Goal: Information Seeking & Learning: Find specific fact

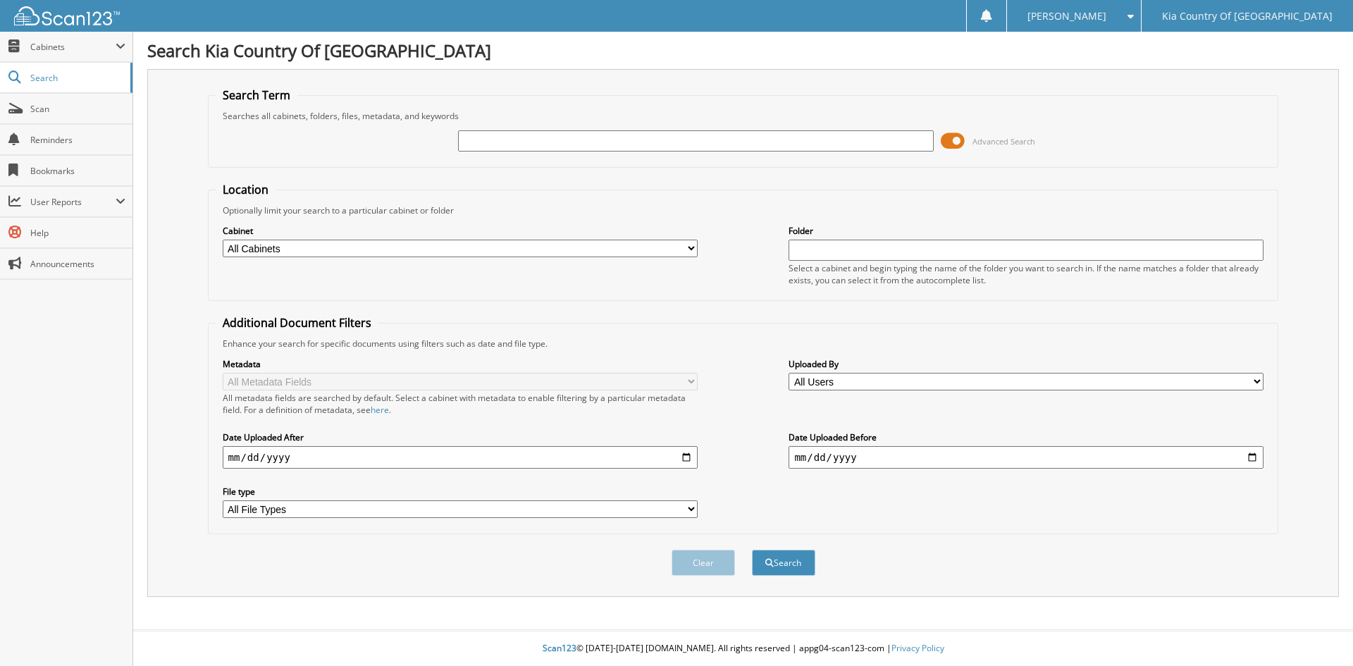
click at [958, 140] on span at bounding box center [953, 140] width 24 height 21
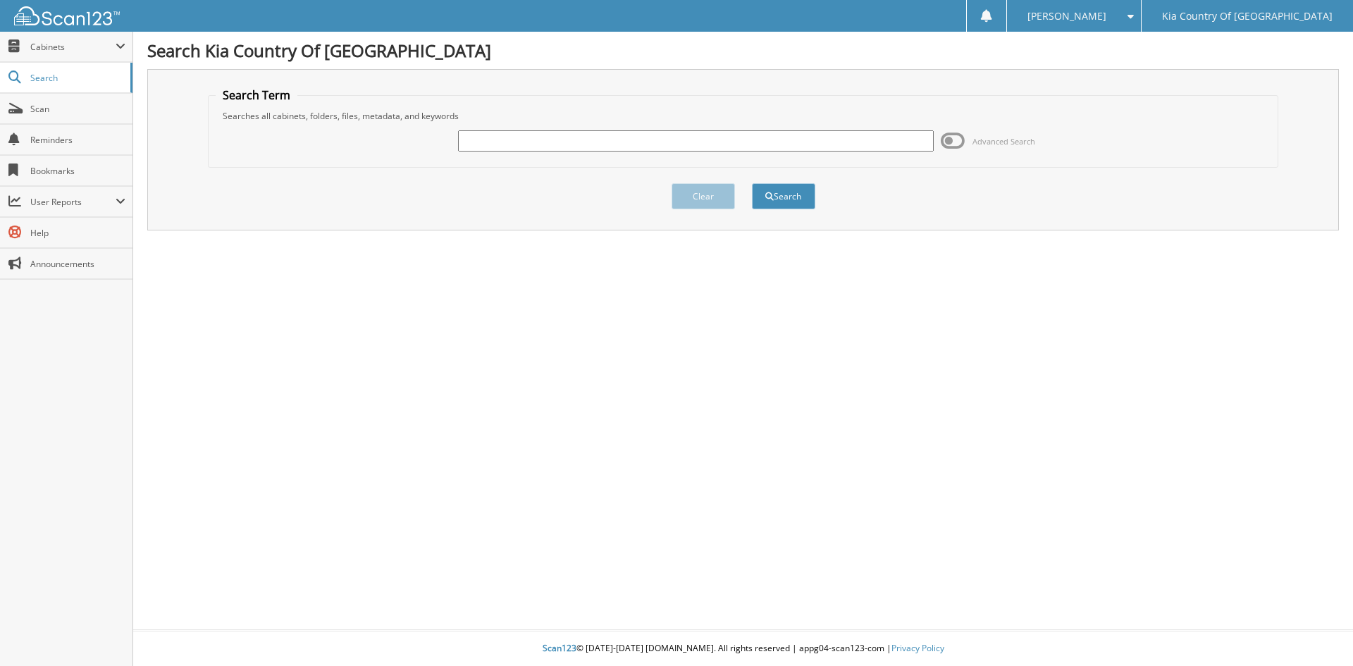
click at [645, 144] on input "text" at bounding box center [695, 140] width 475 height 21
type input "29693"
click at [752, 183] on button "Search" at bounding box center [783, 196] width 63 height 26
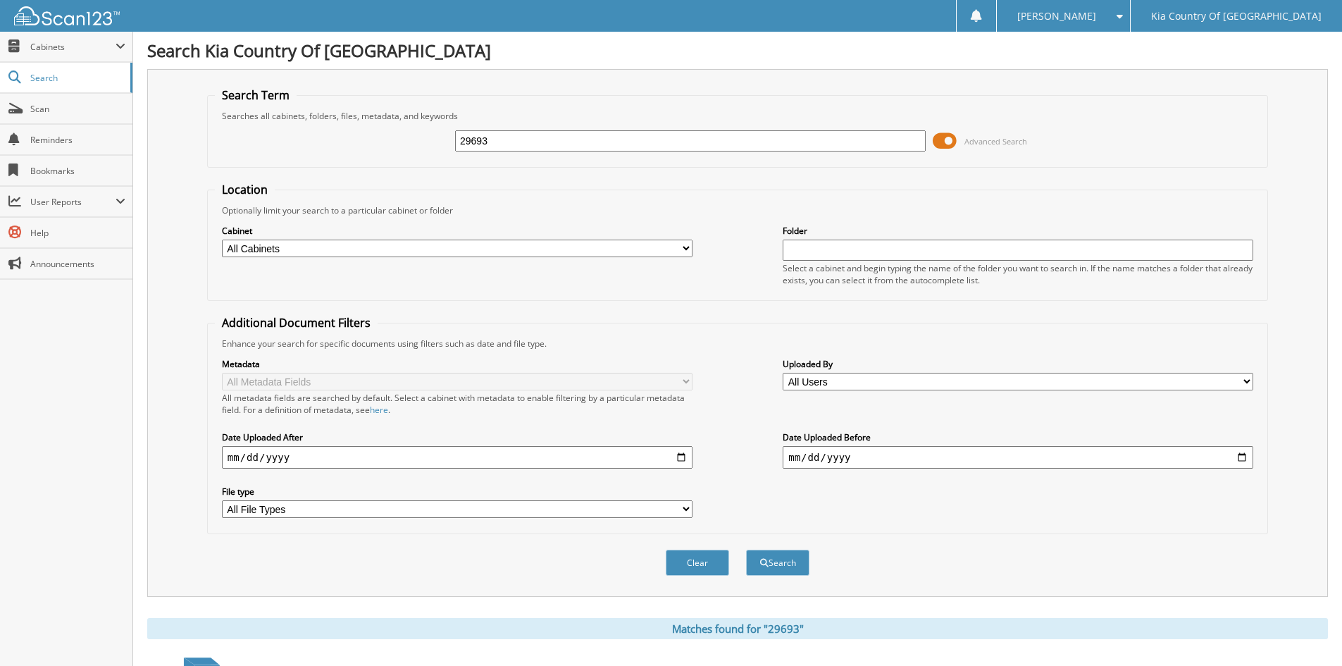
scroll to position [385, 0]
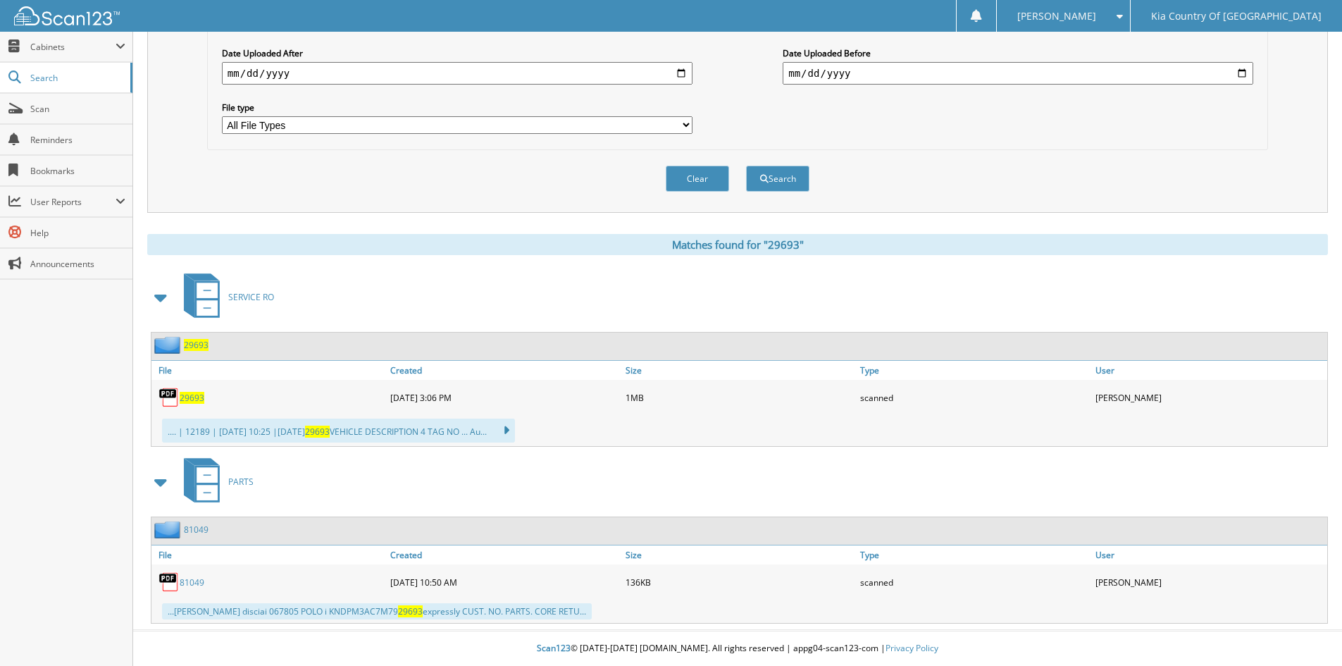
click at [197, 399] on span "29693" at bounding box center [192, 398] width 25 height 12
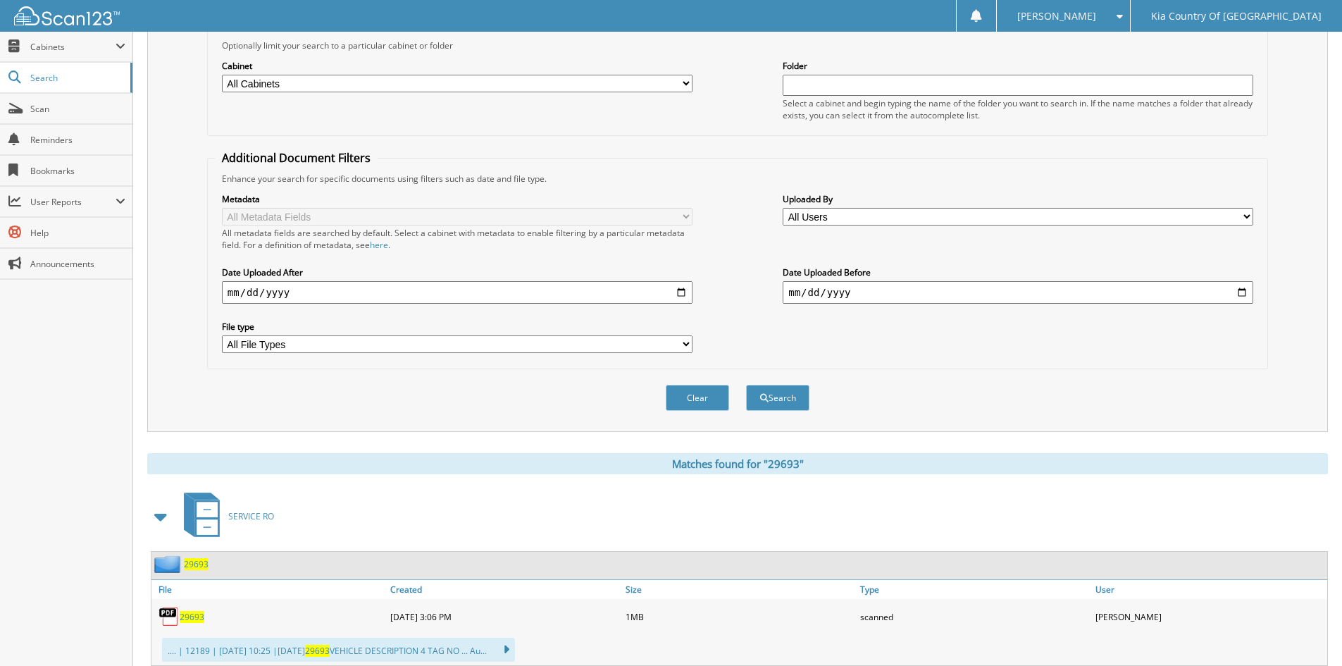
scroll to position [0, 0]
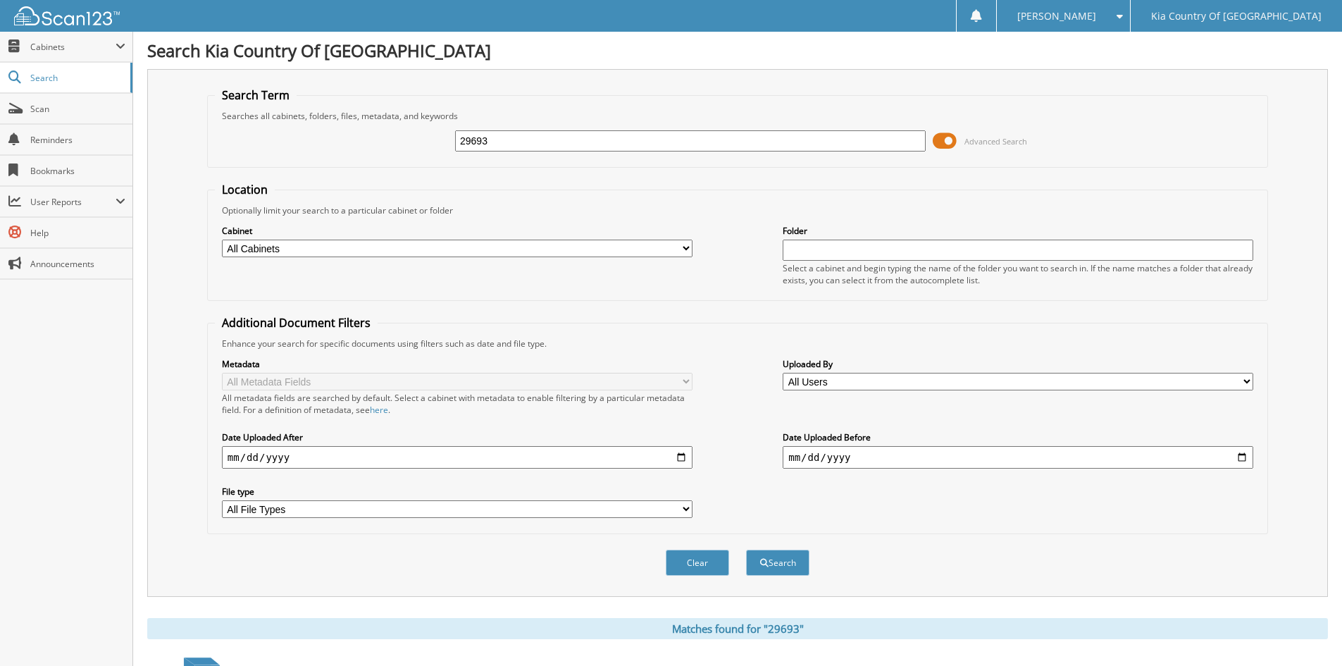
click at [603, 135] on input "29693" at bounding box center [690, 140] width 471 height 21
type input "29714"
click at [746, 550] on button "Search" at bounding box center [777, 563] width 63 height 26
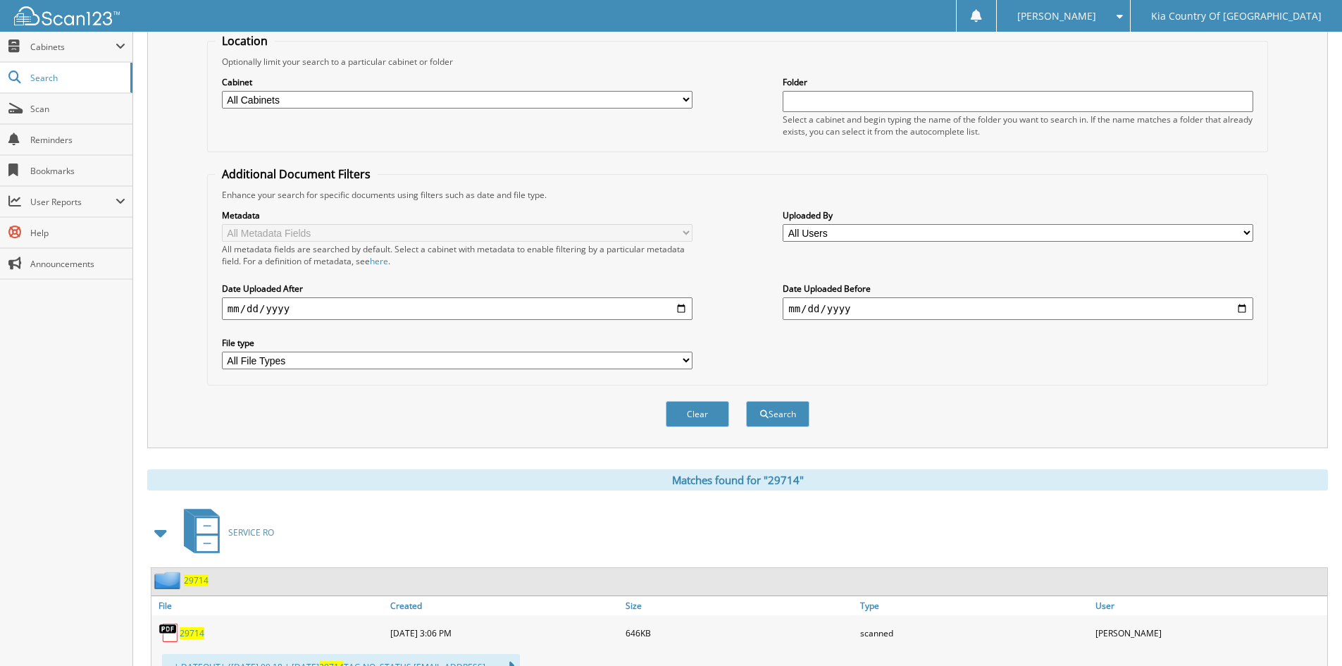
scroll to position [330, 0]
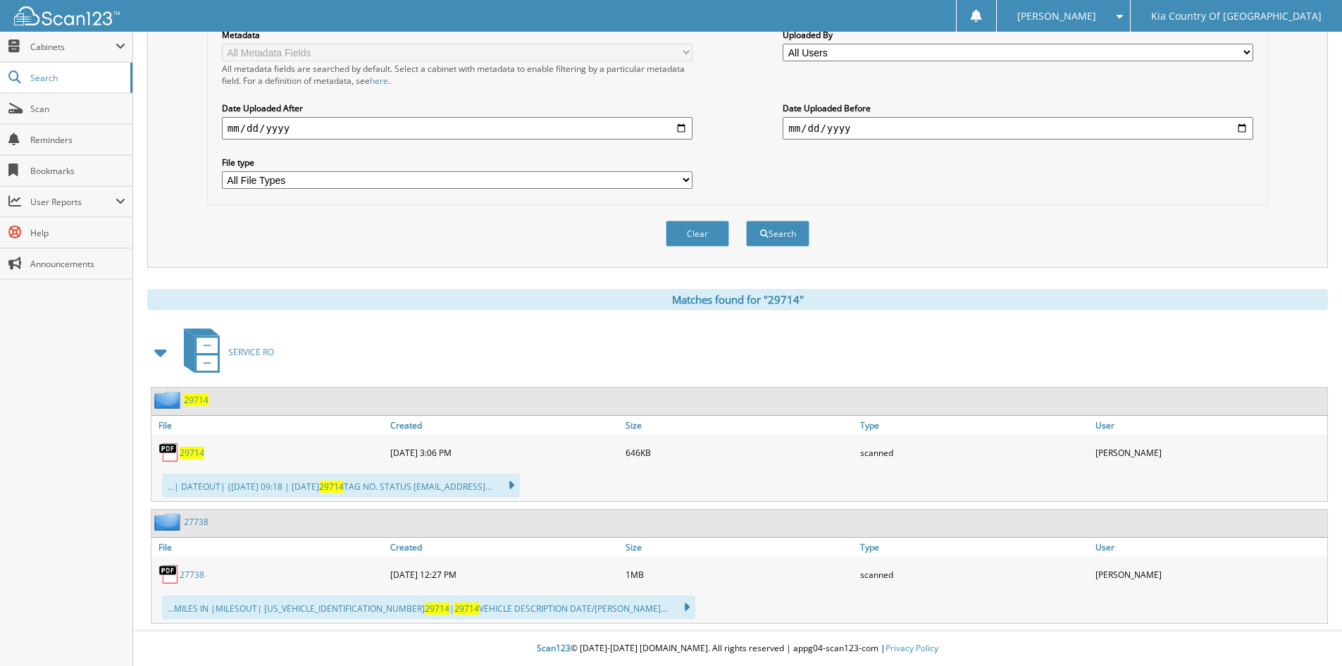
click at [193, 451] on span "29714" at bounding box center [192, 453] width 25 height 12
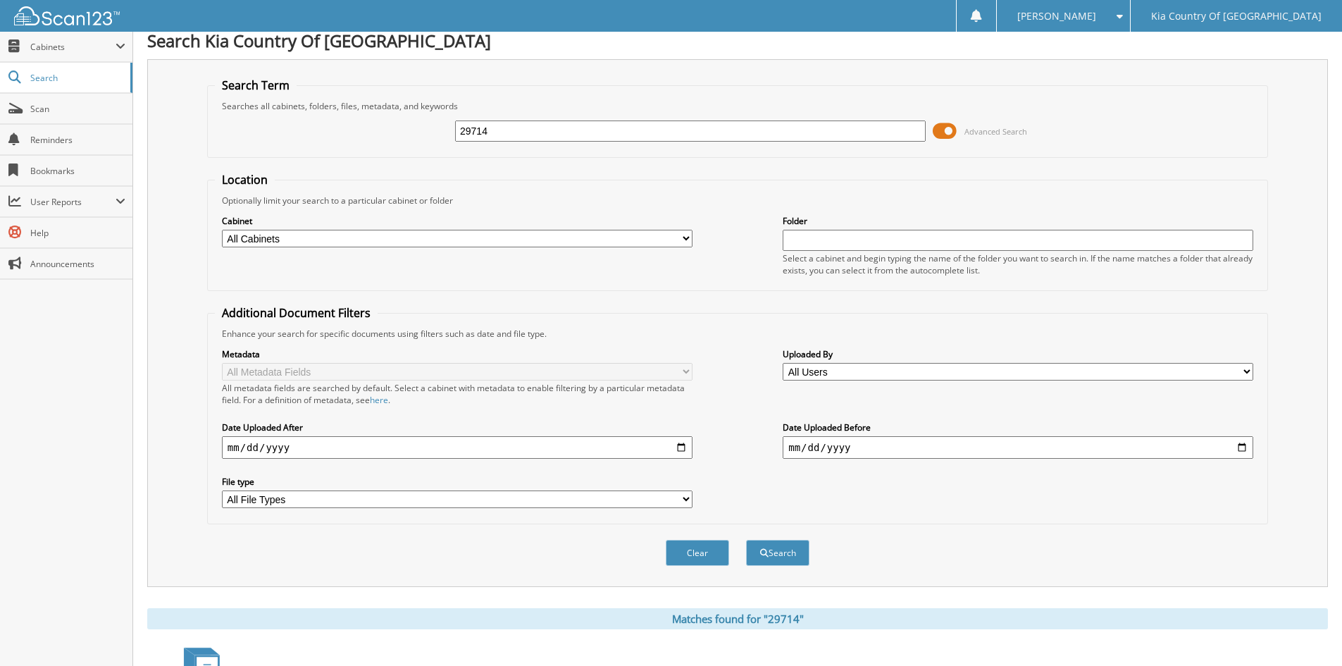
scroll to position [0, 0]
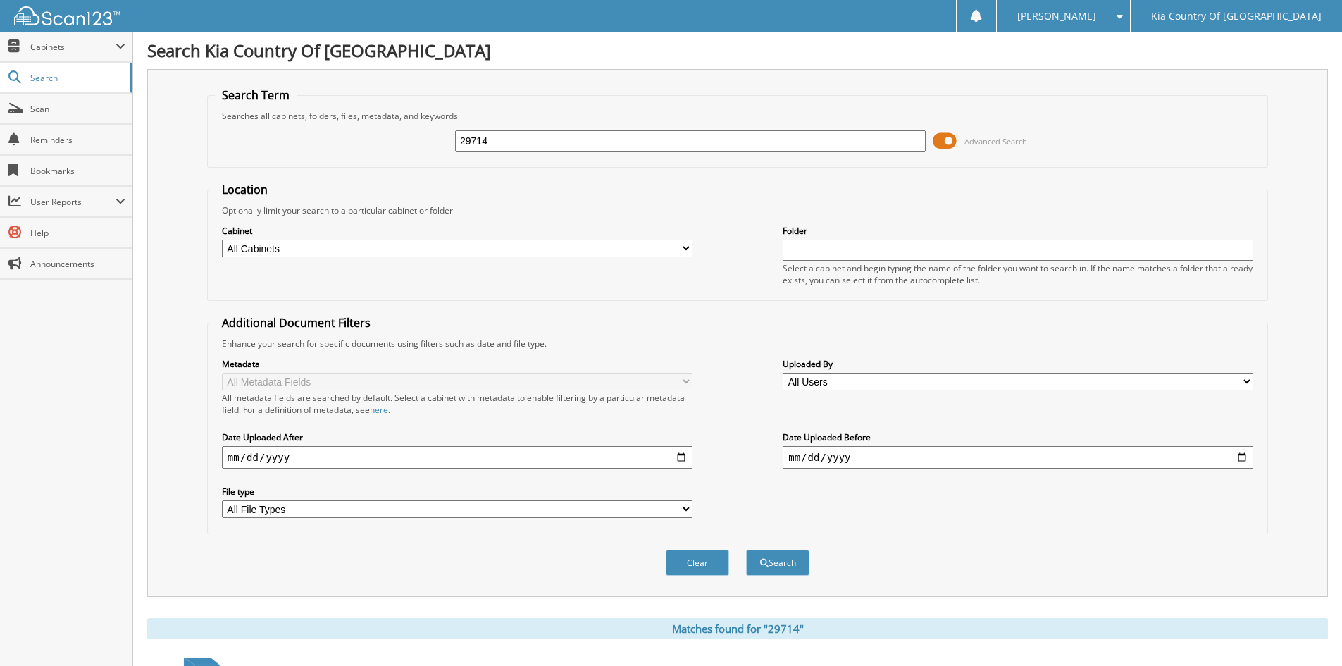
click at [493, 141] on input "29714" at bounding box center [690, 140] width 471 height 21
type input "29763"
click at [746, 550] on button "Search" at bounding box center [777, 563] width 63 height 26
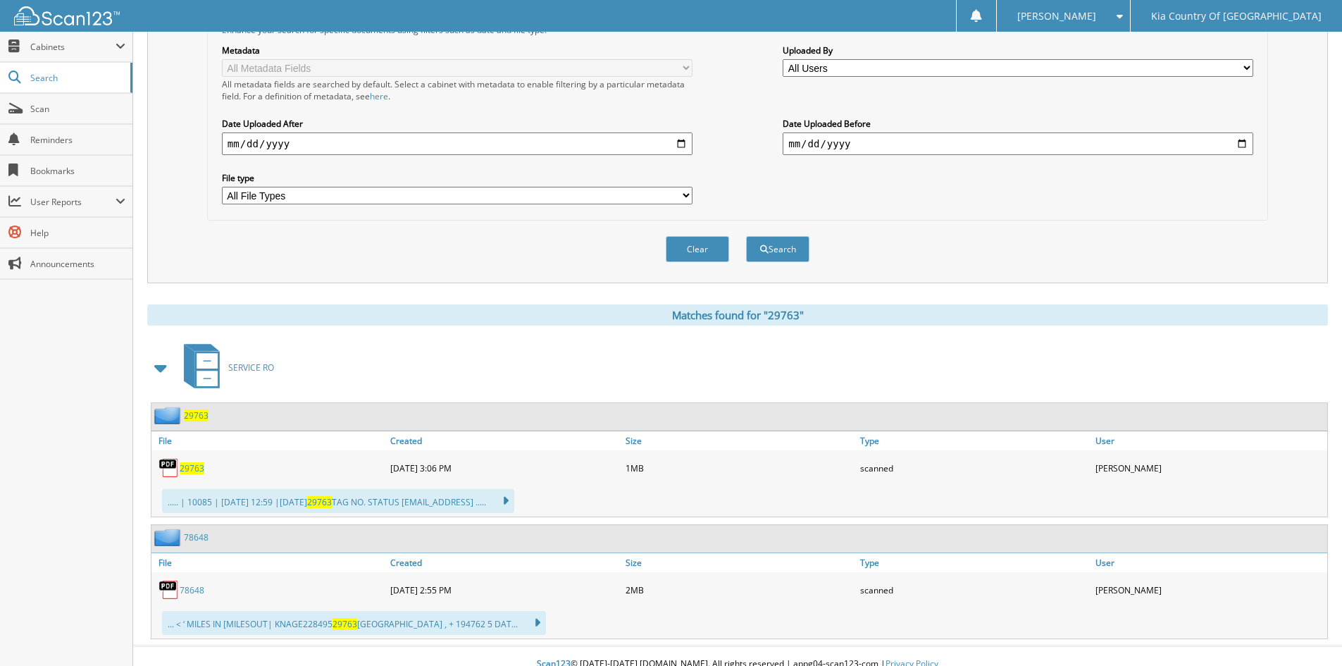
scroll to position [330, 0]
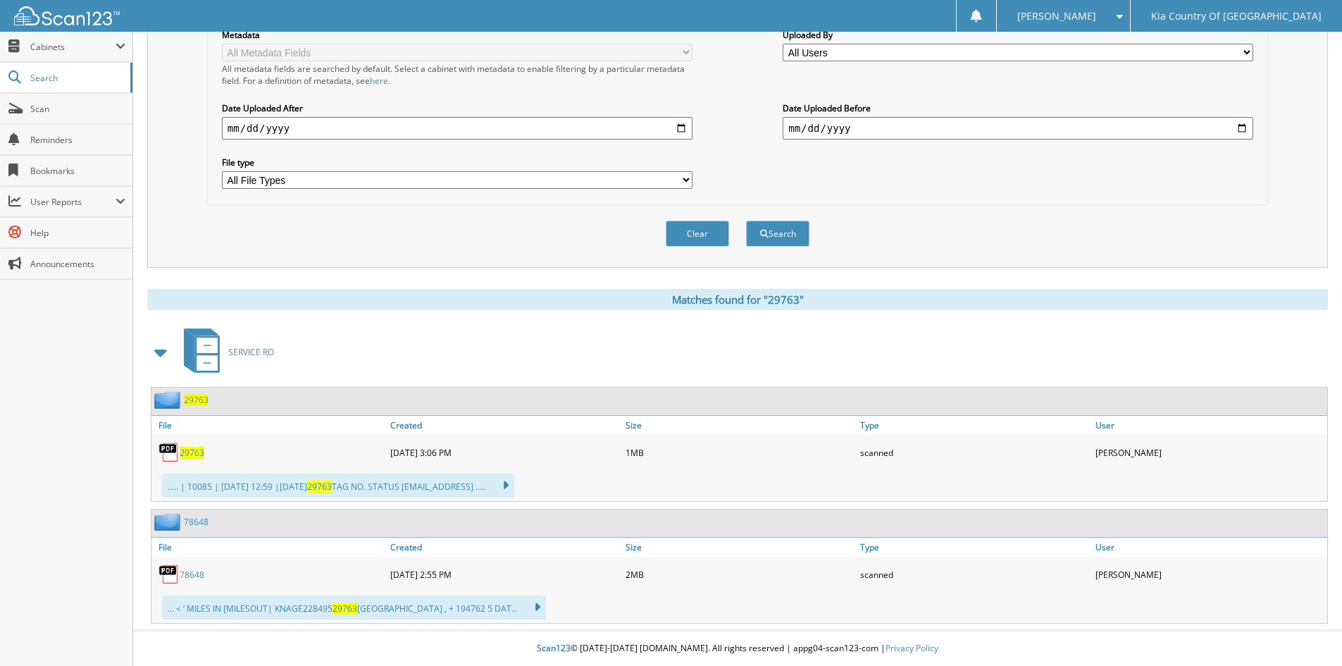
click at [193, 455] on span "29763" at bounding box center [192, 453] width 25 height 12
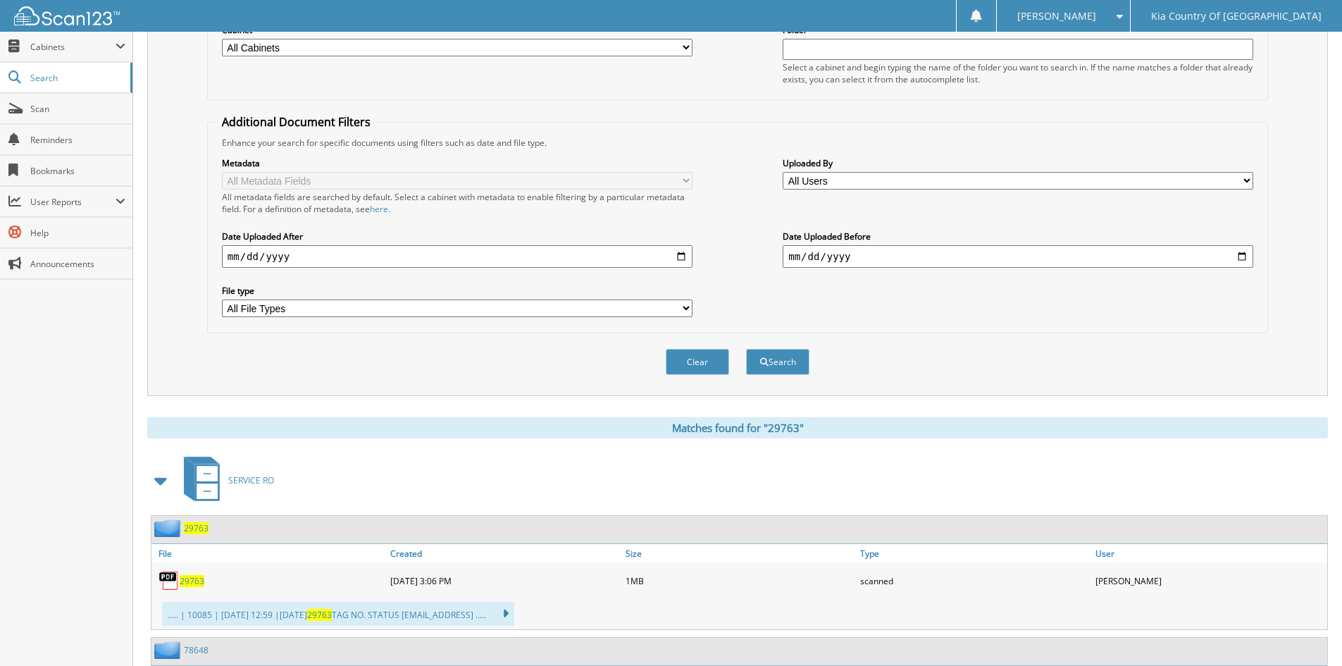
scroll to position [48, 0]
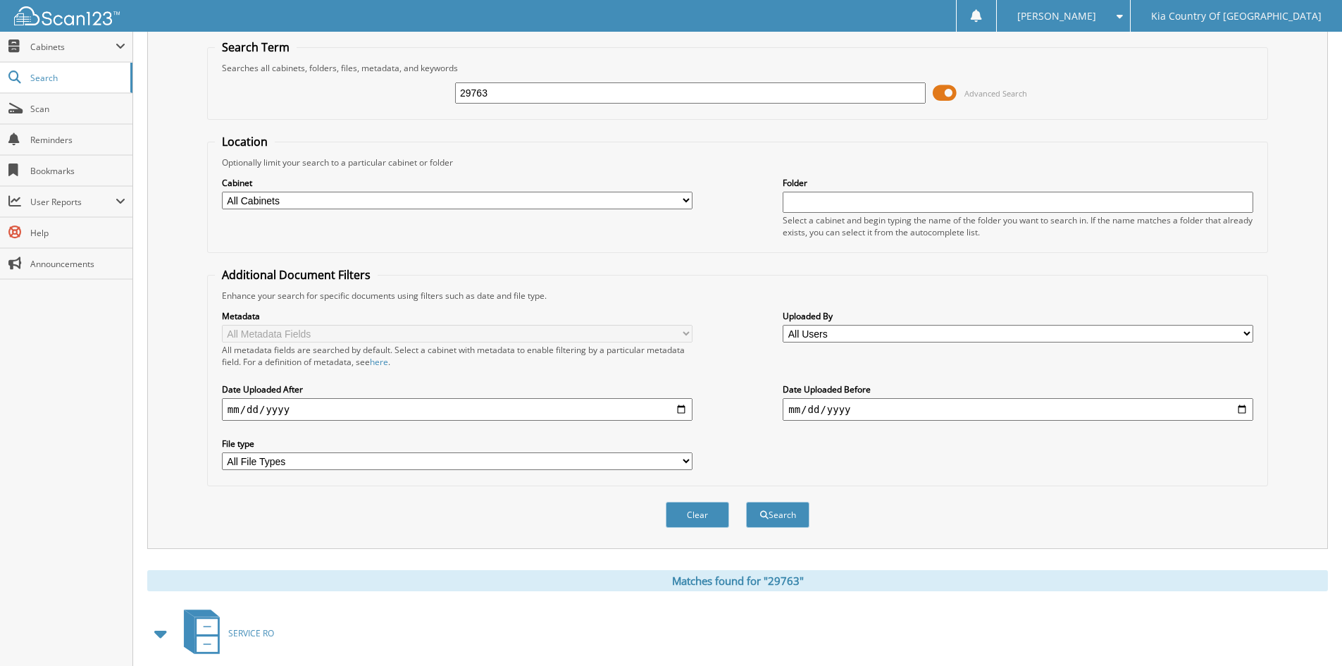
click at [582, 81] on div "29763" at bounding box center [690, 93] width 471 height 24
click at [581, 92] on input "29763" at bounding box center [690, 92] width 471 height 21
type input "29630"
click at [746, 502] on button "Search" at bounding box center [777, 515] width 63 height 26
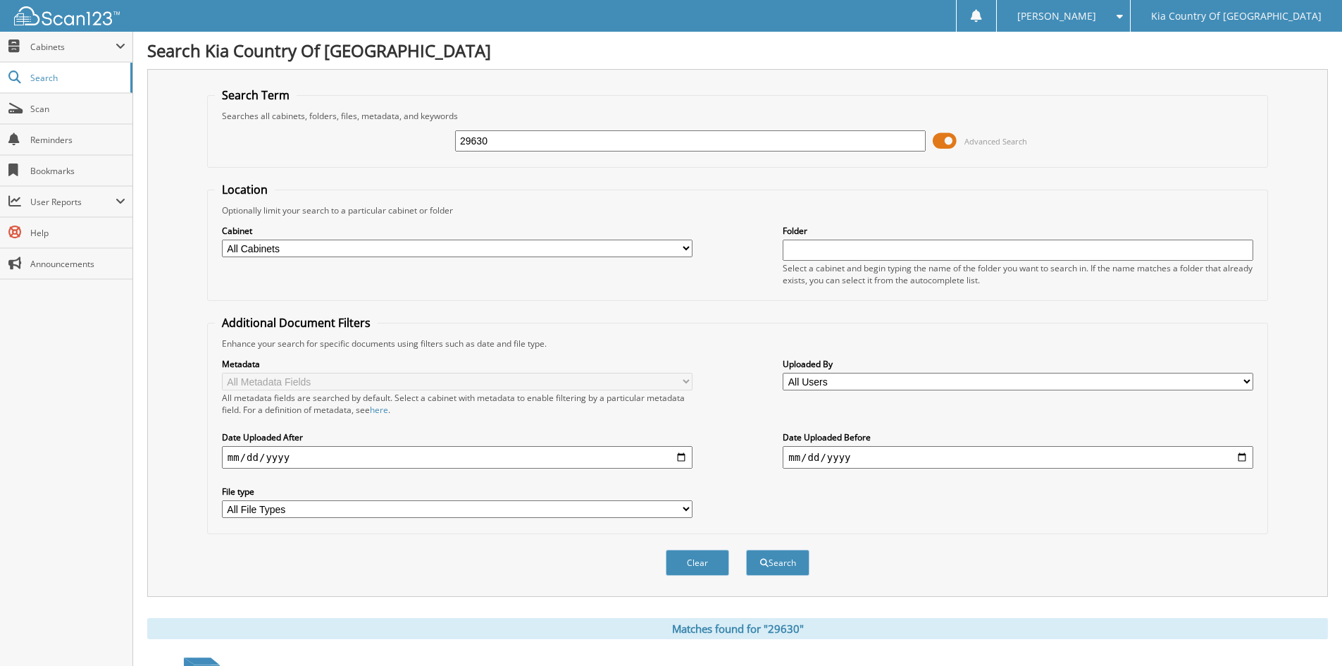
scroll to position [322, 0]
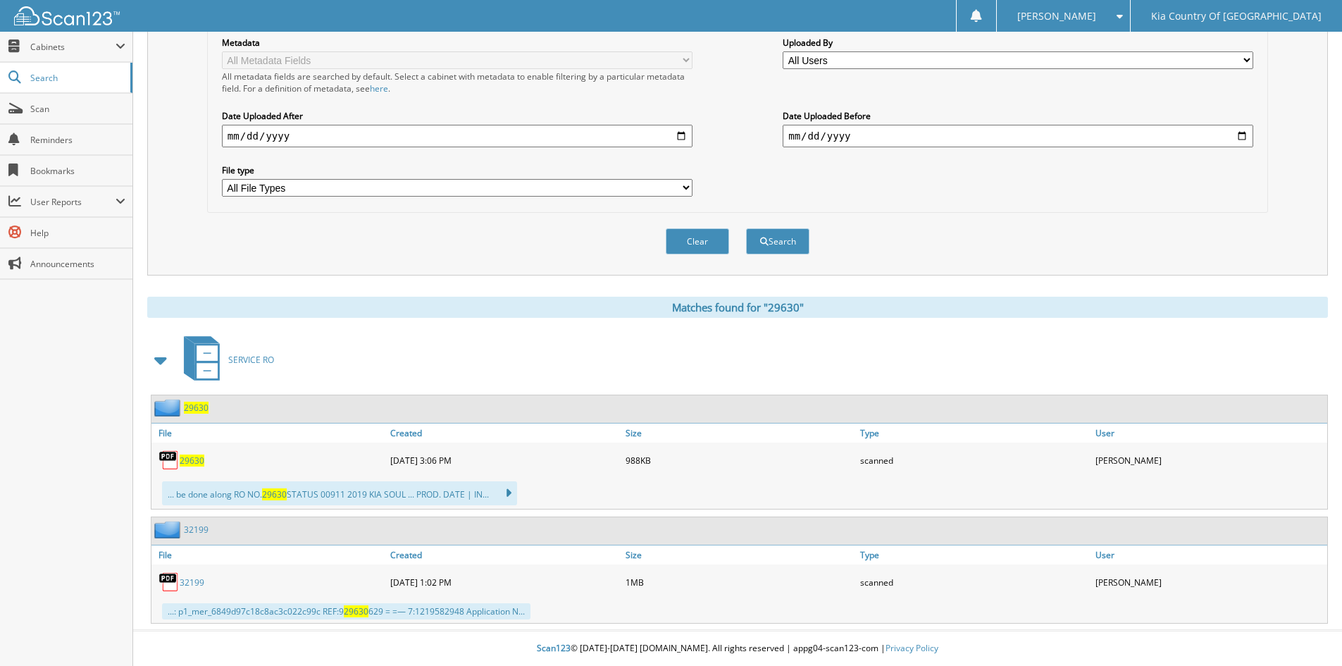
click at [192, 463] on span "29630" at bounding box center [192, 461] width 25 height 12
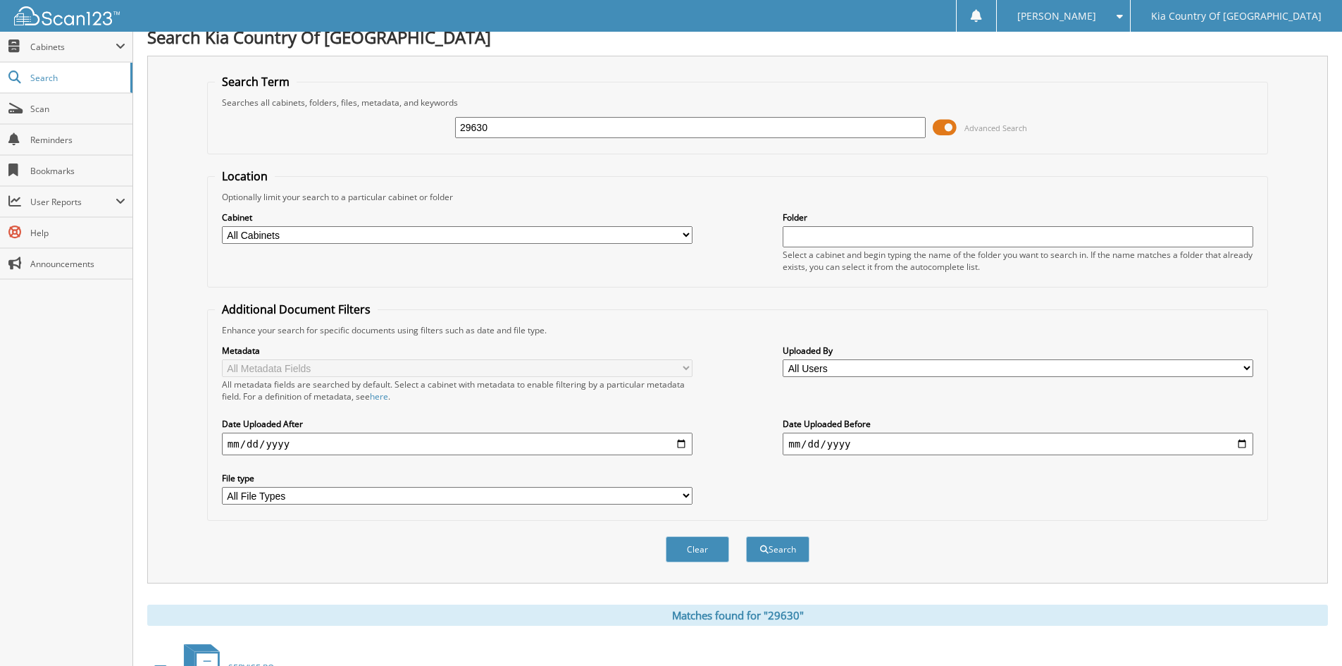
scroll to position [0, 0]
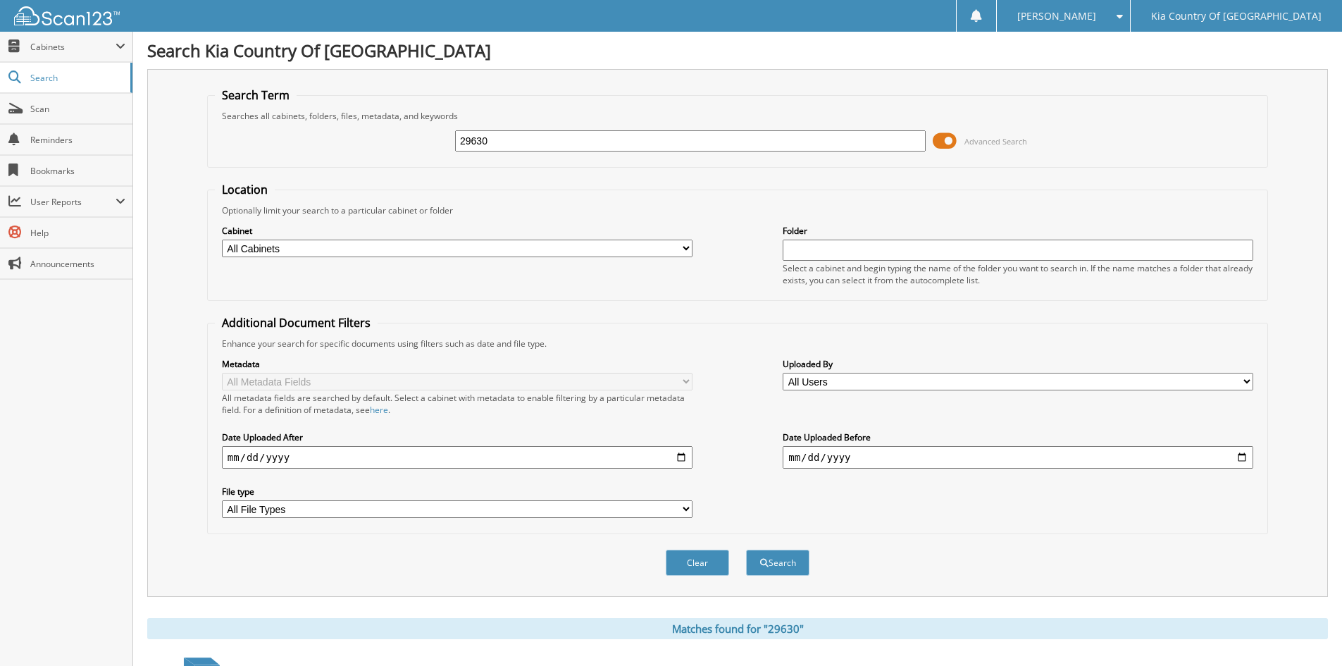
click at [544, 139] on input "29630" at bounding box center [690, 140] width 471 height 21
type input "2"
type input "76578"
click at [746, 550] on button "Search" at bounding box center [777, 563] width 63 height 26
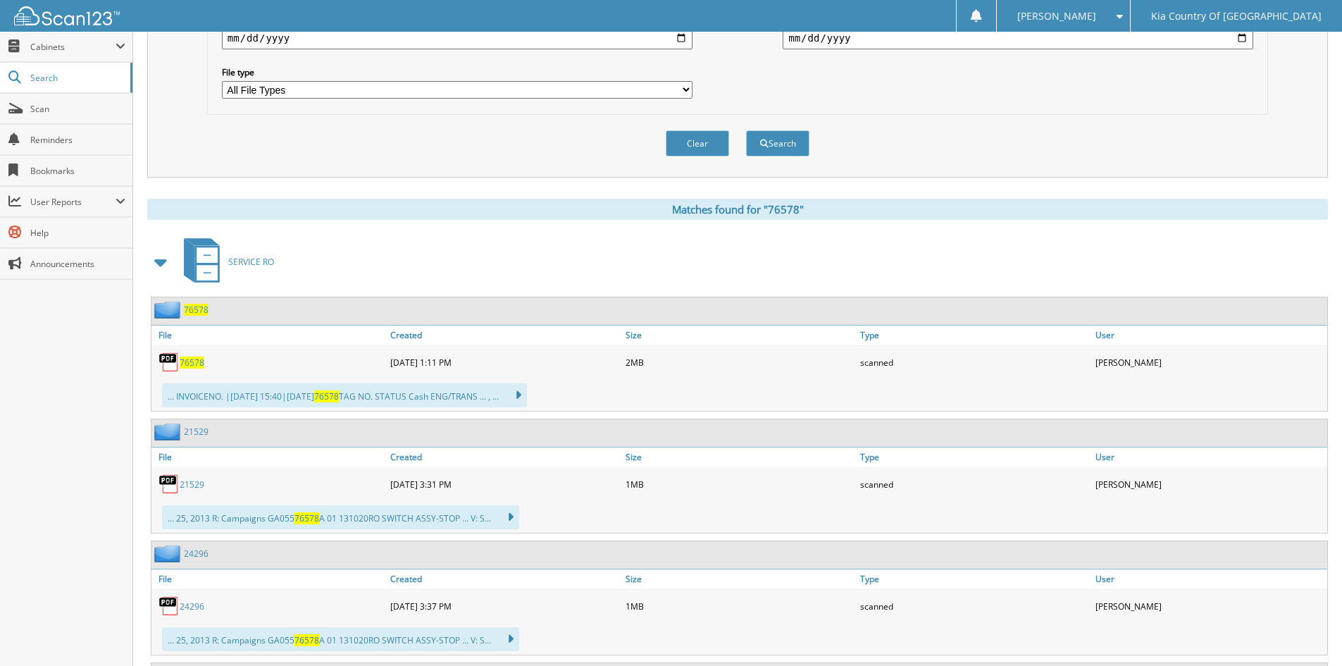
scroll to position [423, 0]
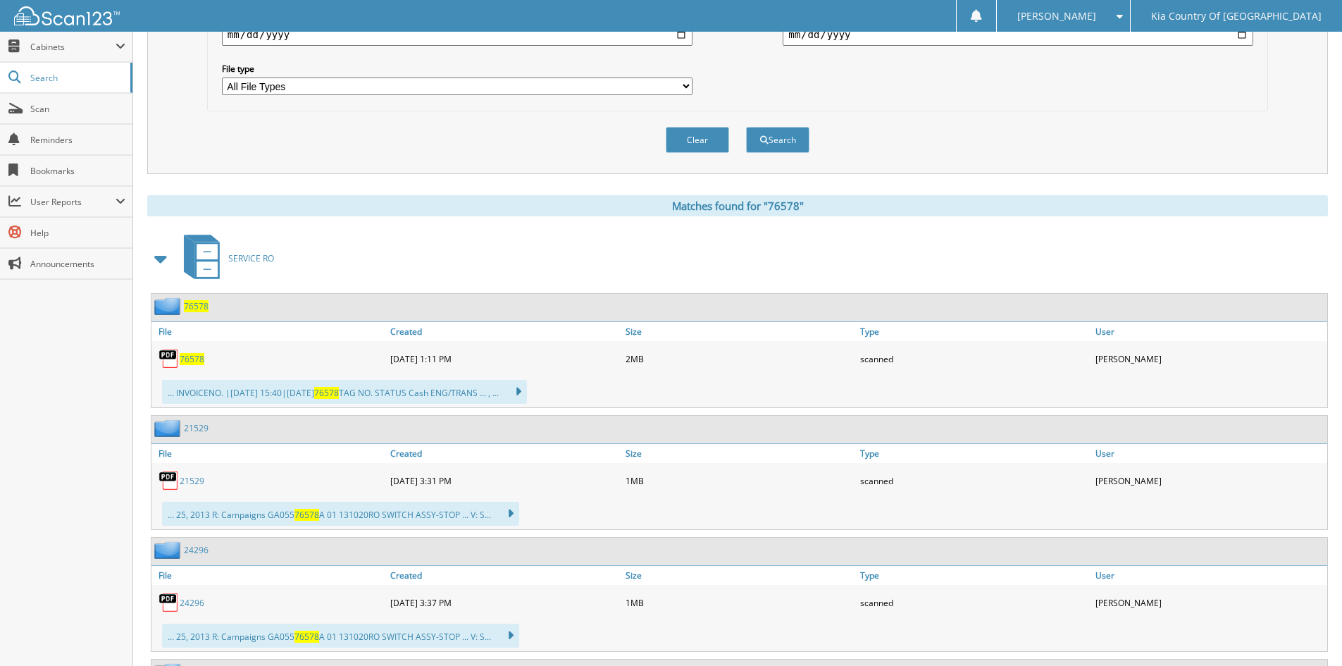
click at [190, 358] on span "76578" at bounding box center [192, 359] width 25 height 12
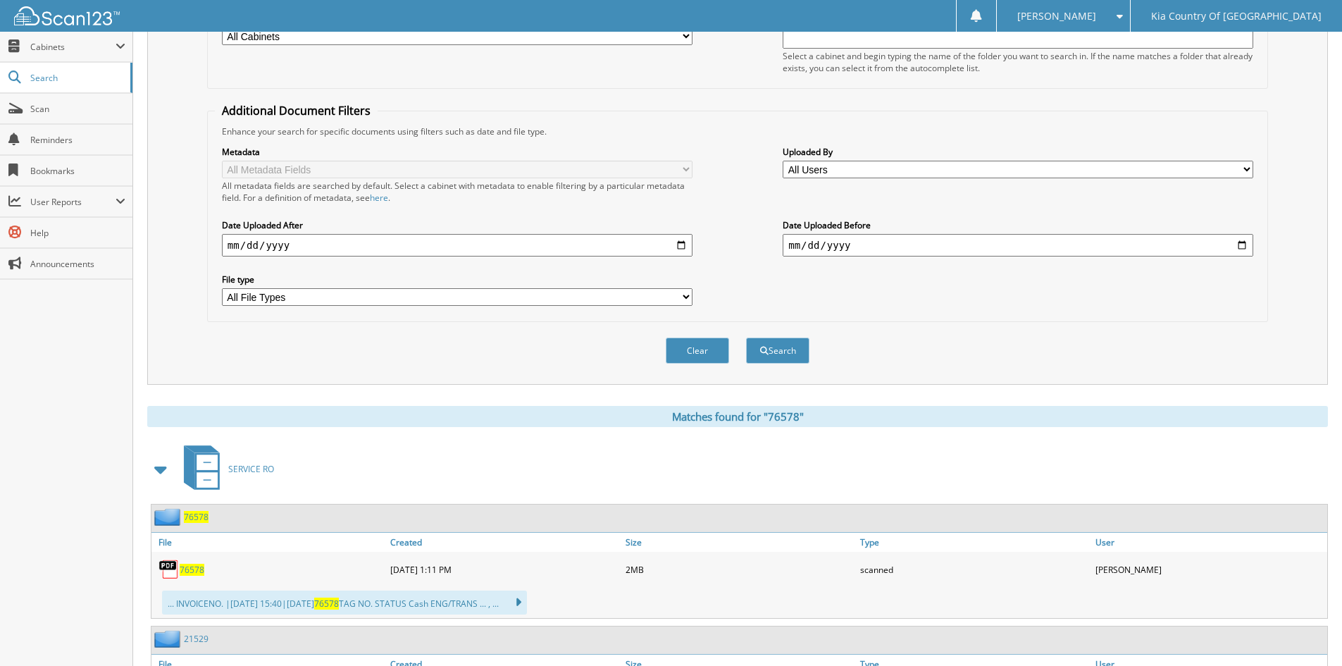
scroll to position [70, 0]
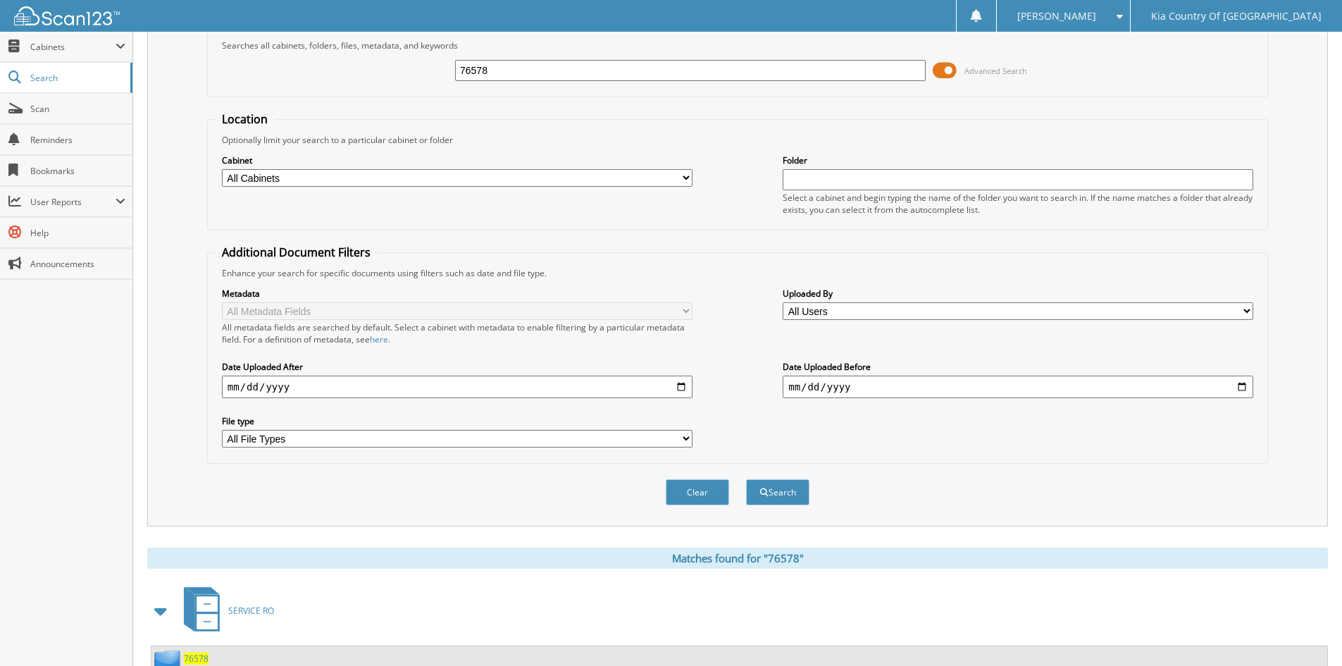
click at [521, 69] on input "76578" at bounding box center [690, 70] width 471 height 21
type input "7"
type input "76576"
click at [746, 479] on button "Search" at bounding box center [777, 492] width 63 height 26
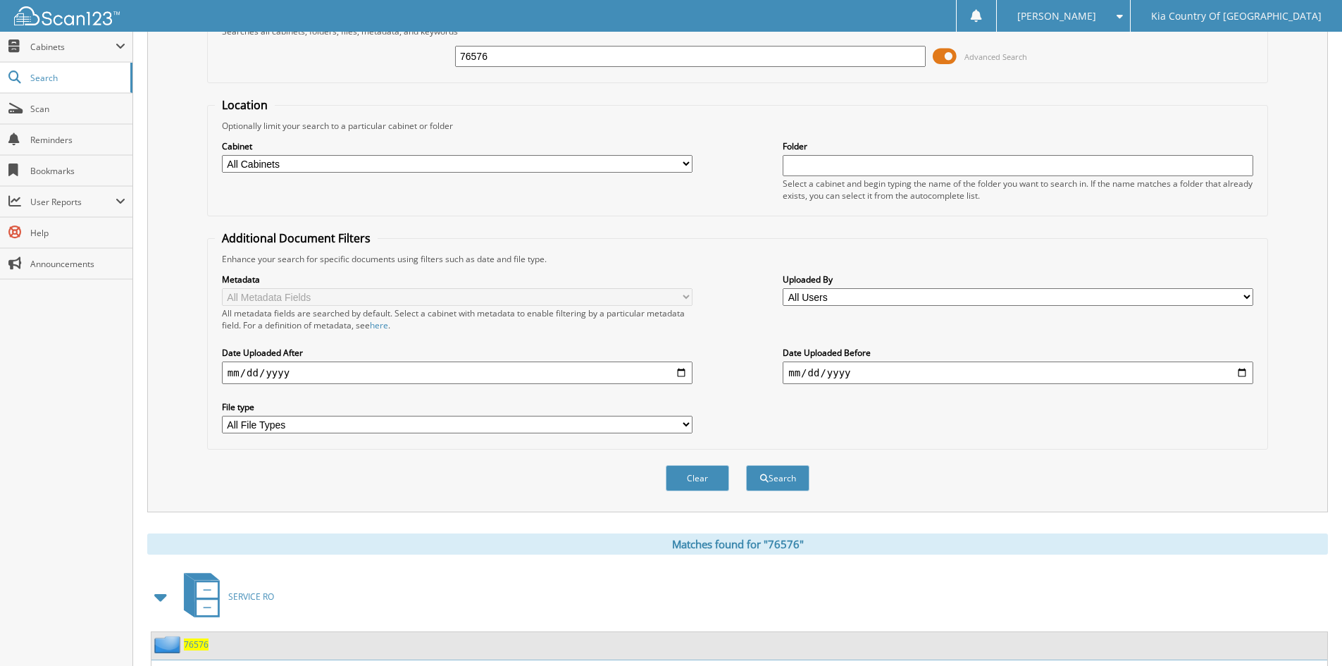
scroll to position [352, 0]
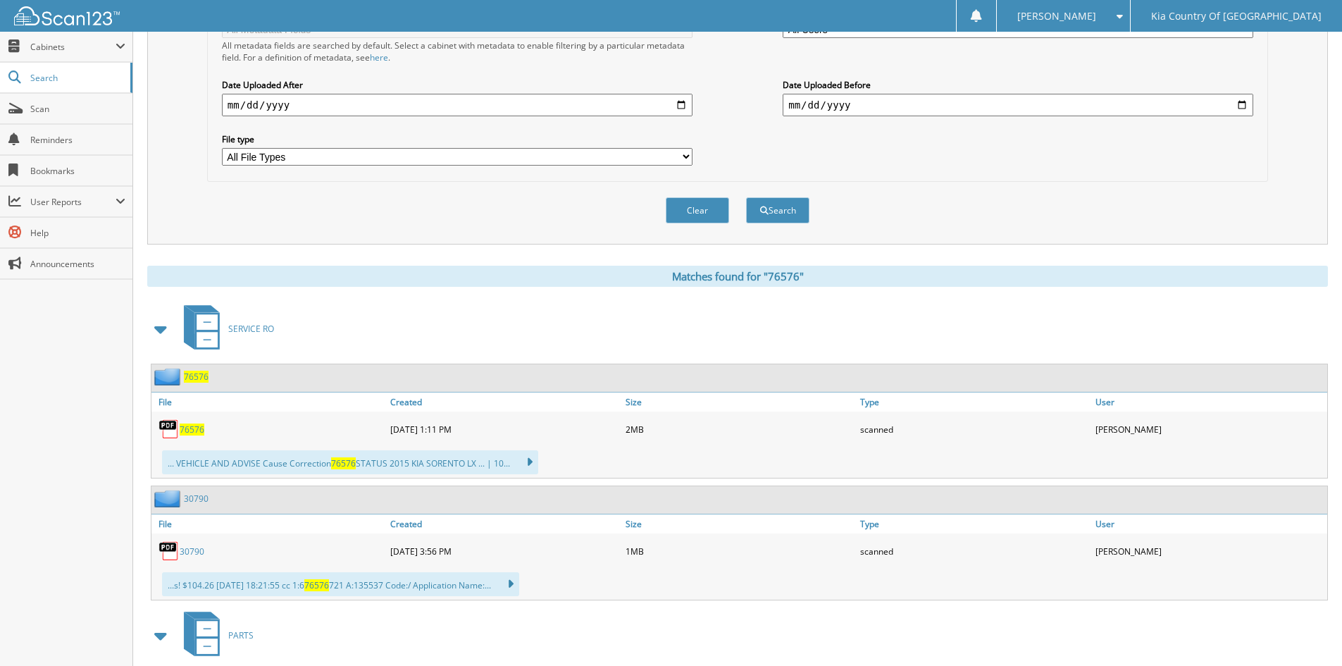
click at [197, 429] on span "76576" at bounding box center [192, 430] width 25 height 12
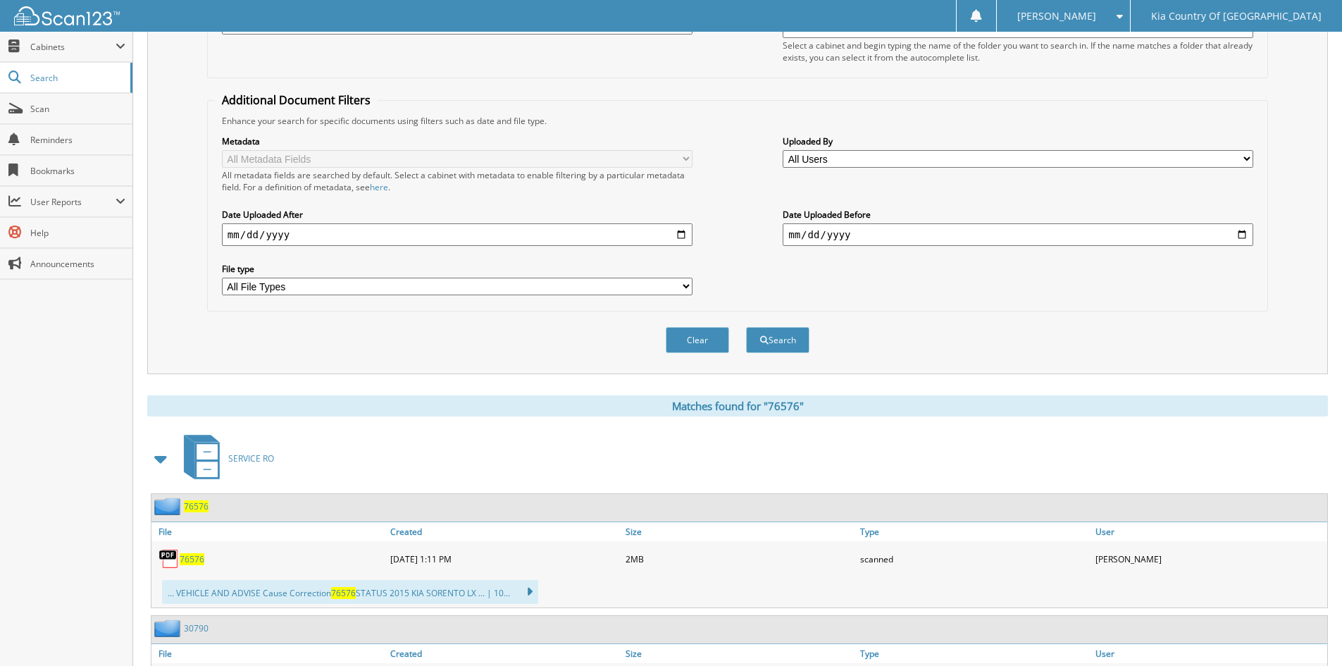
scroll to position [0, 0]
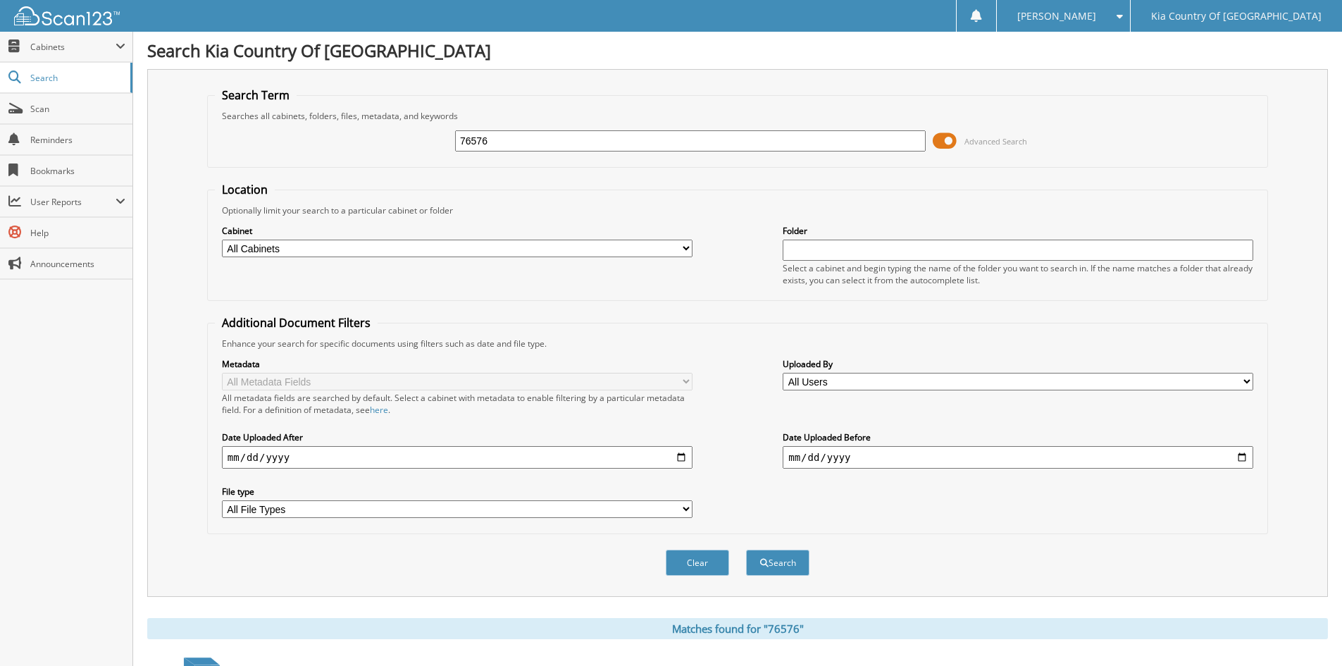
click at [496, 142] on input "76576" at bounding box center [690, 140] width 471 height 21
type input "7"
type input "76575"
click at [746, 550] on button "Search" at bounding box center [777, 563] width 63 height 26
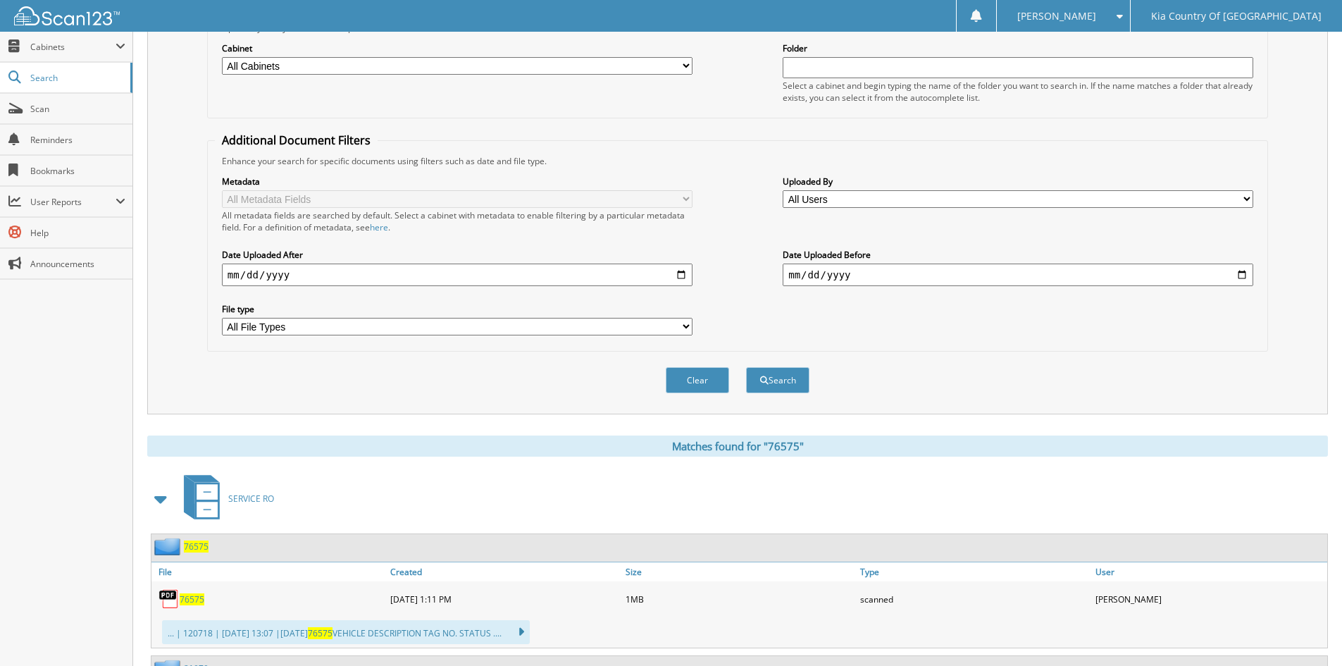
scroll to position [282, 0]
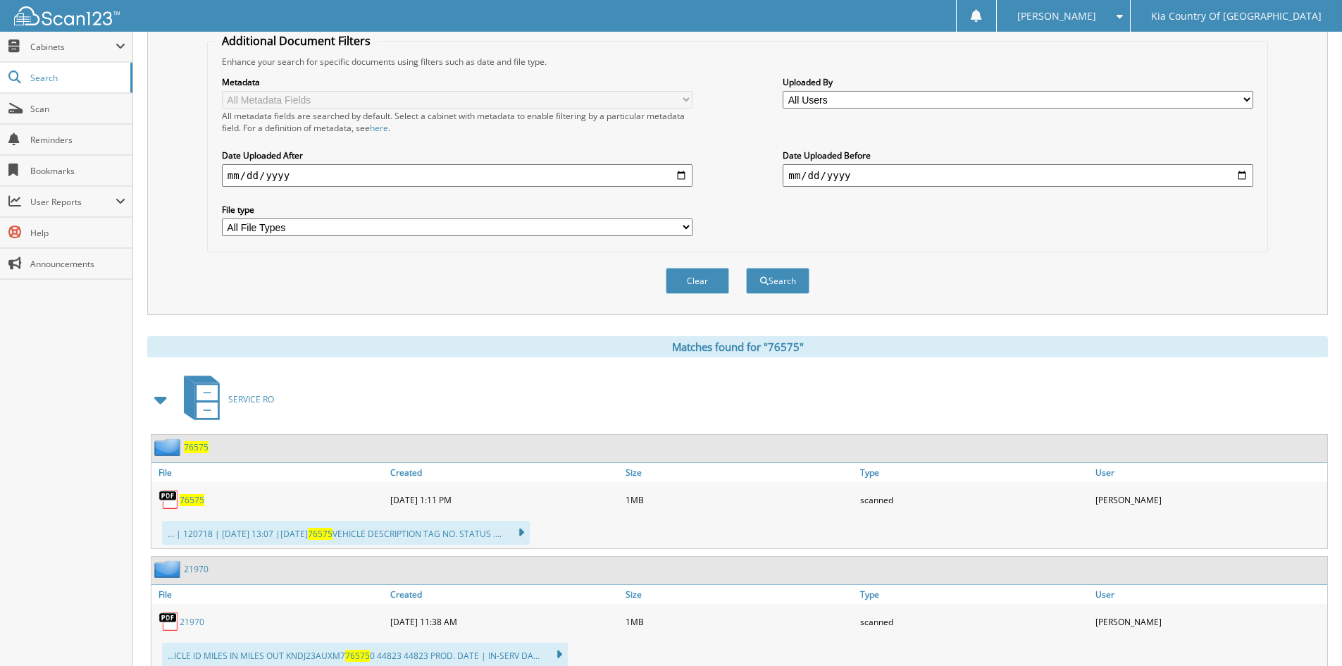
click at [188, 502] on span "76575" at bounding box center [192, 500] width 25 height 12
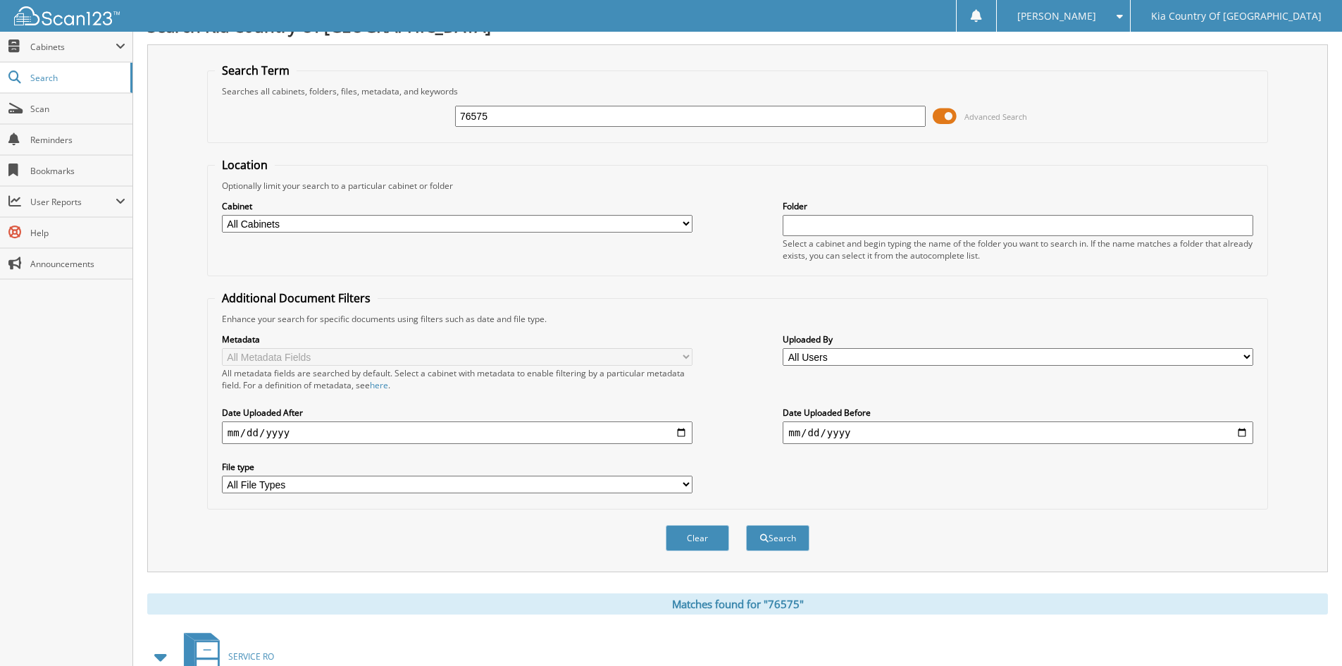
scroll to position [0, 0]
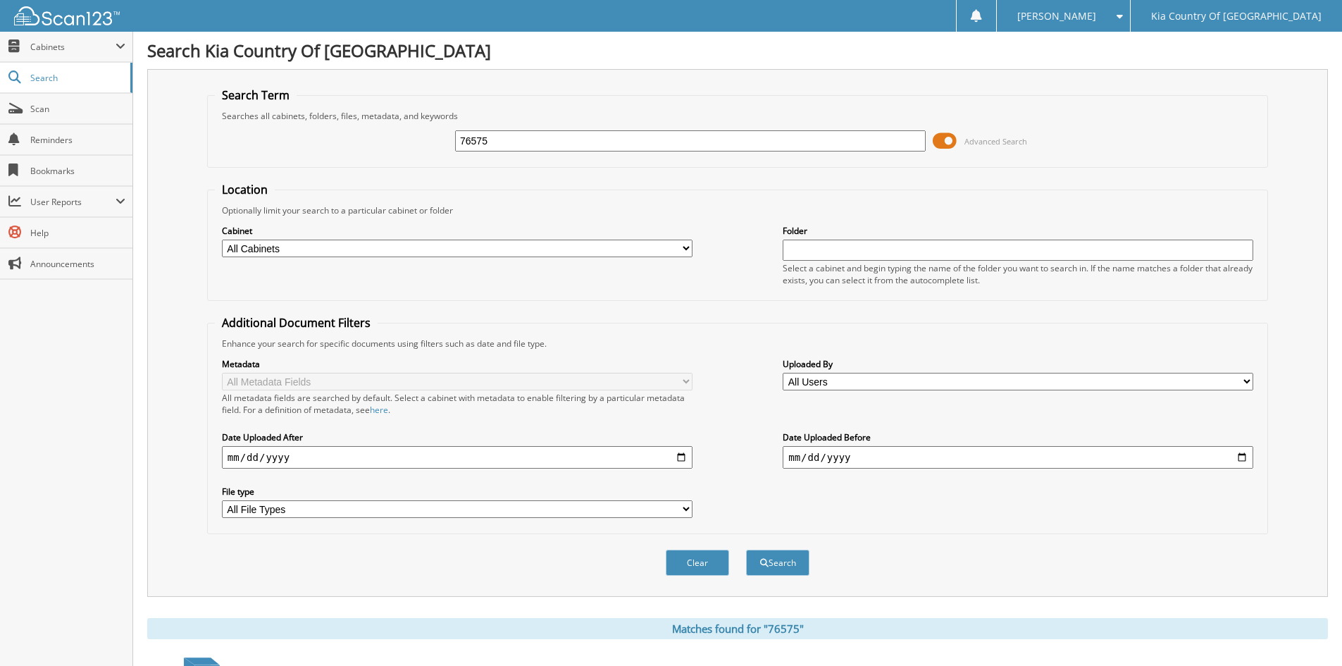
click at [617, 142] on input "76575" at bounding box center [690, 140] width 471 height 21
type input "7"
type input "27620"
click at [746, 550] on button "Search" at bounding box center [777, 563] width 63 height 26
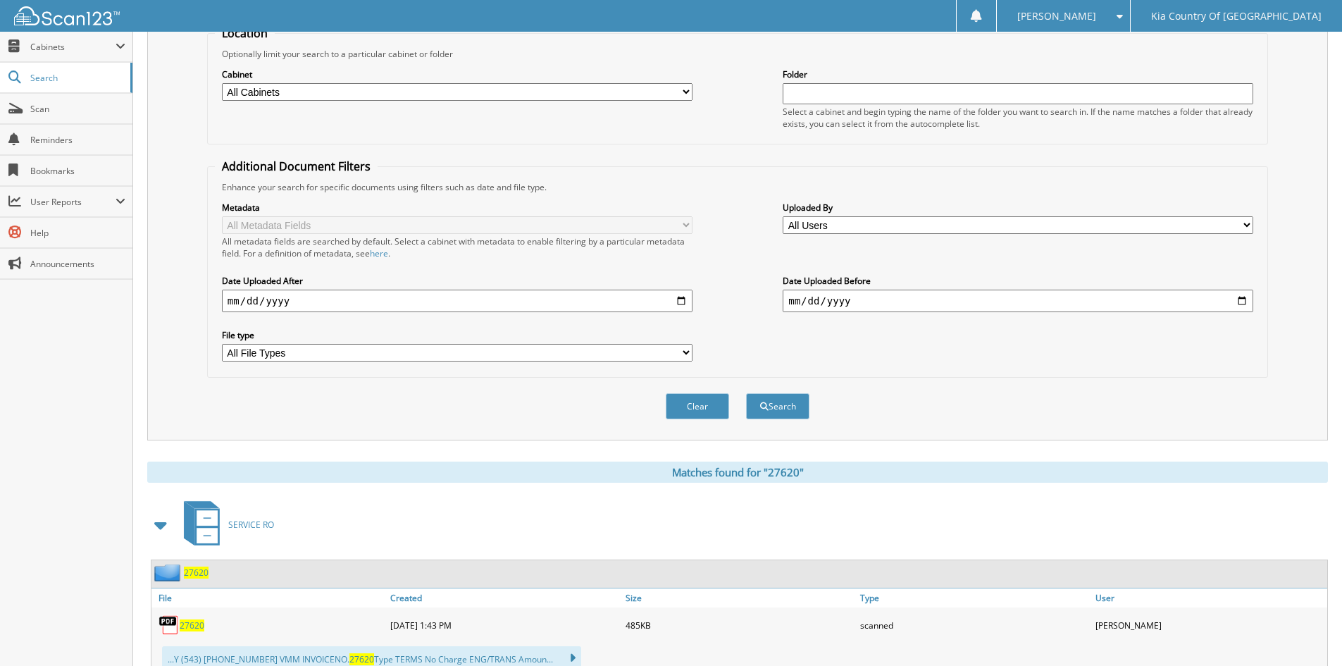
scroll to position [352, 0]
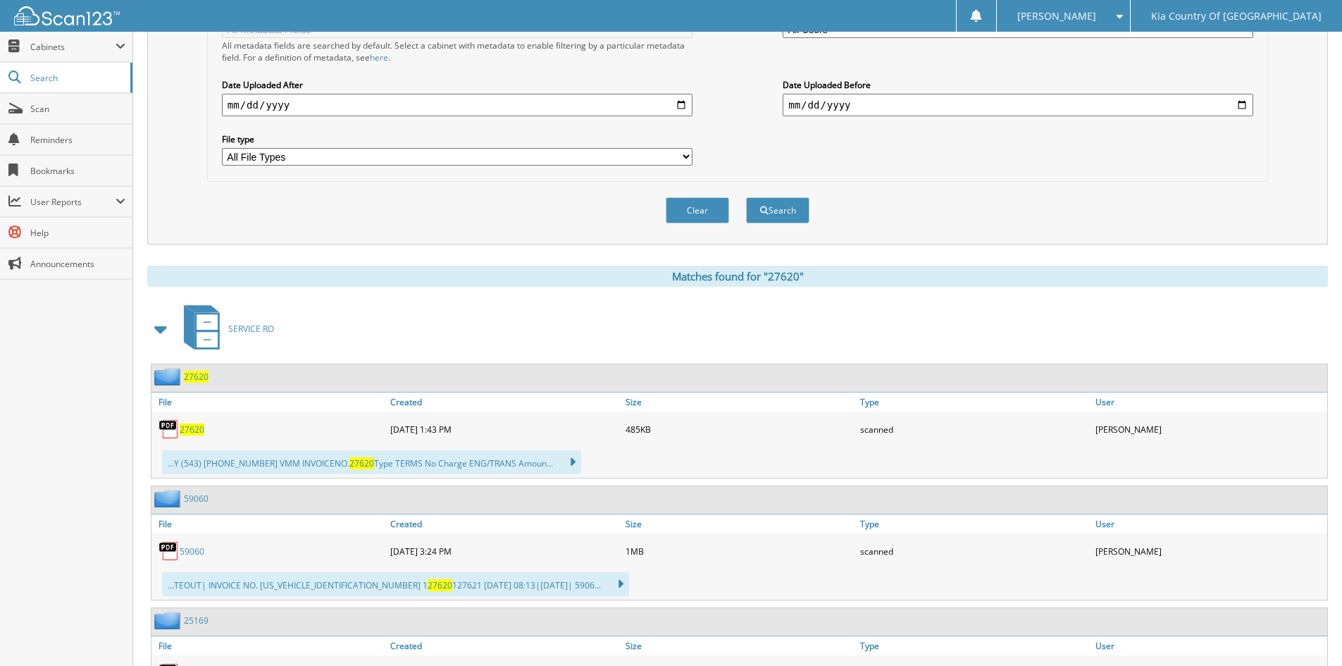
click at [191, 433] on span "27620" at bounding box center [192, 430] width 25 height 12
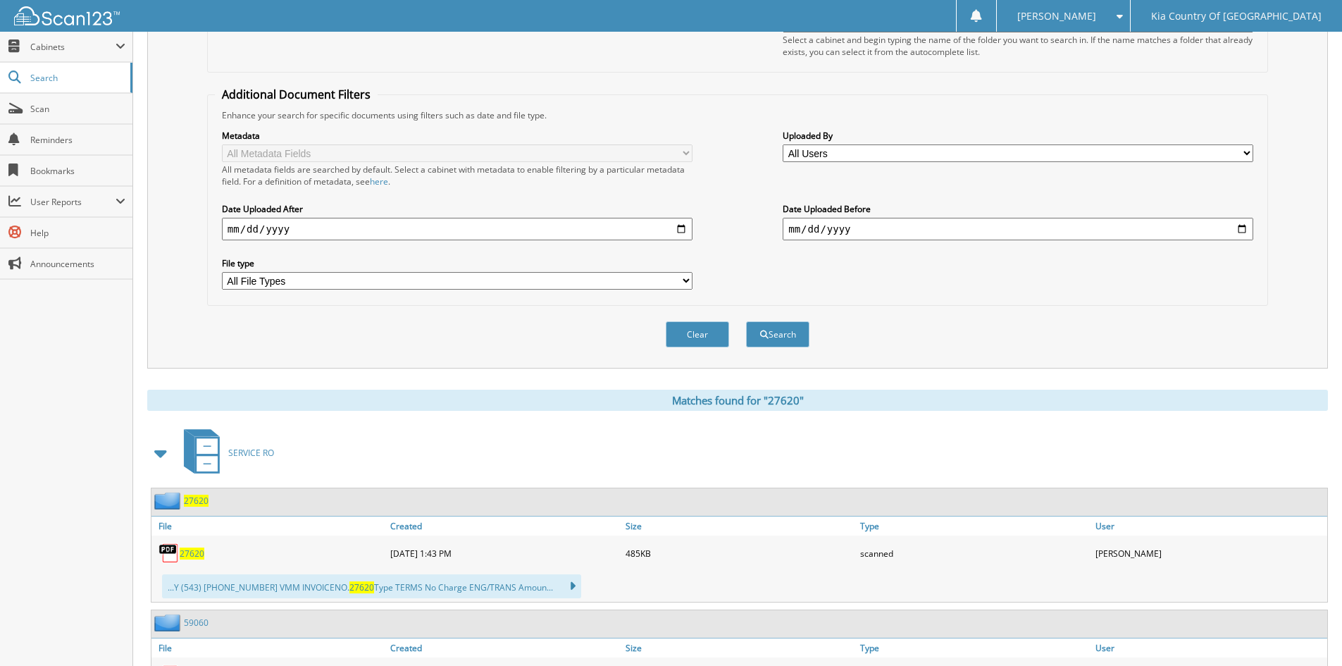
scroll to position [70, 0]
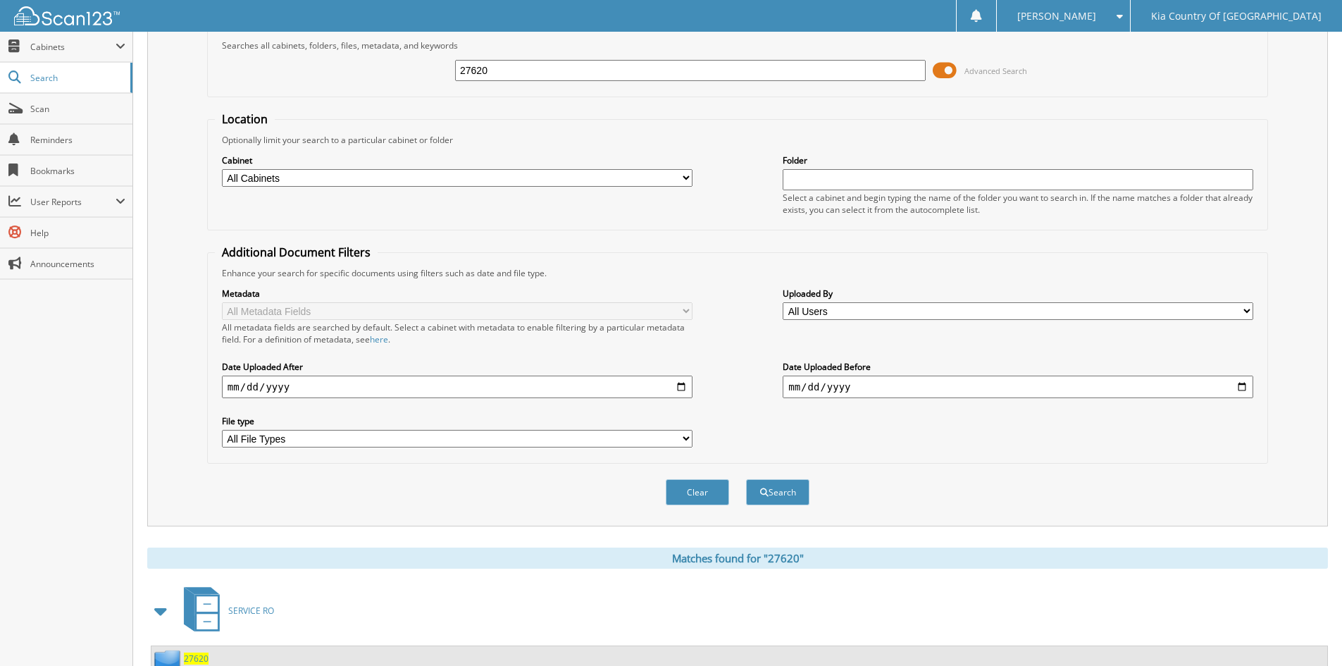
click at [534, 78] on input "27620" at bounding box center [690, 70] width 471 height 21
type input "29300"
click at [746, 479] on button "Search" at bounding box center [777, 492] width 63 height 26
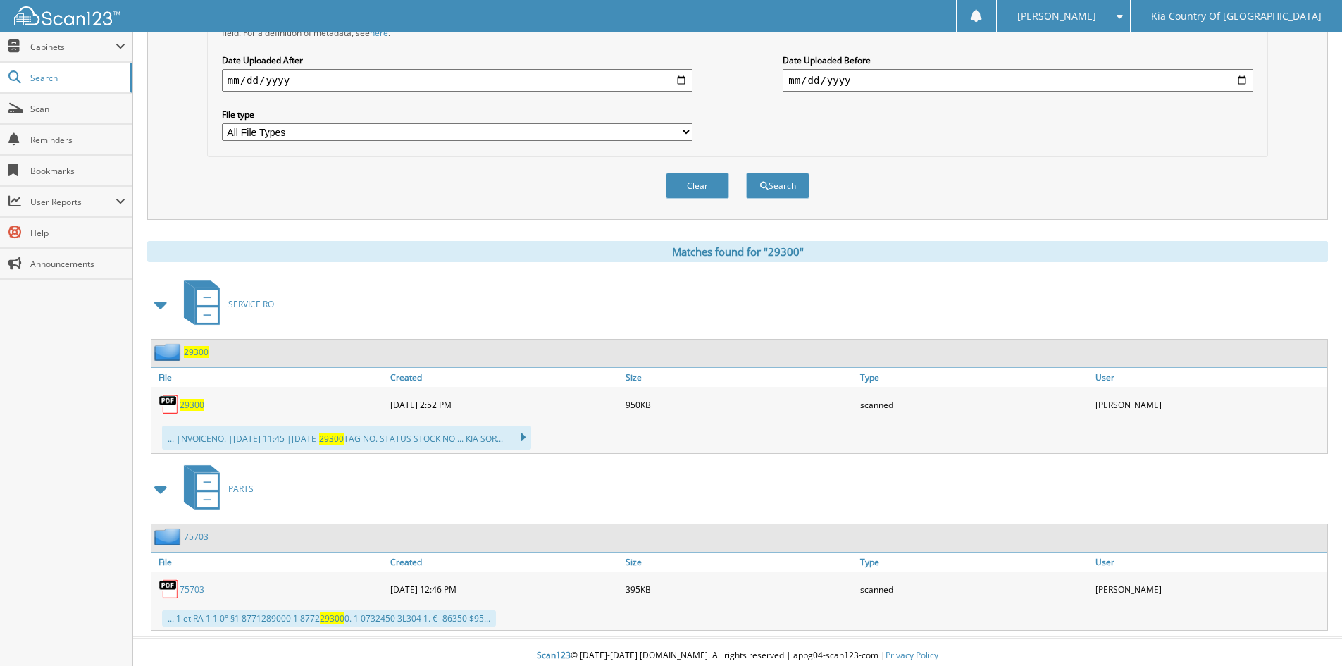
scroll to position [385, 0]
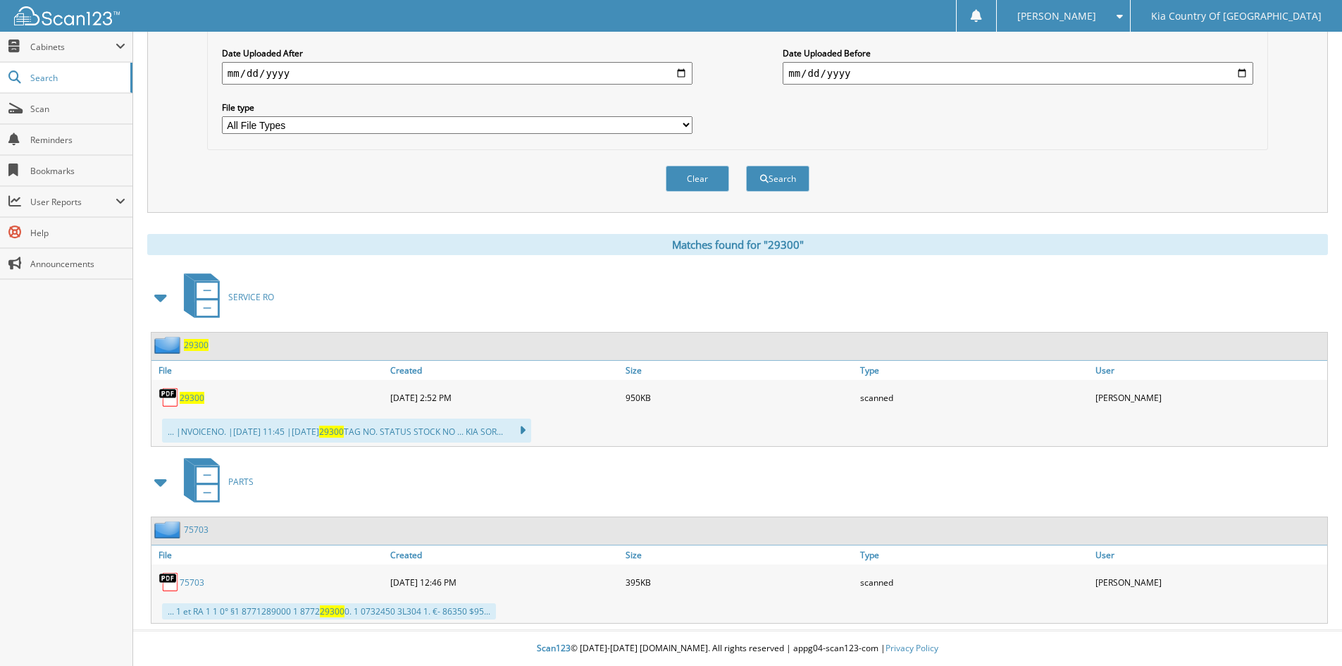
click at [190, 398] on span "29300" at bounding box center [192, 398] width 25 height 12
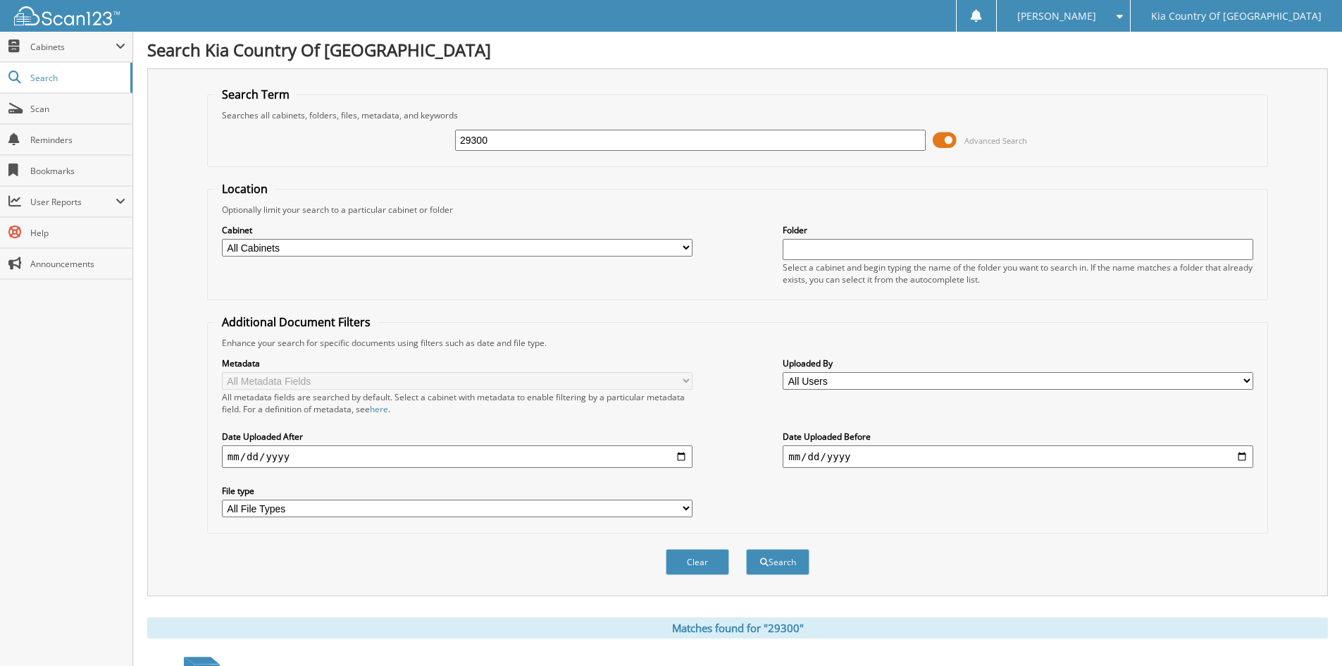
scroll to position [0, 0]
click at [536, 135] on input "29300" at bounding box center [690, 140] width 471 height 21
type input "2"
type input "29678"
click at [746, 550] on button "Search" at bounding box center [777, 563] width 63 height 26
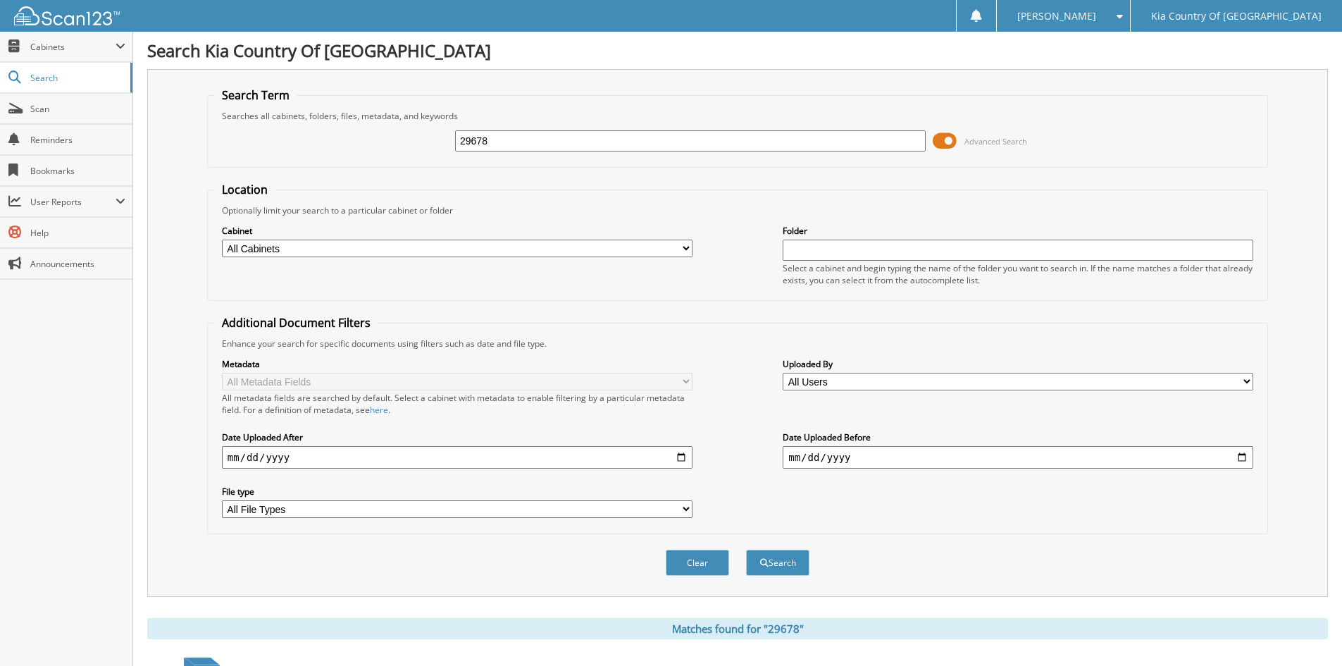
scroll to position [200, 0]
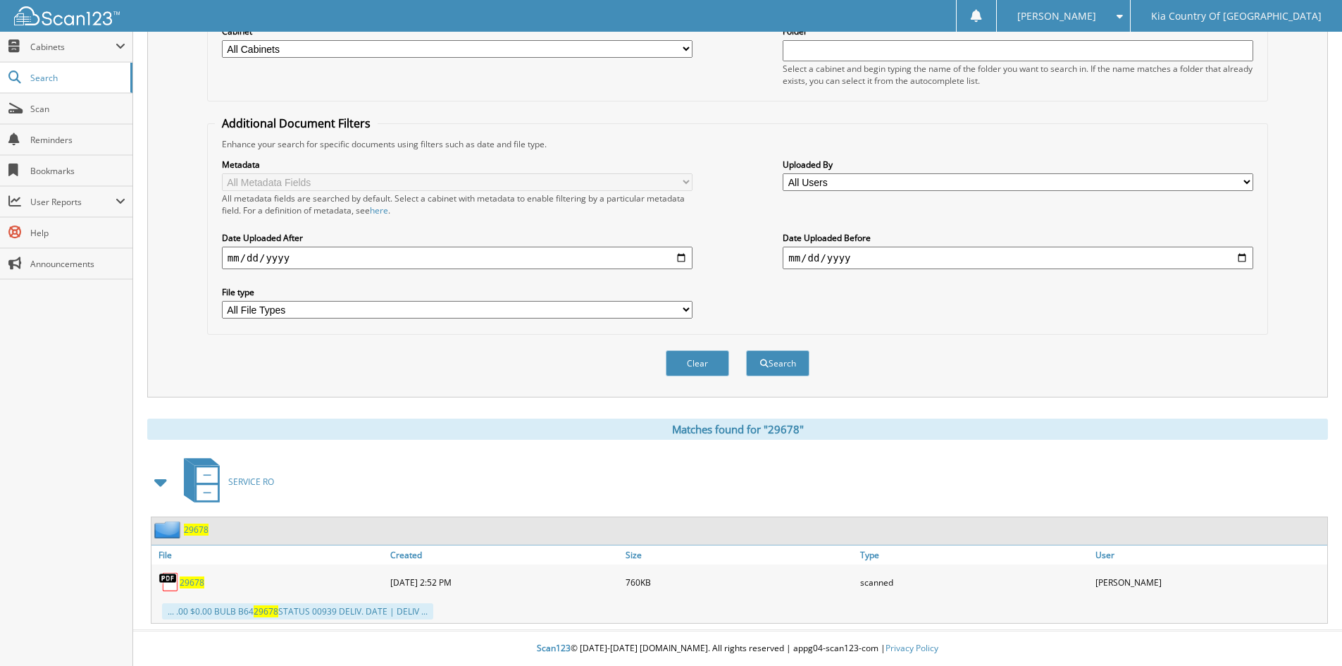
click at [197, 585] on span "29678" at bounding box center [192, 582] width 25 height 12
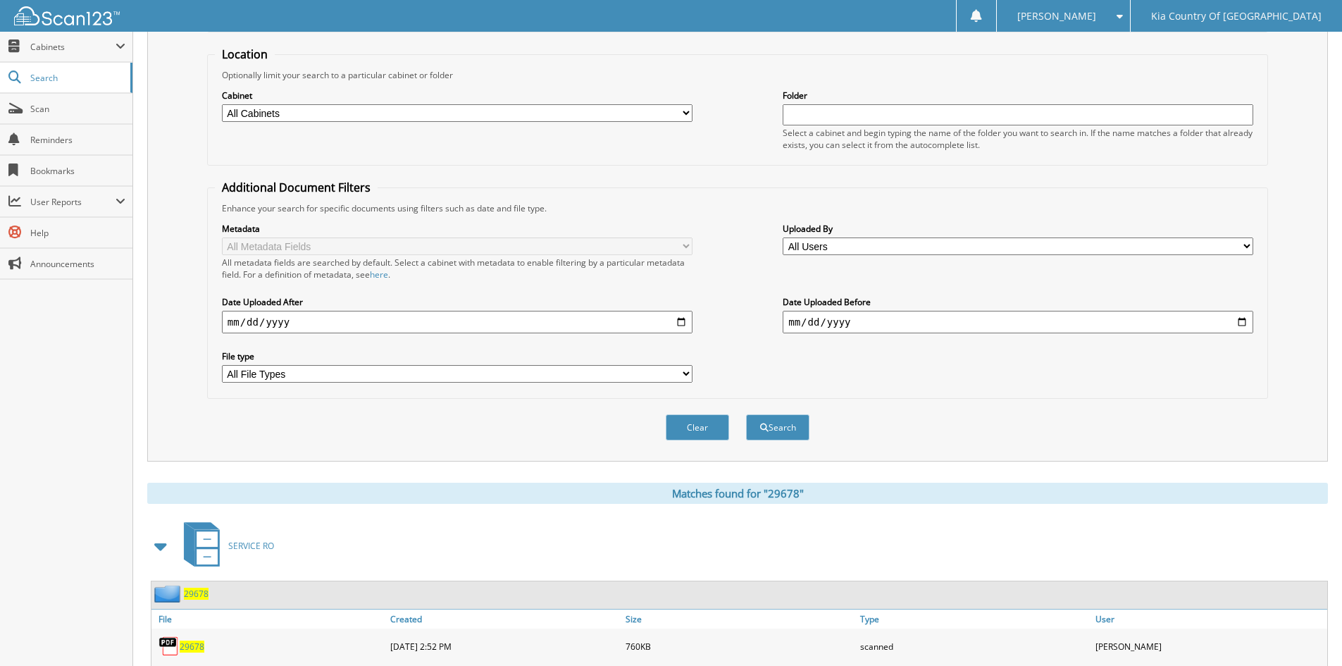
scroll to position [0, 0]
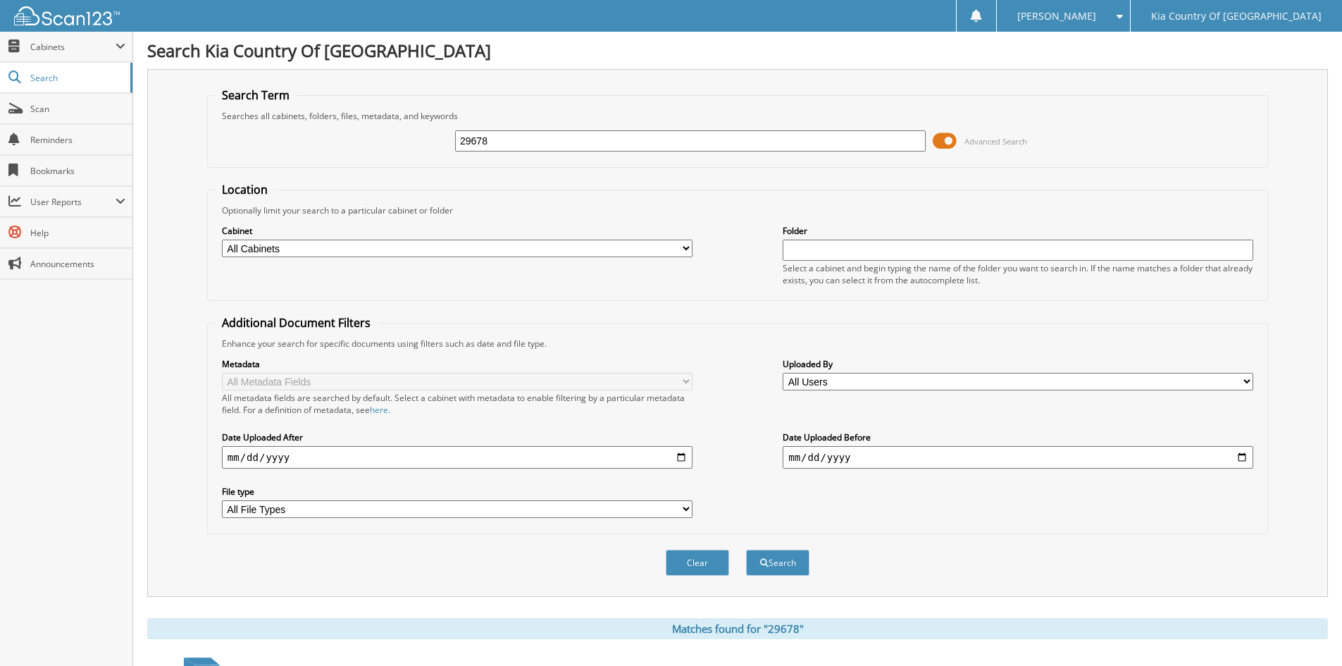
click at [543, 144] on input "29678" at bounding box center [690, 140] width 471 height 21
type input "29645"
click at [746, 550] on button "Search" at bounding box center [777, 563] width 63 height 26
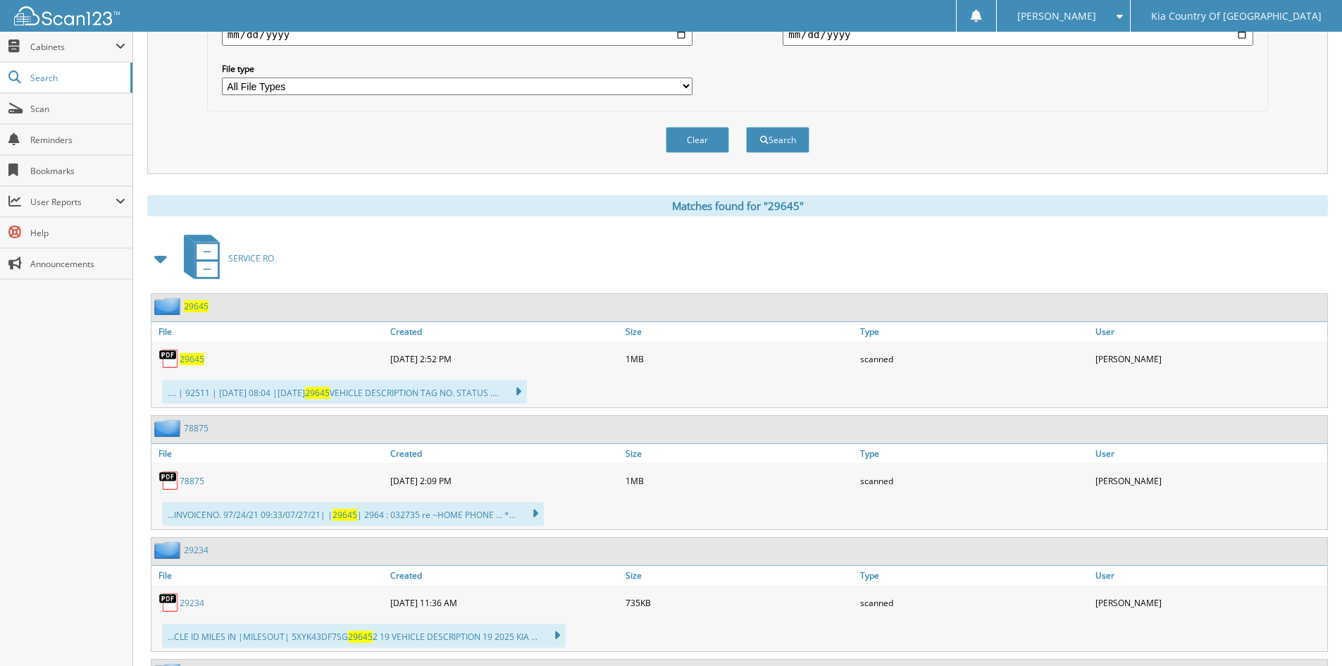
click at [188, 365] on span "29645" at bounding box center [192, 359] width 25 height 12
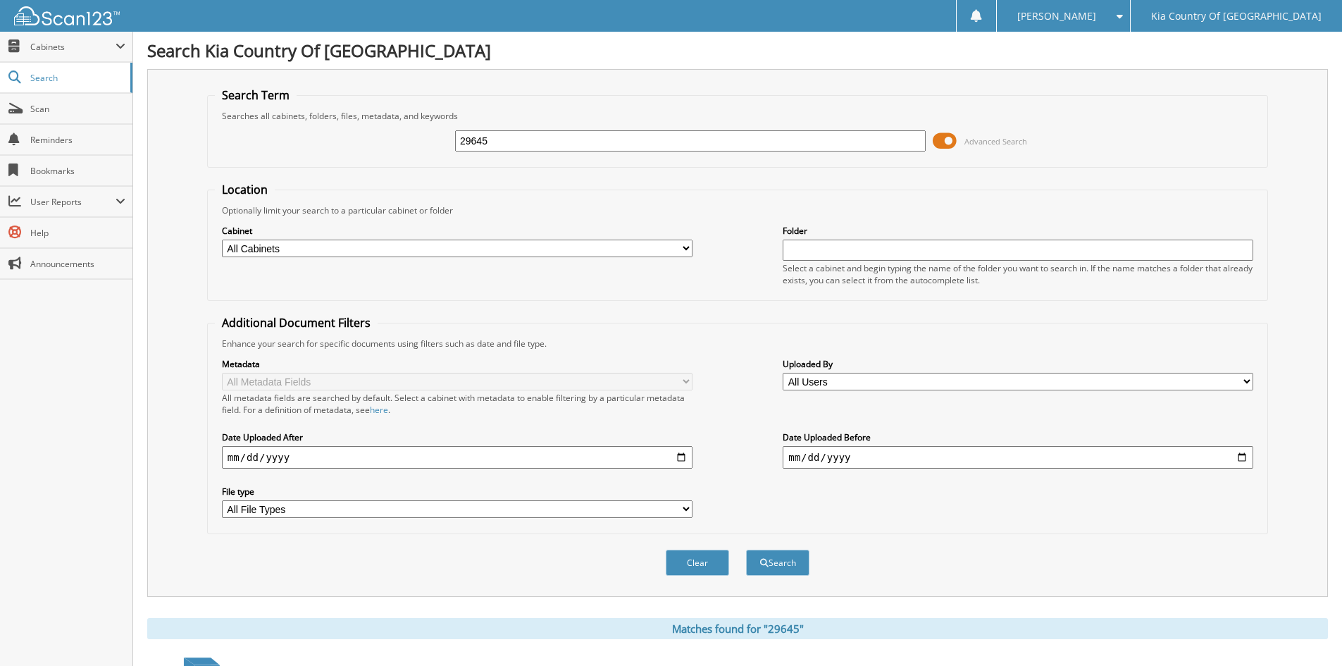
click at [633, 135] on input "29645" at bounding box center [690, 140] width 471 height 21
type input "29685"
click at [746, 550] on button "Search" at bounding box center [777, 563] width 63 height 26
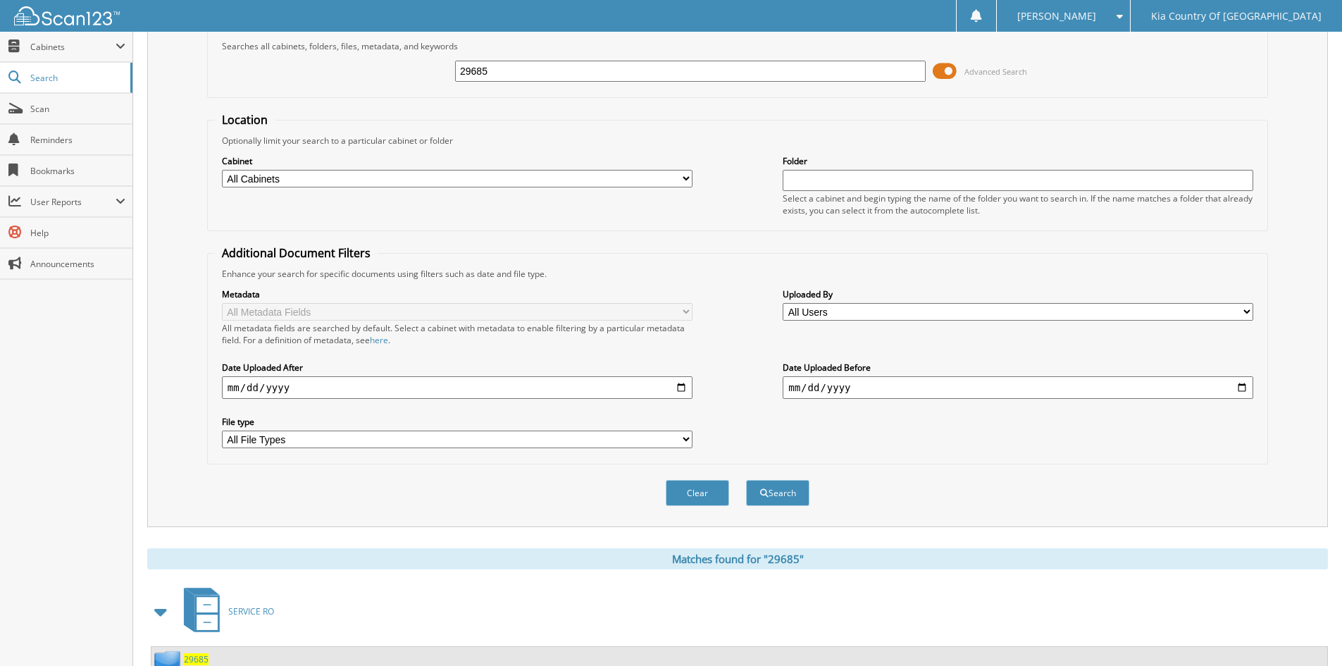
scroll to position [211, 0]
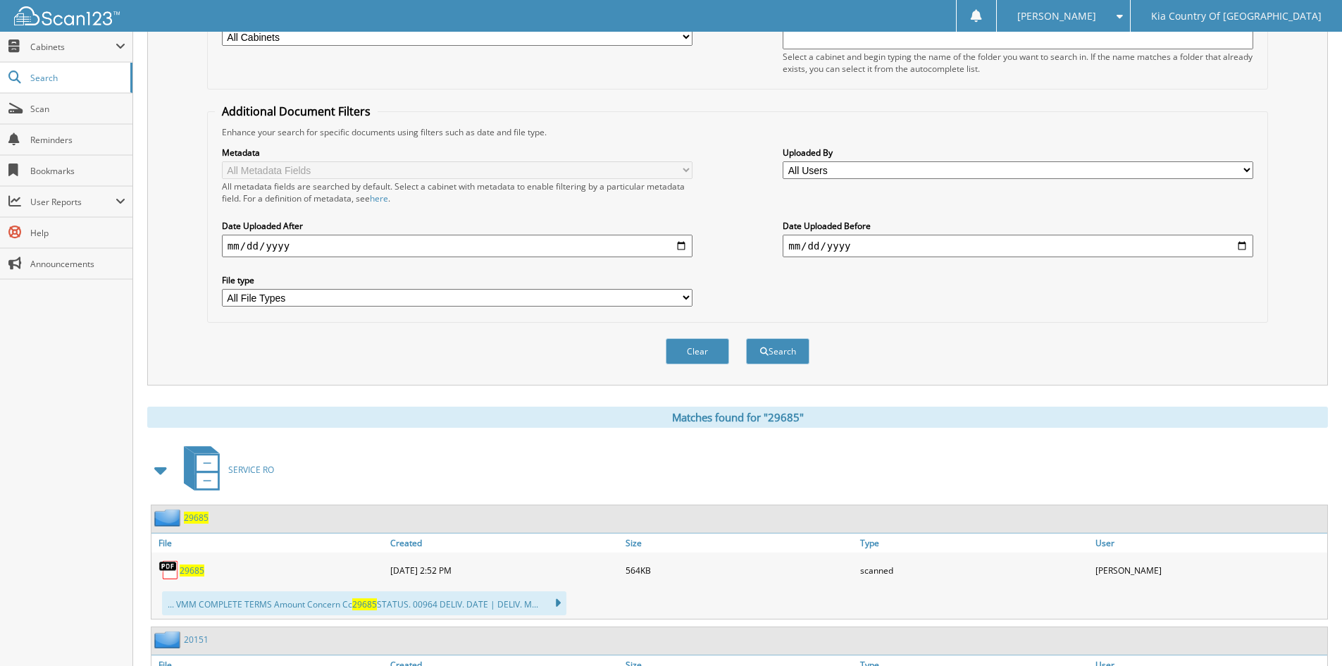
click at [198, 571] on span "29685" at bounding box center [192, 570] width 25 height 12
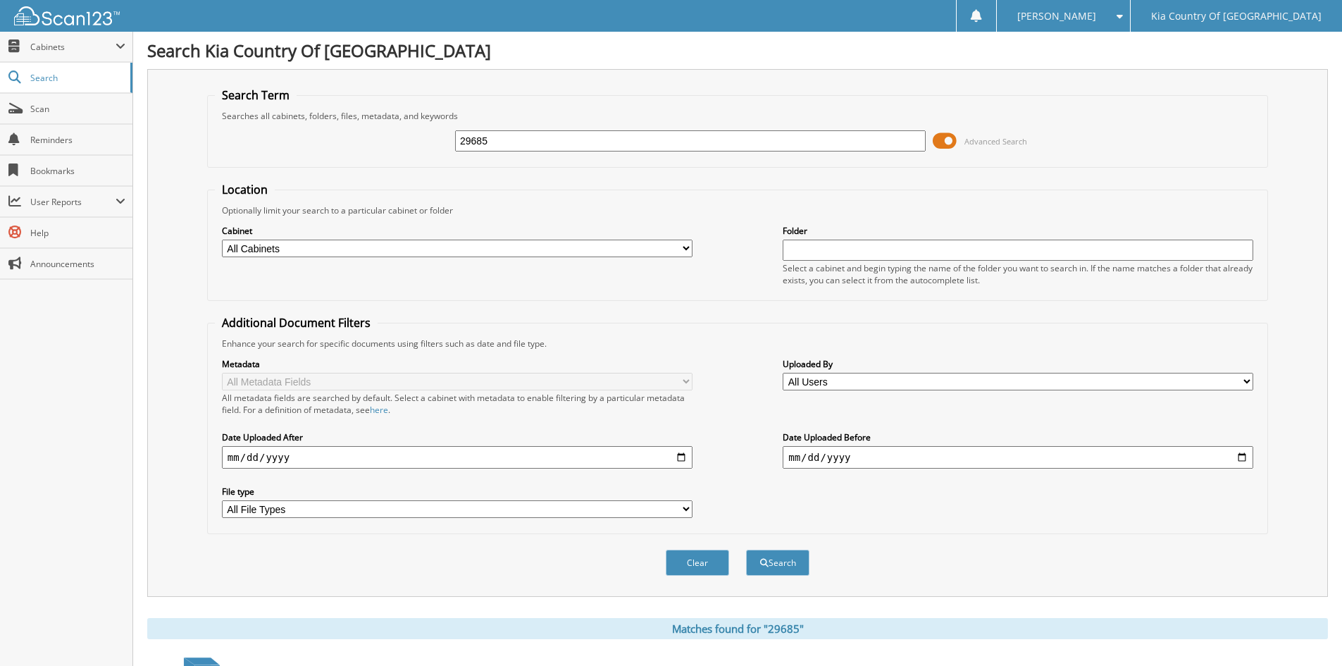
click at [535, 138] on input "29685" at bounding box center [690, 140] width 471 height 21
type input "29683"
click at [746, 550] on button "Search" at bounding box center [777, 563] width 63 height 26
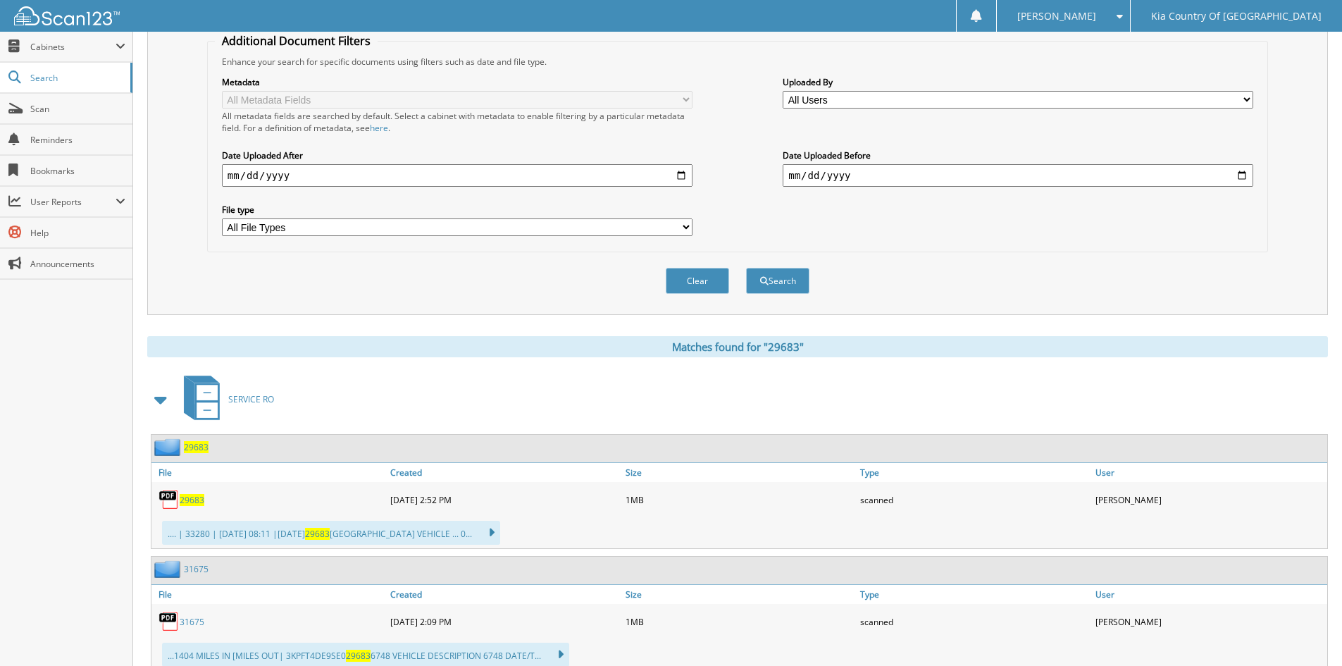
click at [195, 500] on span "29683" at bounding box center [192, 500] width 25 height 12
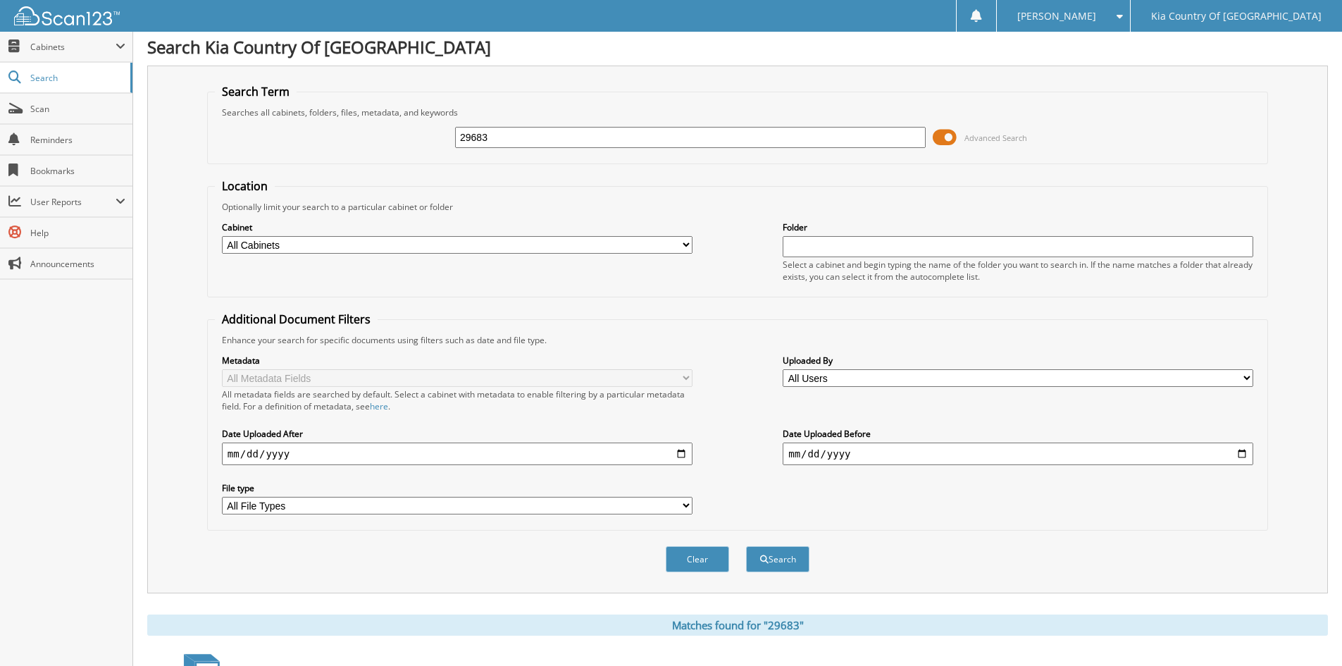
scroll to position [0, 0]
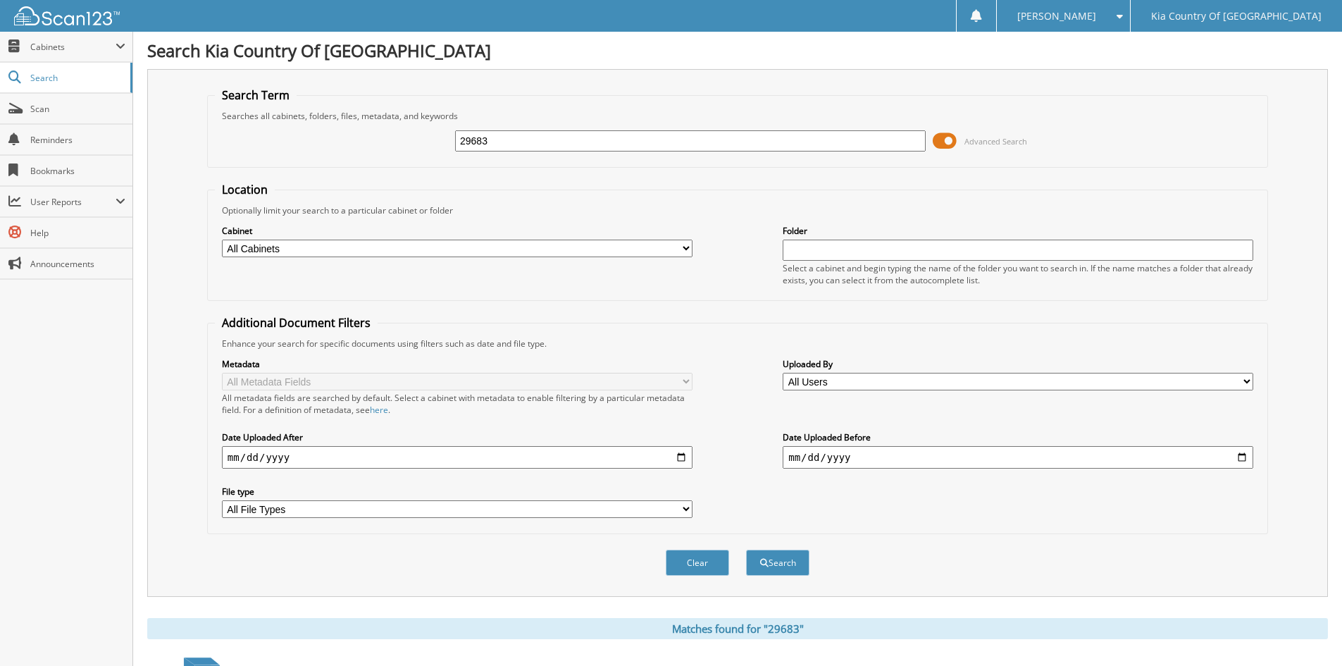
click at [589, 140] on input "29683" at bounding box center [690, 140] width 471 height 21
type input "29643"
click at [746, 550] on button "Search" at bounding box center [777, 563] width 63 height 26
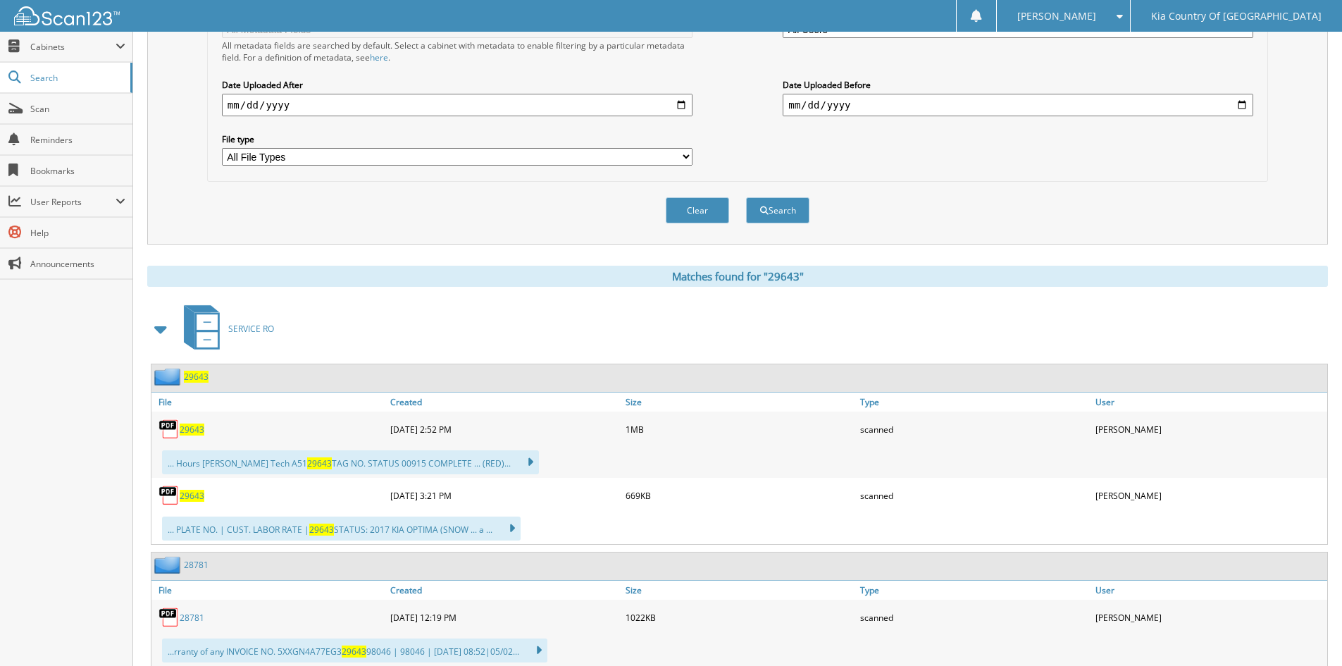
click at [193, 431] on span "29643" at bounding box center [192, 430] width 25 height 12
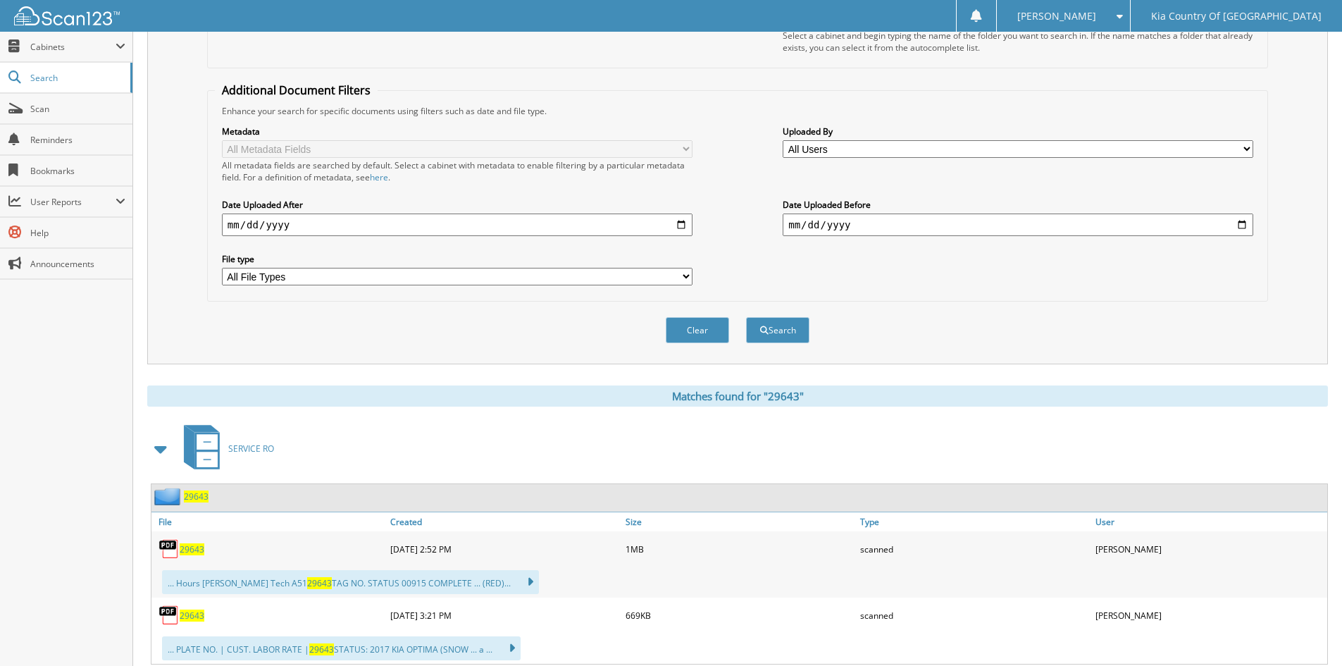
scroll to position [70, 0]
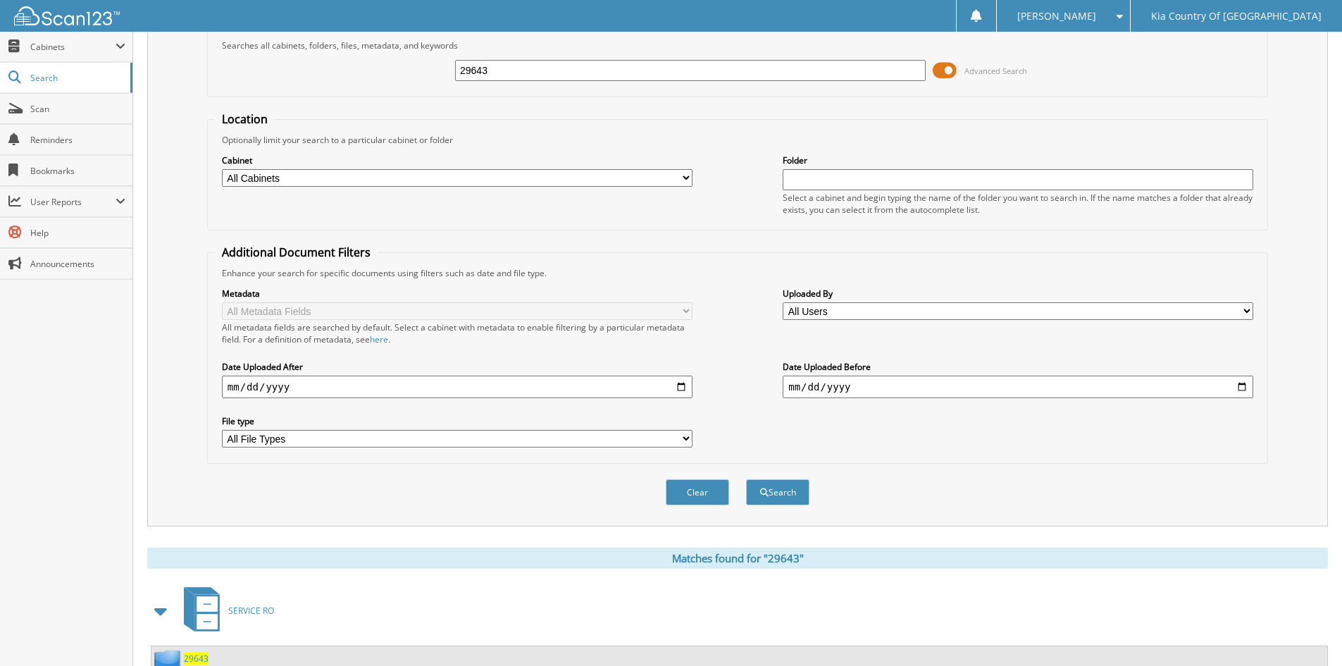
click at [574, 70] on input "29643" at bounding box center [690, 70] width 471 height 21
type input "29501"
click at [746, 479] on button "Search" at bounding box center [777, 492] width 63 height 26
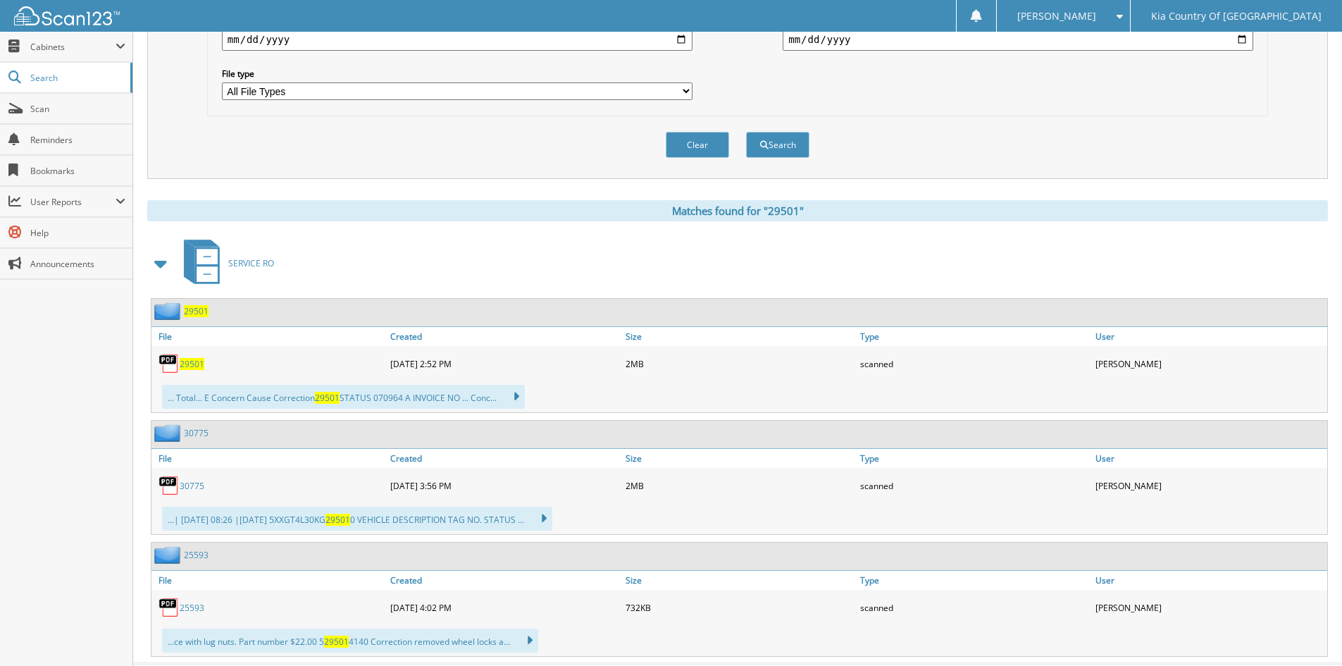
scroll to position [452, 0]
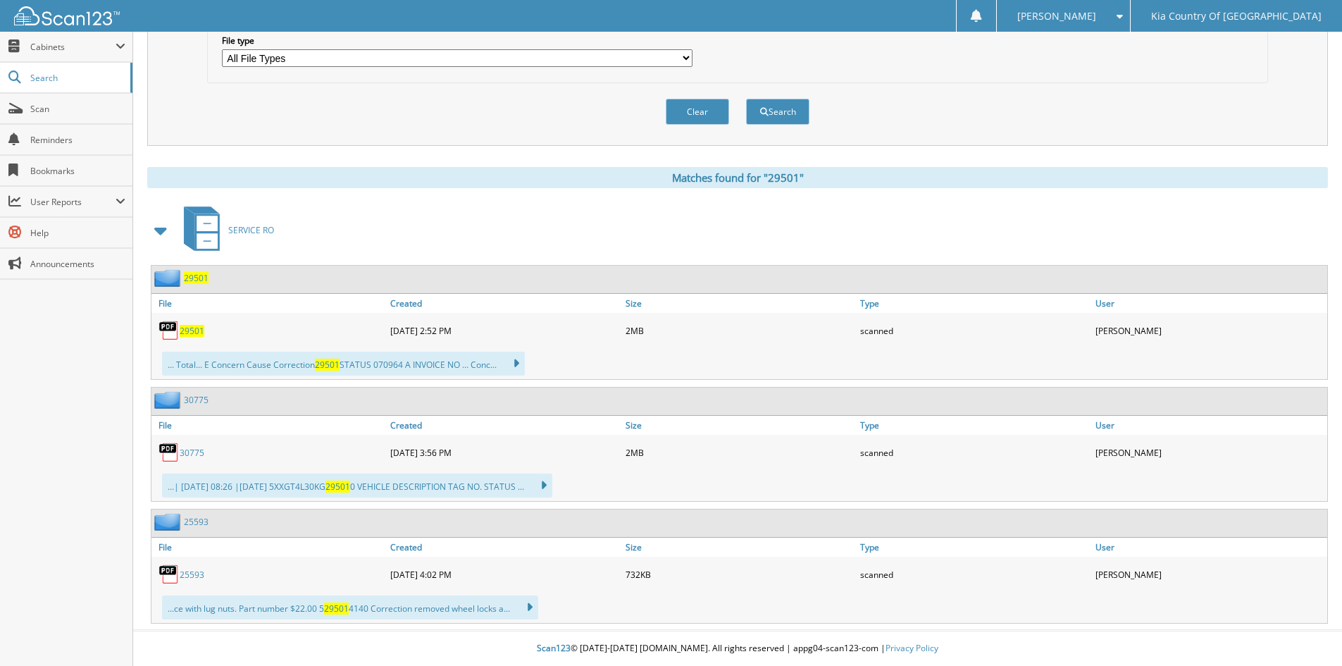
click at [191, 330] on span "29501" at bounding box center [192, 331] width 25 height 12
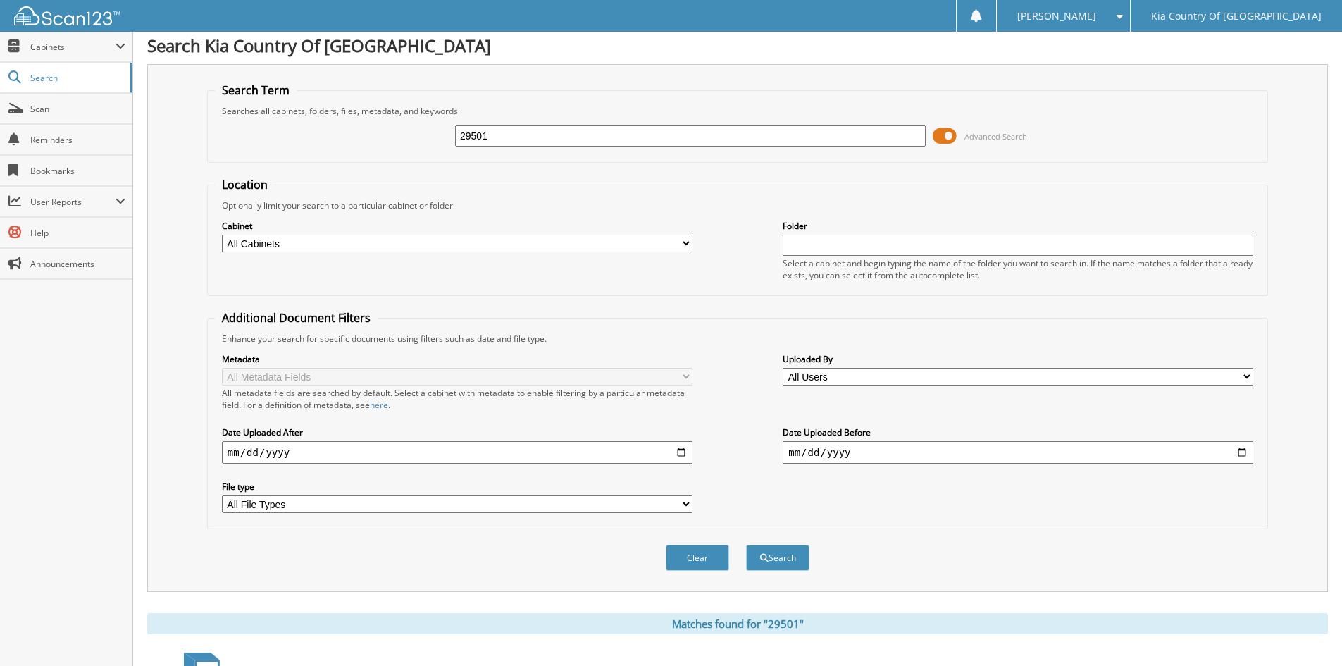
scroll to position [0, 0]
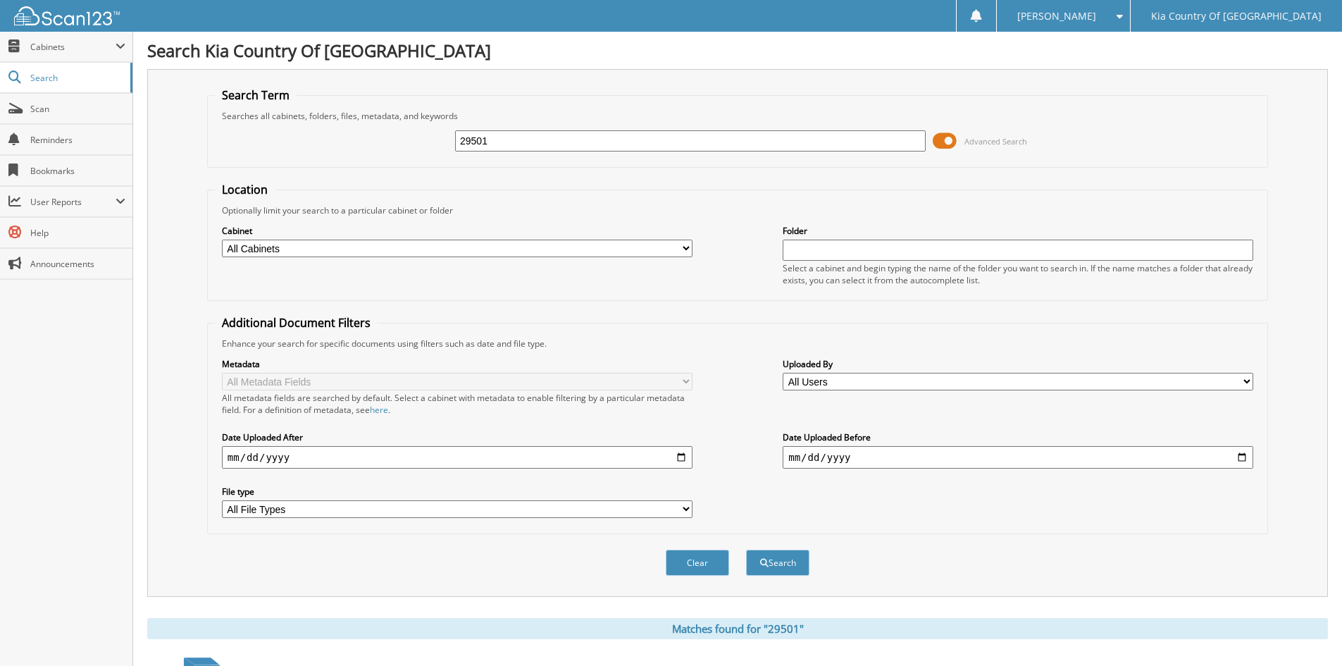
click at [543, 140] on input "29501" at bounding box center [690, 140] width 471 height 21
type input "29695"
click at [746, 550] on button "Search" at bounding box center [777, 563] width 63 height 26
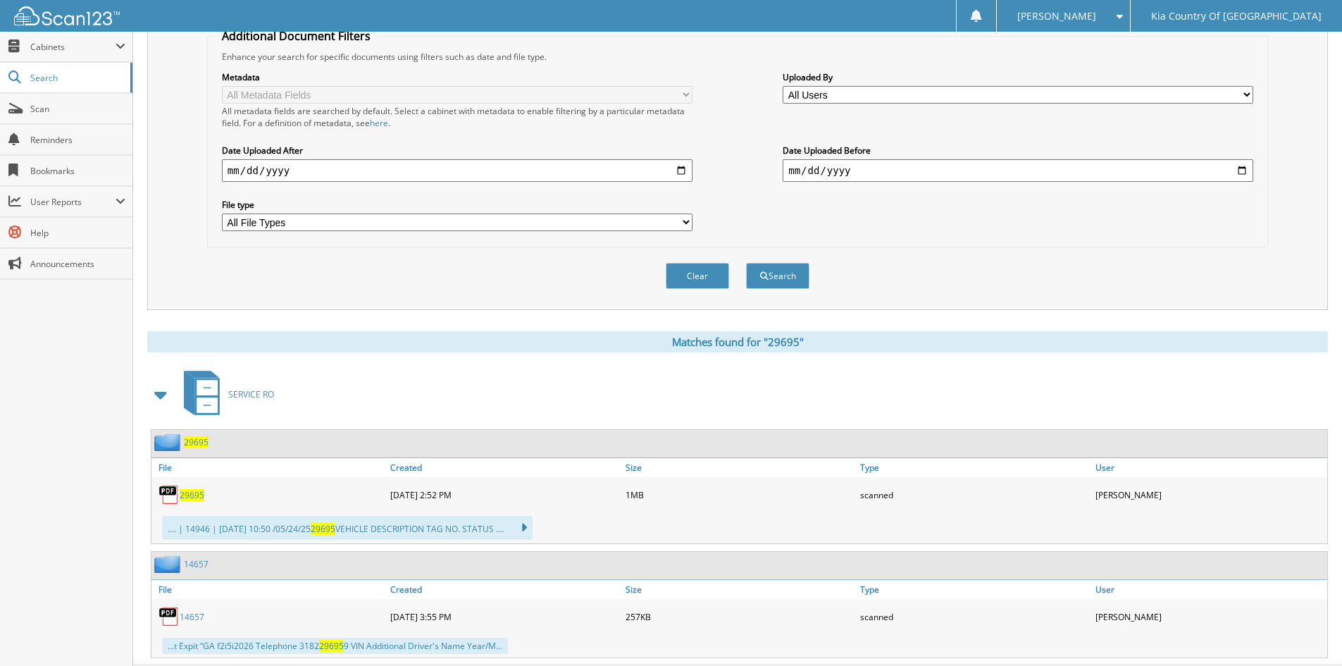
scroll to position [322, 0]
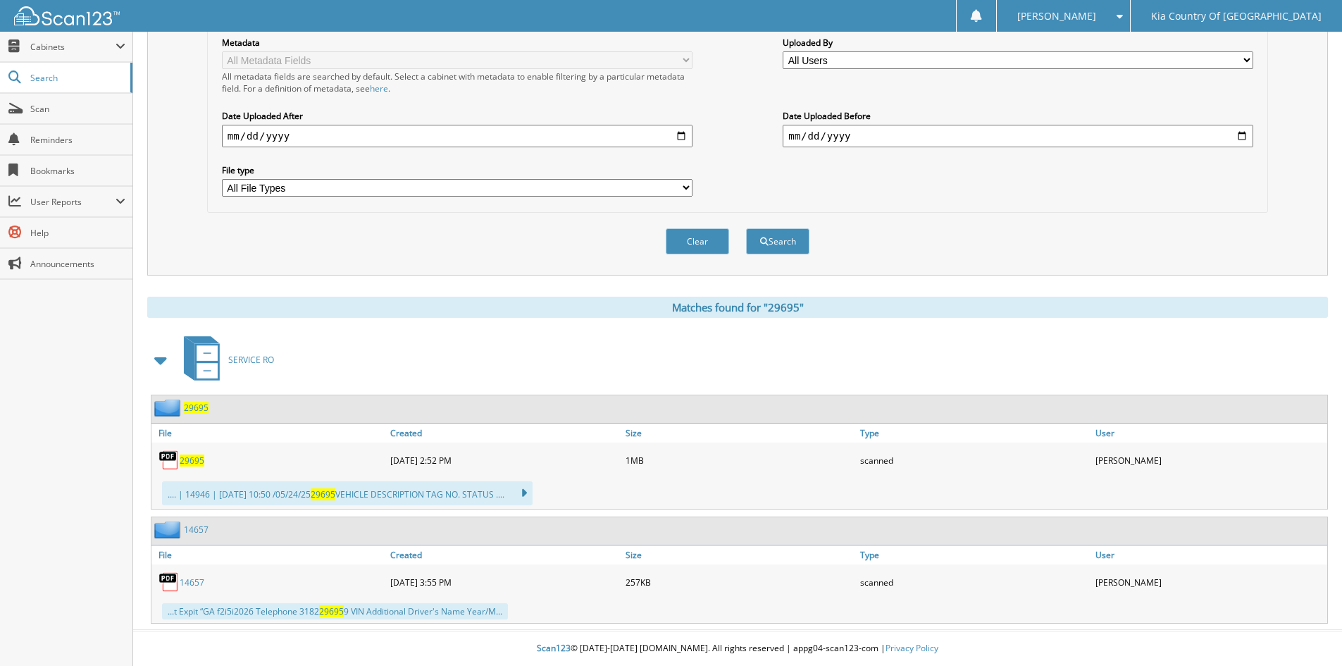
click at [183, 459] on span "29695" at bounding box center [192, 461] width 25 height 12
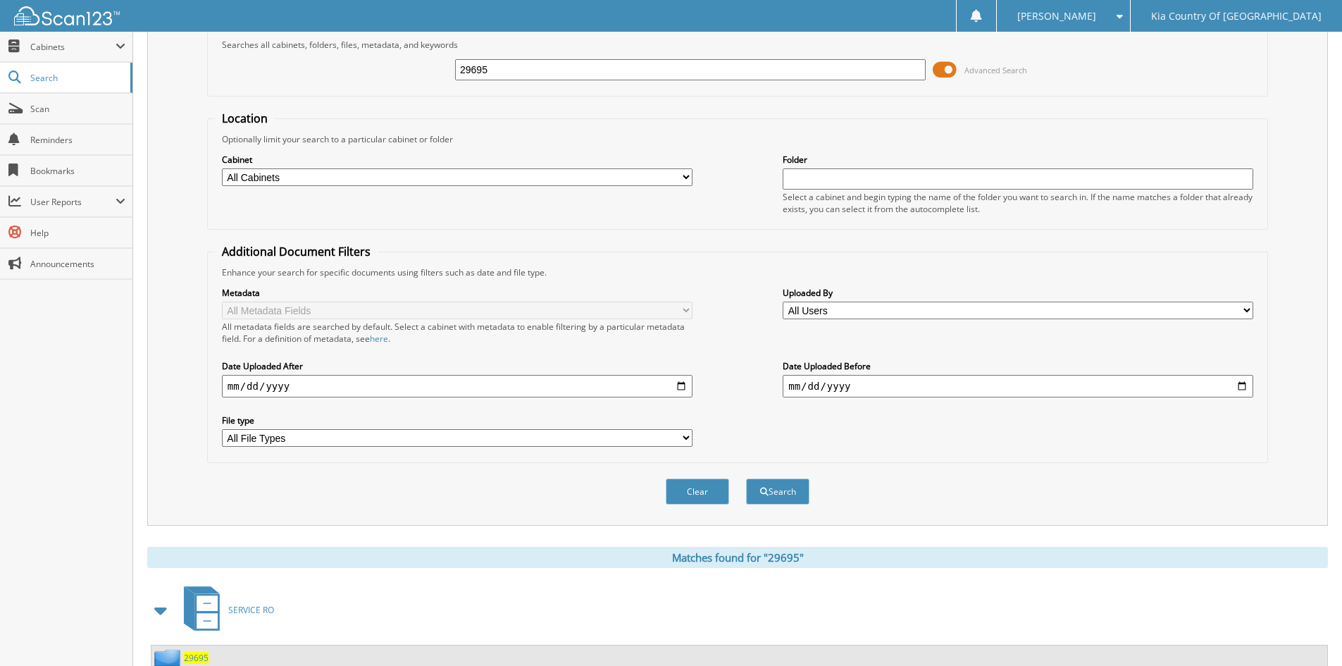
scroll to position [0, 0]
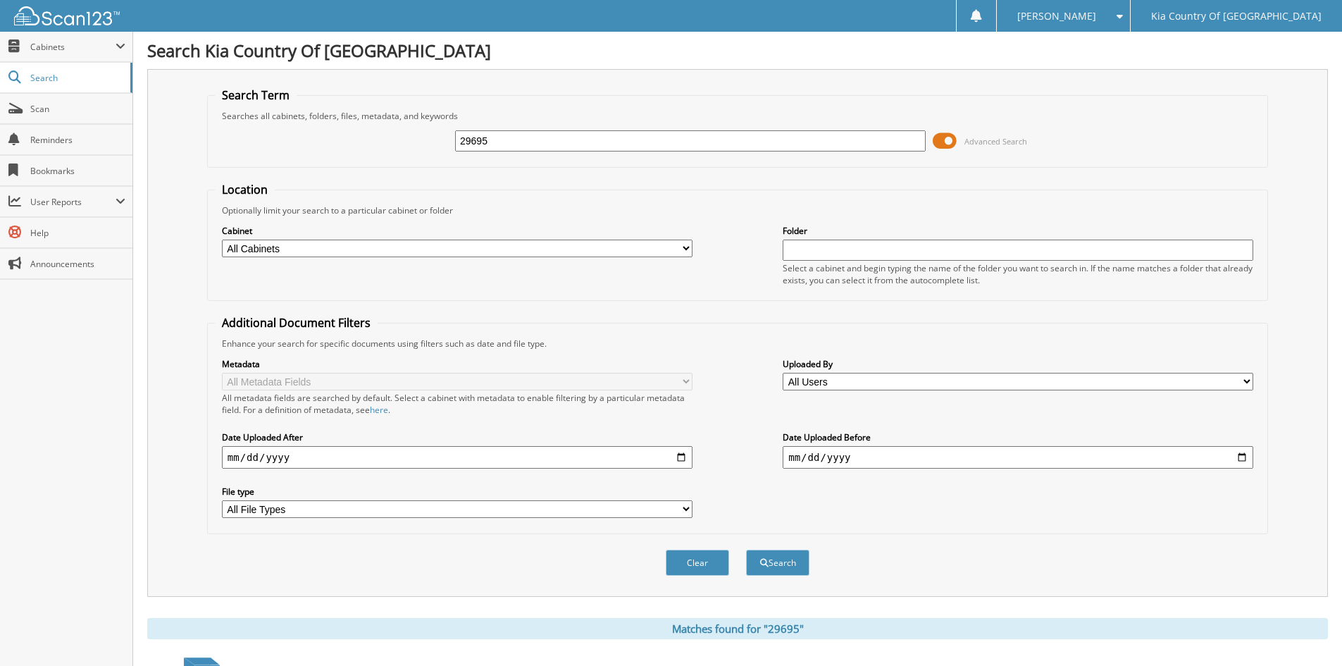
click at [583, 140] on input "29695" at bounding box center [690, 140] width 471 height 21
type input "27612"
click at [746, 550] on button "Search" at bounding box center [777, 563] width 63 height 26
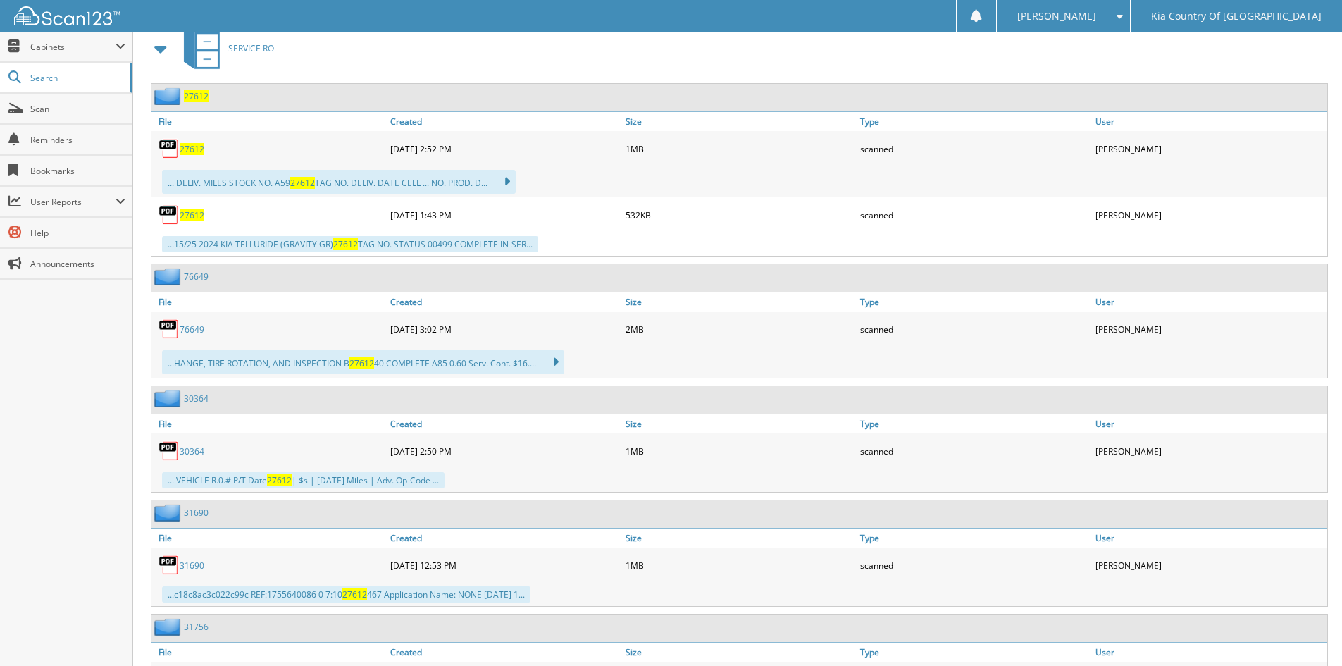
scroll to position [564, 0]
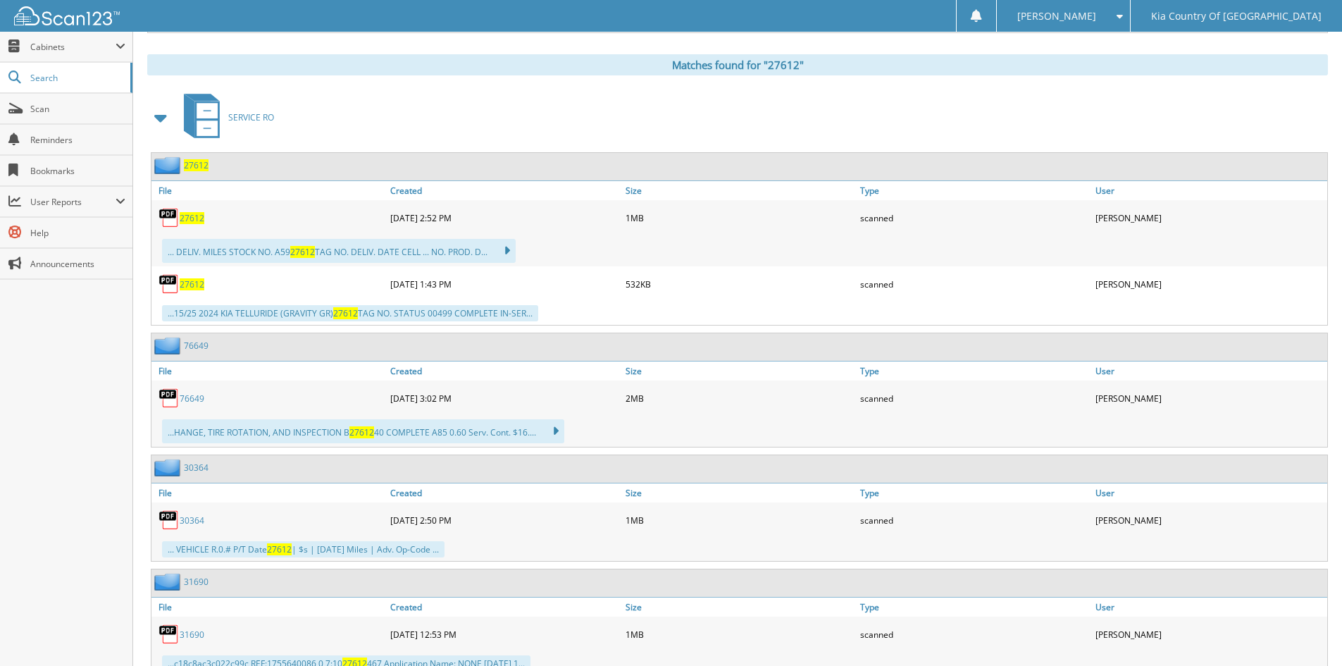
click at [189, 217] on span "27612" at bounding box center [192, 218] width 25 height 12
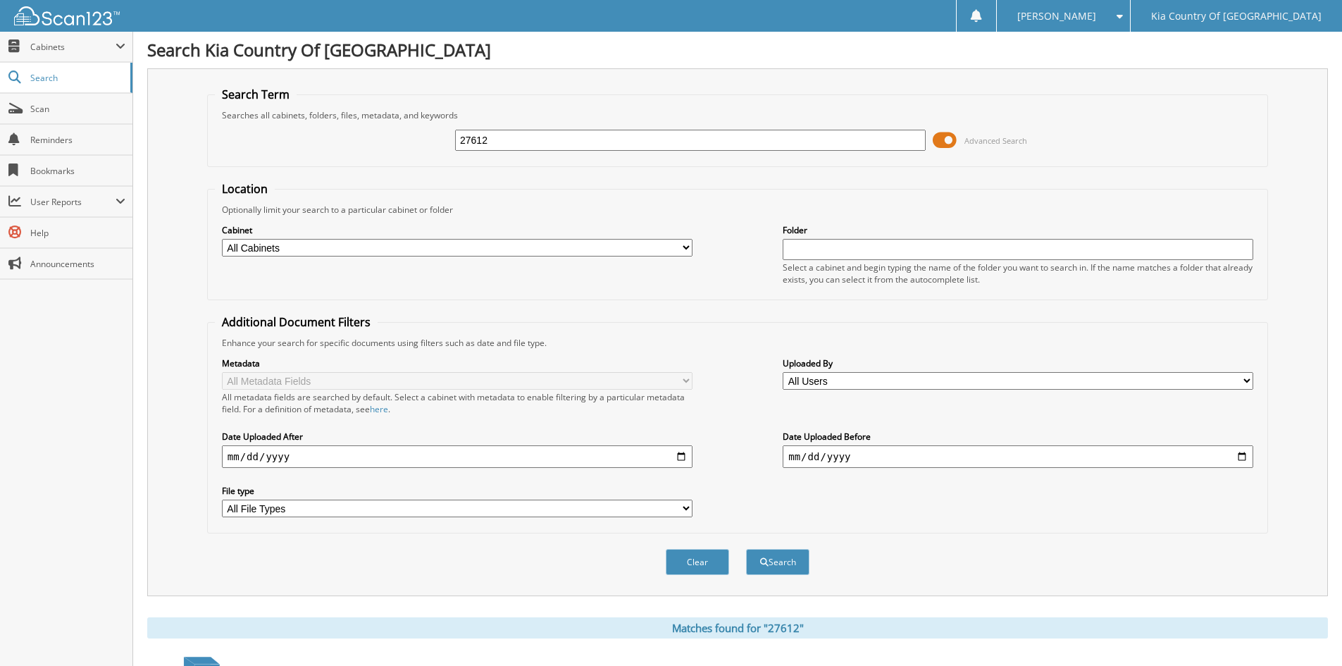
scroll to position [0, 0]
click at [598, 147] on input "27612" at bounding box center [690, 140] width 471 height 21
type input "27677"
click at [746, 550] on button "Search" at bounding box center [777, 563] width 63 height 26
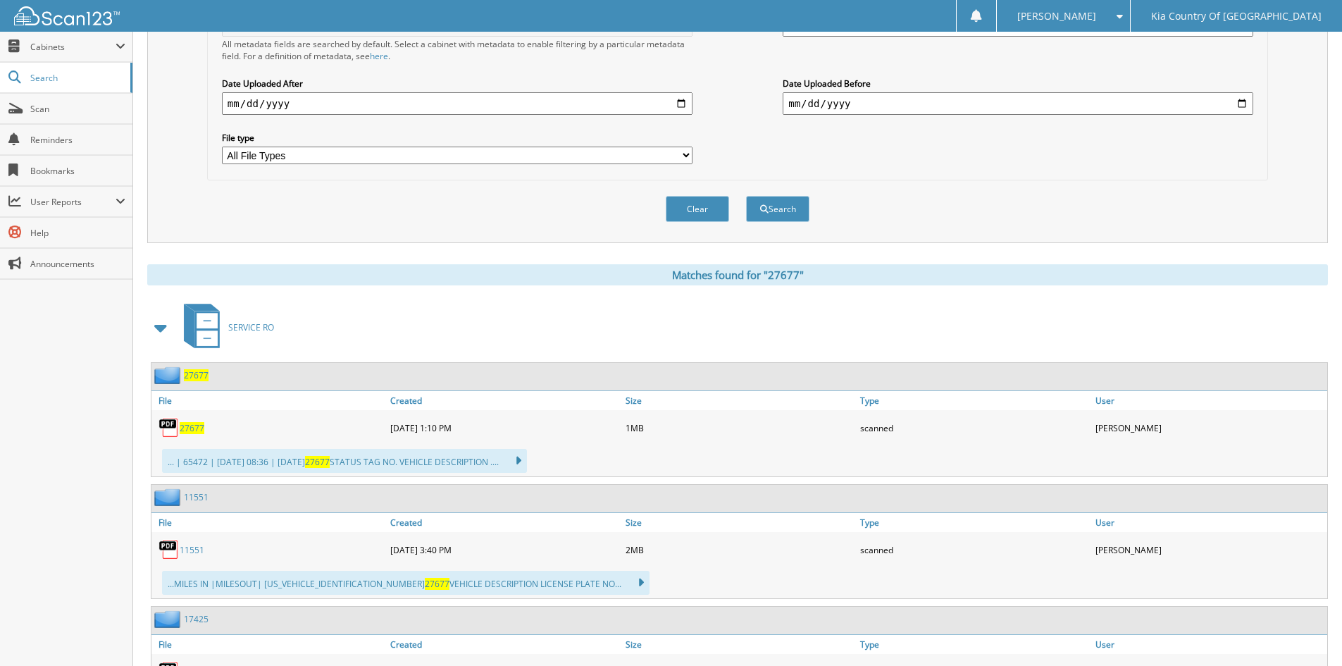
scroll to position [423, 0]
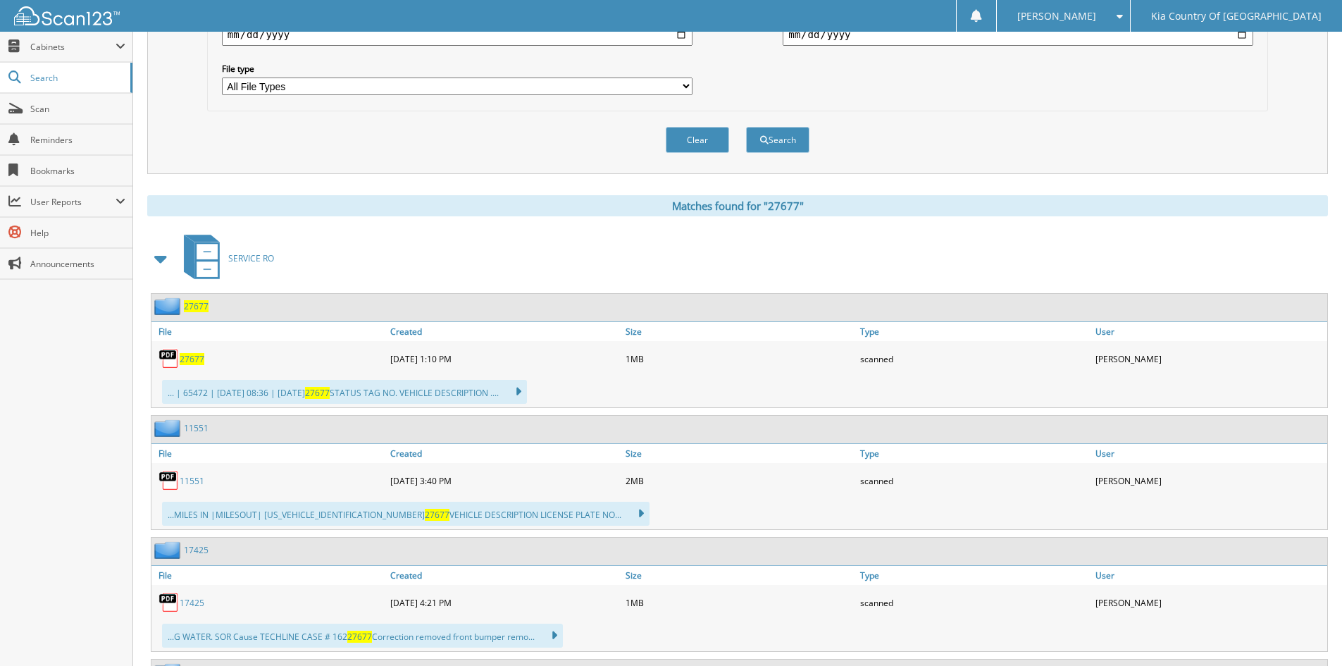
click at [195, 359] on span "27677" at bounding box center [192, 359] width 25 height 12
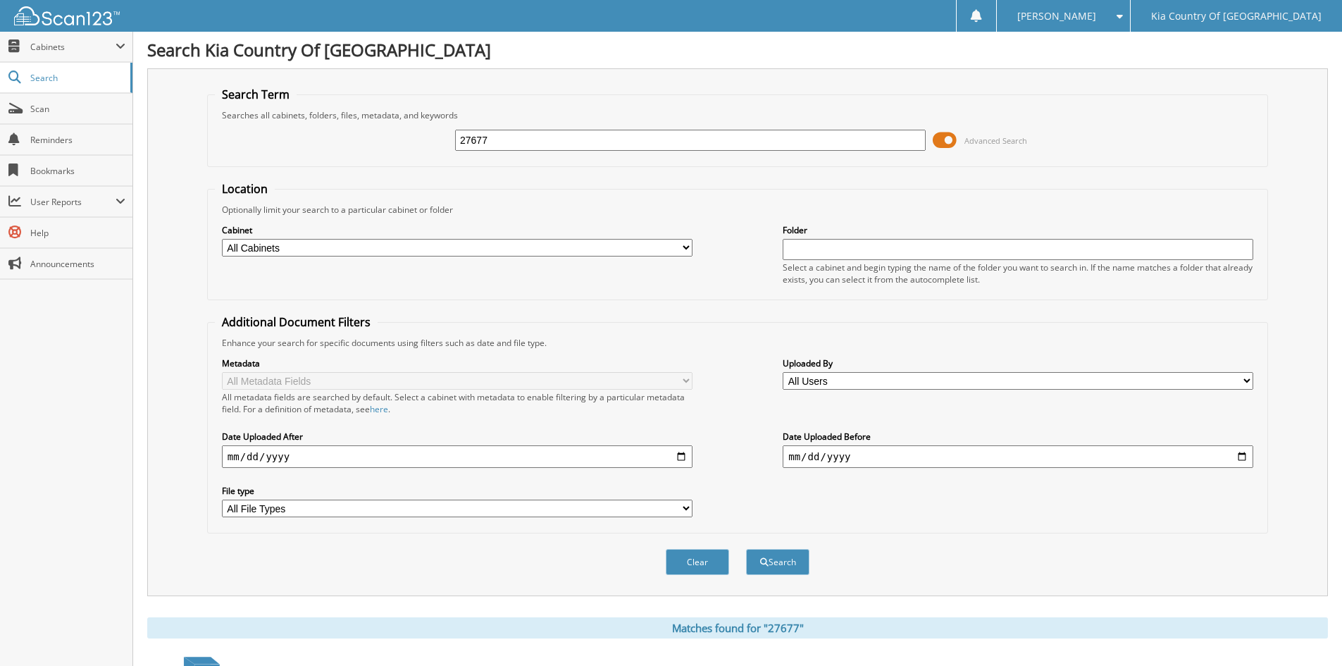
scroll to position [0, 0]
click at [538, 143] on input "27677" at bounding box center [690, 140] width 471 height 21
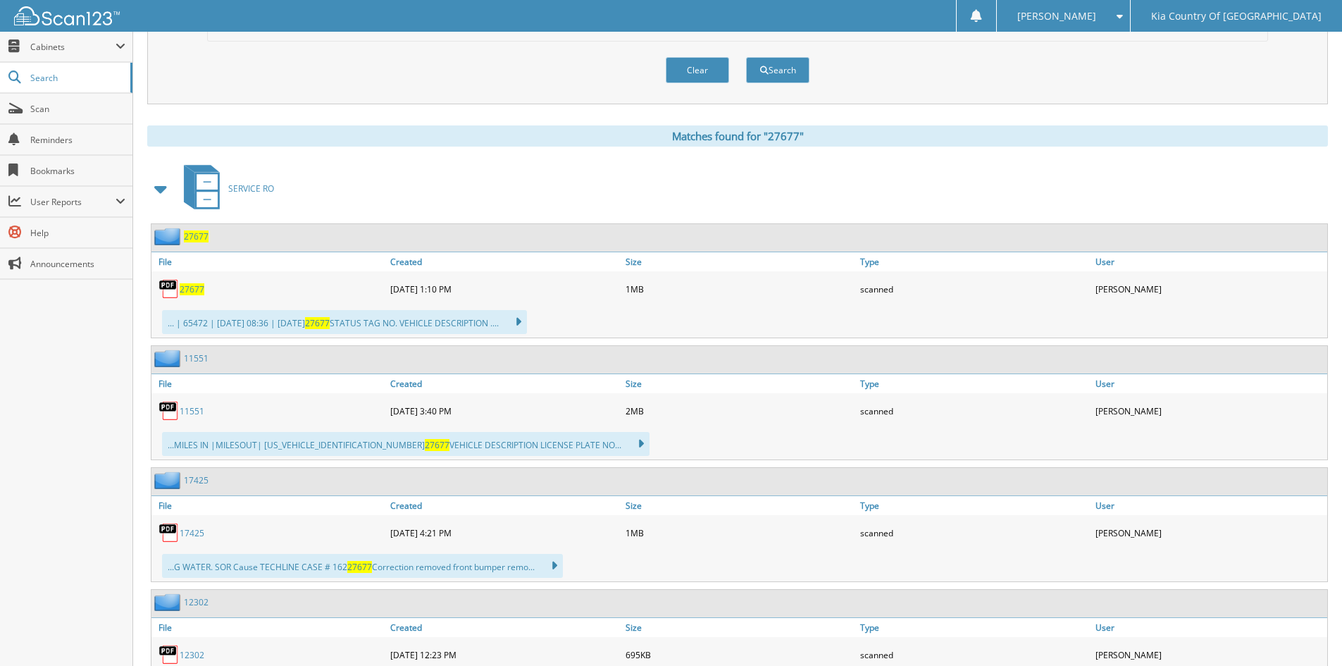
scroll to position [493, 0]
click at [194, 283] on span "27677" at bounding box center [192, 289] width 25 height 12
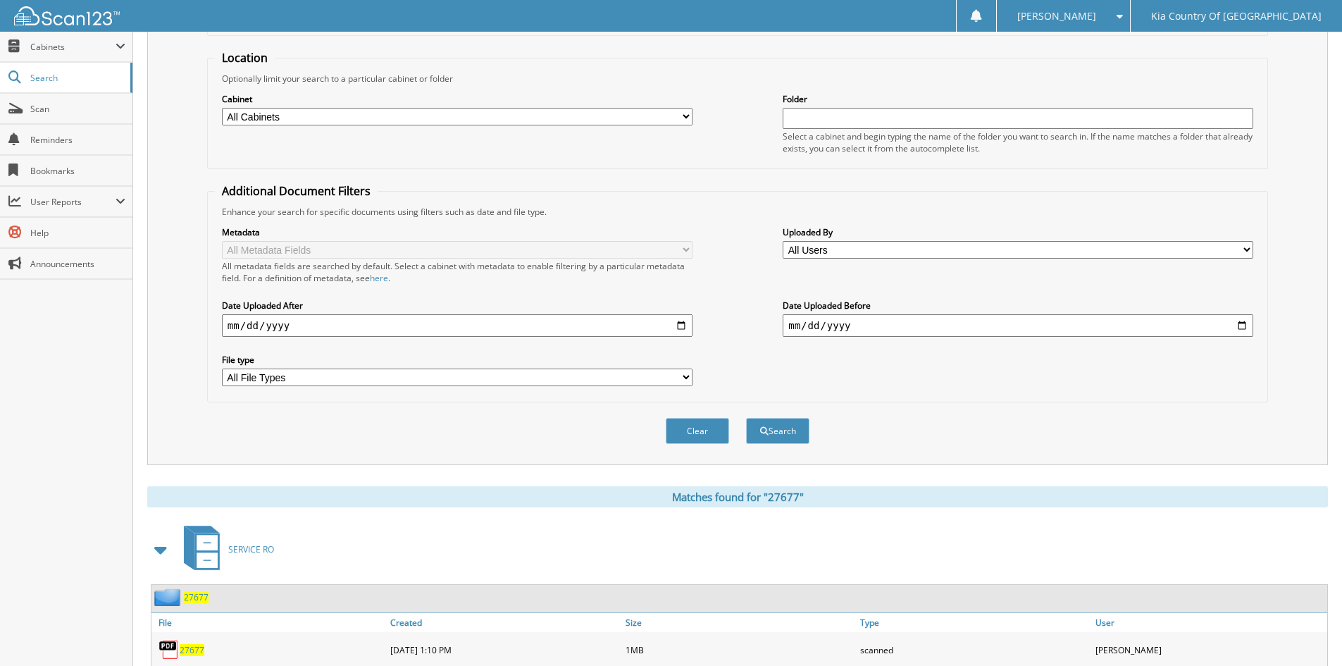
scroll to position [0, 0]
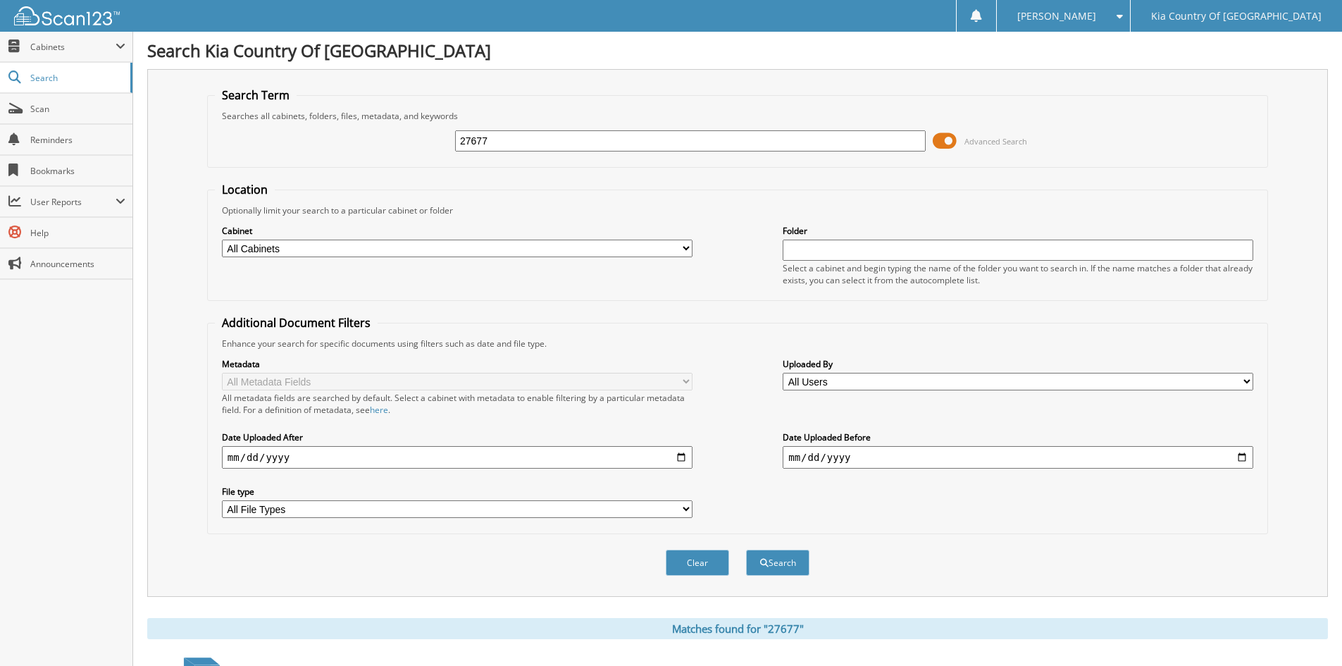
click at [509, 139] on input "27677" at bounding box center [690, 140] width 471 height 21
type input "29677"
click at [746, 550] on button "Search" at bounding box center [777, 563] width 63 height 26
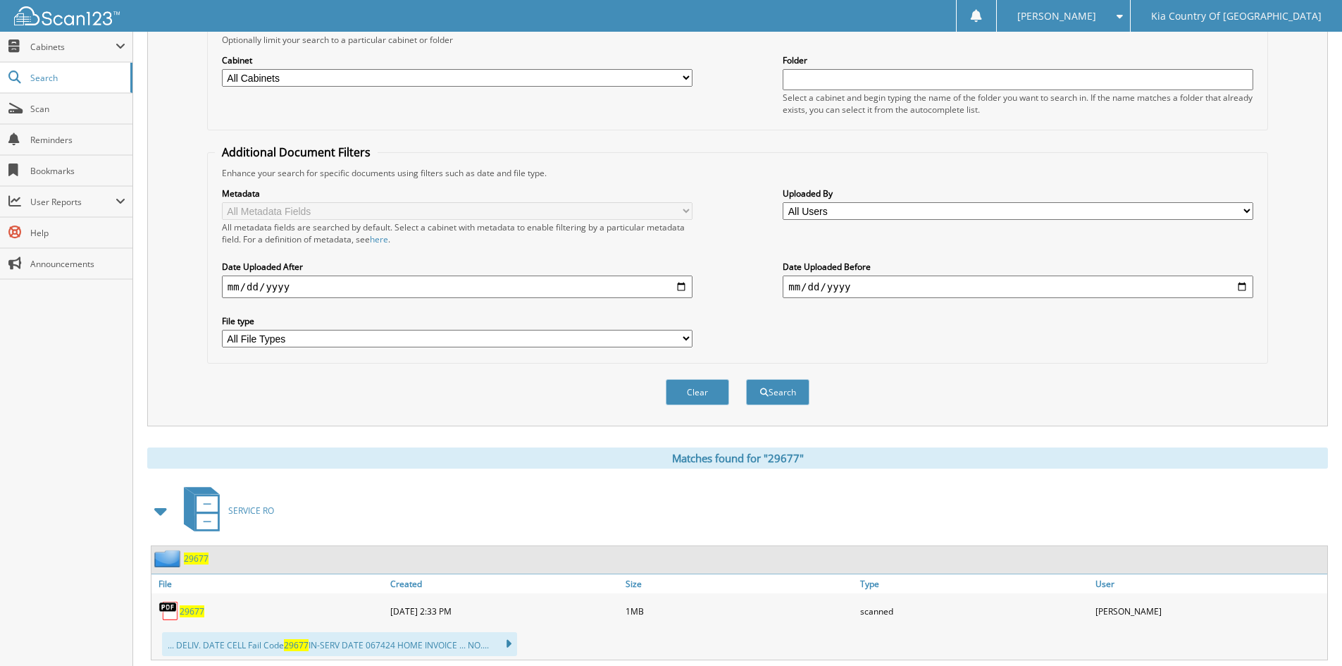
scroll to position [208, 0]
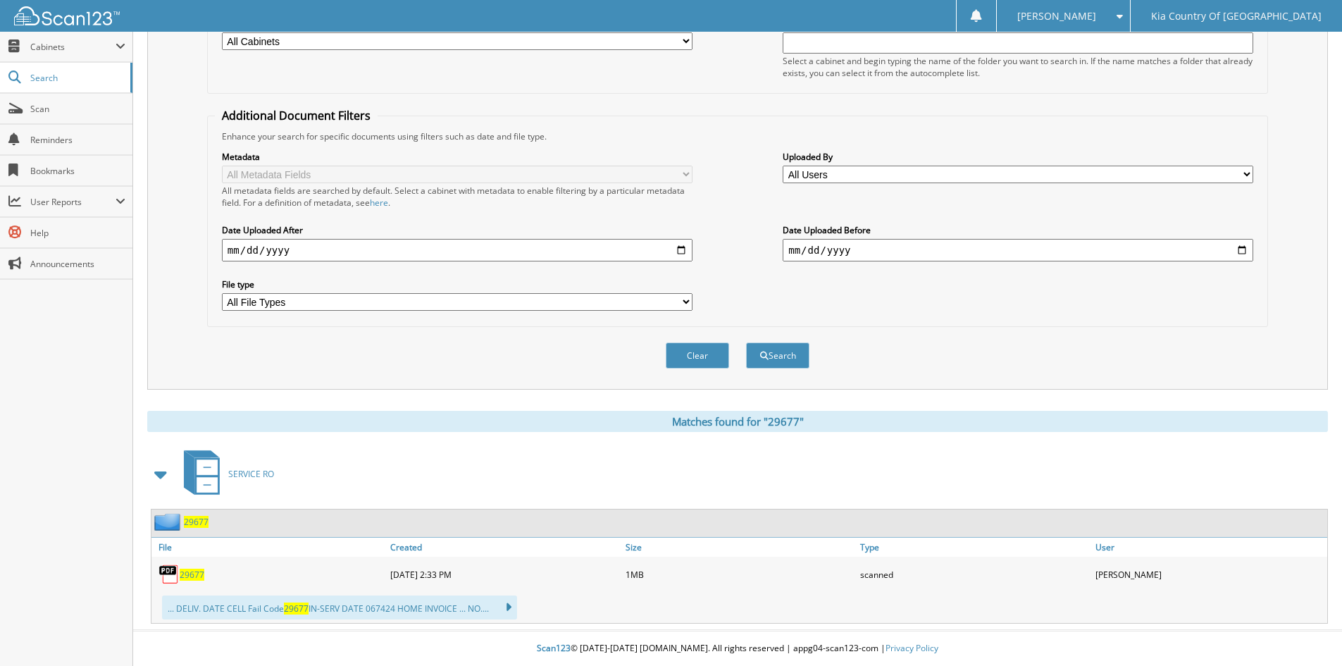
click at [195, 575] on span "29677" at bounding box center [192, 575] width 25 height 12
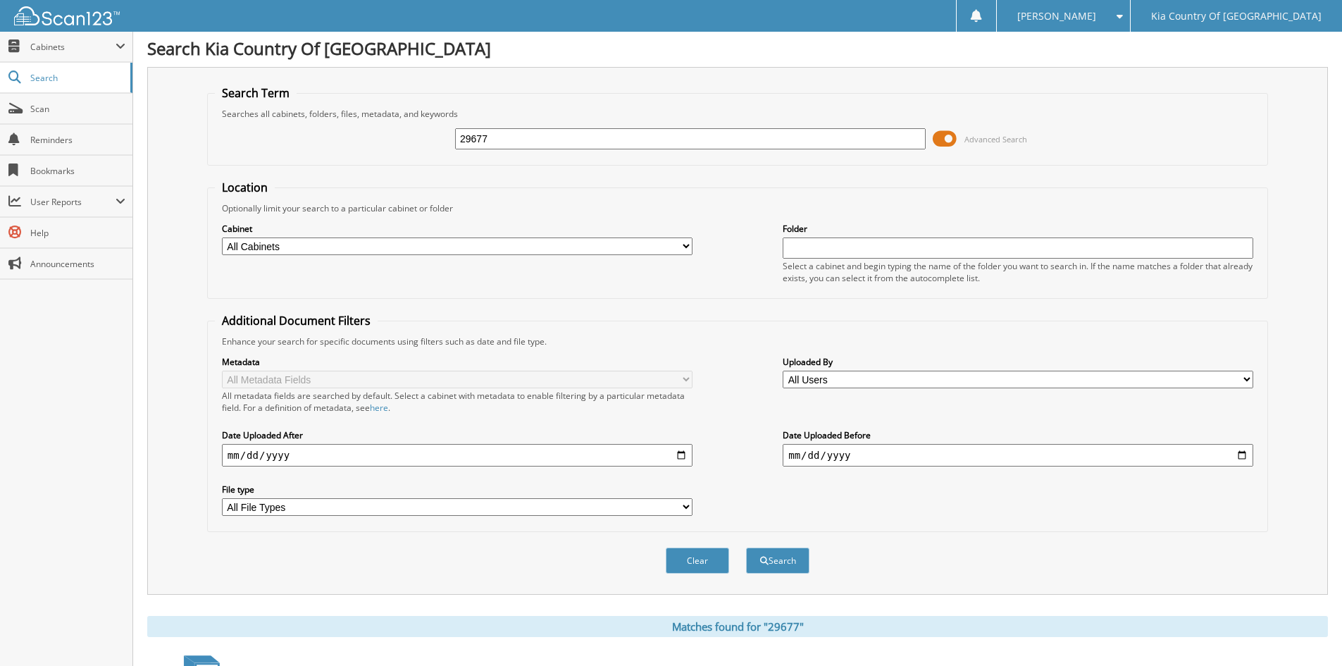
scroll to position [0, 0]
click at [520, 140] on input "29677" at bounding box center [690, 140] width 471 height 21
type input "29672"
click at [746, 550] on button "Search" at bounding box center [777, 563] width 63 height 26
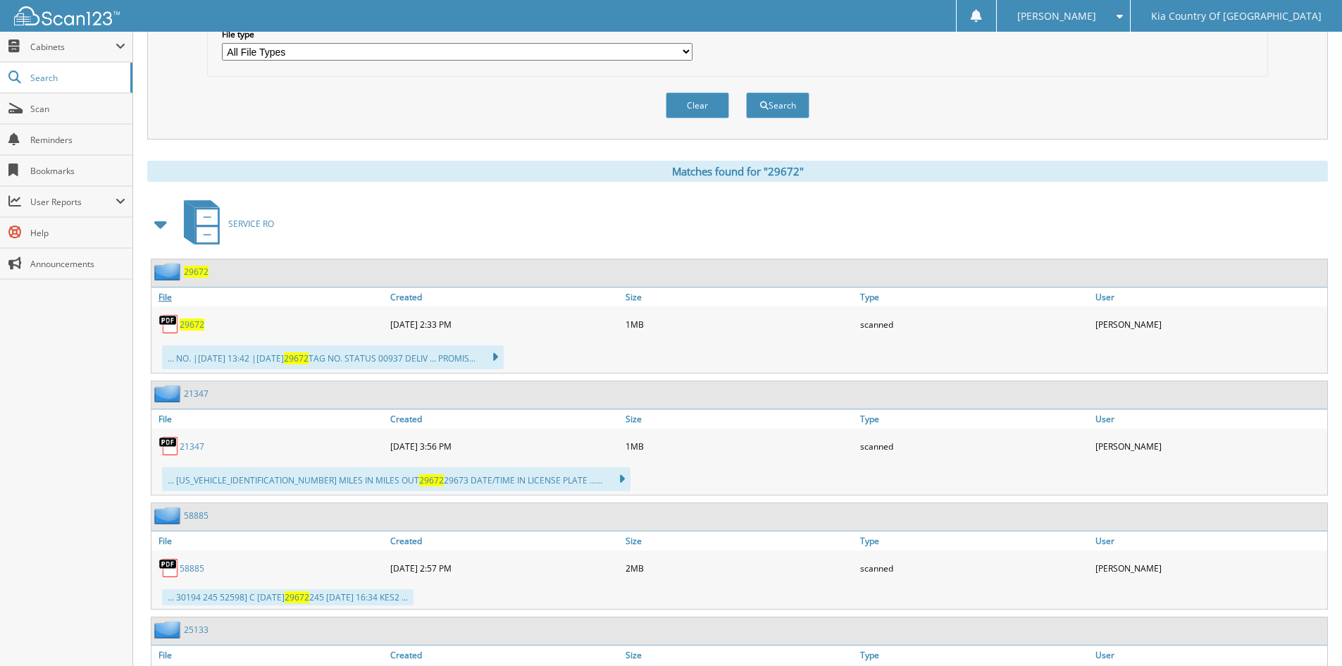
scroll to position [493, 0]
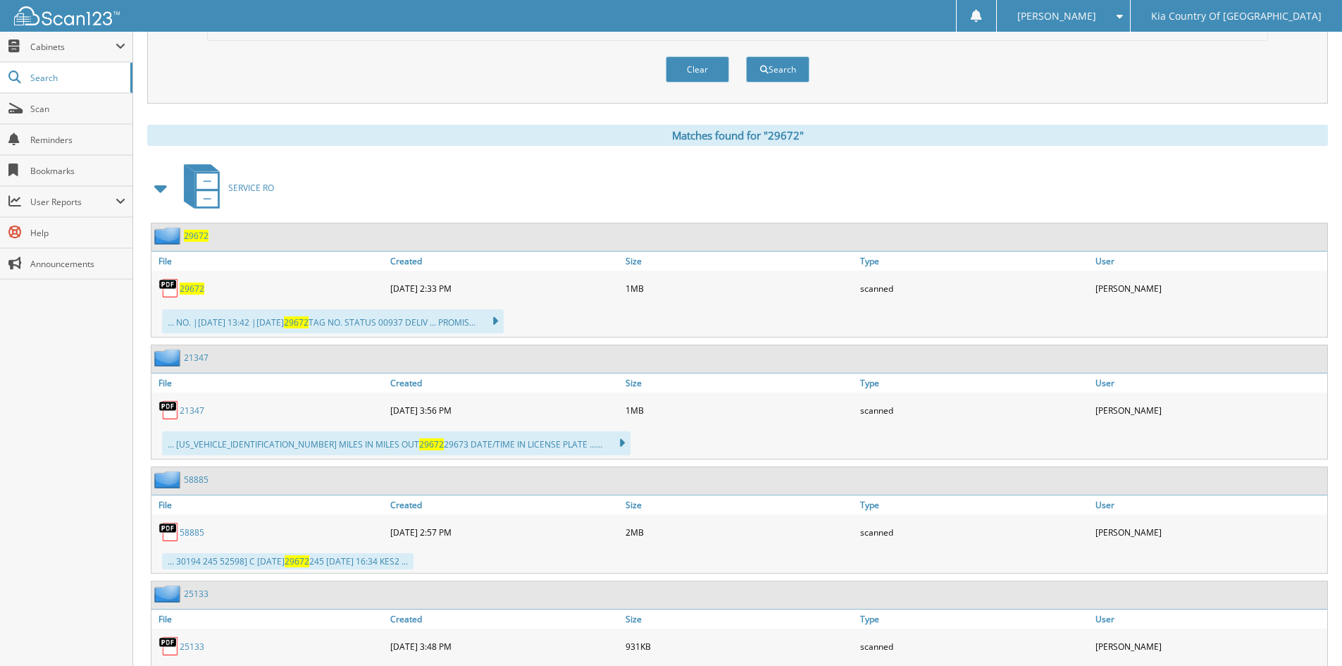
click at [187, 285] on span "29672" at bounding box center [192, 289] width 25 height 12
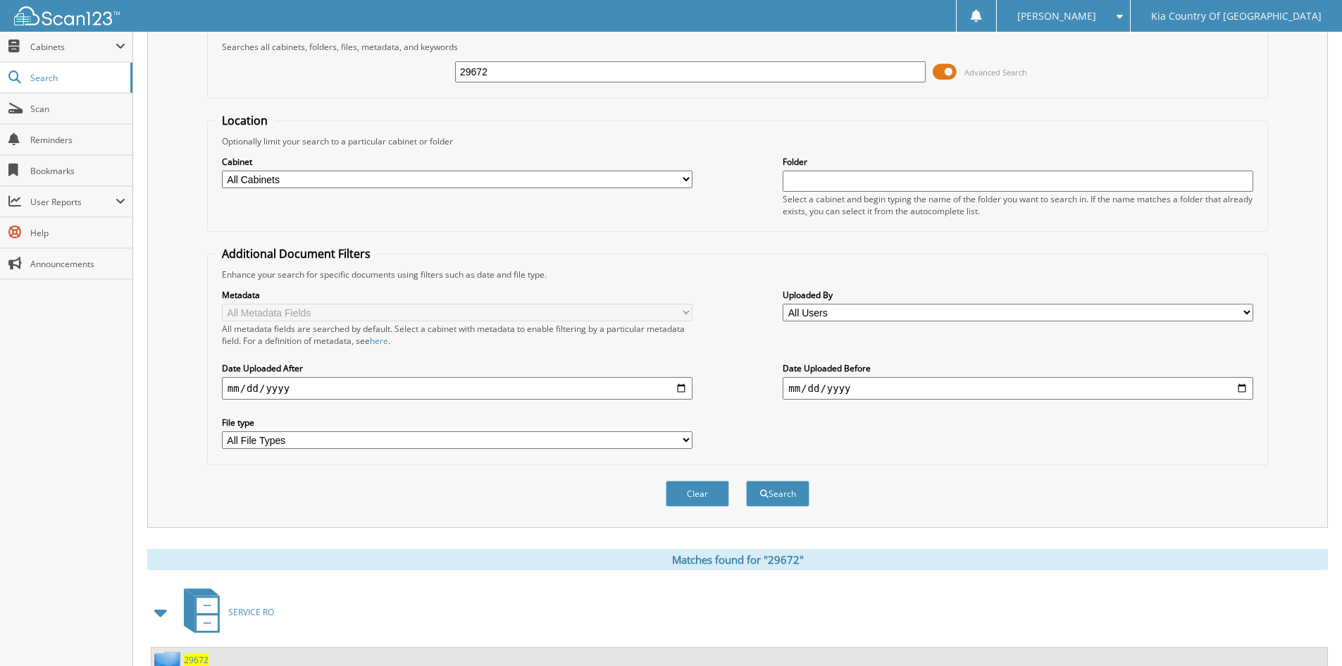
scroll to position [0, 0]
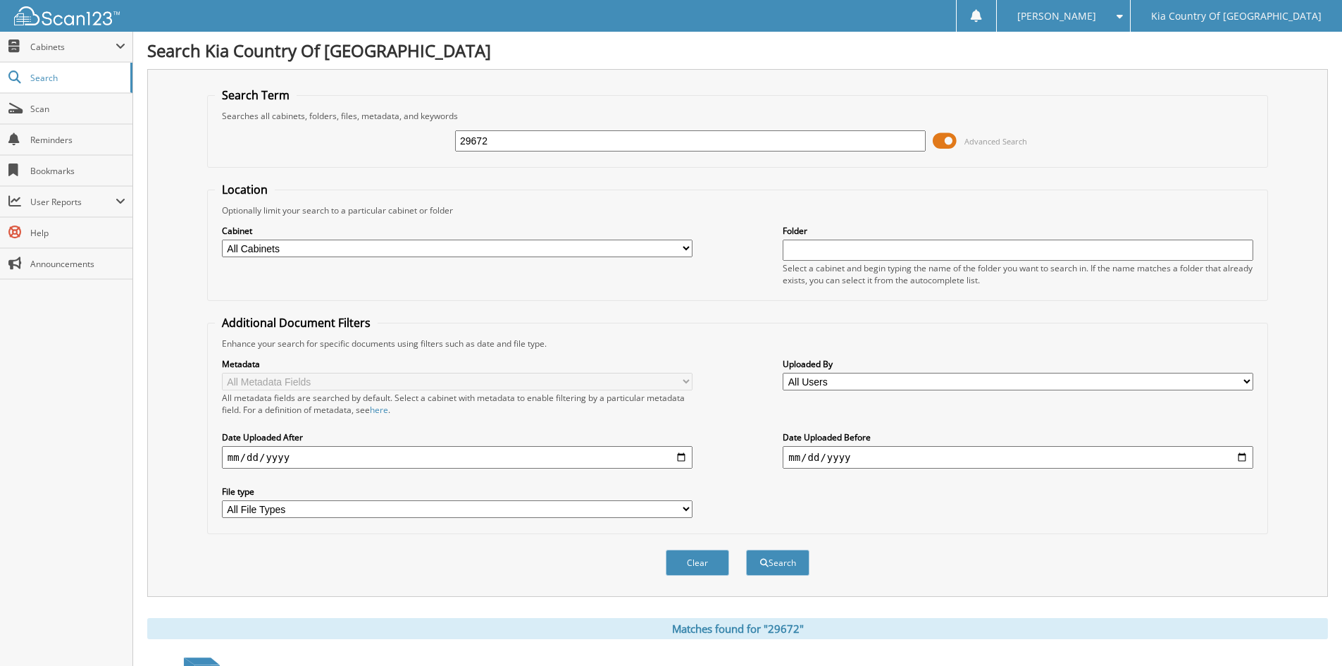
click at [638, 140] on input "29672" at bounding box center [690, 140] width 471 height 21
type input "29670"
click at [746, 550] on button "Search" at bounding box center [777, 563] width 63 height 26
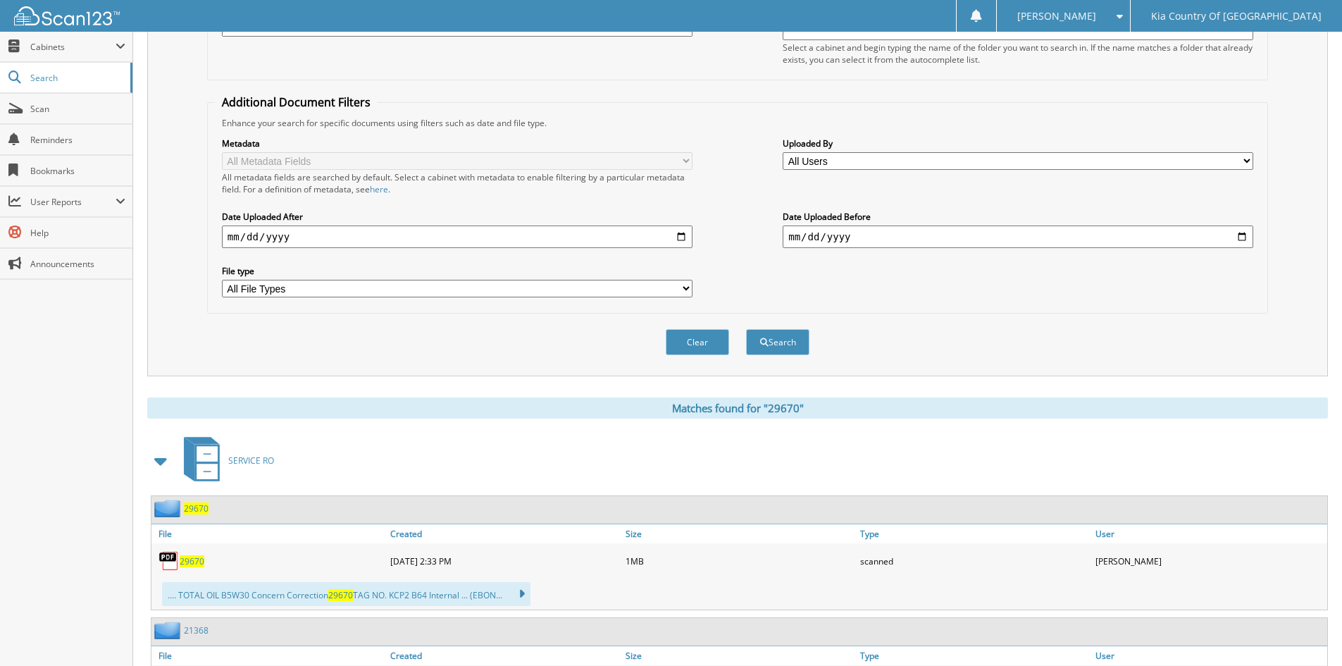
scroll to position [423, 0]
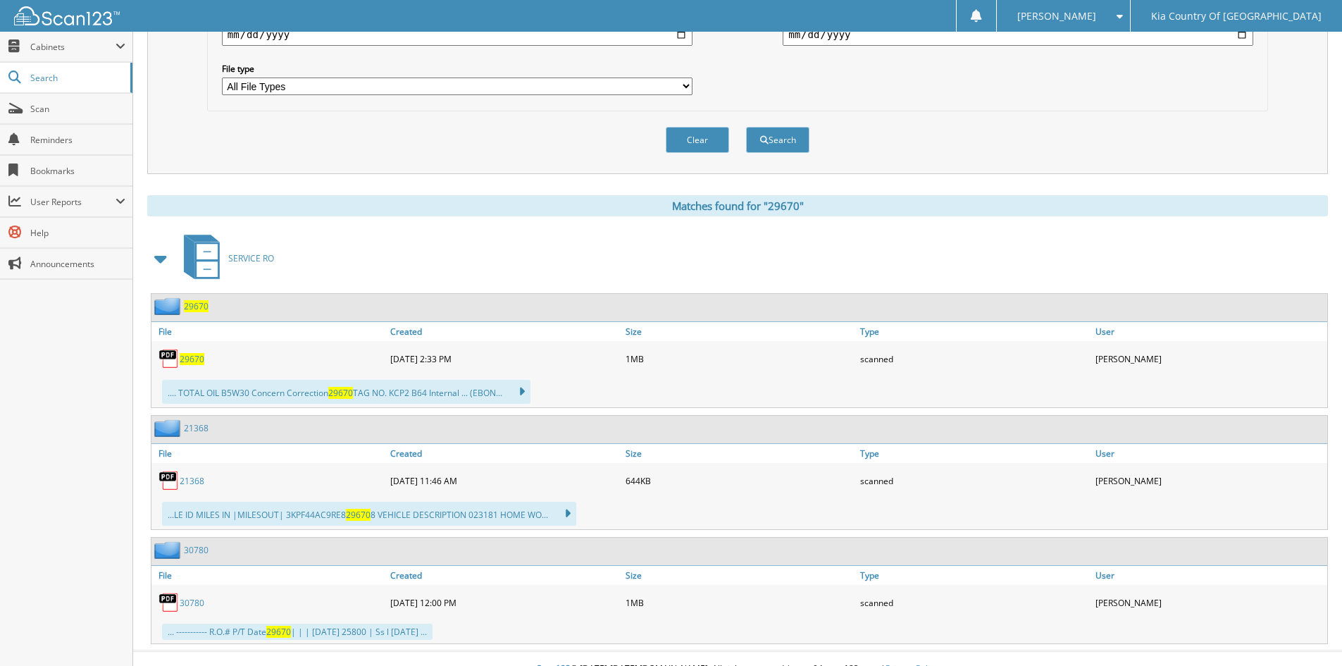
click at [199, 360] on span "29670" at bounding box center [192, 359] width 25 height 12
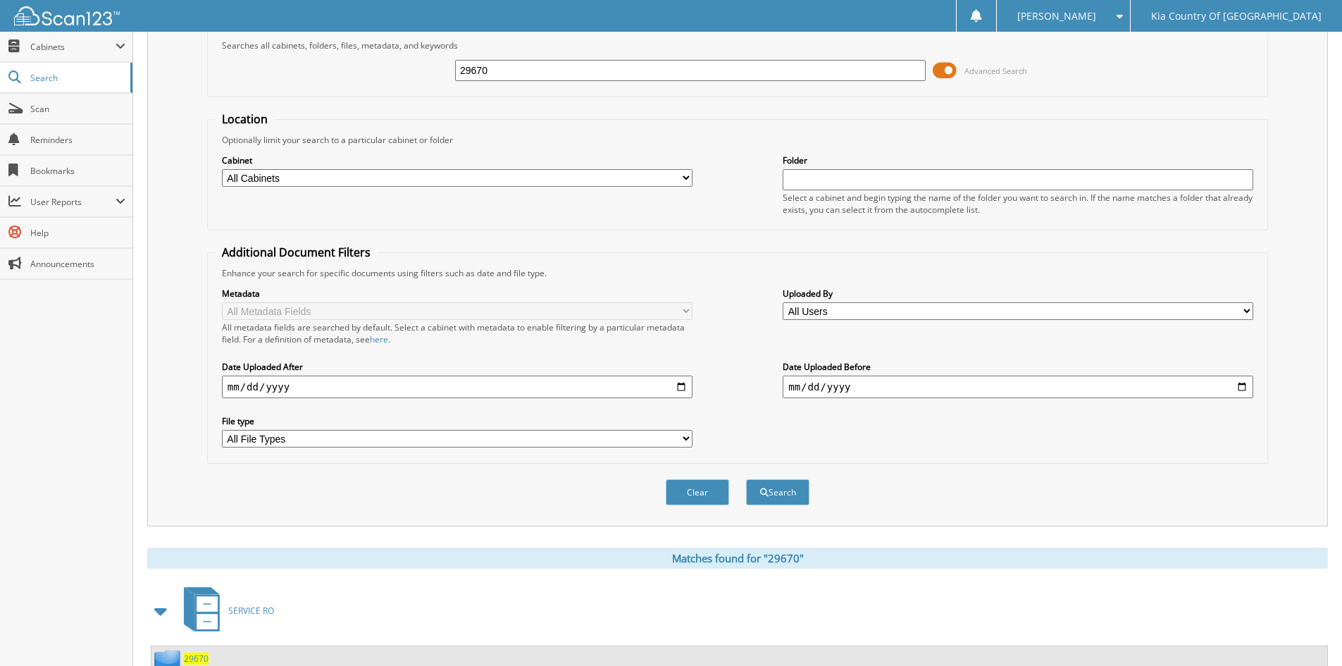
scroll to position [0, 0]
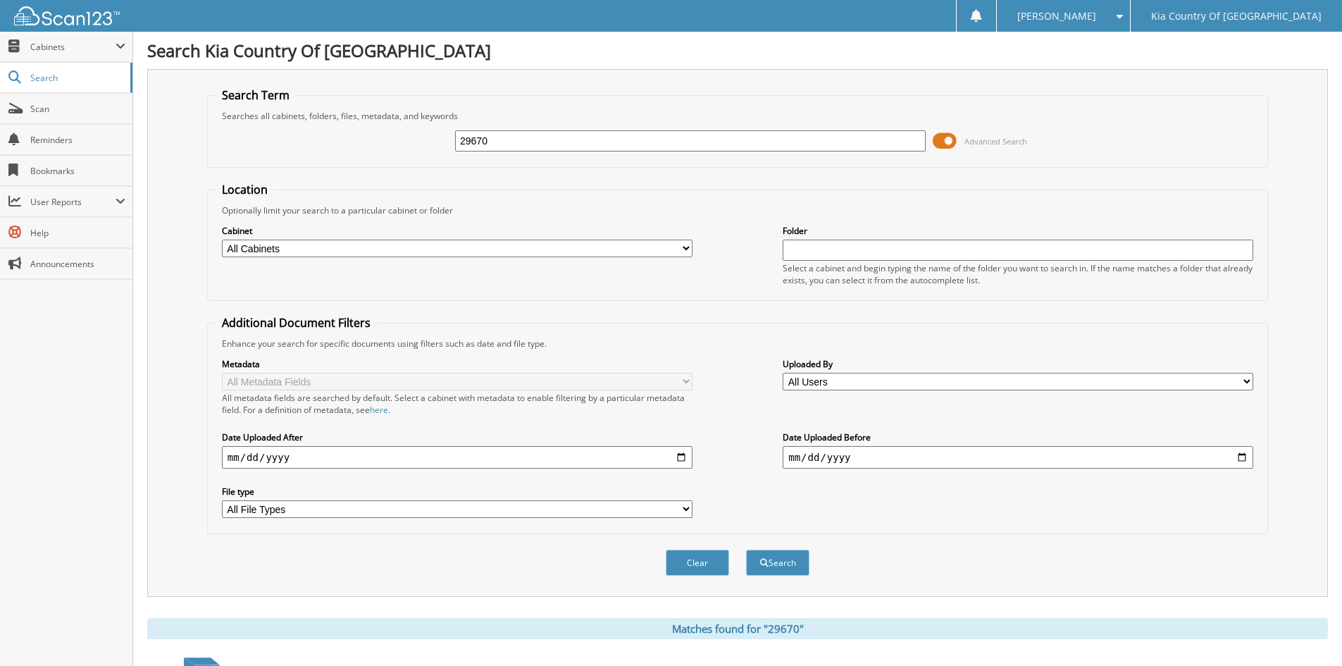
click at [513, 154] on div "29670 Advanced Search" at bounding box center [738, 141] width 1046 height 38
click at [520, 139] on input "29670" at bounding box center [690, 140] width 471 height 21
type input "29668"
click at [746, 550] on button "Search" at bounding box center [777, 563] width 63 height 26
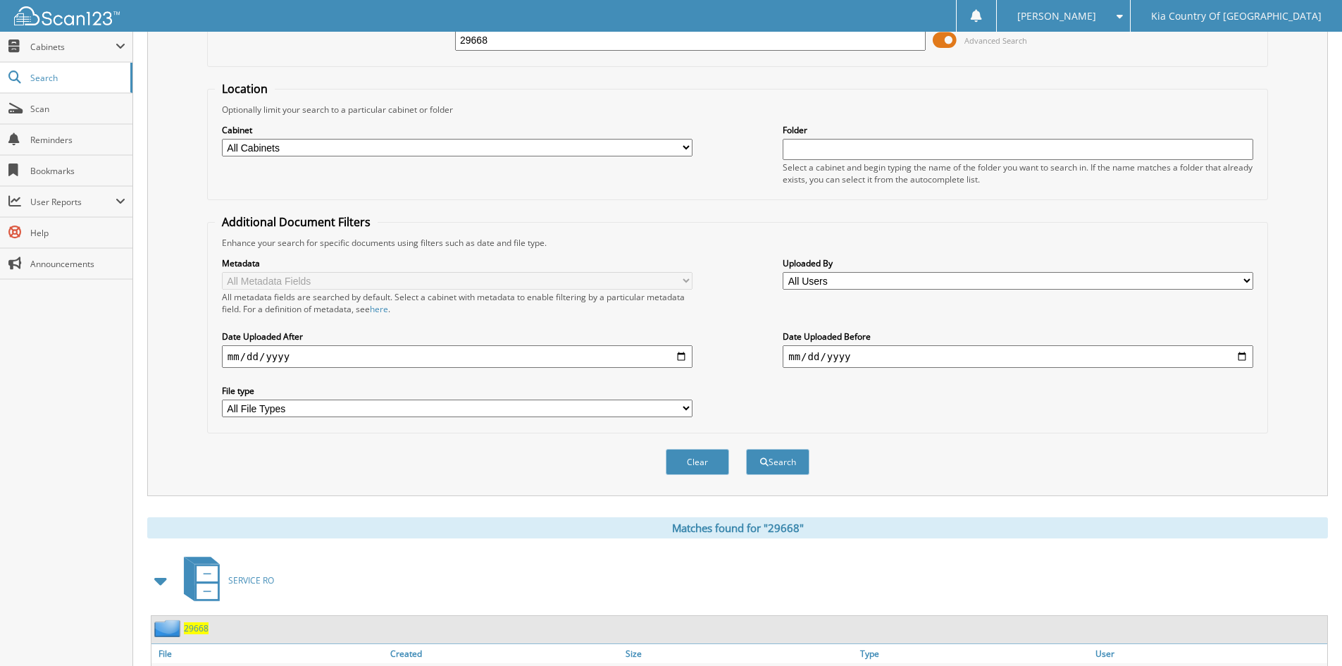
scroll to position [208, 0]
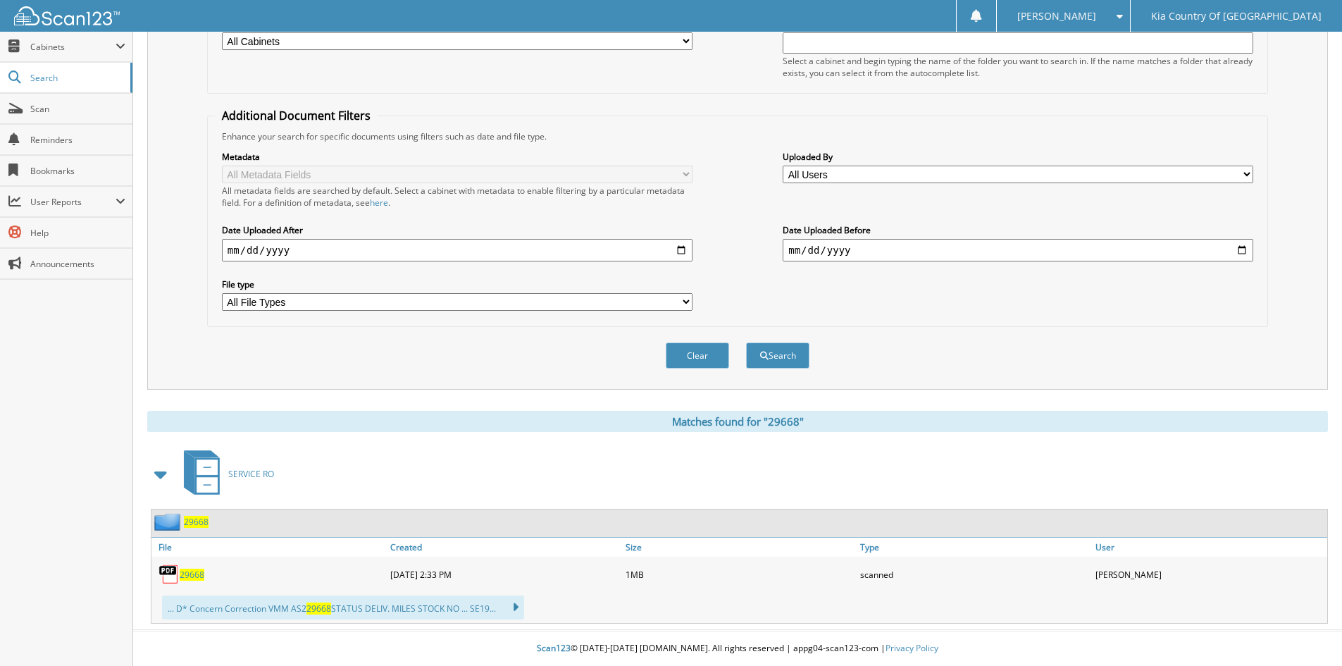
click at [188, 576] on span "29668" at bounding box center [192, 575] width 25 height 12
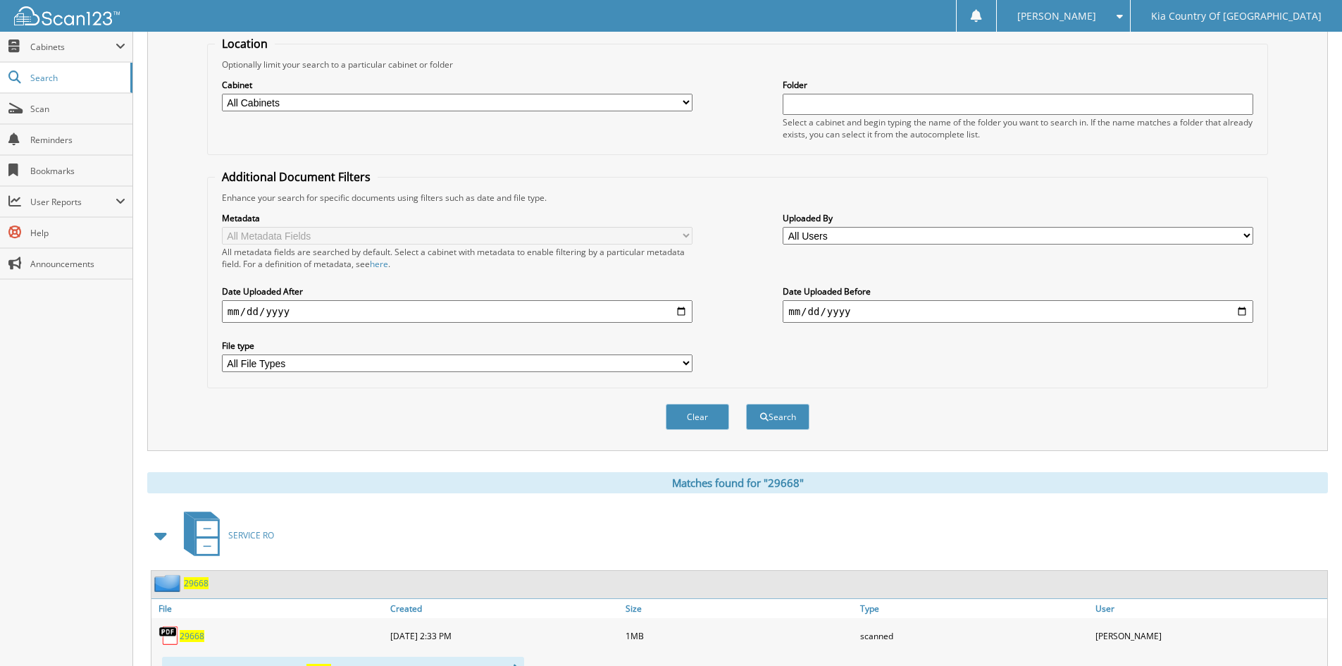
scroll to position [0, 0]
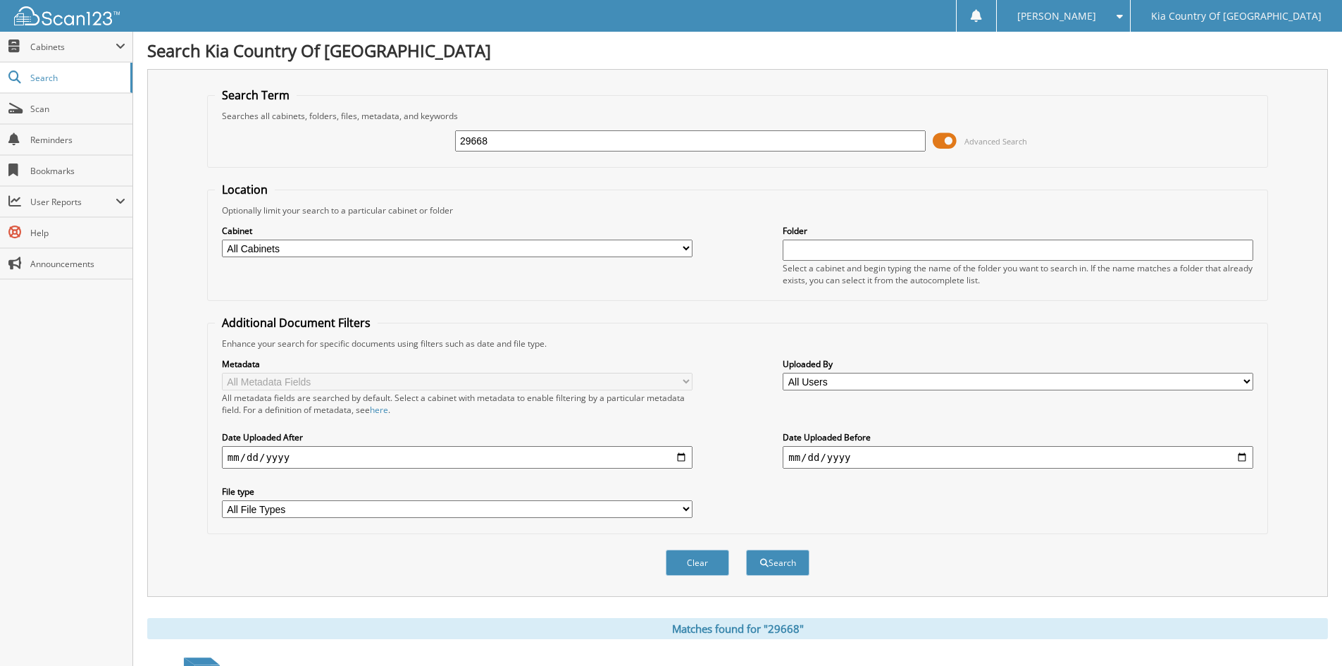
click at [530, 147] on input "29668" at bounding box center [690, 140] width 471 height 21
type input "296636"
click at [746, 550] on button "Search" at bounding box center [777, 563] width 63 height 26
click at [523, 141] on input "296636" at bounding box center [690, 140] width 471 height 21
type input "29663"
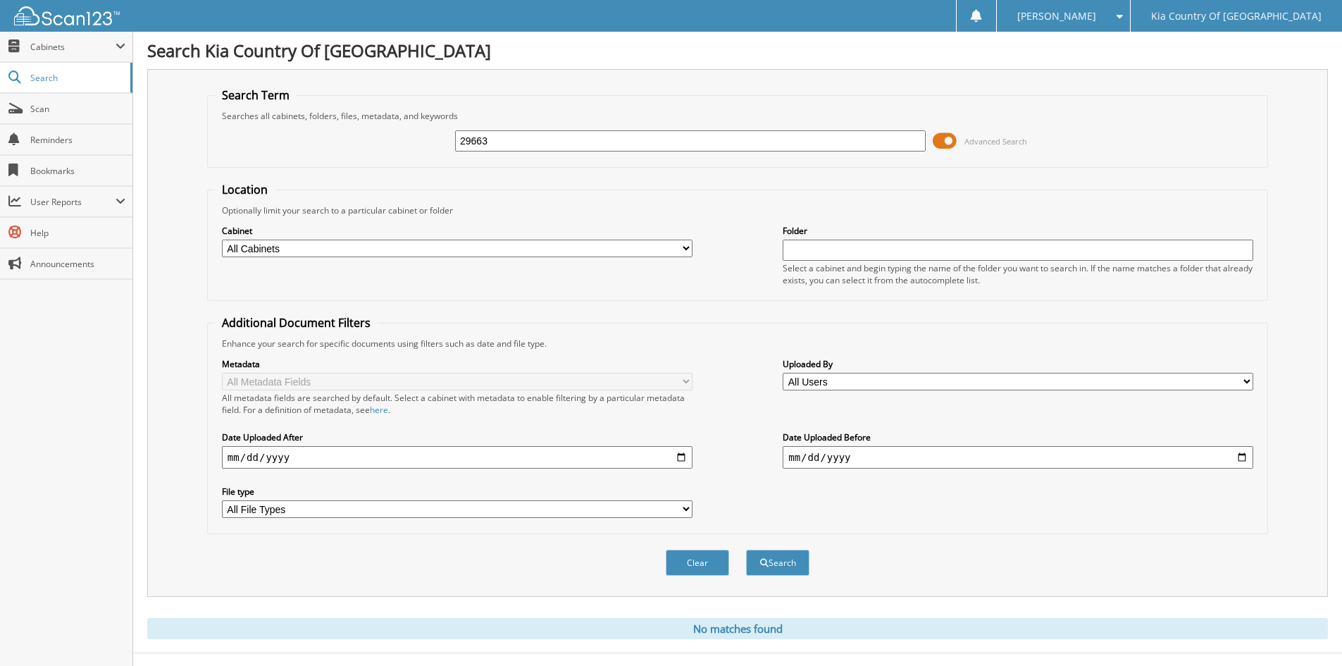
click at [746, 550] on button "Search" at bounding box center [777, 563] width 63 height 26
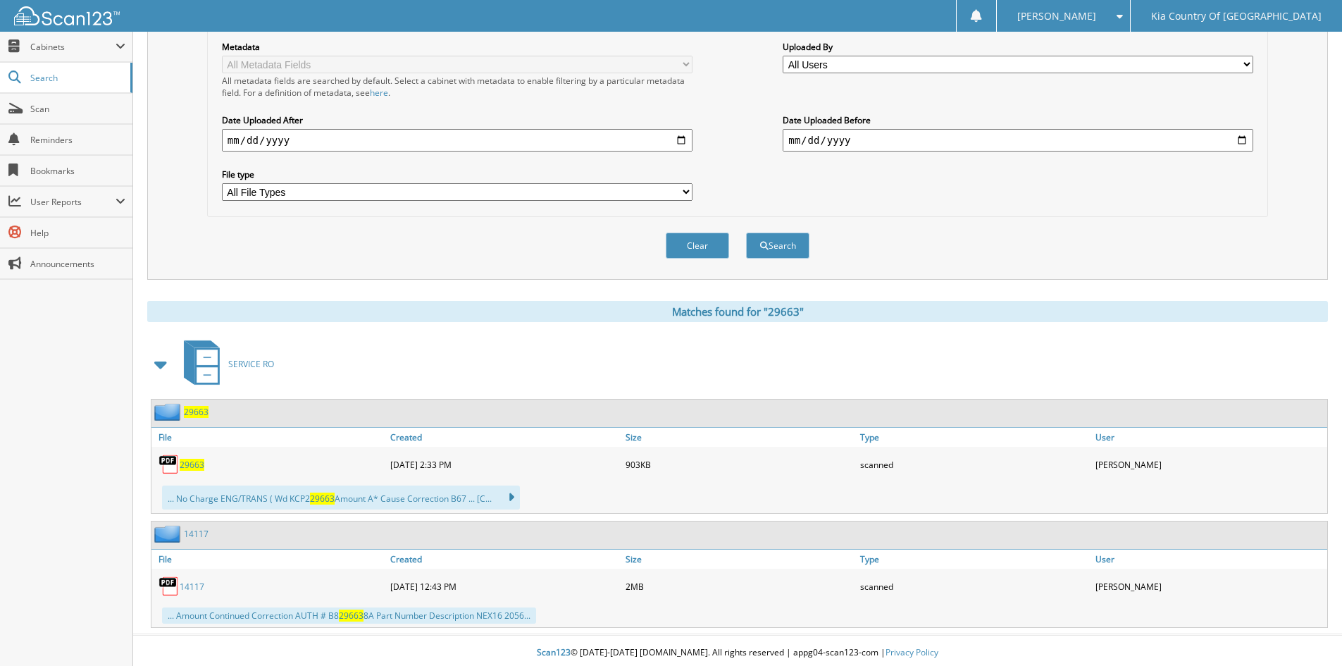
scroll to position [322, 0]
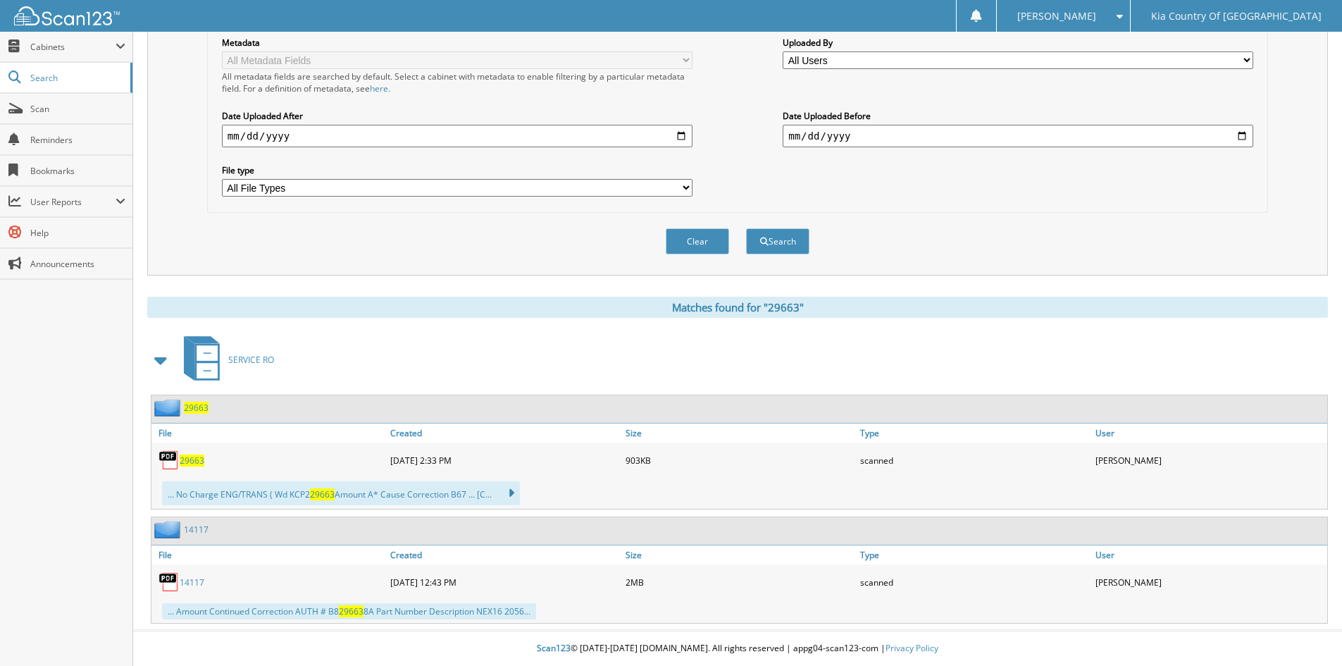
click at [192, 459] on span "29663" at bounding box center [192, 461] width 25 height 12
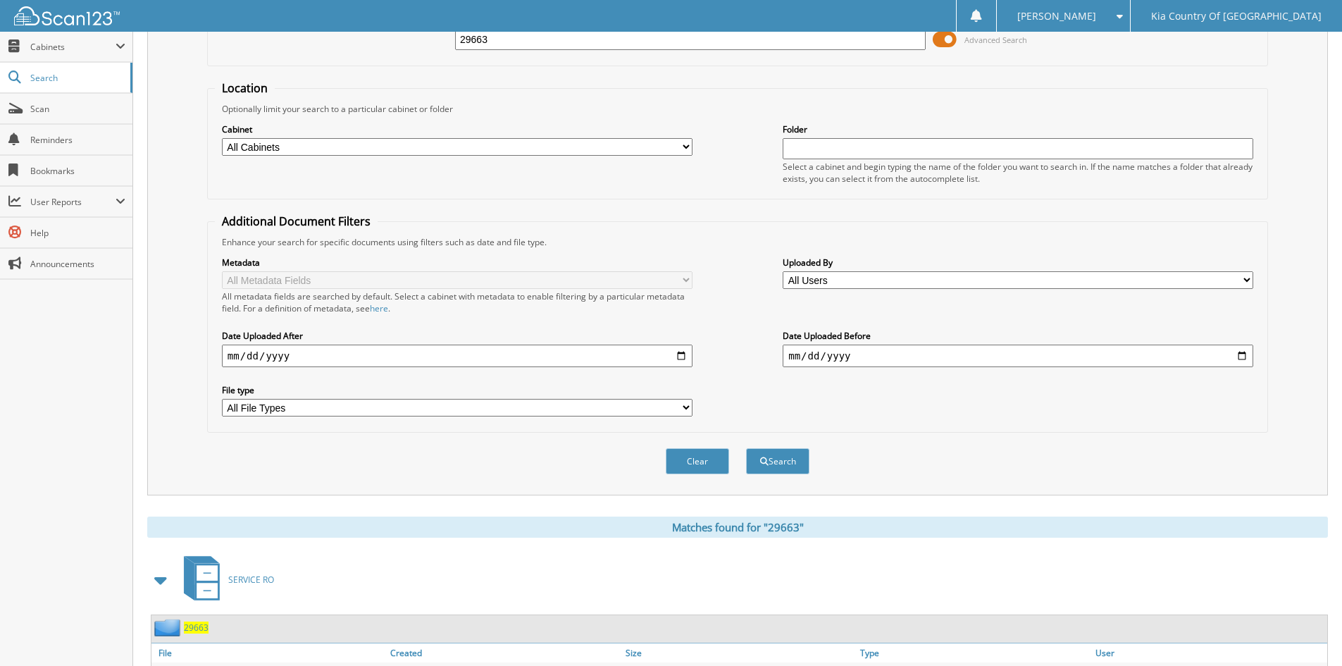
scroll to position [40, 0]
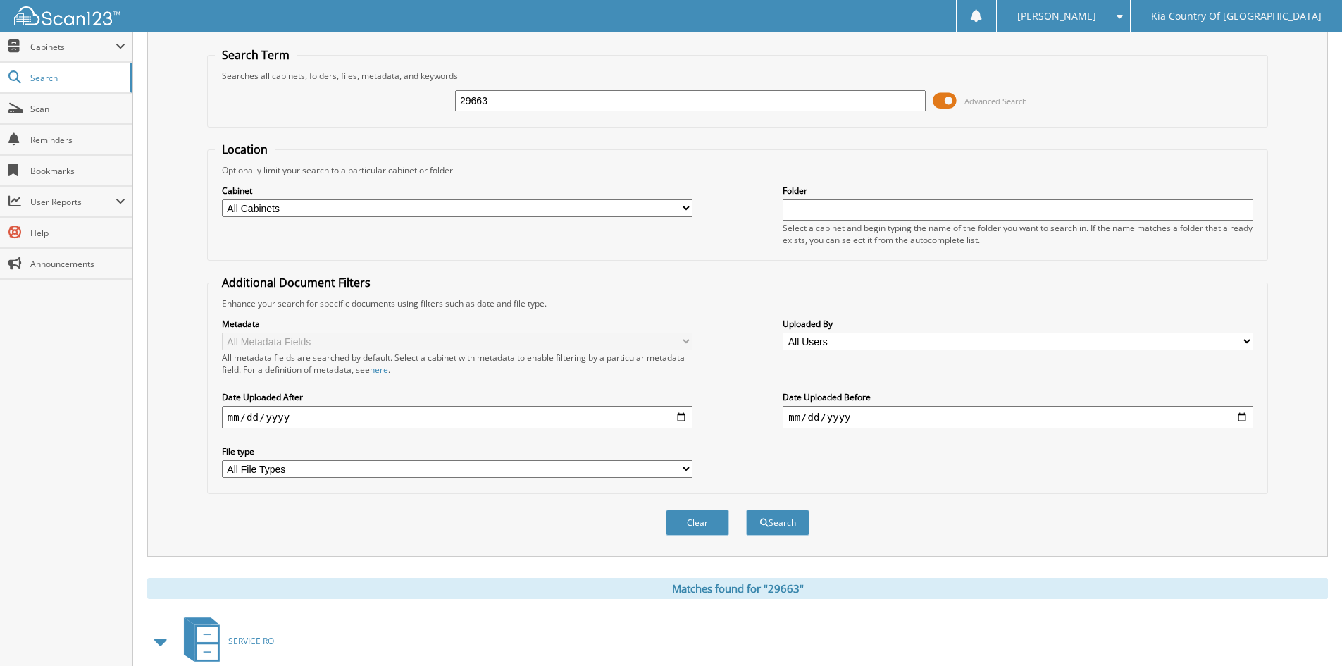
click at [558, 96] on input "29663" at bounding box center [690, 100] width 471 height 21
type input "29654"
click at [746, 509] on button "Search" at bounding box center [777, 522] width 63 height 26
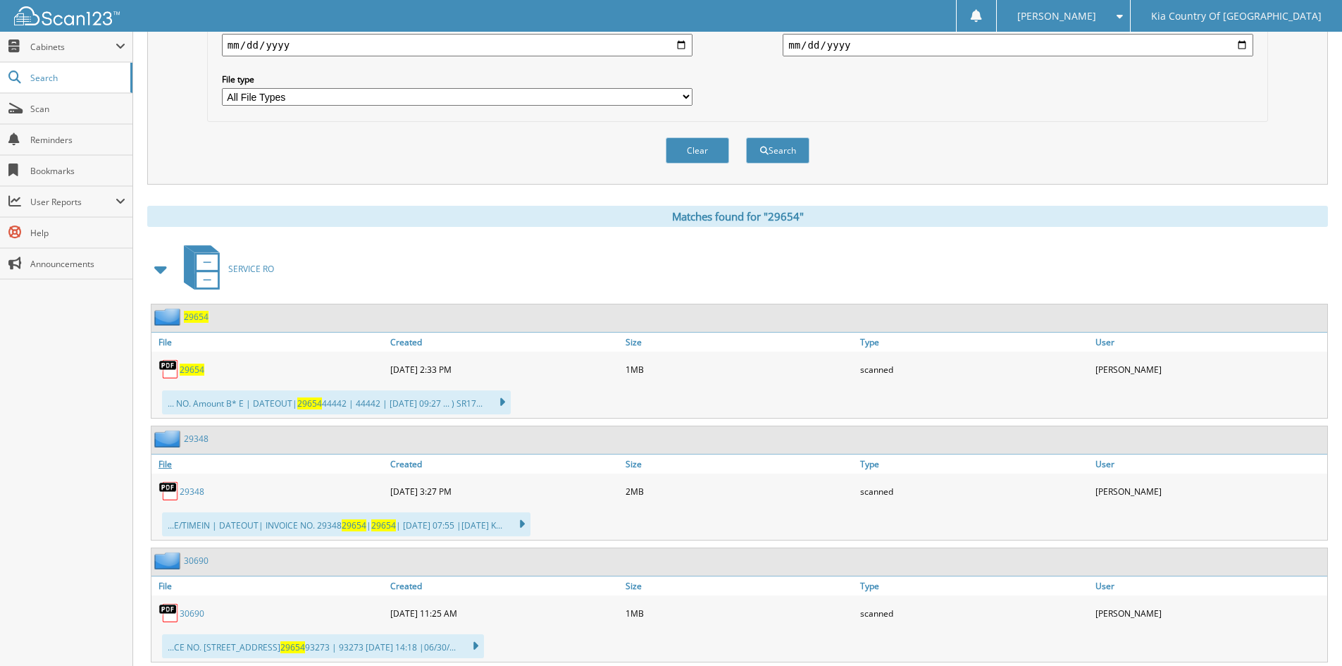
scroll to position [423, 0]
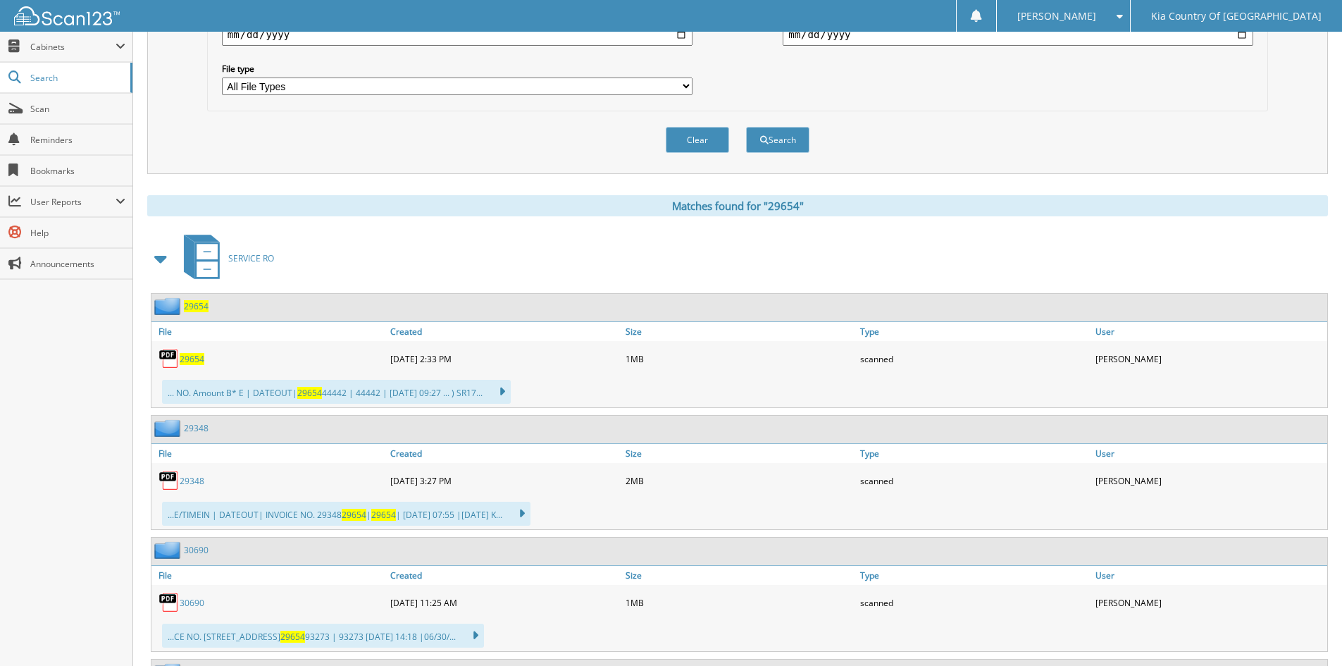
click at [197, 357] on span "29654" at bounding box center [192, 359] width 25 height 12
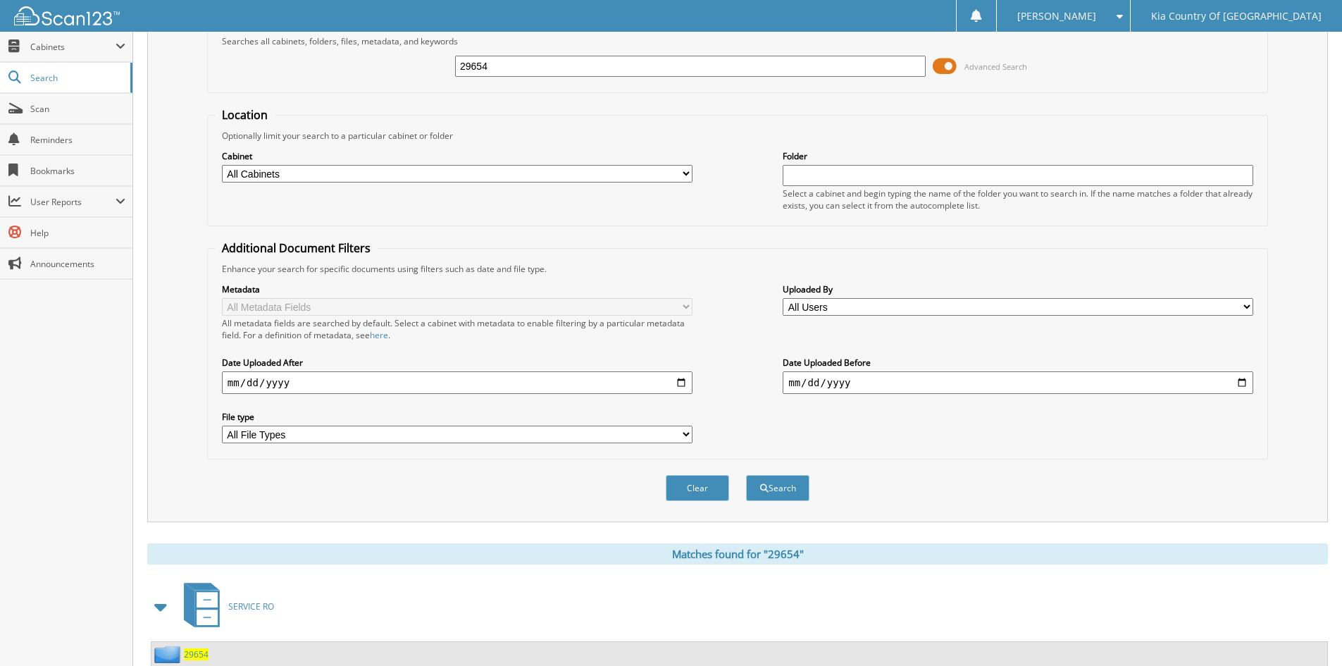
scroll to position [0, 0]
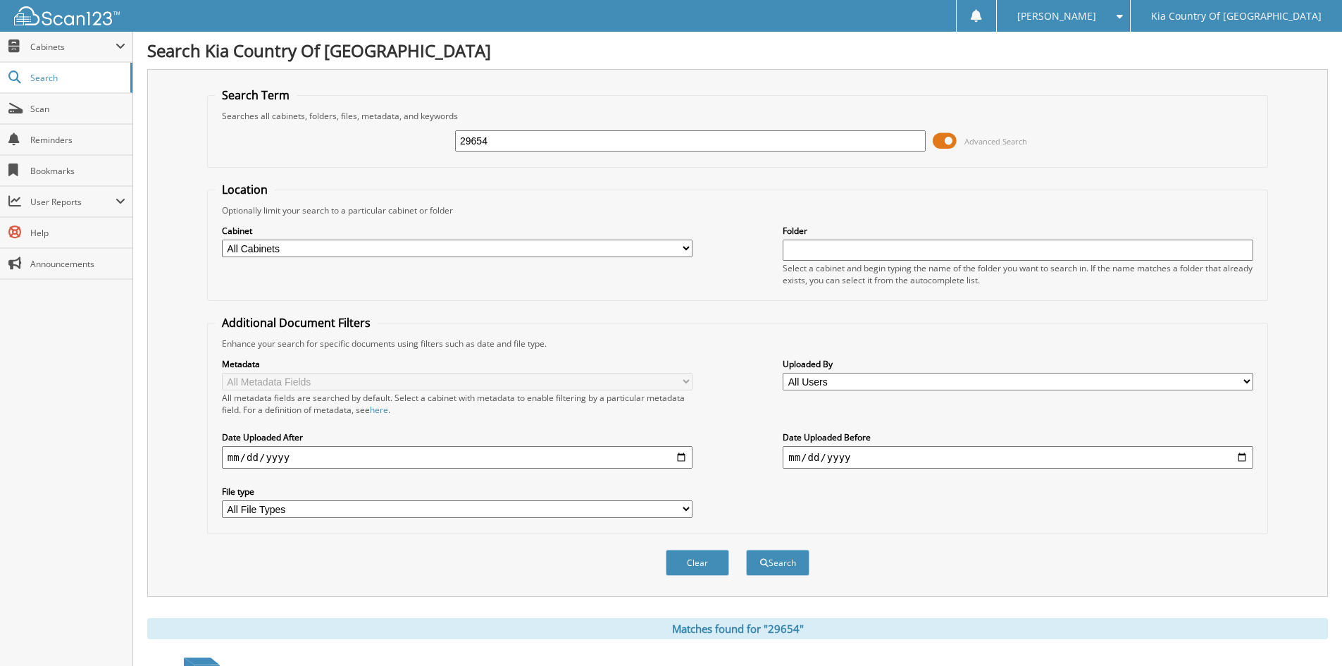
click at [539, 142] on input "29654" at bounding box center [690, 140] width 471 height 21
type input "29657"
click at [746, 550] on button "Search" at bounding box center [777, 563] width 63 height 26
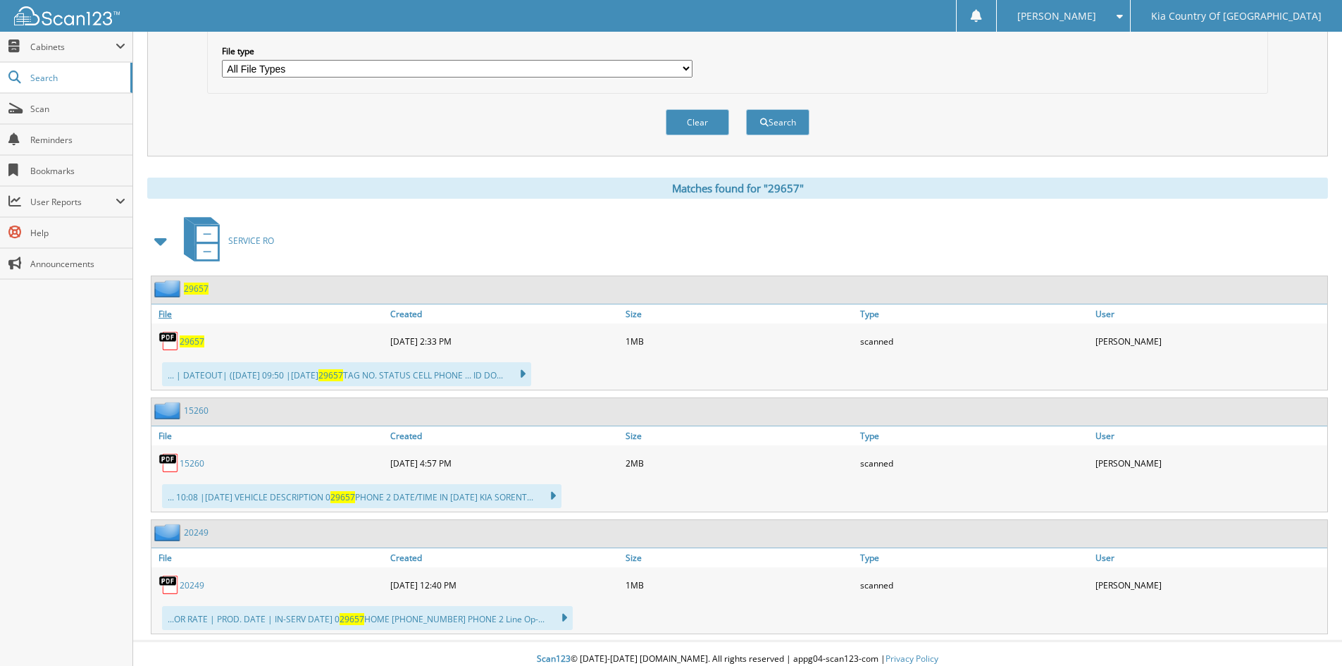
scroll to position [452, 0]
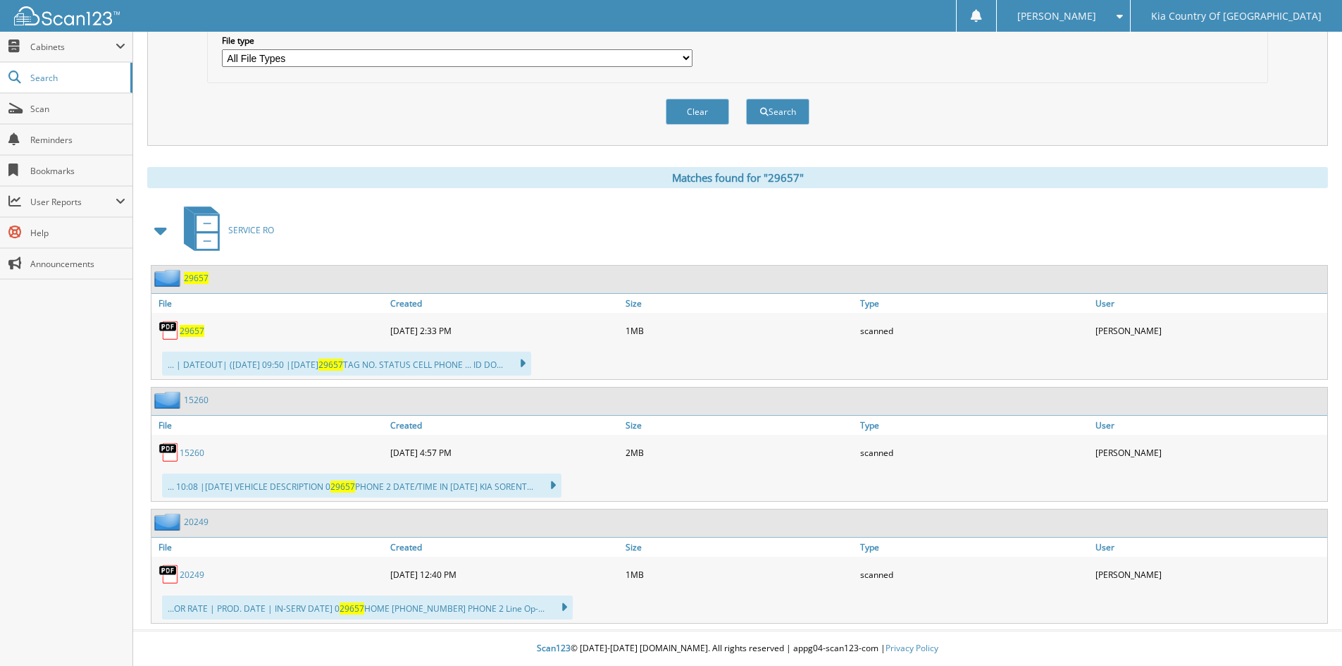
click at [192, 330] on span "29657" at bounding box center [192, 331] width 25 height 12
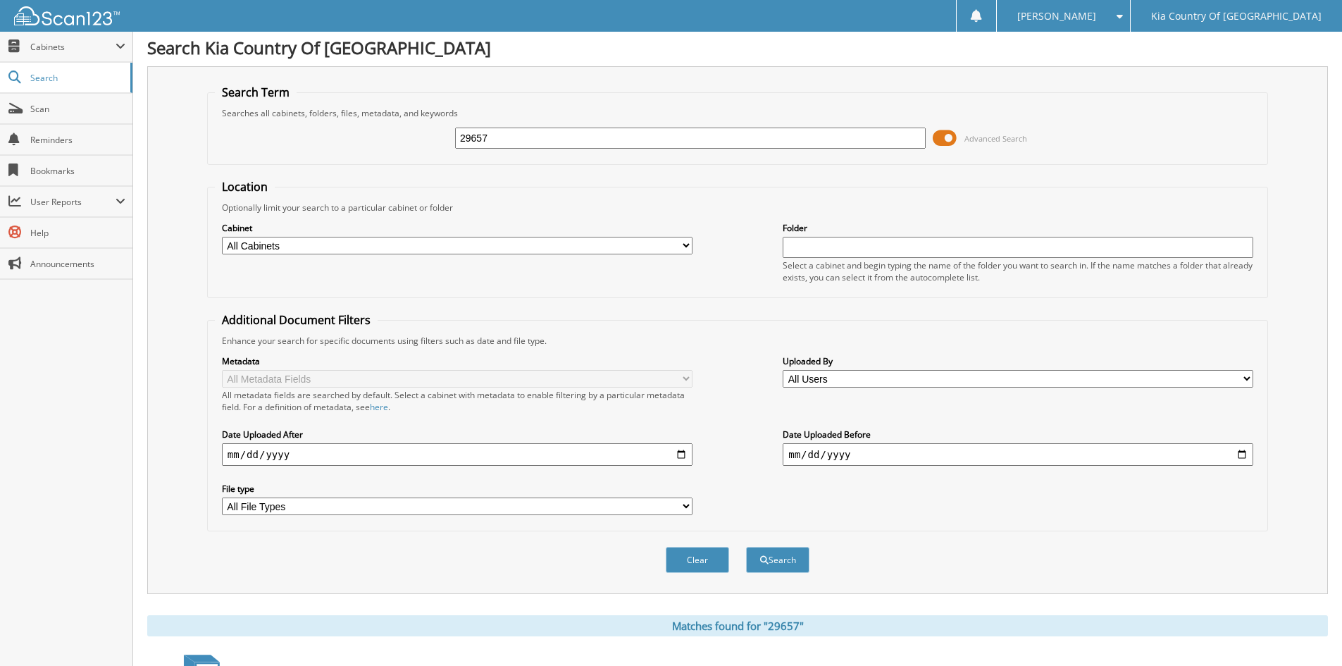
scroll to position [0, 0]
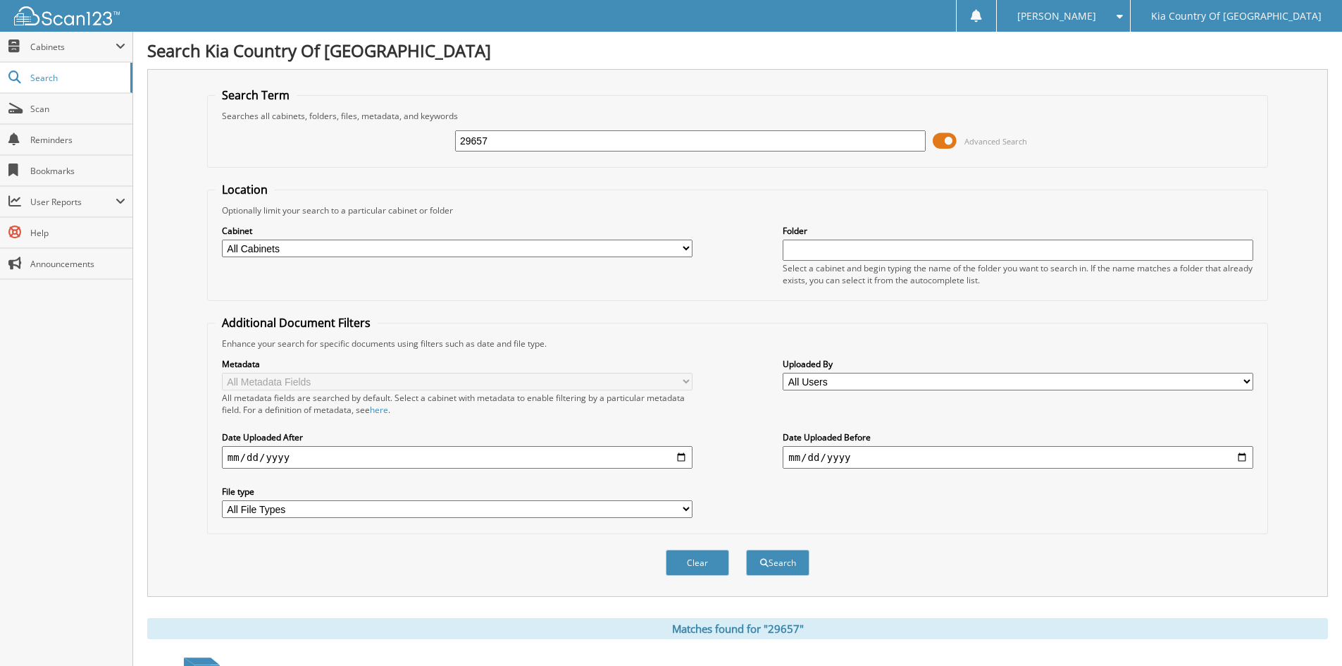
click at [520, 143] on input "29657" at bounding box center [690, 140] width 471 height 21
type input "29650"
click at [746, 550] on button "Search" at bounding box center [777, 563] width 63 height 26
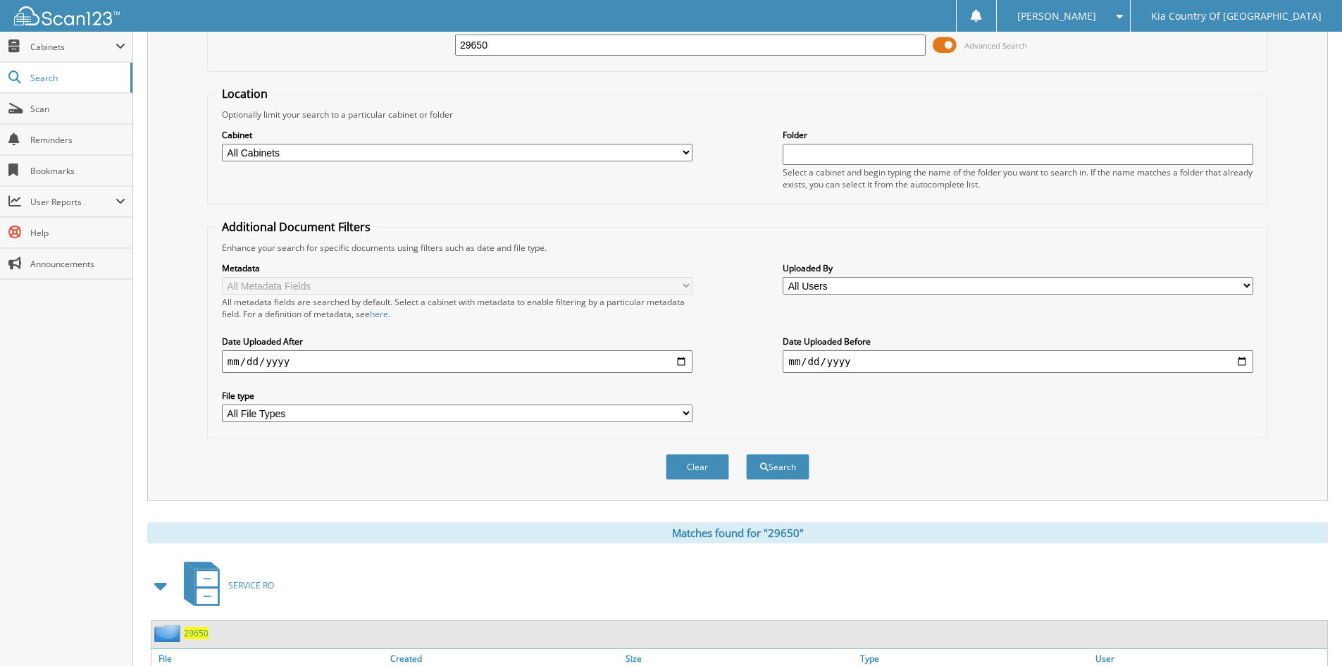
scroll to position [208, 0]
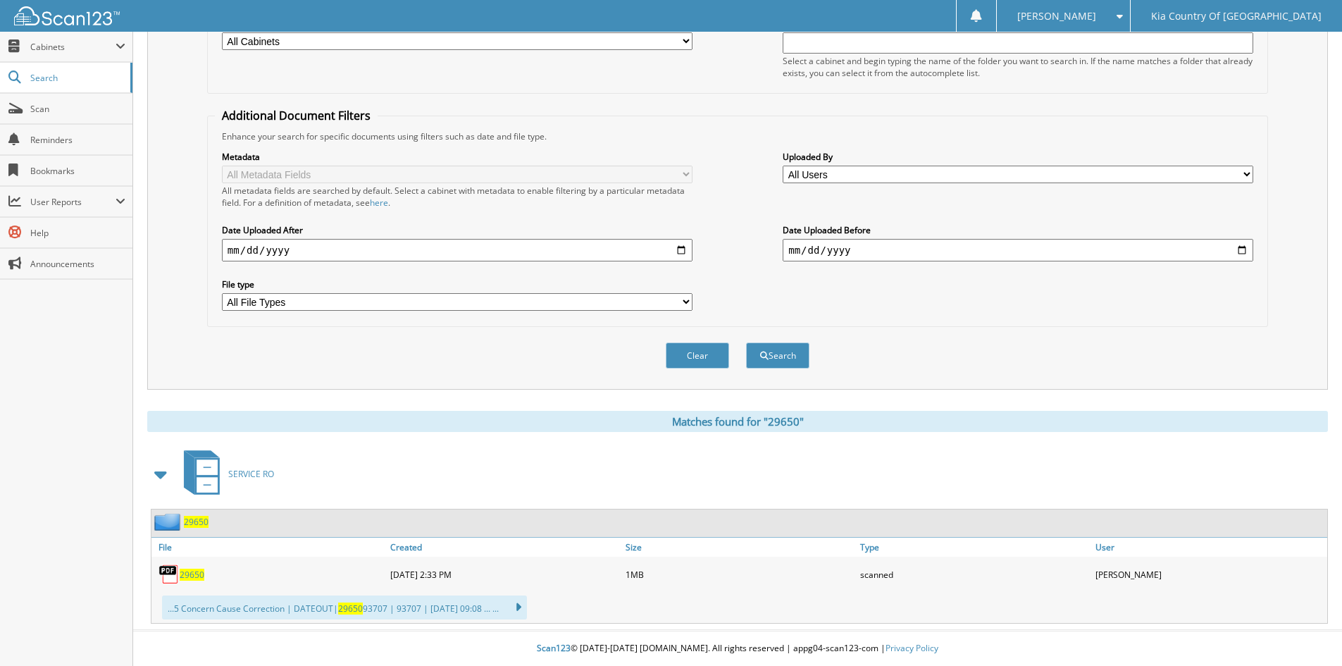
click at [192, 572] on span "29650" at bounding box center [192, 575] width 25 height 12
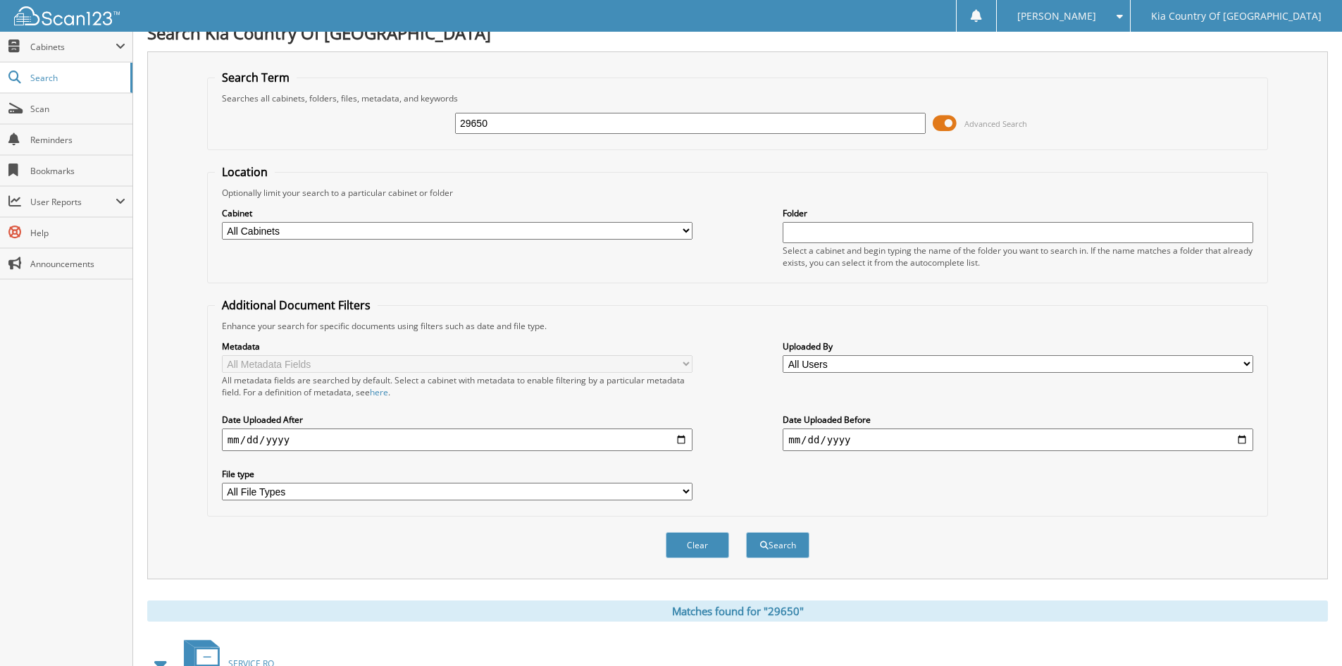
scroll to position [0, 0]
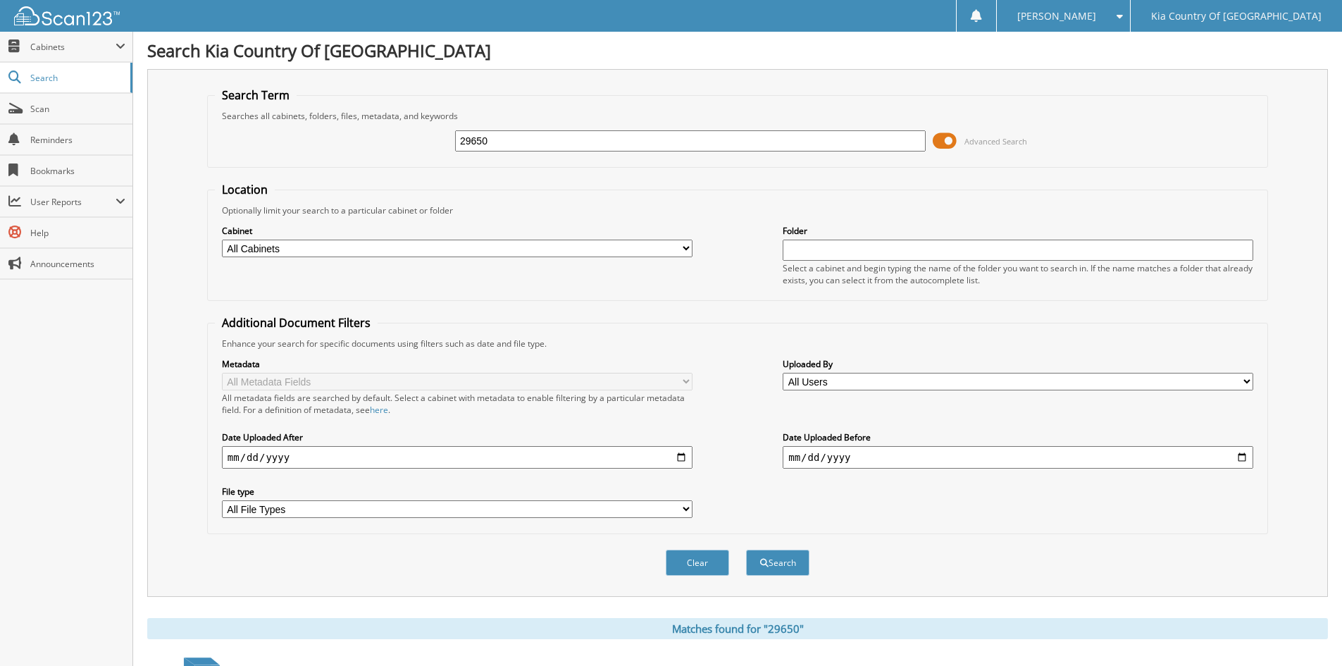
click at [567, 144] on input "29650" at bounding box center [690, 140] width 471 height 21
type input "29666"
click at [746, 550] on button "Search" at bounding box center [777, 563] width 63 height 26
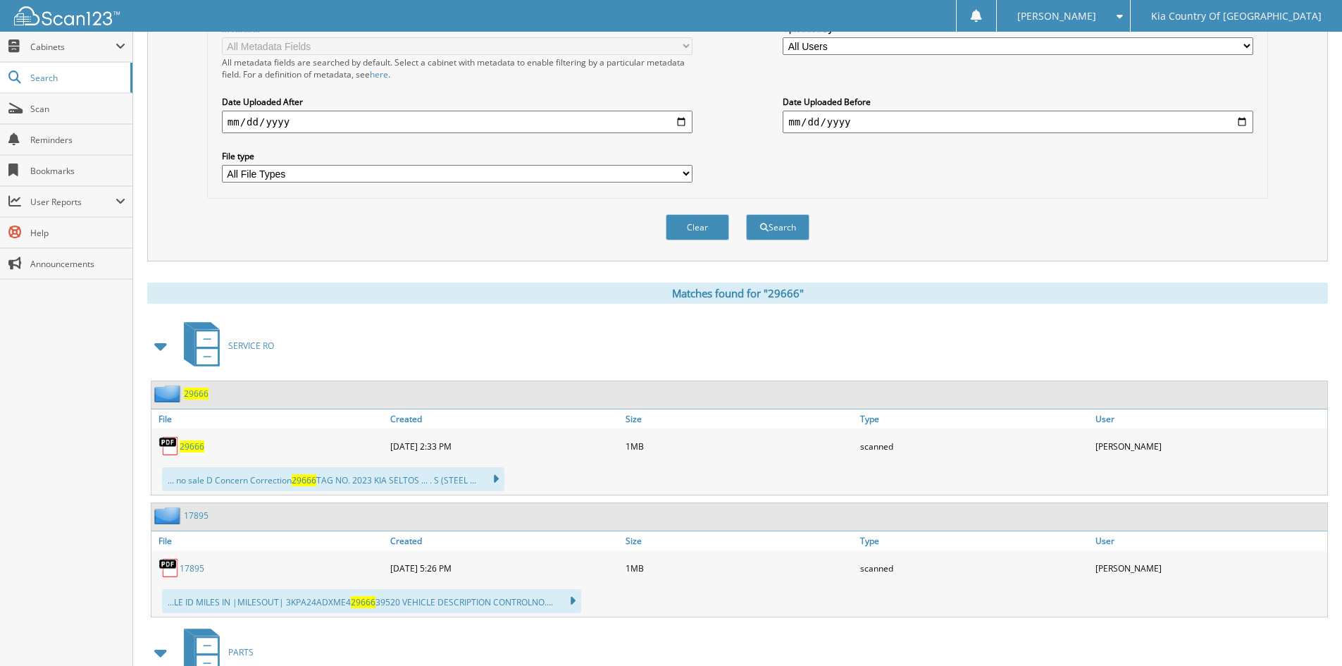
scroll to position [352, 0]
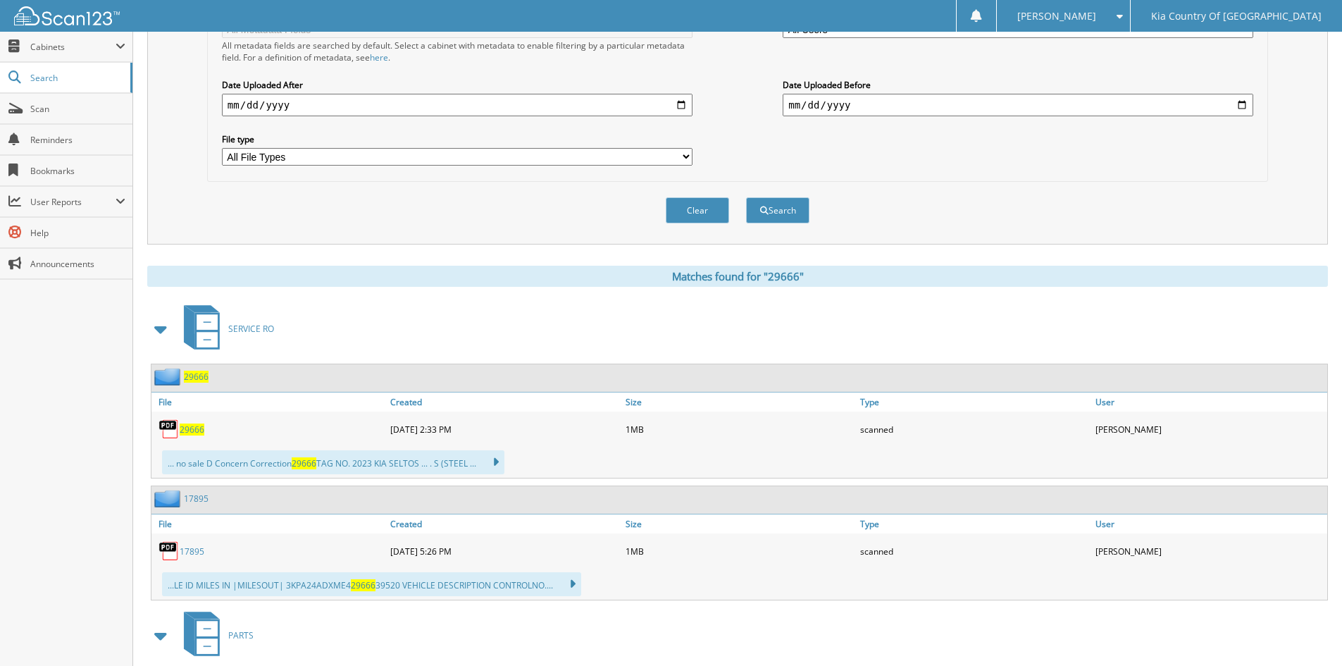
click at [192, 428] on span "29666" at bounding box center [192, 430] width 25 height 12
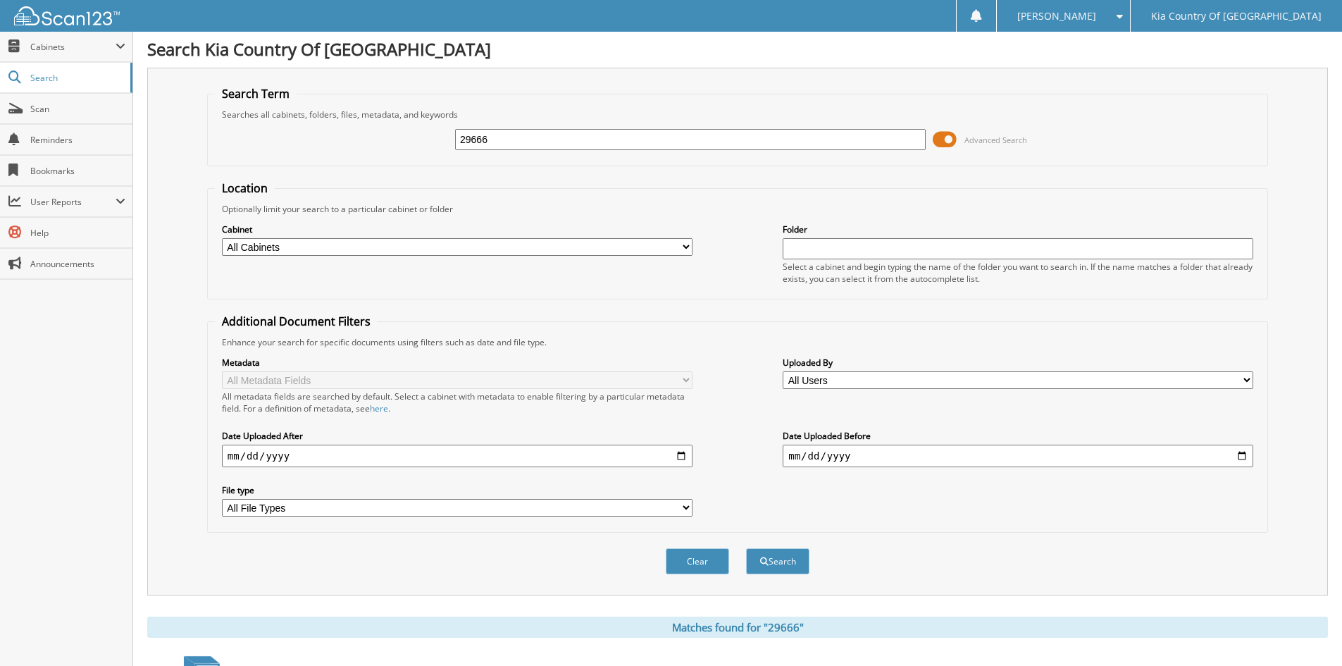
scroll to position [0, 0]
click at [557, 147] on input "29666" at bounding box center [690, 140] width 471 height 21
type input "29336"
click at [746, 550] on button "Search" at bounding box center [777, 563] width 63 height 26
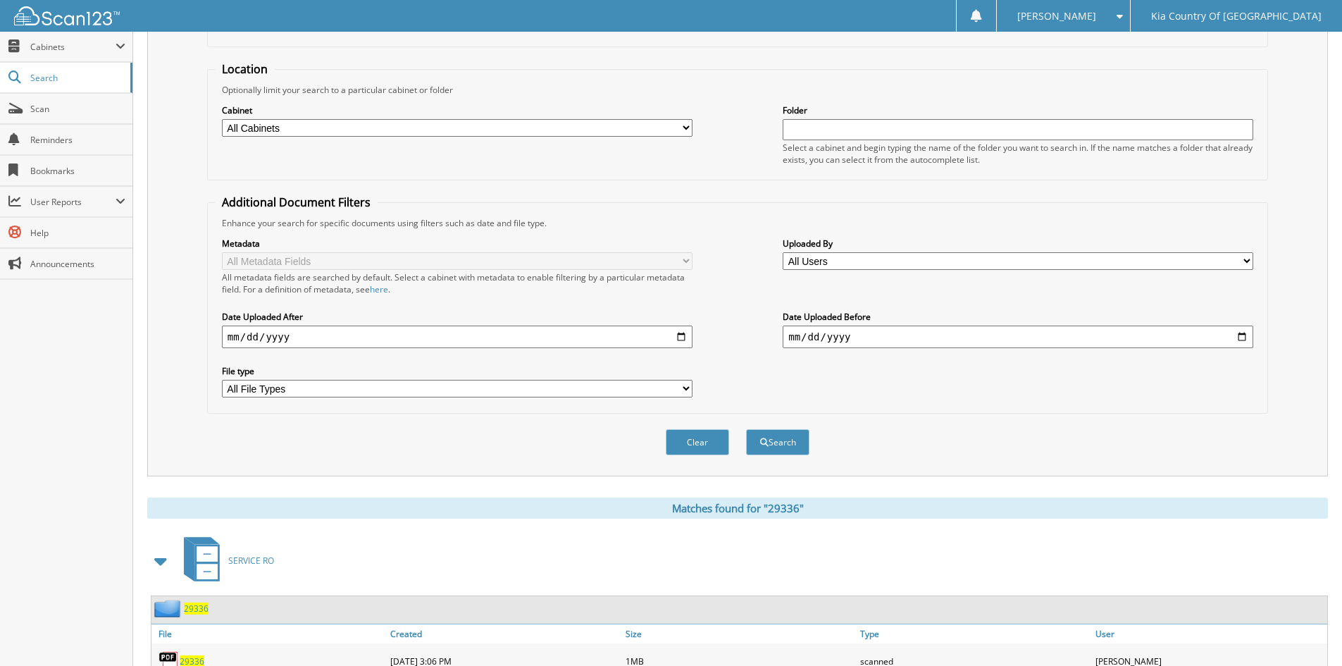
scroll to position [330, 0]
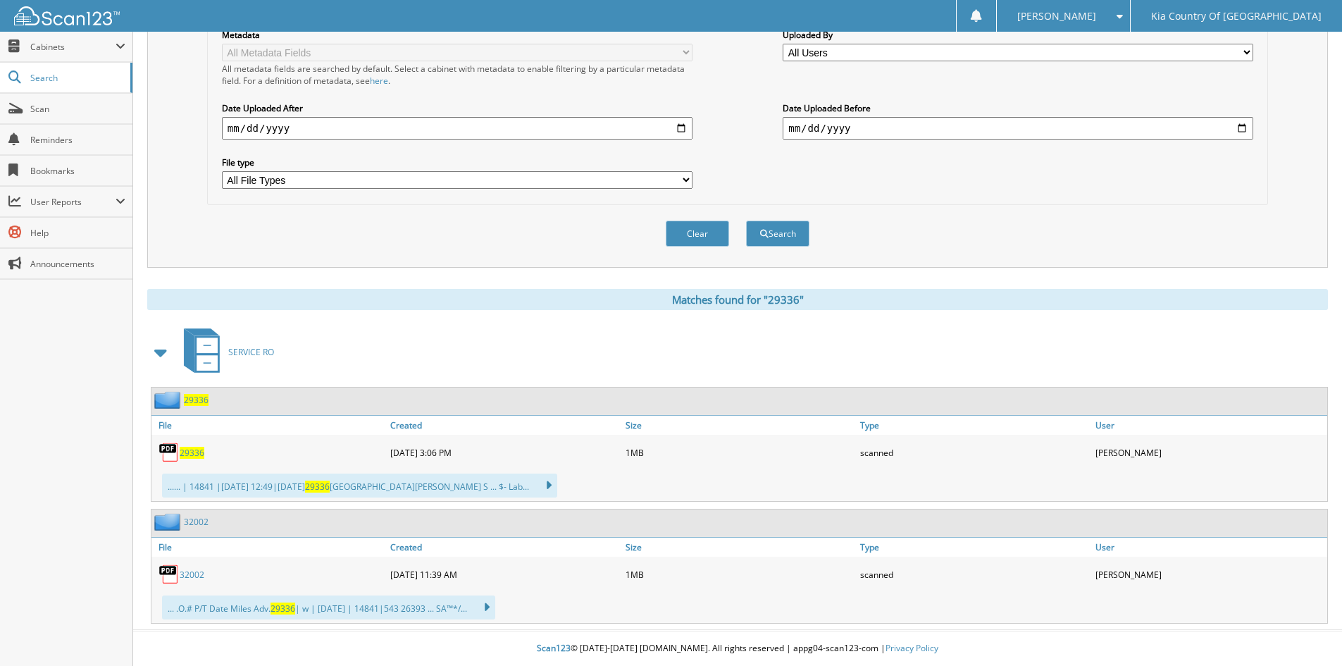
click at [197, 455] on span "29336" at bounding box center [192, 453] width 25 height 12
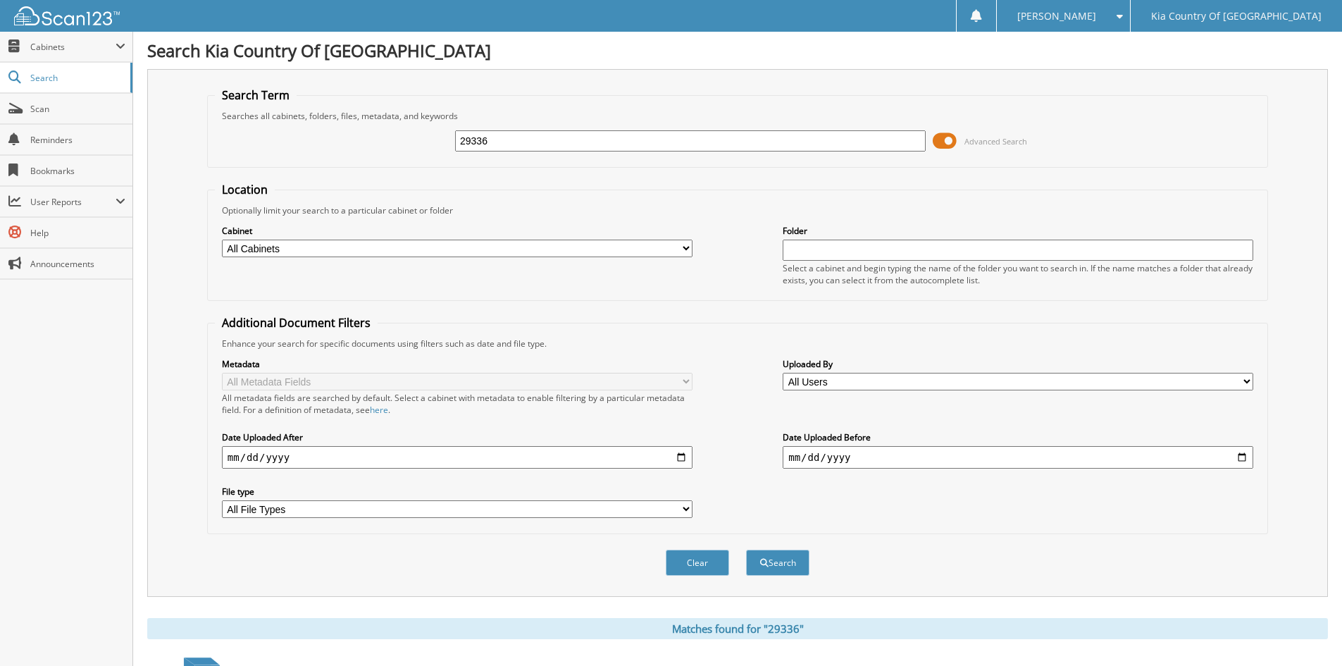
click at [571, 139] on input "29336" at bounding box center [690, 140] width 471 height 21
type input "29759"
click at [746, 550] on button "Search" at bounding box center [777, 563] width 63 height 26
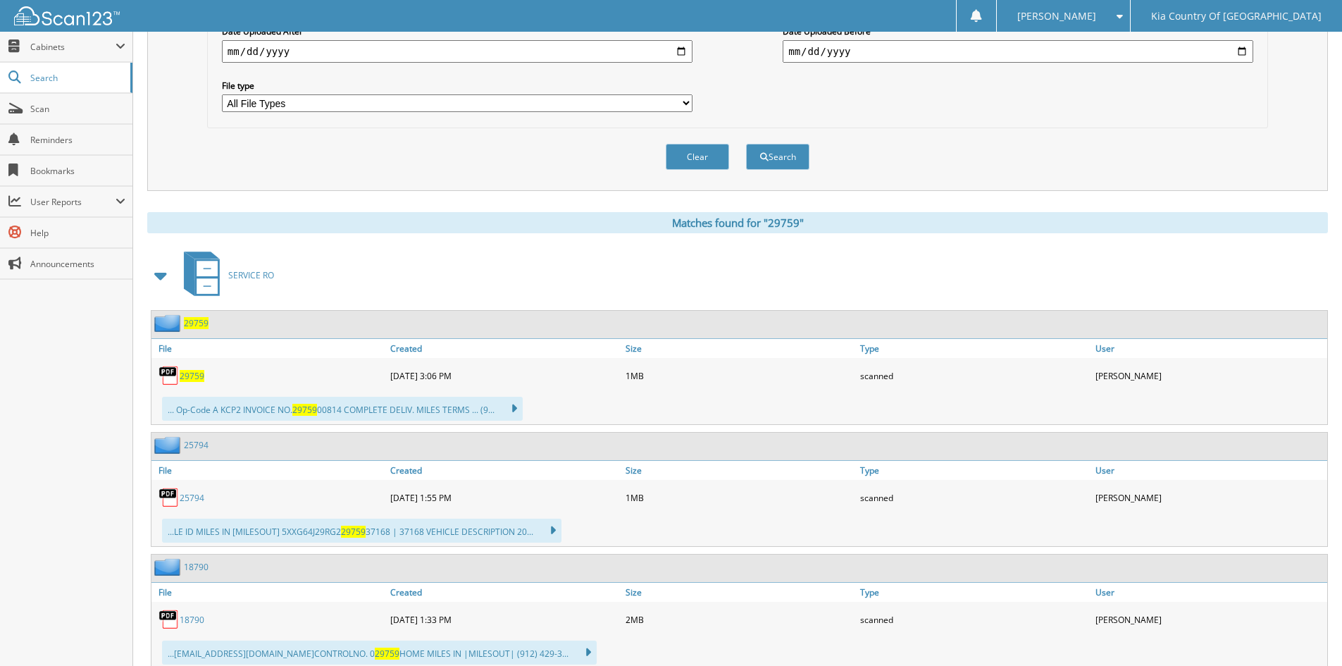
scroll to position [493, 0]
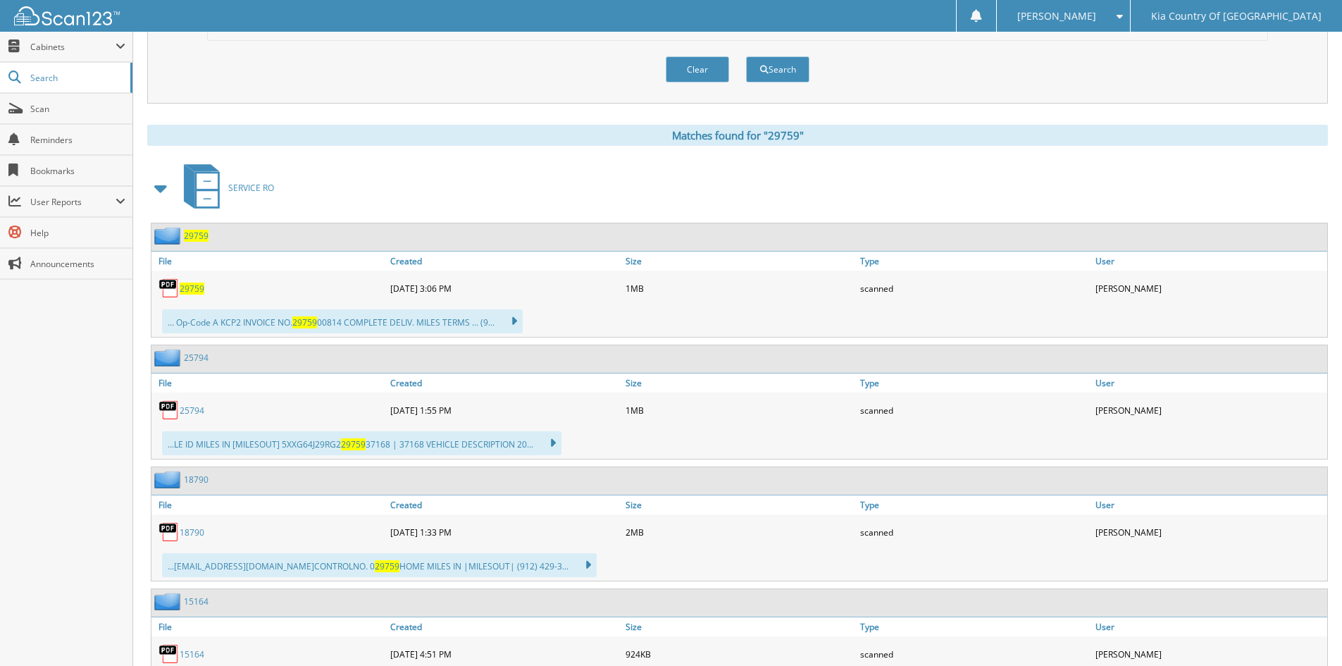
click at [194, 286] on span "29759" at bounding box center [192, 289] width 25 height 12
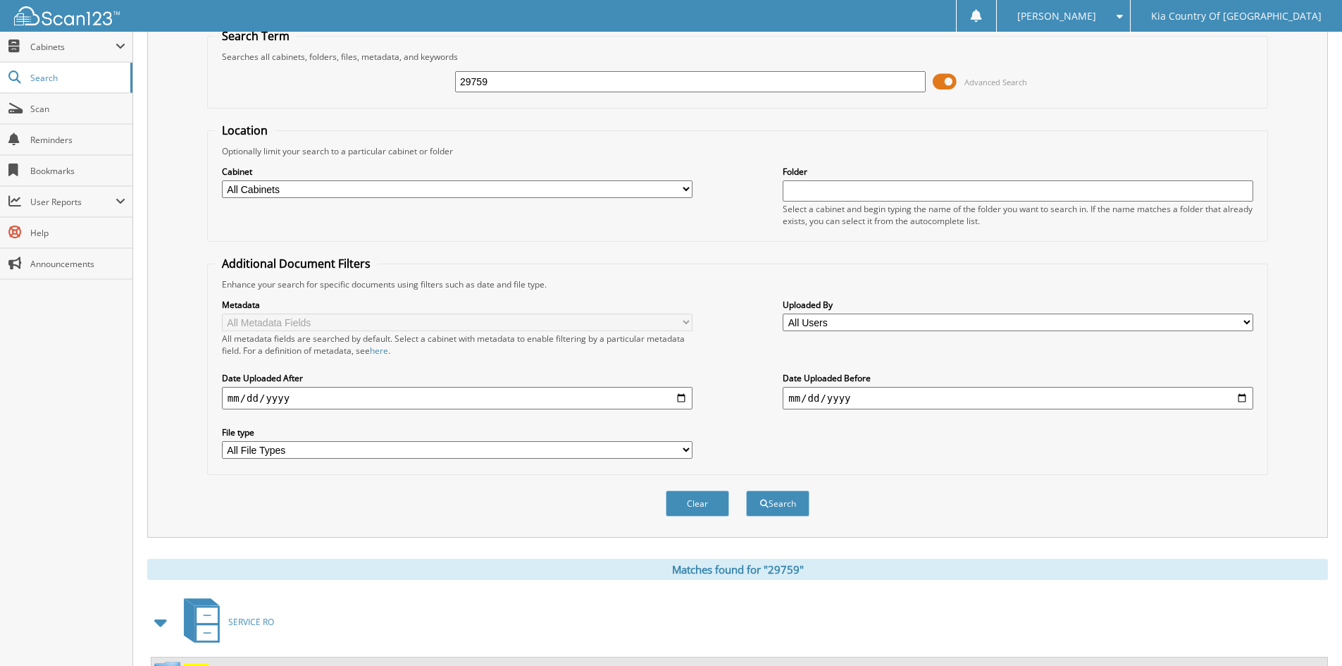
scroll to position [0, 0]
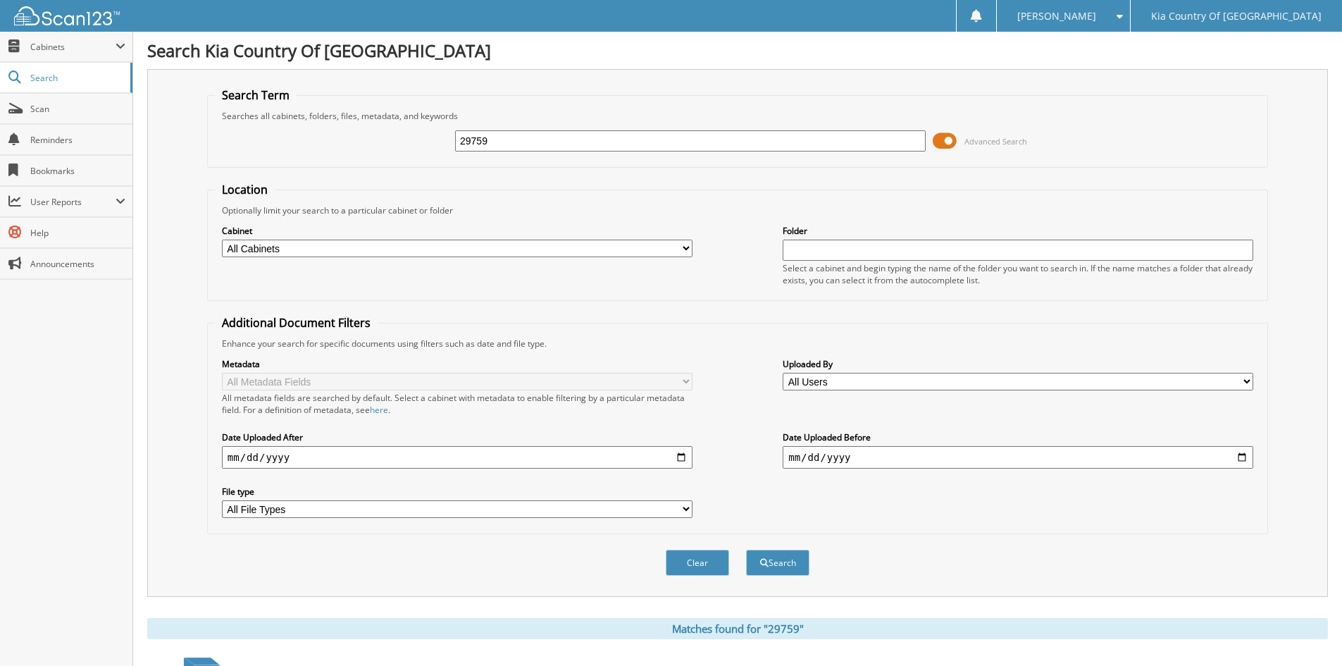
click at [584, 141] on input "29759" at bounding box center [690, 140] width 471 height 21
type input "2966"
click at [746, 550] on button "Search" at bounding box center [777, 563] width 63 height 26
click at [501, 142] on input "2966" at bounding box center [690, 140] width 471 height 21
type input "29666"
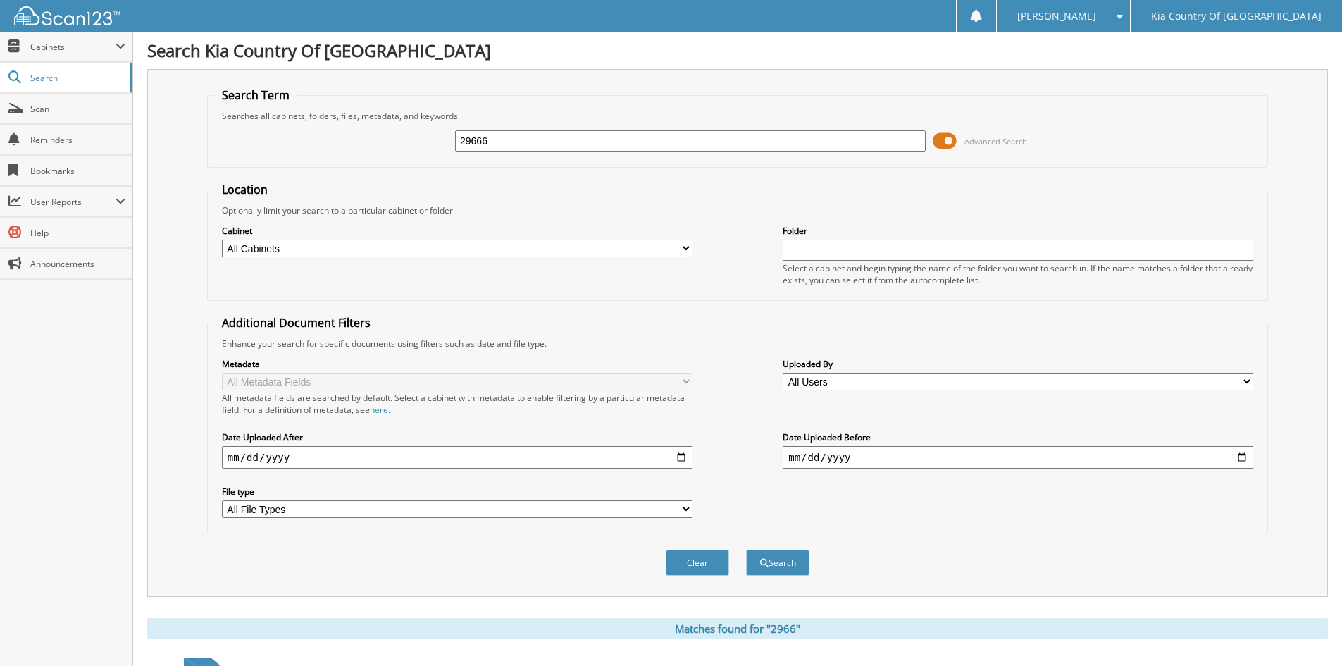
click at [746, 550] on button "Search" at bounding box center [777, 563] width 63 height 26
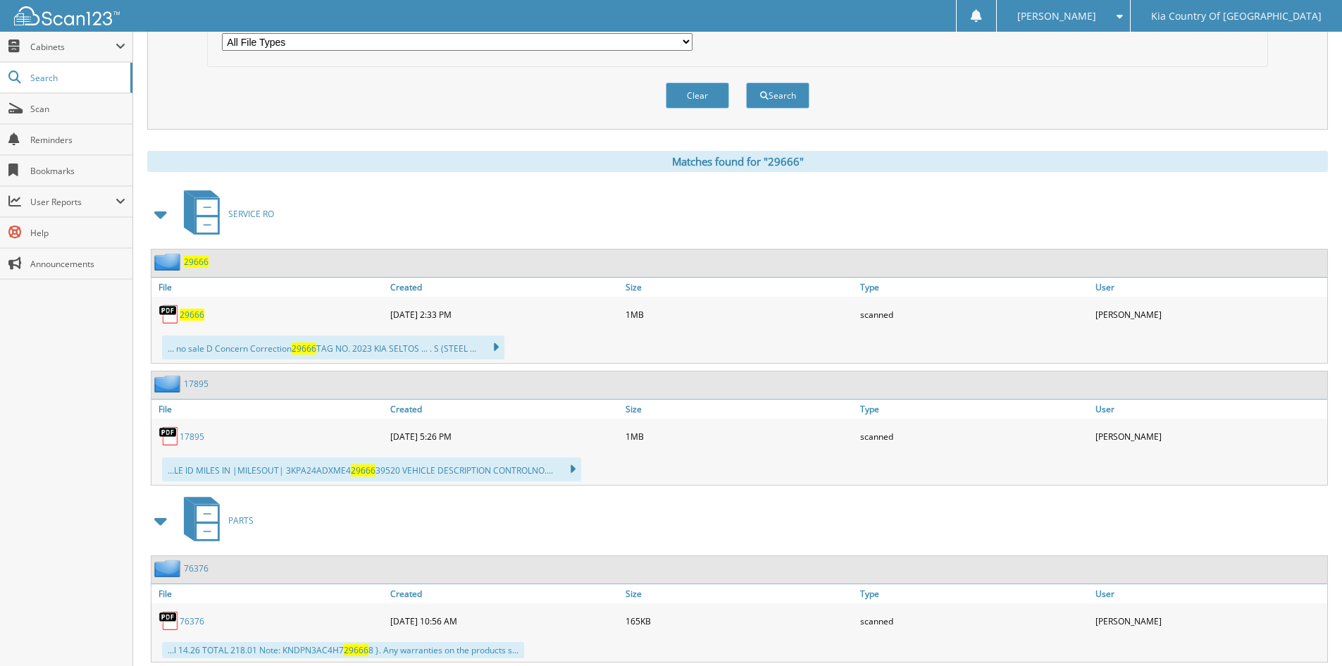
scroll to position [493, 0]
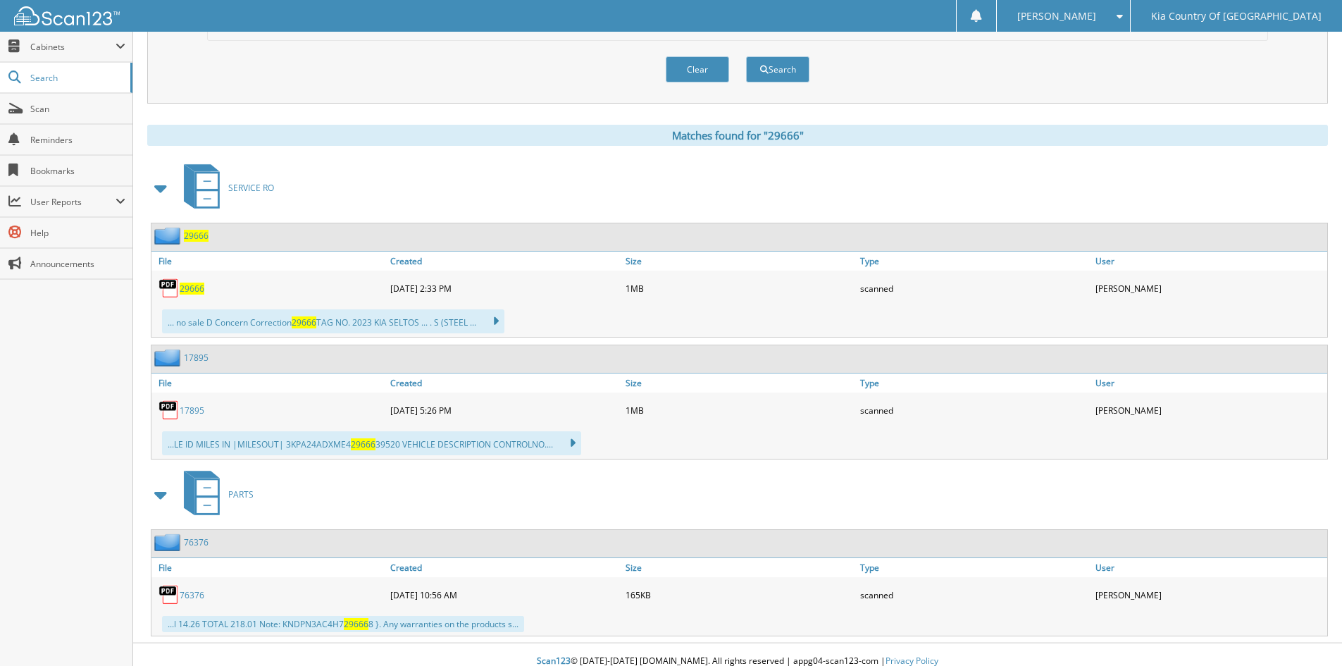
click at [187, 286] on span "29666" at bounding box center [192, 289] width 25 height 12
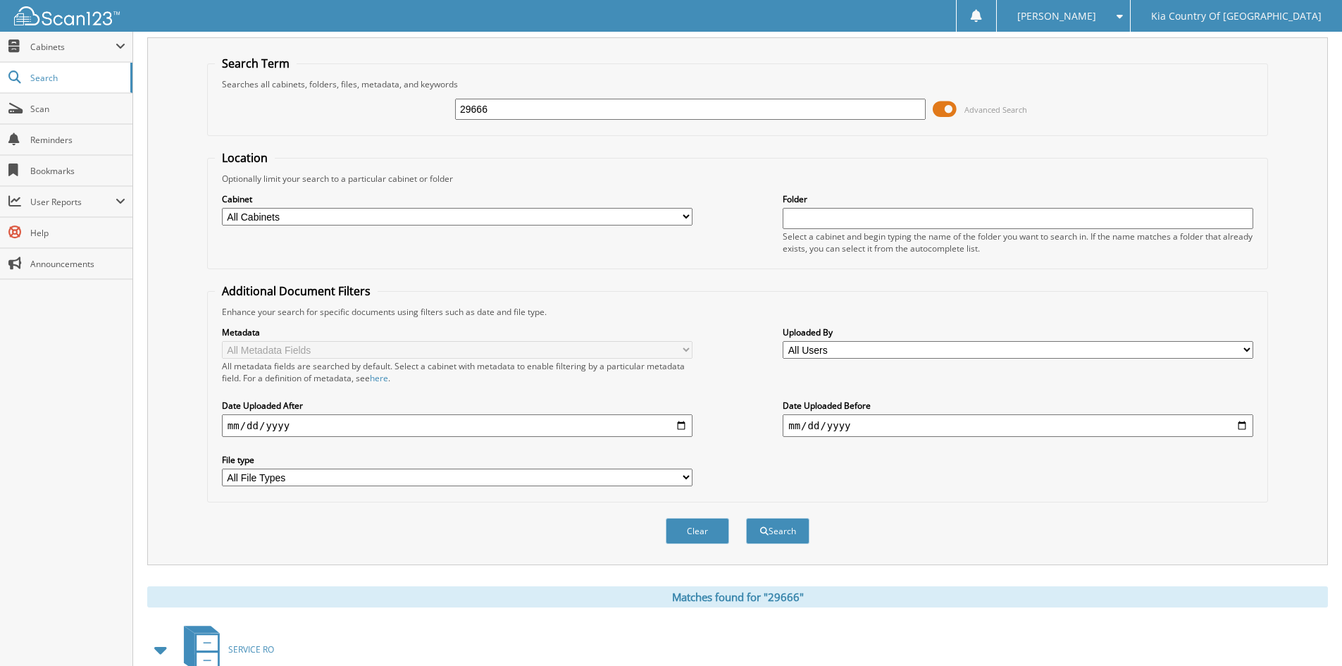
scroll to position [0, 0]
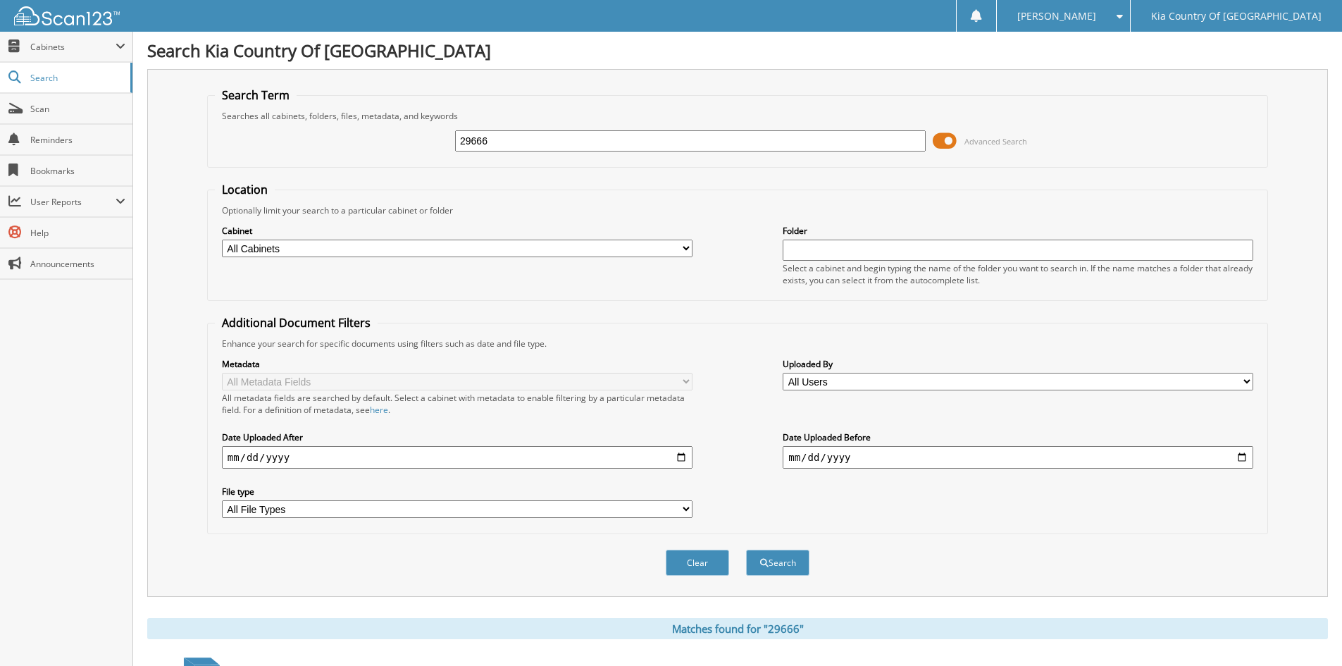
click at [521, 145] on input "29666" at bounding box center [690, 140] width 471 height 21
type input "29667"
click at [746, 550] on button "Search" at bounding box center [777, 563] width 63 height 26
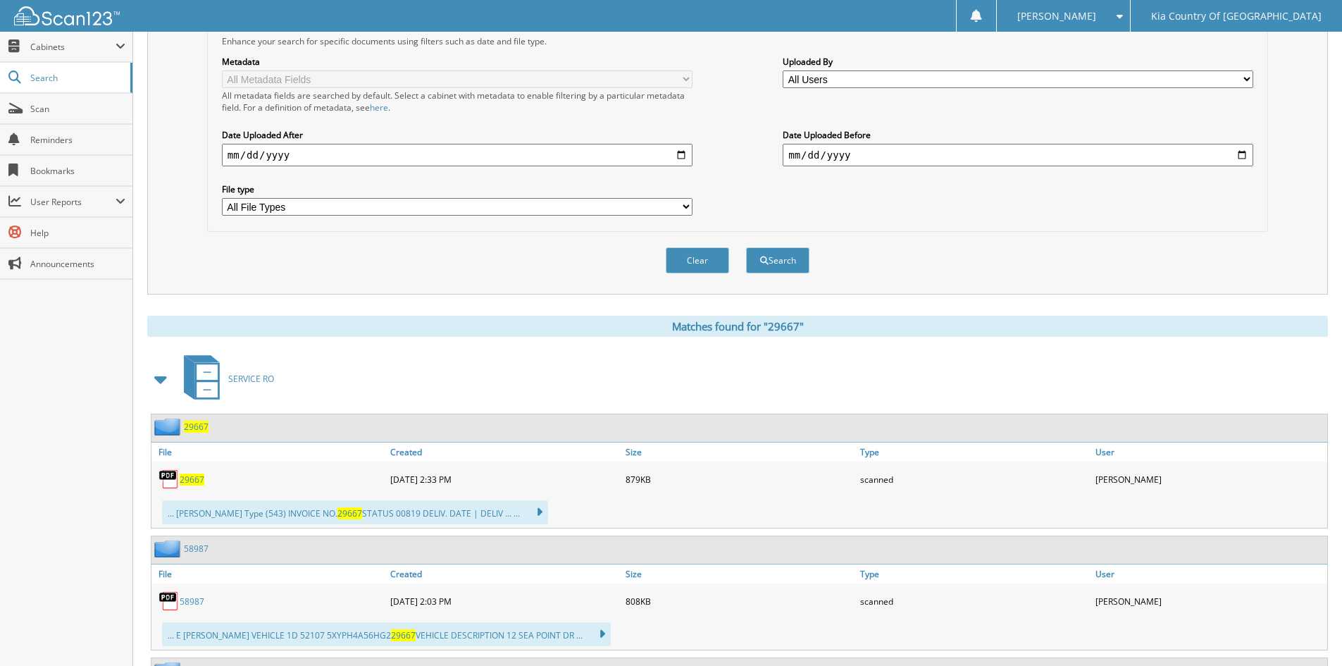
scroll to position [423, 0]
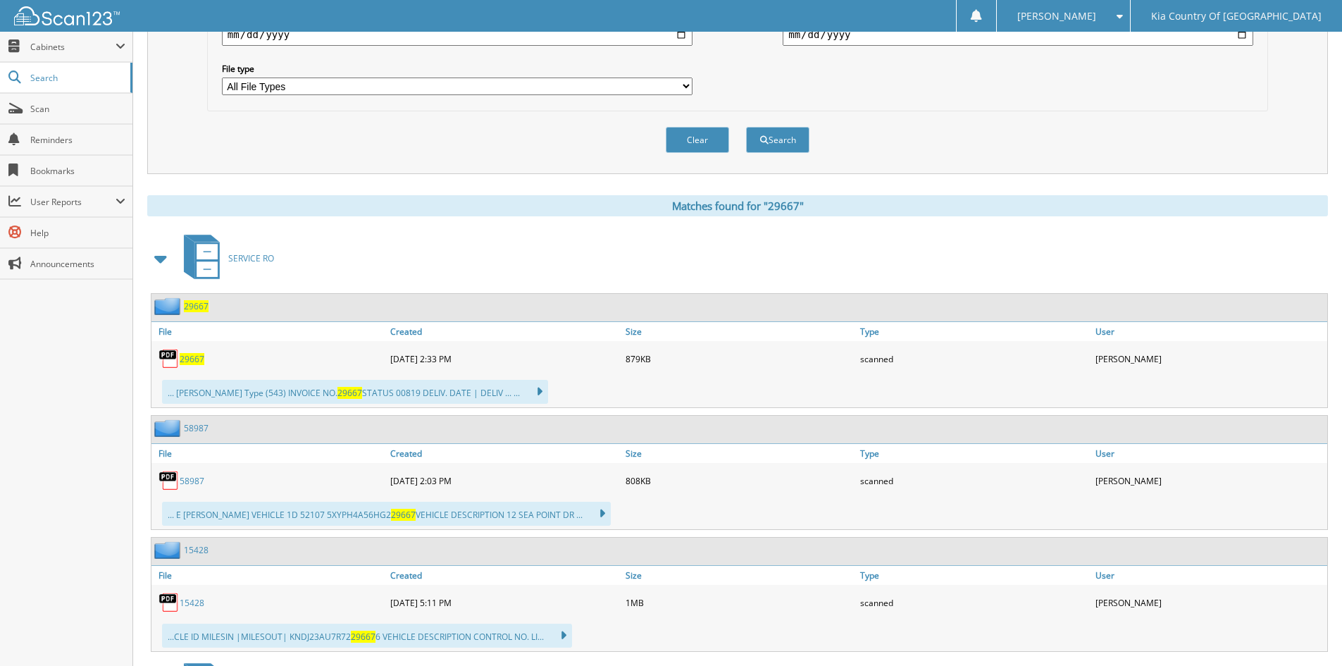
click at [197, 359] on span "29667" at bounding box center [192, 359] width 25 height 12
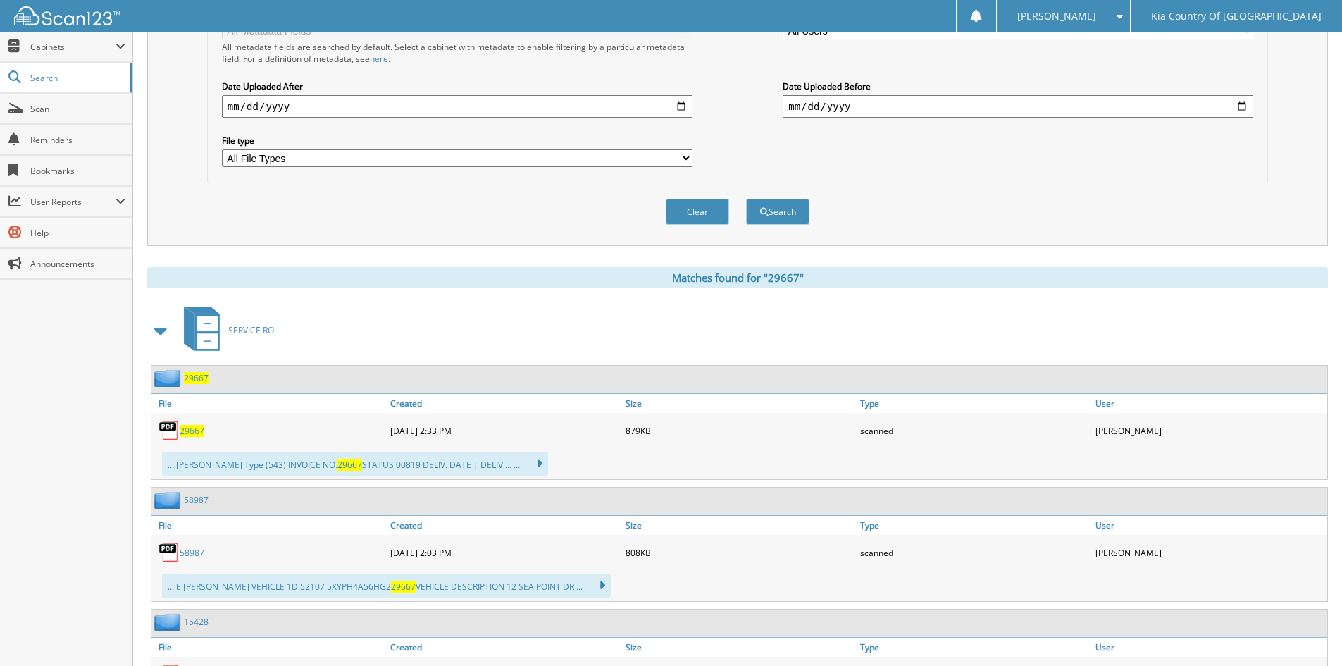
scroll to position [0, 0]
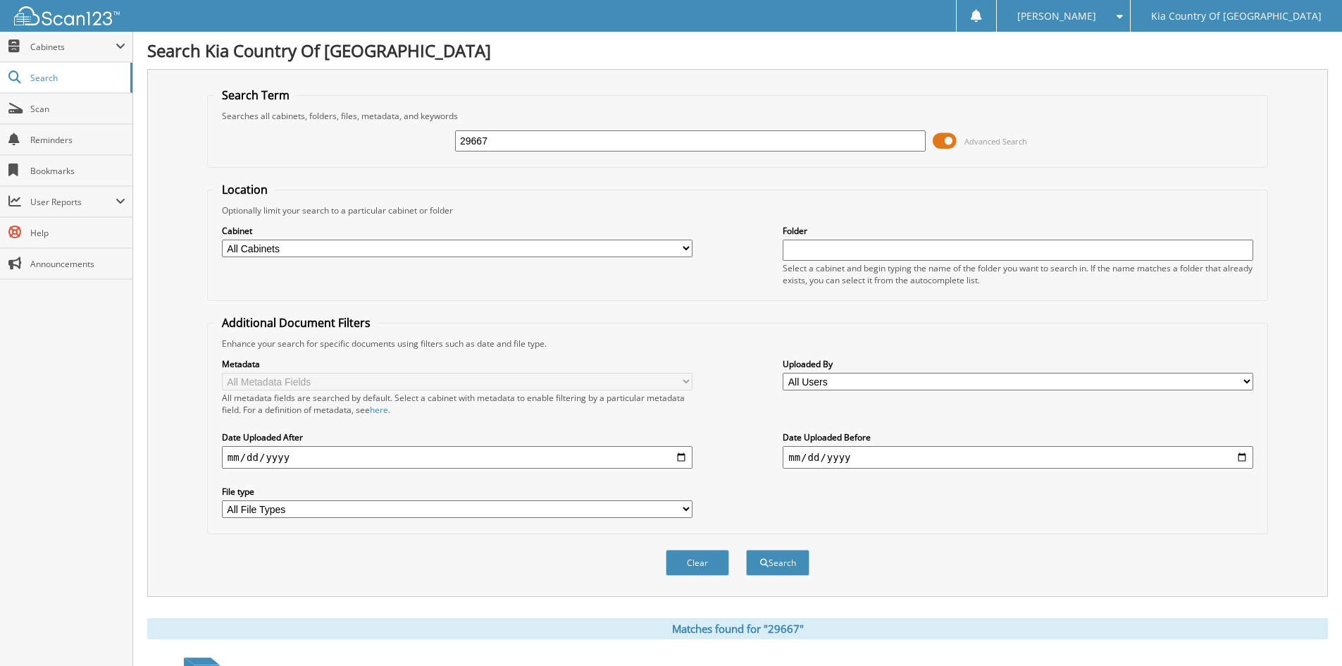
click at [560, 144] on input "29667" at bounding box center [690, 140] width 471 height 21
type input "29545"
click at [746, 550] on button "Search" at bounding box center [777, 563] width 63 height 26
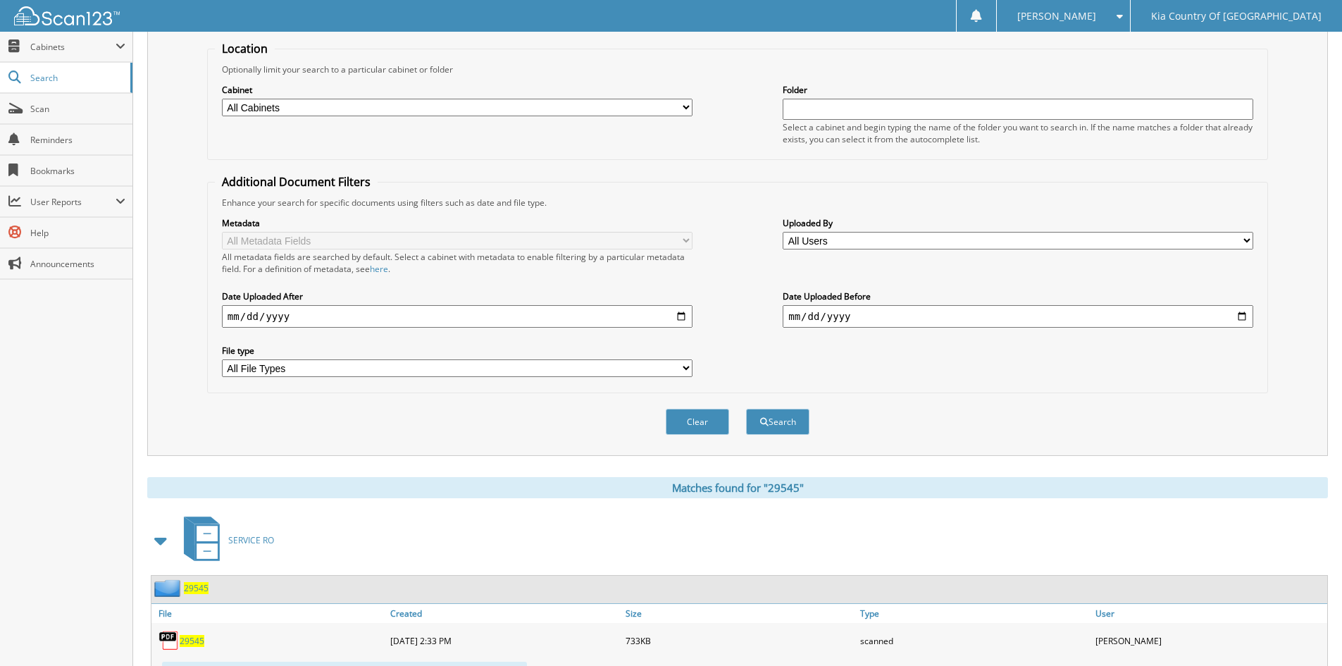
scroll to position [352, 0]
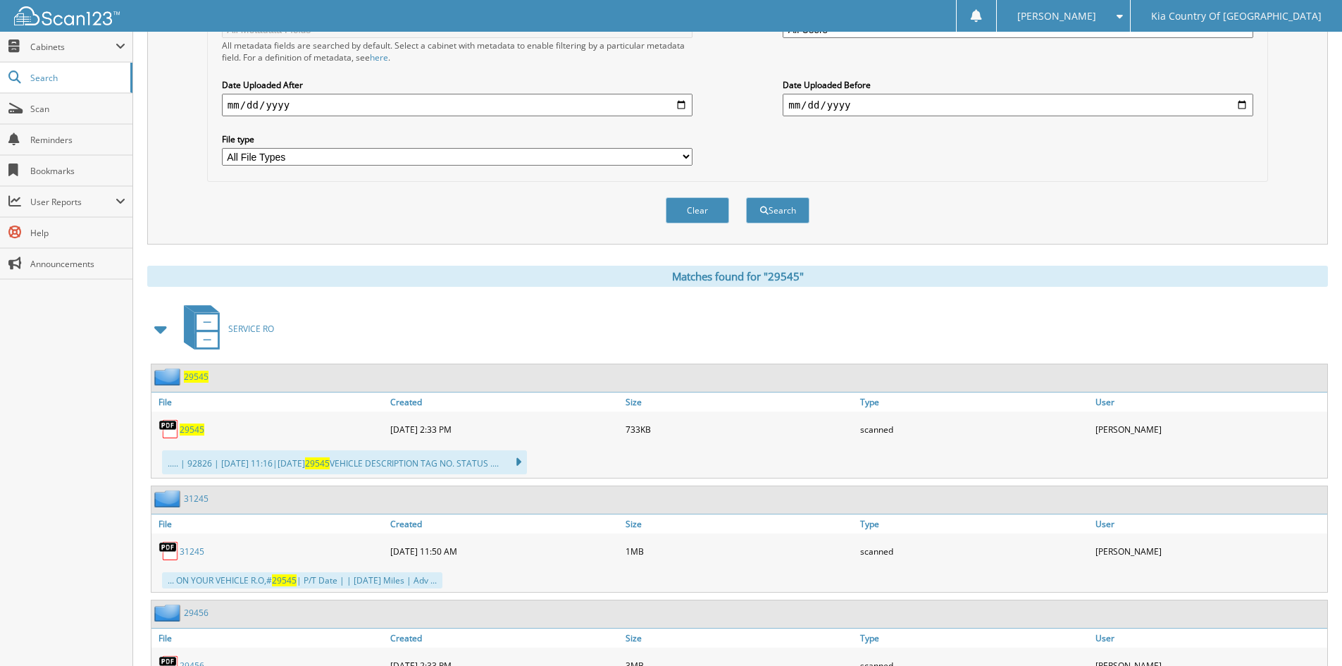
click at [188, 430] on span "29545" at bounding box center [192, 430] width 25 height 12
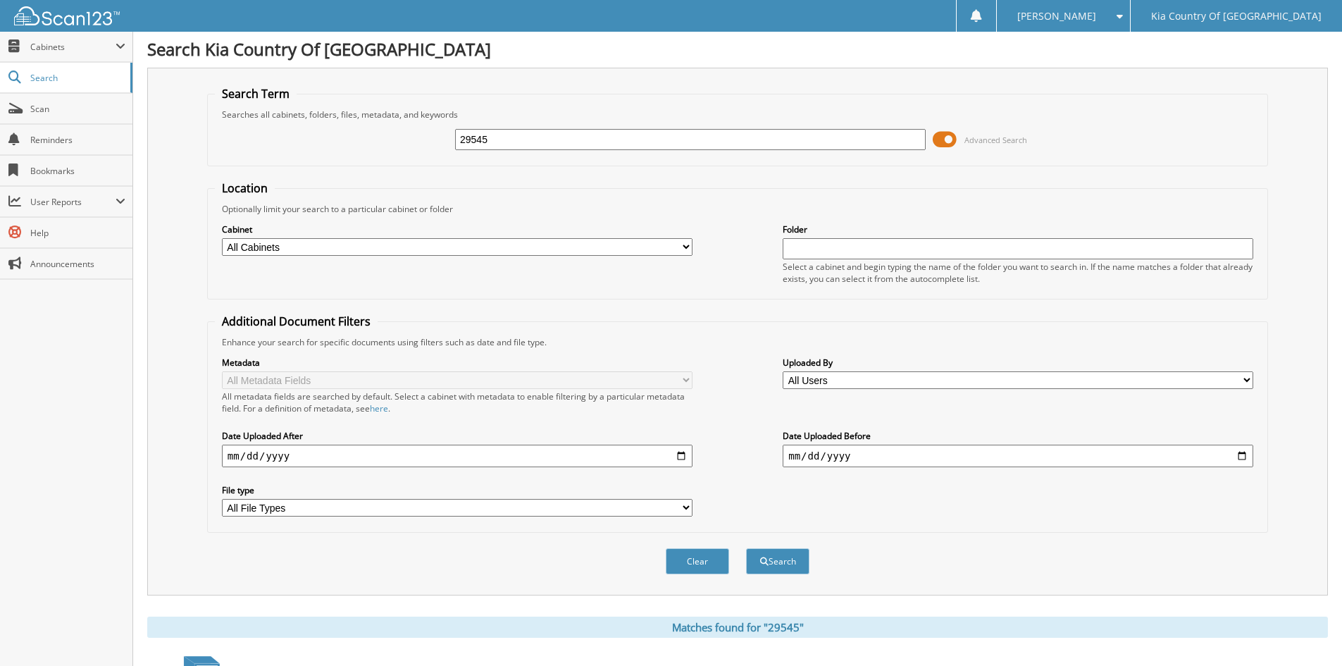
scroll to position [0, 0]
click at [507, 139] on input "29545" at bounding box center [690, 140] width 471 height 21
type input "29456"
click at [746, 550] on button "Search" at bounding box center [777, 563] width 63 height 26
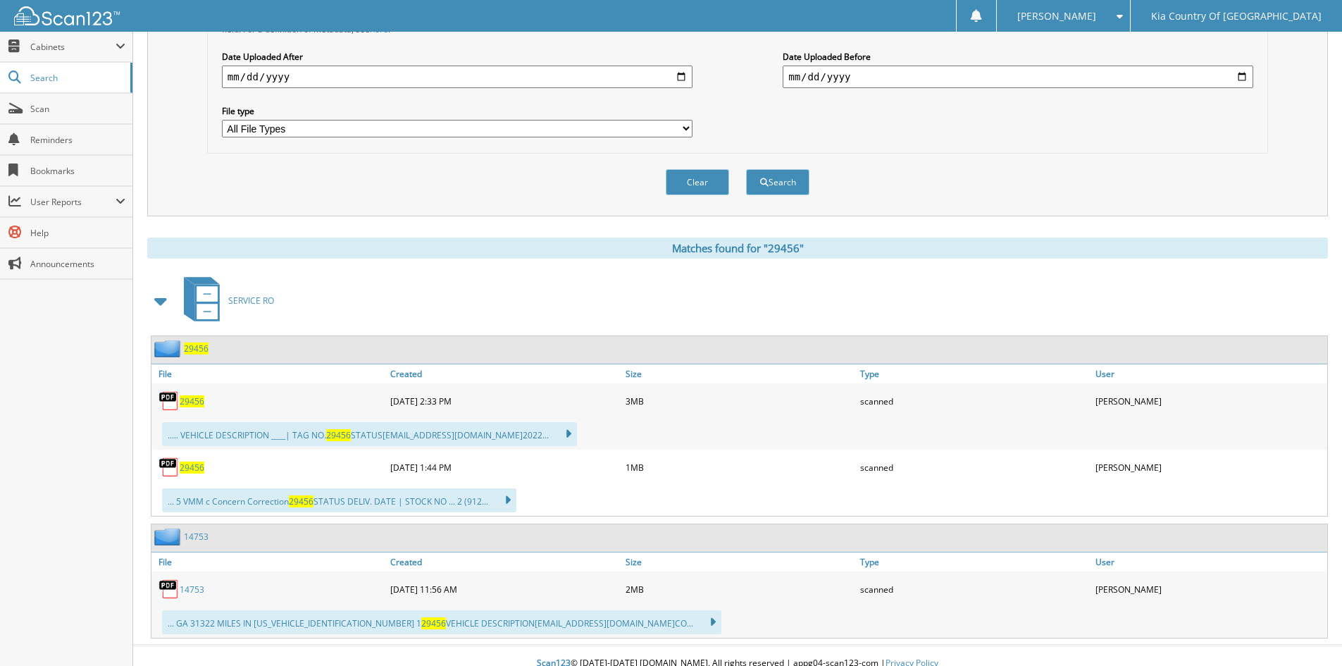
scroll to position [396, 0]
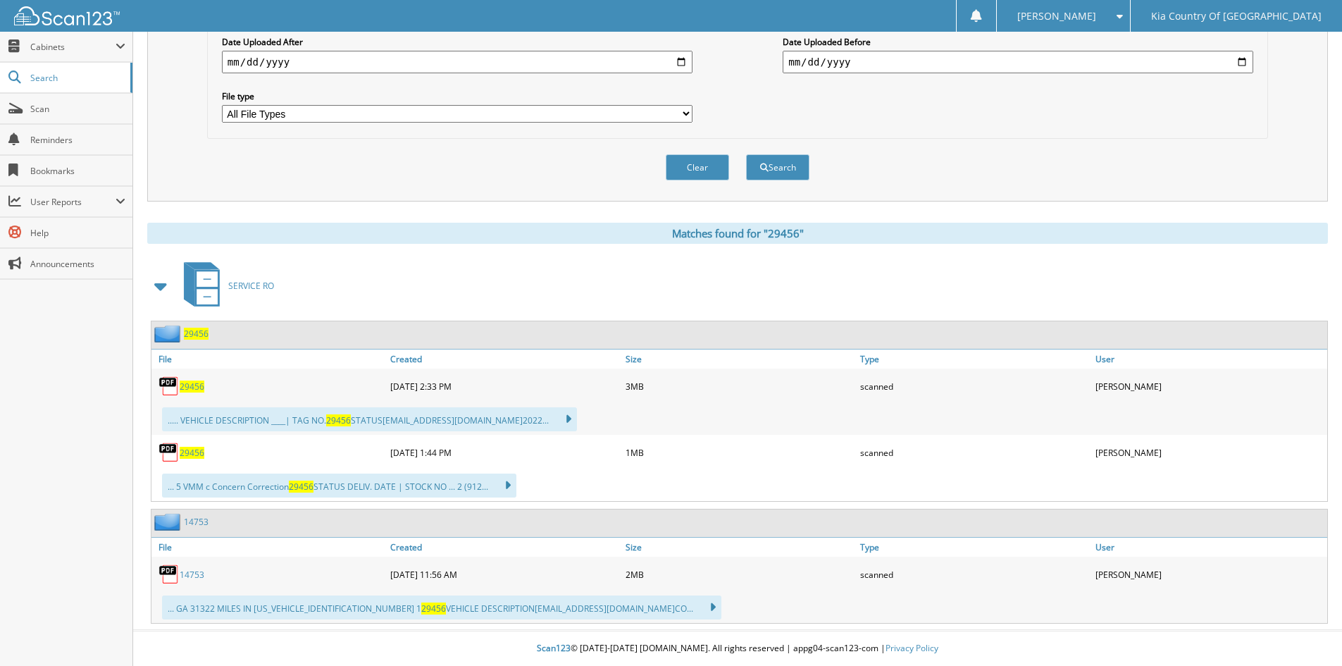
click at [189, 388] on span "29456" at bounding box center [192, 387] width 25 height 12
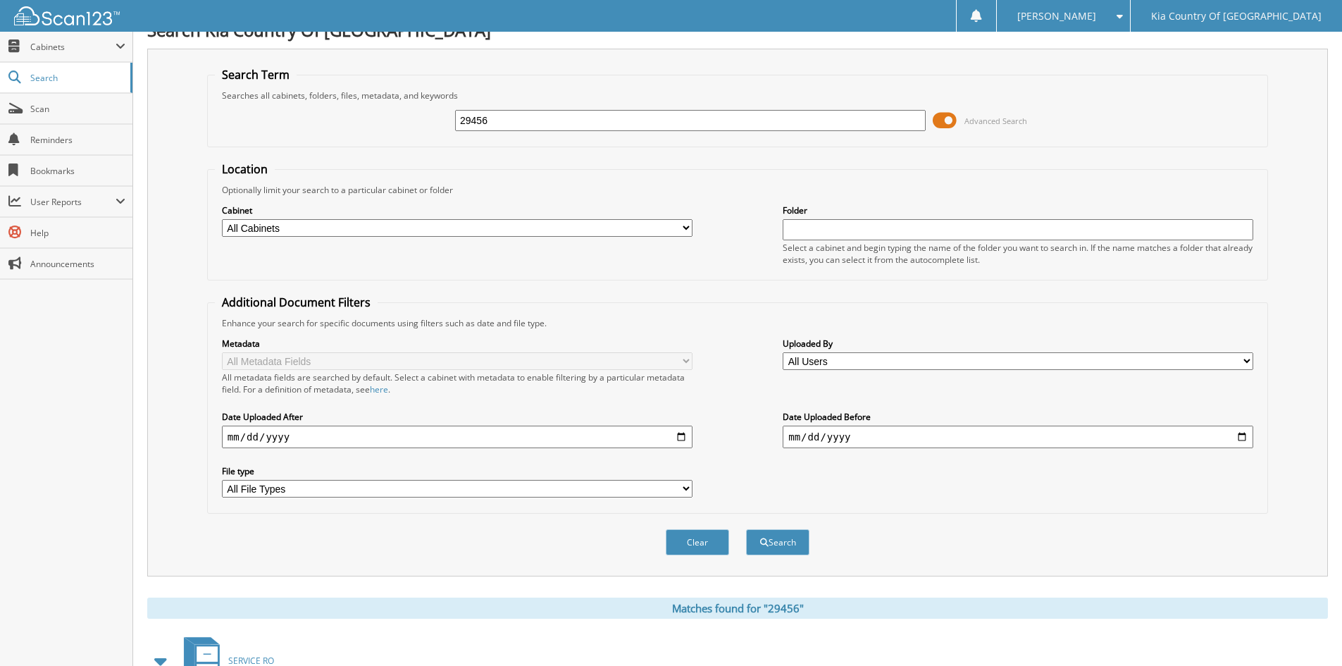
scroll to position [0, 0]
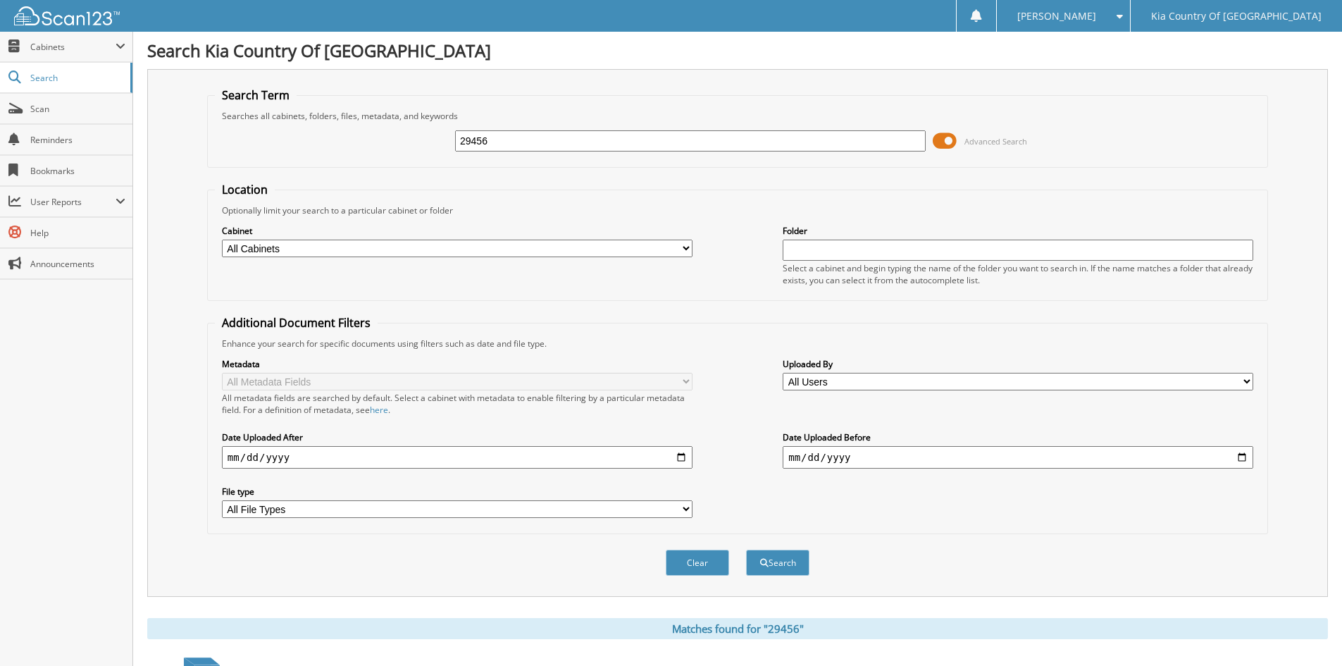
click at [519, 138] on input "29456" at bounding box center [690, 140] width 471 height 21
type input "29658"
click at [746, 550] on button "Search" at bounding box center [777, 563] width 63 height 26
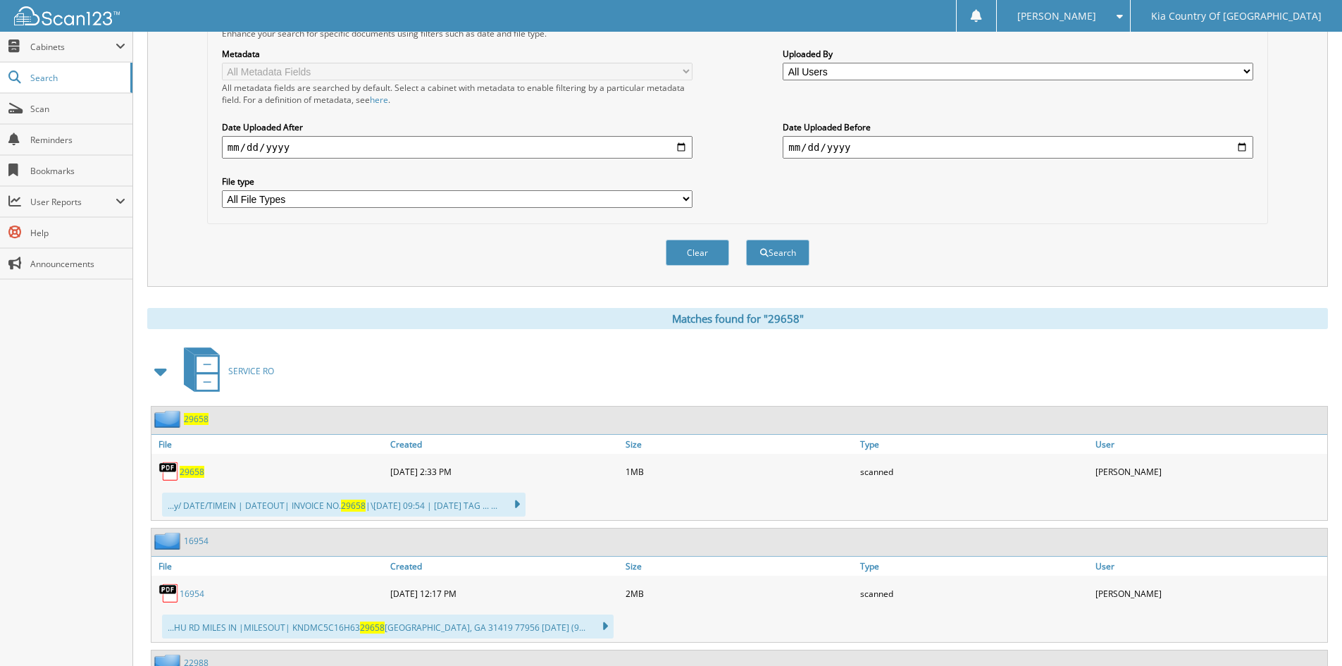
scroll to position [423, 0]
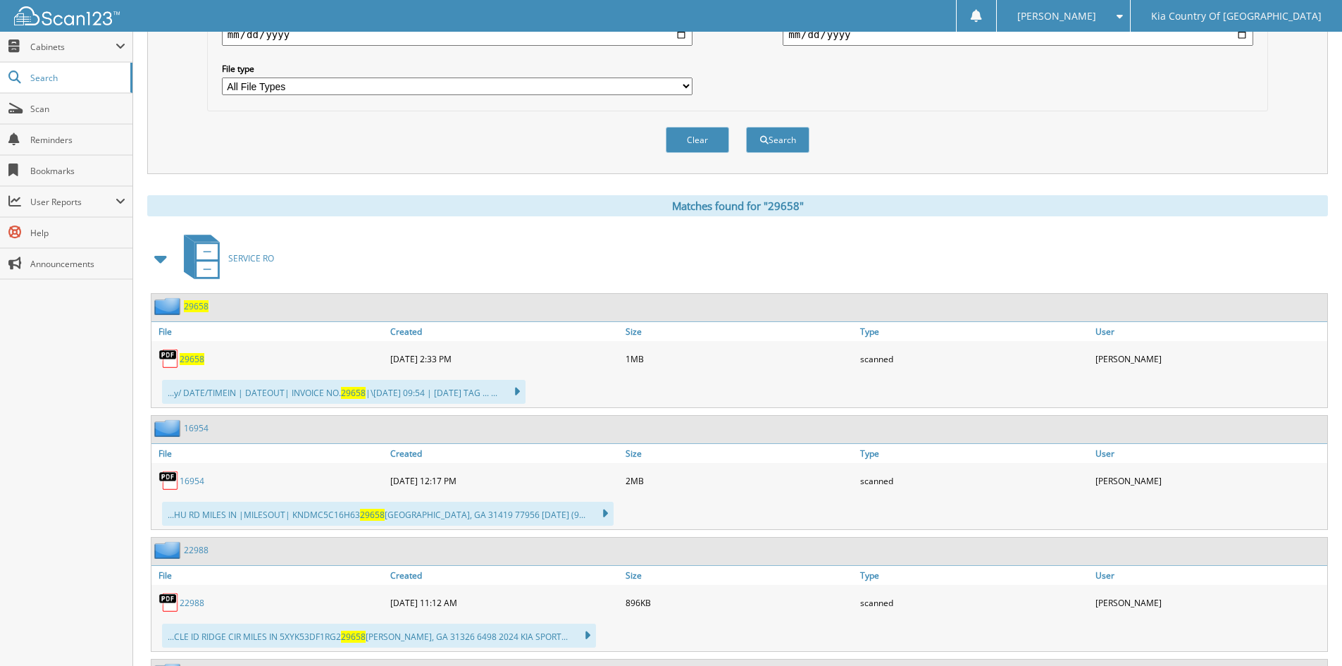
click at [198, 357] on span "29658" at bounding box center [192, 359] width 25 height 12
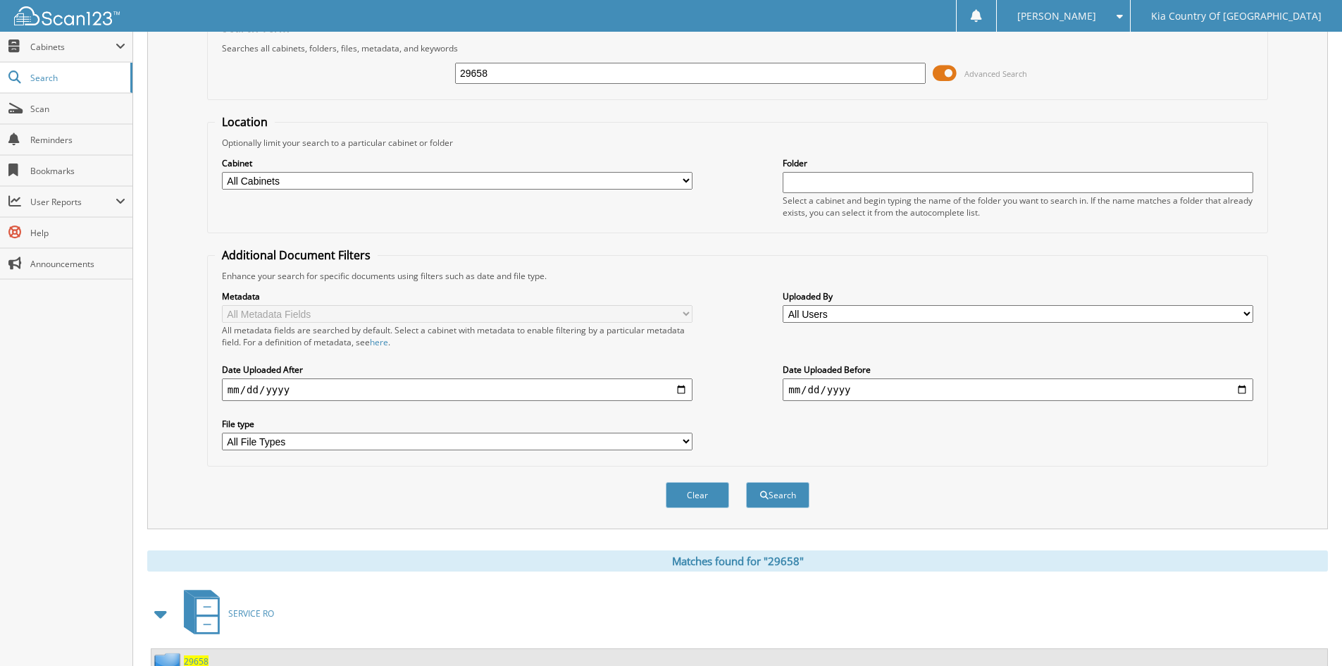
scroll to position [0, 0]
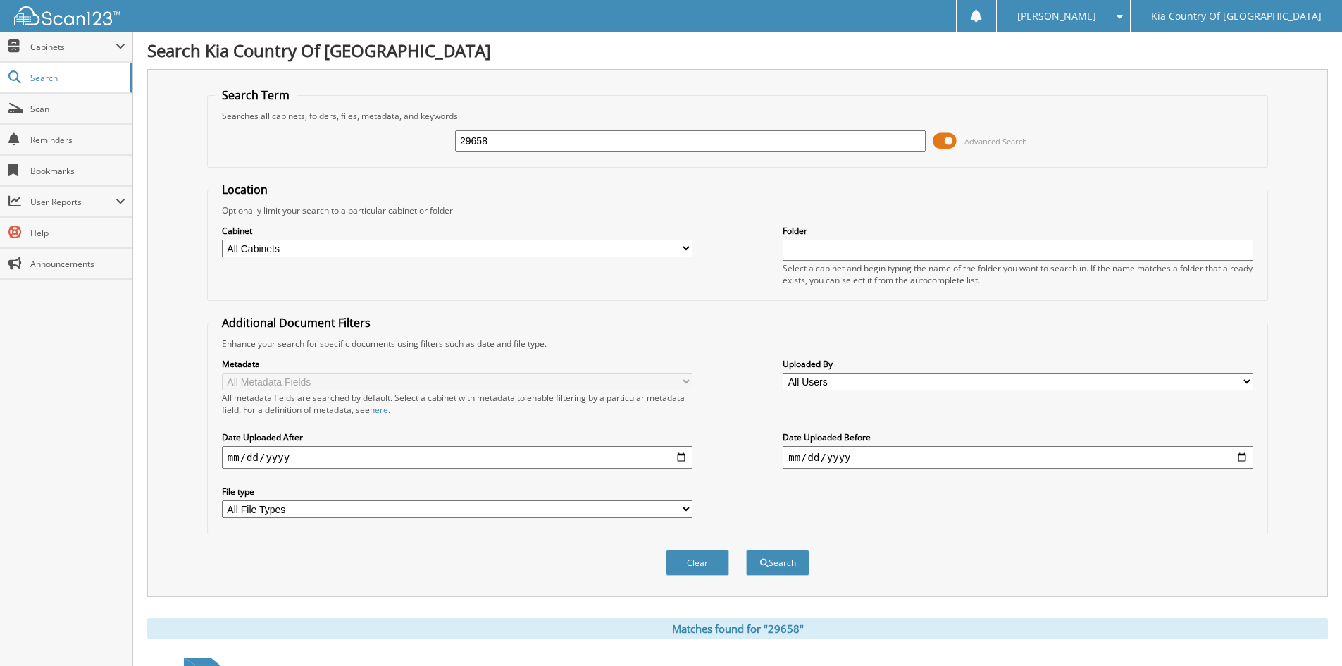
click at [595, 142] on input "29658" at bounding box center [690, 140] width 471 height 21
type input "29568"
click at [746, 550] on button "Search" at bounding box center [777, 563] width 63 height 26
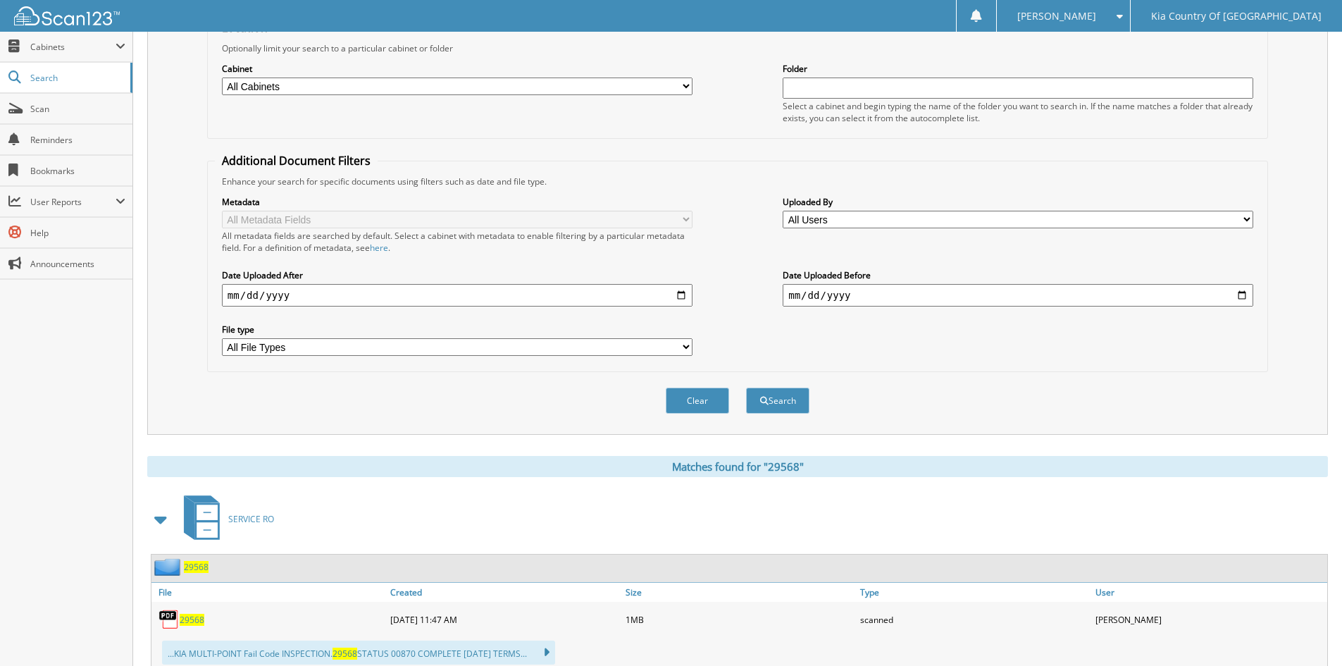
scroll to position [352, 0]
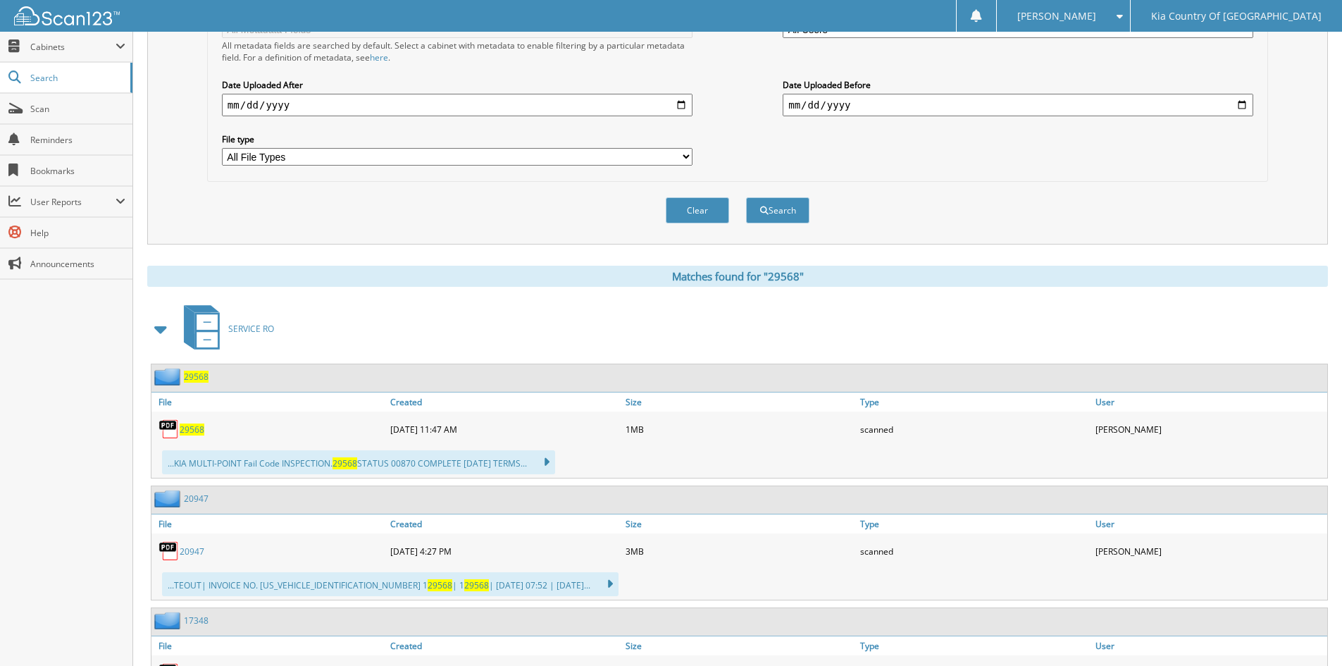
click at [195, 428] on span "29568" at bounding box center [192, 430] width 25 height 12
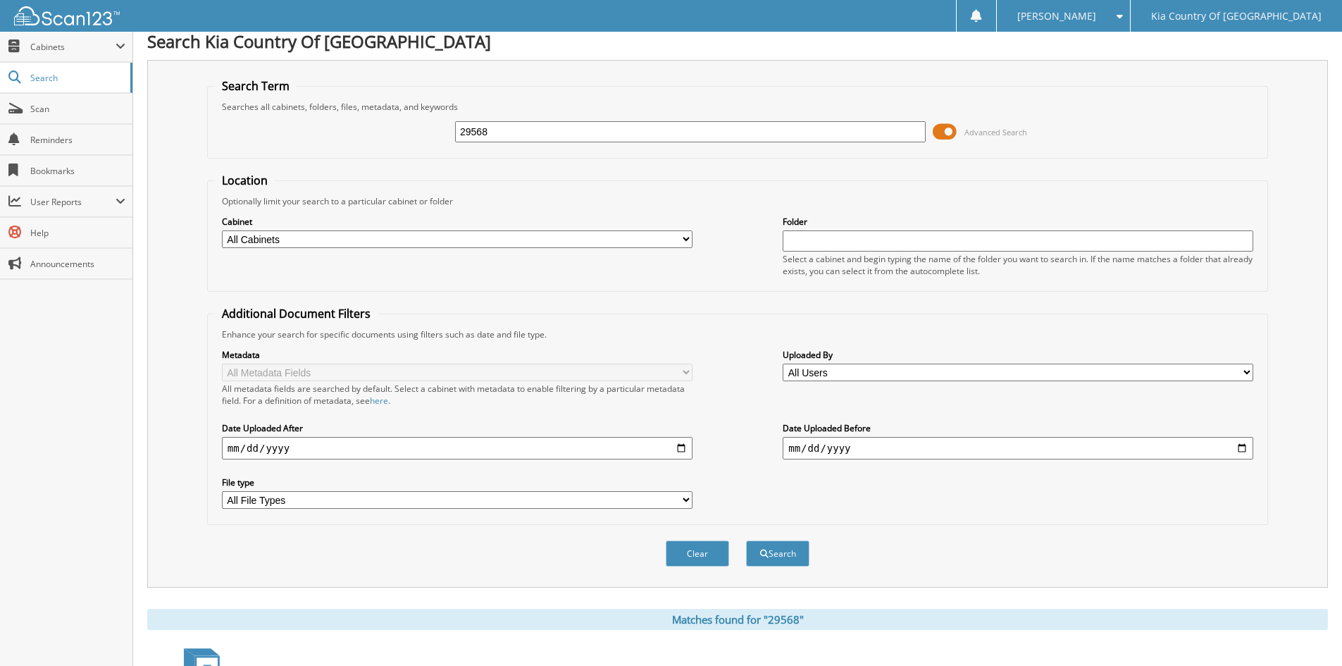
scroll to position [0, 0]
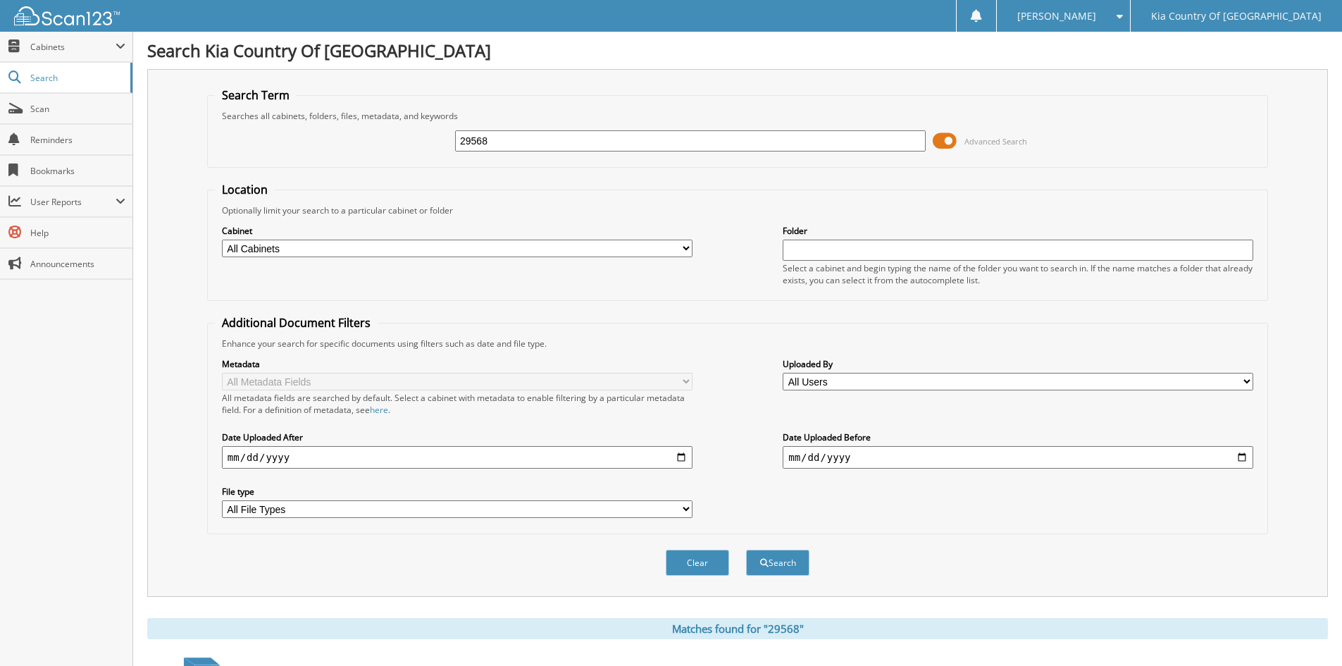
click at [621, 140] on input "29568" at bounding box center [690, 140] width 471 height 21
type input "29491"
click at [746, 550] on button "Search" at bounding box center [777, 563] width 63 height 26
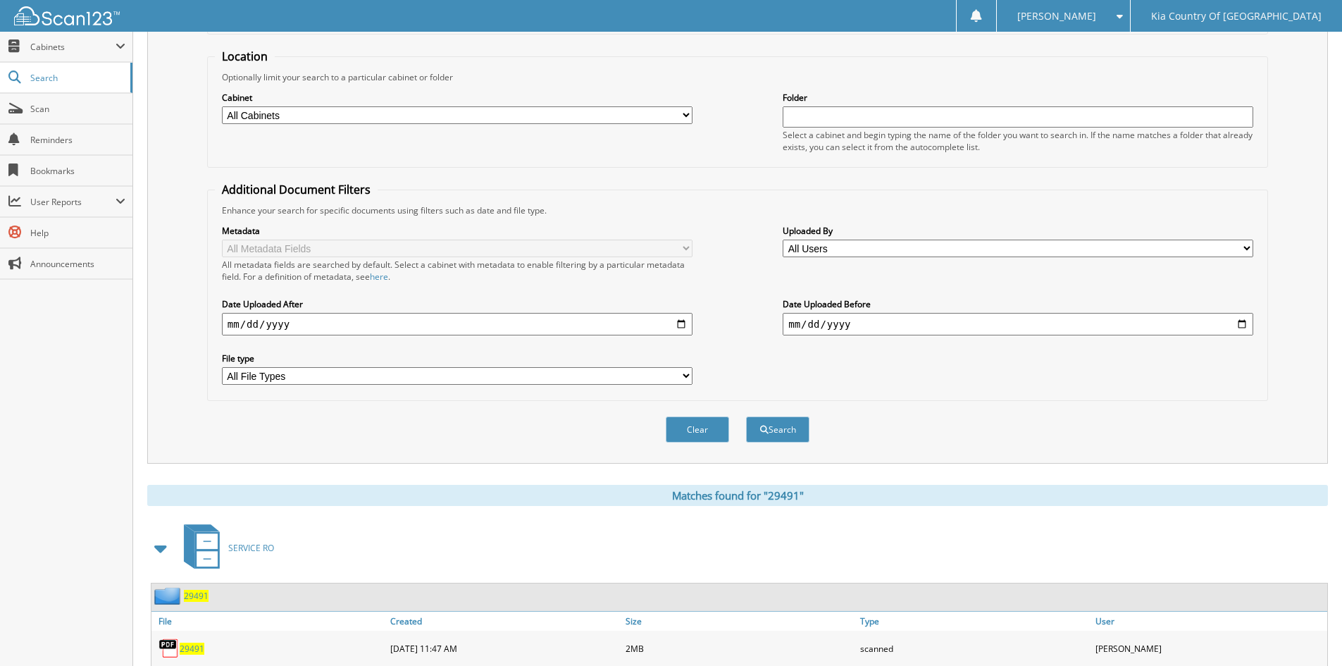
scroll to position [282, 0]
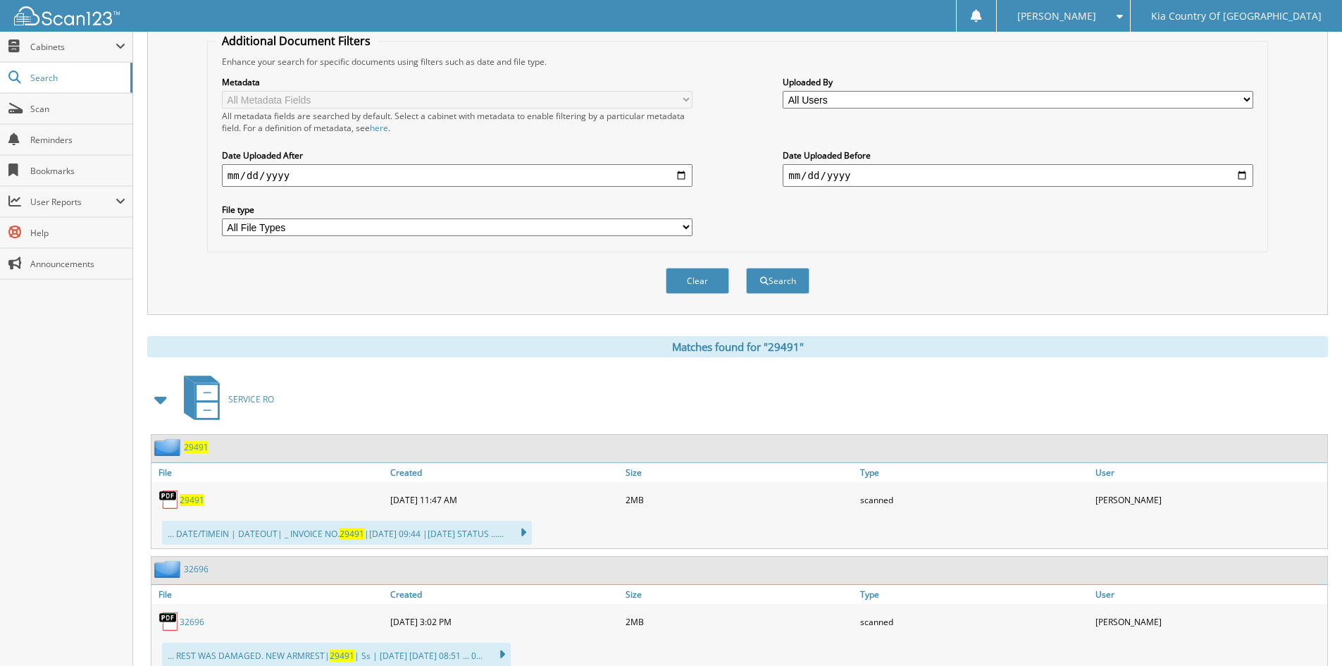
click at [194, 499] on span "29491" at bounding box center [192, 500] width 25 height 12
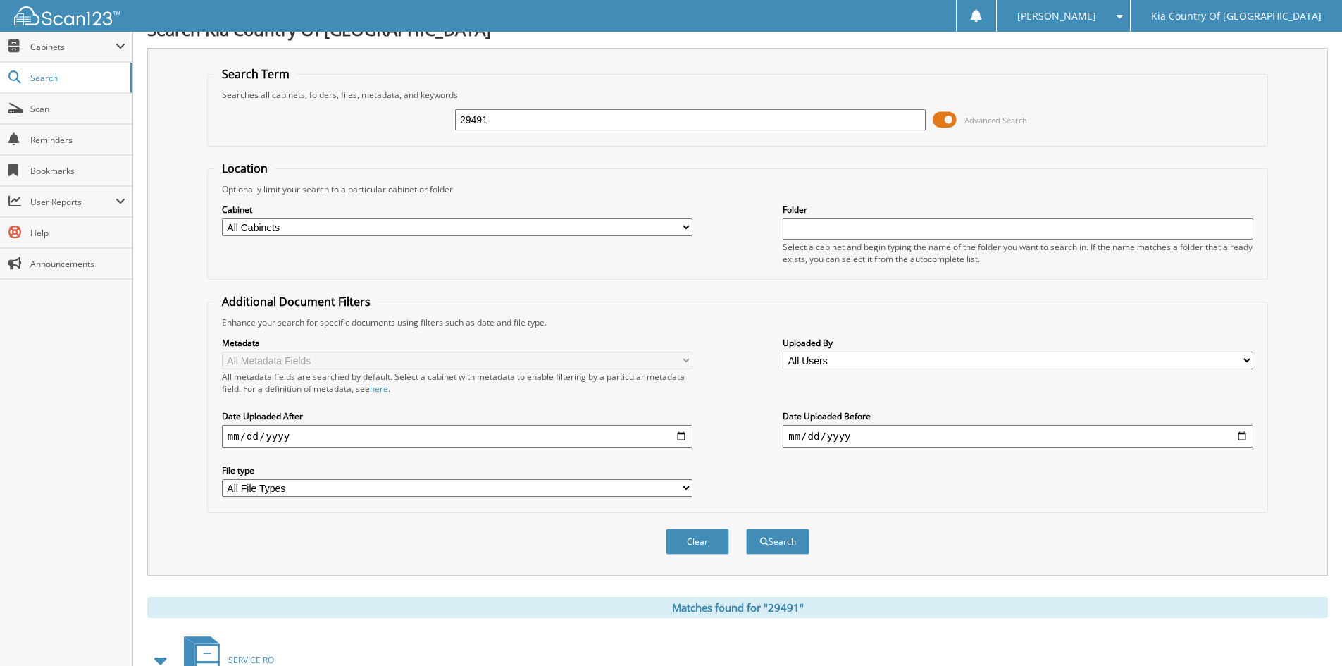
scroll to position [0, 0]
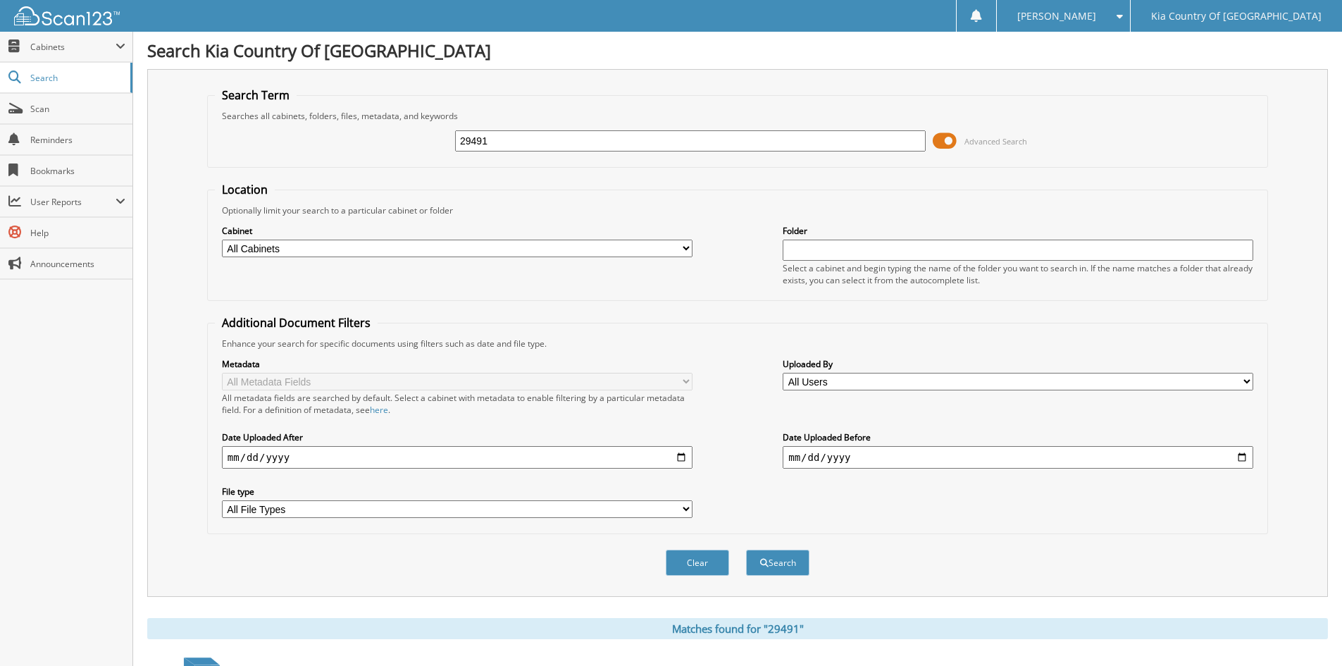
click at [565, 143] on input "29491" at bounding box center [690, 140] width 471 height 21
type input "29653"
click at [746, 550] on button "Search" at bounding box center [777, 563] width 63 height 26
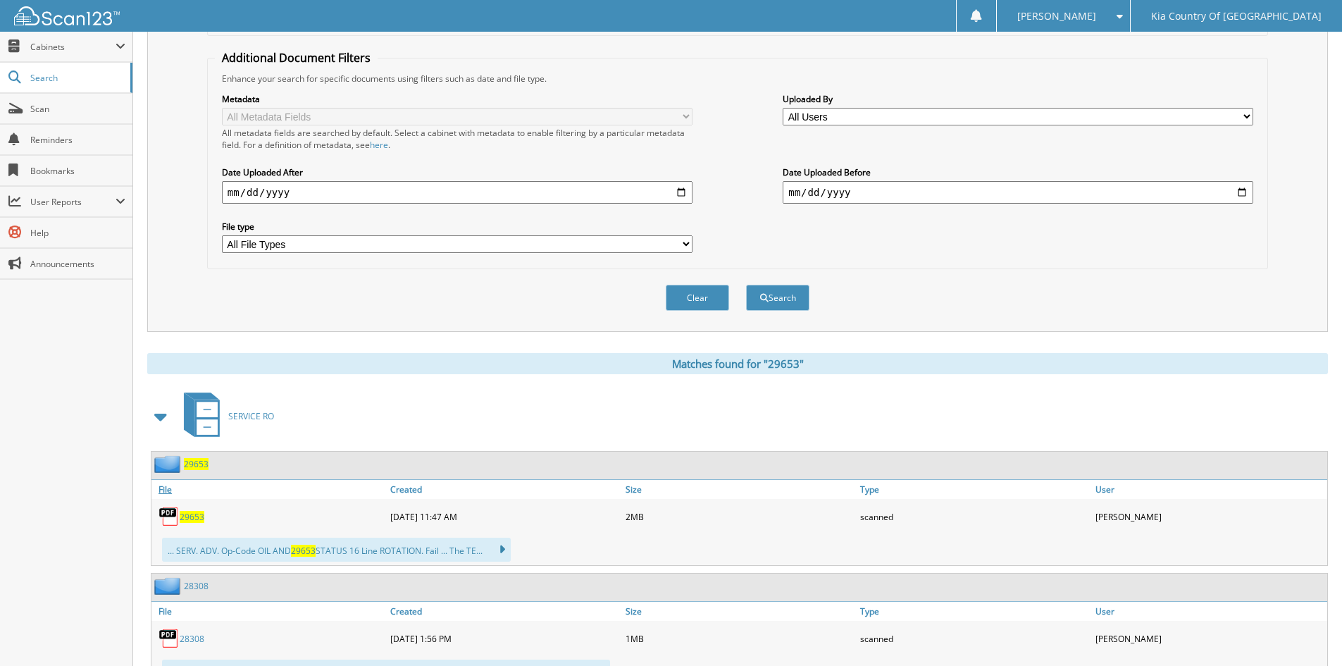
scroll to position [423, 0]
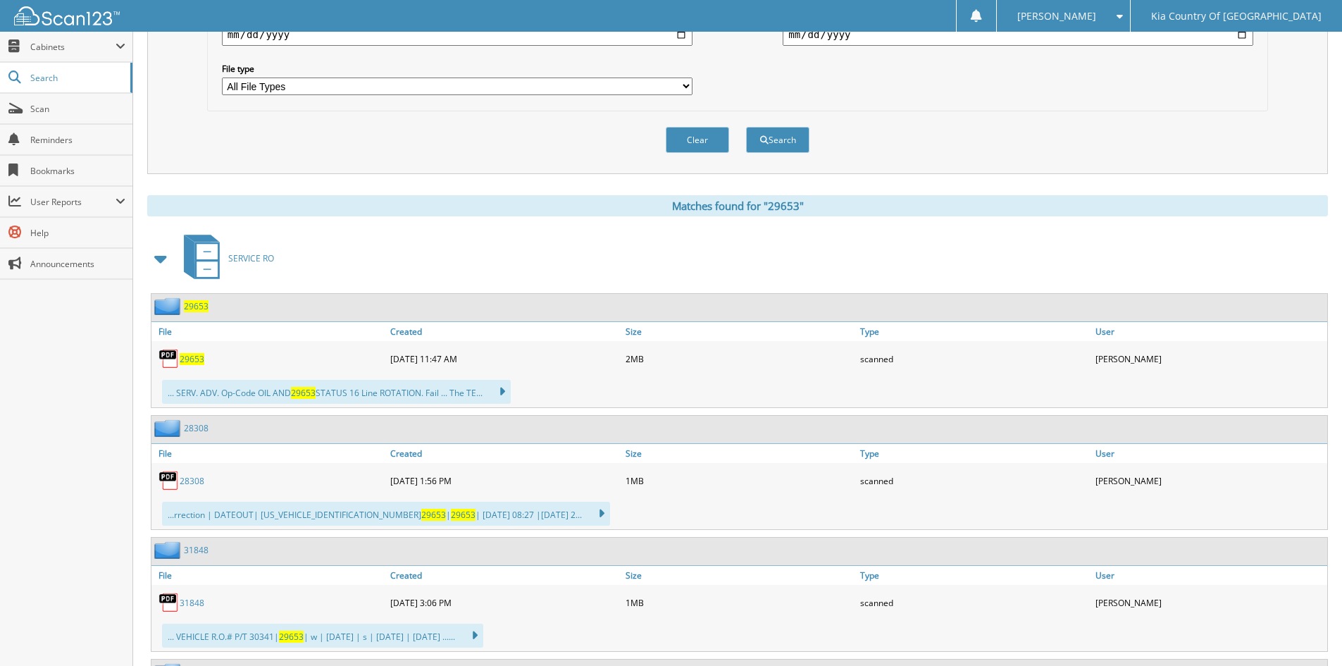
click at [190, 356] on span "29653" at bounding box center [192, 359] width 25 height 12
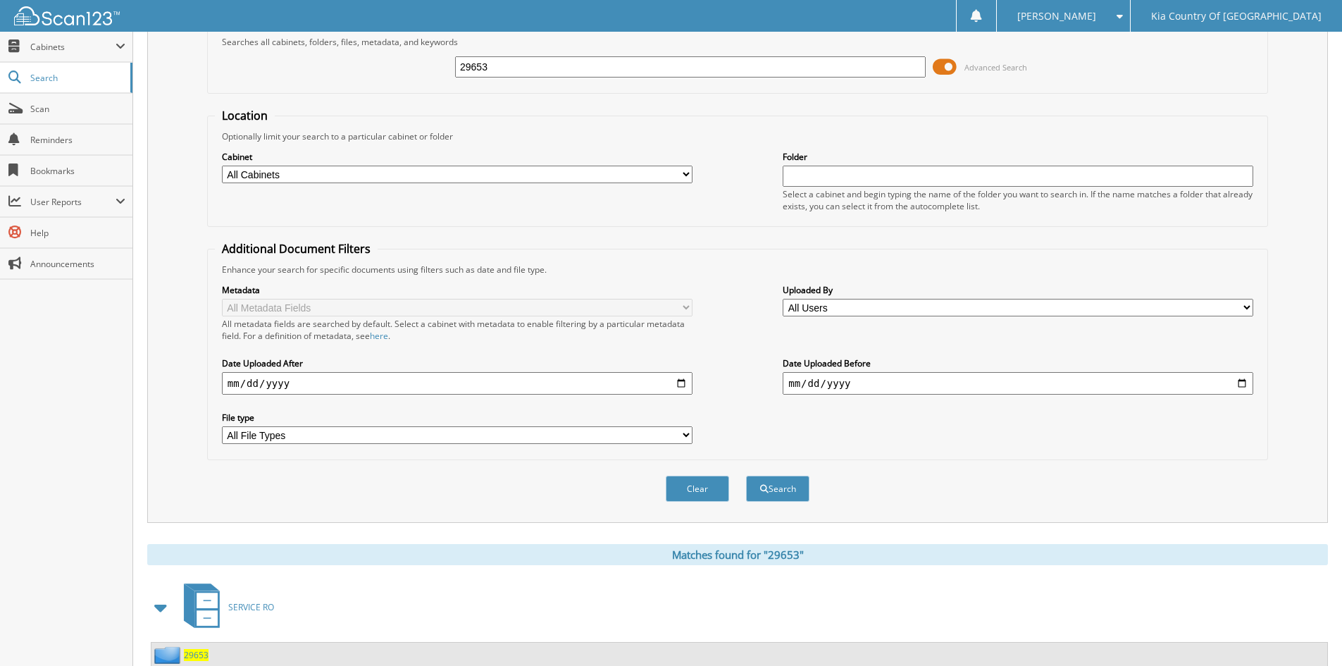
scroll to position [0, 0]
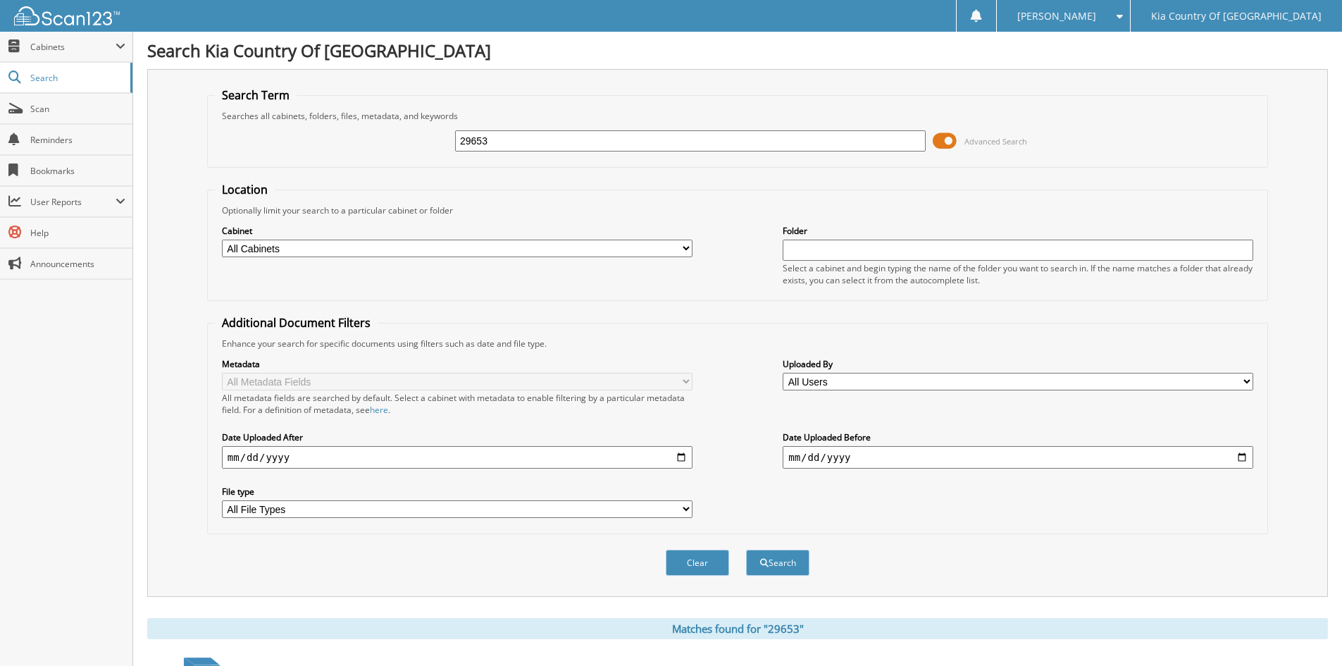
click at [538, 142] on input "29653" at bounding box center [690, 140] width 471 height 21
type input "29646"
click at [746, 550] on button "Search" at bounding box center [777, 563] width 63 height 26
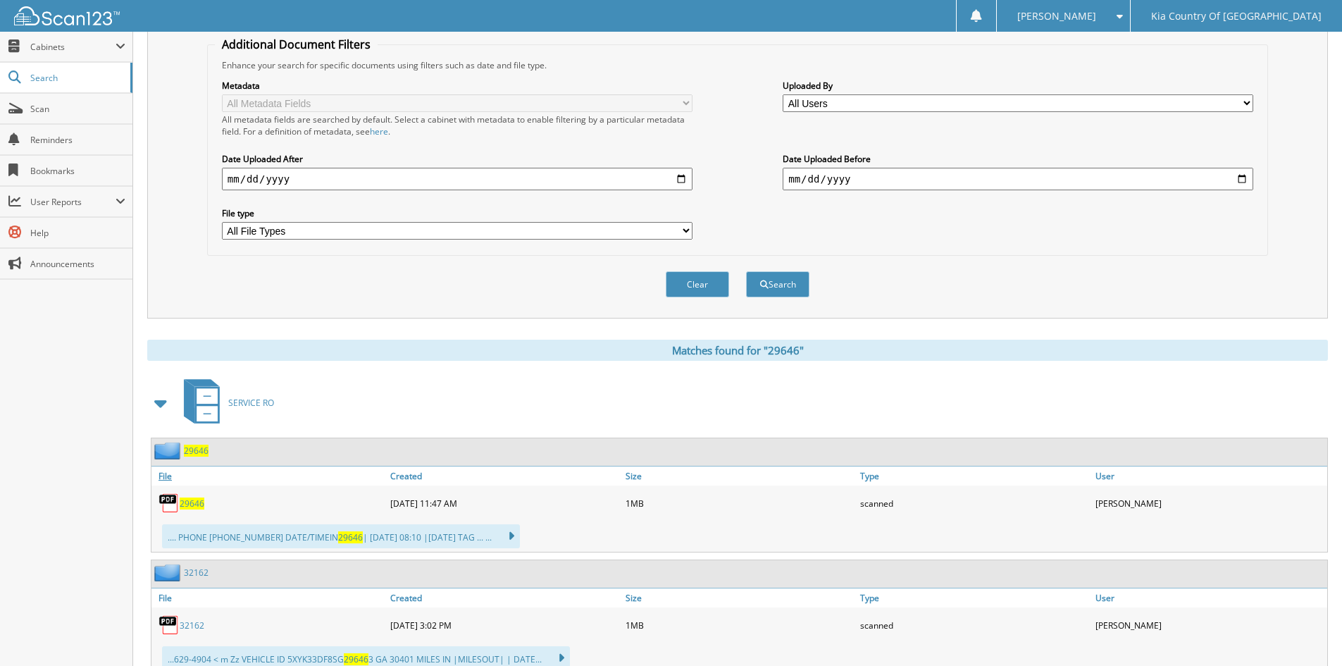
scroll to position [352, 0]
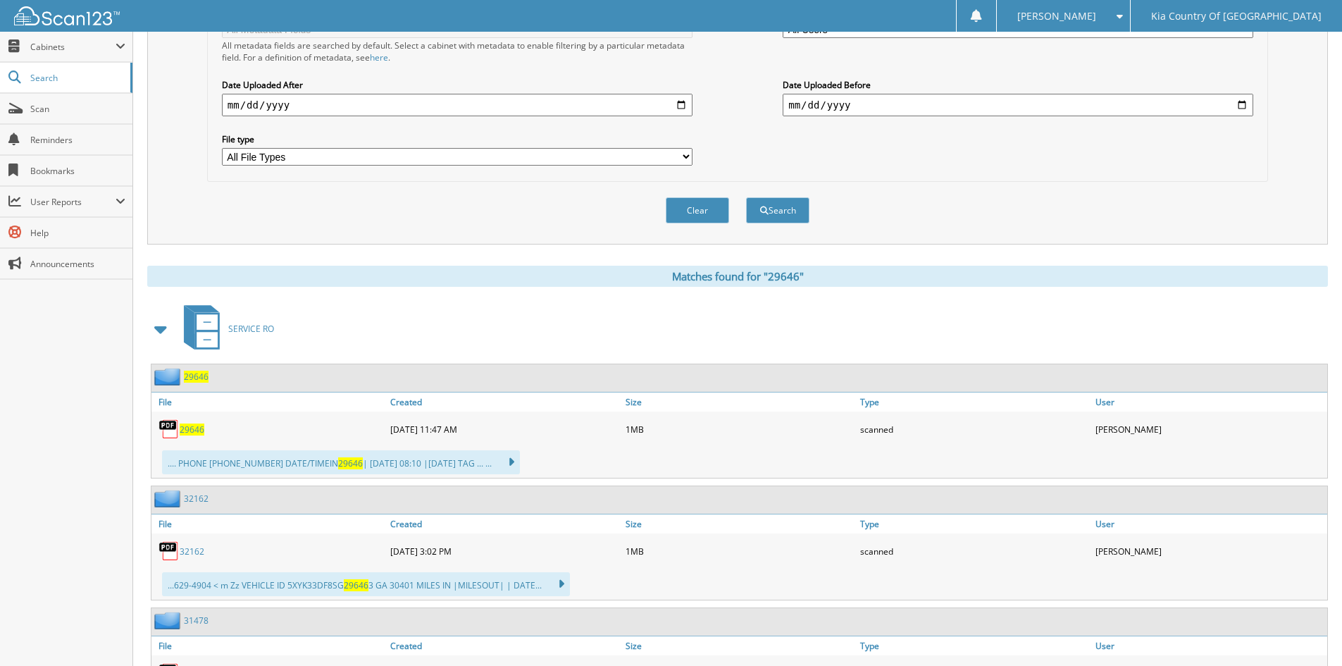
click at [193, 429] on span "29646" at bounding box center [192, 430] width 25 height 12
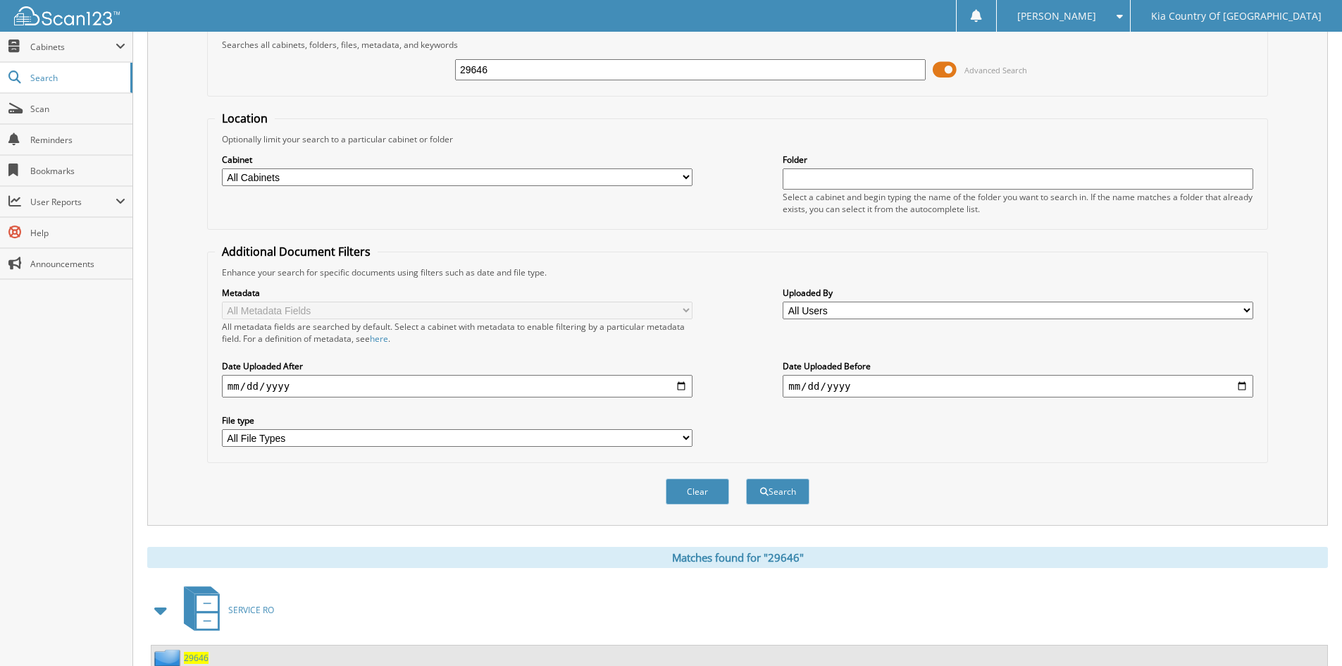
scroll to position [0, 0]
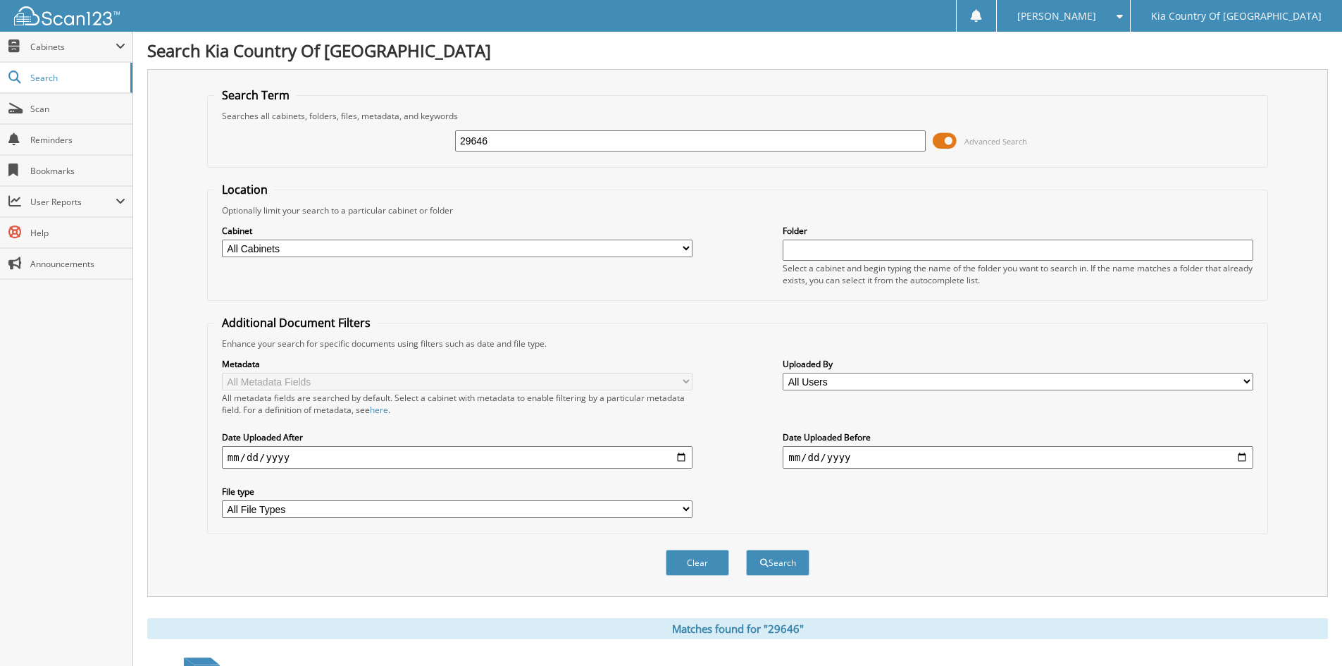
click at [569, 137] on input "29646" at bounding box center [690, 140] width 471 height 21
type input "29716"
click at [746, 550] on button "Search" at bounding box center [777, 563] width 63 height 26
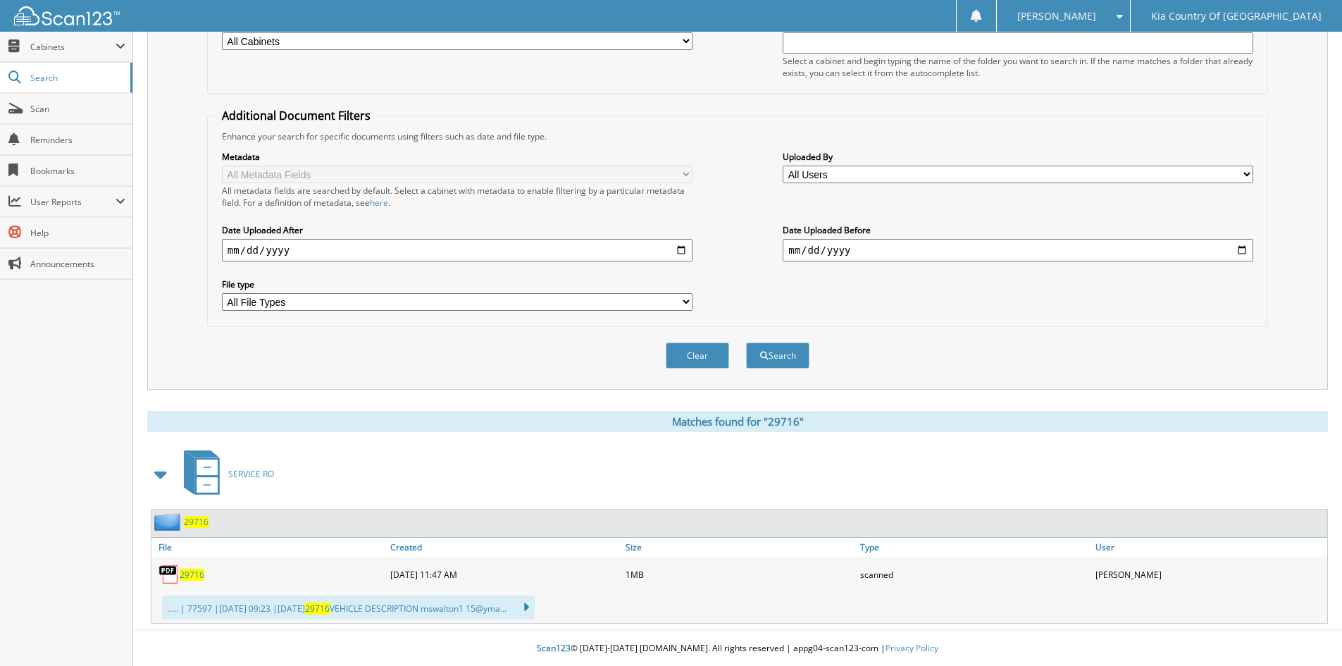
click at [194, 576] on span "29716" at bounding box center [192, 575] width 25 height 12
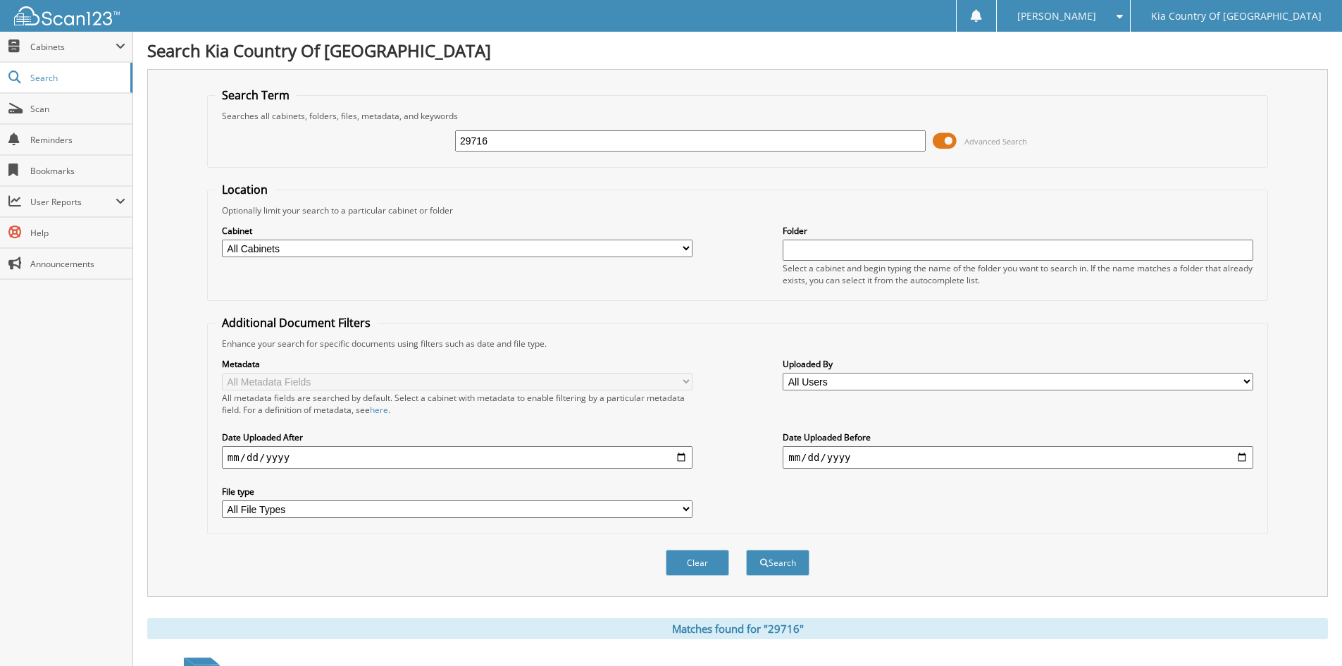
click at [556, 142] on input "29716" at bounding box center [690, 140] width 471 height 21
type input "29738"
click at [746, 550] on button "Search" at bounding box center [777, 563] width 63 height 26
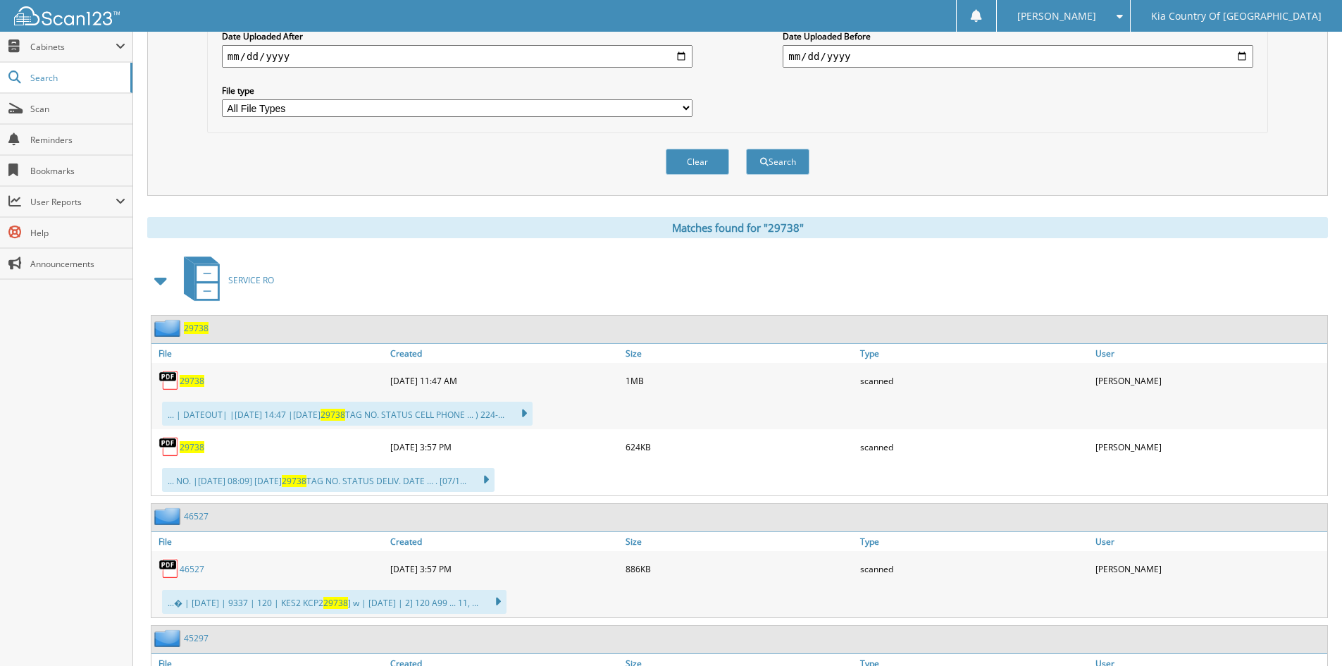
scroll to position [423, 0]
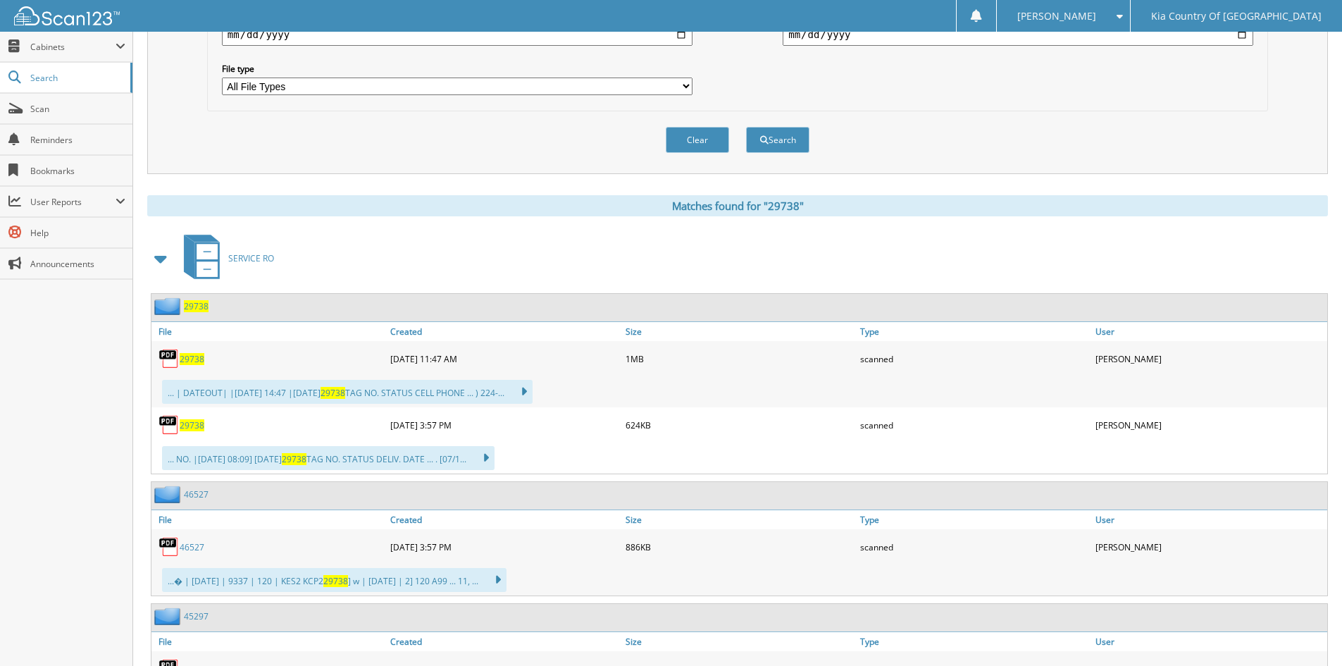
click at [188, 358] on span "29738" at bounding box center [192, 359] width 25 height 12
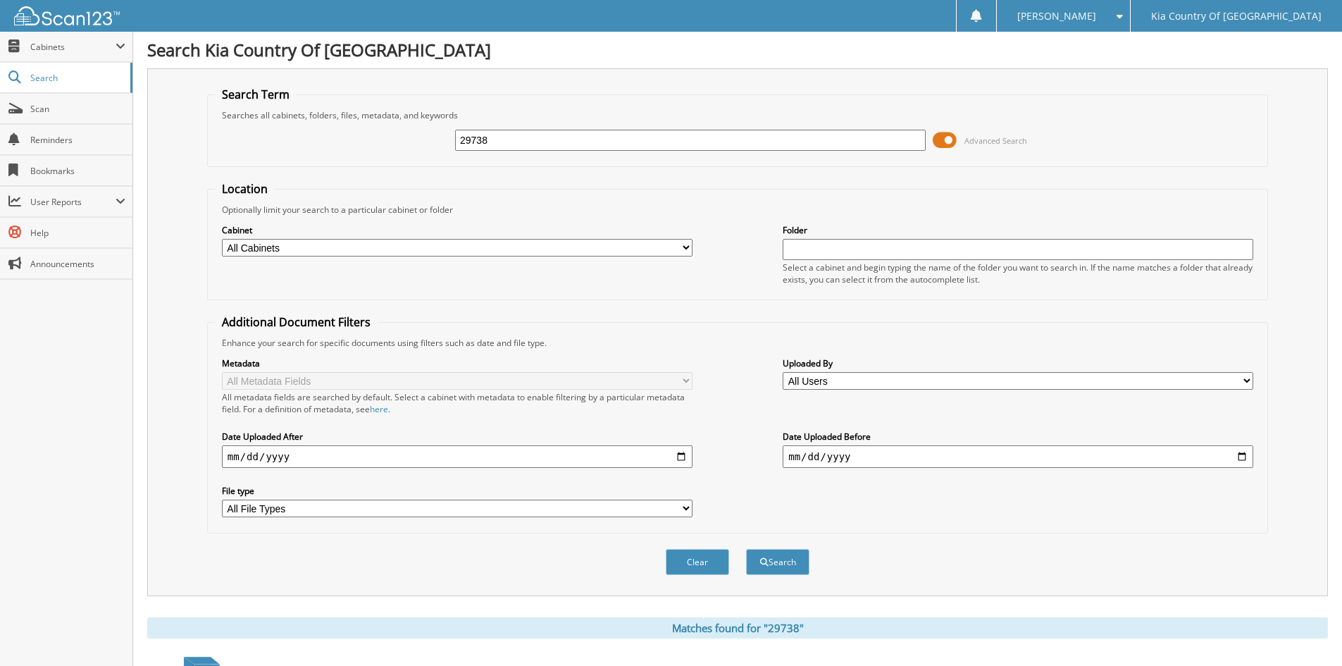
scroll to position [0, 0]
click at [601, 141] on input "29738" at bounding box center [690, 140] width 471 height 21
type input "29733"
click at [746, 550] on button "Search" at bounding box center [777, 563] width 63 height 26
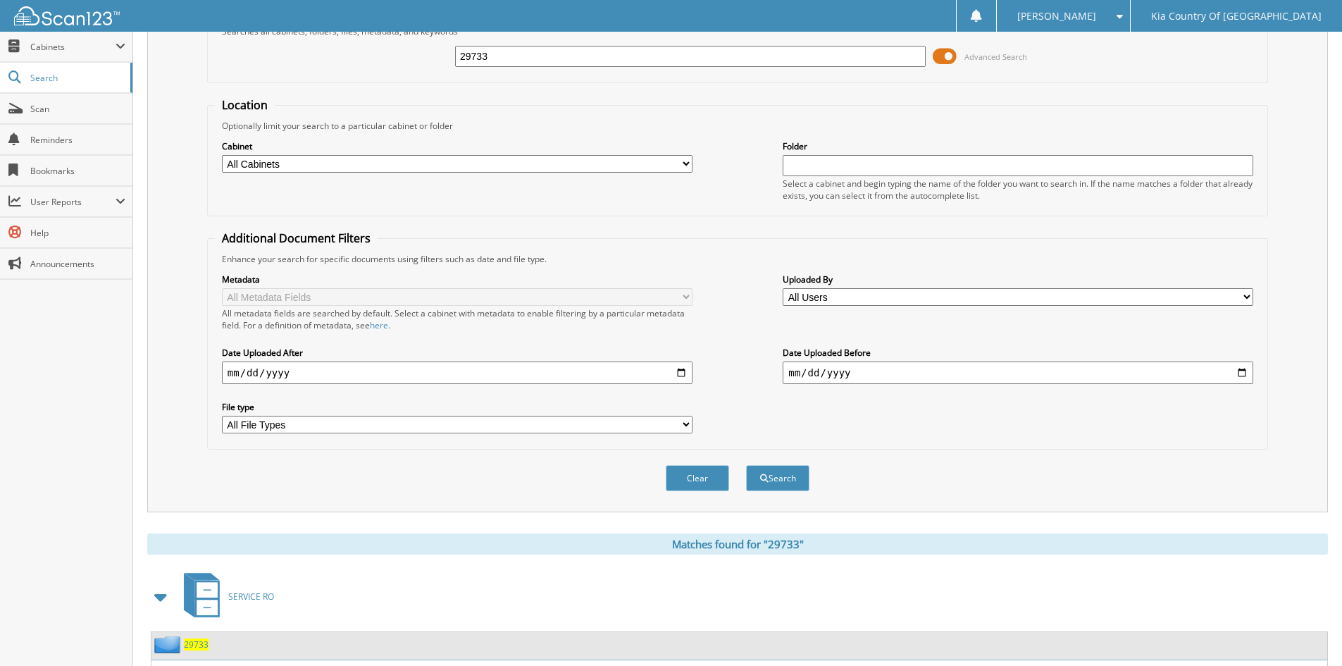
scroll to position [208, 0]
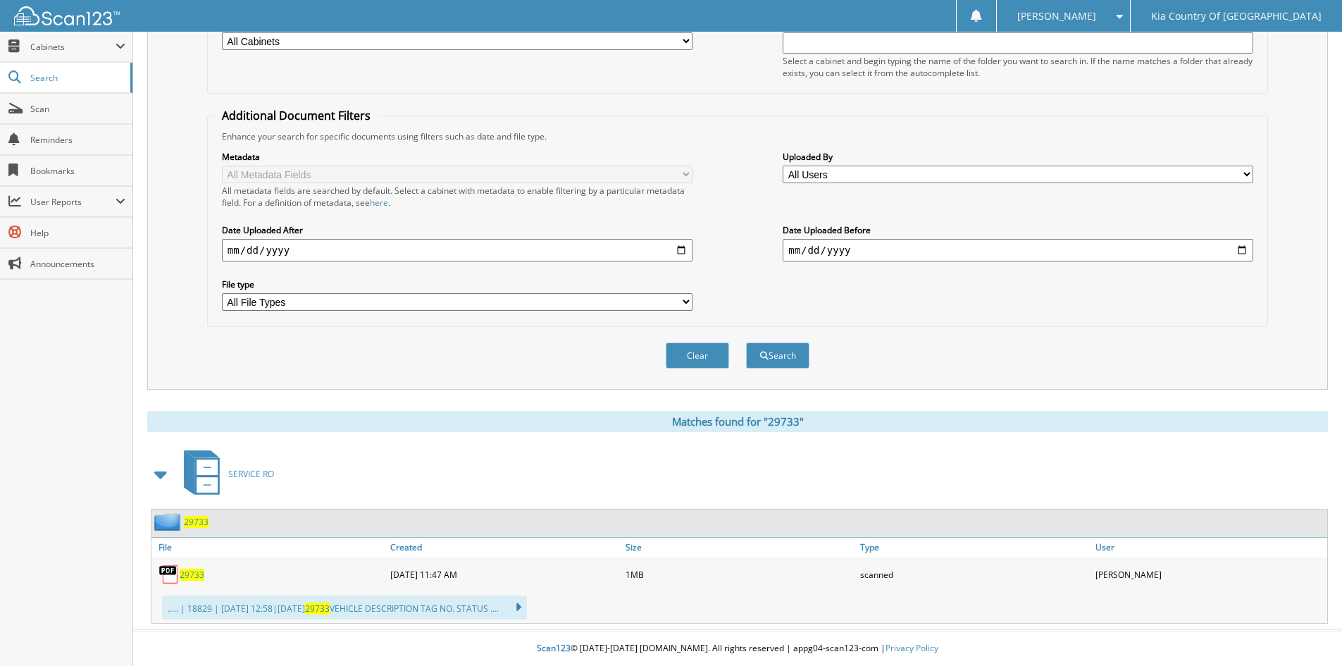
click at [191, 575] on span "29733" at bounding box center [192, 575] width 25 height 12
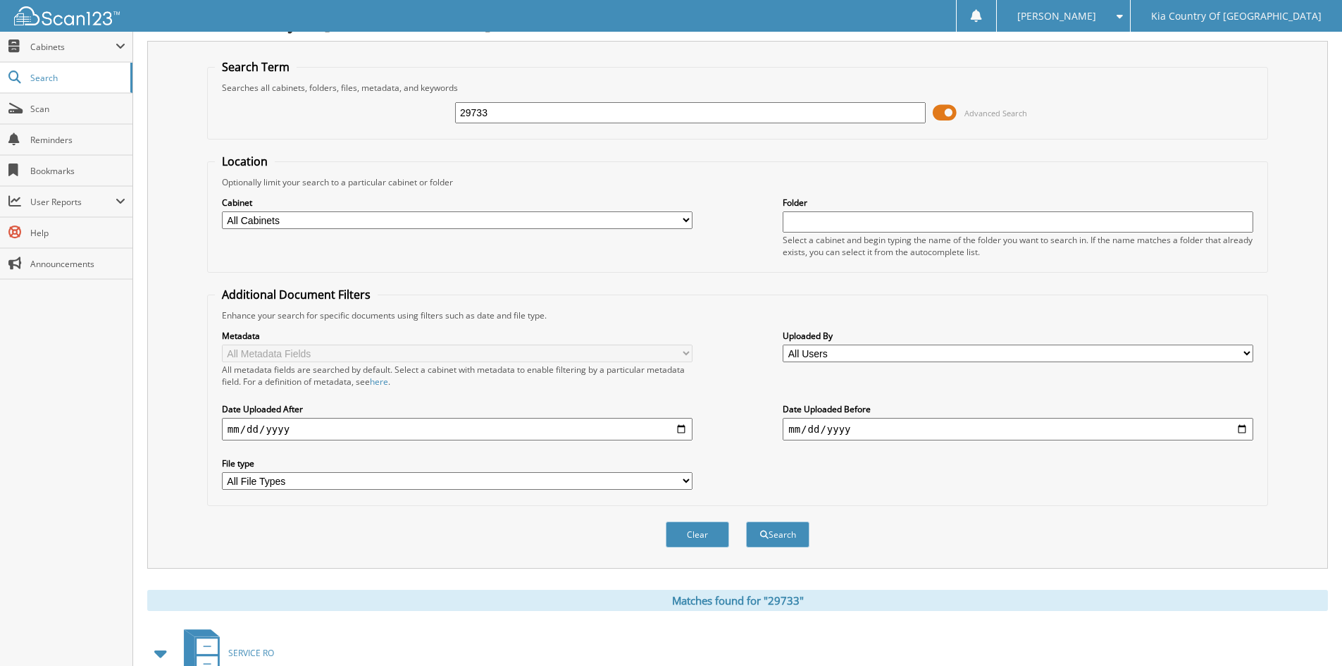
scroll to position [0, 0]
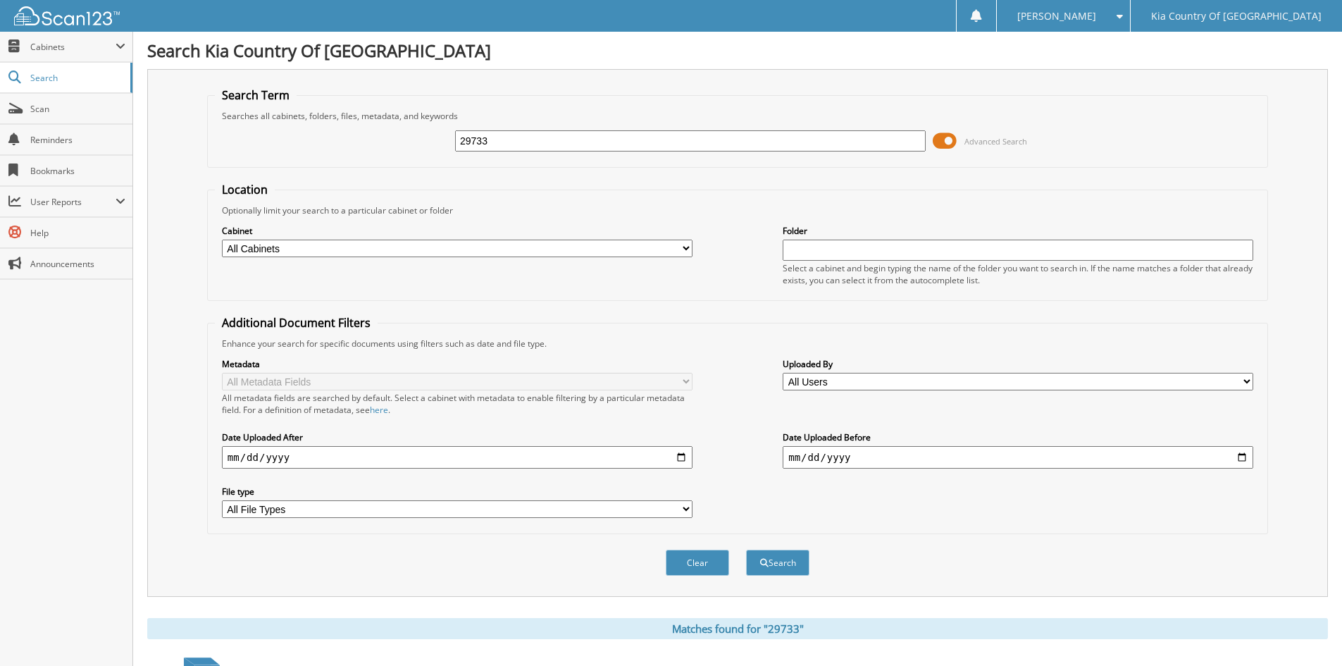
click at [555, 140] on input "29733" at bounding box center [690, 140] width 471 height 21
type input "29611"
click at [746, 550] on button "Search" at bounding box center [777, 563] width 63 height 26
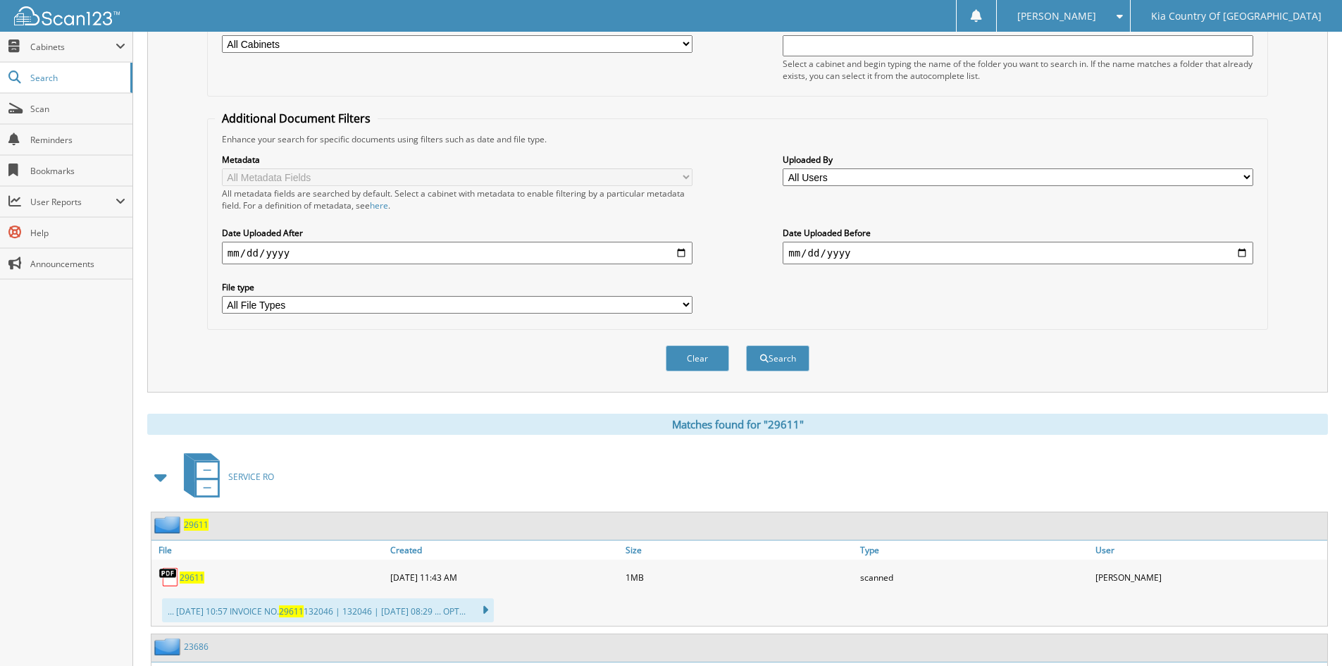
scroll to position [352, 0]
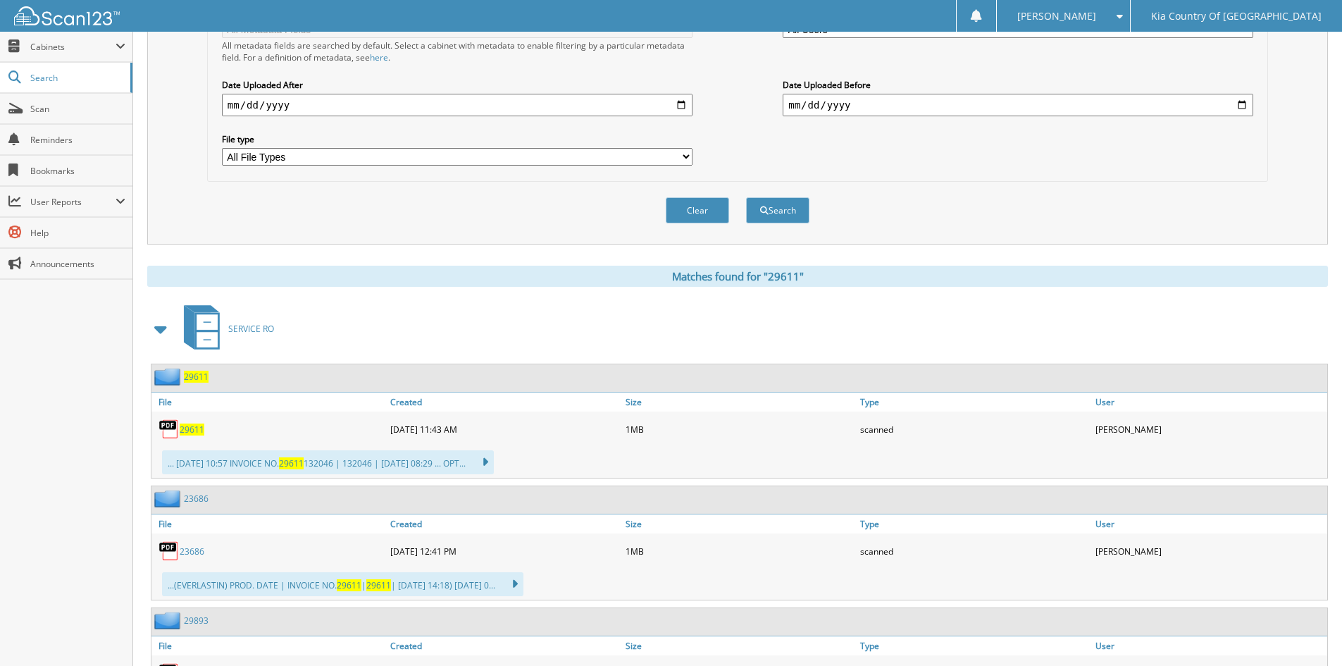
click at [194, 431] on span "29611" at bounding box center [192, 430] width 25 height 12
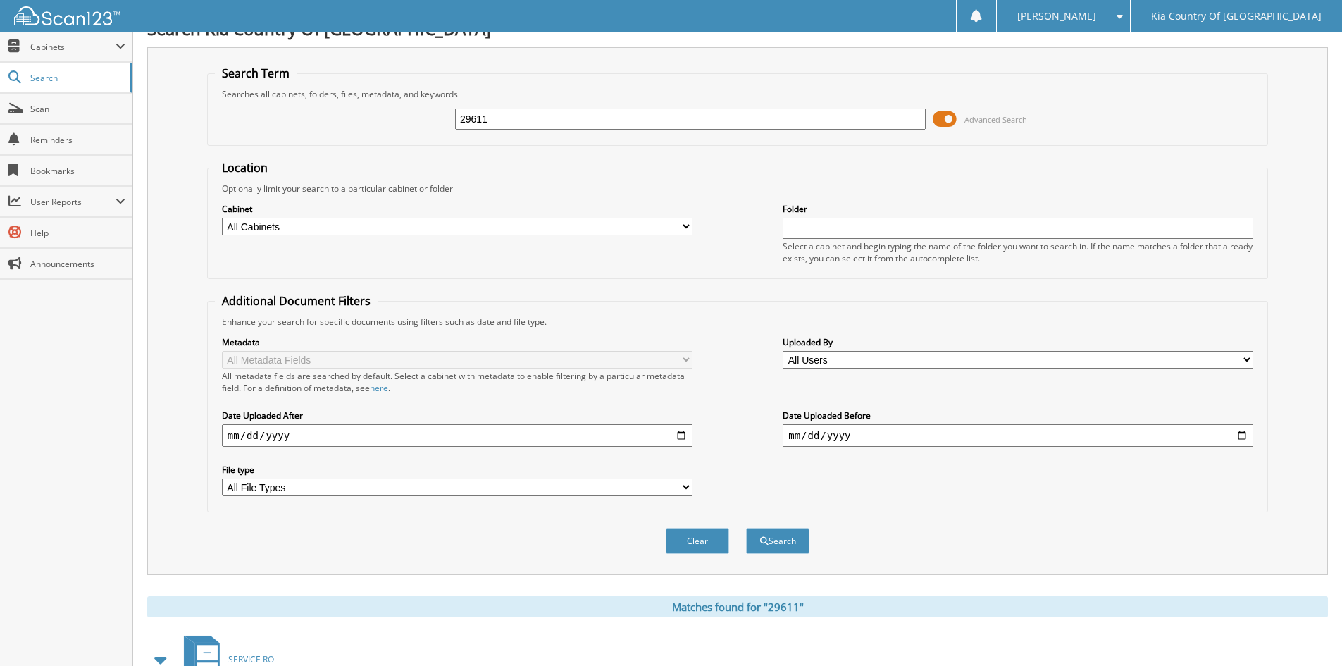
scroll to position [0, 0]
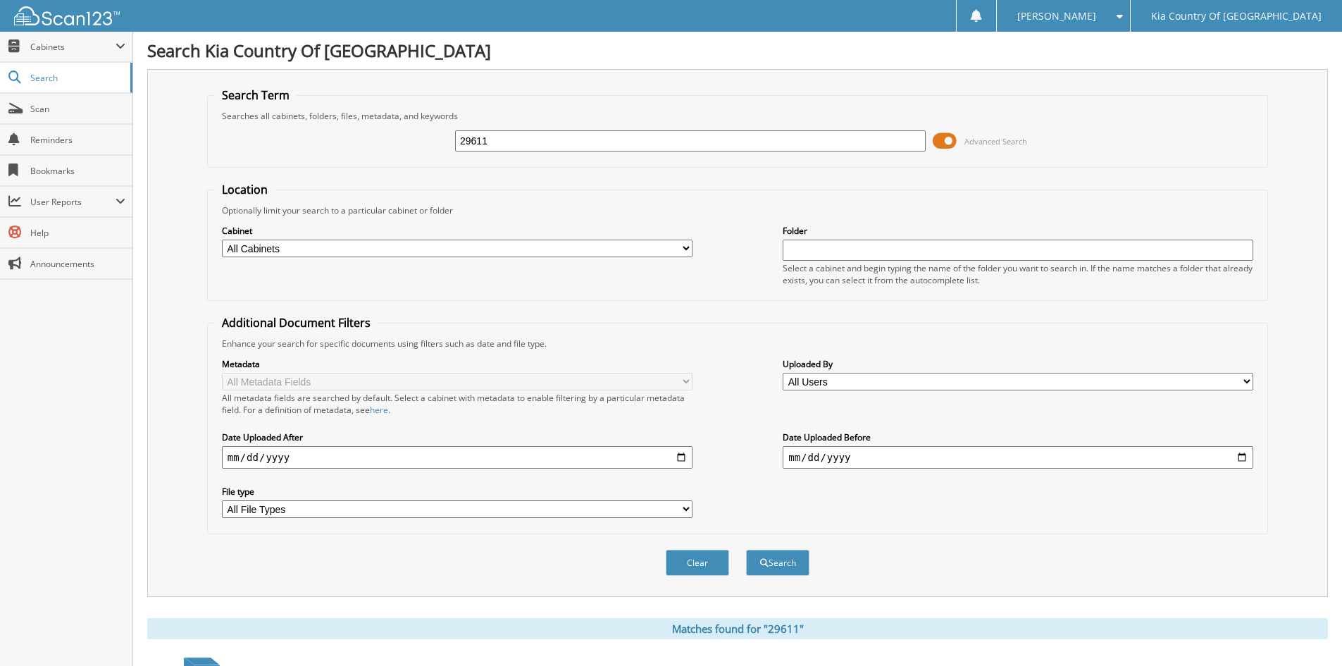
click at [511, 141] on input "29611" at bounding box center [690, 140] width 471 height 21
type input "29622"
click at [746, 550] on button "Search" at bounding box center [777, 563] width 63 height 26
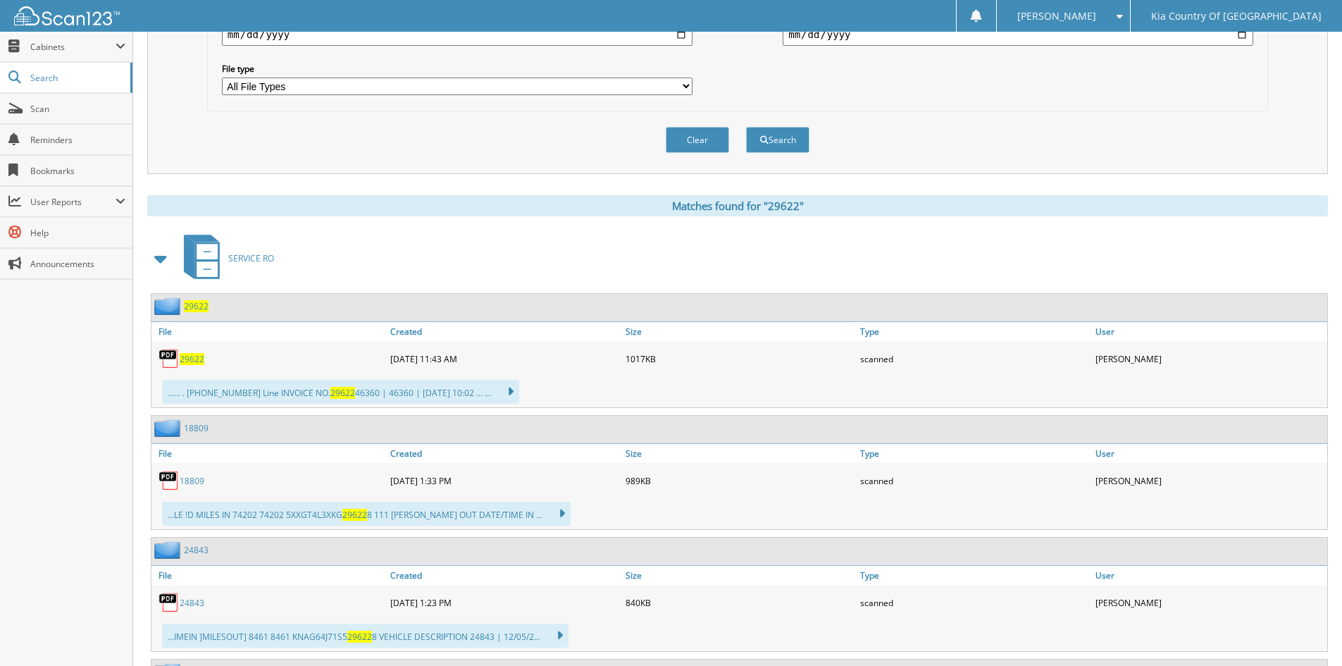
click at [193, 361] on span "29622" at bounding box center [192, 359] width 25 height 12
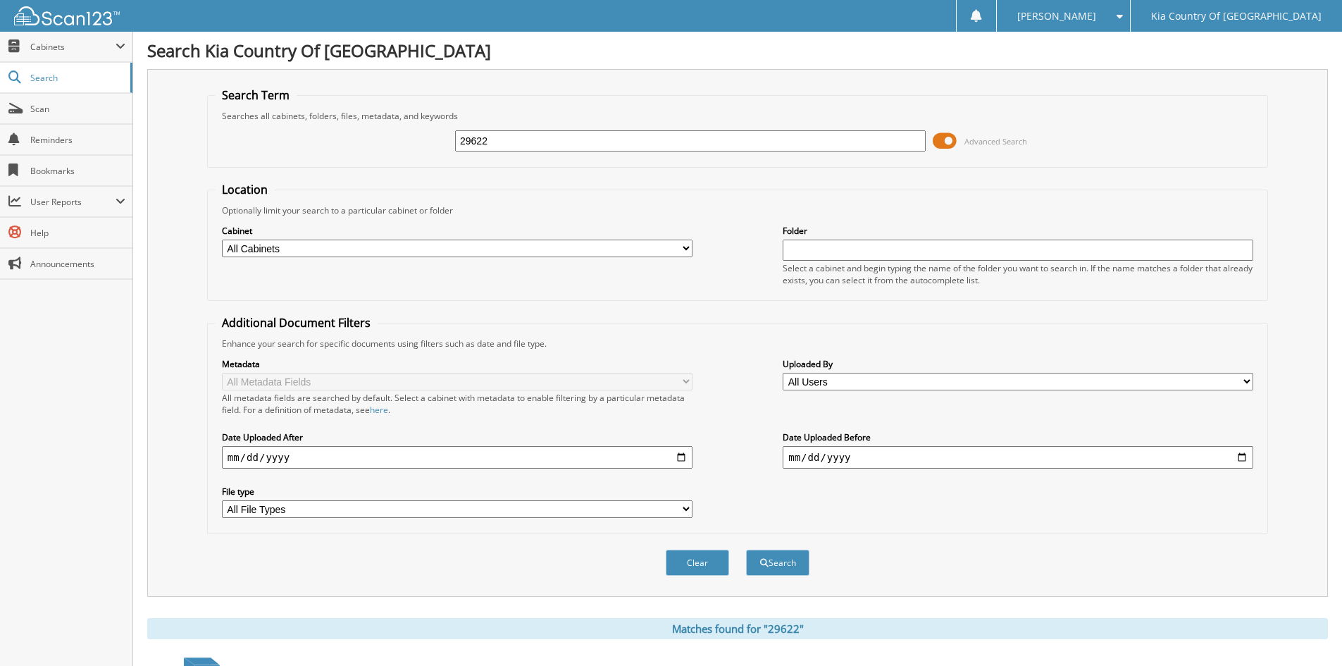
click at [655, 139] on input "29622" at bounding box center [690, 140] width 471 height 21
type input "29616"
click at [746, 550] on button "Search" at bounding box center [777, 563] width 63 height 26
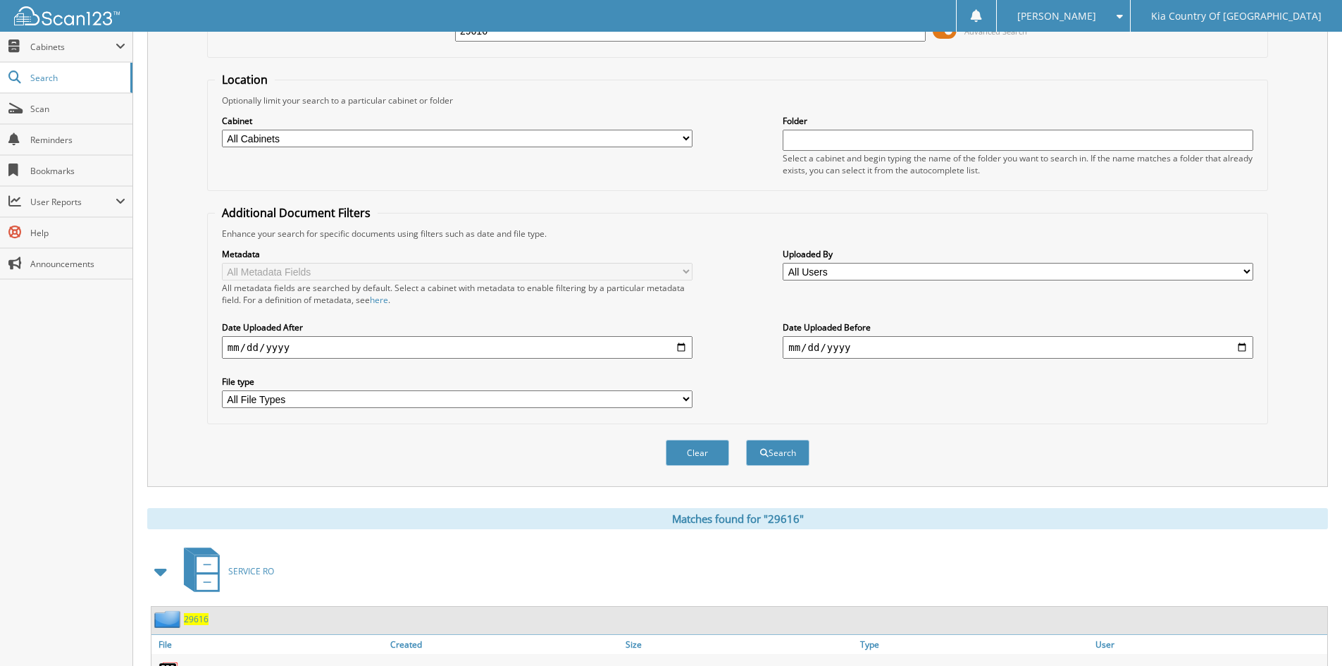
scroll to position [282, 0]
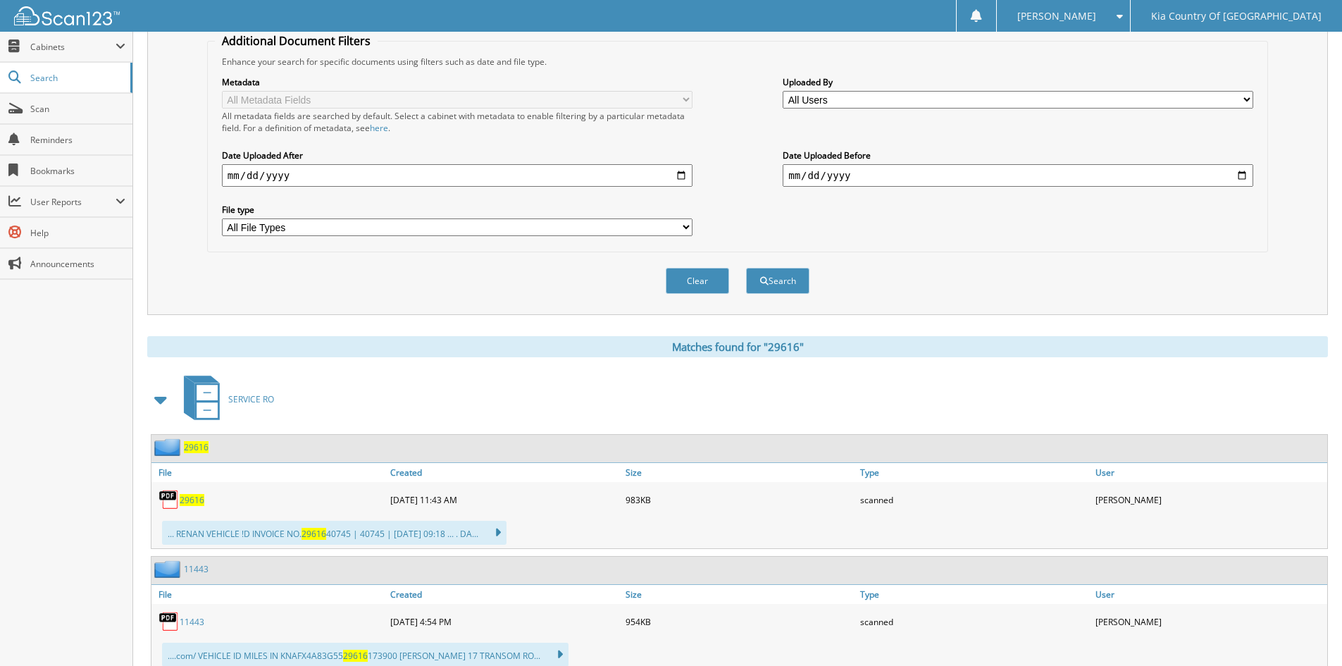
click at [194, 499] on span "29616" at bounding box center [192, 500] width 25 height 12
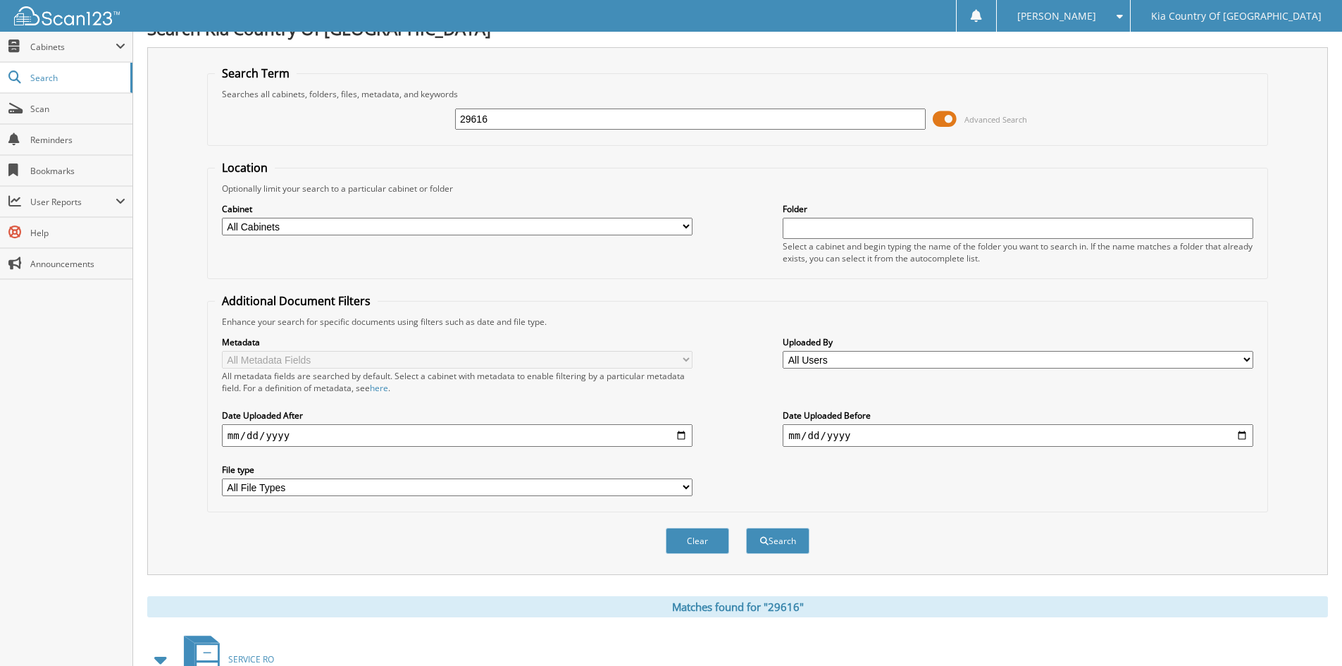
scroll to position [0, 0]
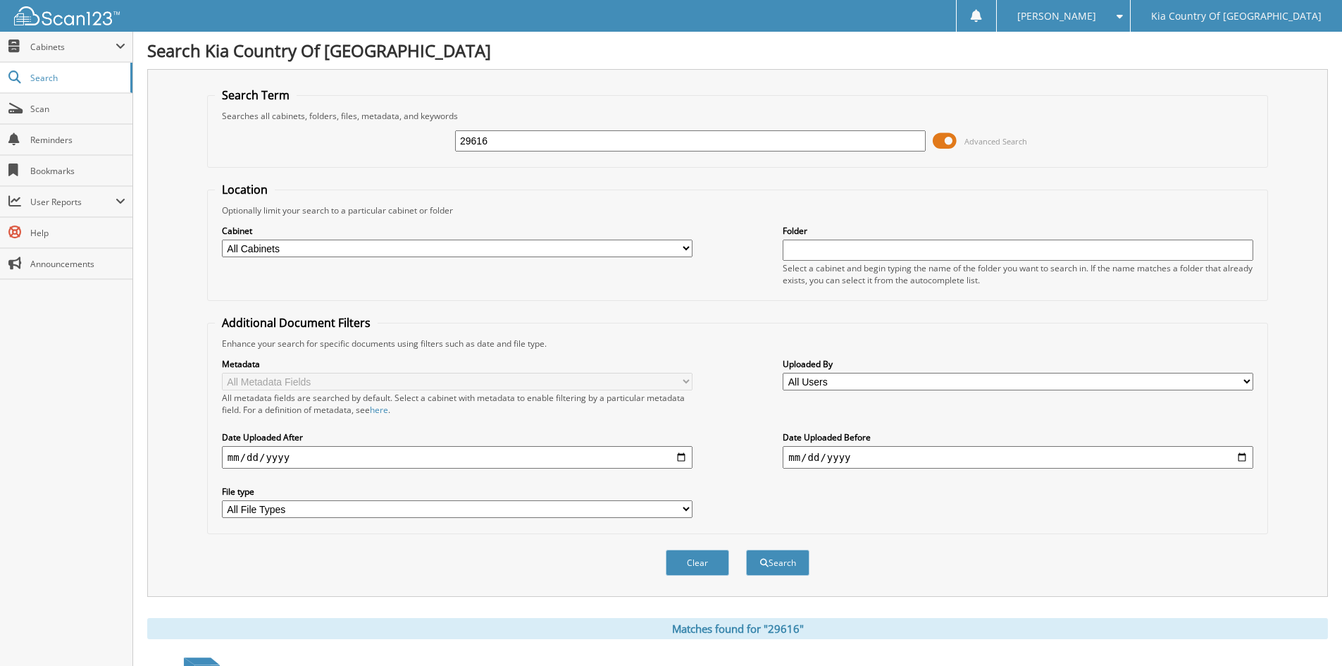
click at [614, 145] on input "29616" at bounding box center [690, 140] width 471 height 21
type input "29612"
click at [746, 550] on button "Search" at bounding box center [777, 563] width 63 height 26
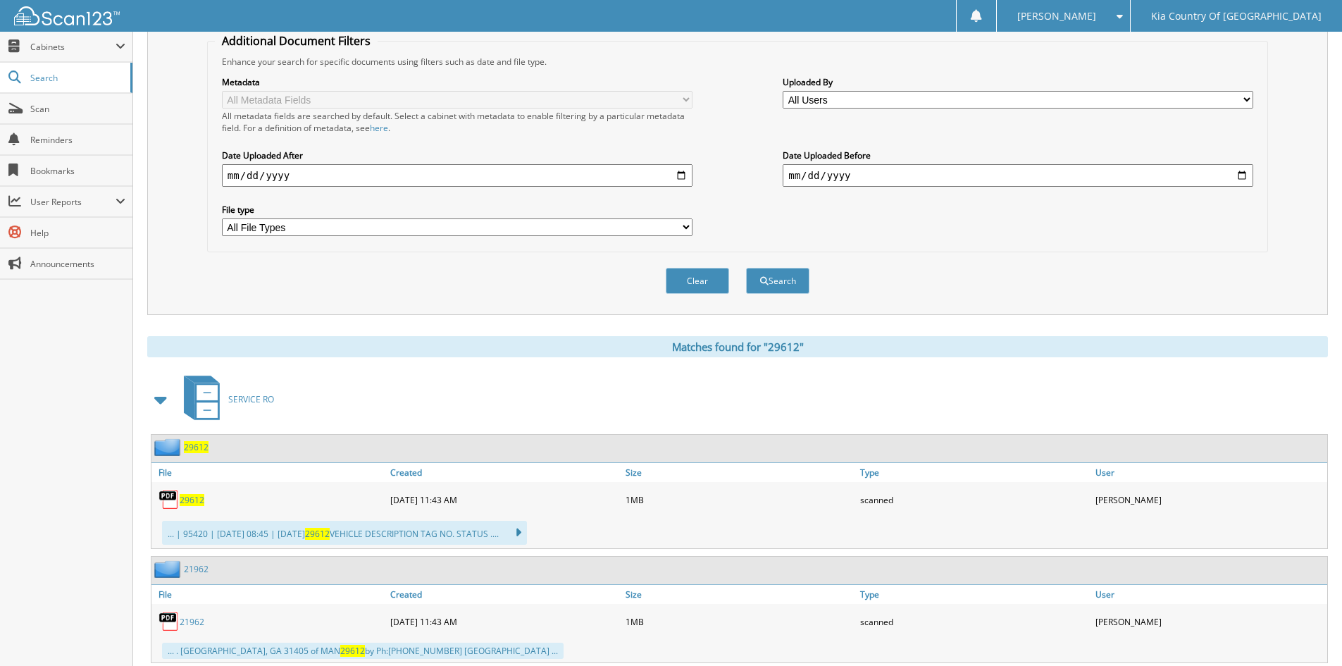
click at [190, 499] on span "29612" at bounding box center [192, 500] width 25 height 12
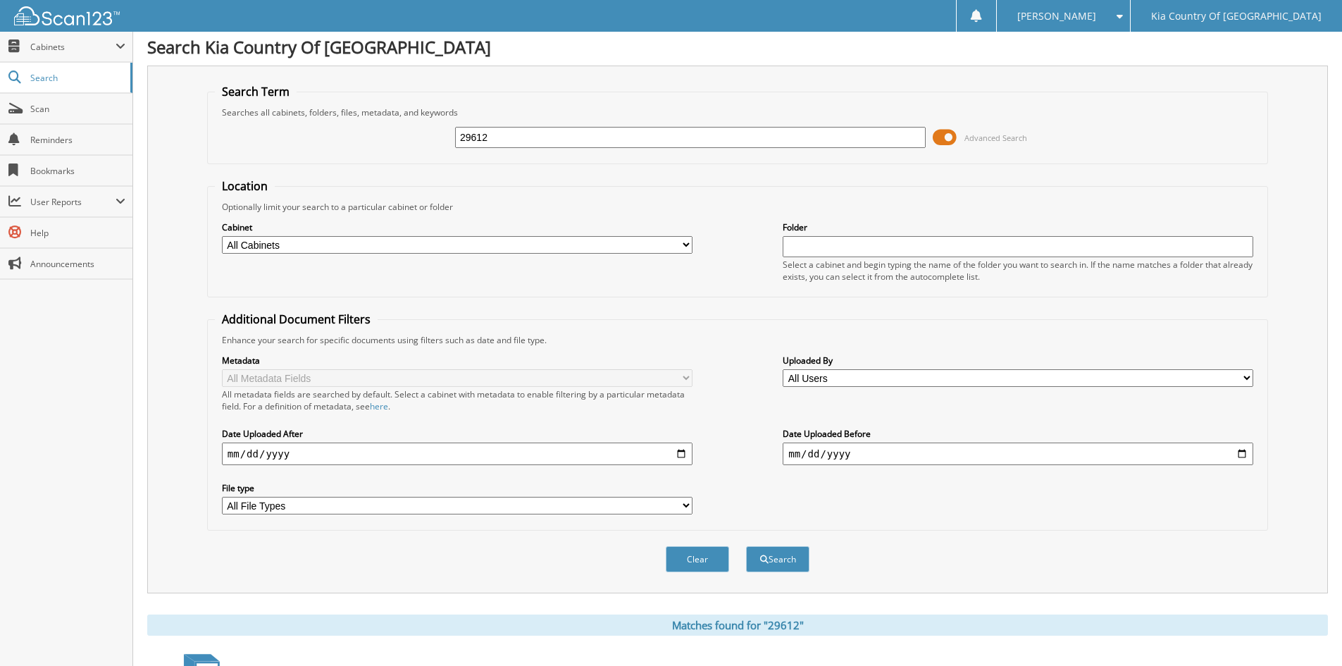
scroll to position [0, 0]
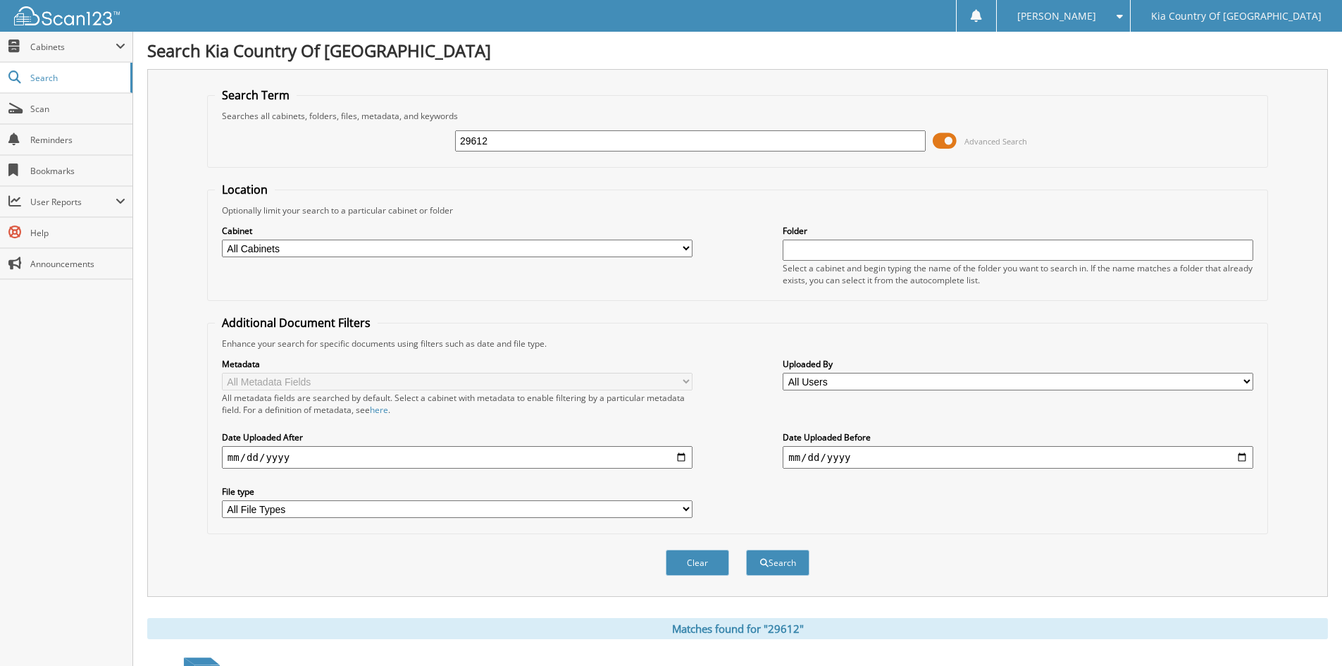
click at [609, 132] on input "29612" at bounding box center [690, 140] width 471 height 21
type input "29609"
click at [746, 550] on button "Search" at bounding box center [777, 563] width 63 height 26
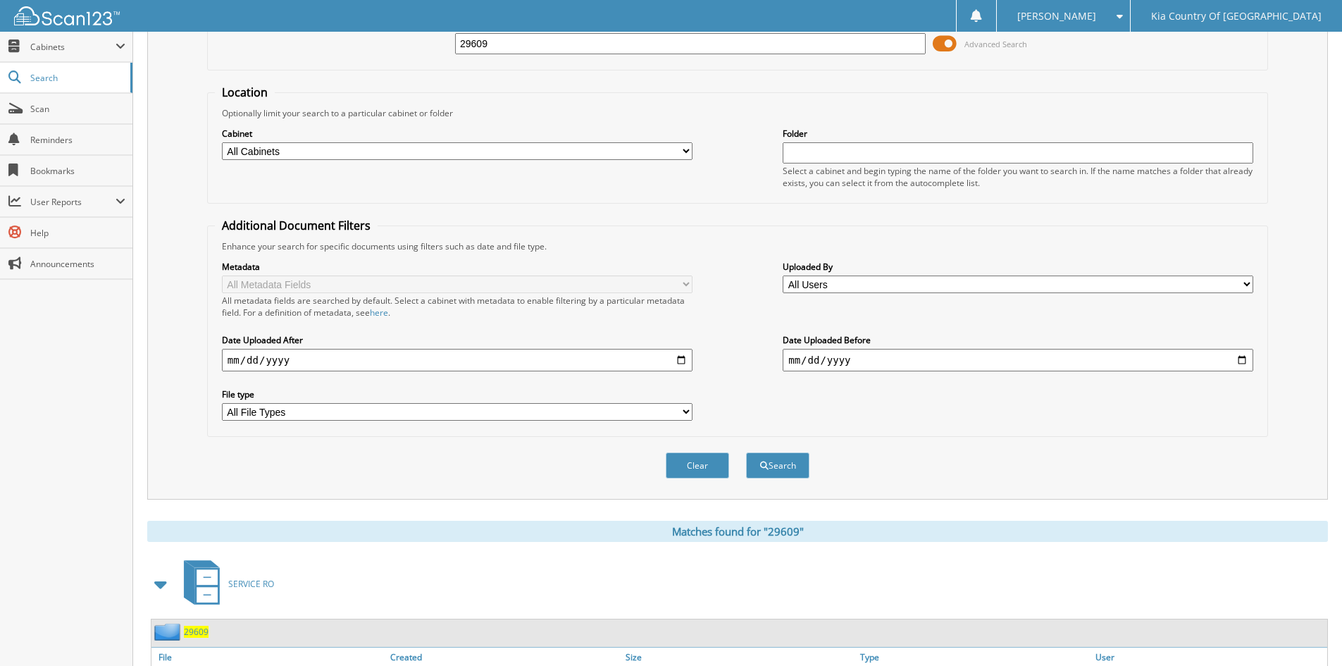
scroll to position [493, 0]
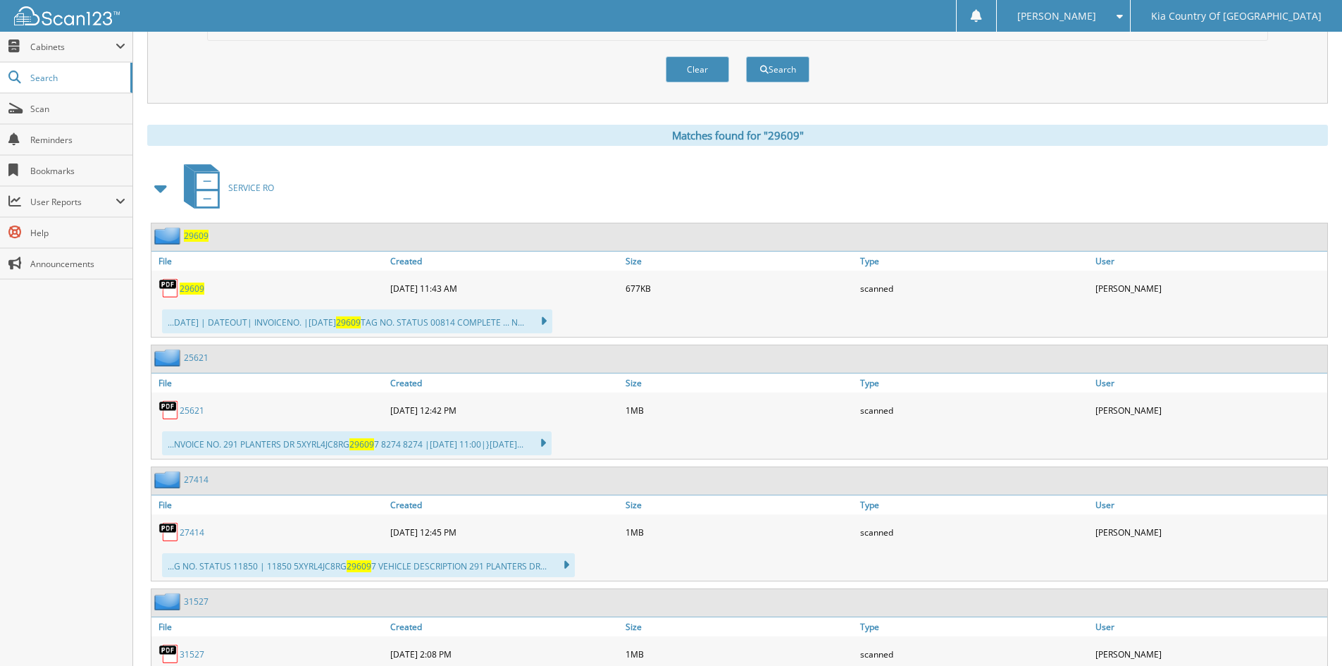
click at [194, 291] on span "29609" at bounding box center [192, 289] width 25 height 12
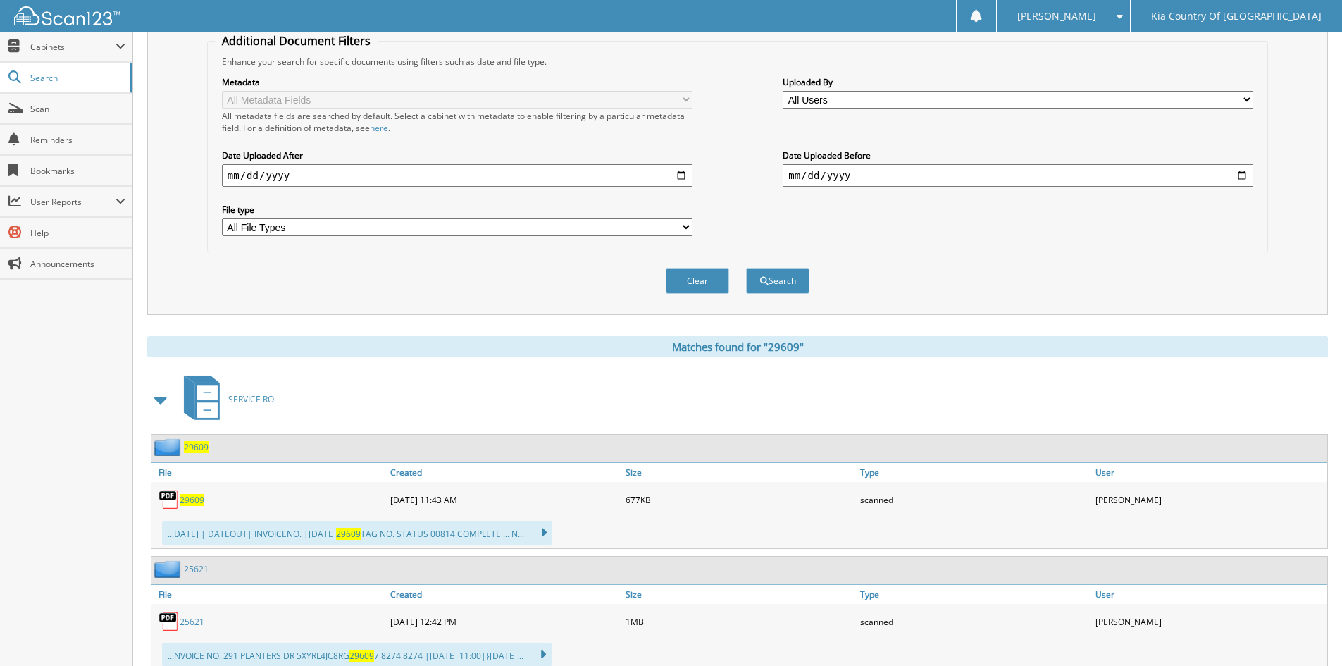
scroll to position [0, 0]
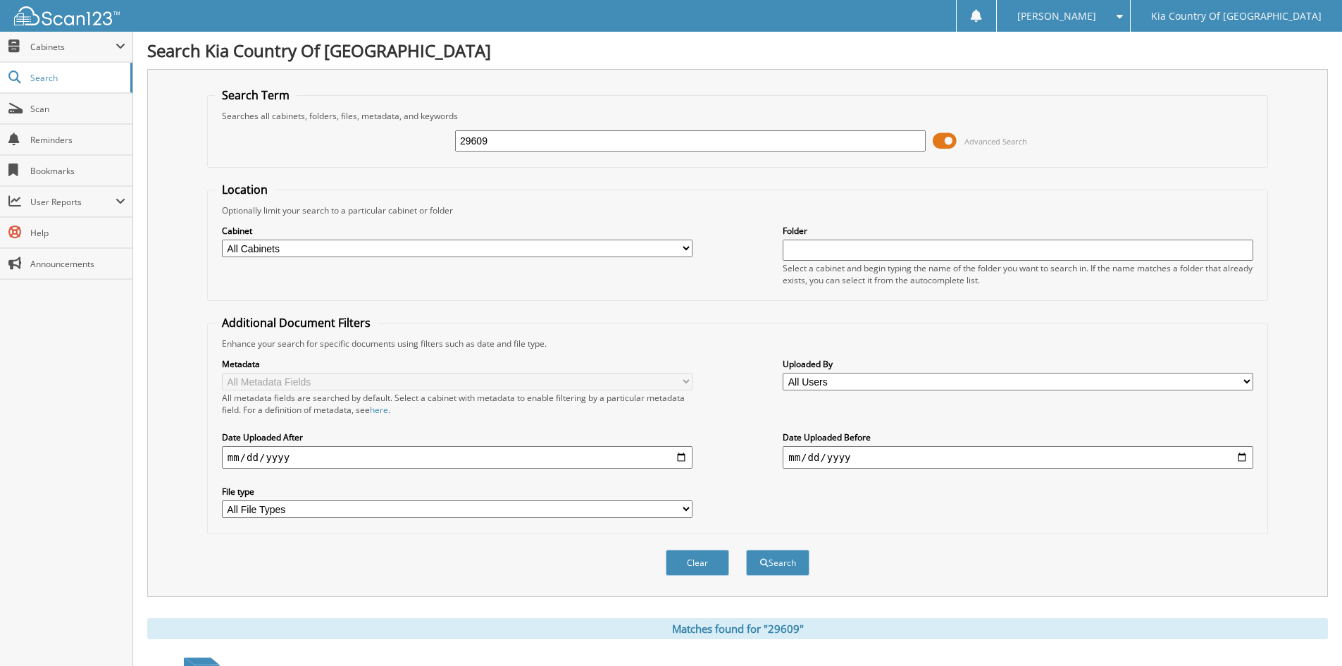
click at [510, 139] on input "29609" at bounding box center [690, 140] width 471 height 21
type input "29623"
click at [746, 550] on button "Search" at bounding box center [777, 563] width 63 height 26
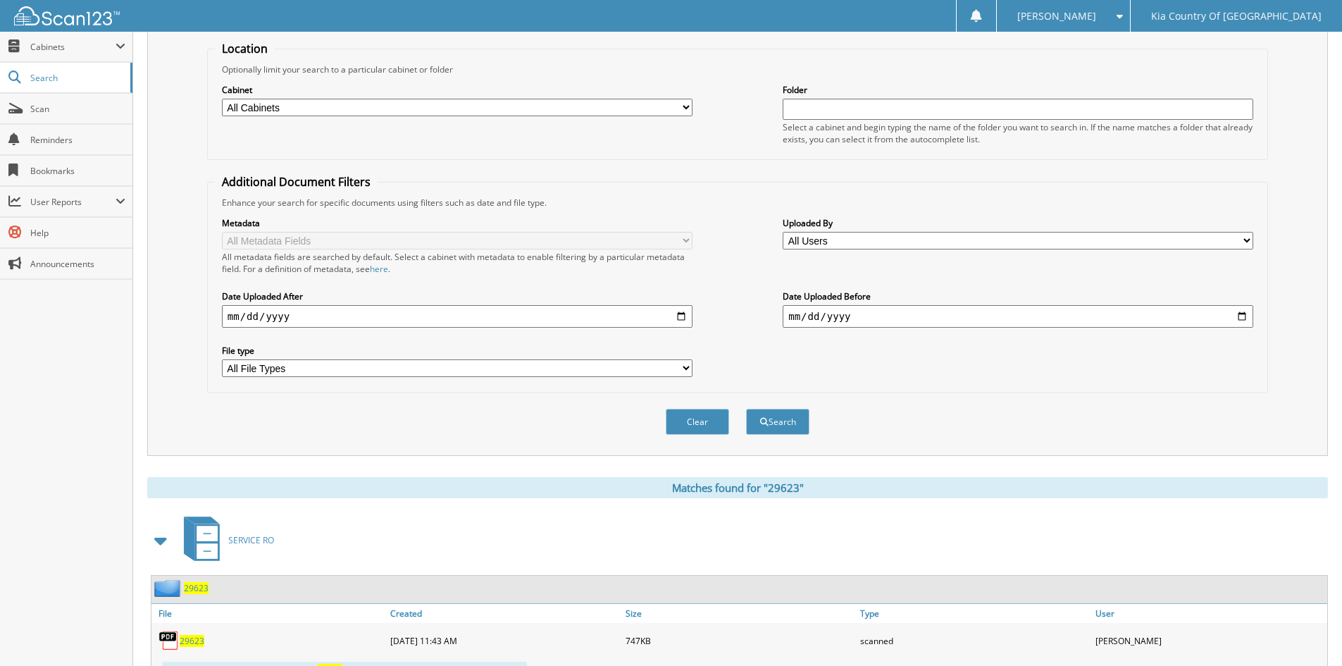
scroll to position [352, 0]
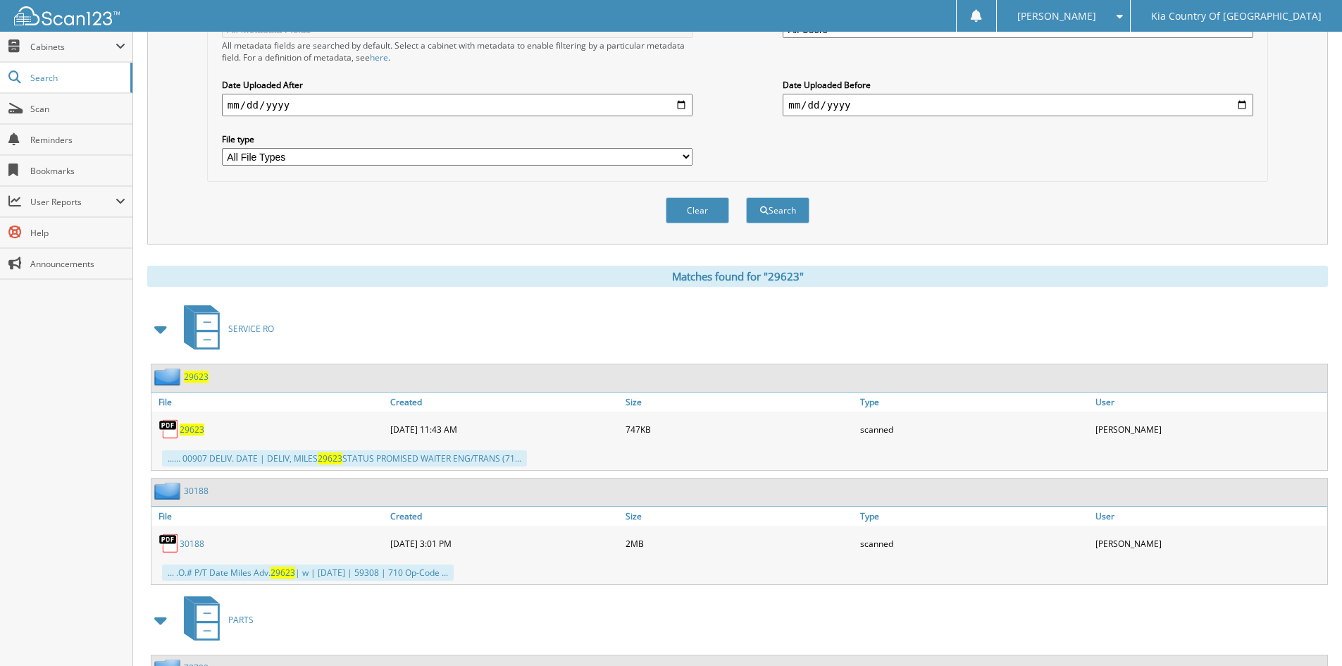
click at [194, 426] on span "29623" at bounding box center [192, 430] width 25 height 12
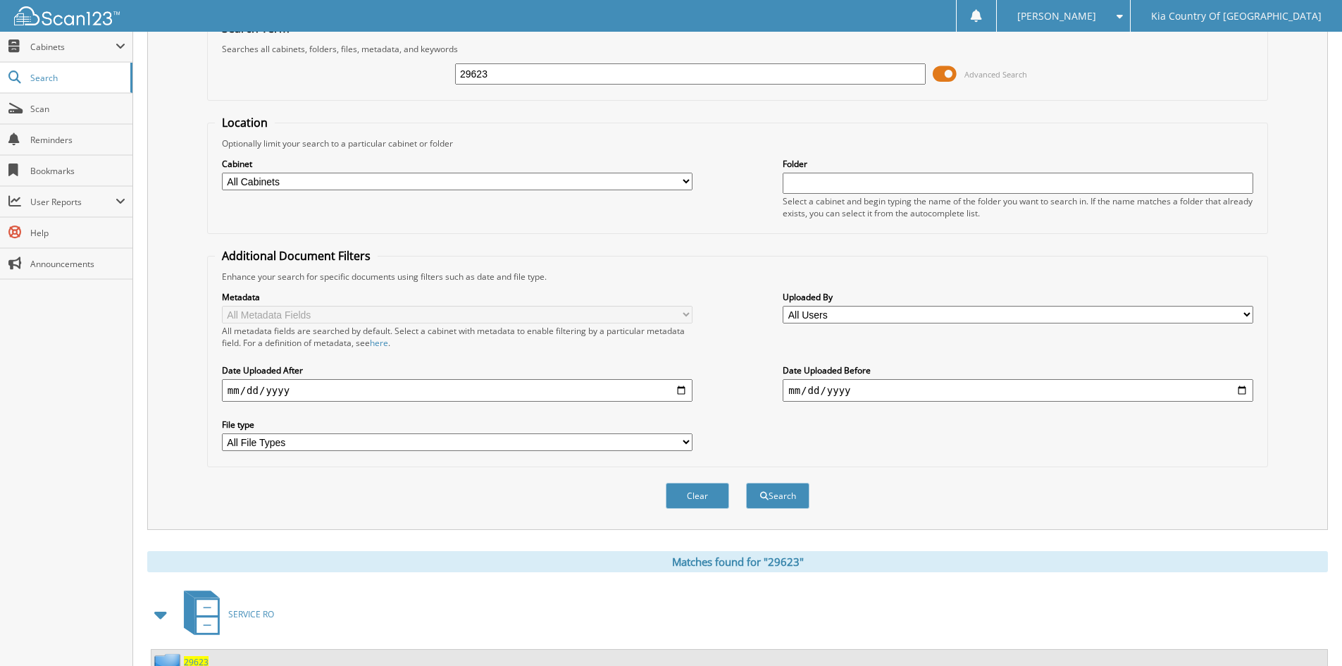
scroll to position [0, 0]
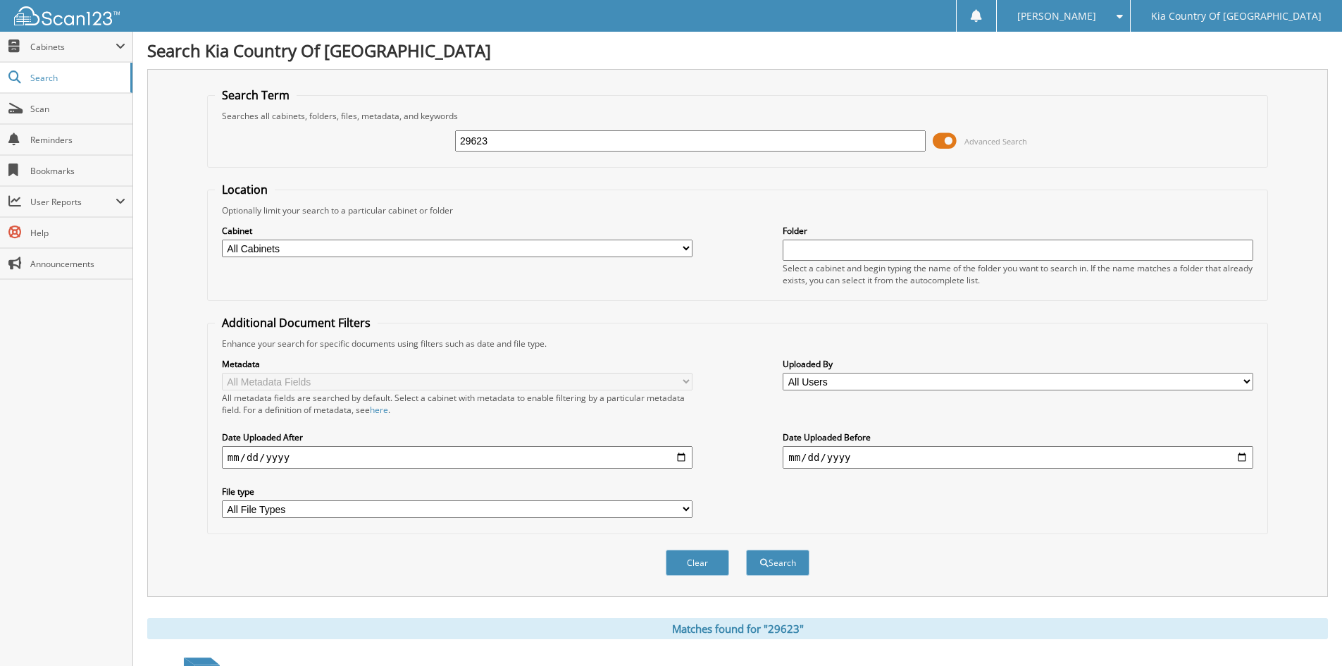
click at [502, 142] on input "29623" at bounding box center [690, 140] width 471 height 21
type input "29624"
click at [746, 550] on button "Search" at bounding box center [777, 563] width 63 height 26
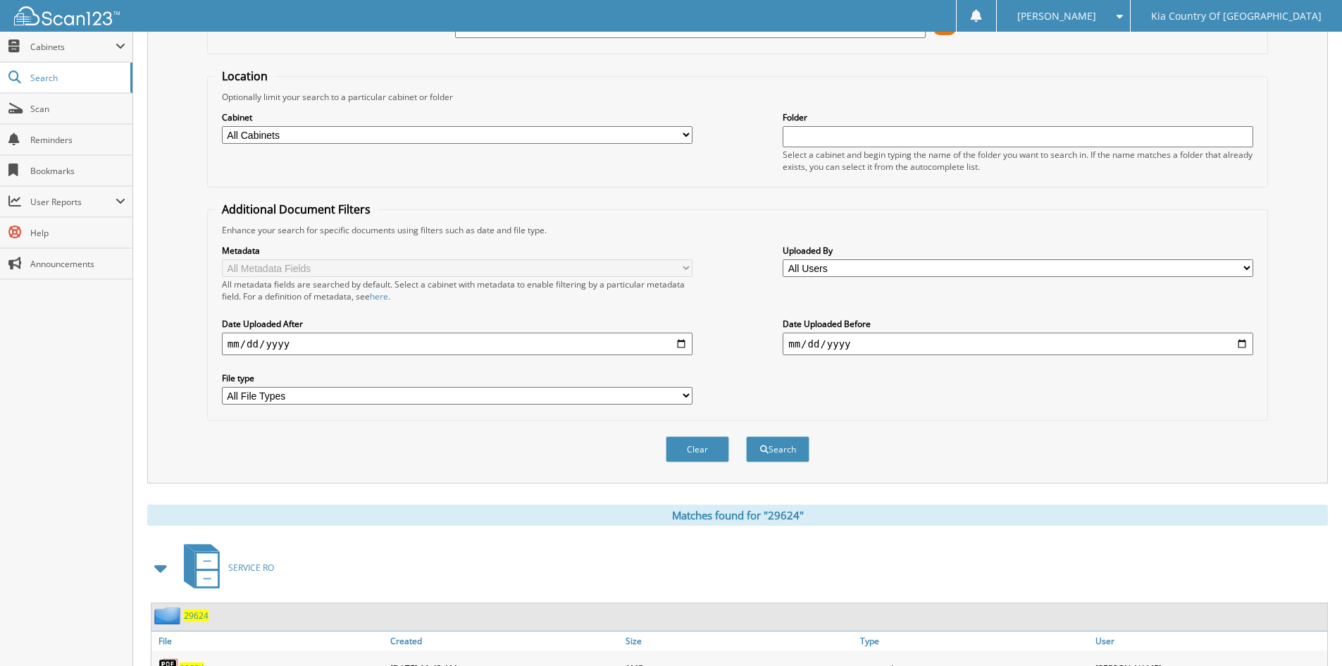
scroll to position [282, 0]
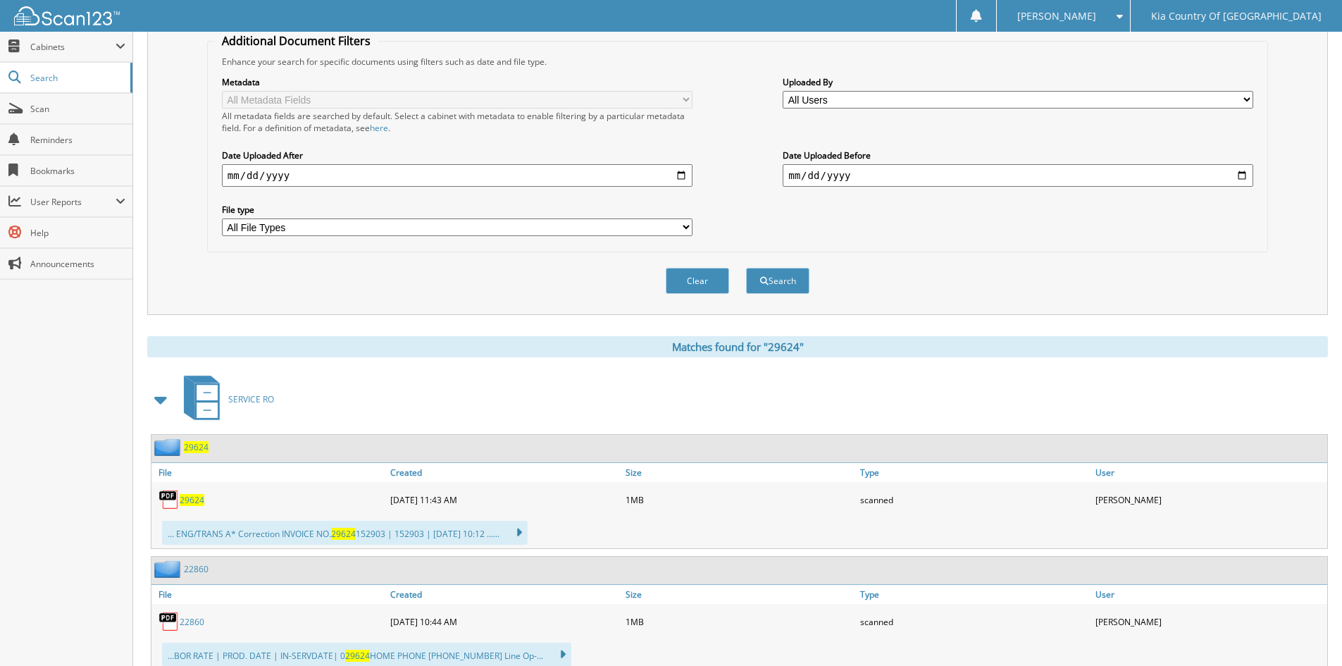
click at [192, 500] on span "29624" at bounding box center [192, 500] width 25 height 12
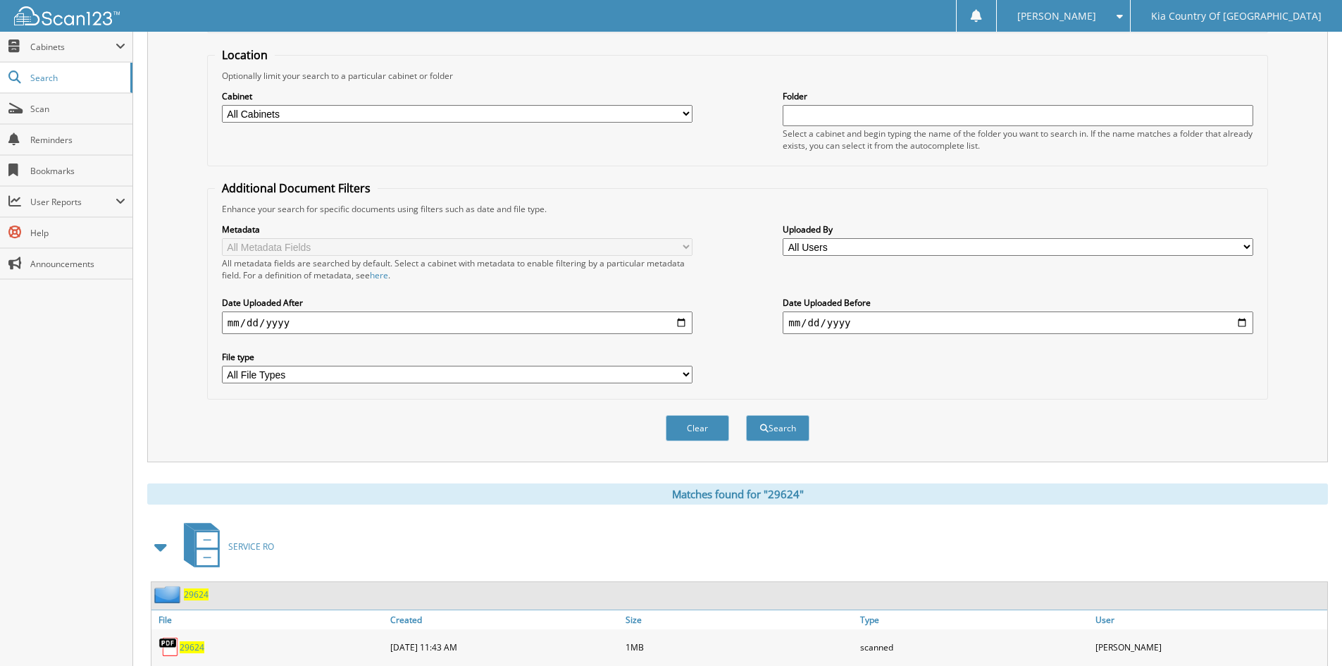
scroll to position [0, 0]
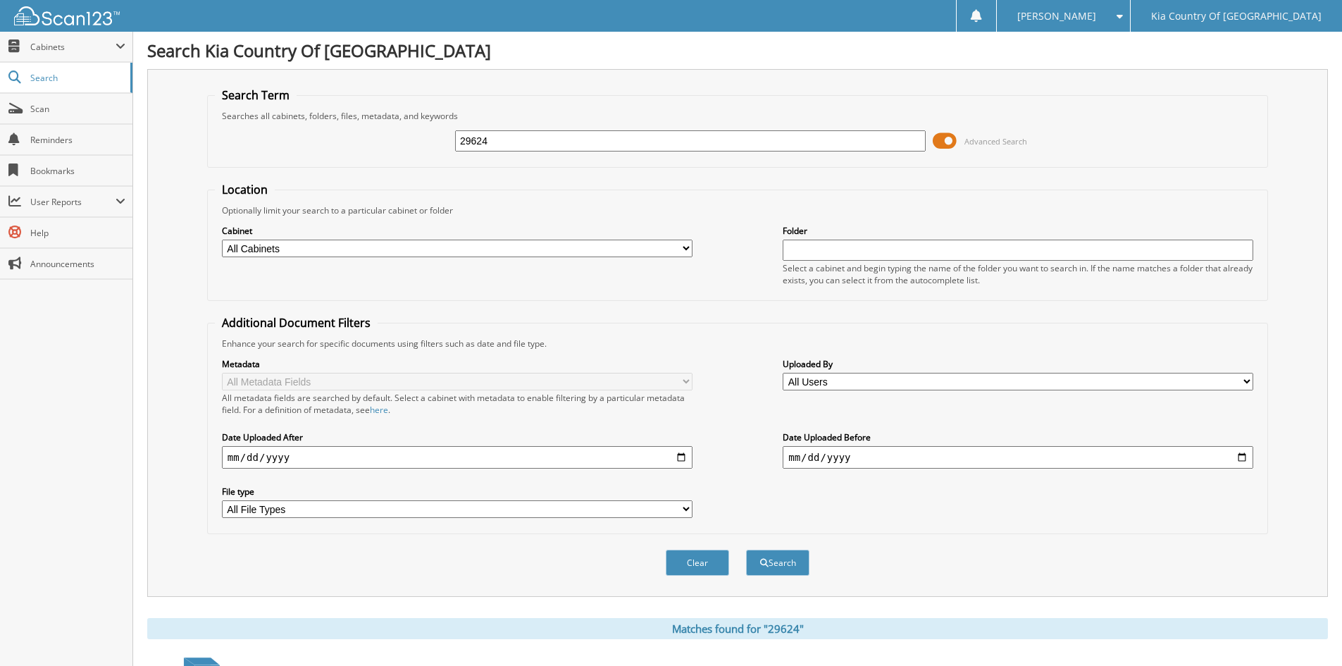
click at [559, 142] on input "29624" at bounding box center [690, 140] width 471 height 21
type input "27567"
click at [746, 550] on button "Search" at bounding box center [777, 563] width 63 height 26
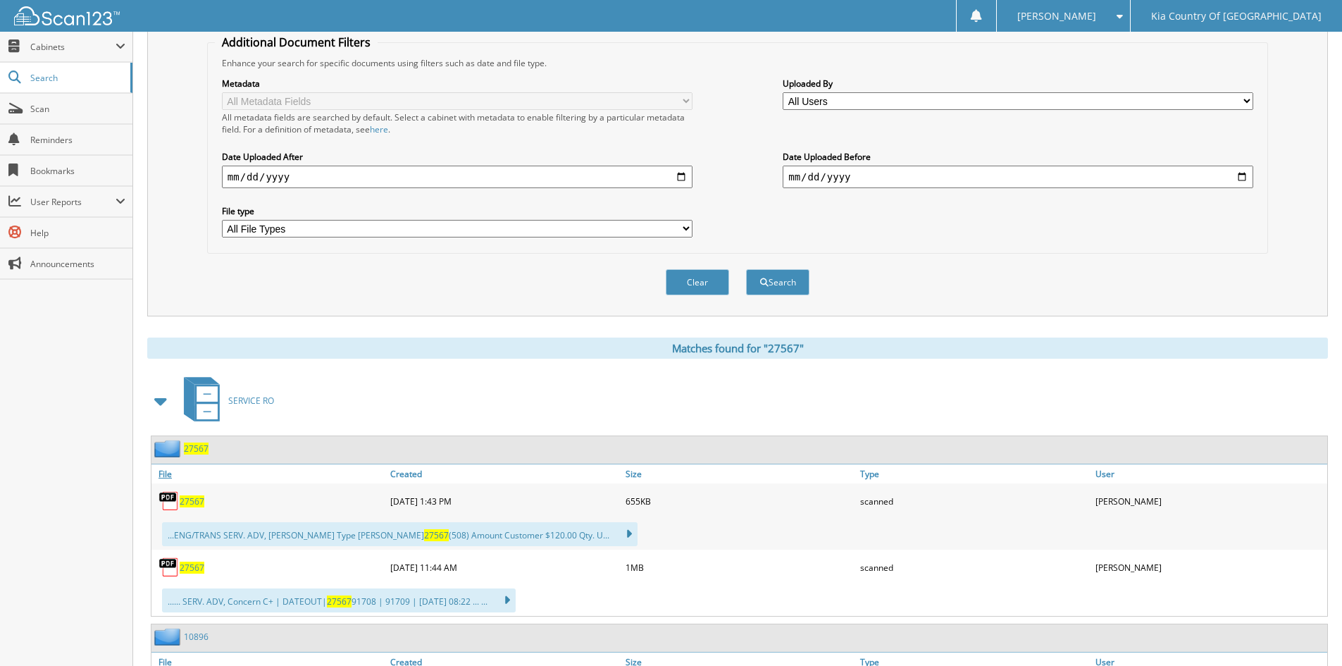
scroll to position [352, 0]
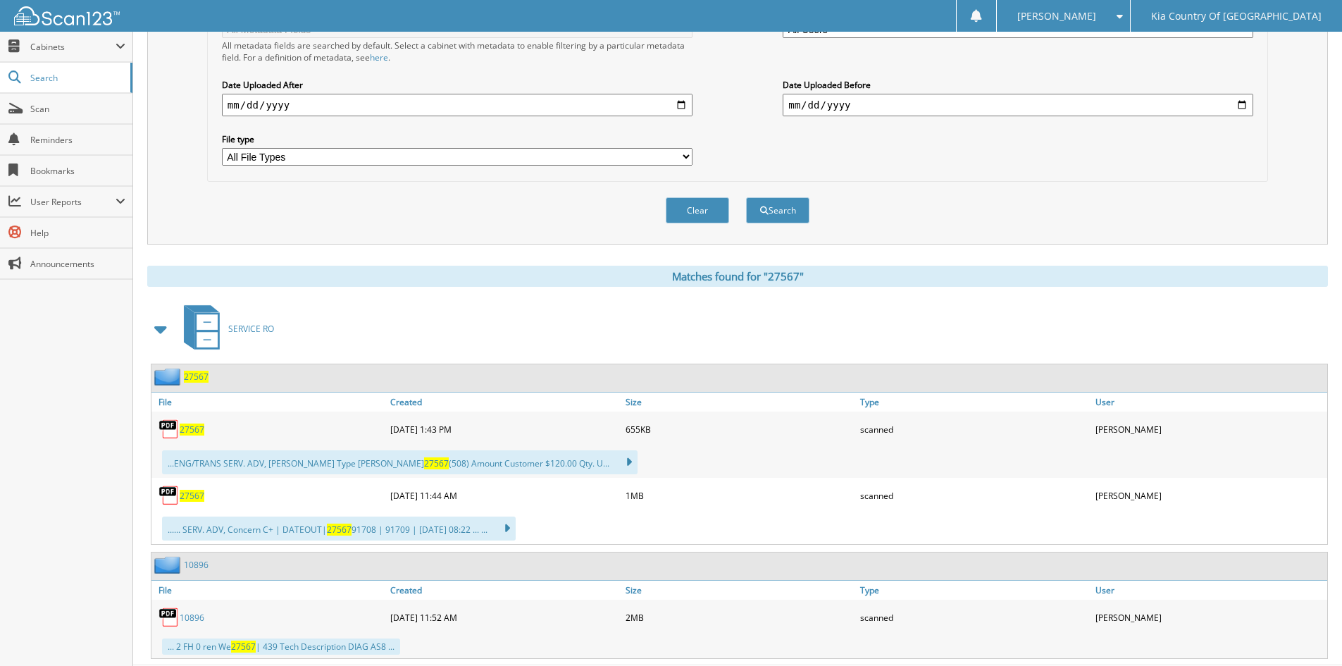
click at [194, 497] on span "27567" at bounding box center [192, 496] width 25 height 12
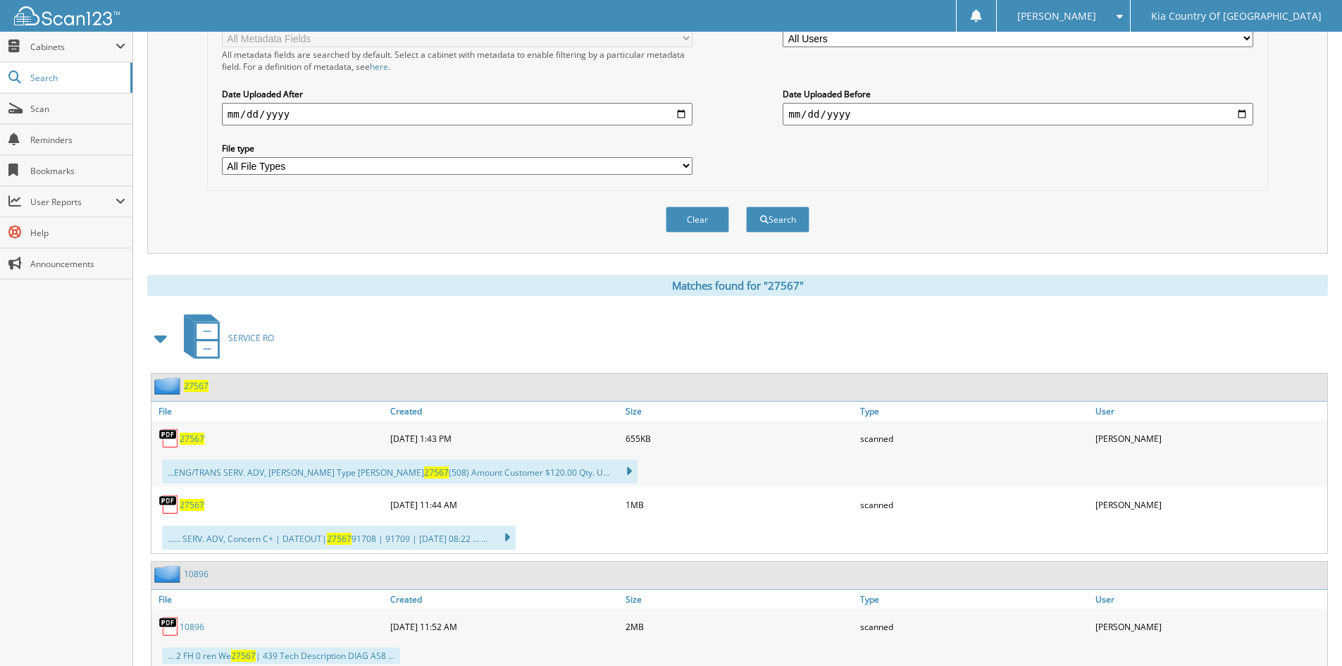
scroll to position [0, 0]
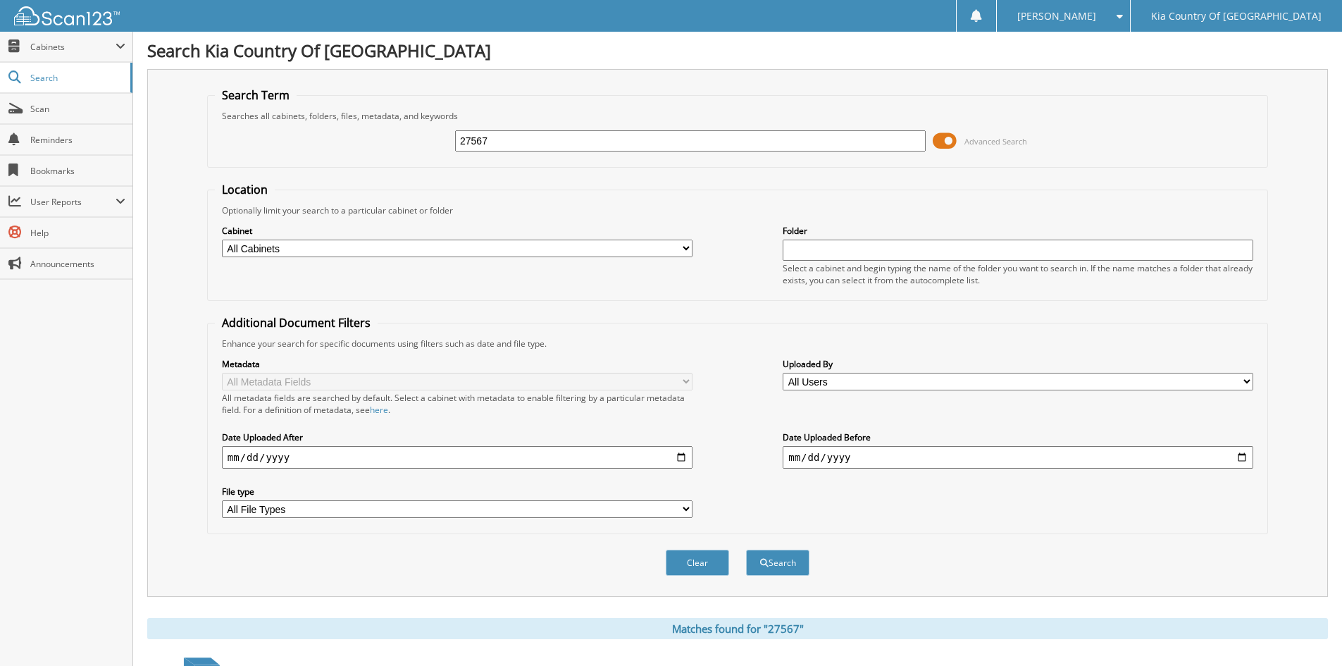
click at [543, 141] on input "27567" at bounding box center [690, 140] width 471 height 21
type input "27483"
click at [746, 550] on button "Search" at bounding box center [777, 563] width 63 height 26
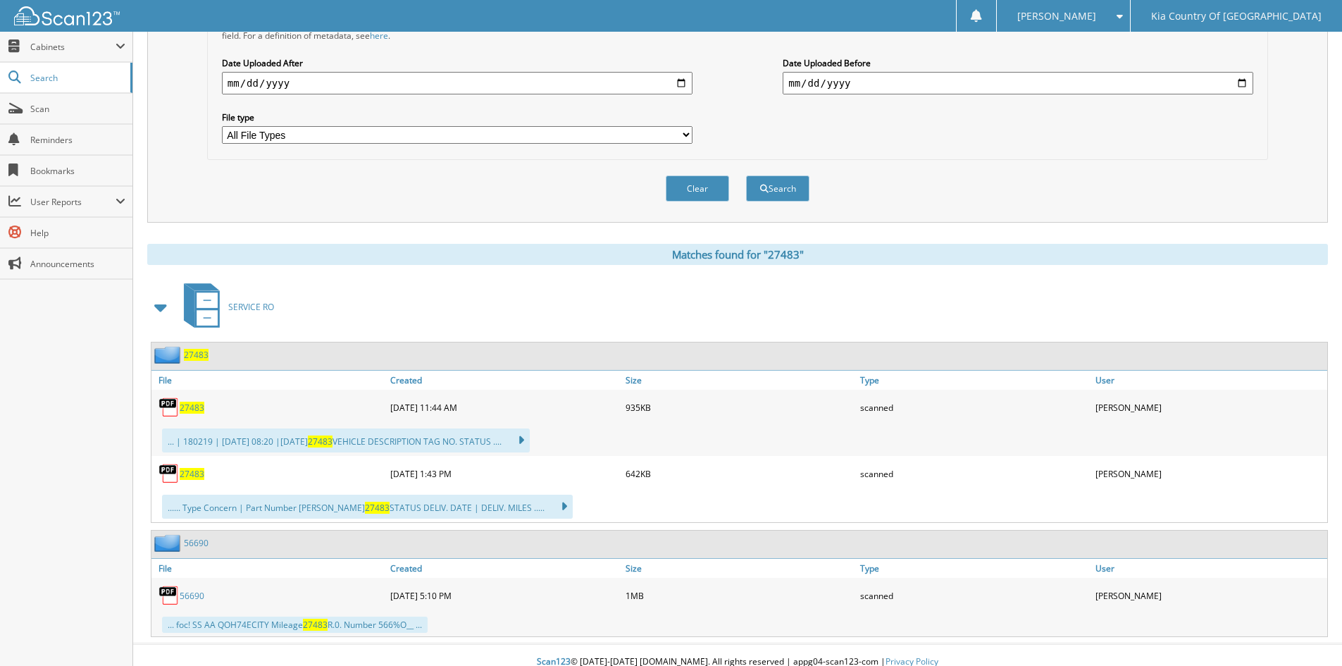
scroll to position [388, 0]
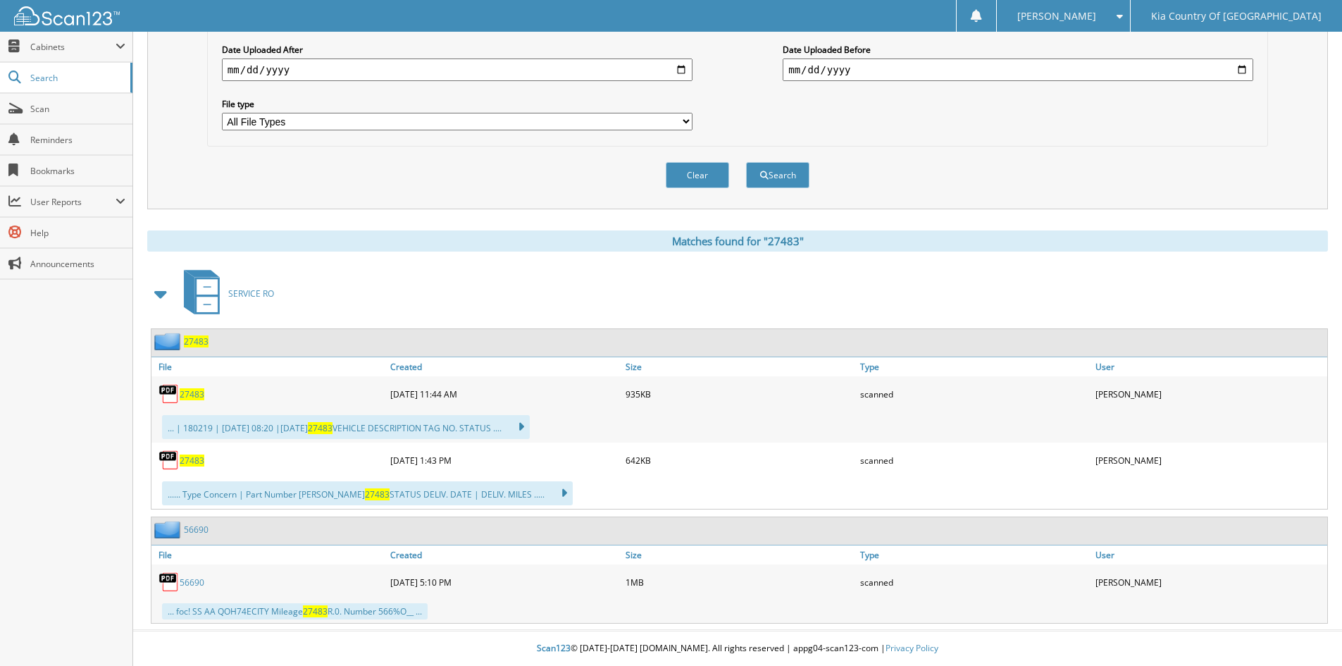
click at [190, 393] on span "27483" at bounding box center [192, 394] width 25 height 12
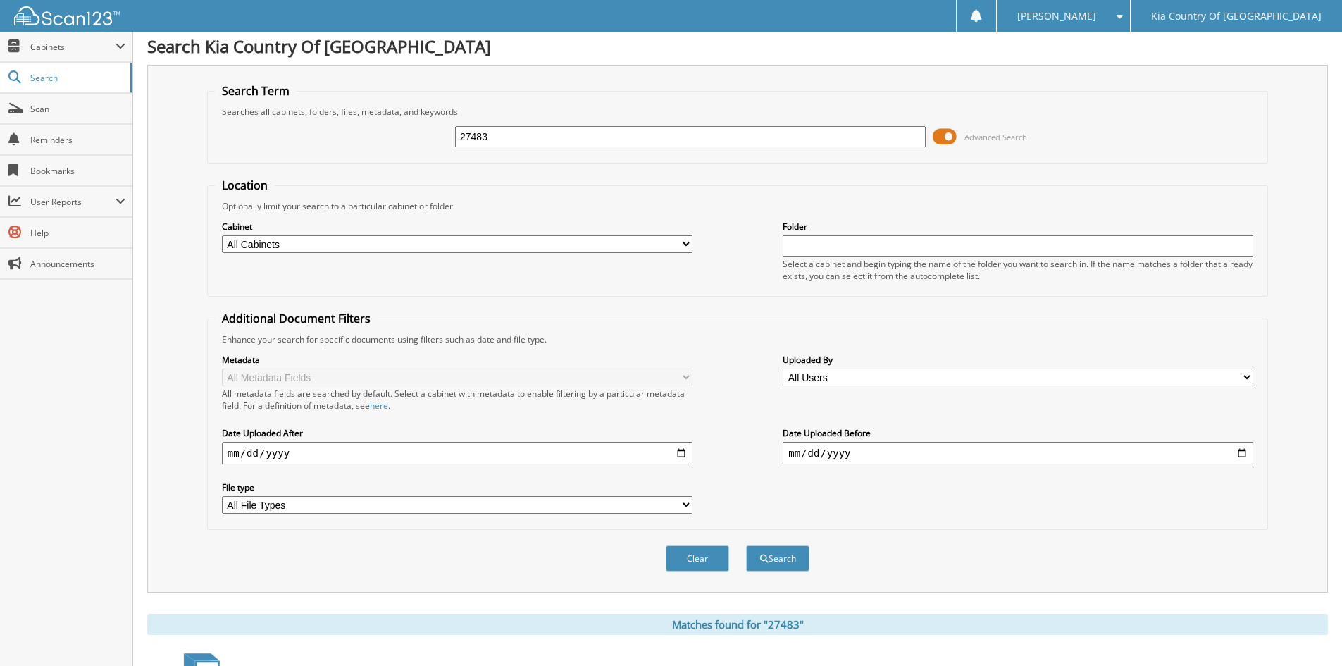
scroll to position [0, 0]
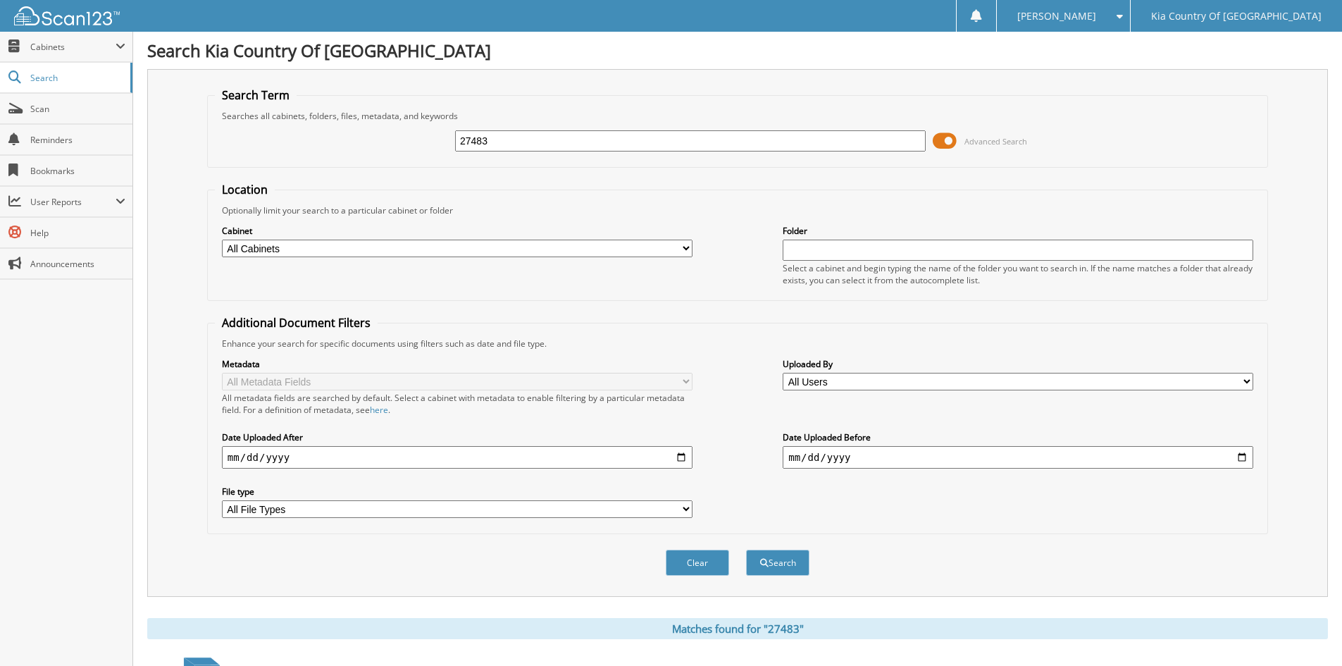
click at [553, 132] on input "27483" at bounding box center [690, 140] width 471 height 21
type input "29691"
click at [746, 550] on button "Search" at bounding box center [777, 563] width 63 height 26
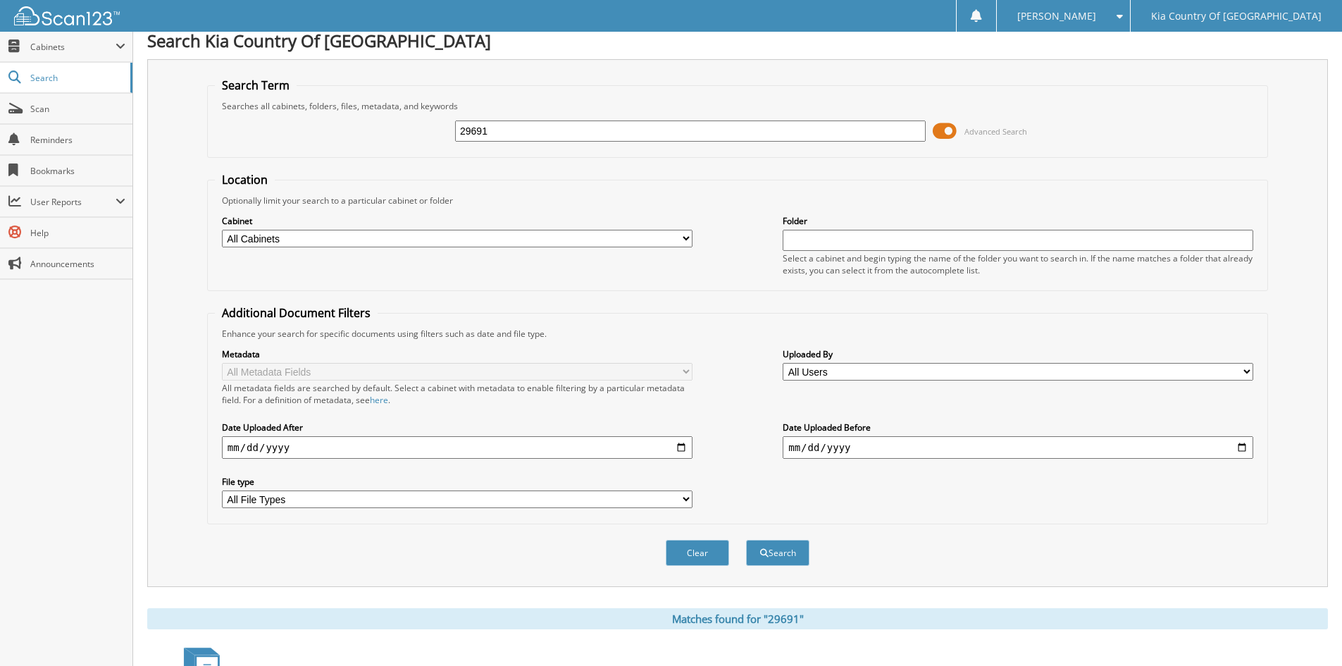
scroll to position [352, 0]
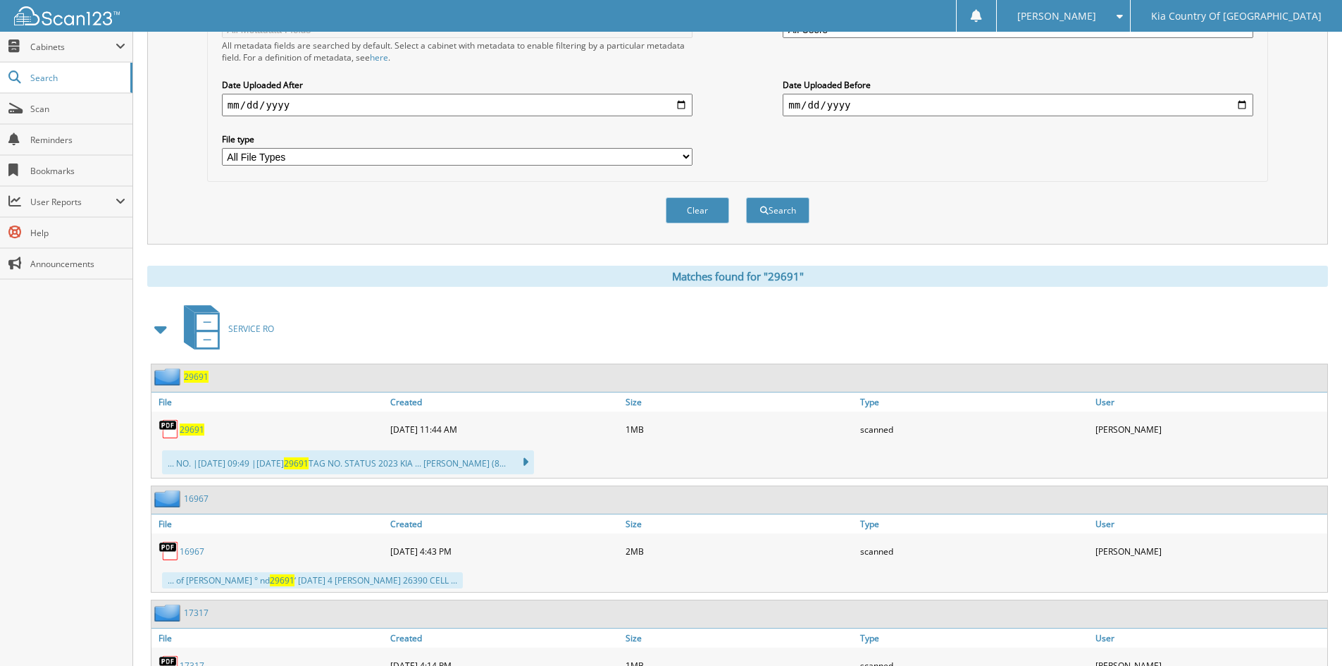
click at [197, 428] on span "29691" at bounding box center [192, 430] width 25 height 12
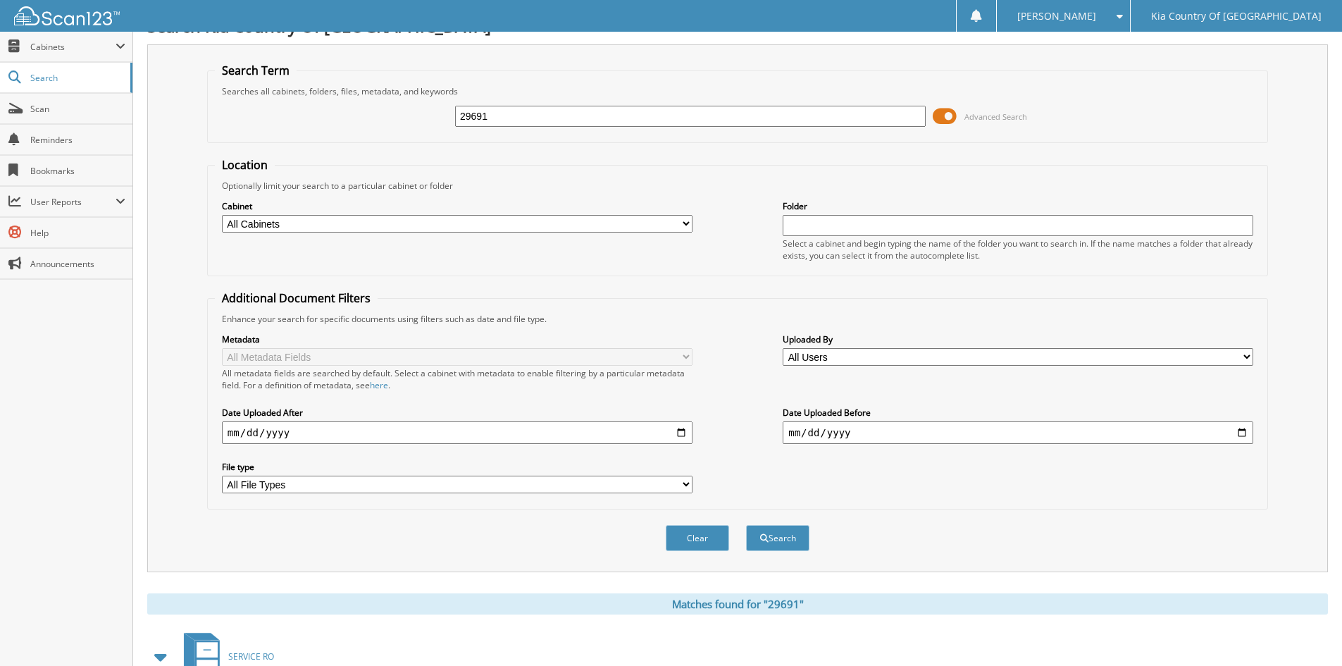
scroll to position [0, 0]
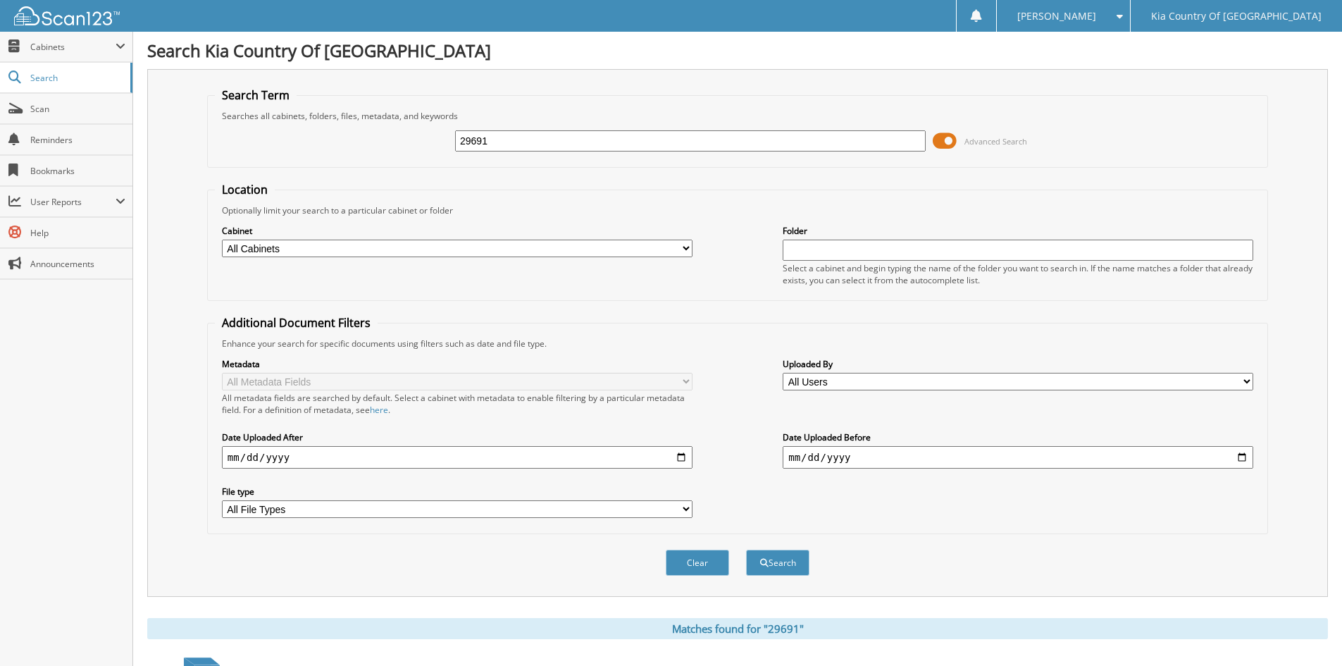
click at [532, 135] on input "29691" at bounding box center [690, 140] width 471 height 21
type input "29581+"
click at [746, 550] on button "Search" at bounding box center [777, 563] width 63 height 26
click at [532, 135] on input "29581+" at bounding box center [690, 140] width 471 height 21
type input "29581"
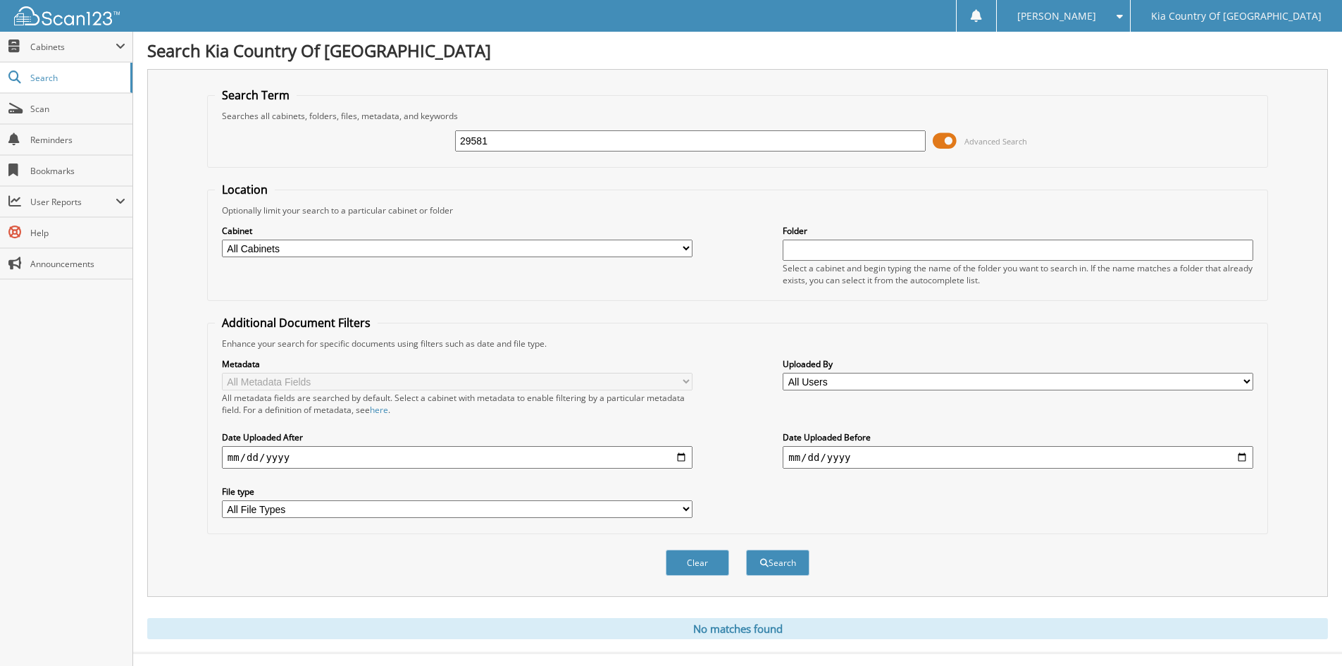
click at [746, 550] on button "Search" at bounding box center [777, 563] width 63 height 26
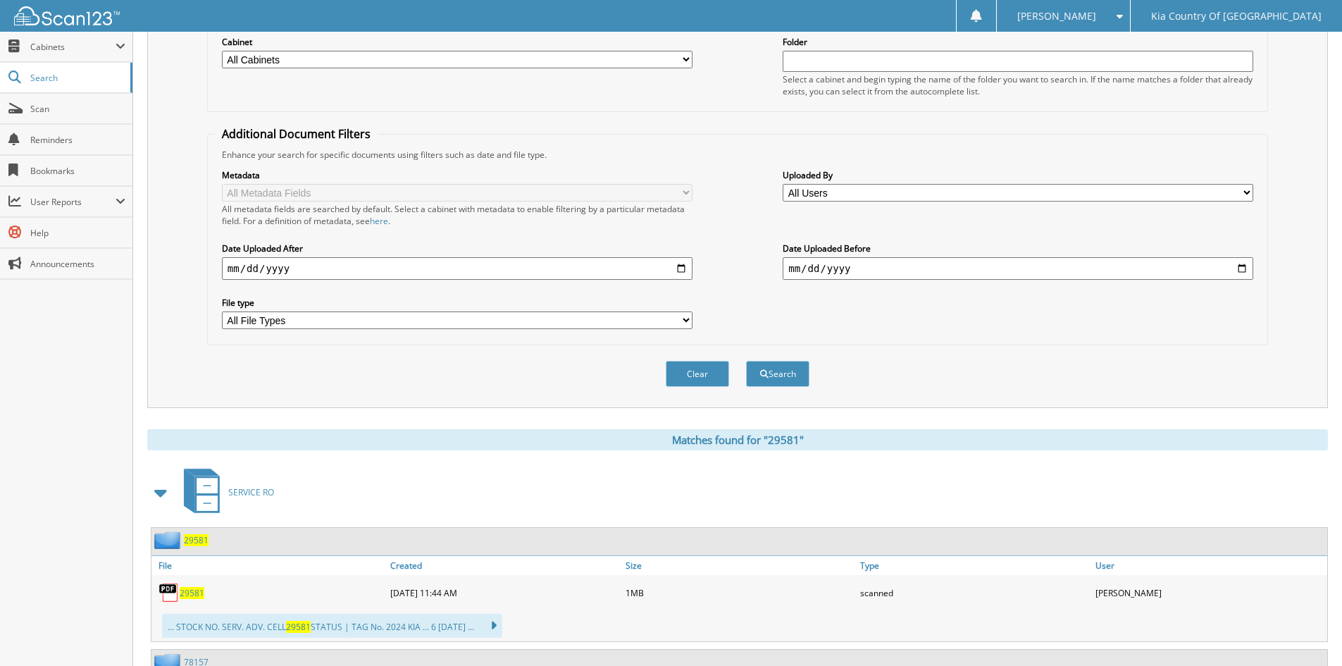
scroll to position [330, 0]
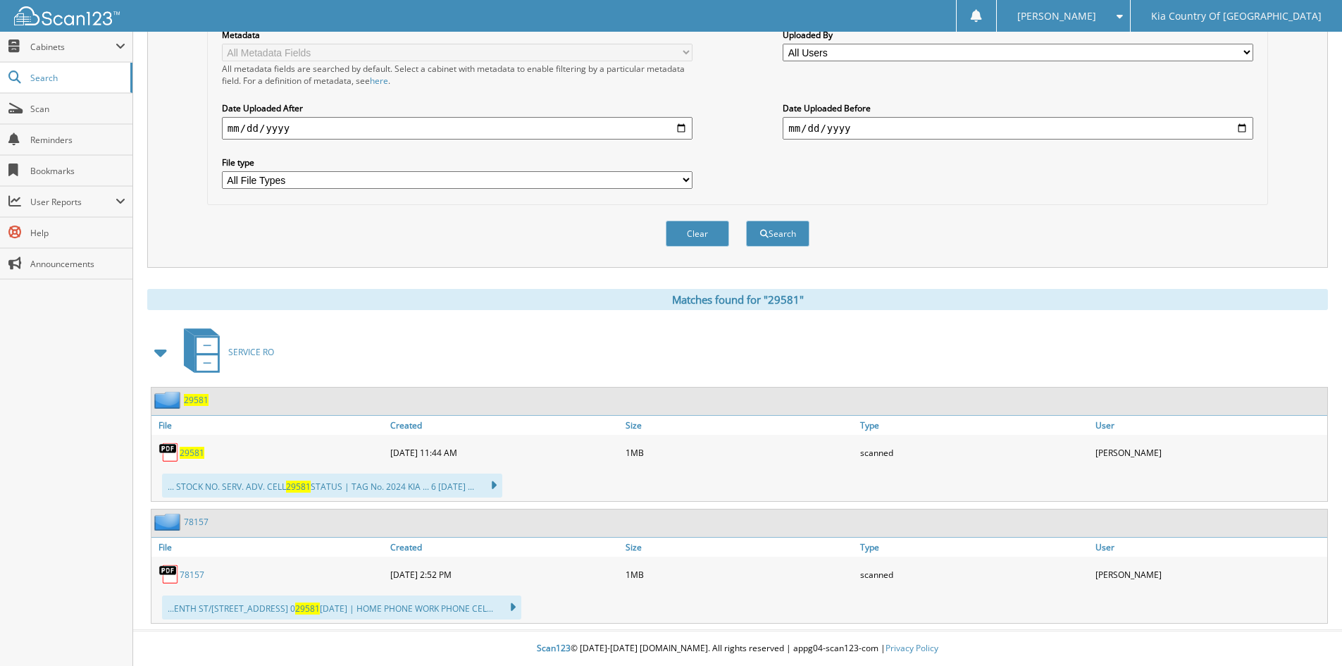
click at [191, 451] on span "29581" at bounding box center [192, 453] width 25 height 12
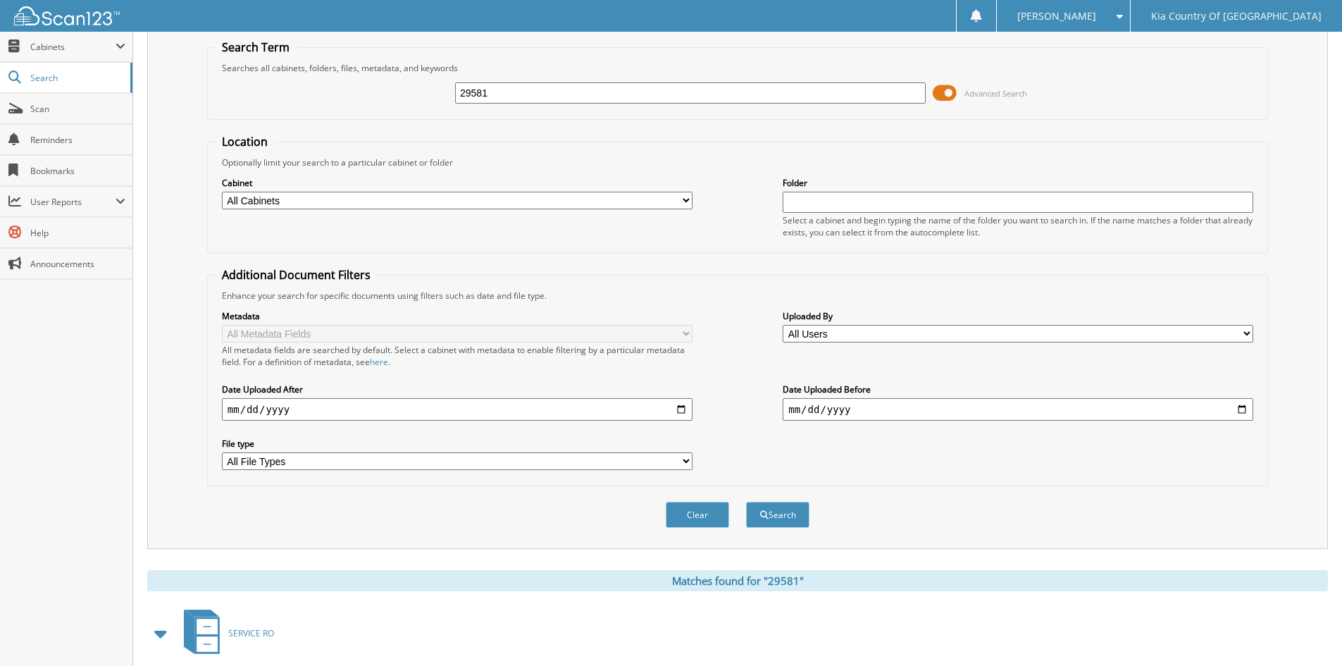
scroll to position [0, 0]
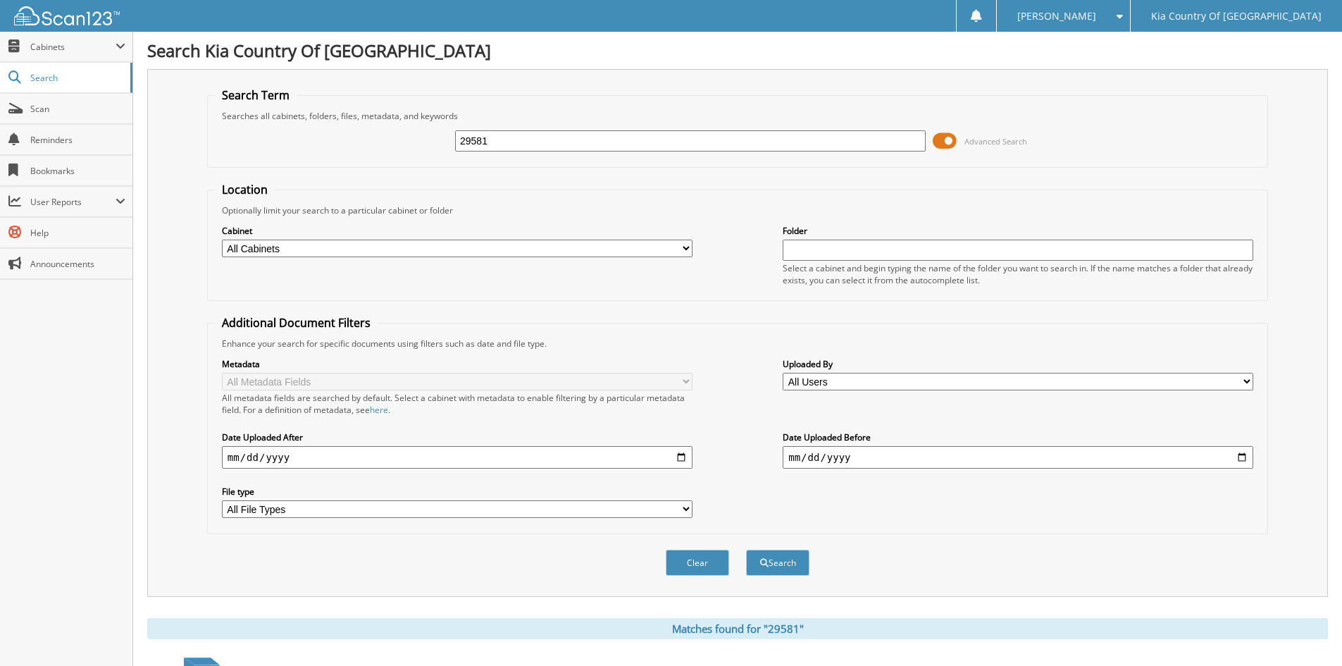
click at [598, 148] on input "29581" at bounding box center [690, 140] width 471 height 21
type input "29562"
click at [746, 550] on button "Search" at bounding box center [777, 563] width 63 height 26
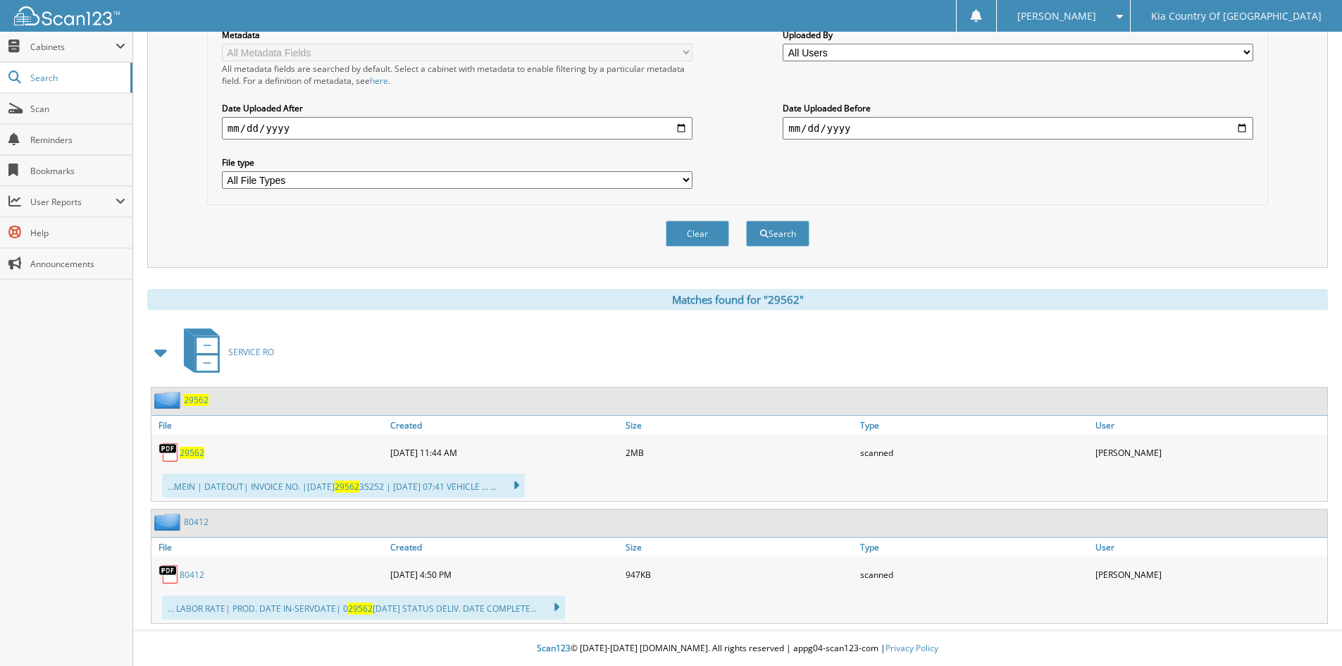
click at [190, 454] on span "29562" at bounding box center [192, 453] width 25 height 12
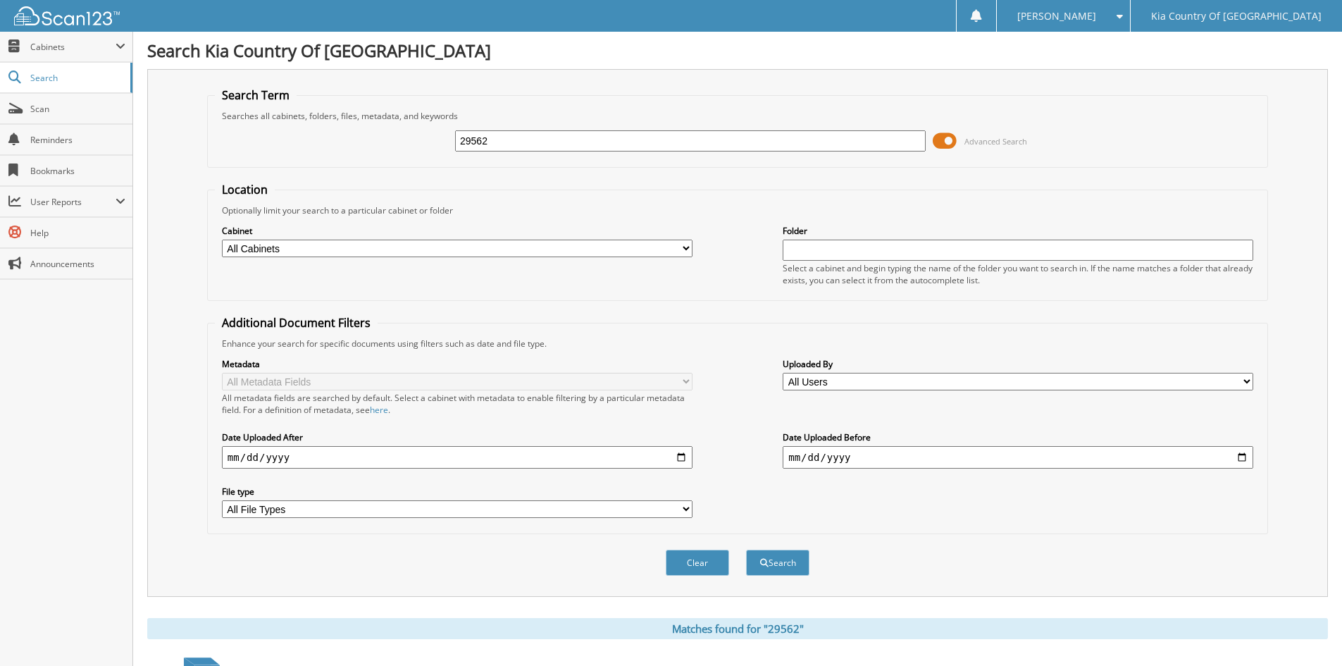
click at [543, 138] on input "29562" at bounding box center [690, 140] width 471 height 21
type input "29299"
click at [746, 550] on button "Search" at bounding box center [777, 563] width 63 height 26
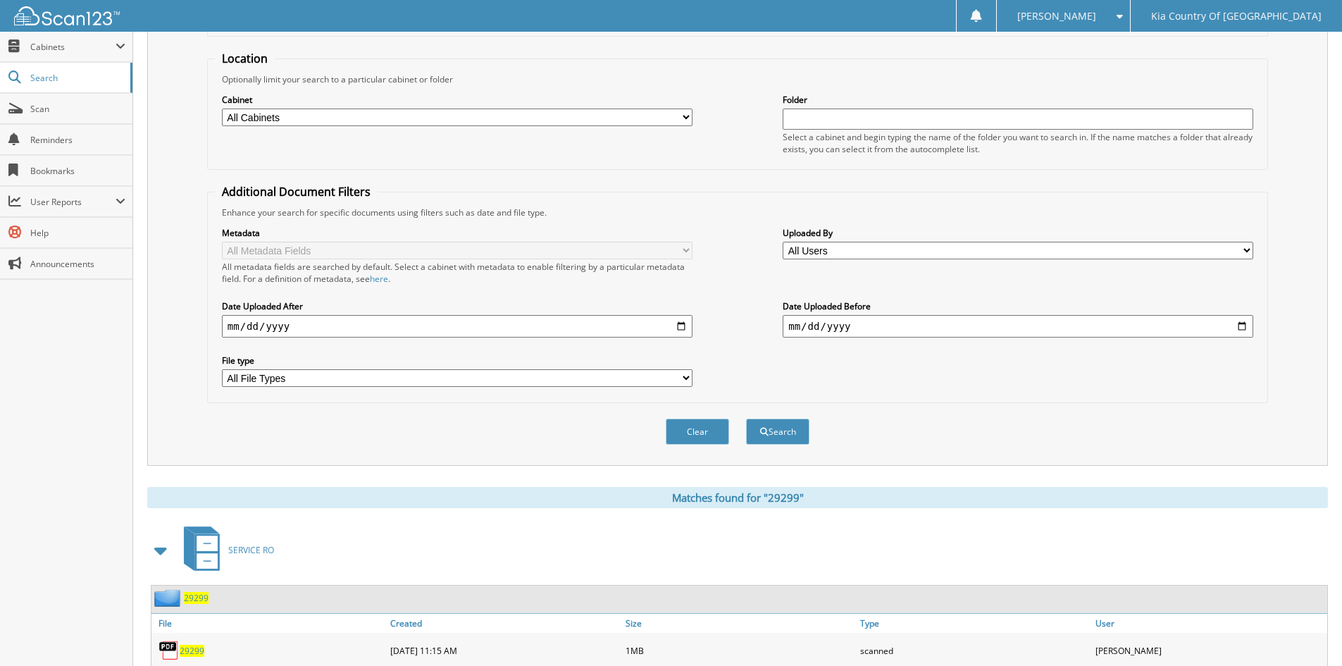
scroll to position [208, 0]
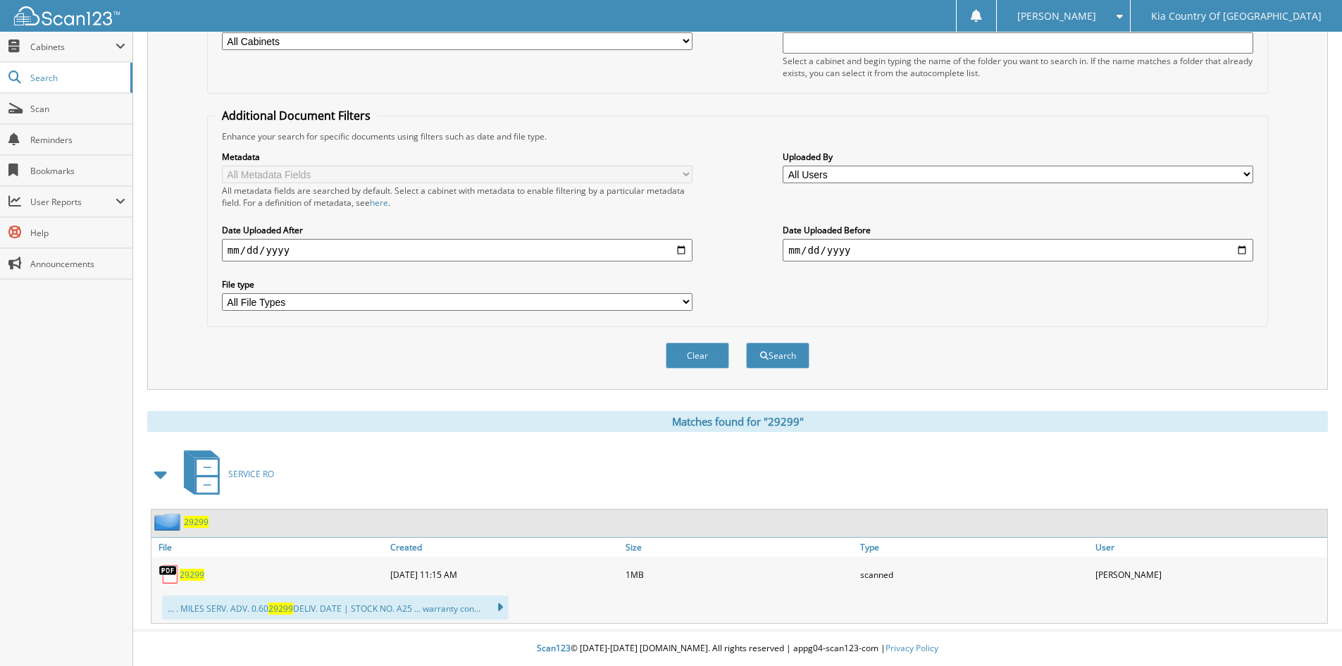
click at [190, 574] on span "29299" at bounding box center [192, 575] width 25 height 12
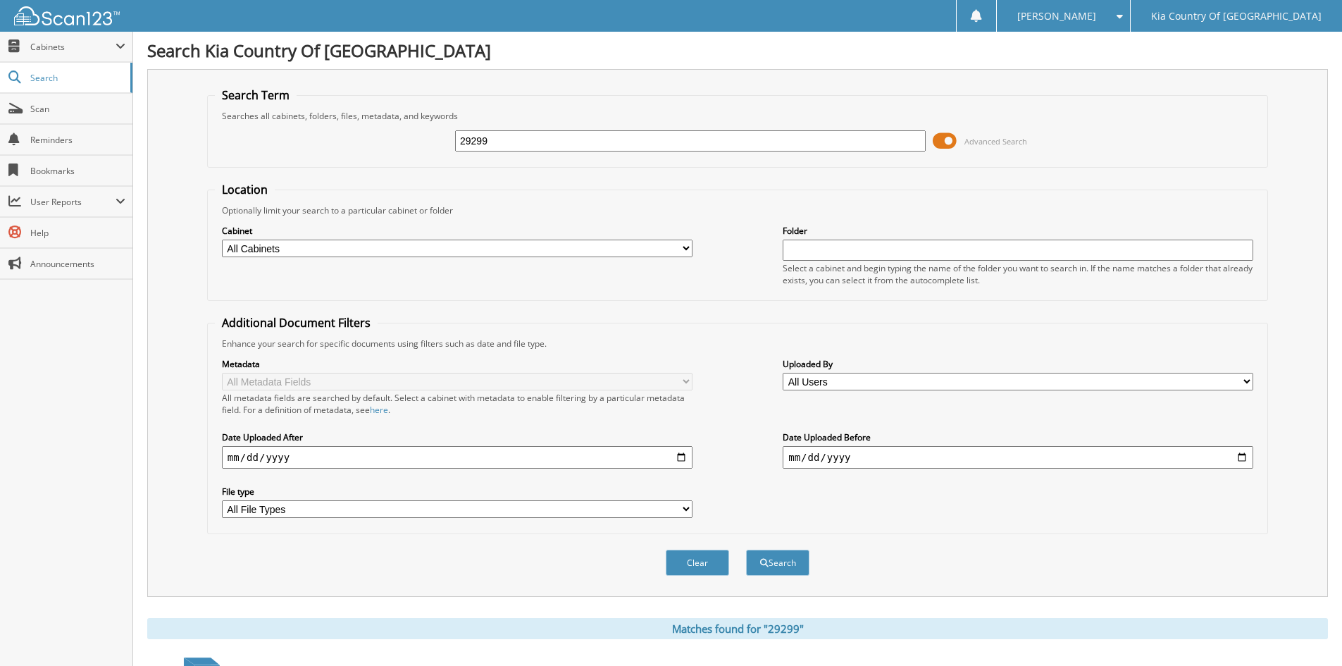
click at [574, 139] on input "29299" at bounding box center [690, 140] width 471 height 21
type input "27682"
click at [746, 550] on button "Search" at bounding box center [777, 563] width 63 height 26
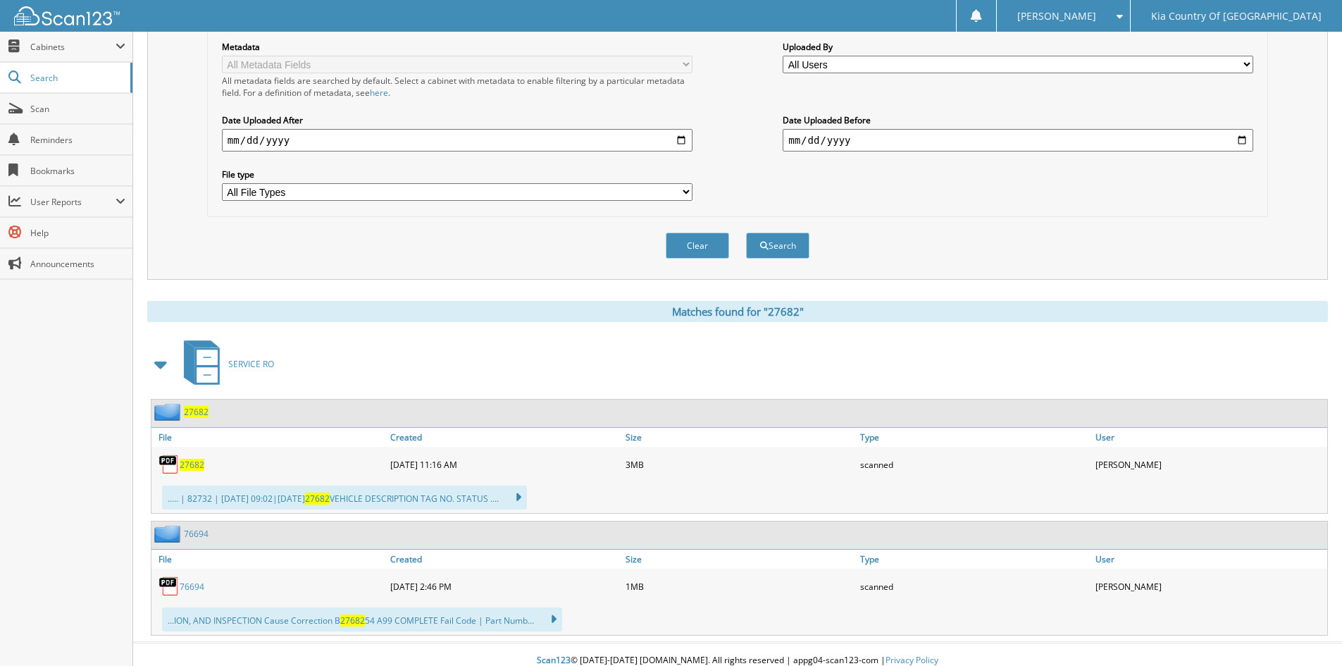
scroll to position [330, 0]
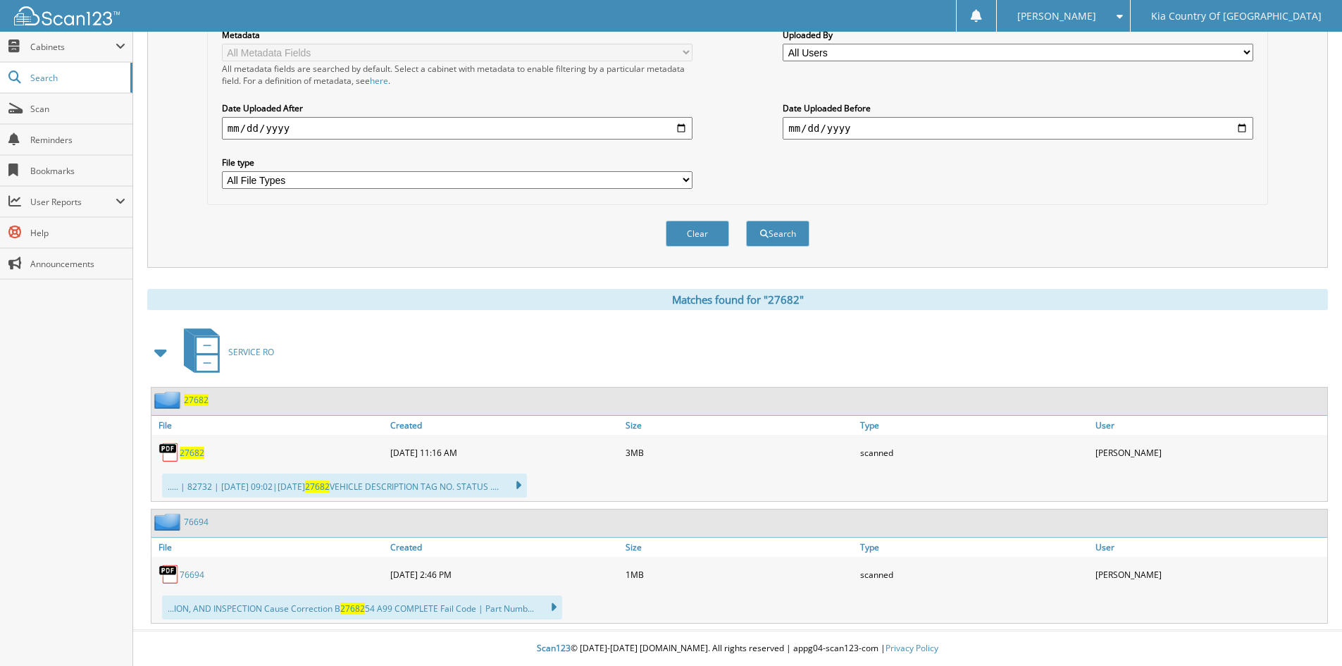
click at [196, 452] on span "27682" at bounding box center [192, 453] width 25 height 12
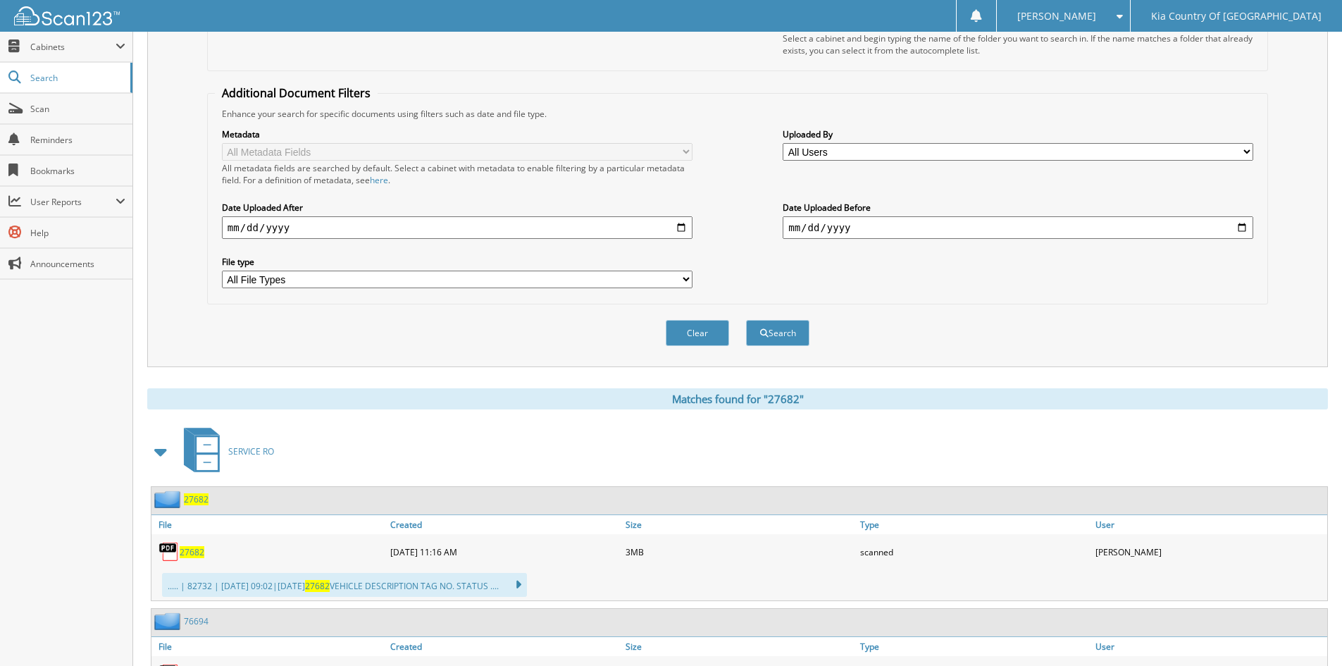
scroll to position [0, 0]
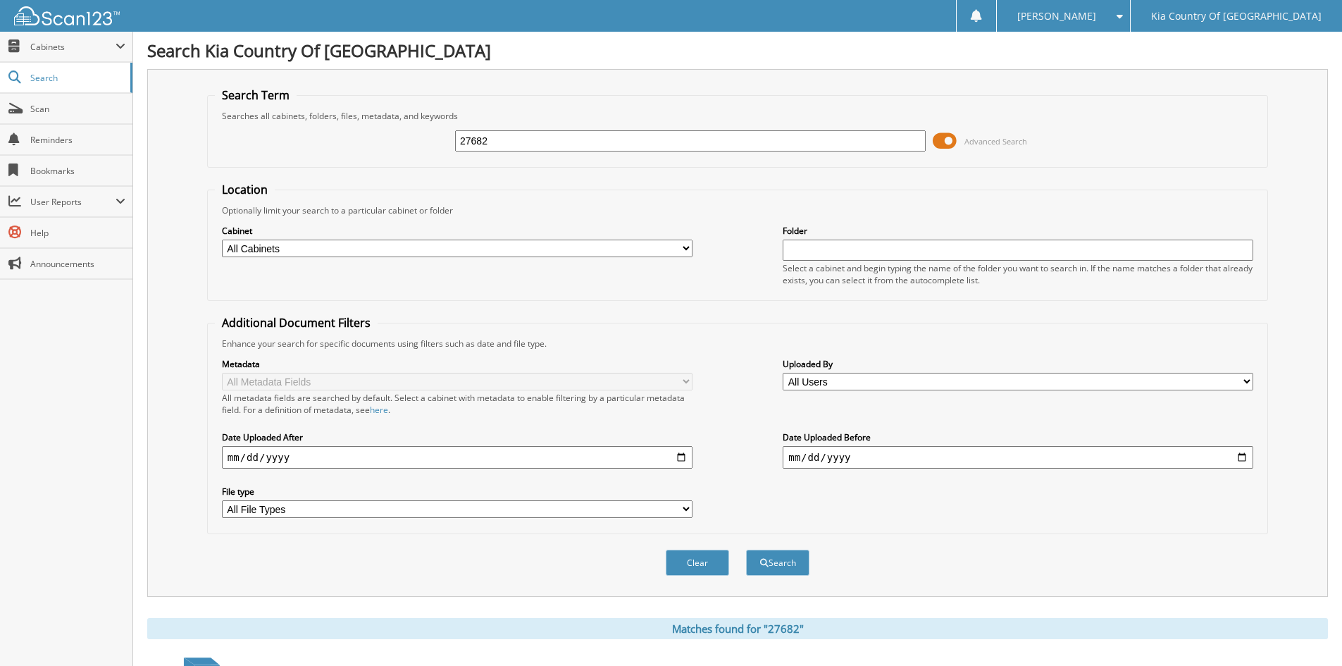
click at [579, 142] on input "27682" at bounding box center [690, 140] width 471 height 21
type input "29523"
click at [746, 550] on button "Search" at bounding box center [777, 563] width 63 height 26
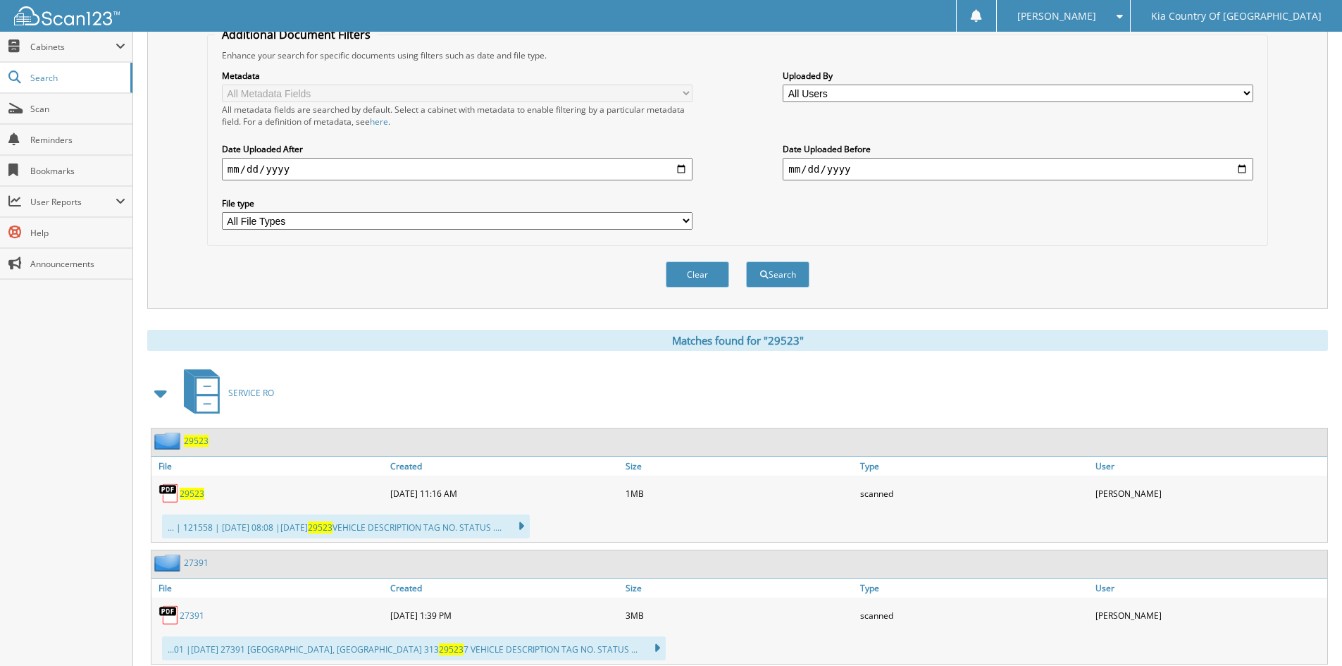
scroll to position [352, 0]
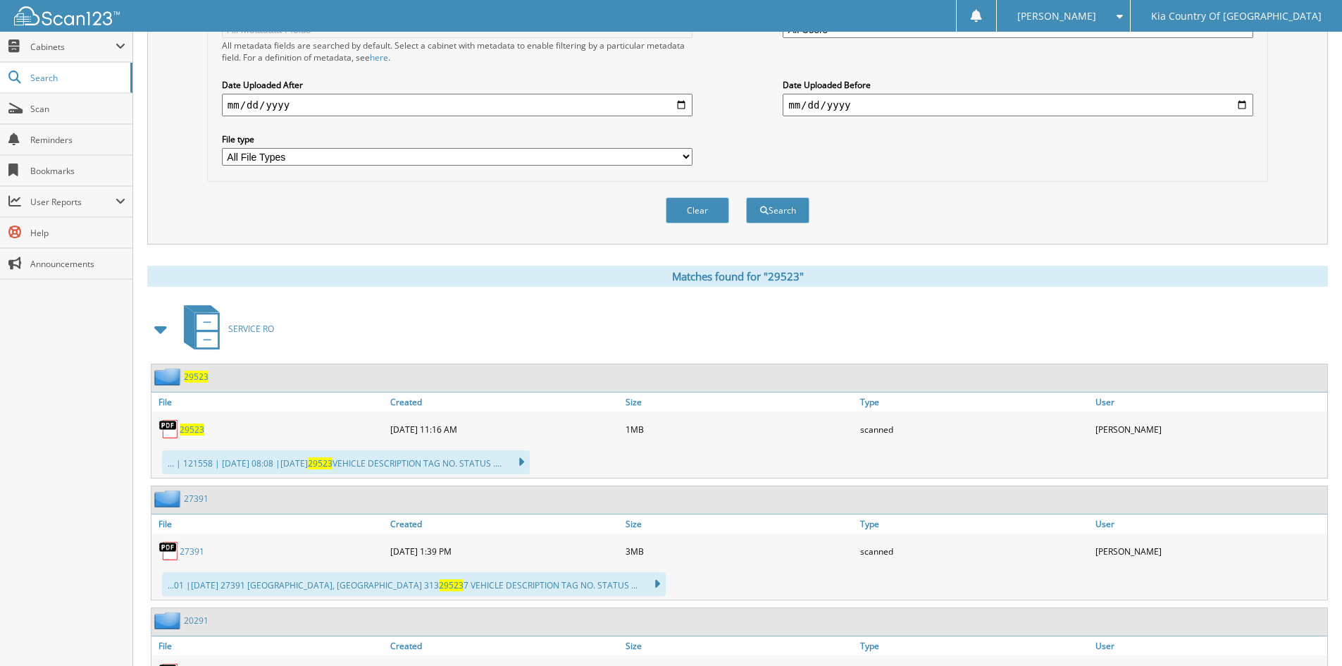
click at [189, 430] on span "29523" at bounding box center [192, 430] width 25 height 12
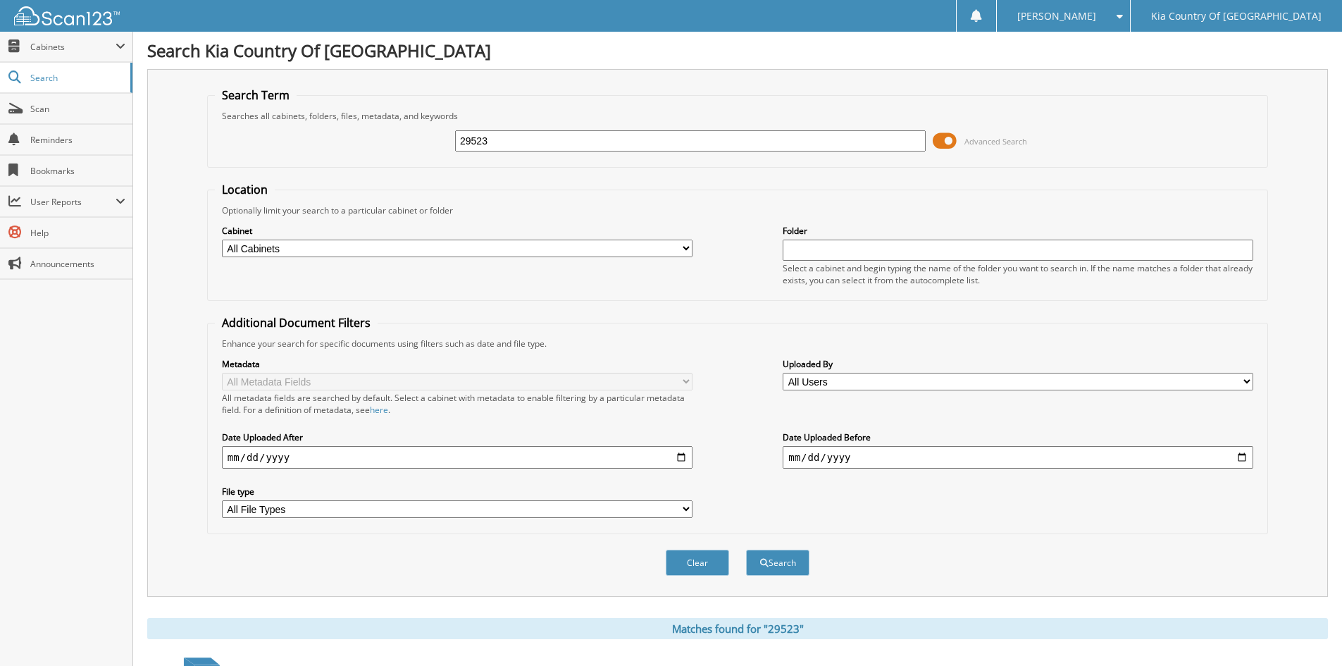
click at [556, 137] on input "29523" at bounding box center [690, 140] width 471 height 21
type input "29591"
click at [746, 550] on button "Search" at bounding box center [777, 563] width 63 height 26
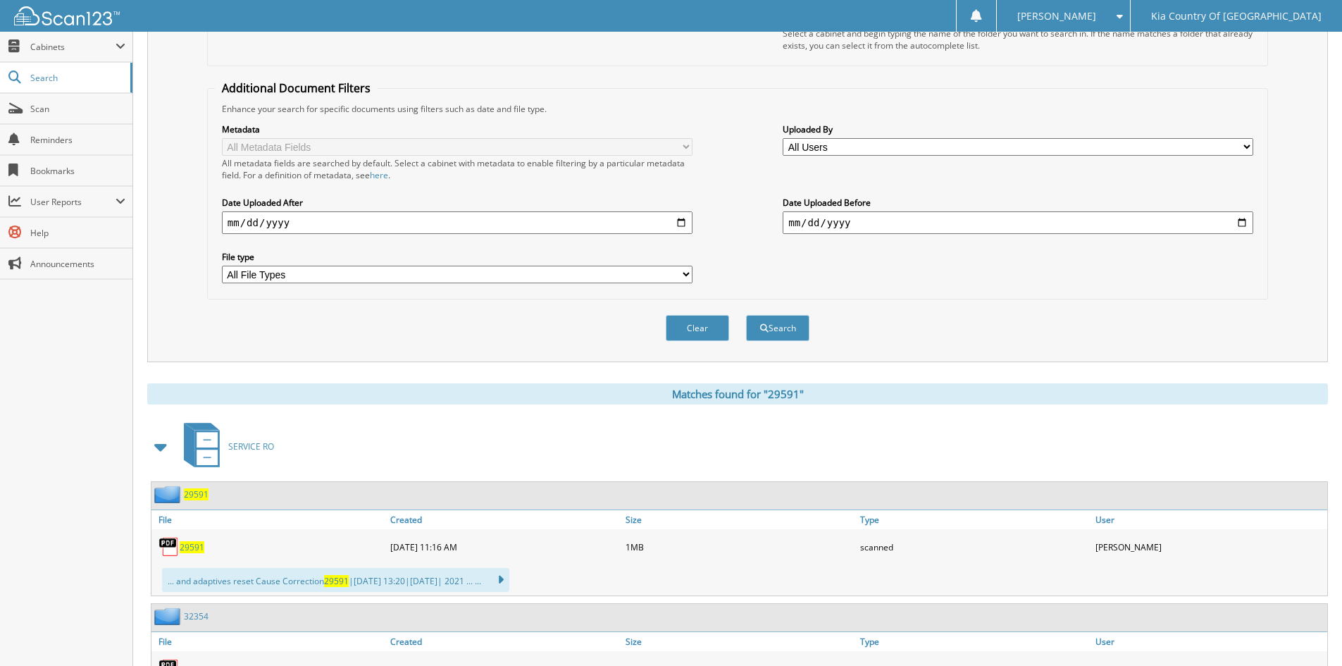
scroll to position [322, 0]
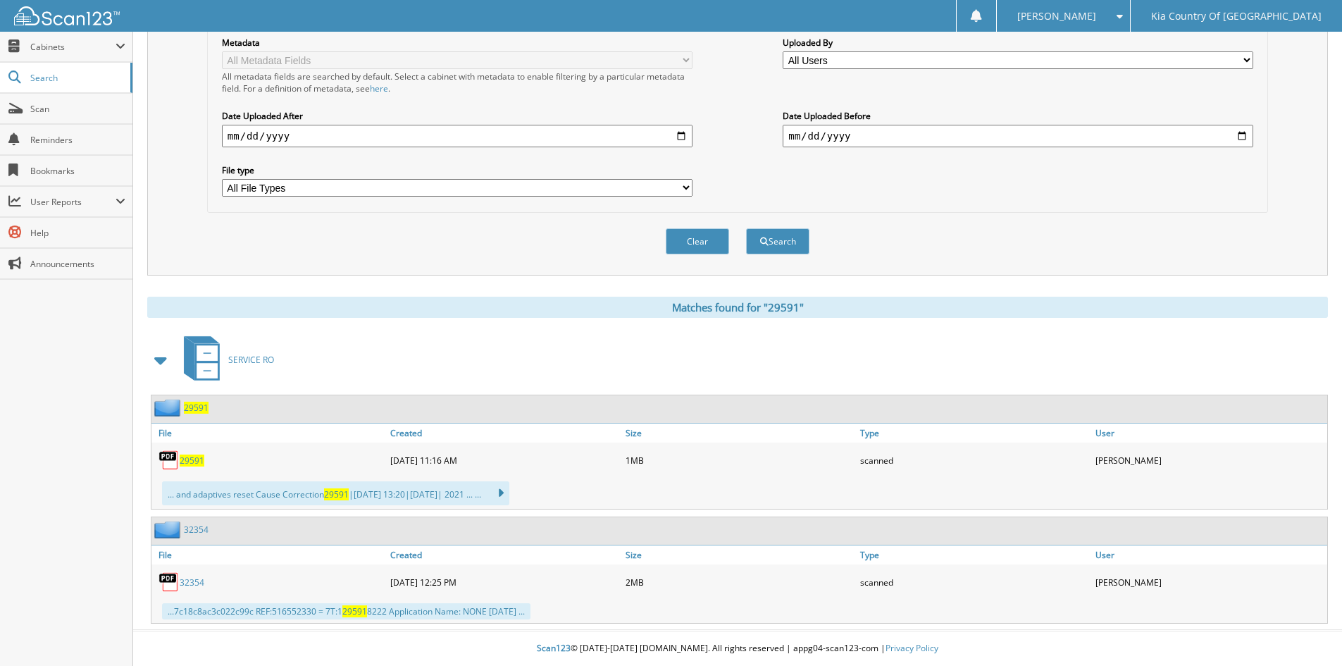
click at [188, 459] on span "29591" at bounding box center [192, 461] width 25 height 12
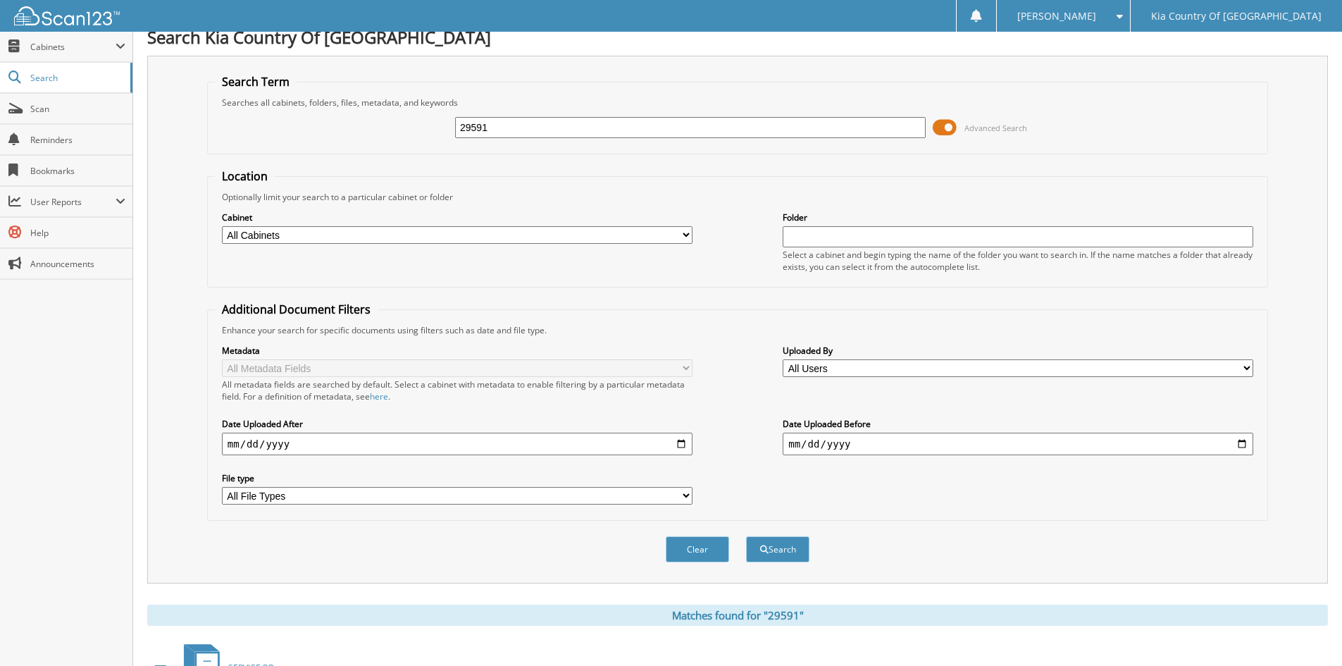
scroll to position [0, 0]
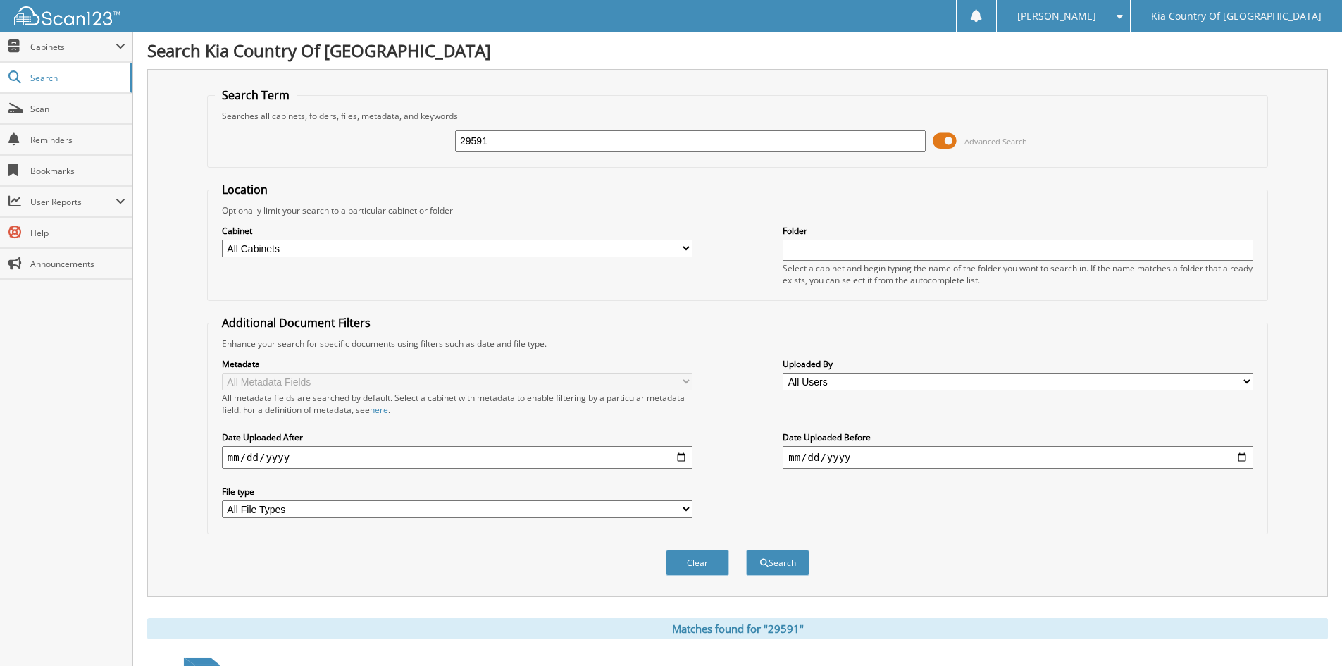
click at [603, 137] on input "29591" at bounding box center [690, 140] width 471 height 21
type input "29522"
click at [746, 550] on button "Search" at bounding box center [777, 563] width 63 height 26
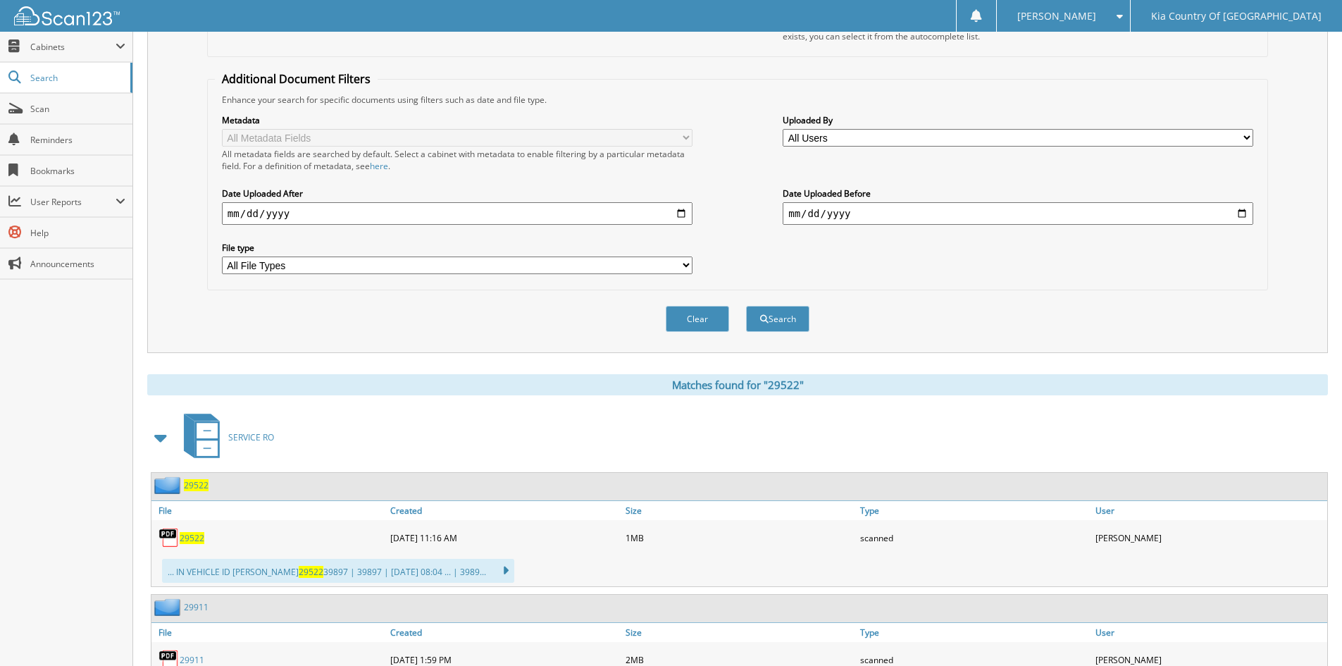
scroll to position [352, 0]
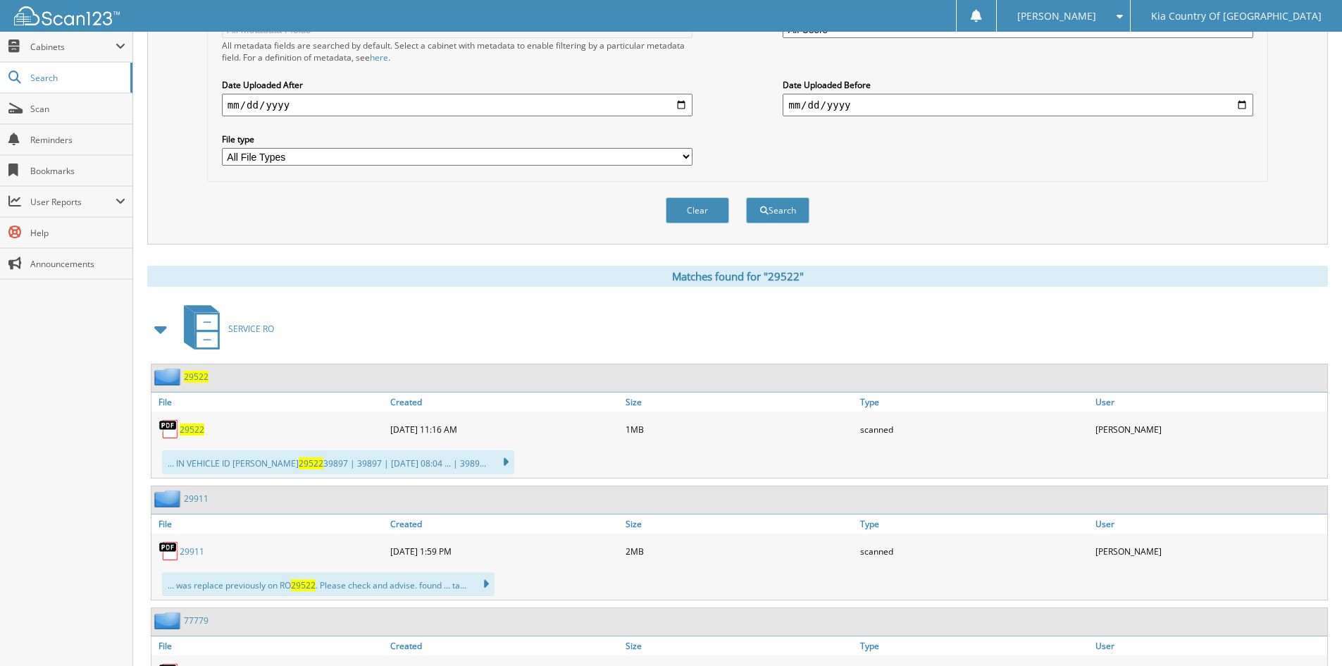
click at [192, 428] on span "29522" at bounding box center [192, 430] width 25 height 12
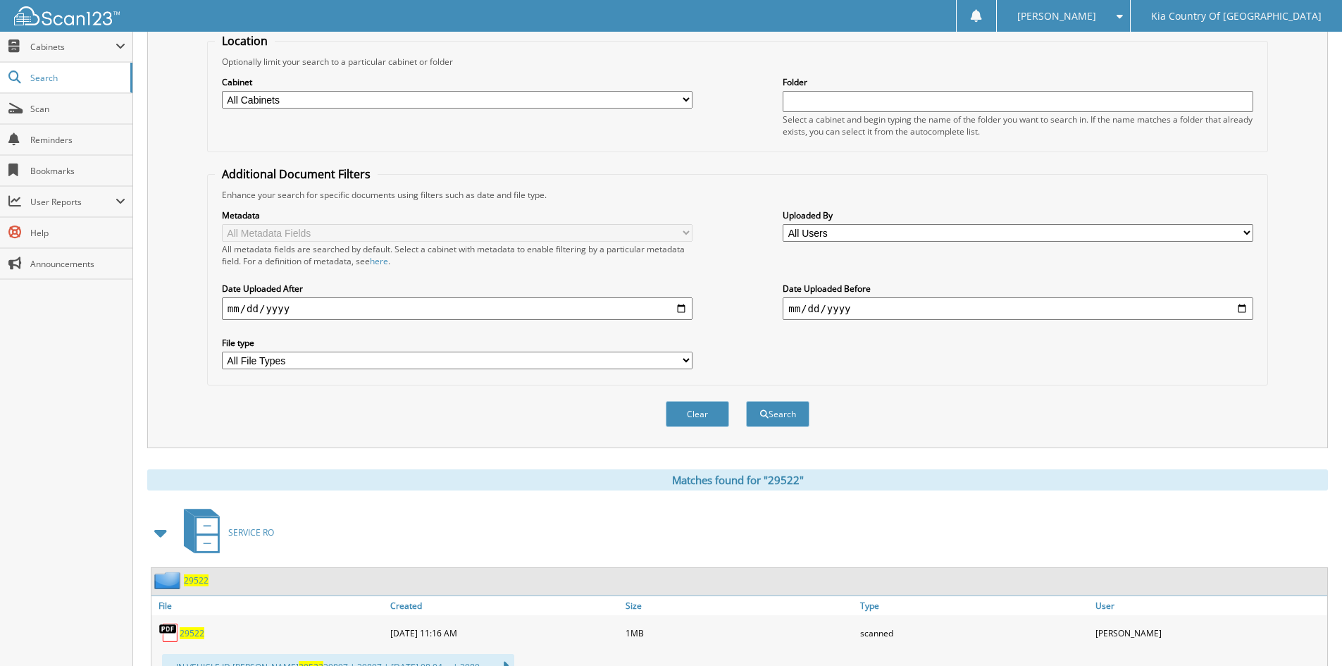
scroll to position [0, 0]
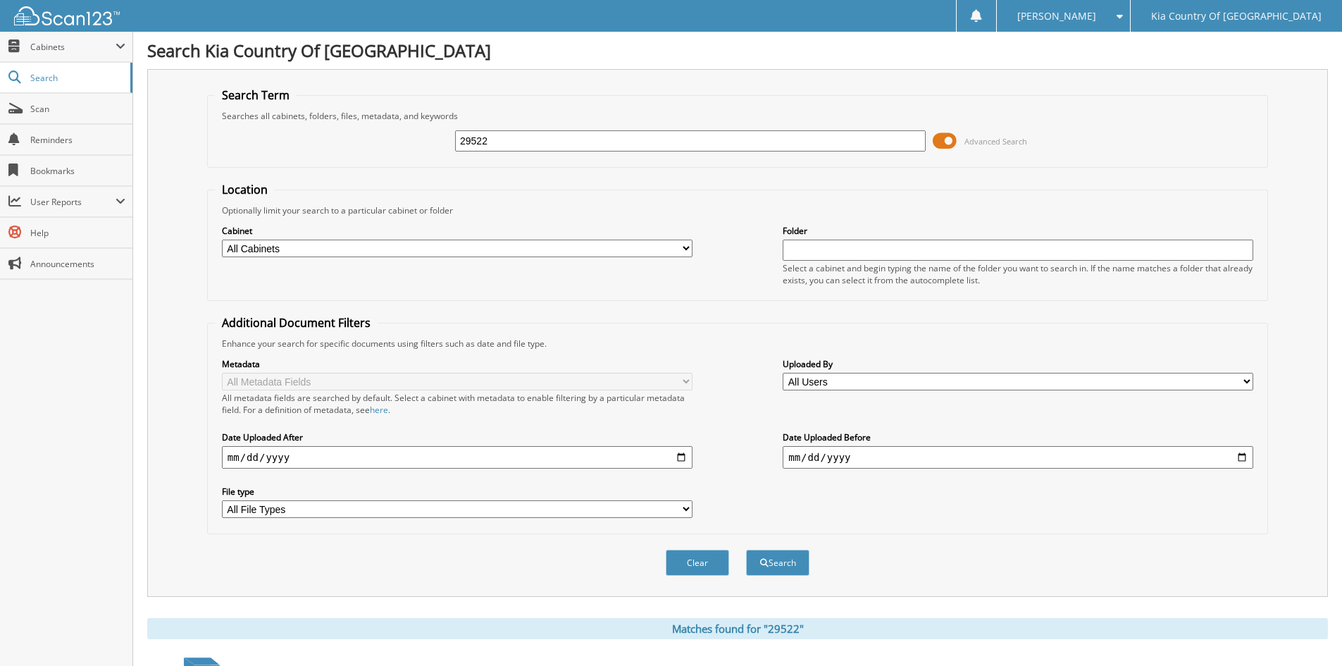
click at [519, 139] on input "29522" at bounding box center [690, 140] width 471 height 21
type input "29313"
click at [746, 550] on button "Search" at bounding box center [777, 563] width 63 height 26
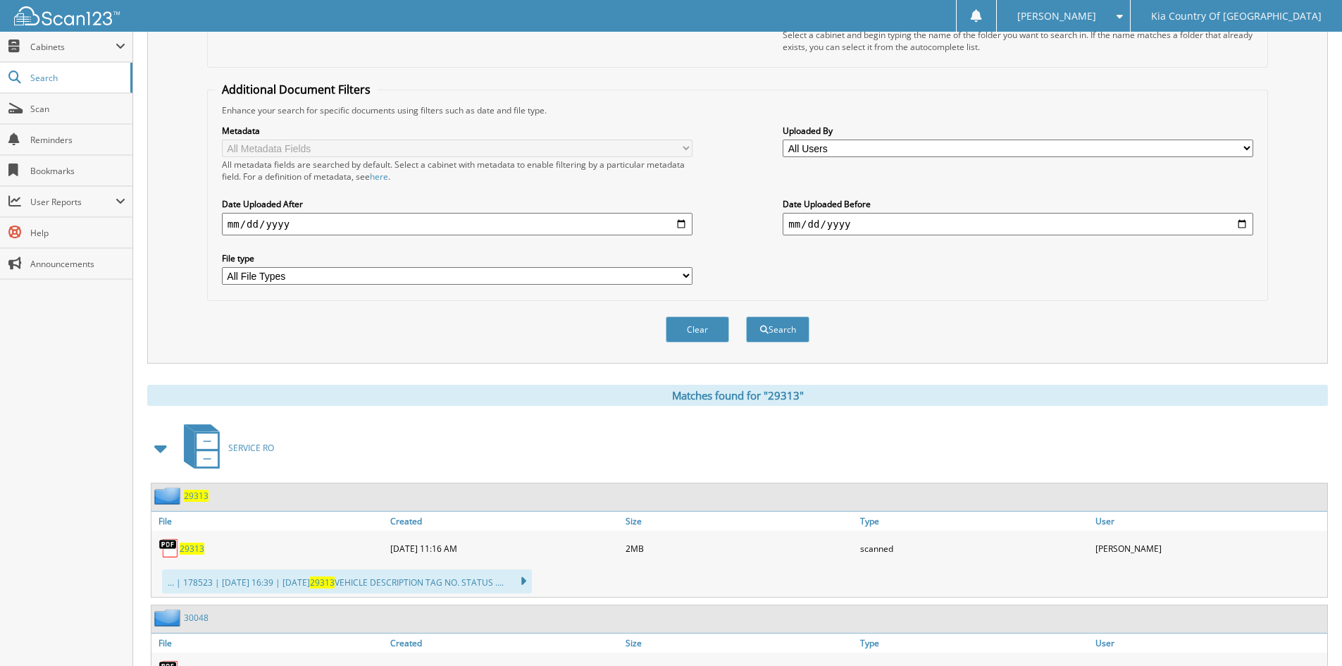
scroll to position [423, 0]
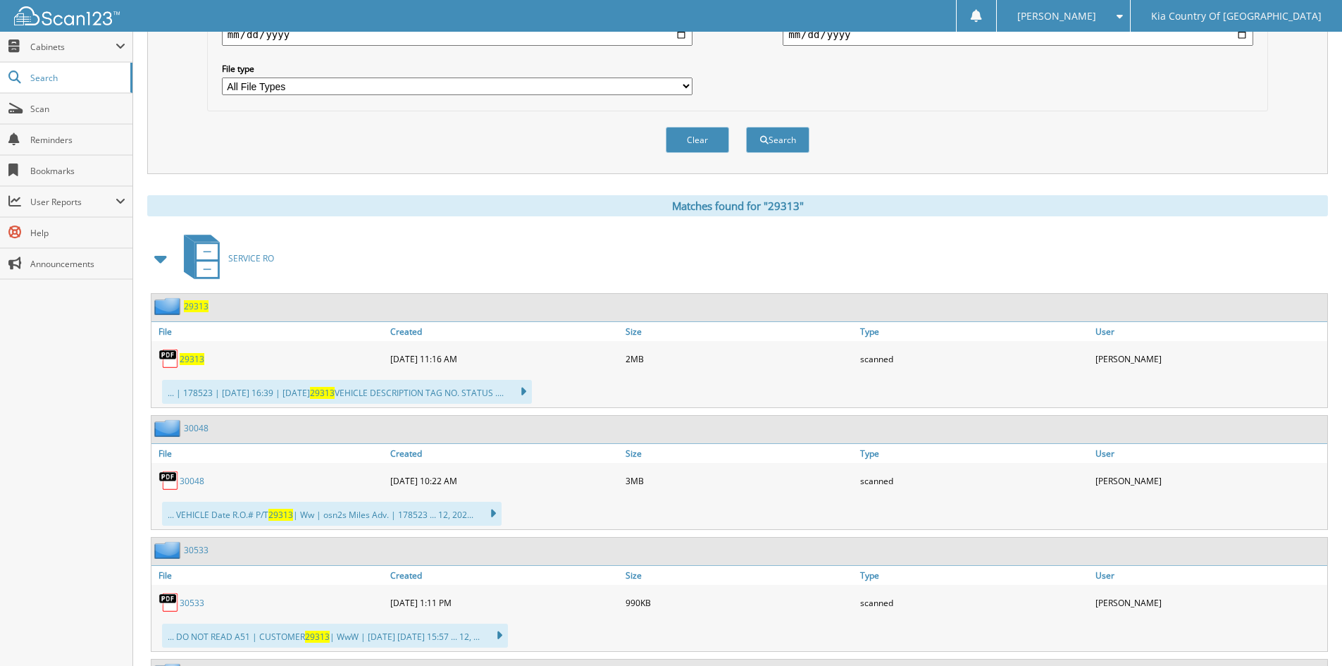
click at [187, 354] on span "29313" at bounding box center [192, 359] width 25 height 12
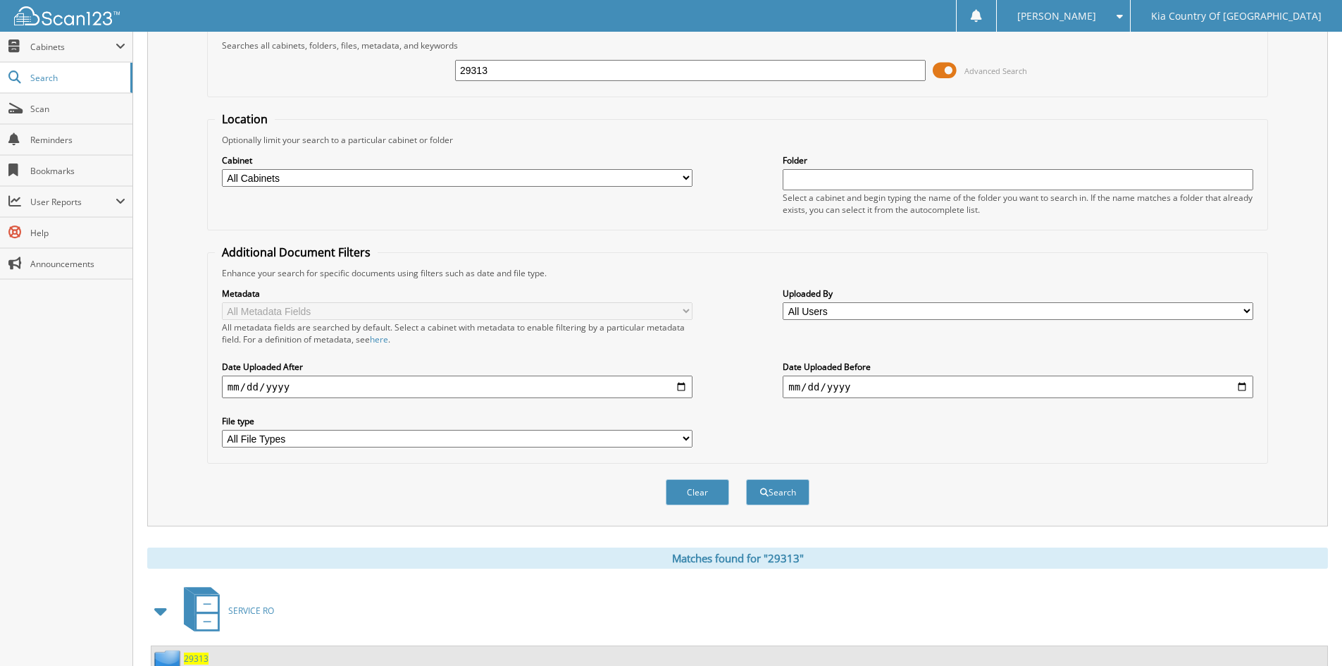
scroll to position [0, 0]
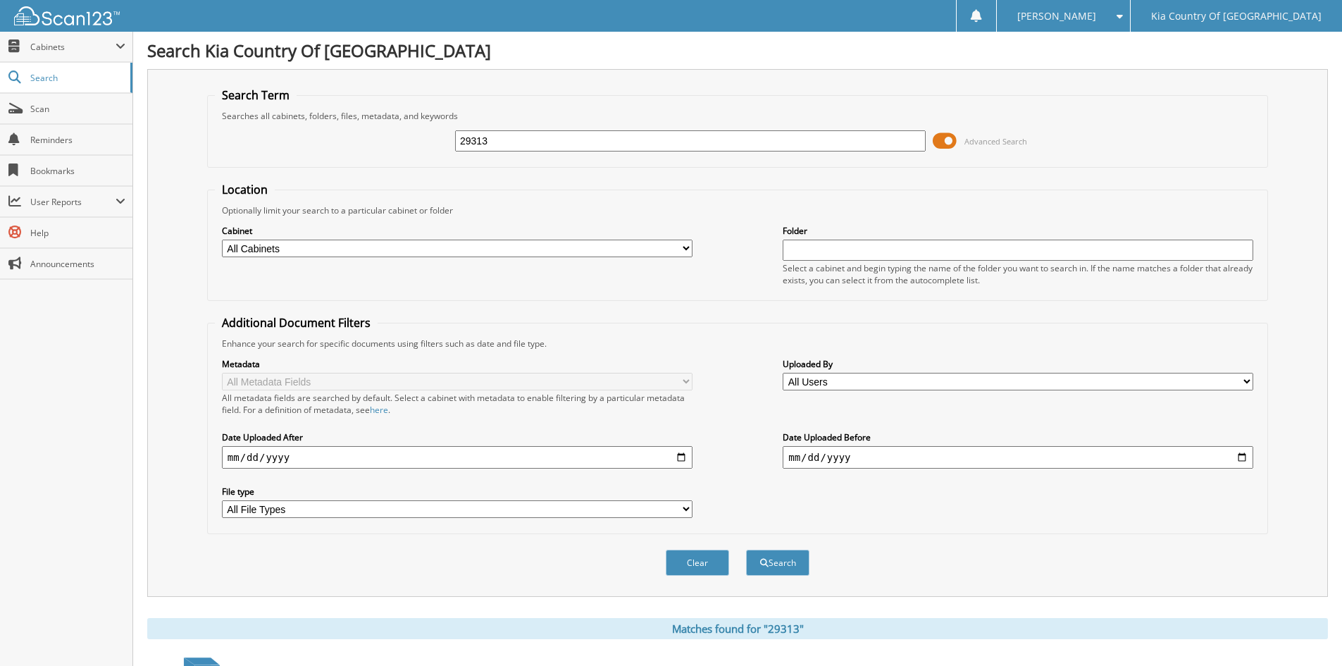
click at [655, 143] on input "29313" at bounding box center [690, 140] width 471 height 21
type input "29558"
click at [746, 550] on button "Search" at bounding box center [777, 563] width 63 height 26
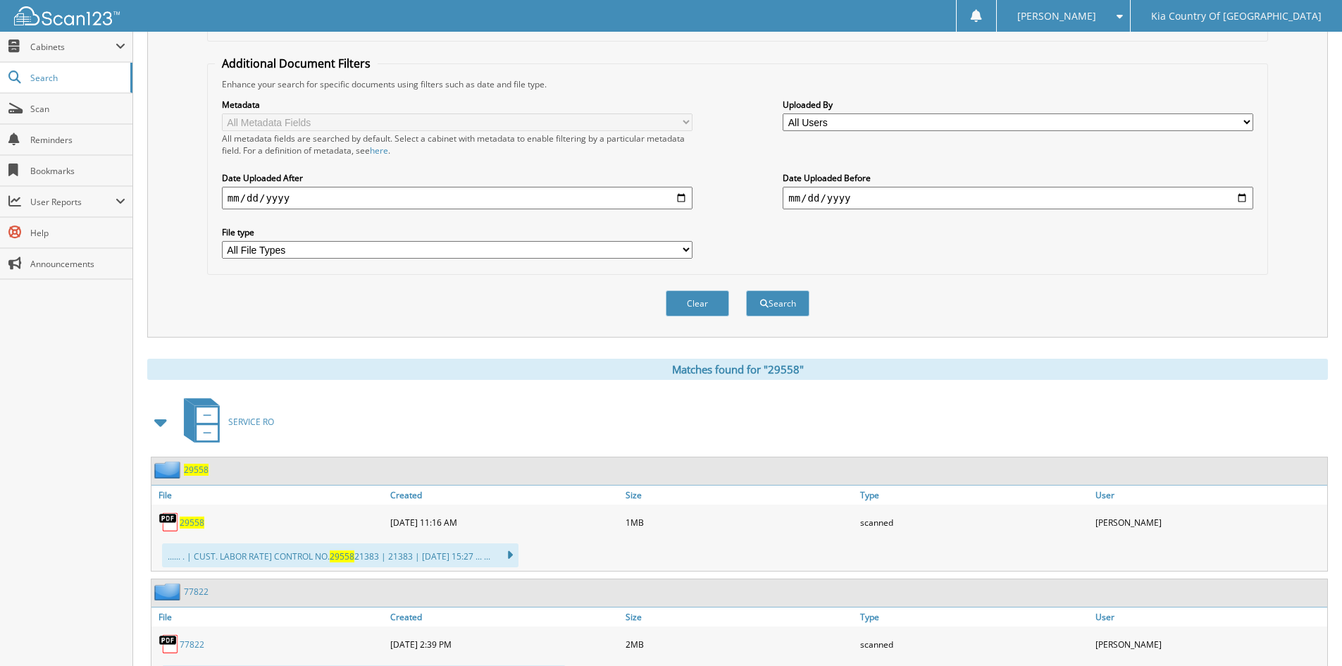
click at [193, 519] on span "29558" at bounding box center [192, 523] width 25 height 12
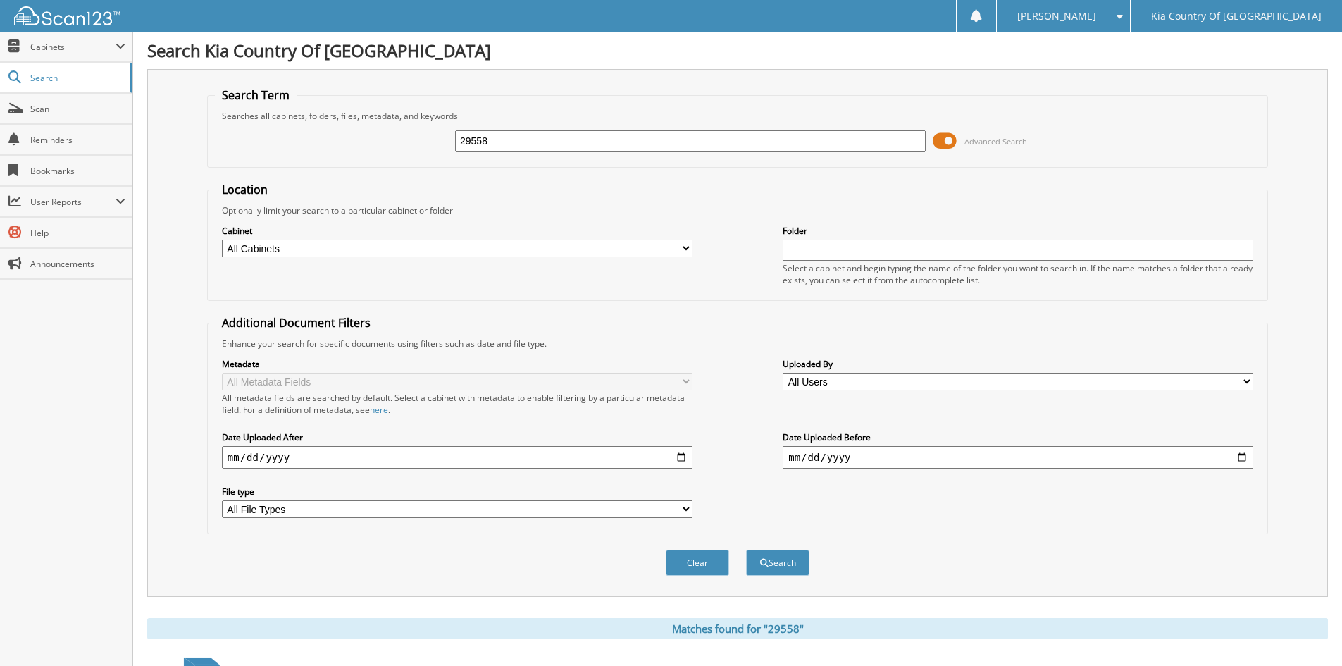
click at [588, 147] on input "29558" at bounding box center [690, 140] width 471 height 21
type input "29584"
click at [746, 550] on button "Search" at bounding box center [777, 563] width 63 height 26
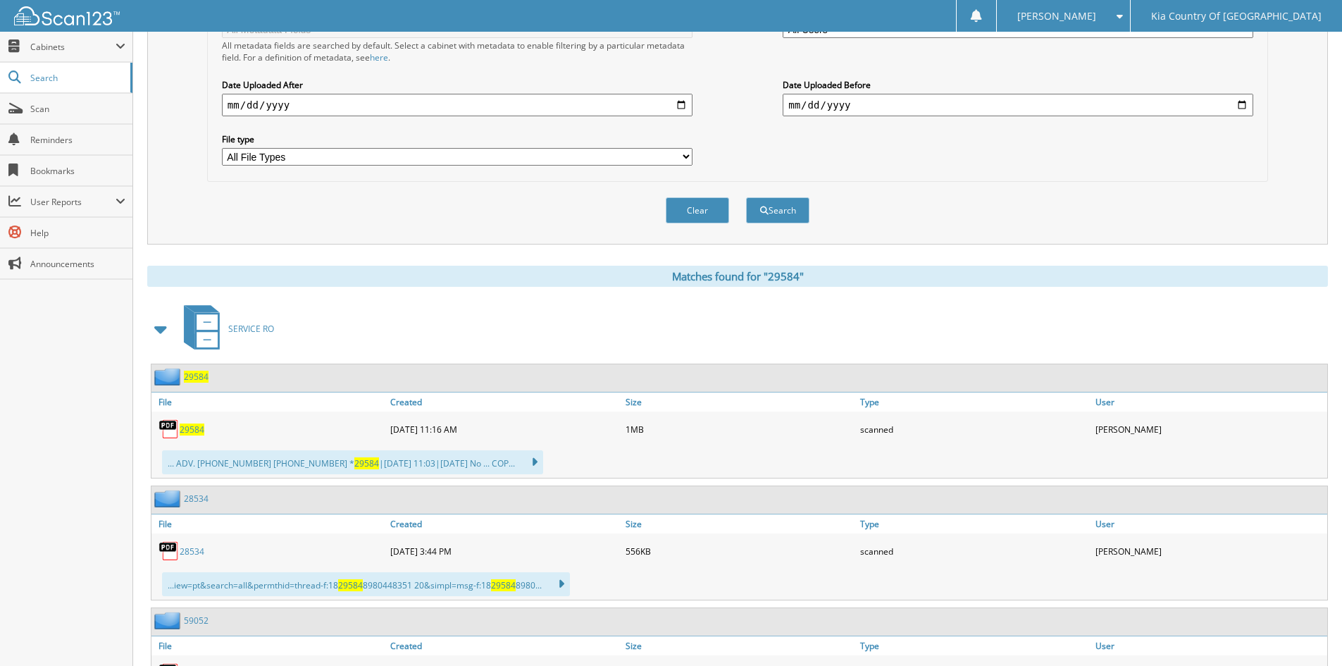
click at [199, 428] on span "29584" at bounding box center [192, 430] width 25 height 12
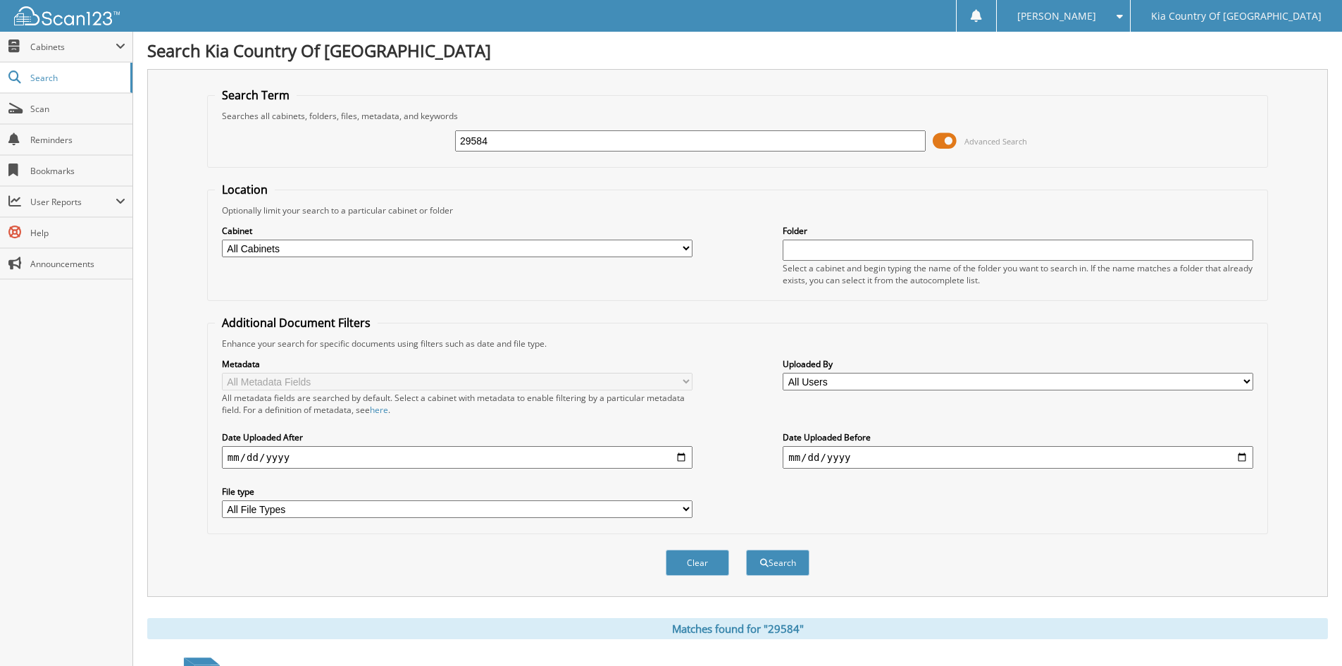
click at [586, 143] on input "29584" at bounding box center [690, 140] width 471 height 21
type input "29723"
click at [746, 550] on button "Search" at bounding box center [777, 563] width 63 height 26
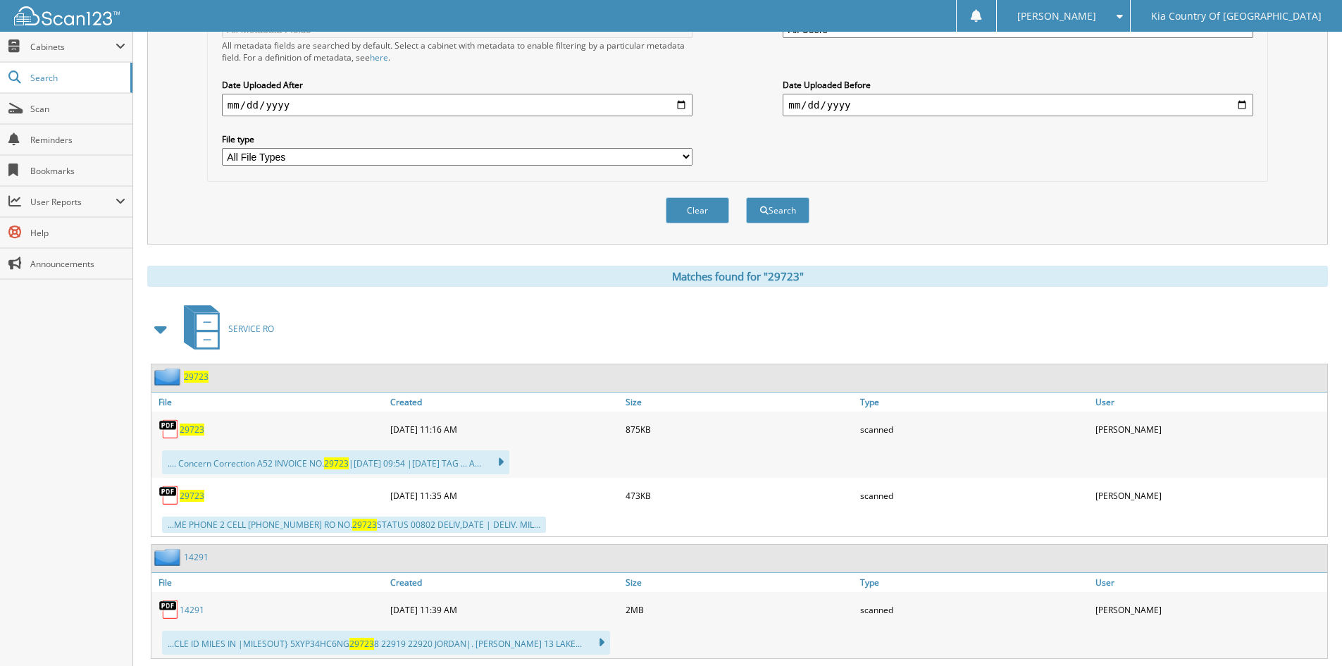
click at [190, 494] on span "29723" at bounding box center [192, 496] width 25 height 12
click at [190, 492] on span "29723" at bounding box center [192, 496] width 25 height 12
click at [187, 495] on span "29723" at bounding box center [192, 496] width 25 height 12
click at [194, 428] on span "29723" at bounding box center [192, 430] width 25 height 12
click at [194, 432] on span "29723" at bounding box center [192, 430] width 25 height 12
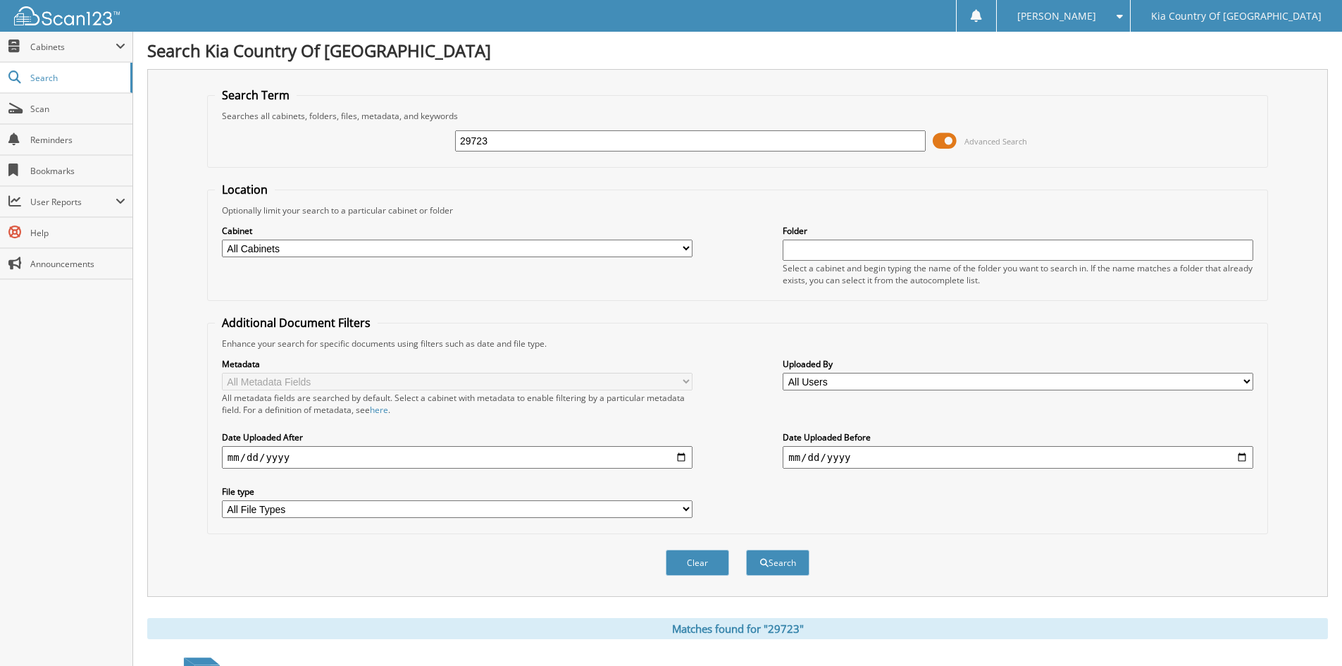
click at [521, 145] on input "29723" at bounding box center [690, 140] width 471 height 21
type input "29573"
click at [746, 550] on button "Search" at bounding box center [777, 563] width 63 height 26
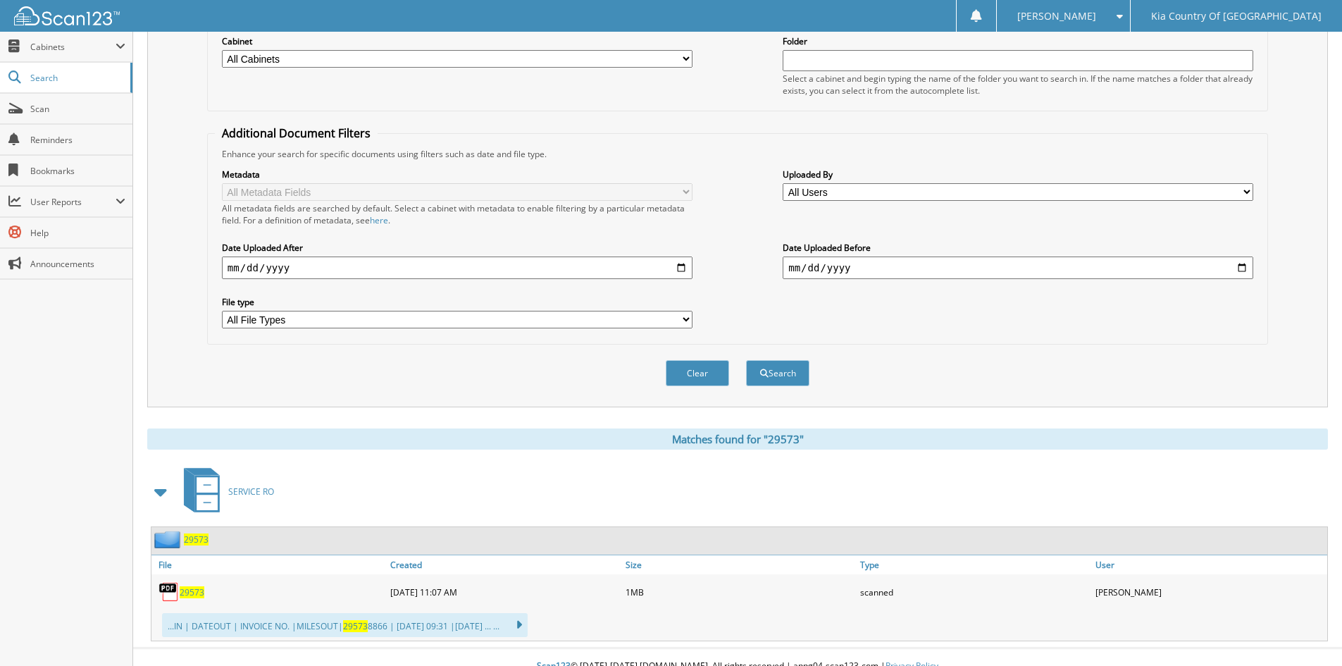
scroll to position [208, 0]
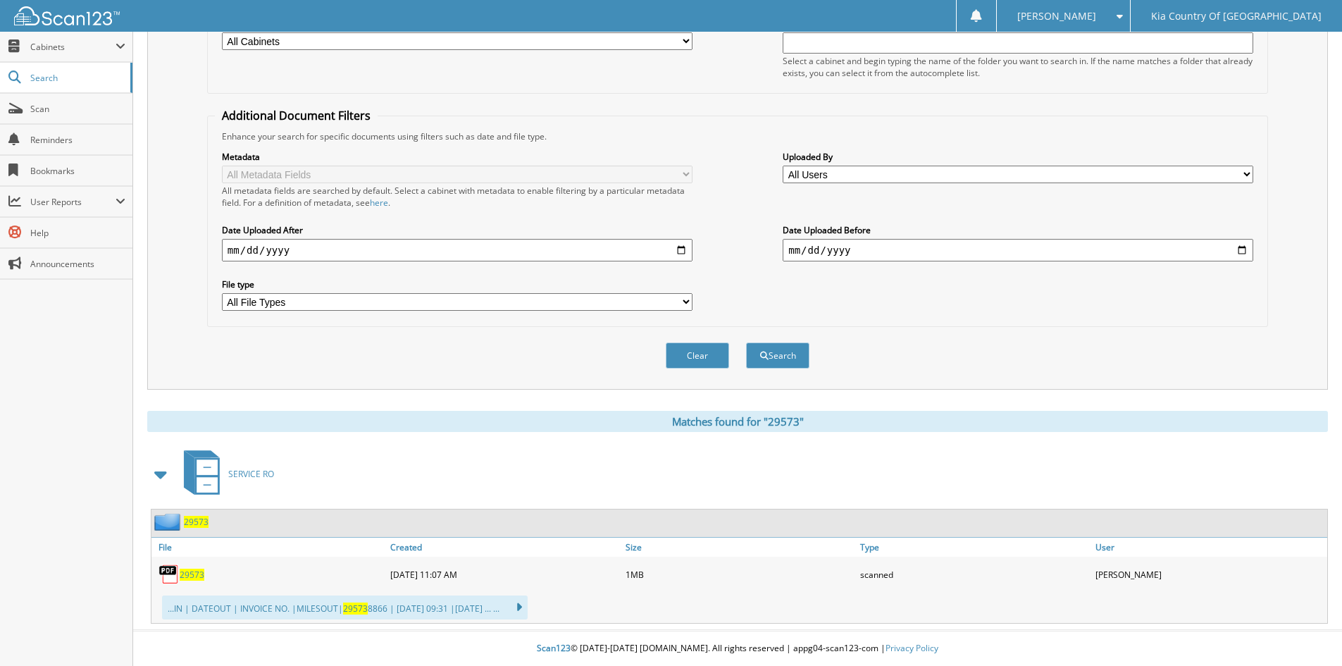
click at [185, 570] on span "29573" at bounding box center [192, 575] width 25 height 12
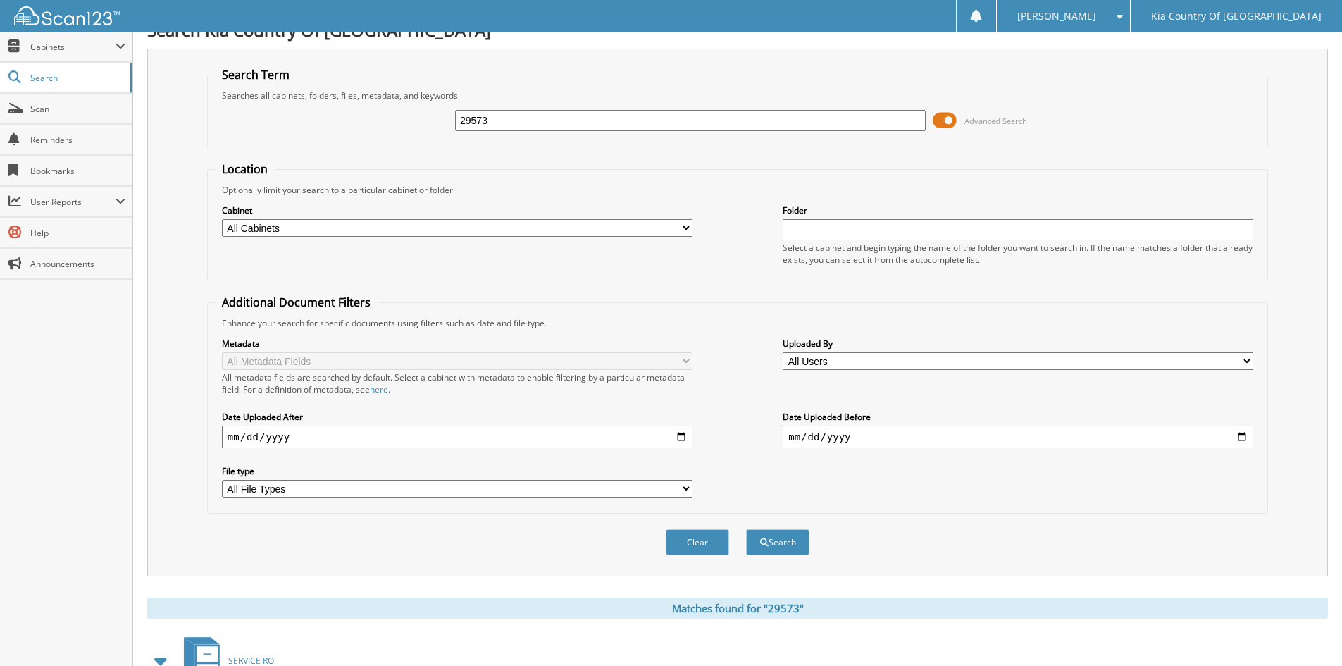
scroll to position [0, 0]
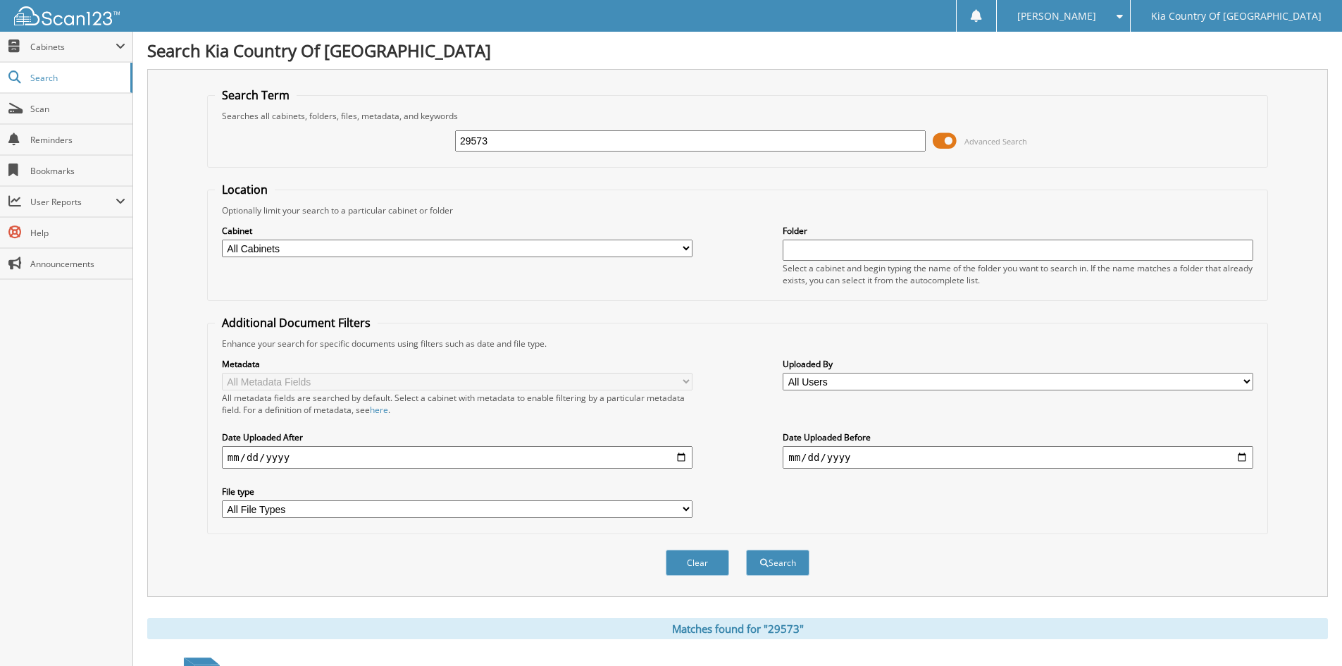
click at [521, 140] on input "29573" at bounding box center [690, 140] width 471 height 21
type input "29614"
click at [746, 550] on button "Search" at bounding box center [777, 563] width 63 height 26
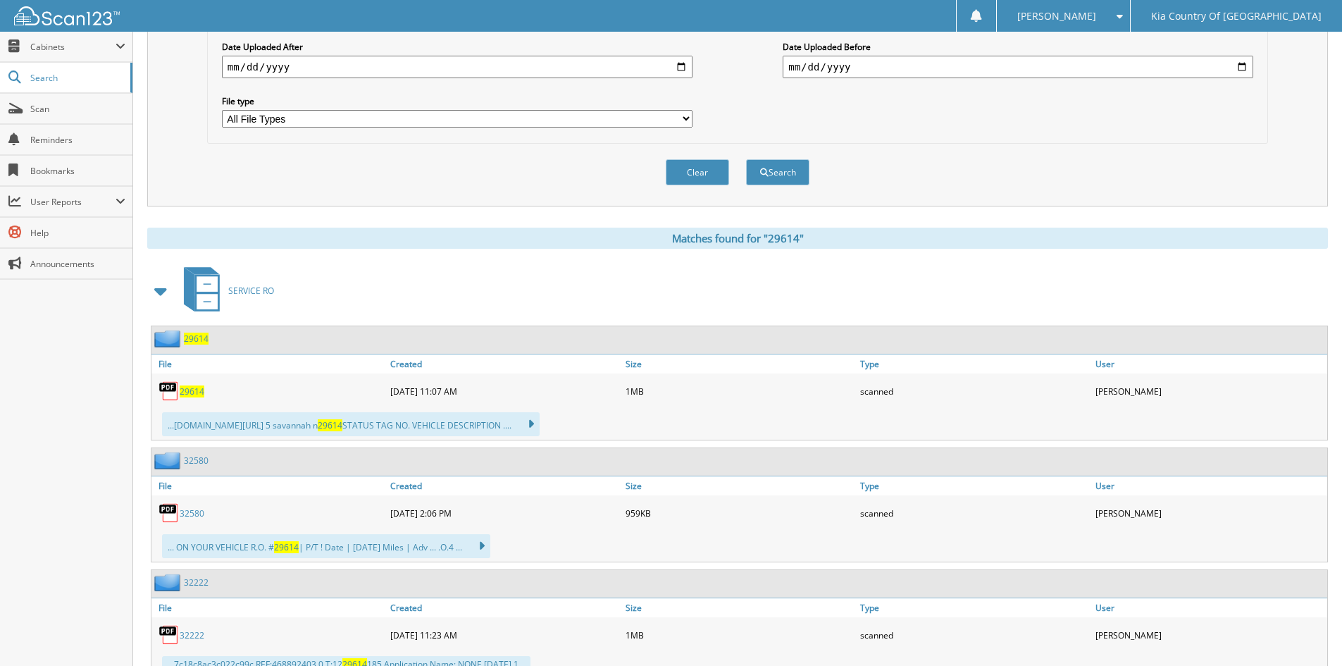
scroll to position [493, 0]
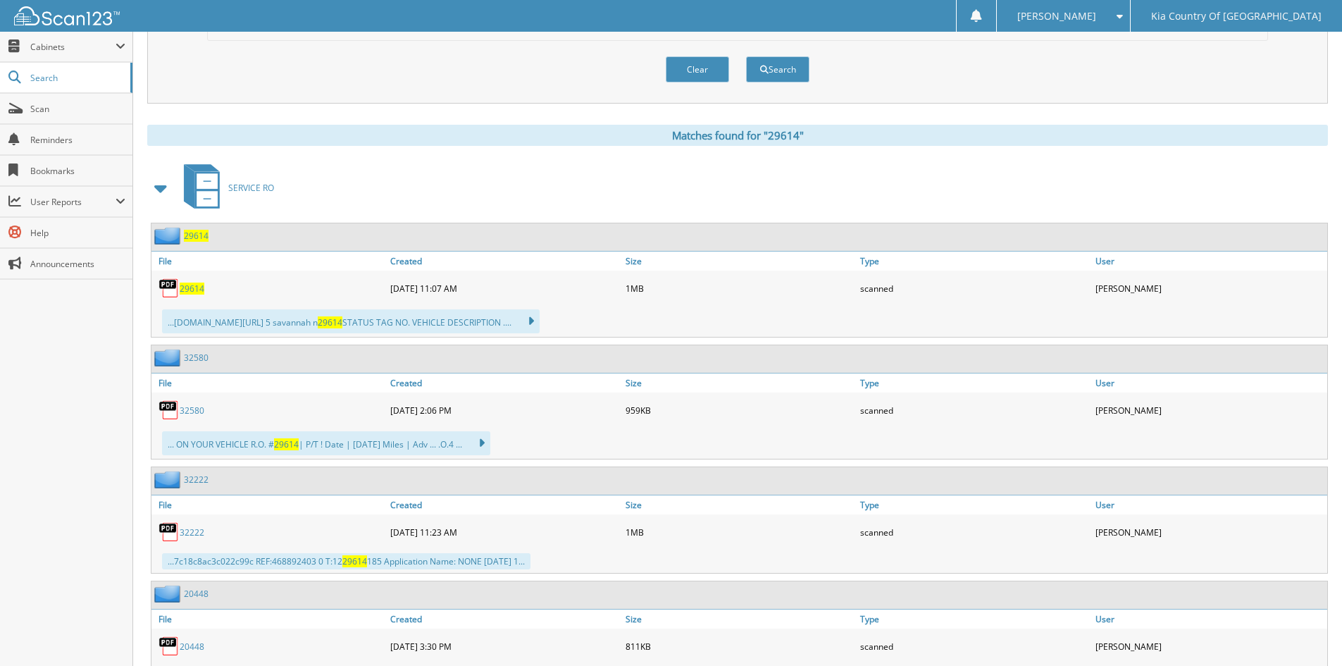
click at [194, 288] on span "29614" at bounding box center [192, 289] width 25 height 12
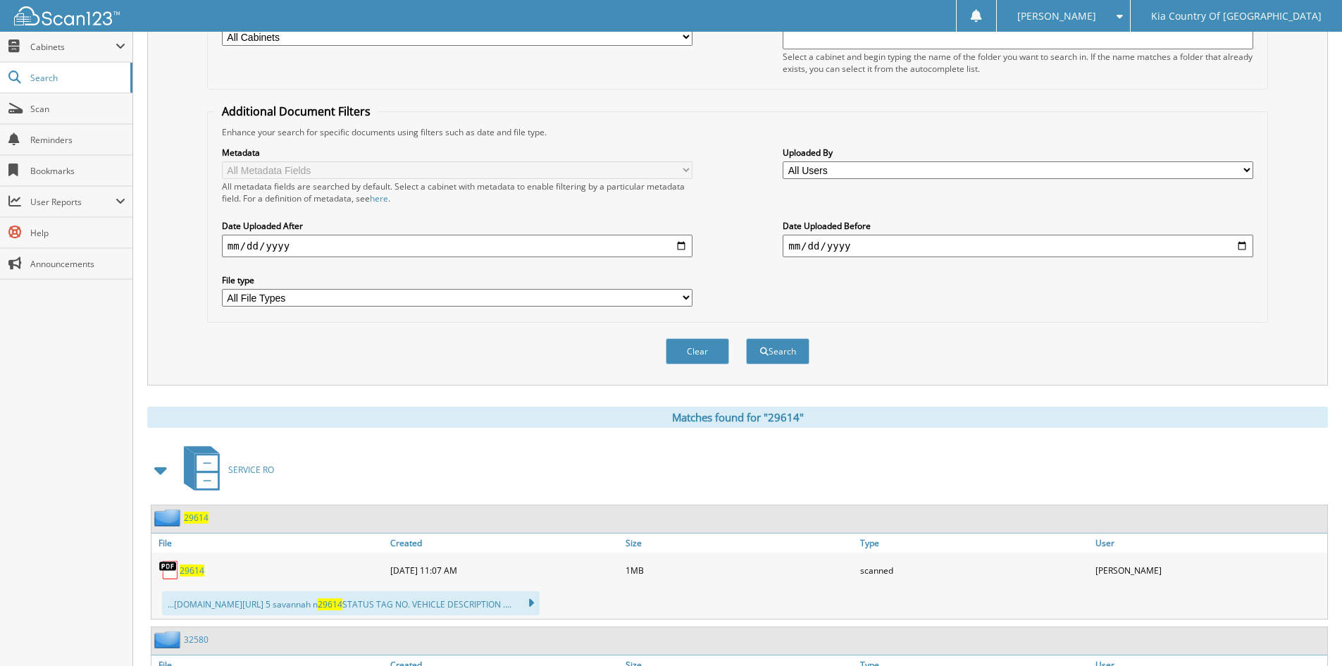
scroll to position [0, 0]
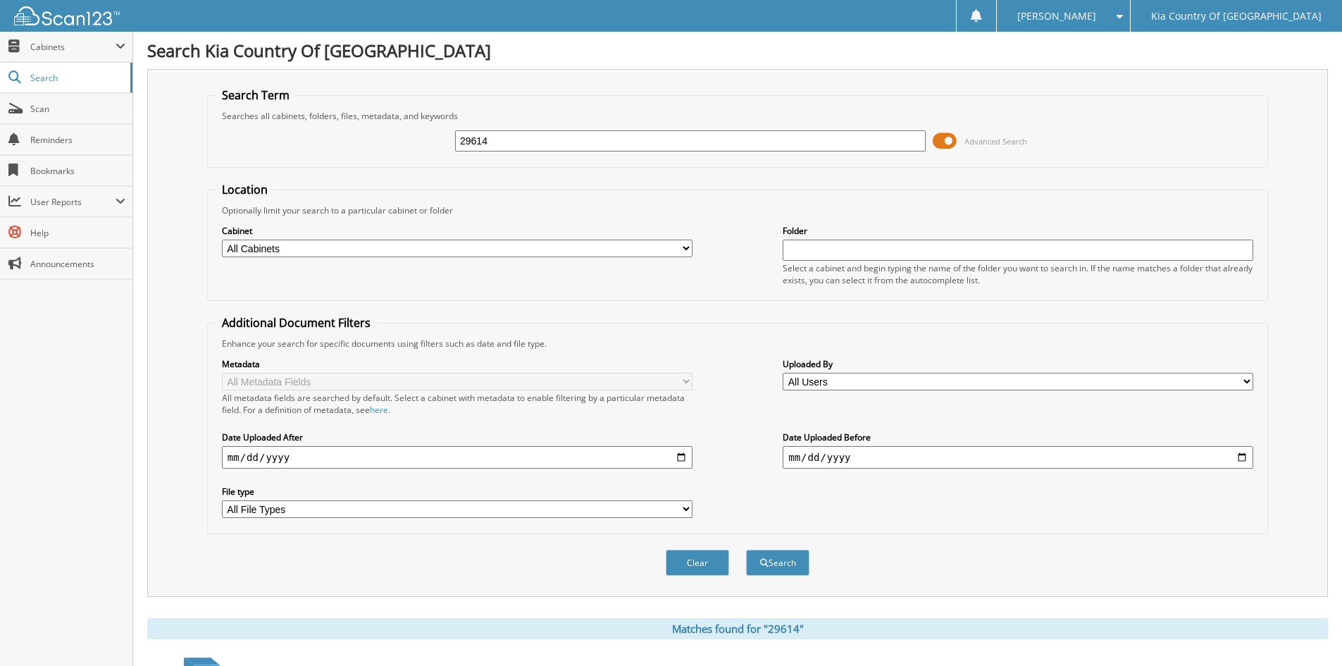
click at [561, 142] on input "29614" at bounding box center [690, 140] width 471 height 21
type input "29496"
click at [746, 550] on button "Search" at bounding box center [777, 563] width 63 height 26
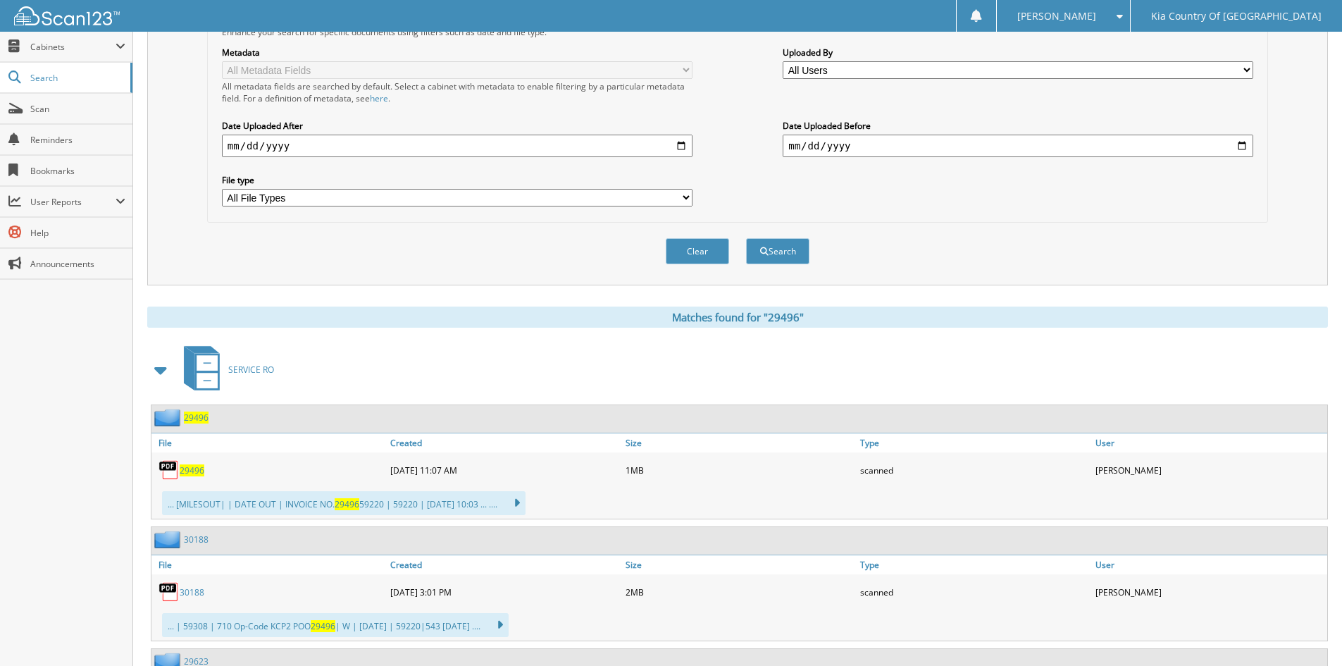
scroll to position [423, 0]
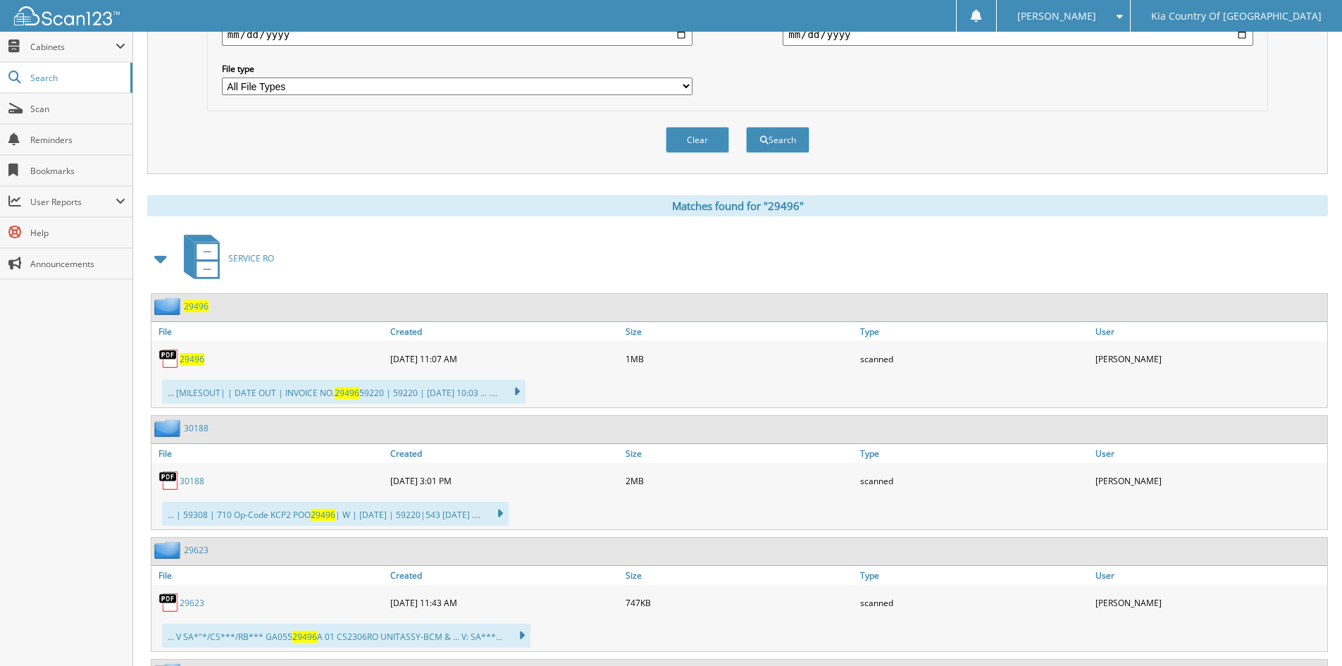
click at [190, 362] on span "29496" at bounding box center [192, 359] width 25 height 12
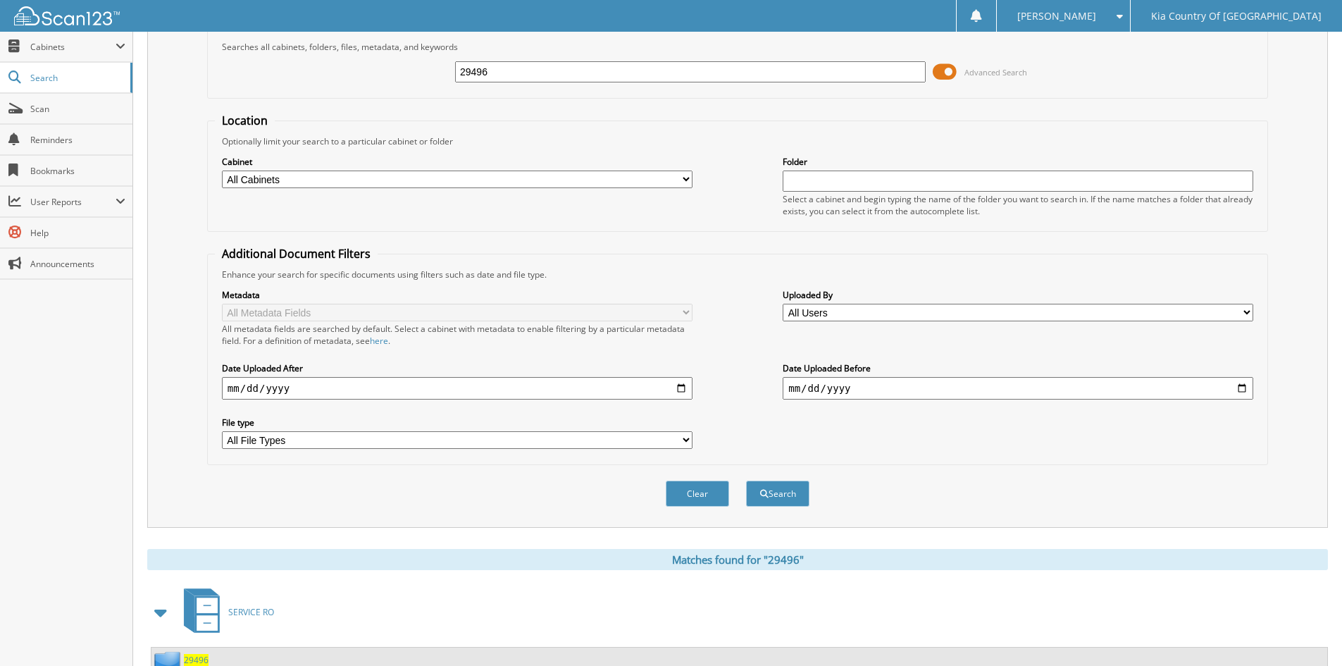
scroll to position [0, 0]
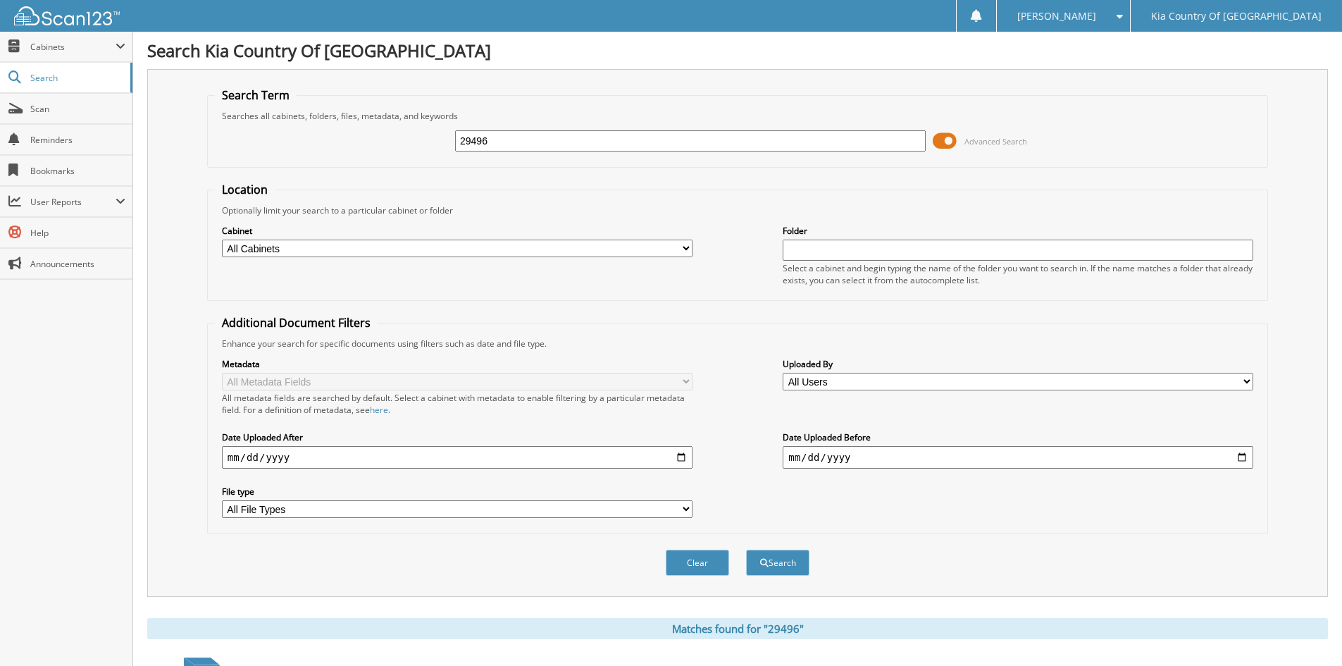
click at [543, 132] on input "29496" at bounding box center [690, 140] width 471 height 21
type input "29388"
click at [746, 550] on button "Search" at bounding box center [777, 563] width 63 height 26
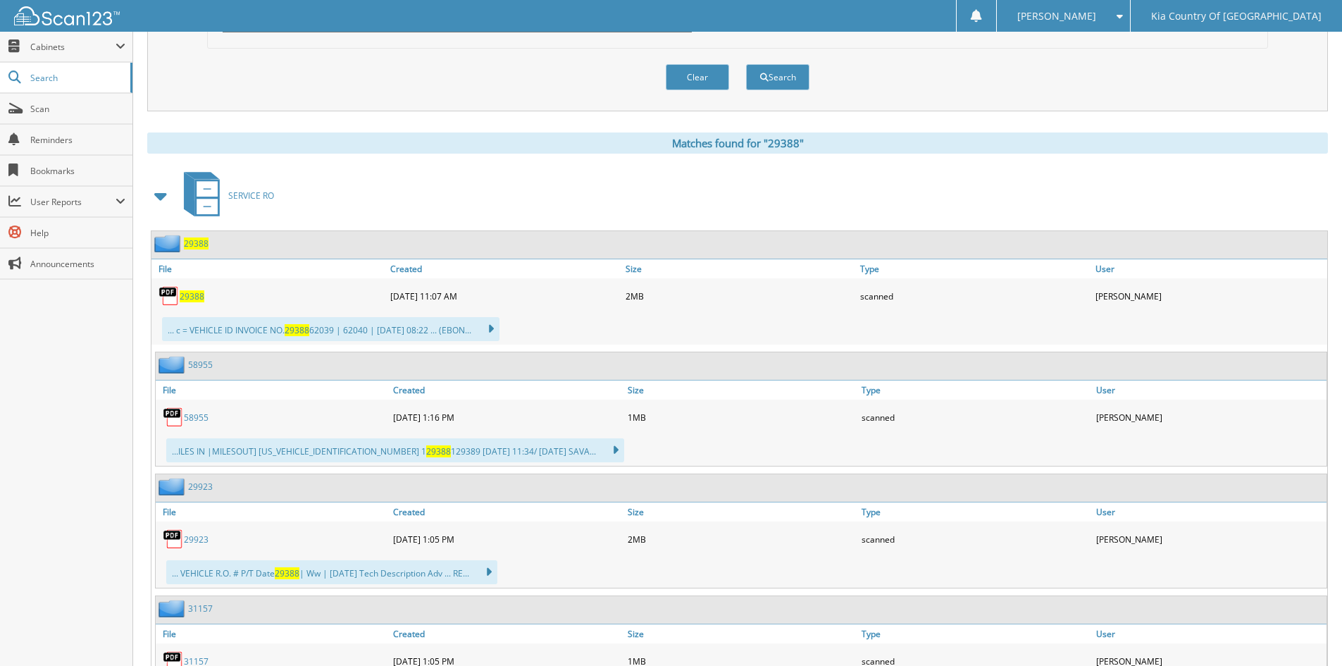
scroll to position [493, 0]
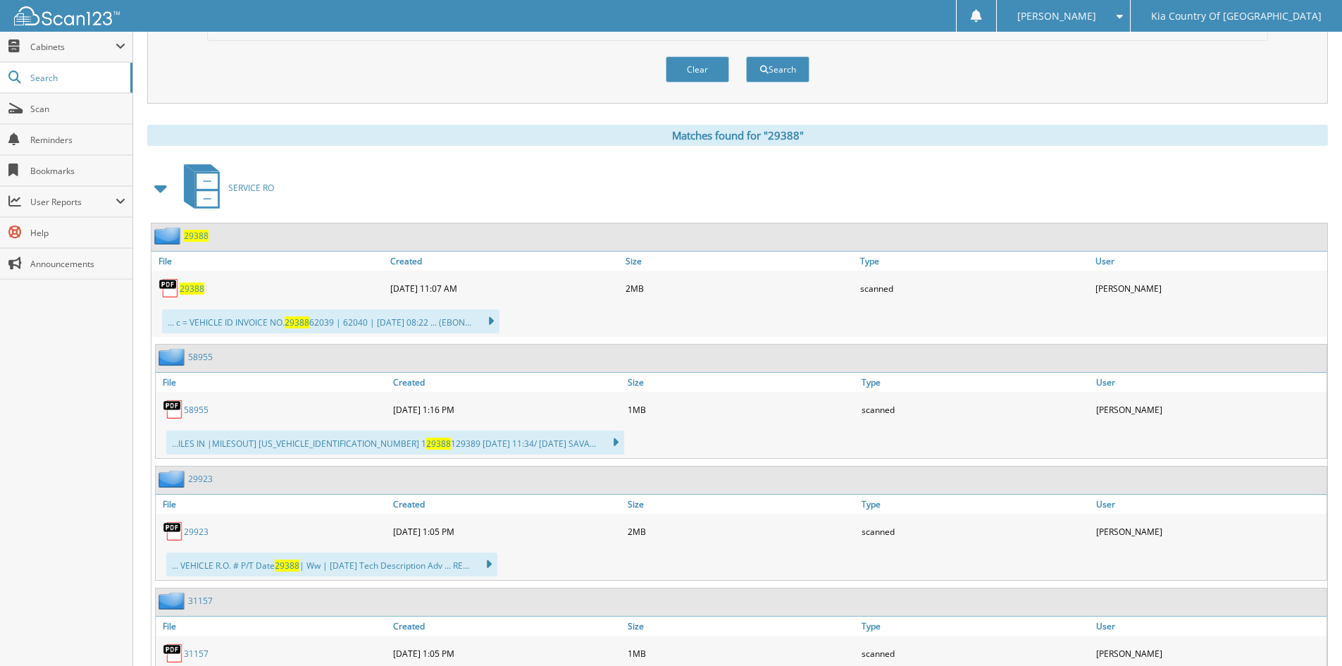
click at [196, 288] on span "29388" at bounding box center [192, 289] width 25 height 12
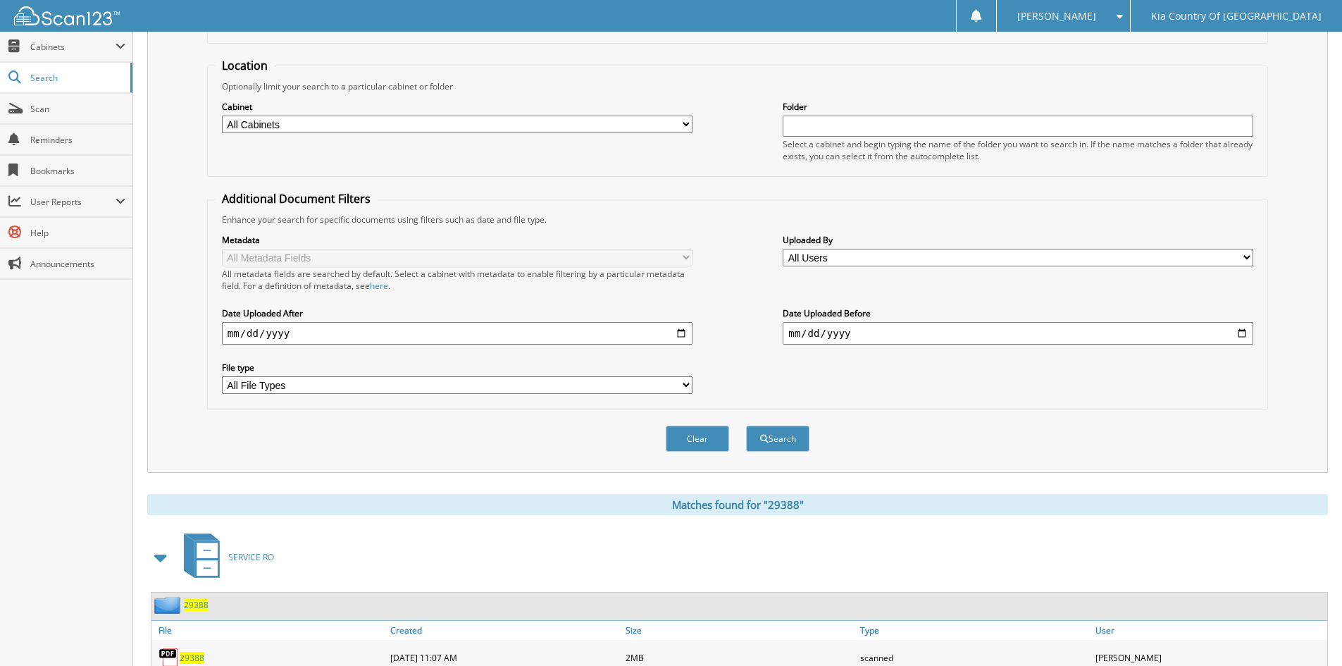
scroll to position [0, 0]
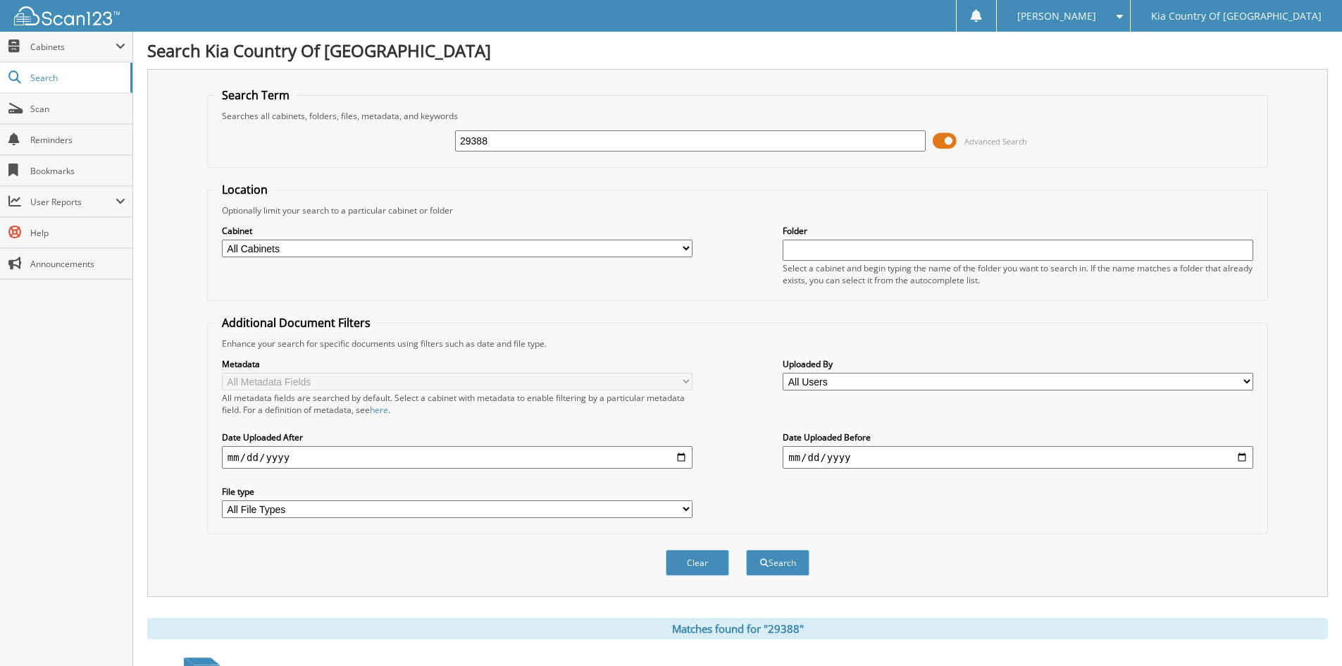
click at [525, 133] on input "29388" at bounding box center [690, 140] width 471 height 21
type input "29414"
click at [746, 550] on button "Search" at bounding box center [777, 563] width 63 height 26
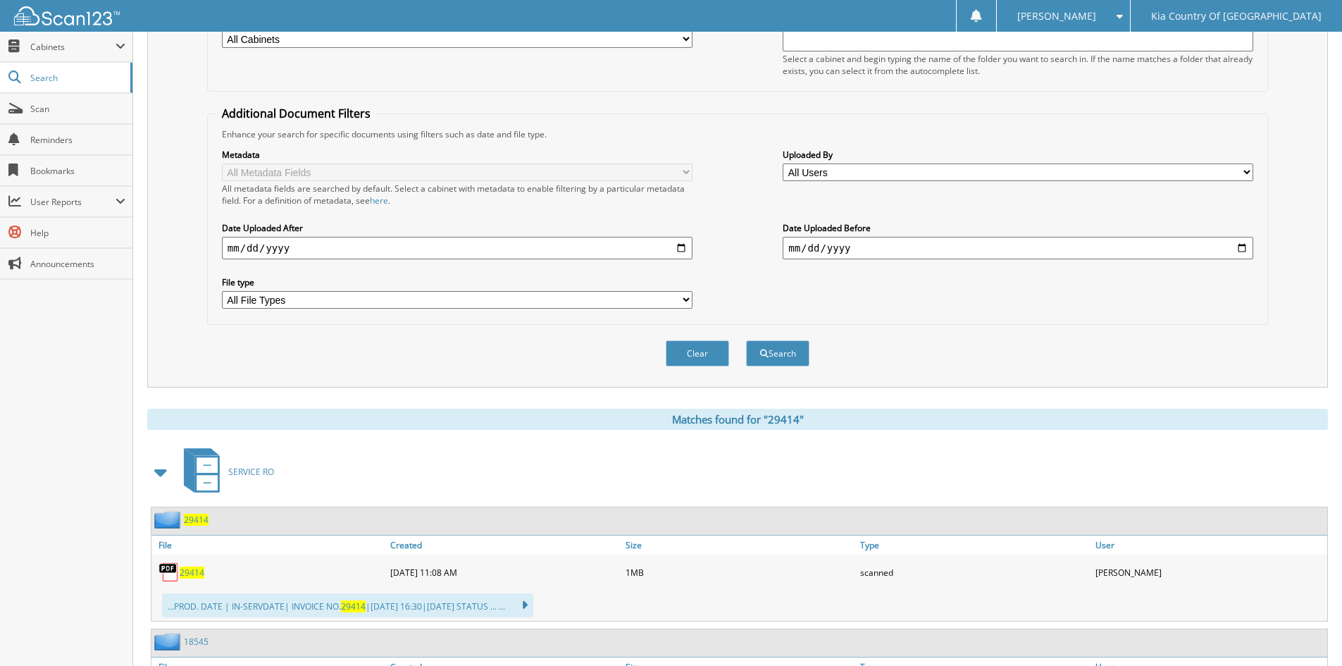
scroll to position [352, 0]
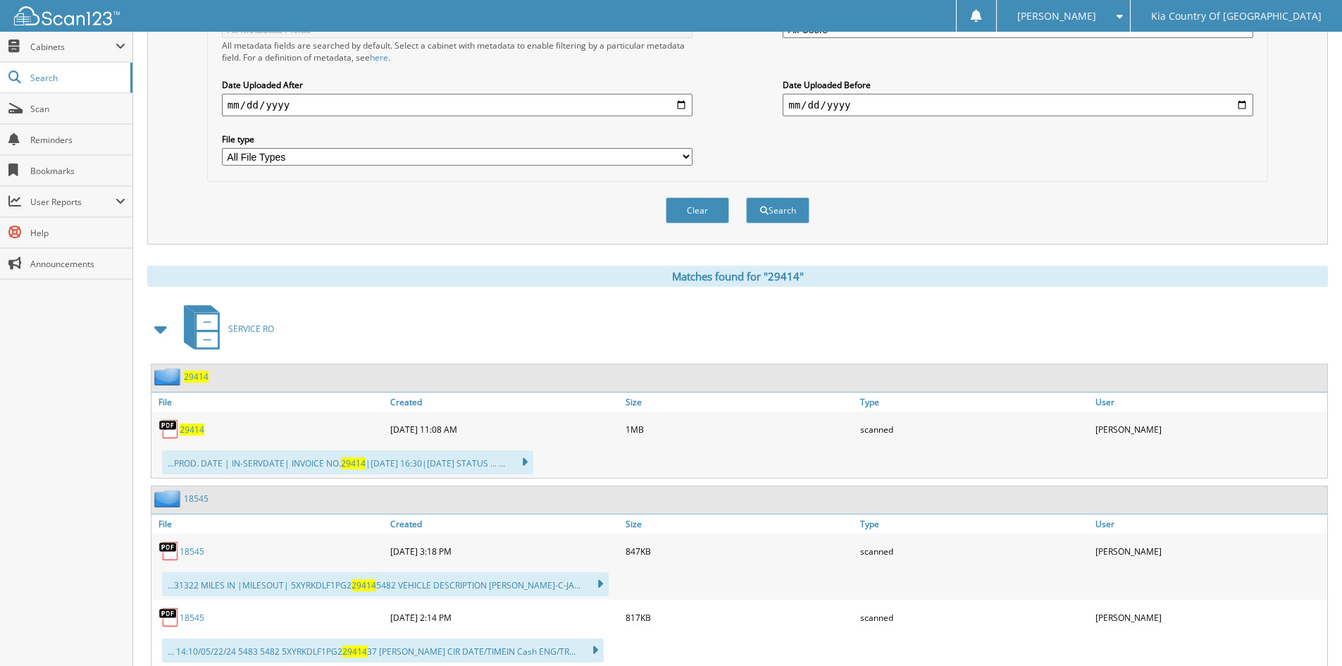
click at [185, 429] on span "29414" at bounding box center [192, 430] width 25 height 12
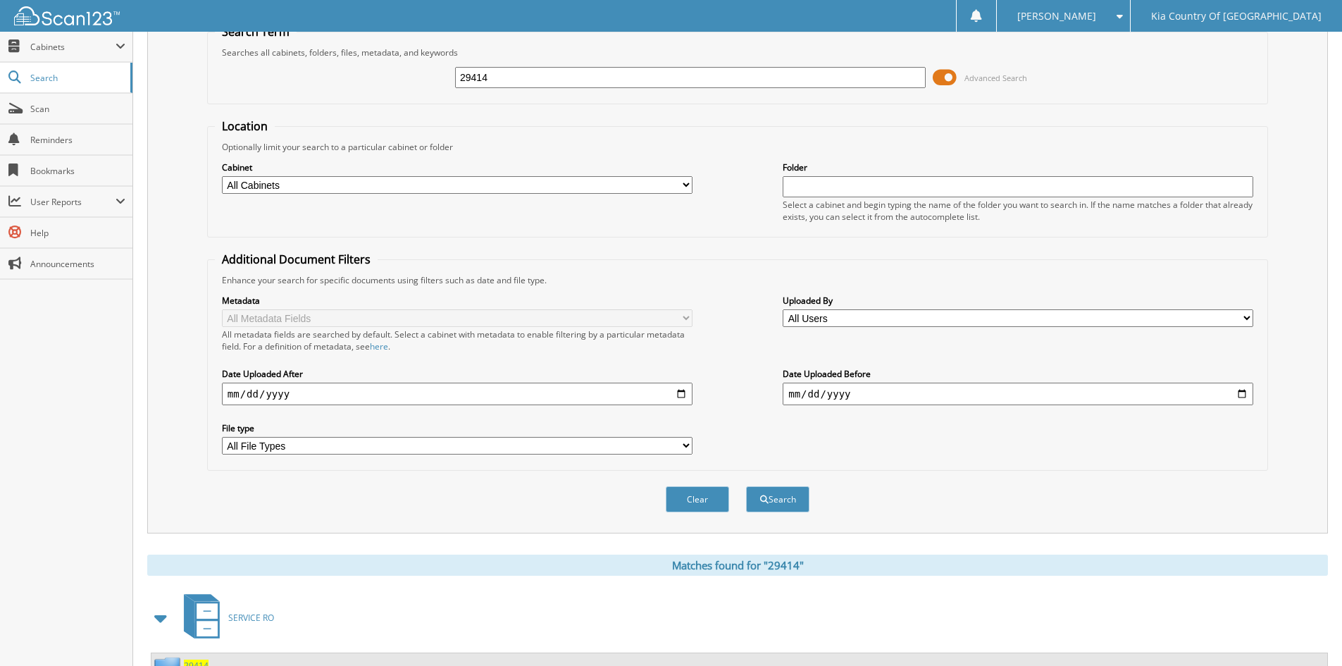
scroll to position [0, 0]
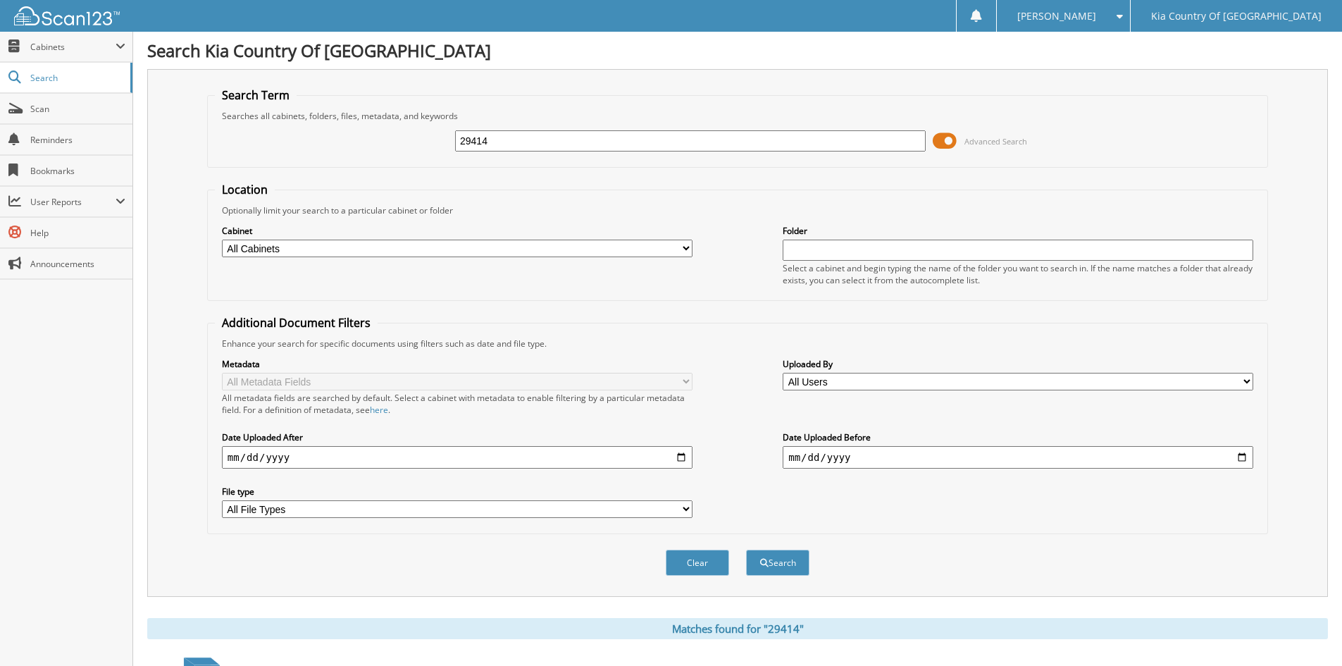
click at [536, 140] on input "29414" at bounding box center [690, 140] width 471 height 21
type input "29316"
click at [746, 550] on button "Search" at bounding box center [777, 563] width 63 height 26
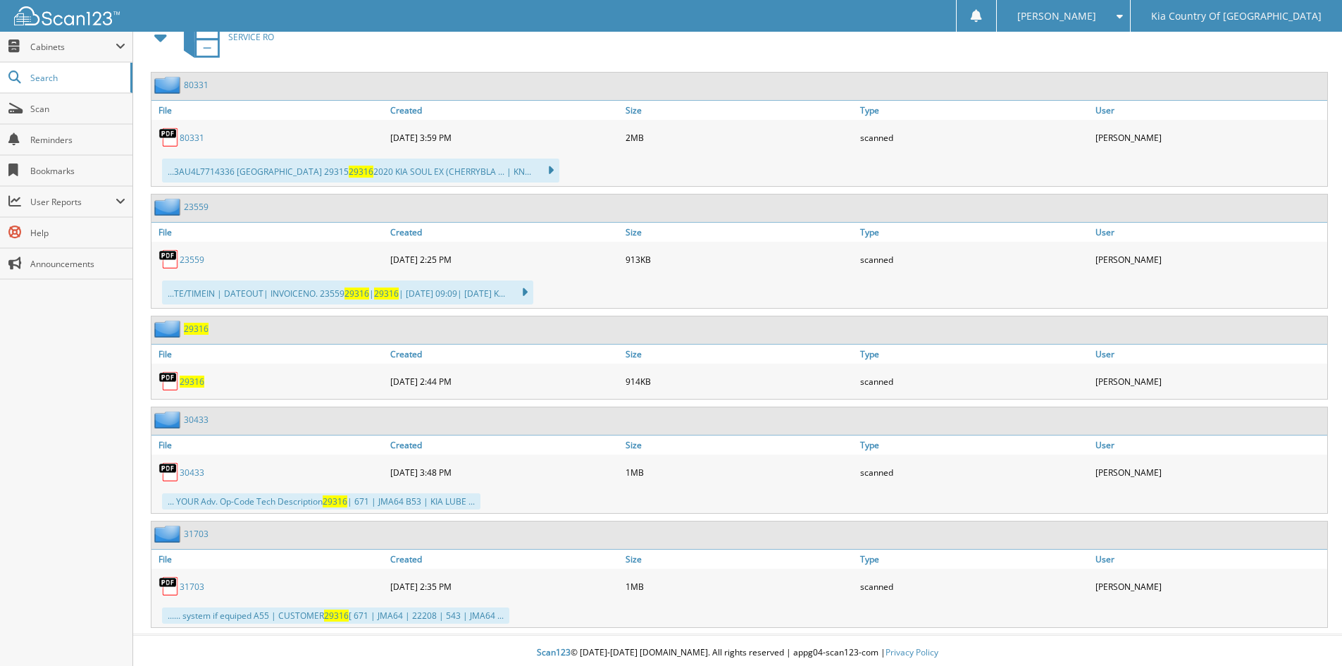
scroll to position [649, 0]
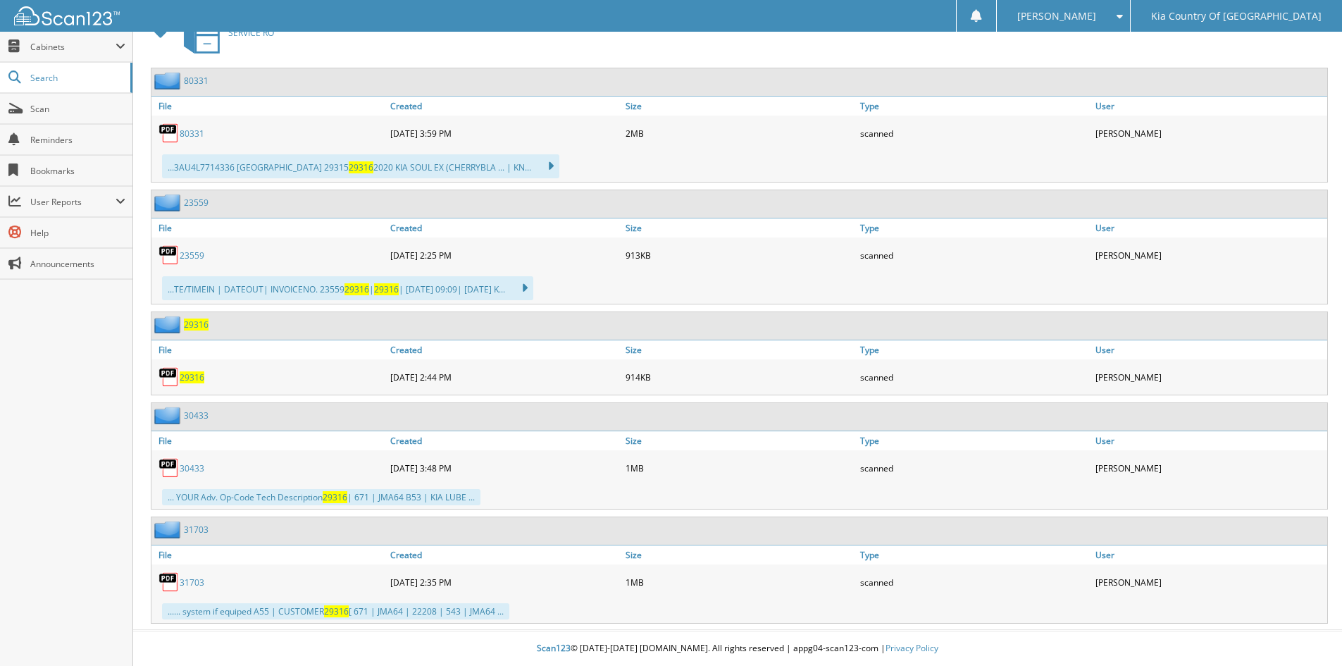
click at [194, 377] on span "29316" at bounding box center [192, 377] width 25 height 12
click at [190, 378] on span "29316" at bounding box center [192, 377] width 25 height 12
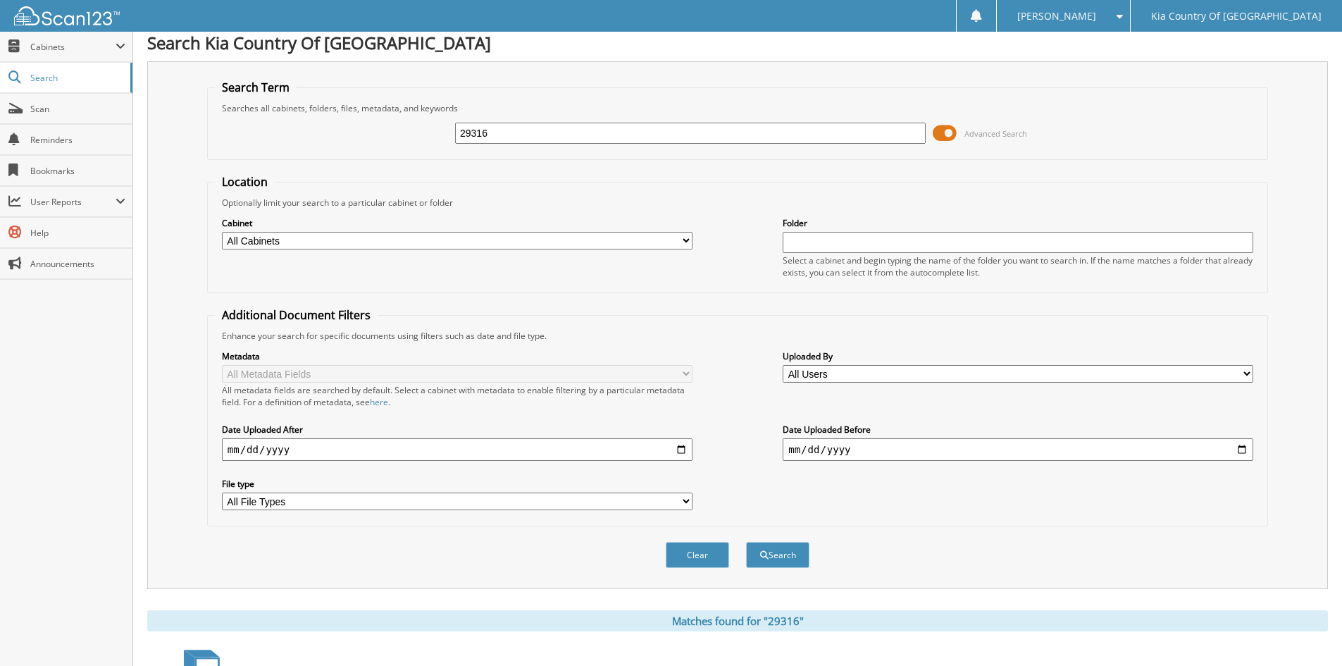
scroll to position [0, 0]
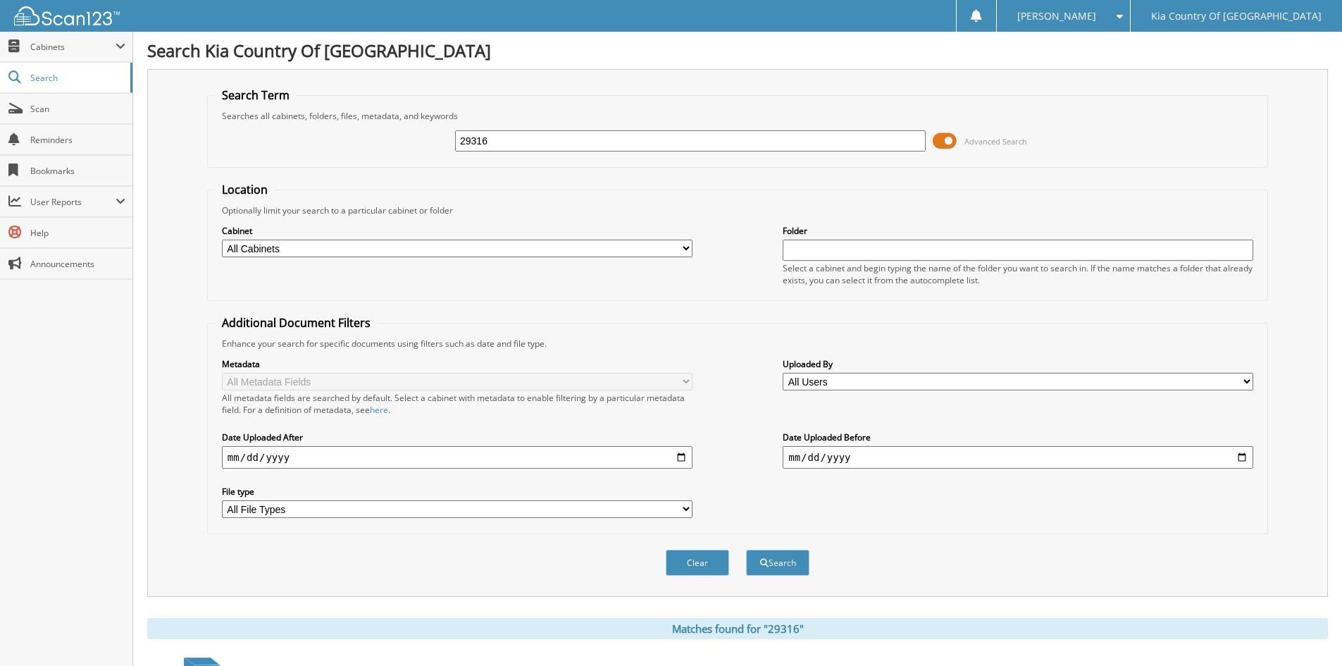
click at [553, 138] on input "29316" at bounding box center [690, 140] width 471 height 21
type input "29304"
click at [746, 550] on button "Search" at bounding box center [777, 563] width 63 height 26
click at [79, 42] on span "Cabinets" at bounding box center [72, 47] width 85 height 12
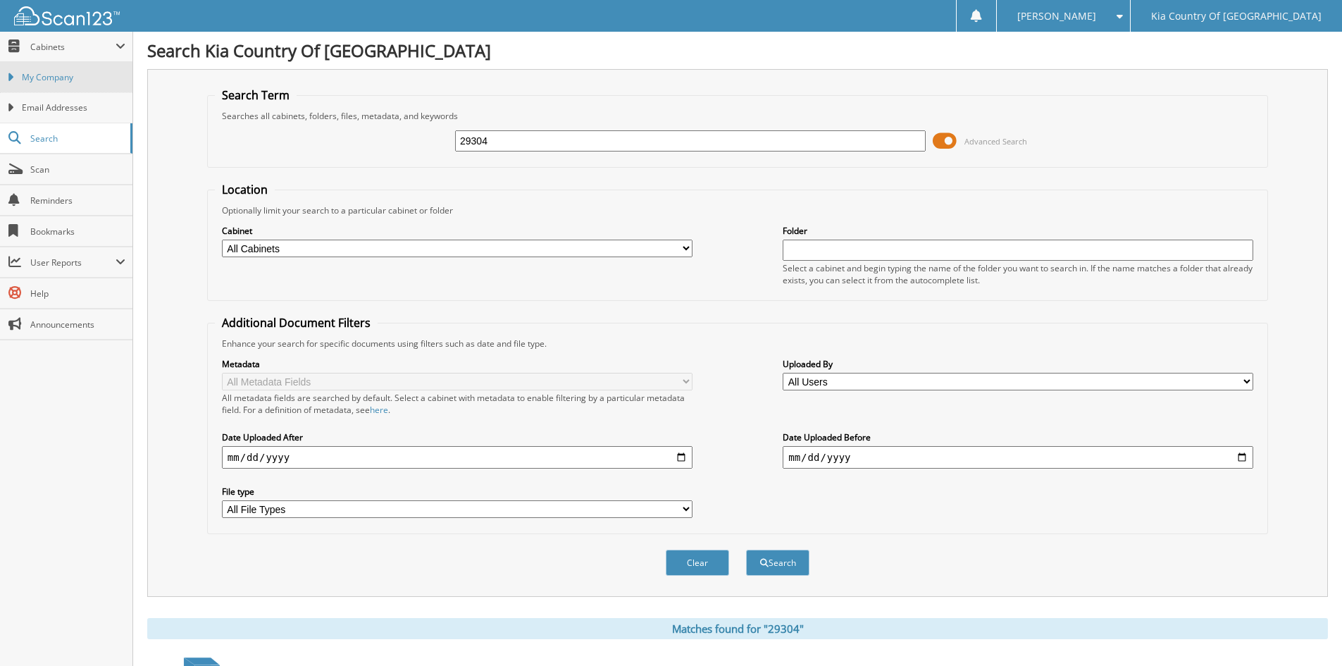
click at [89, 72] on span "My Company" at bounding box center [74, 77] width 104 height 13
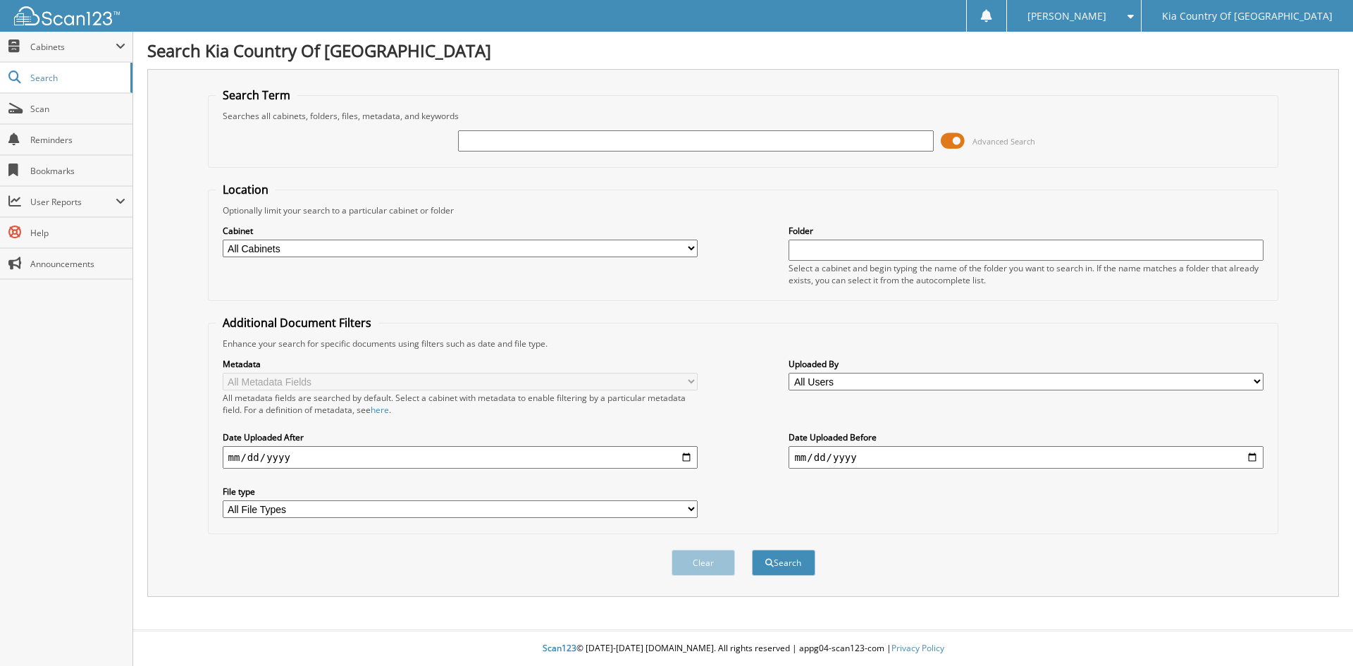
click at [952, 144] on span at bounding box center [953, 140] width 24 height 21
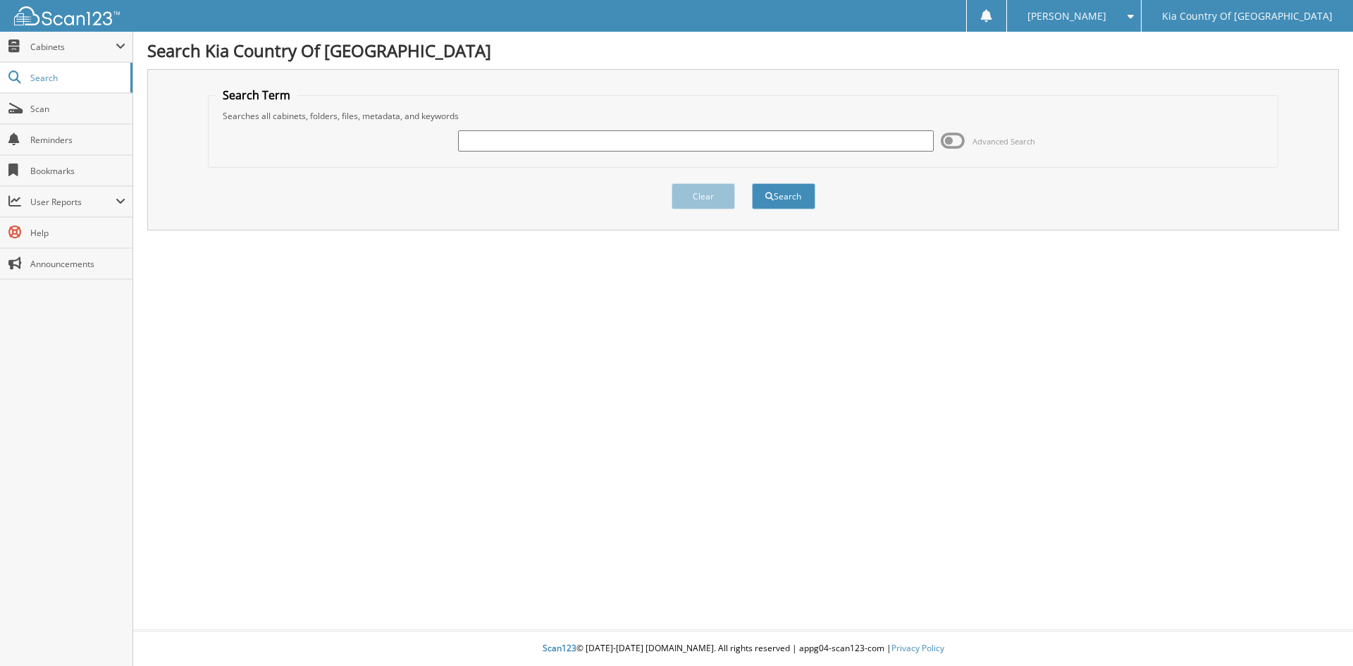
click at [520, 140] on input "text" at bounding box center [695, 140] width 475 height 21
type input "29484"
click at [752, 183] on button "Search" at bounding box center [783, 196] width 63 height 26
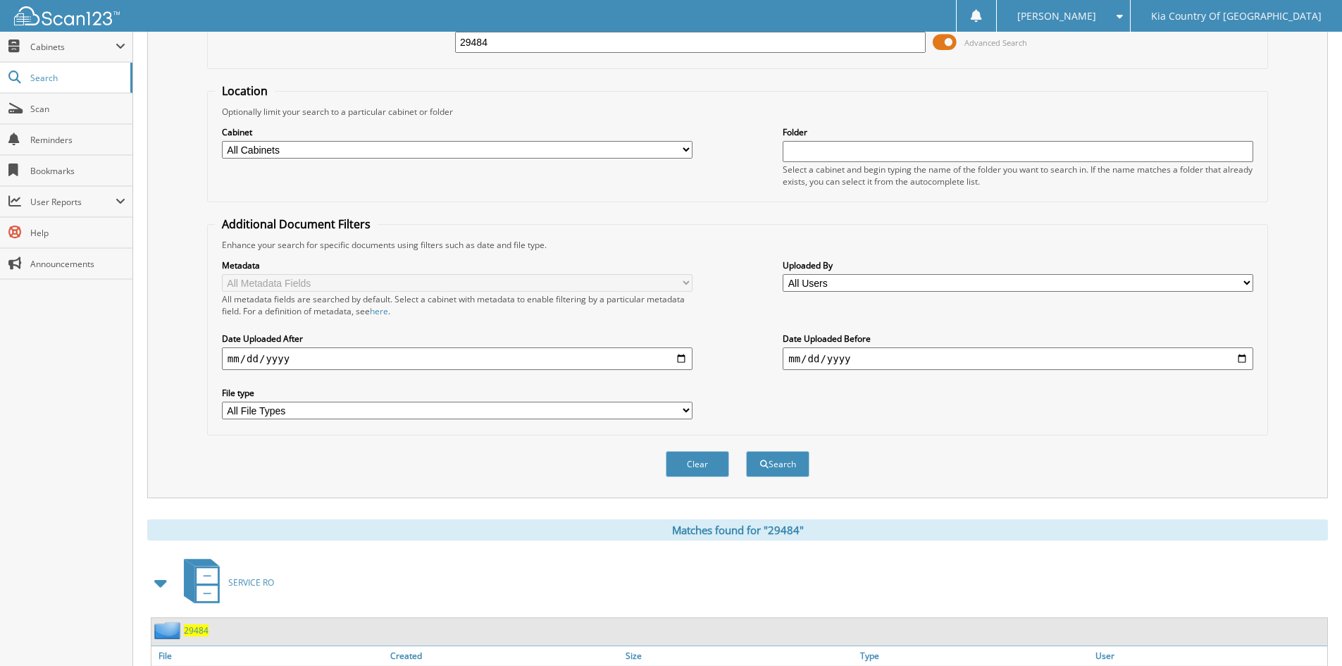
scroll to position [330, 0]
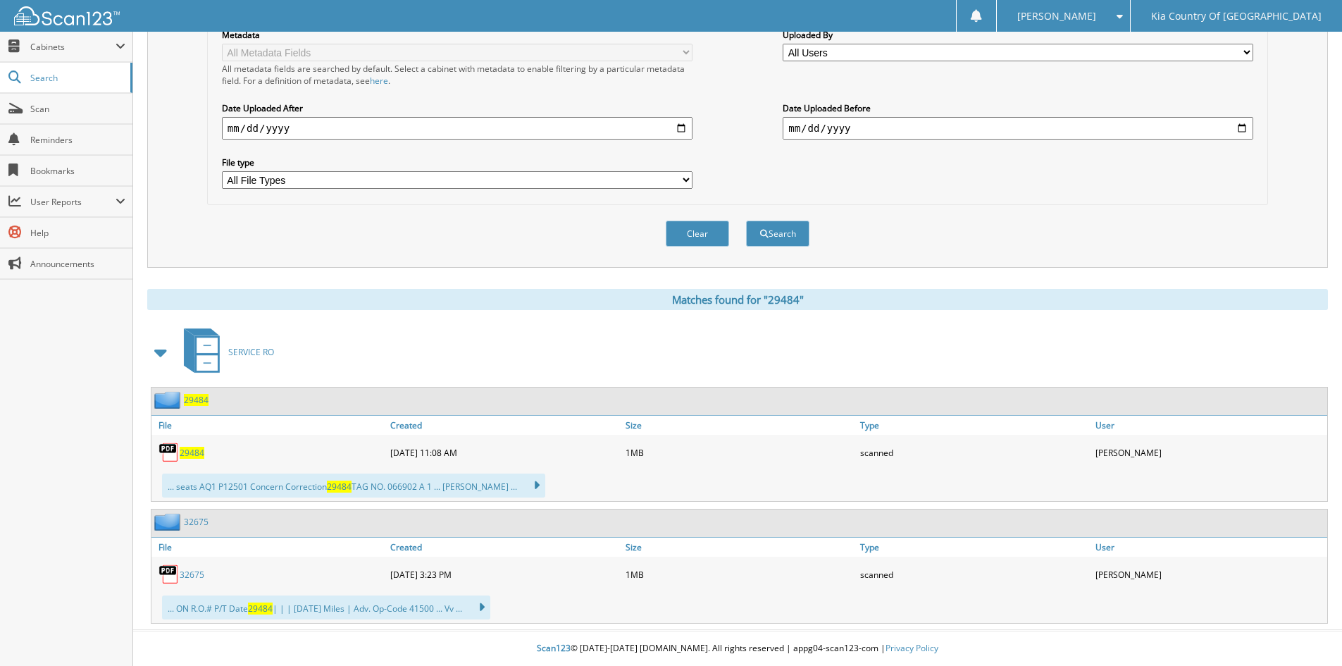
click at [194, 452] on span "29484" at bounding box center [192, 453] width 25 height 12
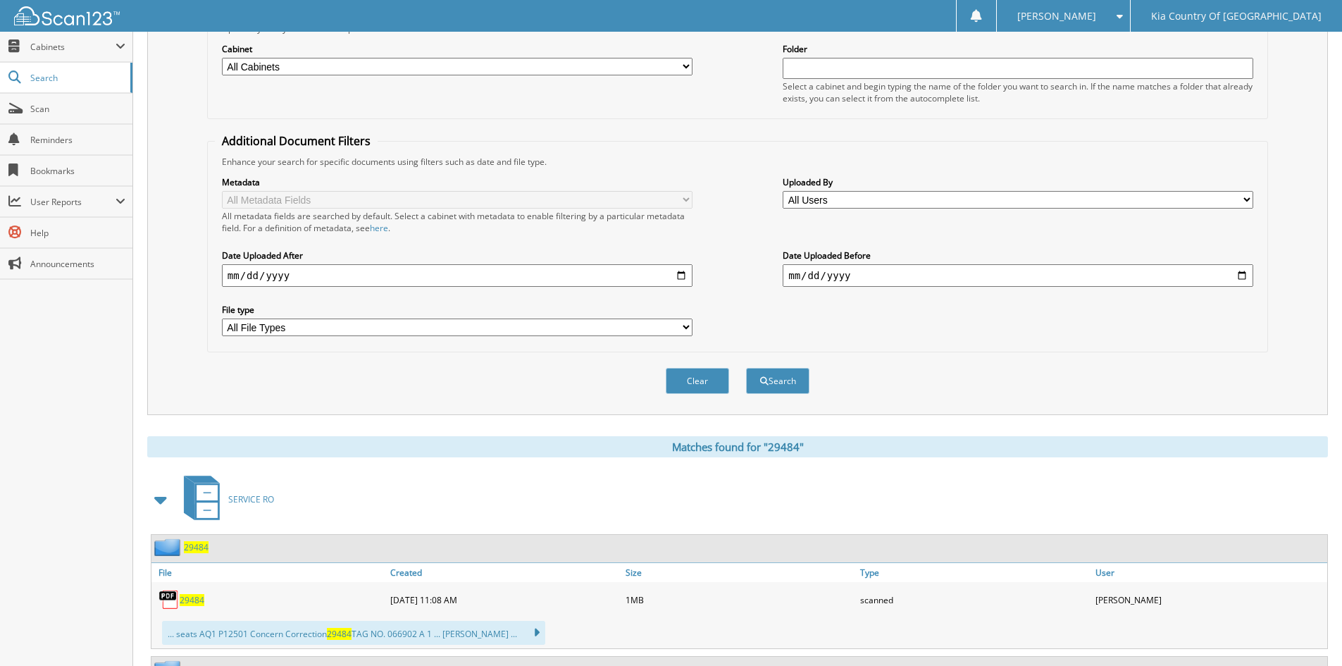
scroll to position [0, 0]
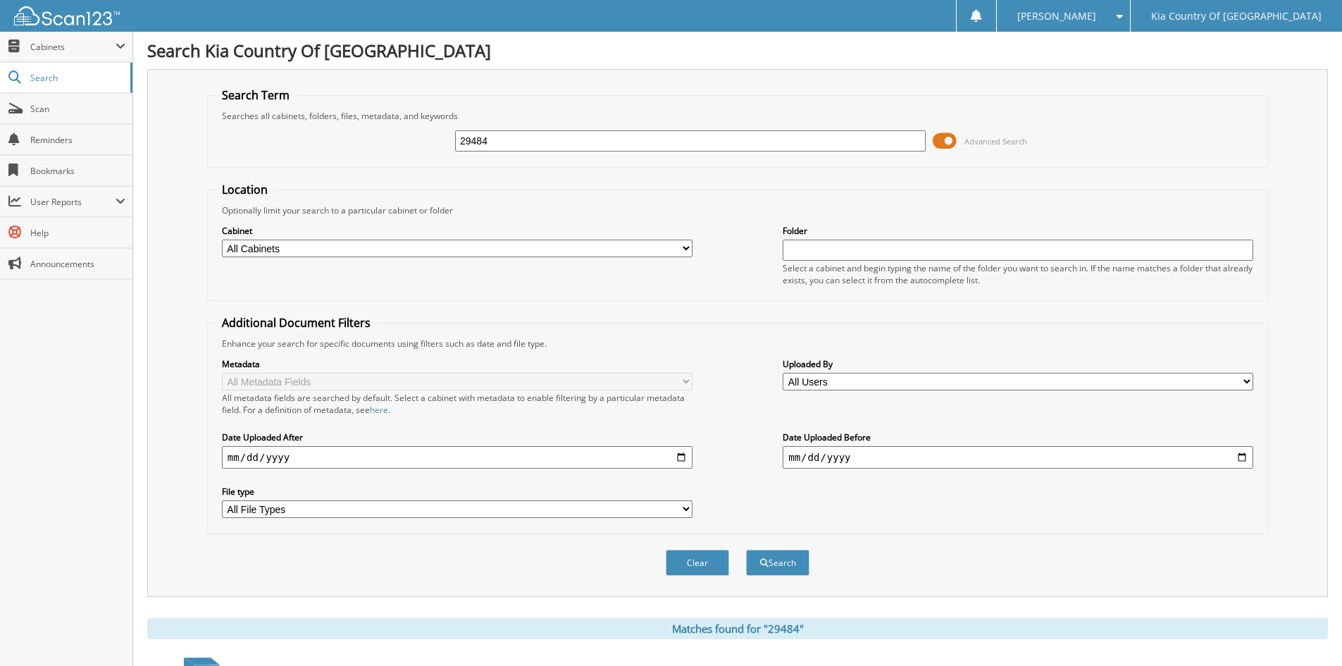
click at [511, 143] on input "29484" at bounding box center [690, 140] width 471 height 21
type input "29477"
click at [746, 550] on button "Search" at bounding box center [777, 563] width 63 height 26
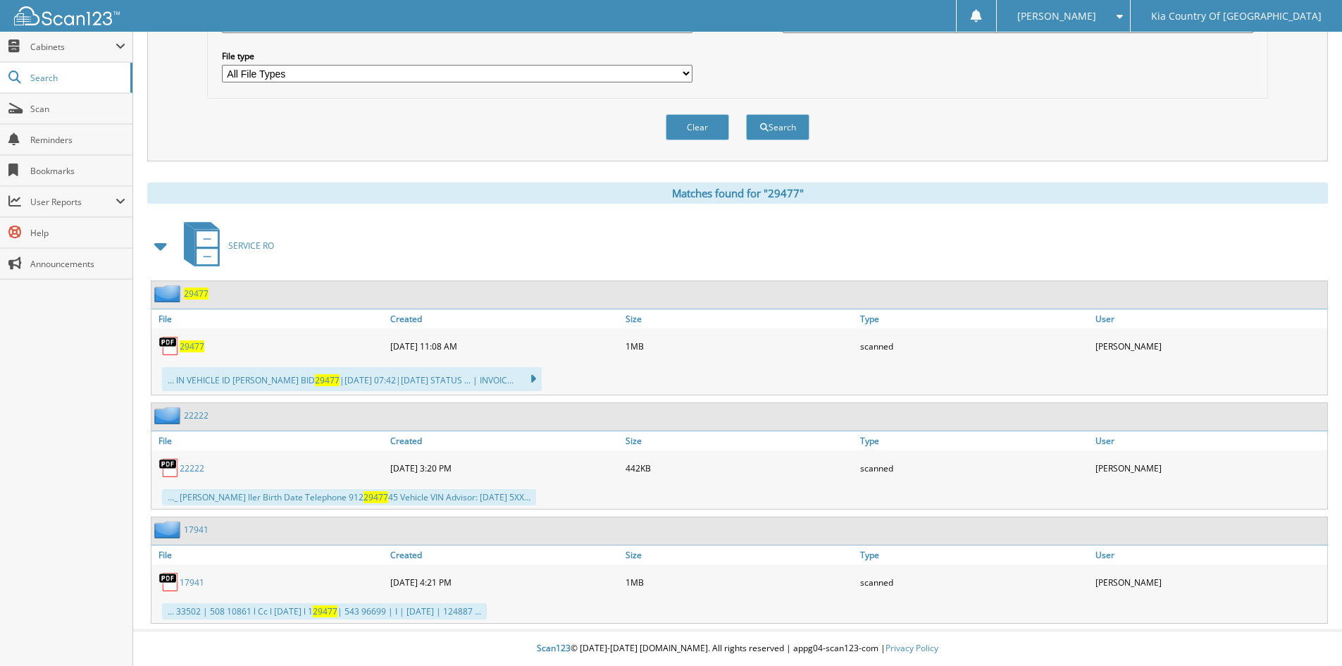
click at [194, 349] on span "29477" at bounding box center [192, 346] width 25 height 12
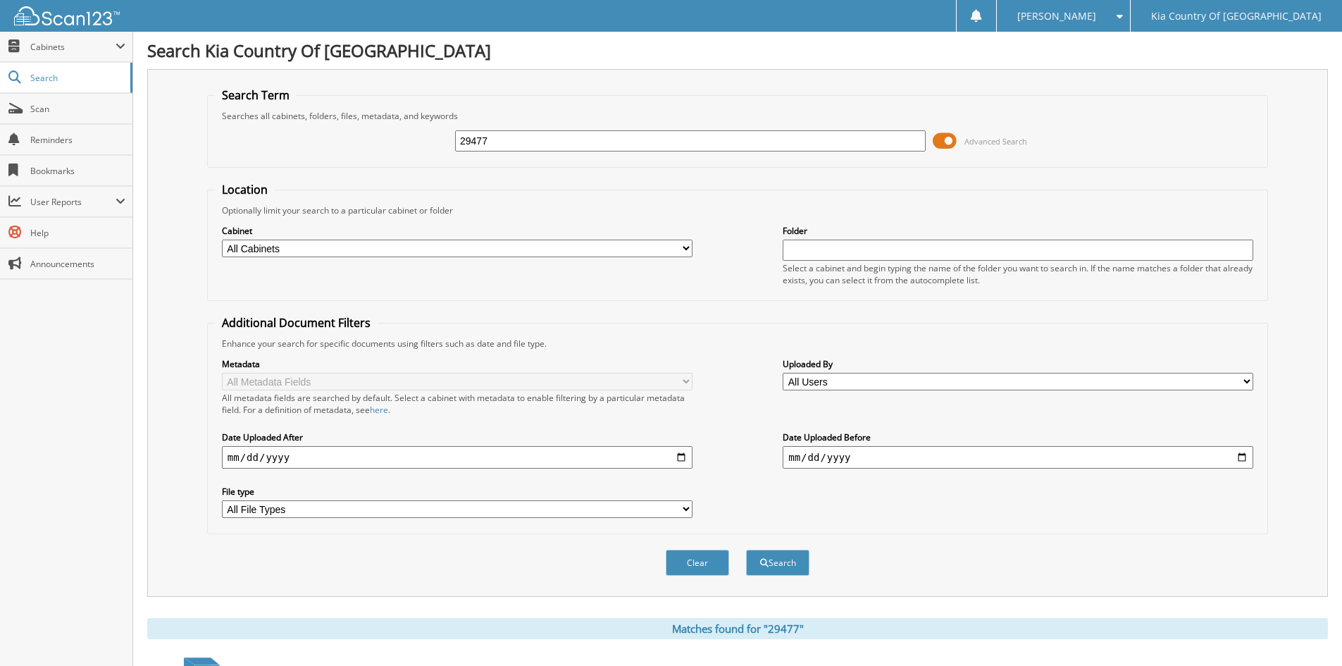
click at [538, 147] on input "29477" at bounding box center [690, 140] width 471 height 21
type input "29445"
click at [746, 550] on button "Search" at bounding box center [777, 563] width 63 height 26
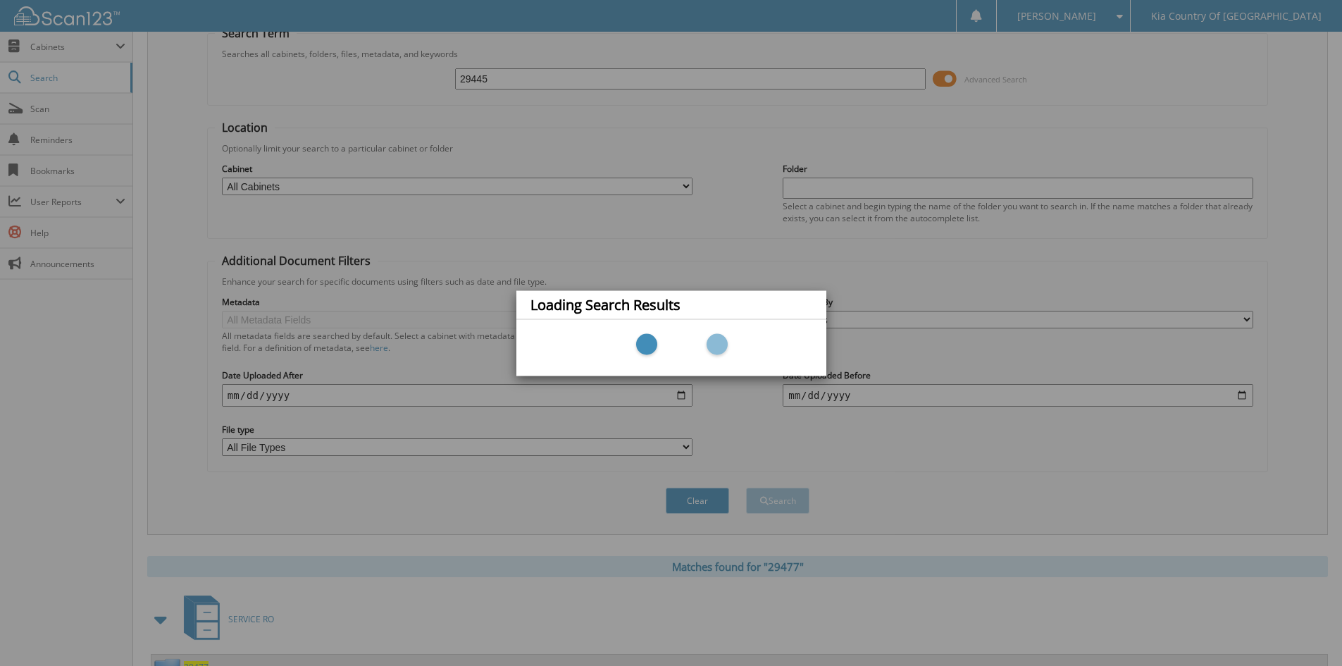
scroll to position [70, 0]
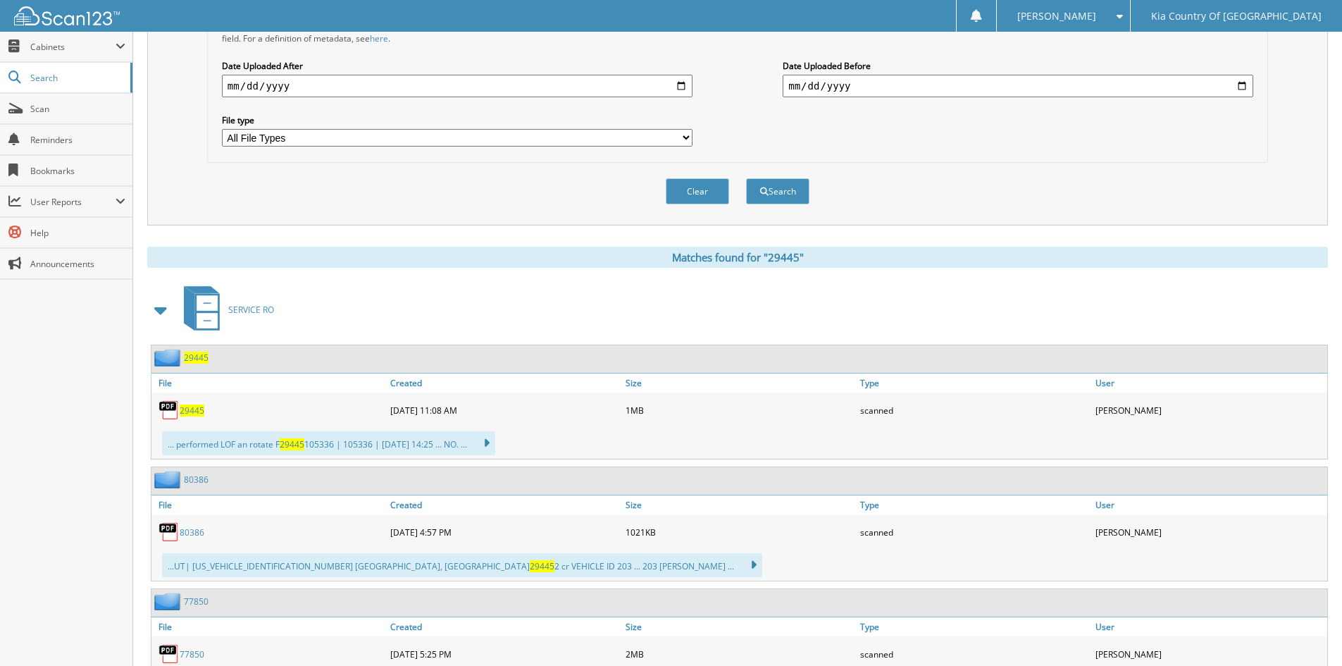
scroll to position [493, 0]
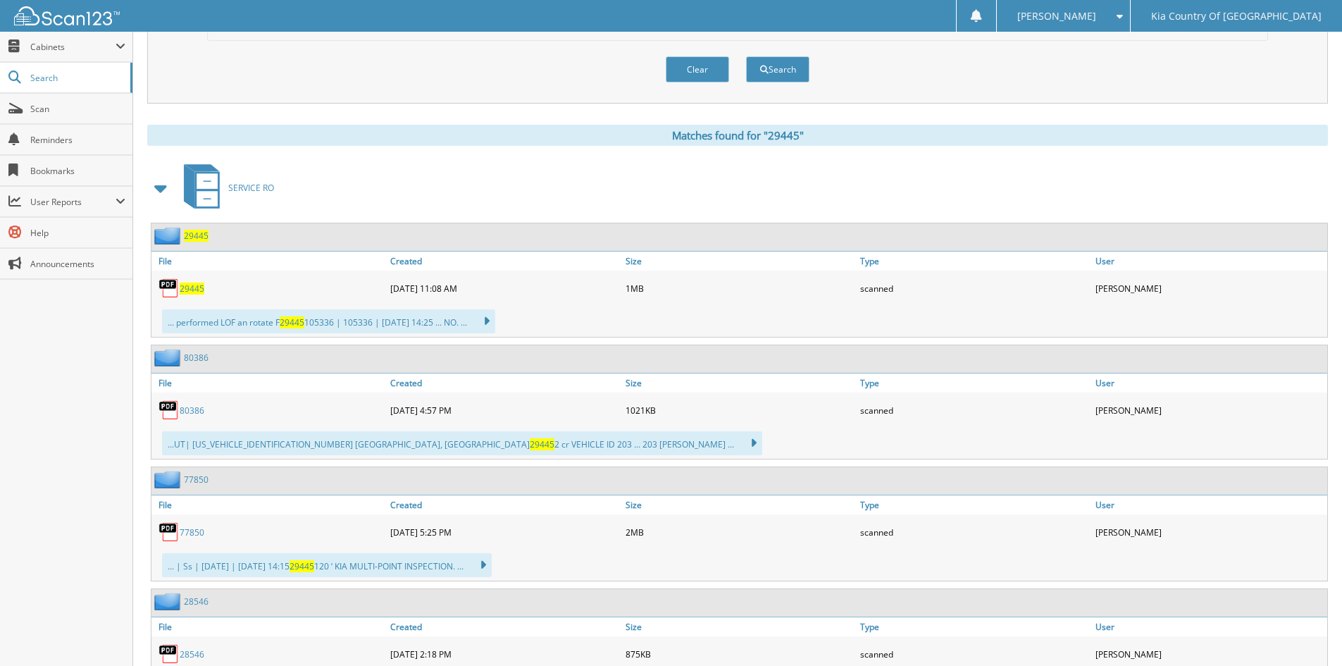
click at [194, 288] on span "29445" at bounding box center [192, 289] width 25 height 12
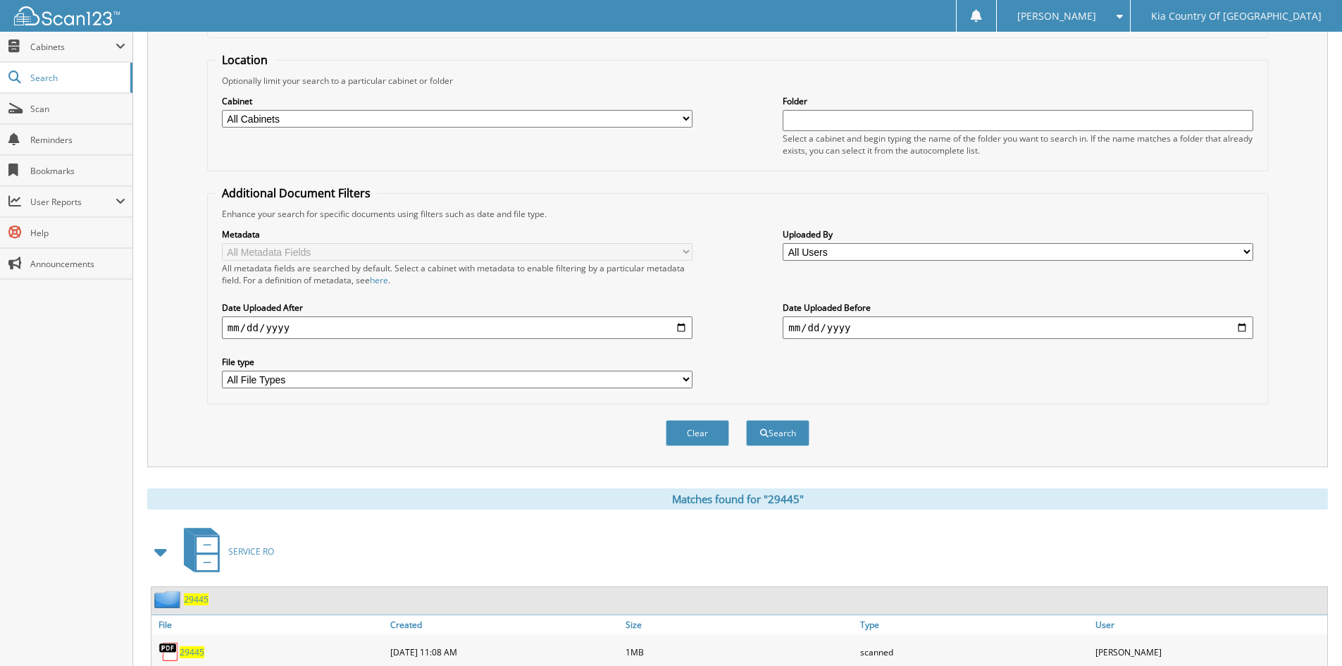
scroll to position [0, 0]
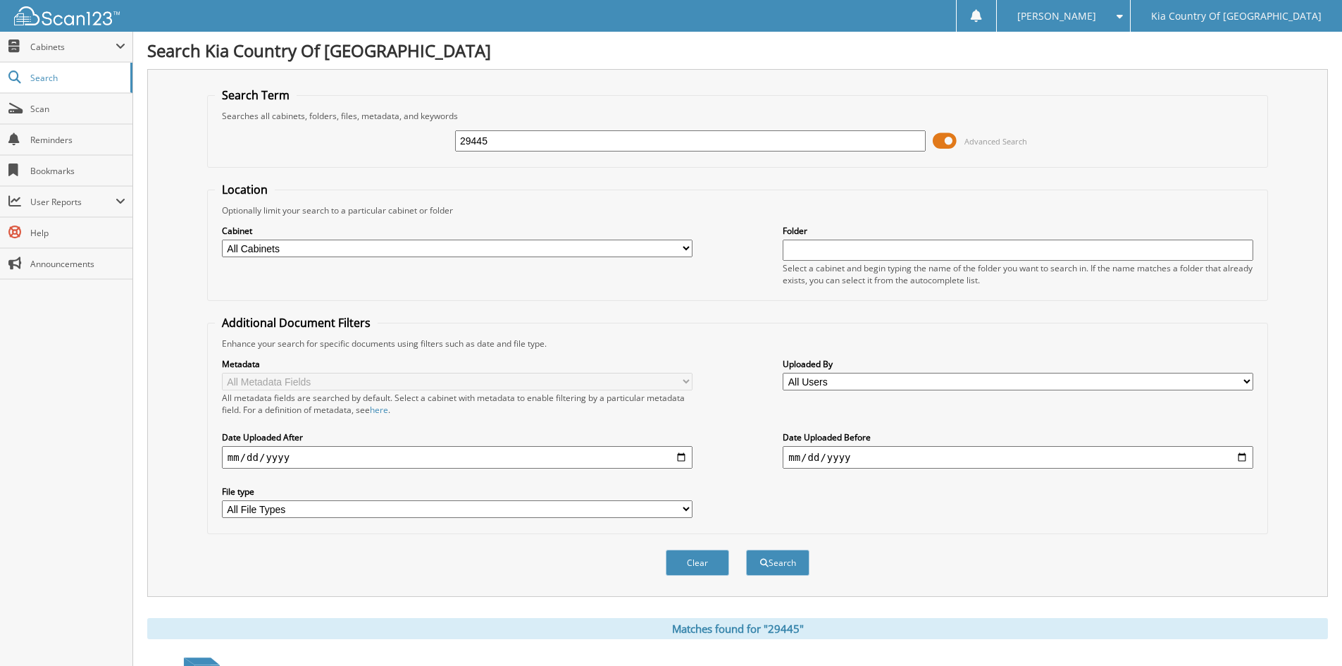
click at [506, 132] on input "29445" at bounding box center [690, 140] width 471 height 21
type input "29479"
click at [746, 550] on button "Search" at bounding box center [777, 563] width 63 height 26
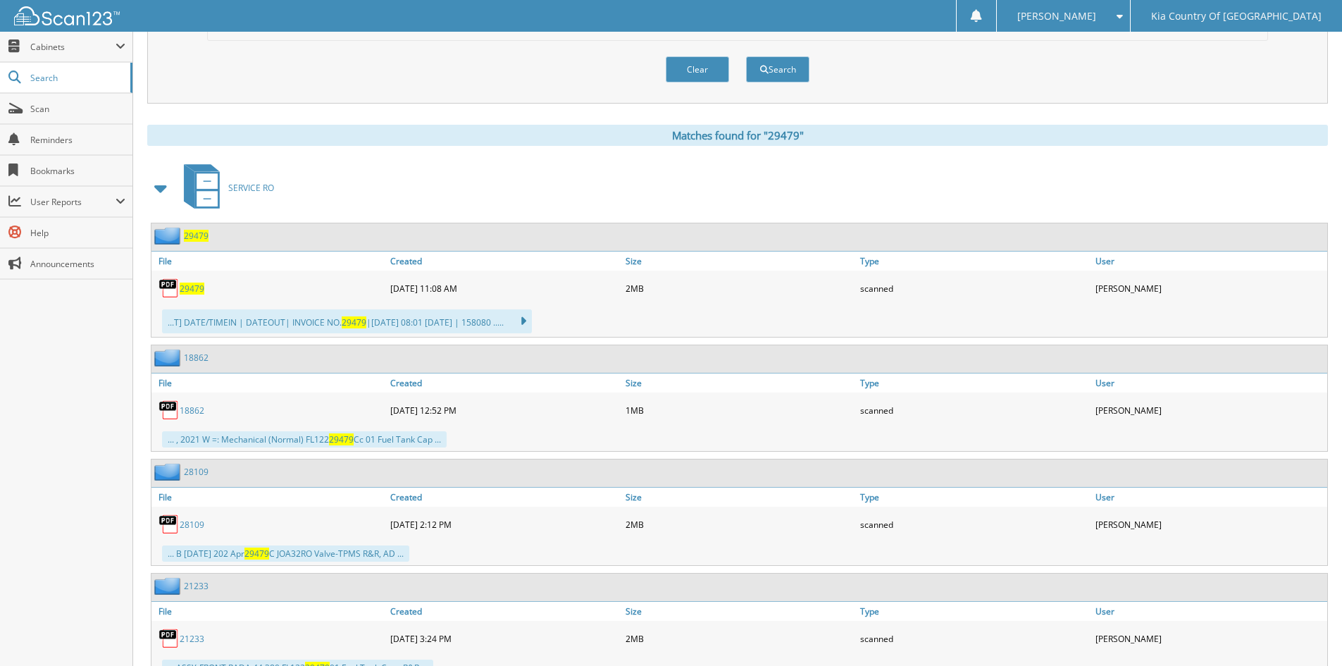
click at [188, 283] on span "29479" at bounding box center [192, 289] width 25 height 12
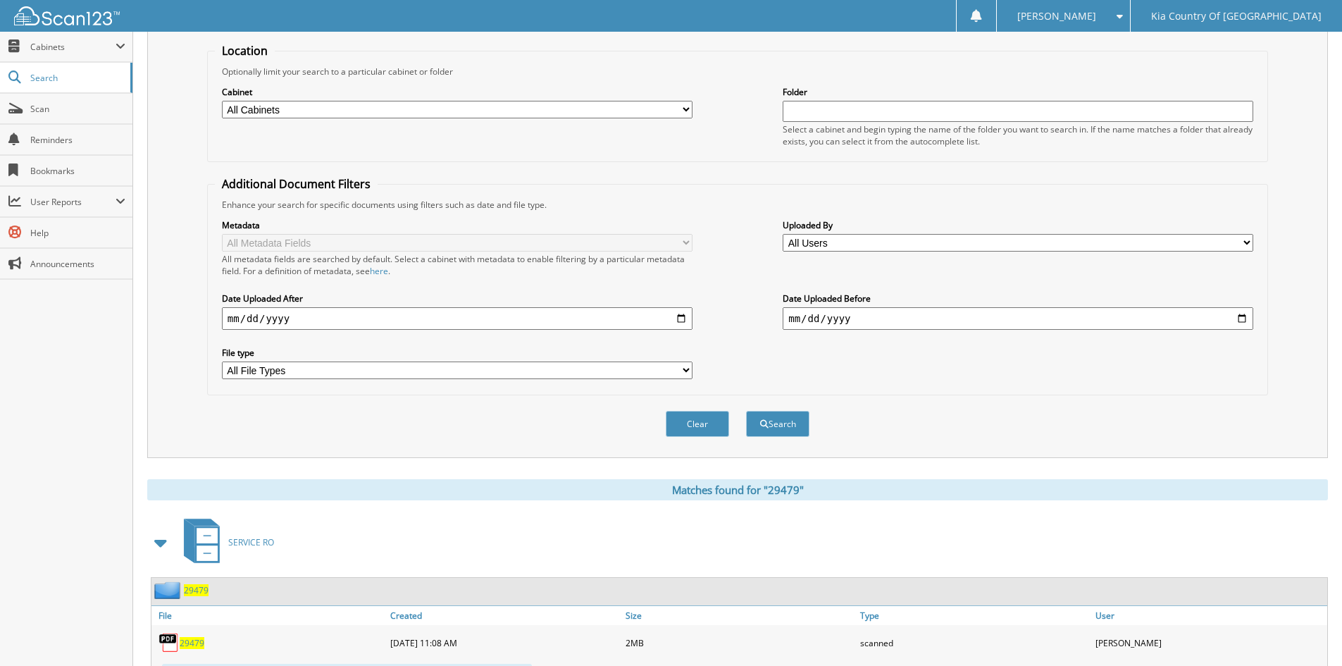
scroll to position [70, 0]
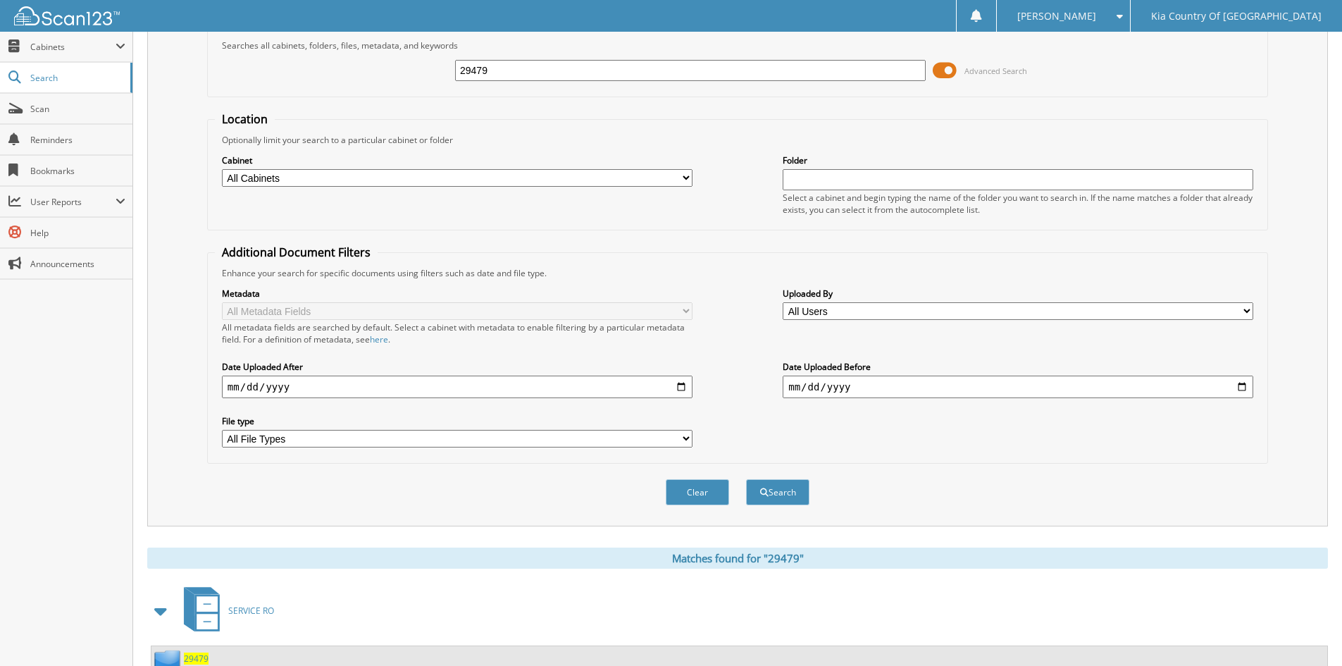
click at [578, 78] on input "29479" at bounding box center [690, 70] width 471 height 21
type input "29483"
click at [746, 479] on button "Search" at bounding box center [777, 492] width 63 height 26
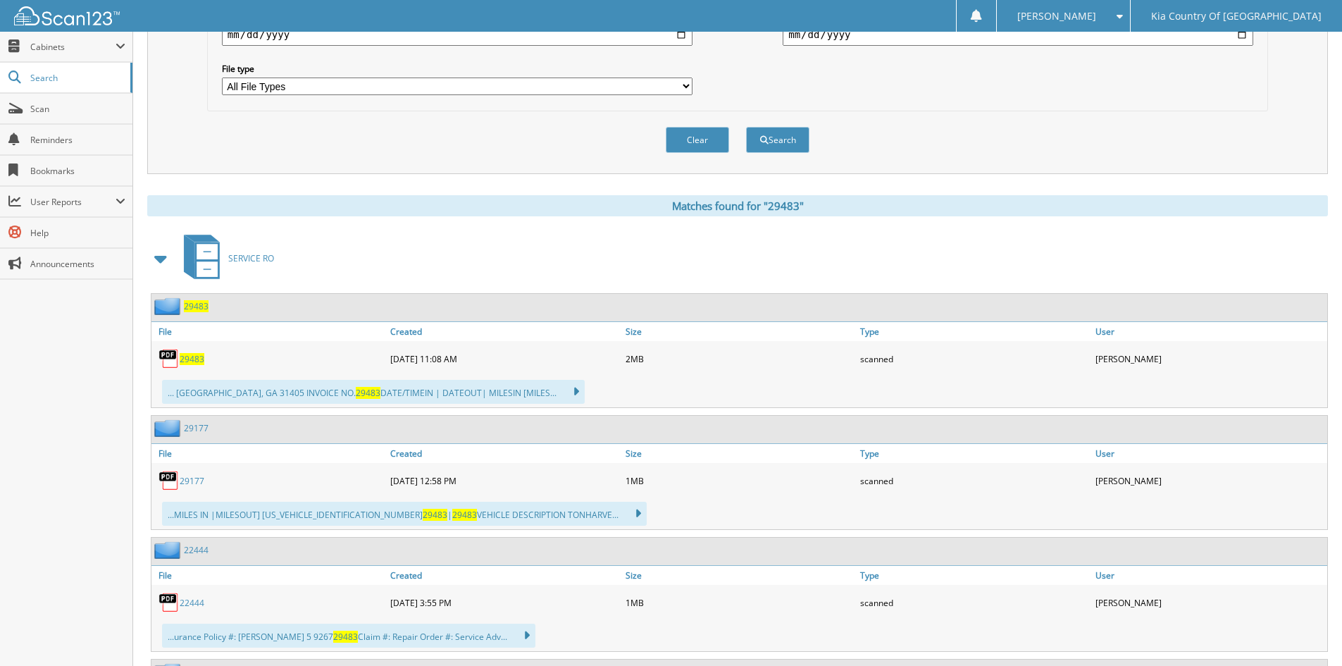
click at [192, 357] on span "29483" at bounding box center [192, 359] width 25 height 12
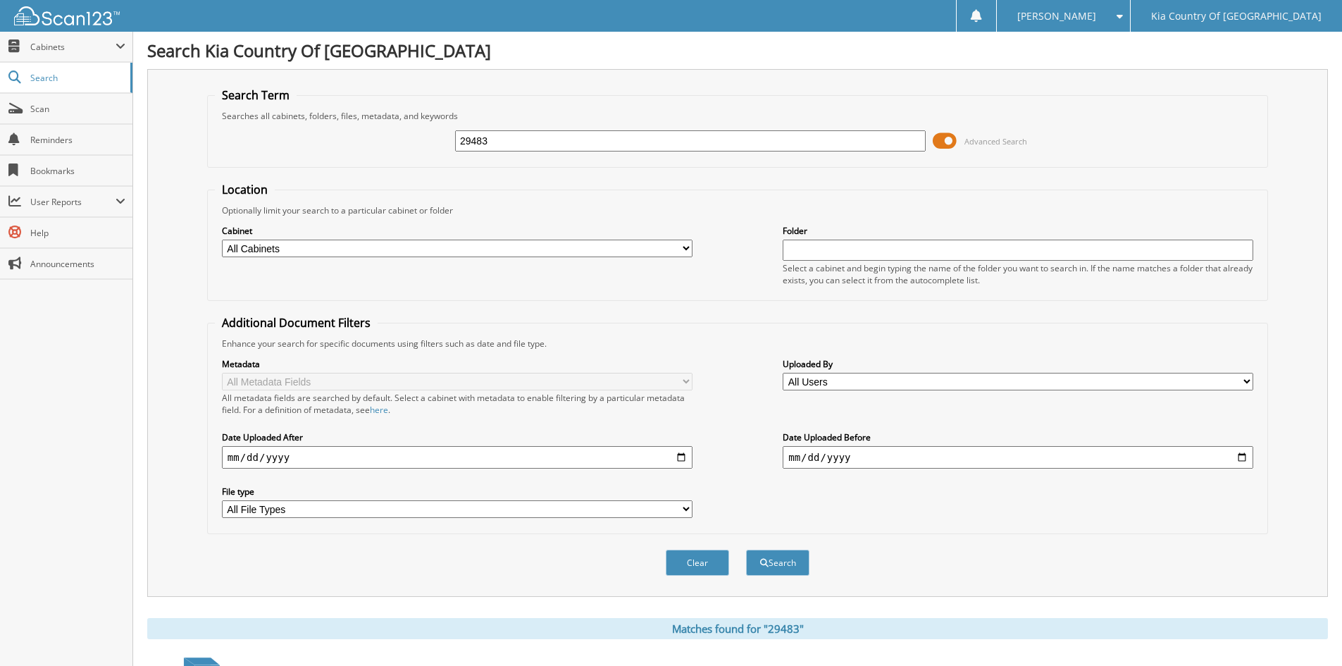
click at [571, 144] on input "29483" at bounding box center [690, 140] width 471 height 21
type input "29518"
click at [746, 550] on button "Search" at bounding box center [777, 563] width 63 height 26
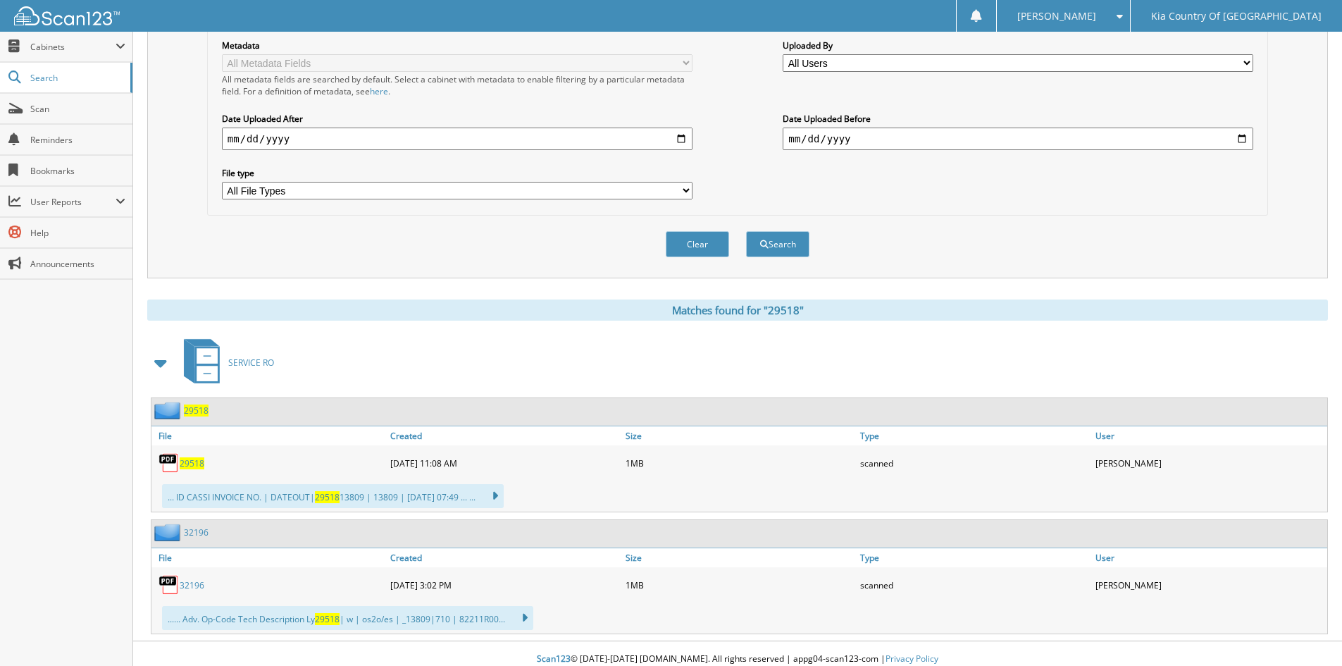
scroll to position [330, 0]
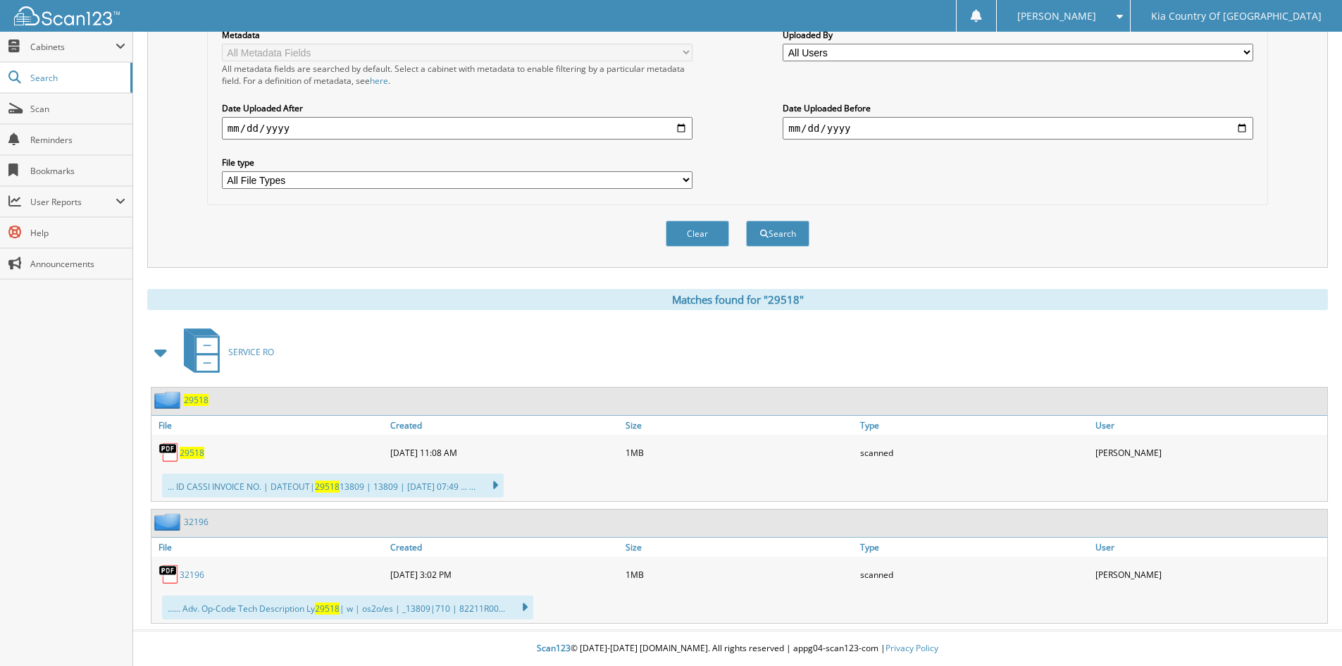
click at [190, 454] on span "29518" at bounding box center [192, 453] width 25 height 12
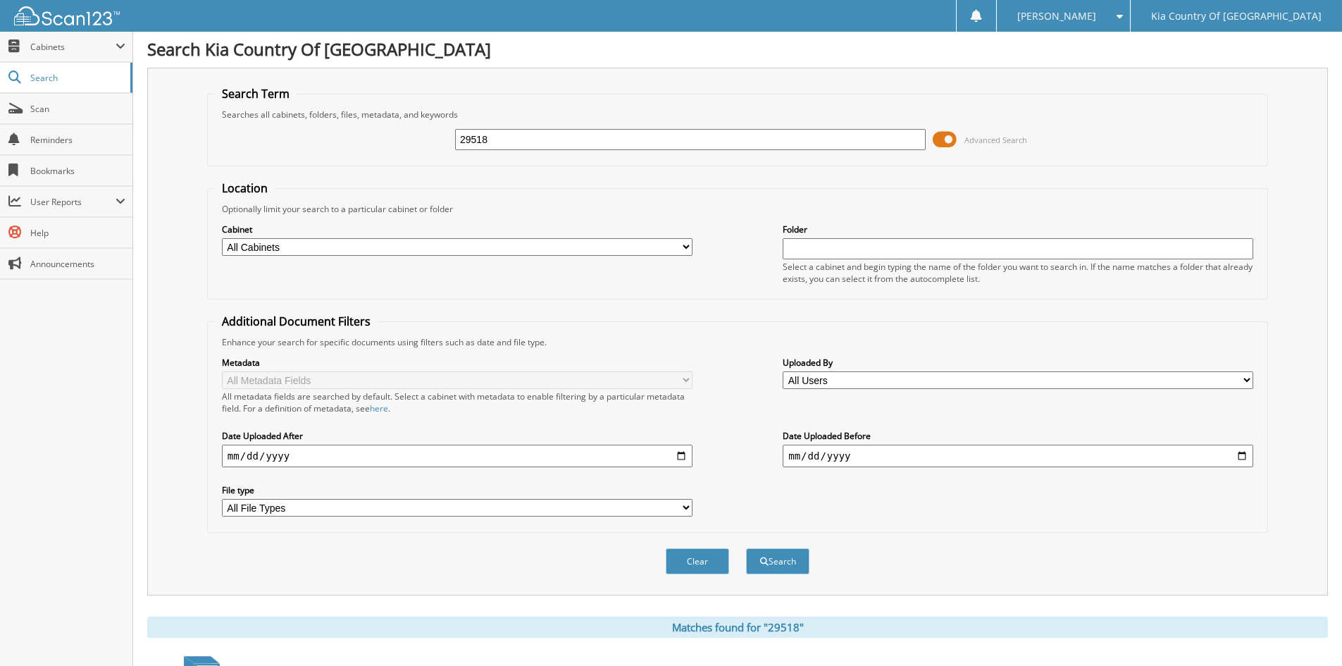
scroll to position [0, 0]
click at [584, 132] on input "29518" at bounding box center [690, 140] width 471 height 21
type input "29516"
click at [746, 550] on button "Search" at bounding box center [777, 563] width 63 height 26
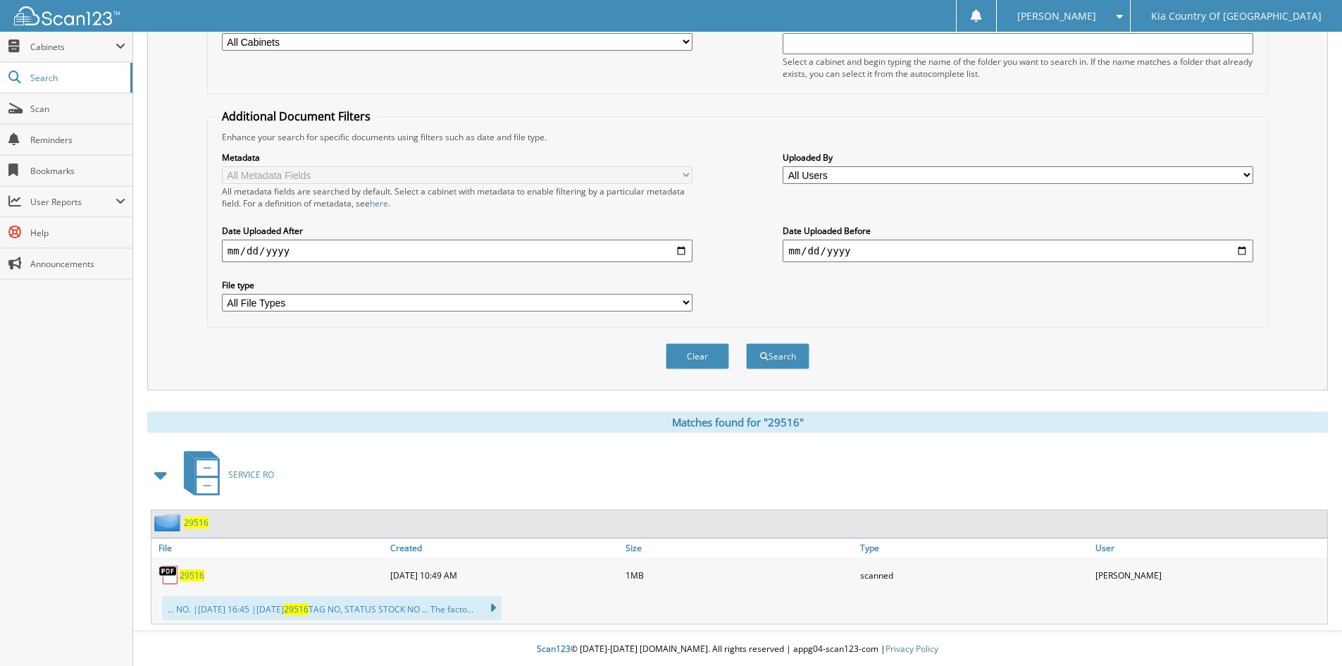
scroll to position [208, 0]
click at [194, 571] on span "29516" at bounding box center [192, 575] width 25 height 12
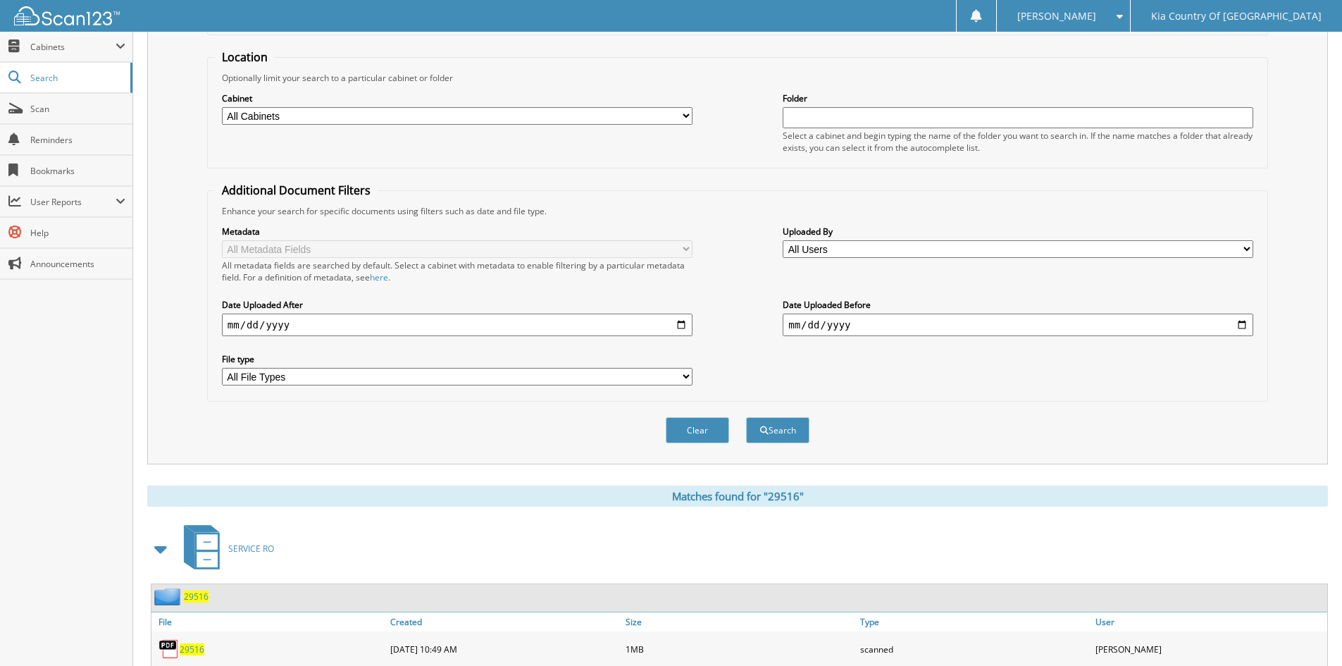
scroll to position [0, 0]
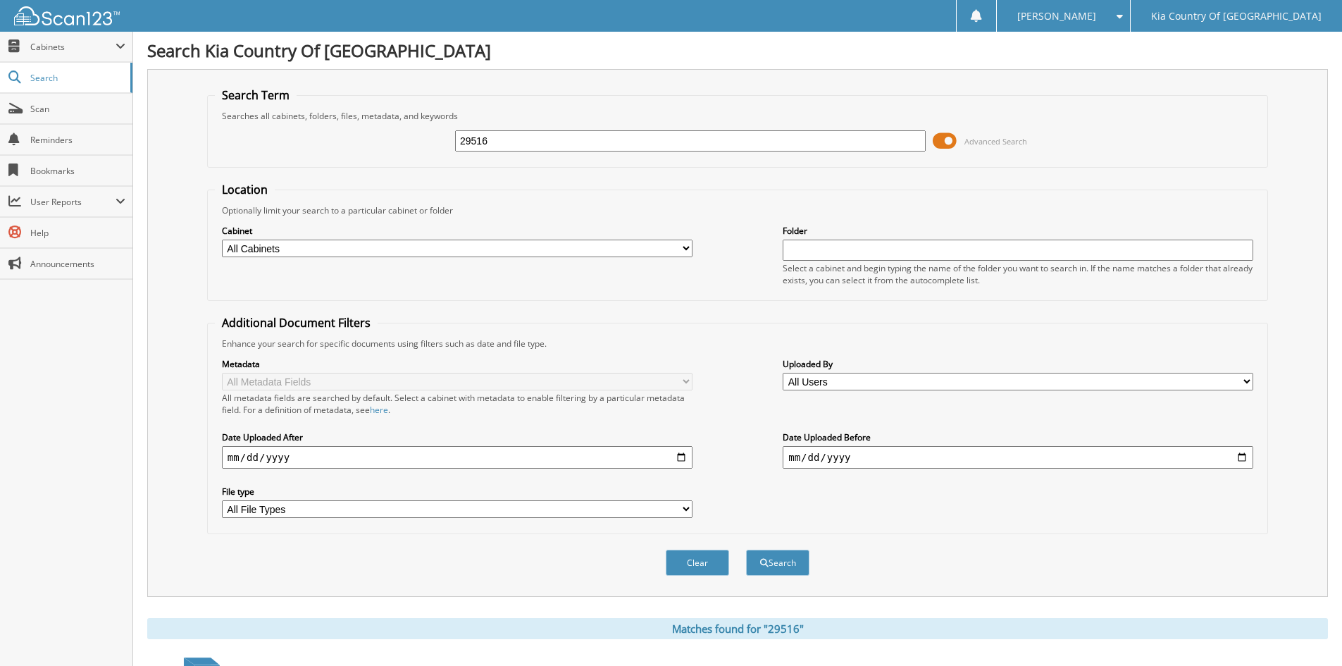
click at [558, 145] on input "29516" at bounding box center [690, 140] width 471 height 21
click at [494, 142] on input "2951" at bounding box center [690, 140] width 471 height 21
type input "29540"
click at [746, 550] on button "Search" at bounding box center [777, 563] width 63 height 26
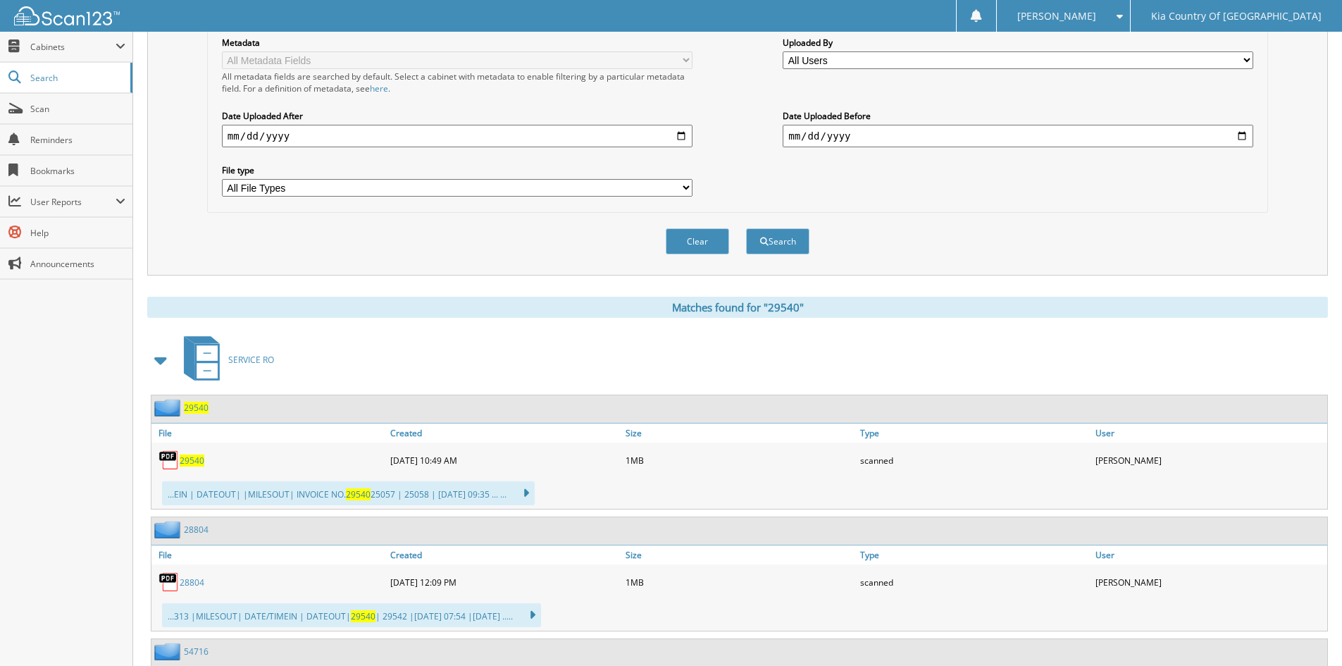
scroll to position [423, 0]
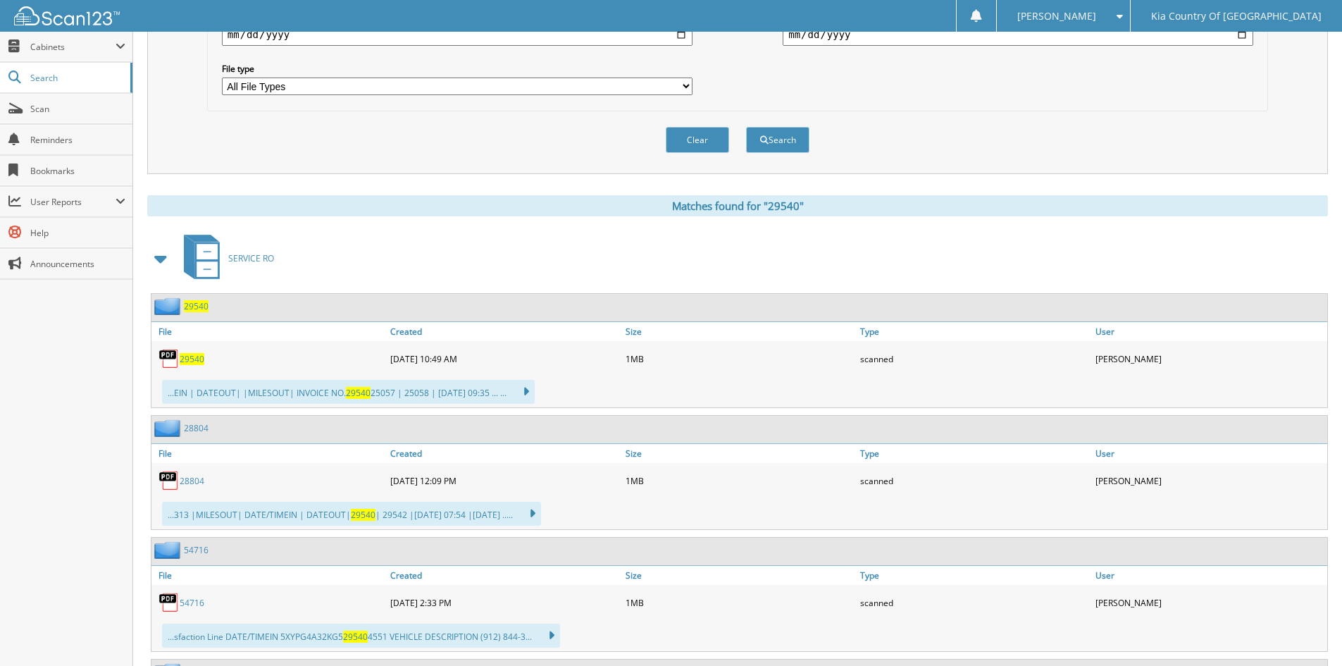
click at [192, 359] on span "29540" at bounding box center [192, 359] width 25 height 12
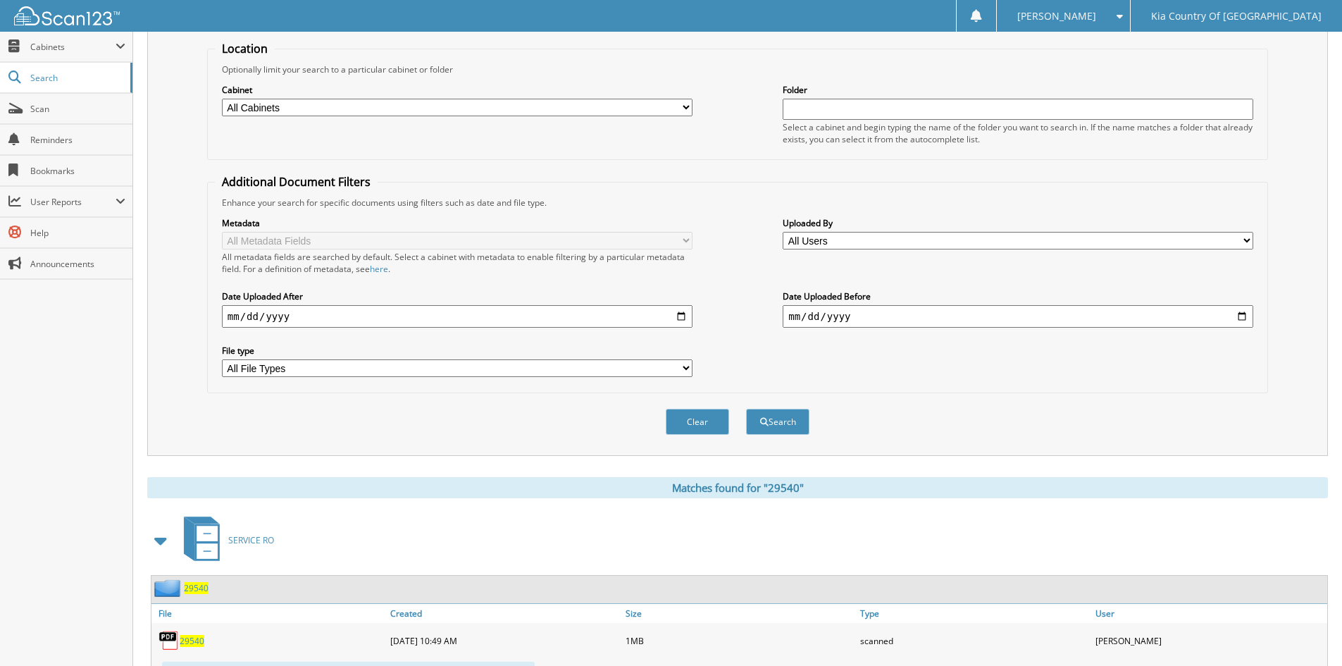
scroll to position [0, 0]
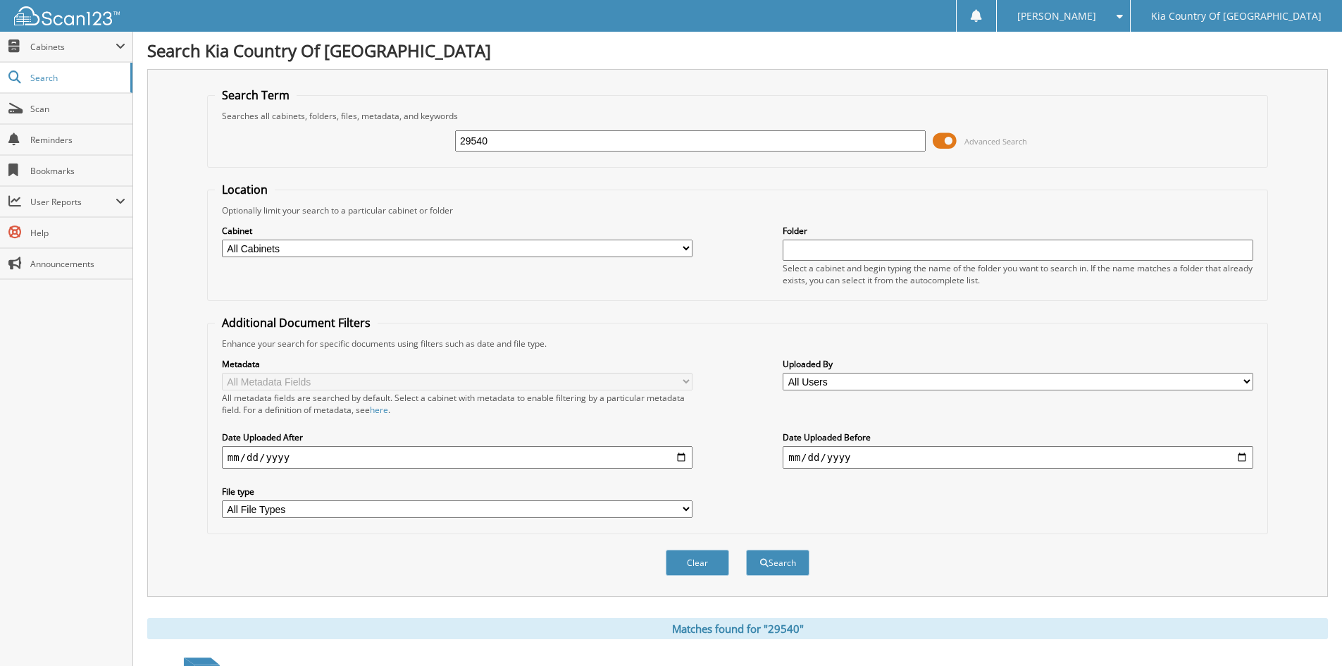
click at [531, 136] on input "29540" at bounding box center [690, 140] width 471 height 21
type input "29605"
click at [746, 550] on button "Search" at bounding box center [777, 563] width 63 height 26
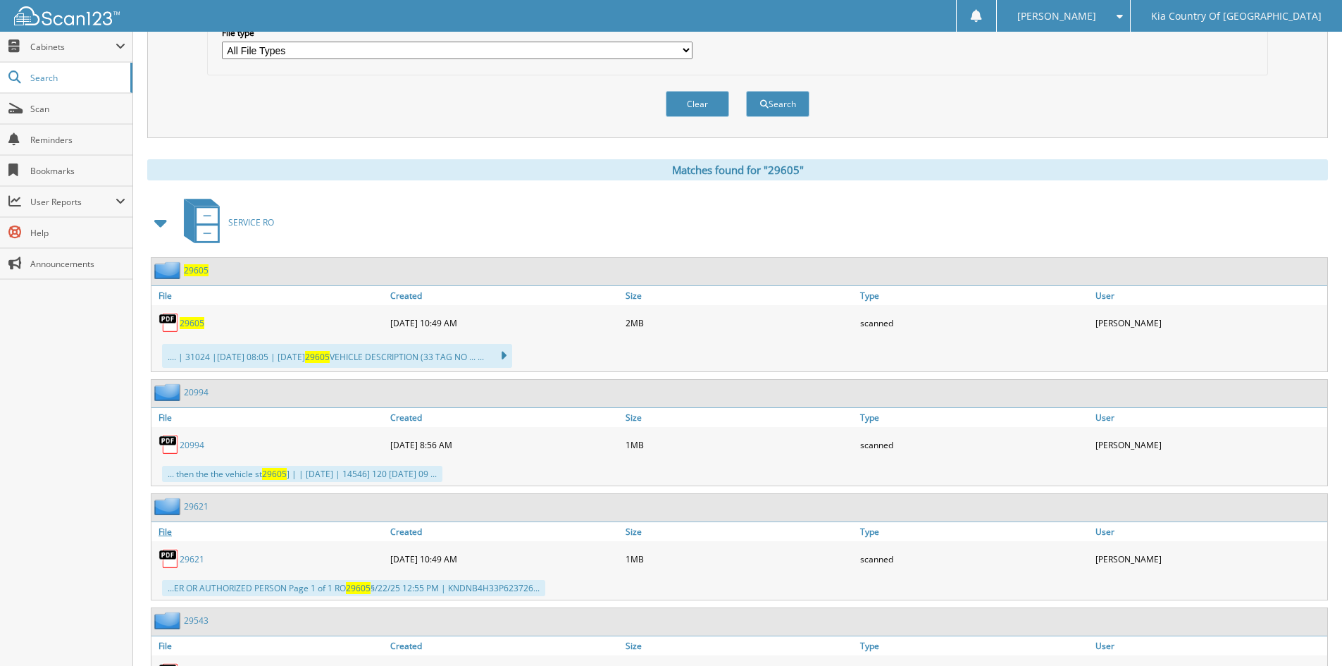
scroll to position [550, 0]
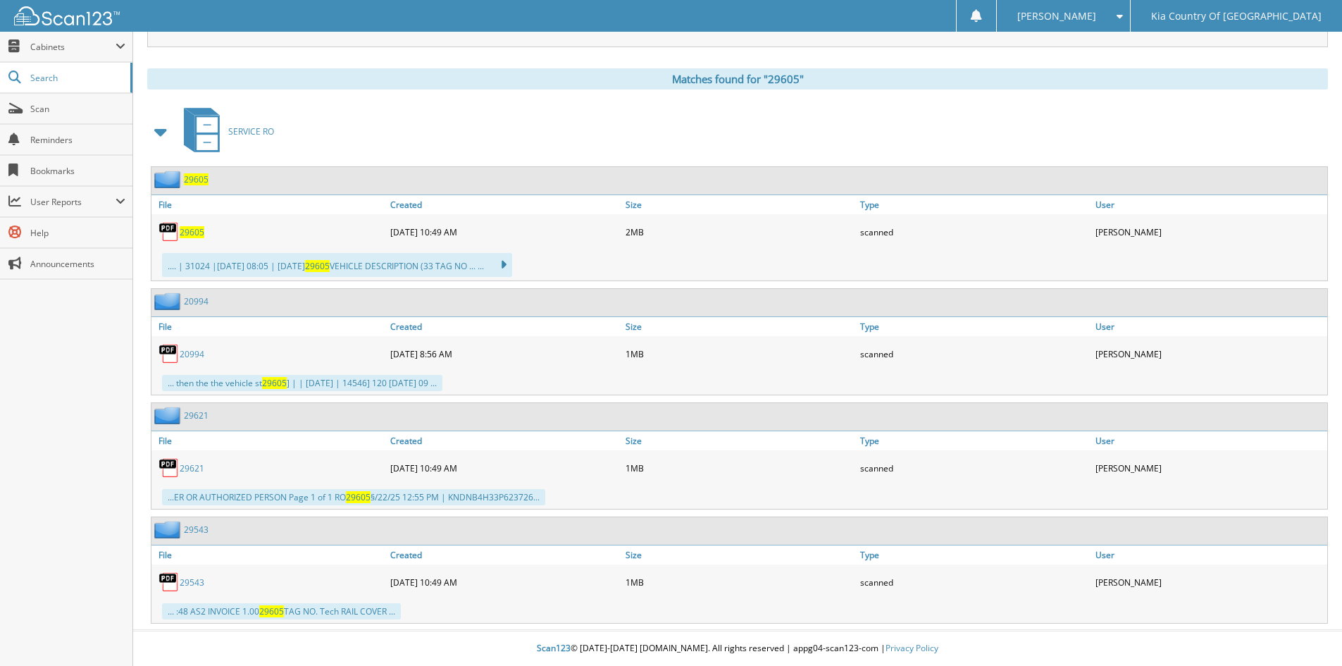
click at [197, 226] on span "29605" at bounding box center [192, 232] width 25 height 12
click at [192, 232] on span "29605" at bounding box center [192, 232] width 25 height 12
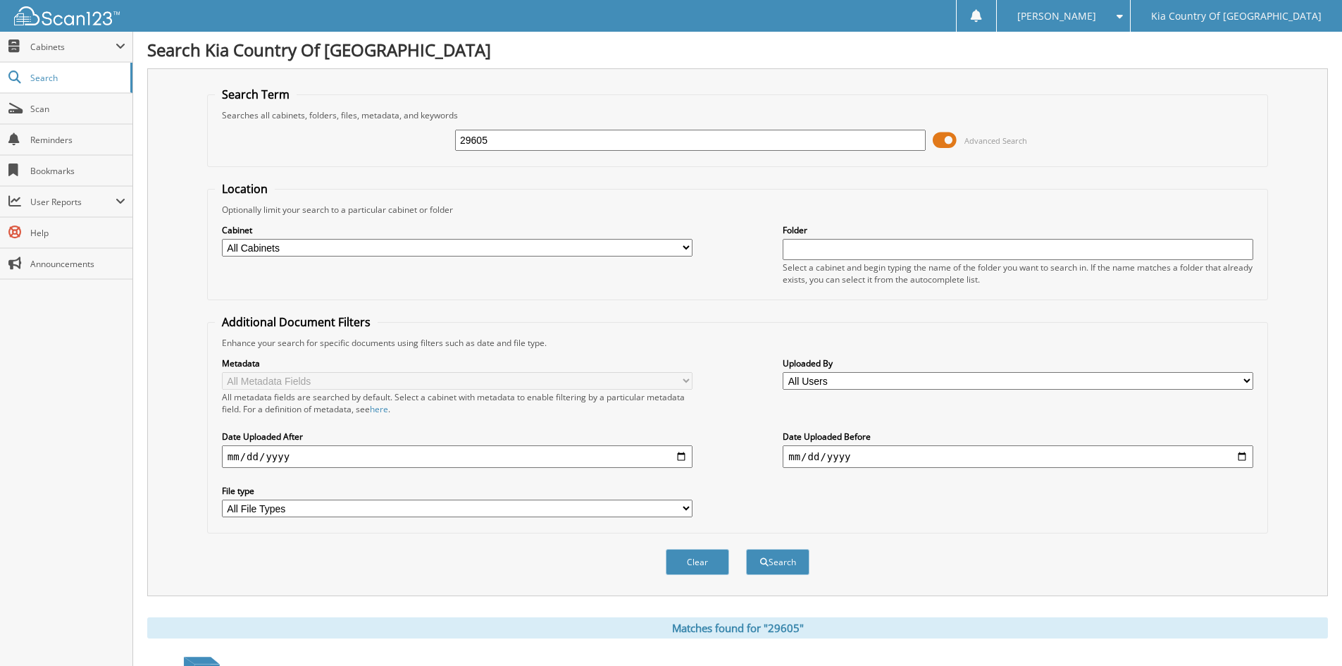
scroll to position [0, 0]
click at [551, 144] on input "29605" at bounding box center [690, 140] width 471 height 21
type input "29543"
click at [746, 550] on button "Search" at bounding box center [777, 563] width 63 height 26
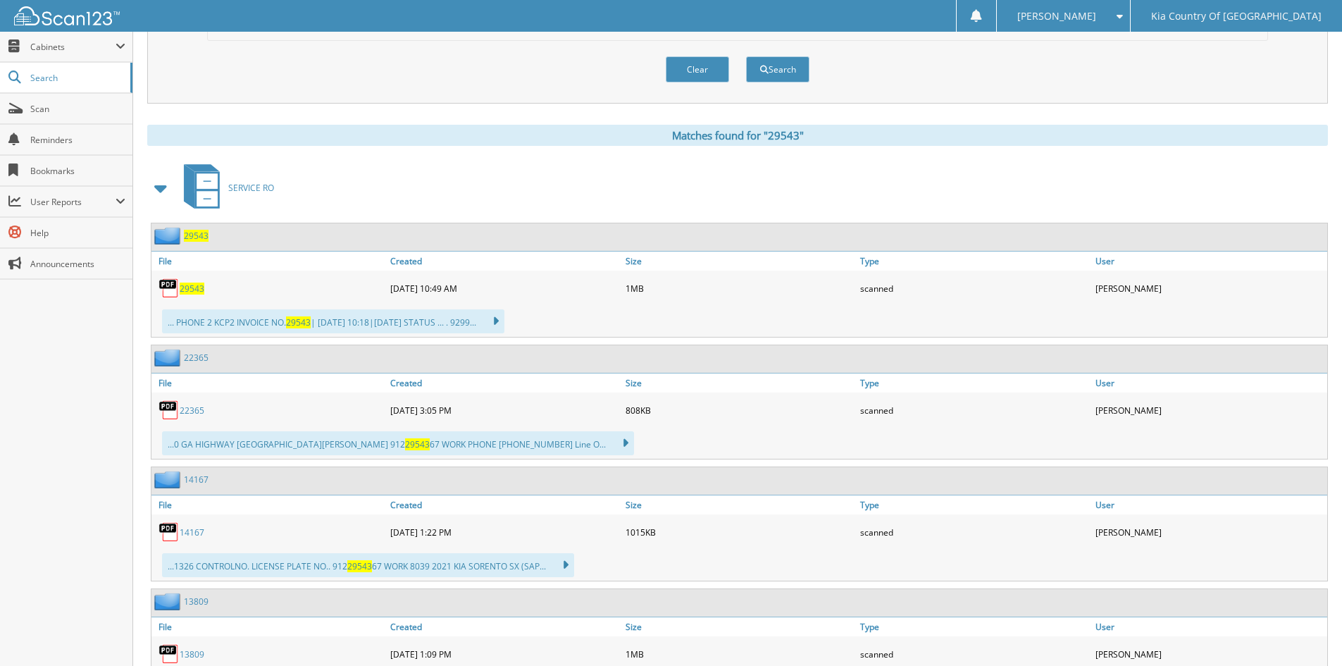
click at [194, 285] on span "29543" at bounding box center [192, 289] width 25 height 12
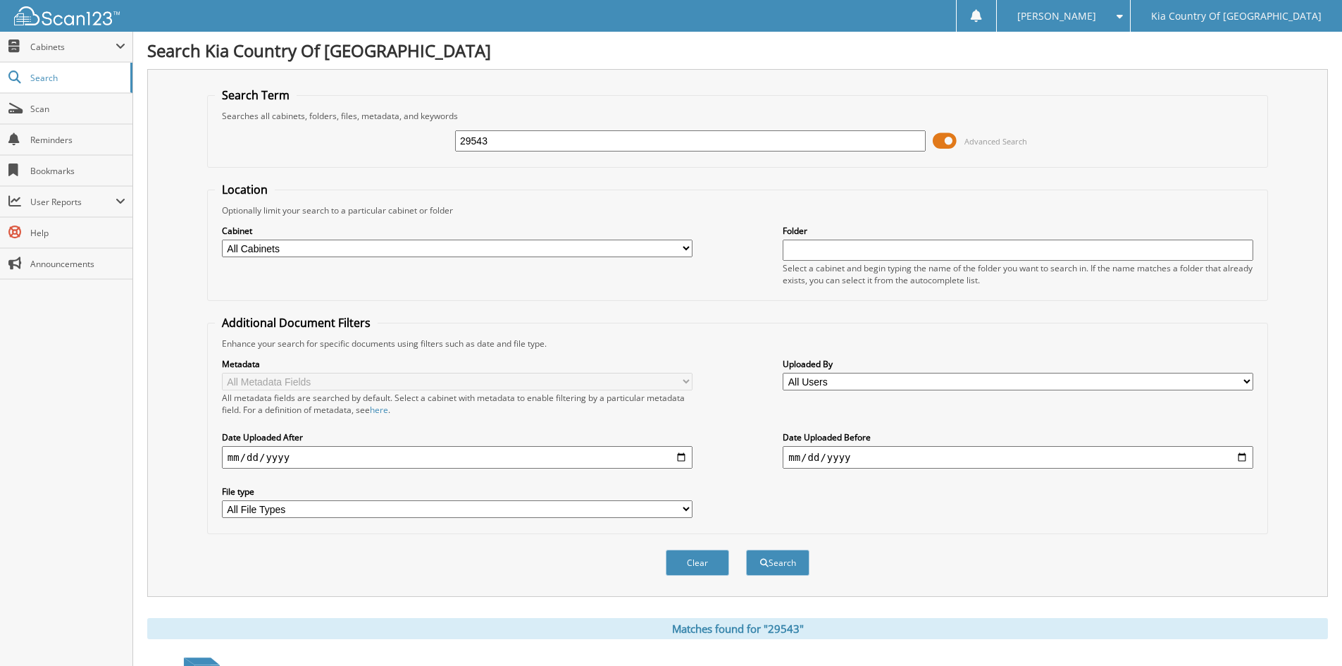
click at [547, 138] on input "29543" at bounding box center [690, 140] width 471 height 21
type input "29538"
click at [746, 550] on button "Search" at bounding box center [777, 563] width 63 height 26
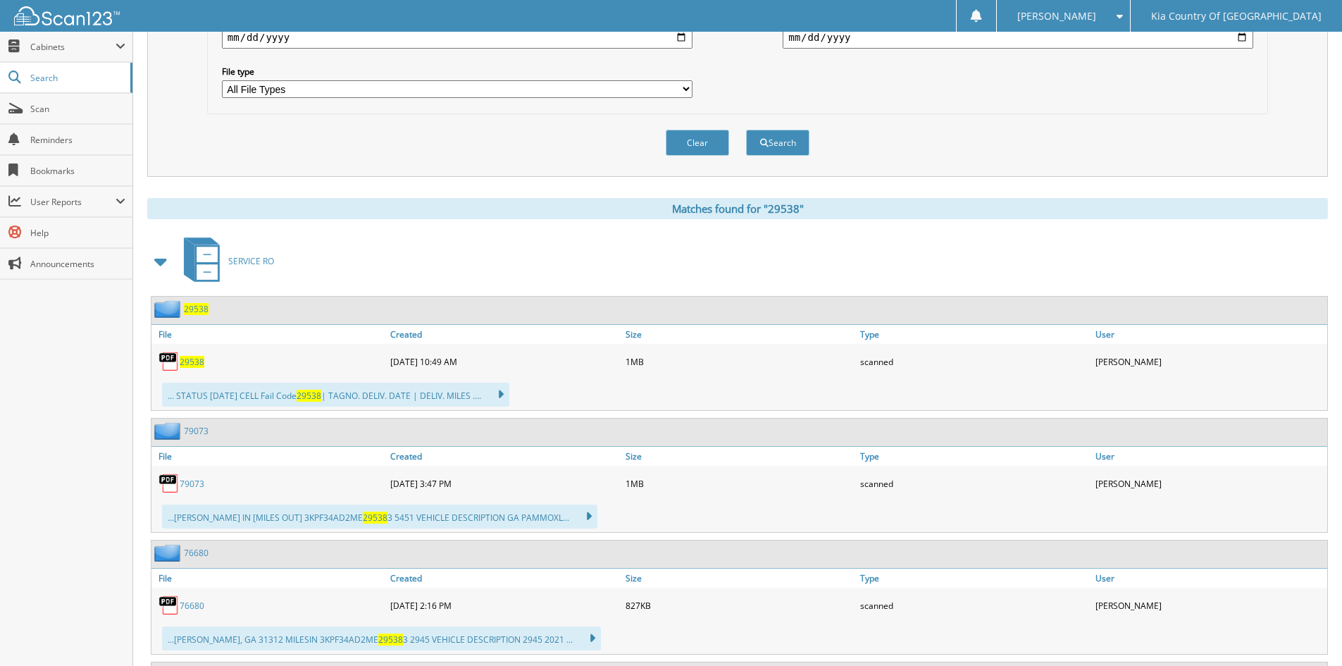
scroll to position [423, 0]
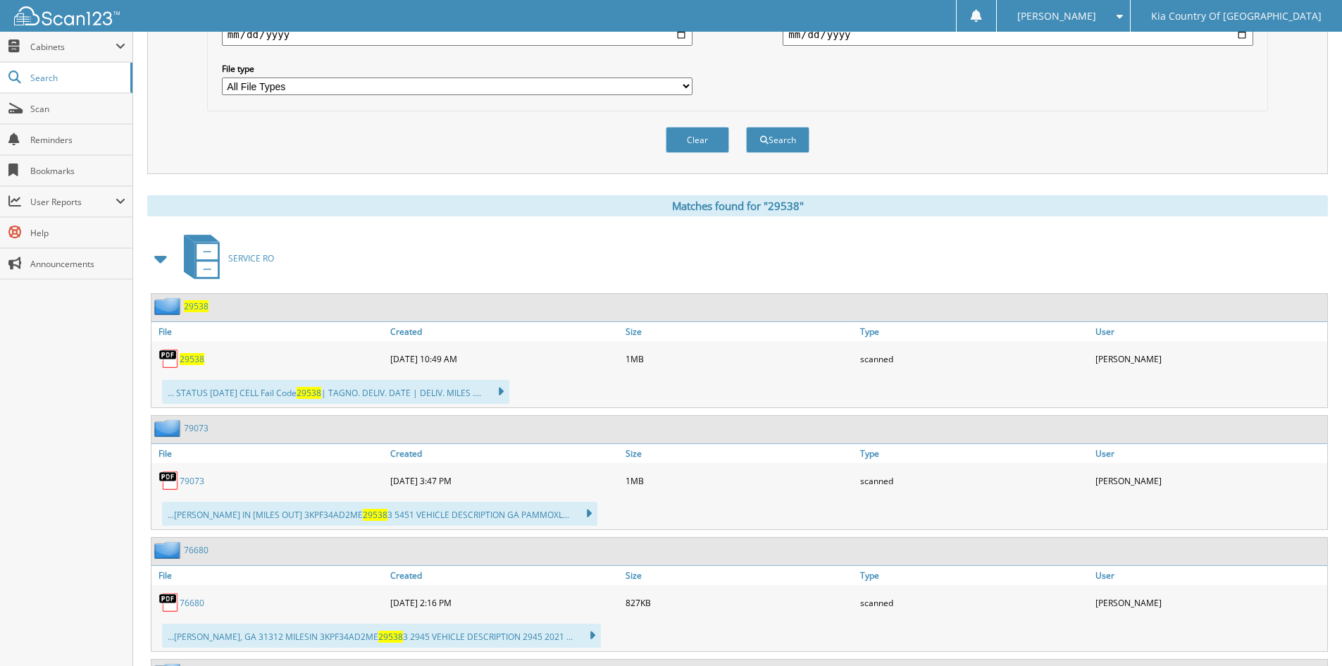
click at [192, 357] on span "29538" at bounding box center [192, 359] width 25 height 12
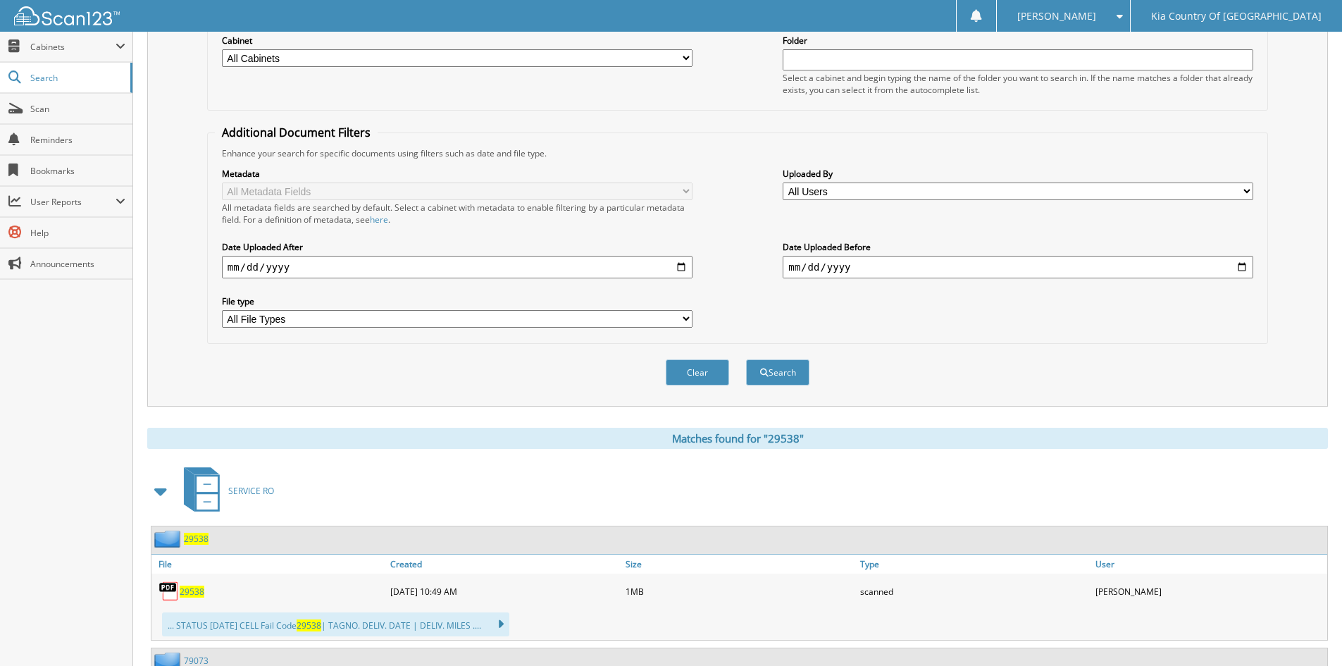
scroll to position [0, 0]
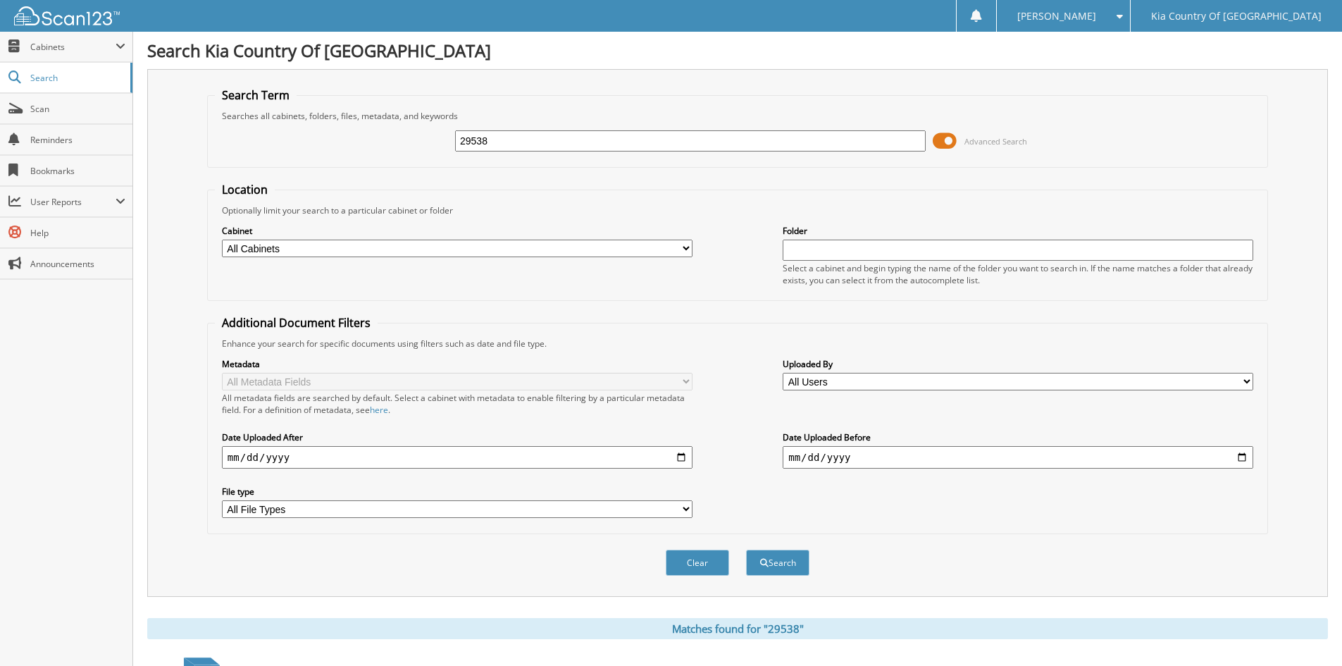
click at [498, 139] on input "29538" at bounding box center [690, 140] width 471 height 21
type input "29504"
click at [746, 550] on button "Search" at bounding box center [777, 563] width 63 height 26
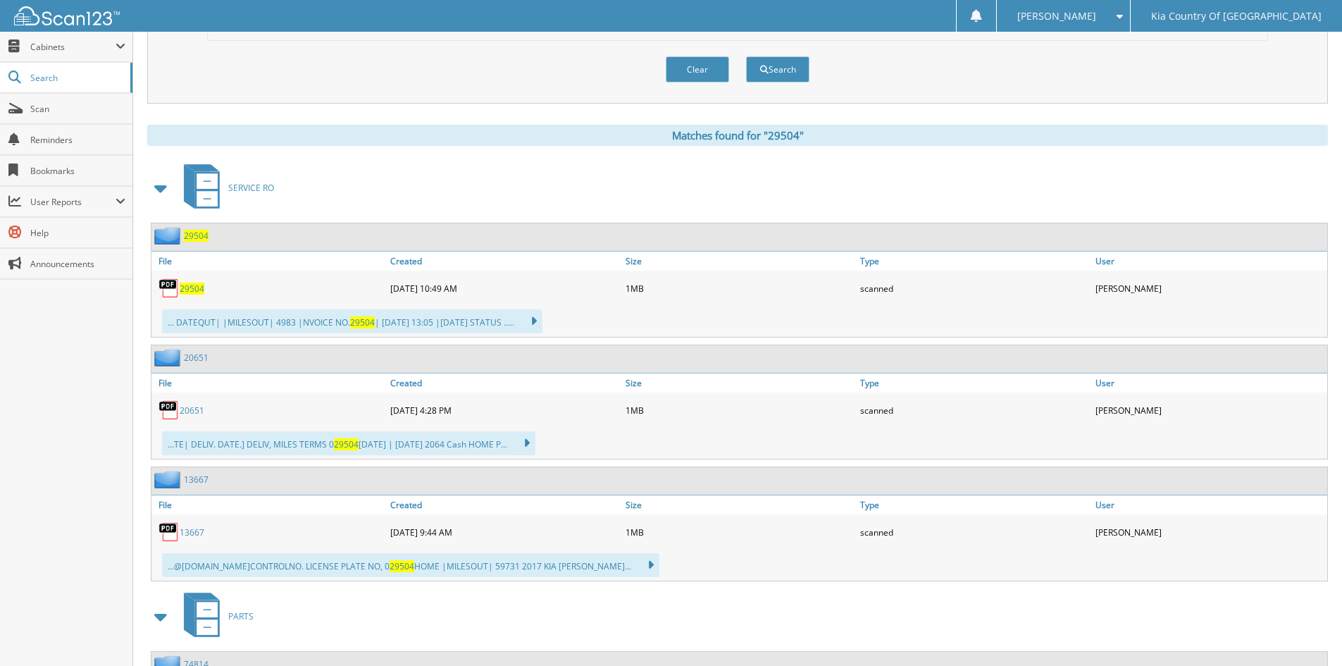
click at [198, 285] on span "29504" at bounding box center [192, 289] width 25 height 12
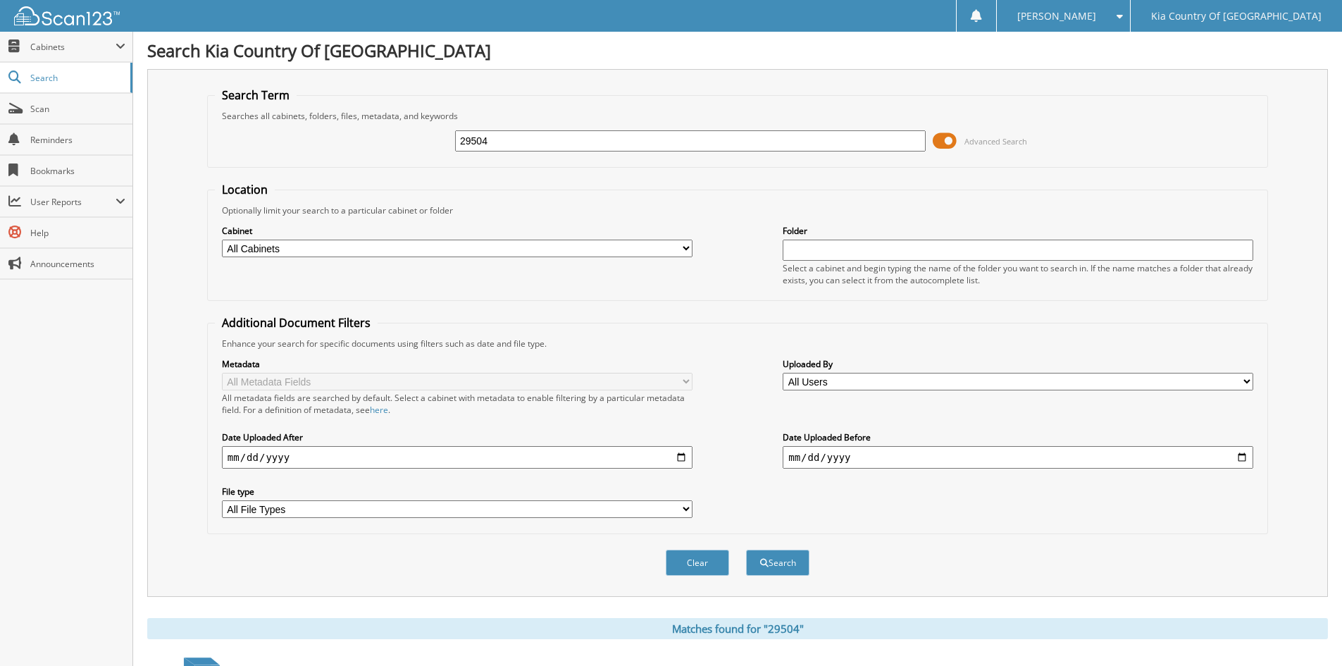
click at [562, 142] on input "29504" at bounding box center [690, 140] width 471 height 21
type input "29621"
click at [746, 550] on button "Search" at bounding box center [777, 563] width 63 height 26
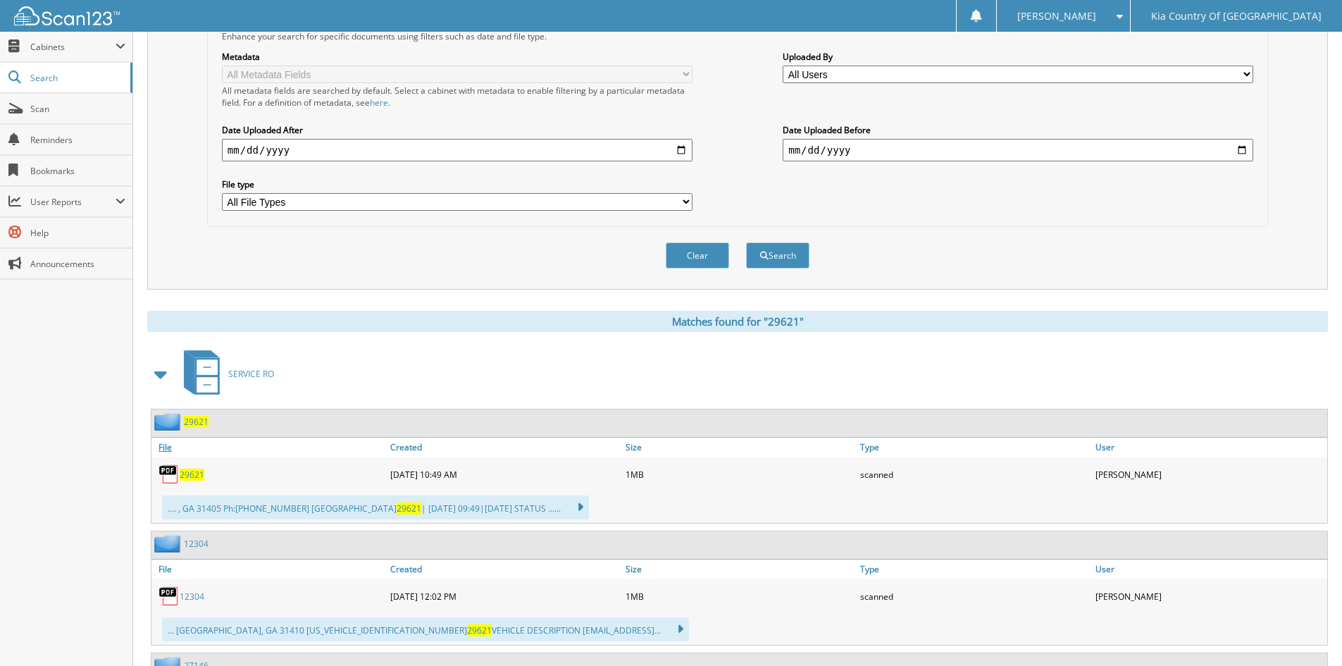
scroll to position [352, 0]
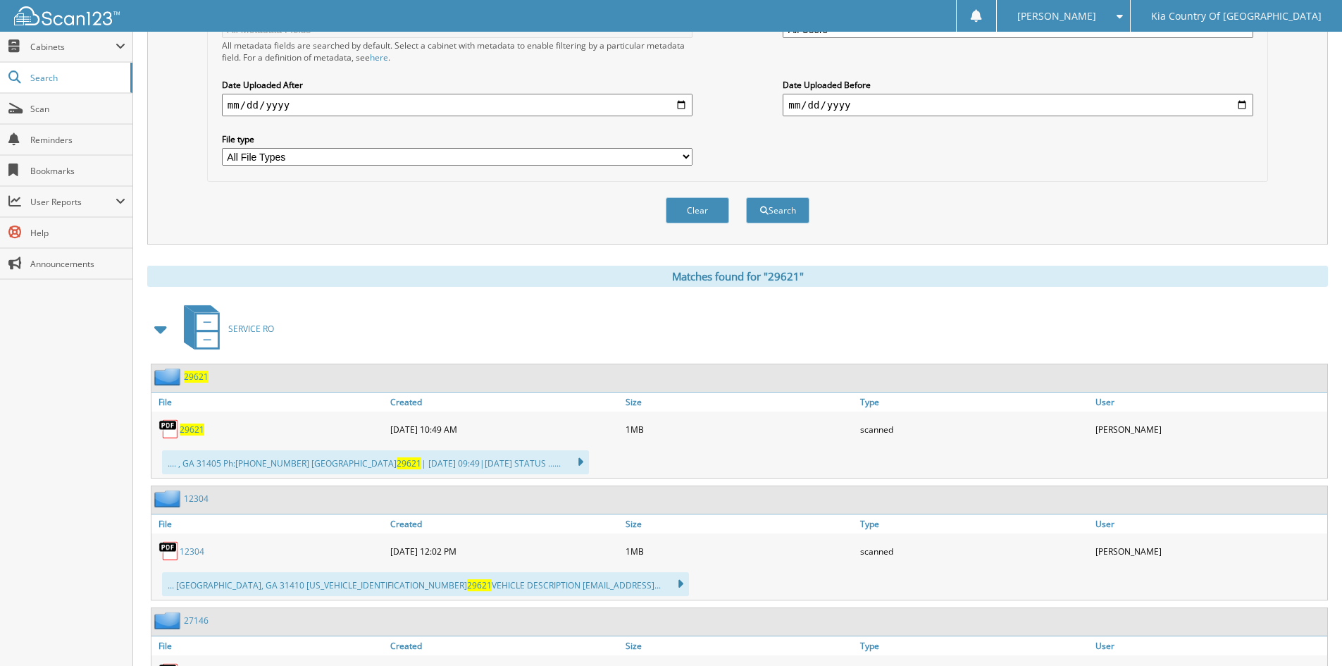
click at [197, 432] on span "29621" at bounding box center [192, 430] width 25 height 12
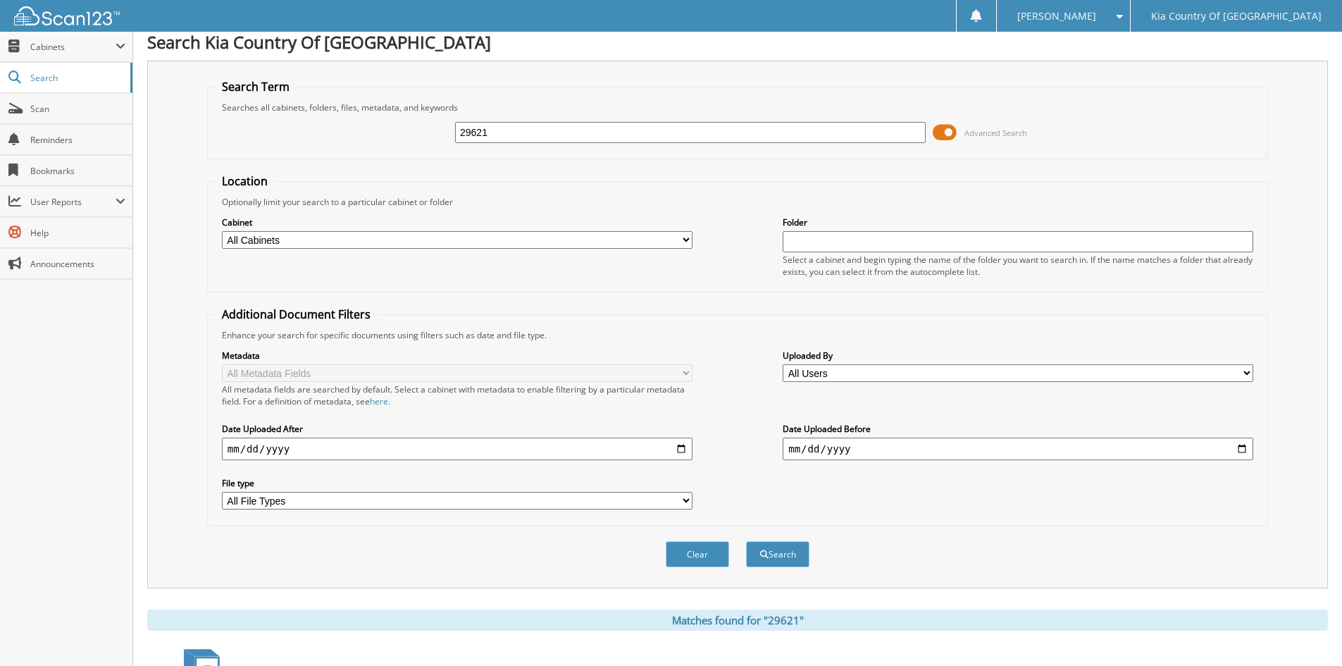
scroll to position [0, 0]
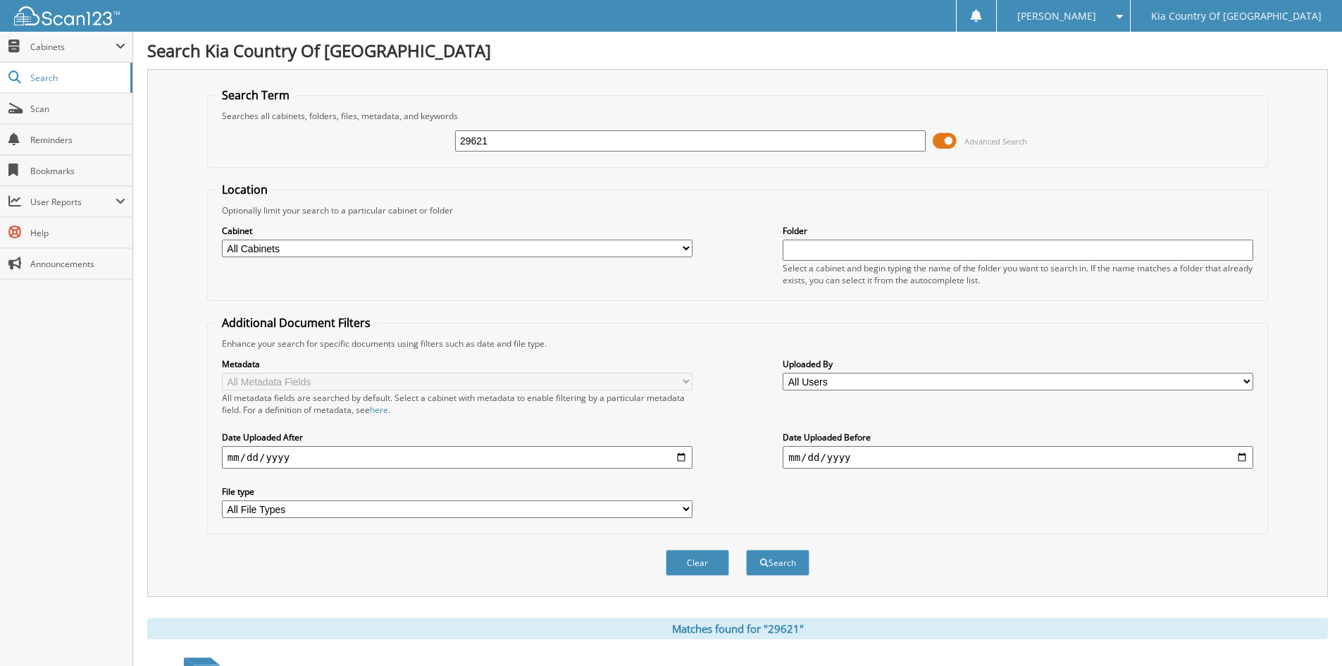
click at [515, 141] on input "29621" at bounding box center [690, 140] width 471 height 21
type input "29526"
click at [746, 550] on button "Search" at bounding box center [777, 563] width 63 height 26
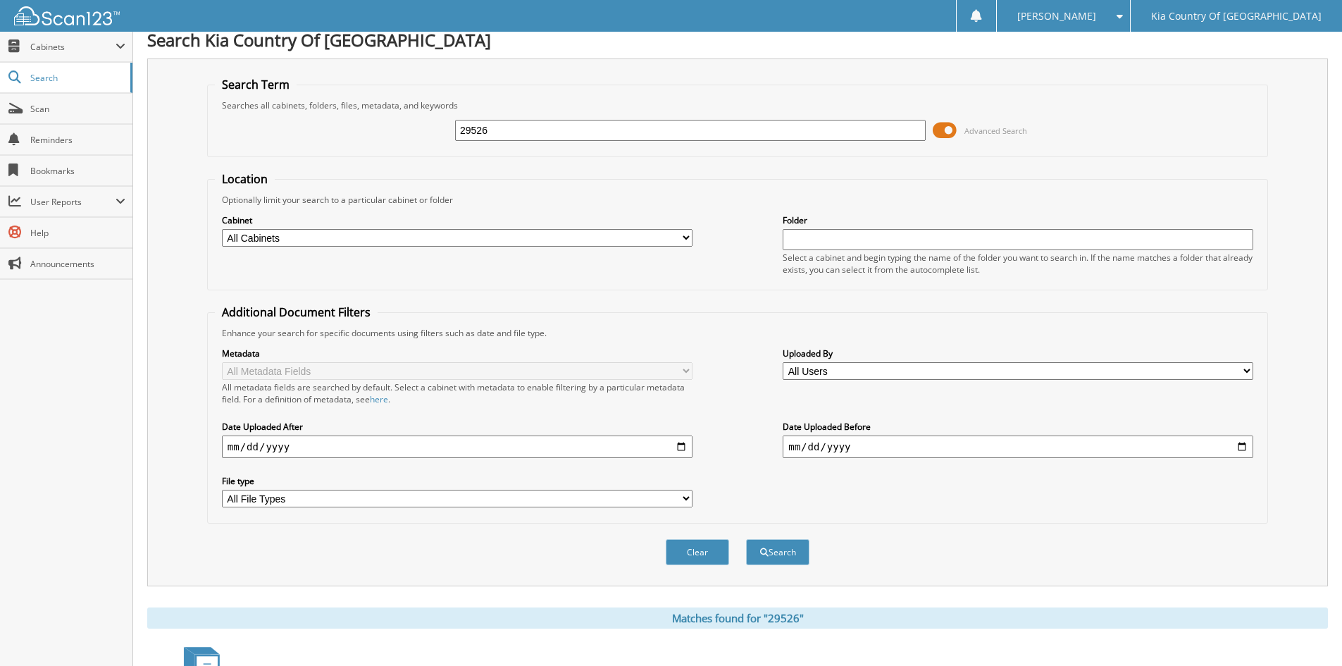
scroll to position [322, 0]
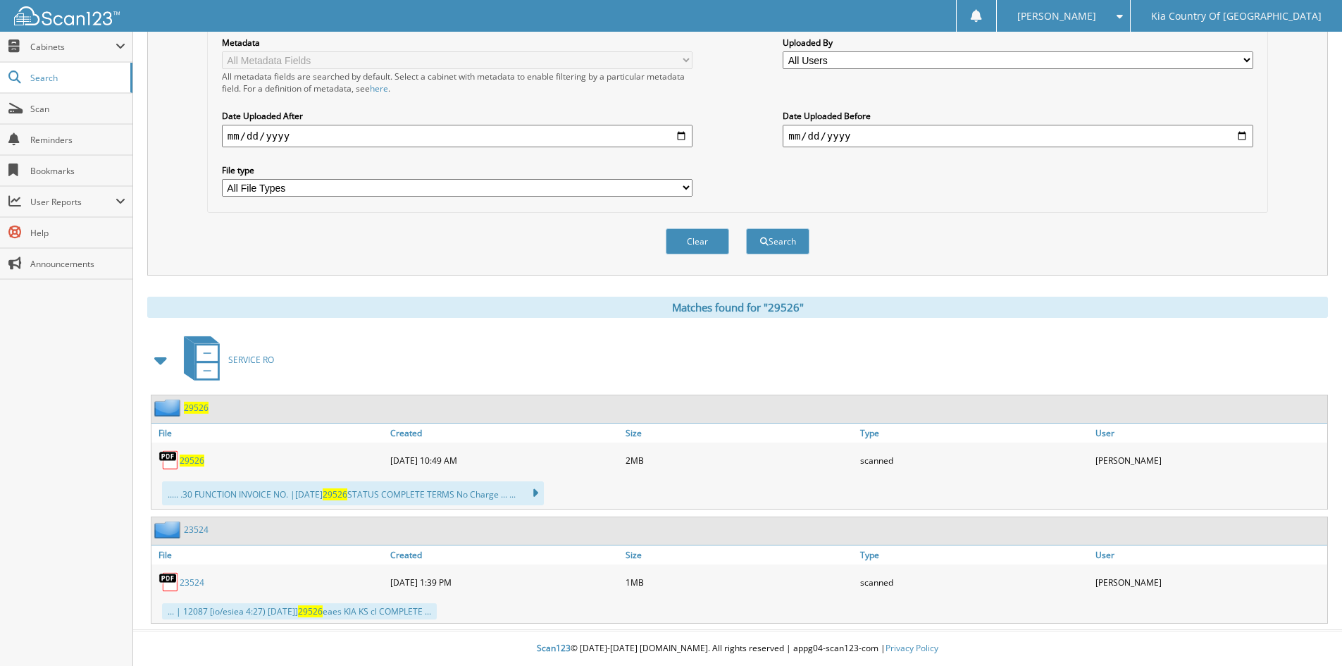
click at [199, 459] on span "29526" at bounding box center [192, 461] width 25 height 12
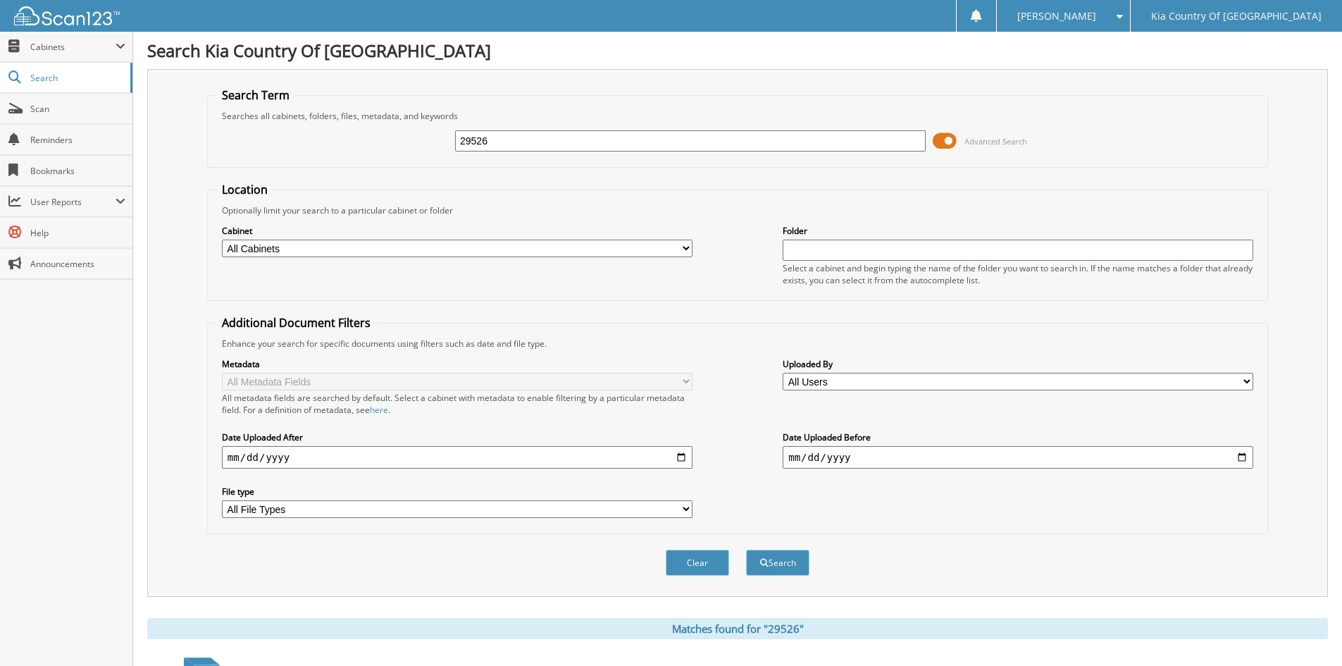
click at [539, 144] on input "29526" at bounding box center [690, 140] width 471 height 21
type input "29576"
click at [746, 550] on button "Search" at bounding box center [777, 563] width 63 height 26
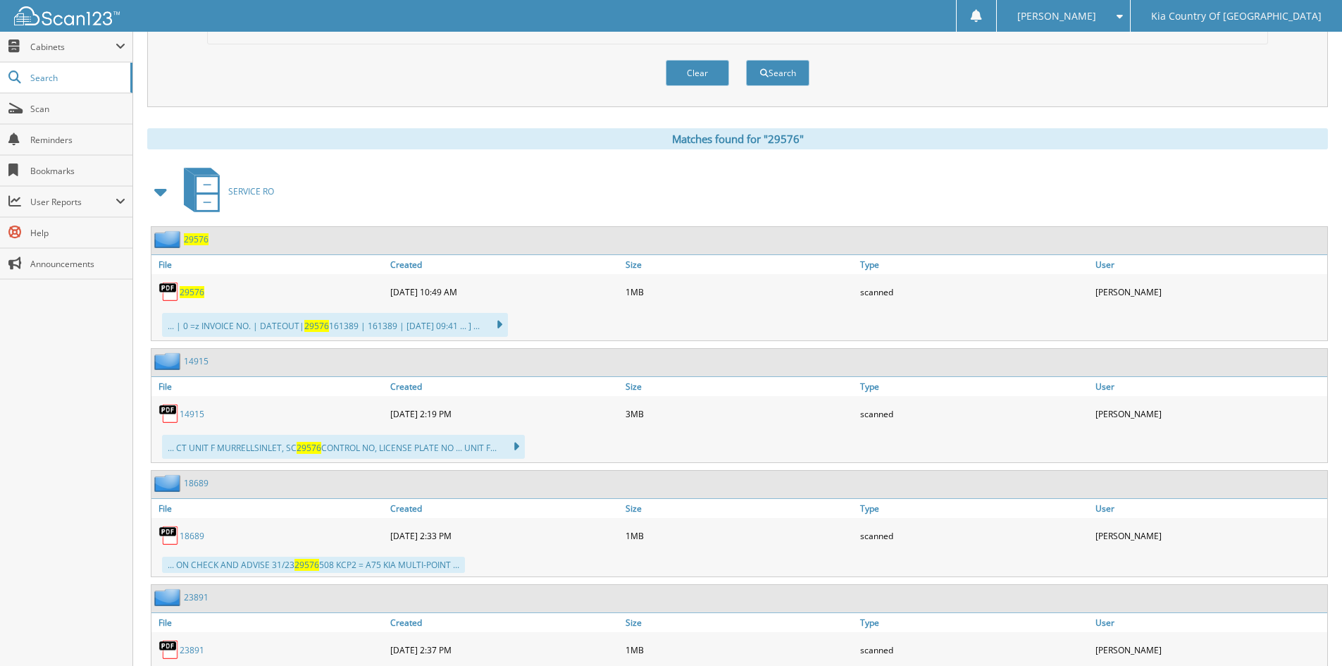
scroll to position [493, 0]
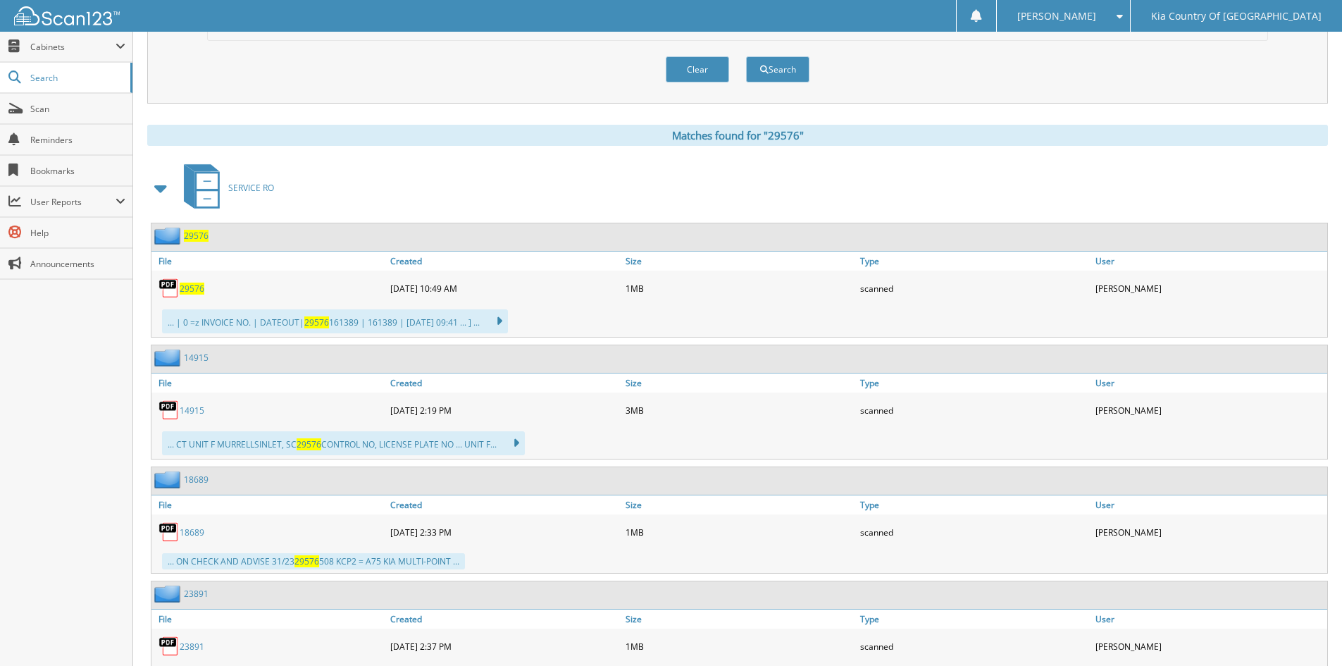
click at [194, 290] on span "29576" at bounding box center [192, 289] width 25 height 12
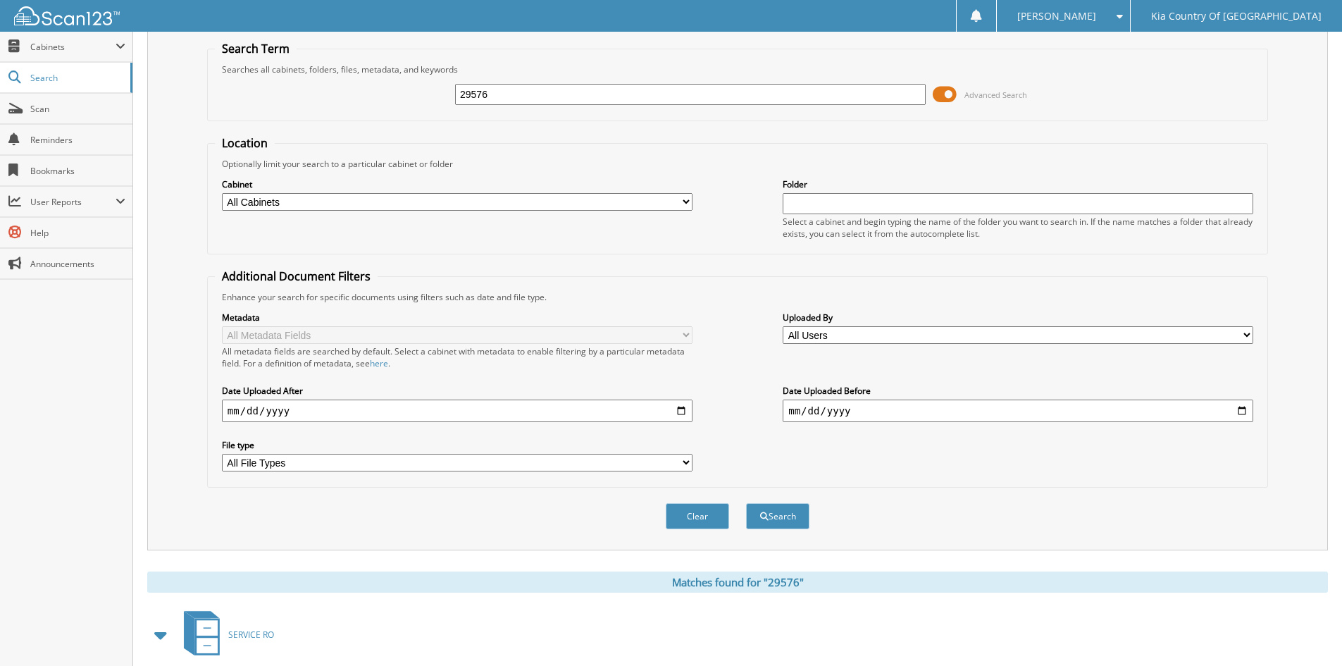
scroll to position [0, 0]
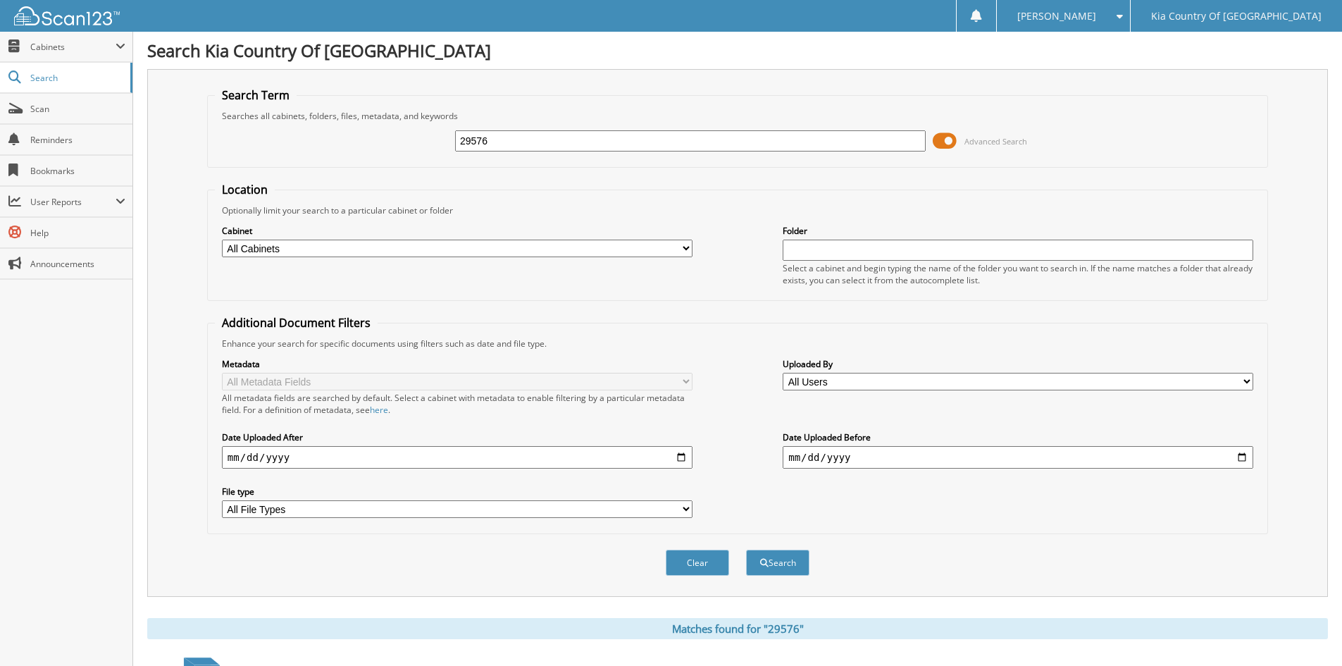
click at [595, 142] on input "29576" at bounding box center [690, 140] width 471 height 21
type input "29566"
click at [746, 550] on button "Search" at bounding box center [777, 563] width 63 height 26
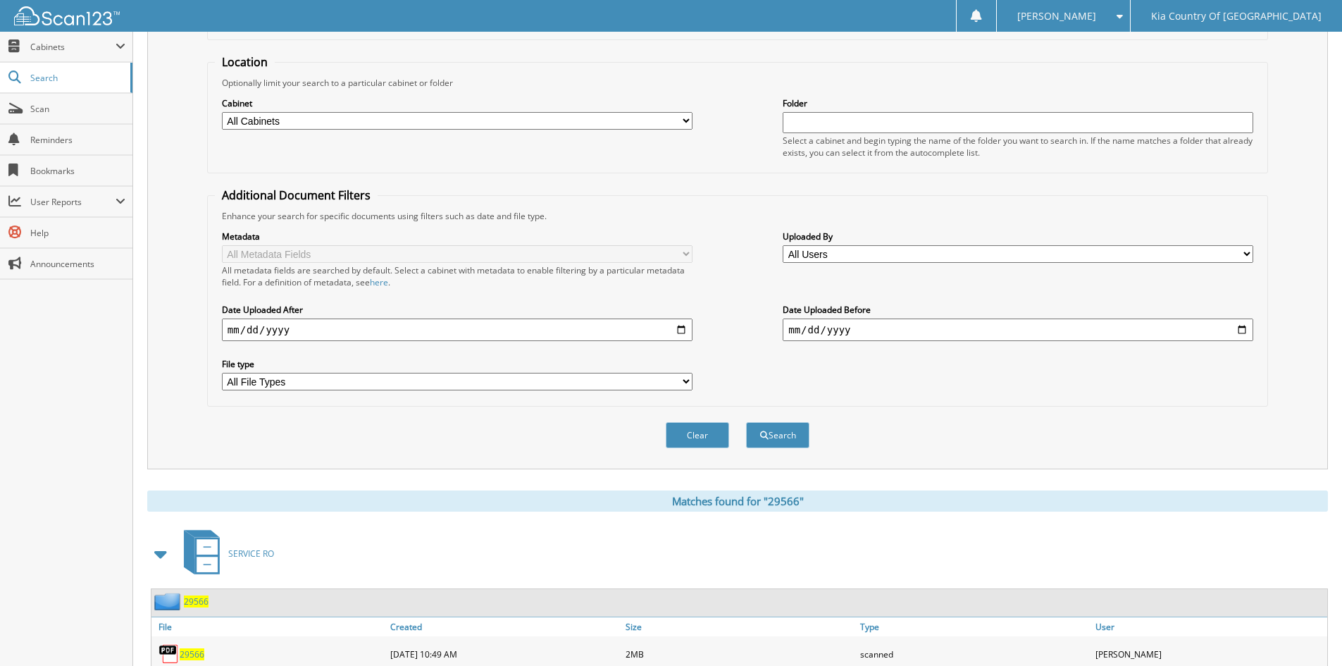
scroll to position [330, 0]
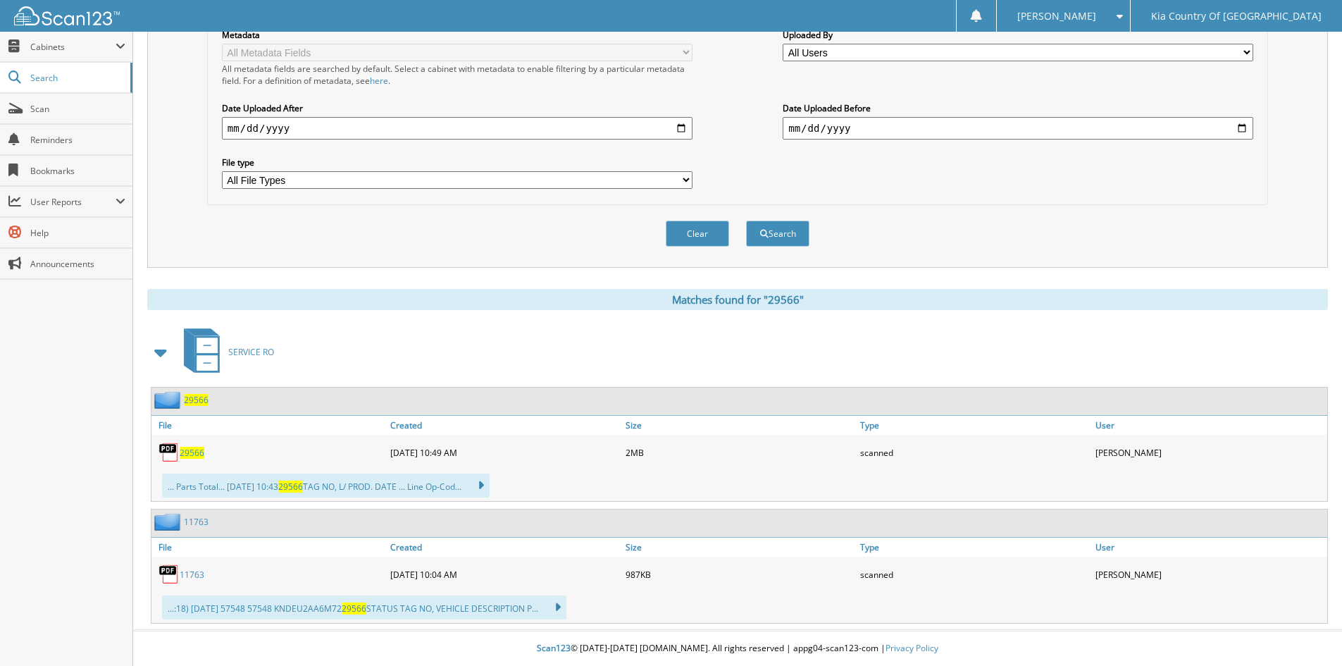
click at [199, 450] on span "29566" at bounding box center [192, 453] width 25 height 12
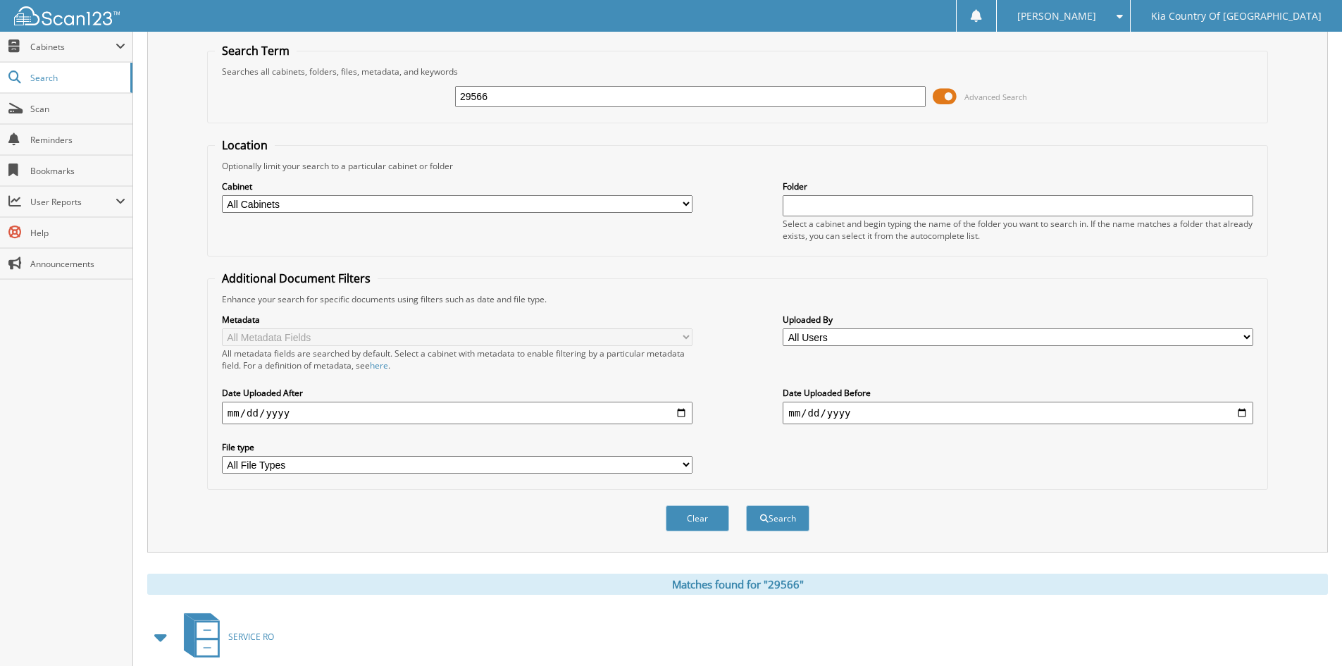
scroll to position [0, 0]
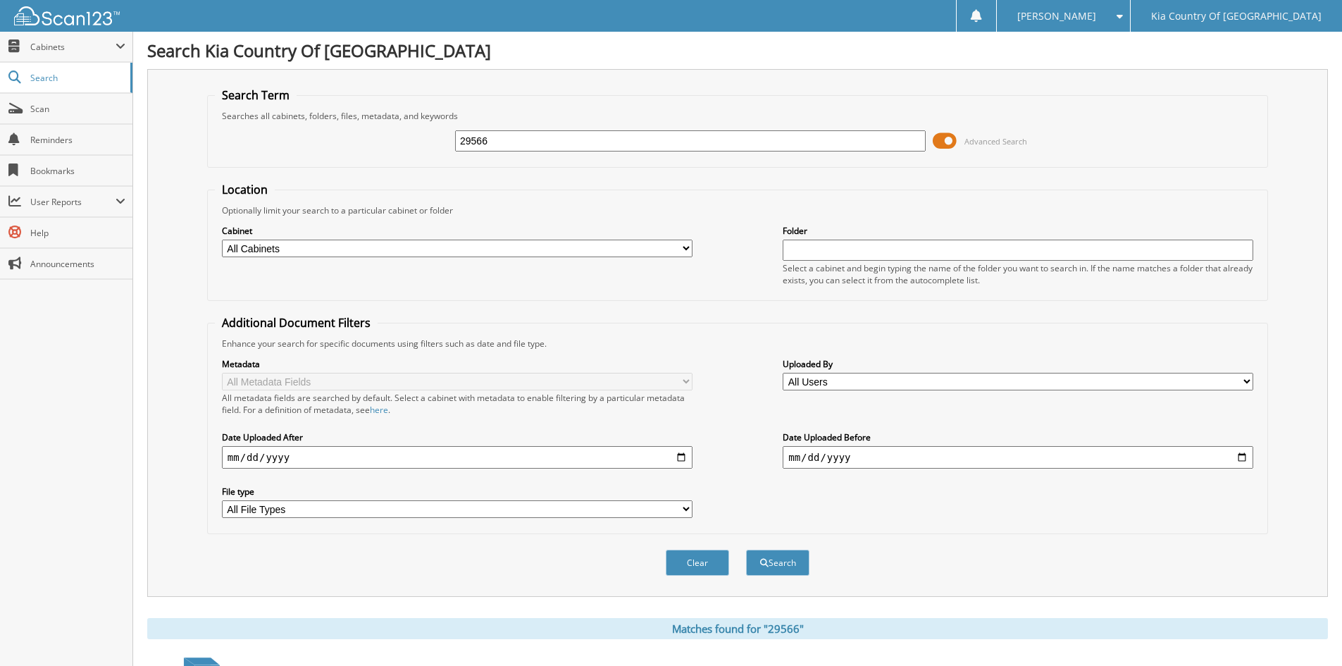
click at [538, 134] on input "29566" at bounding box center [690, 140] width 471 height 21
type input "2"
type input "29589"
click at [746, 550] on button "Search" at bounding box center [777, 563] width 63 height 26
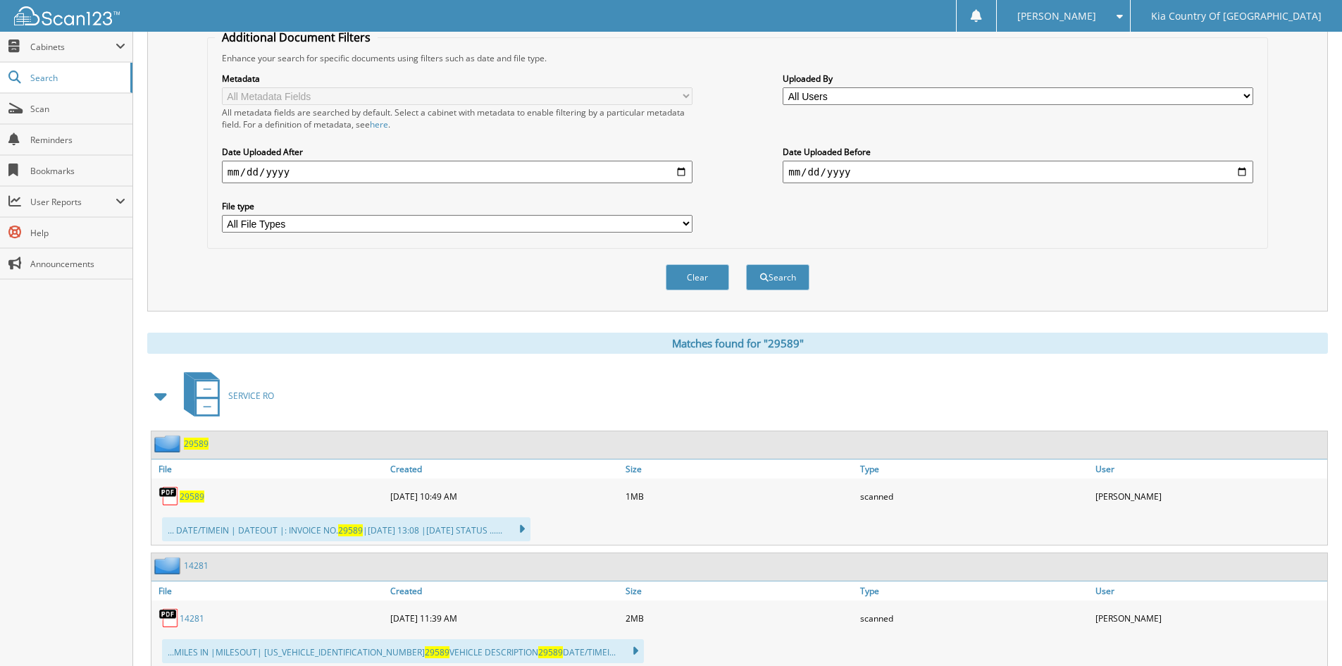
scroll to position [352, 0]
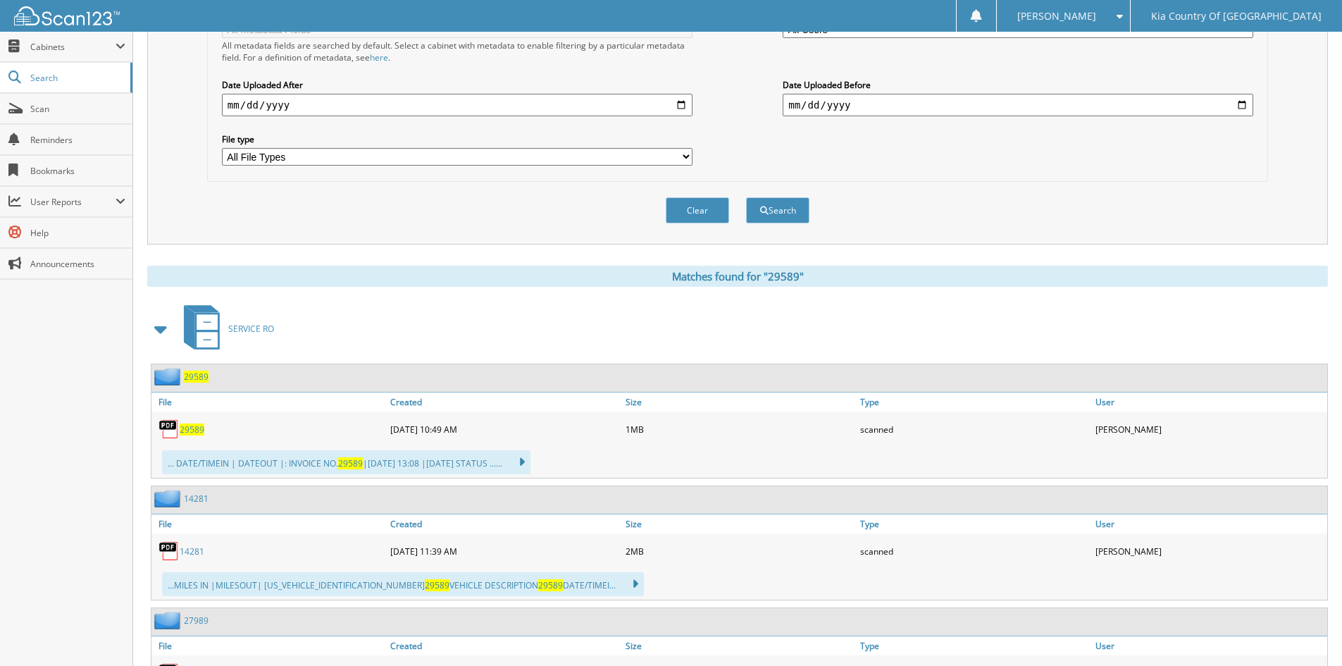
click at [192, 433] on span "29589" at bounding box center [192, 430] width 25 height 12
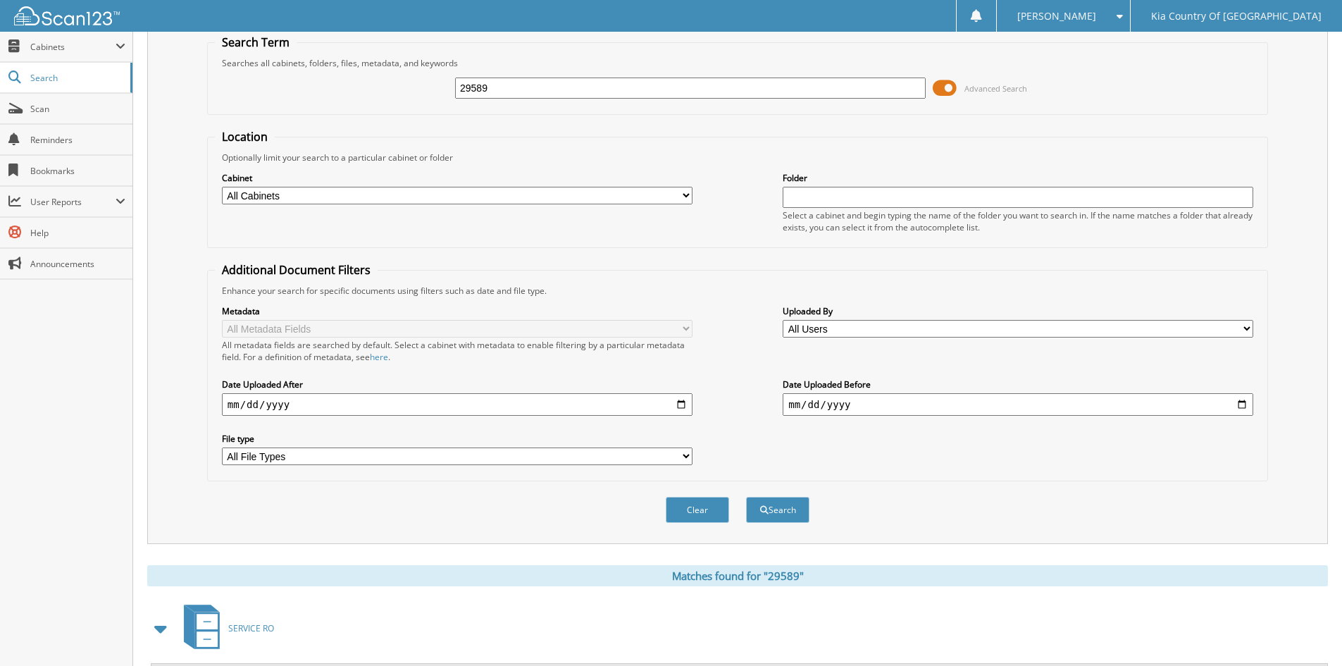
scroll to position [0, 0]
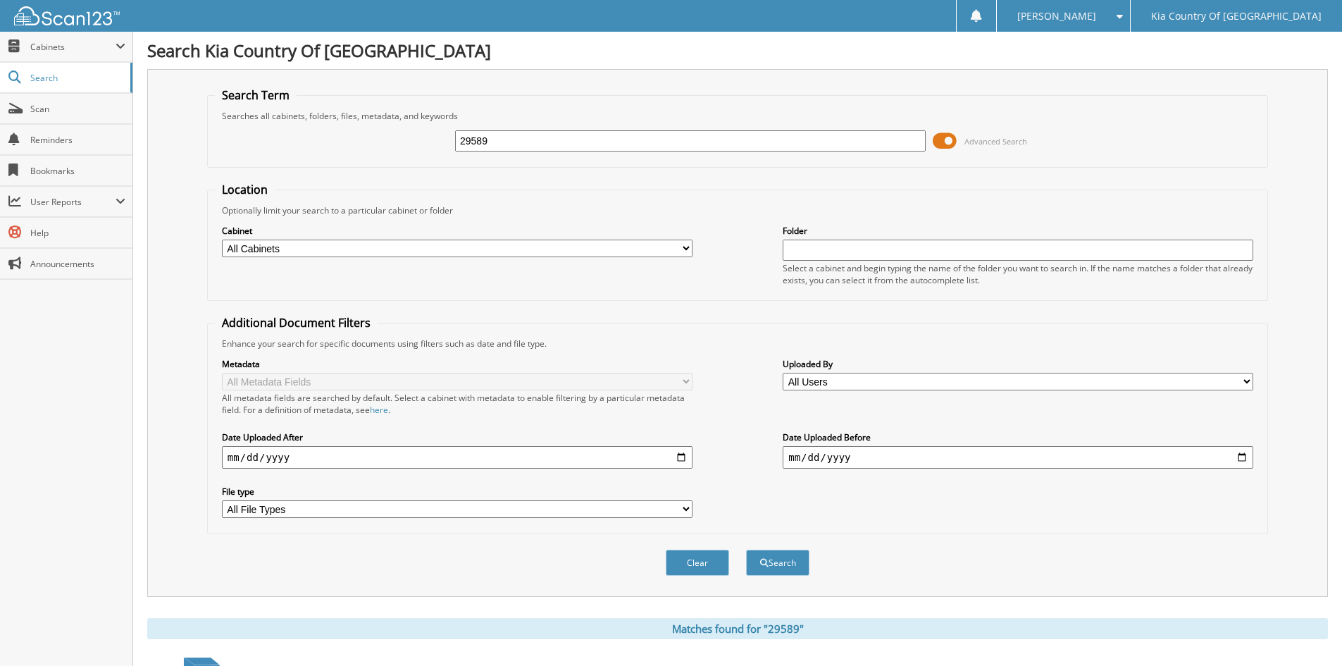
click at [562, 142] on input "29589" at bounding box center [690, 140] width 471 height 21
type input "29735"
click at [746, 550] on button "Search" at bounding box center [777, 563] width 63 height 26
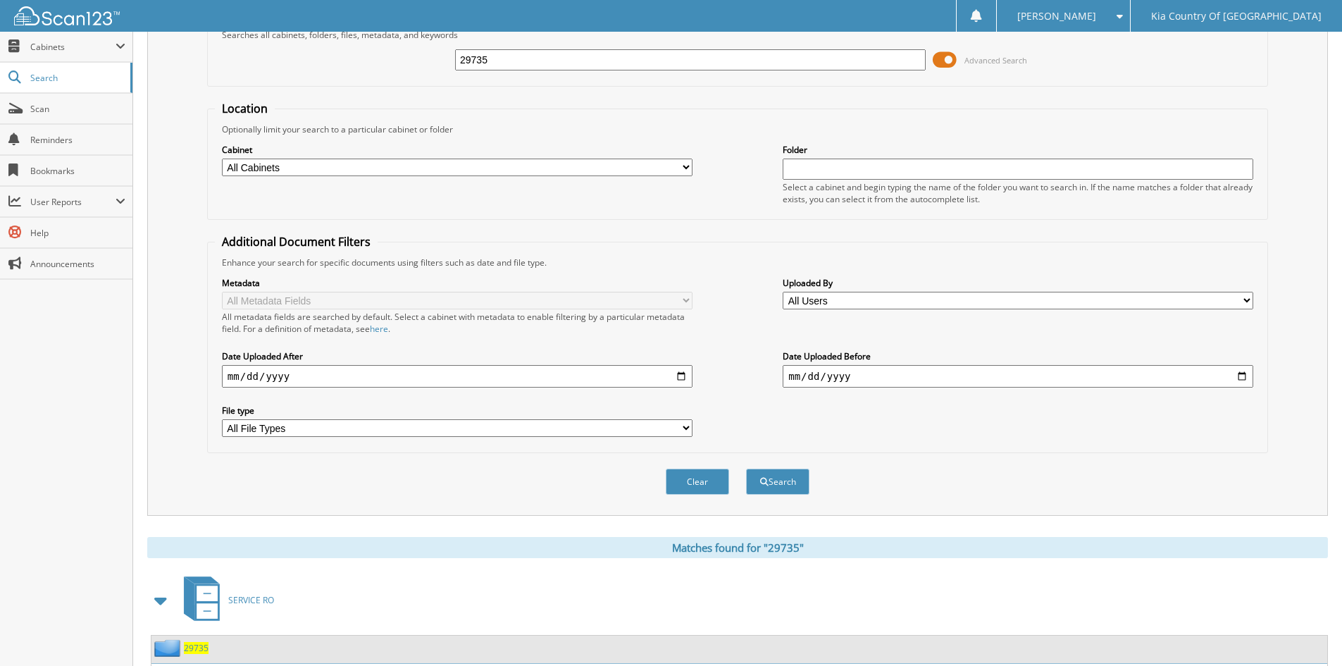
scroll to position [208, 0]
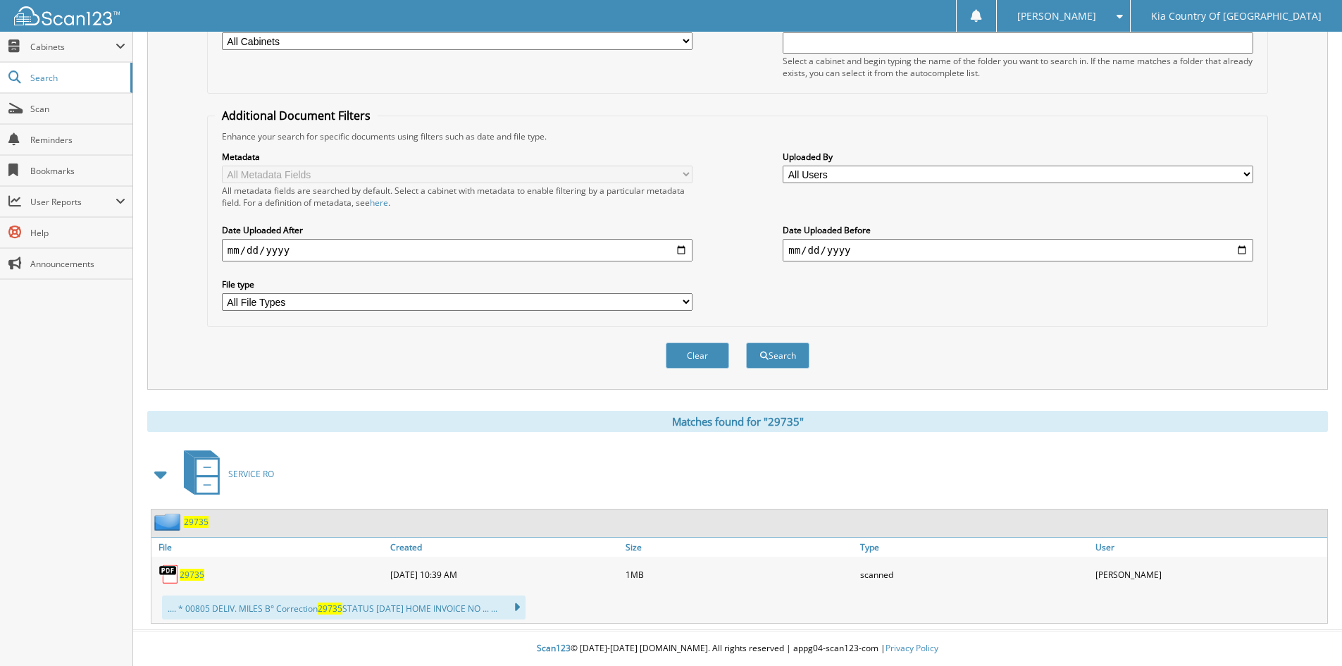
click at [194, 575] on span "29735" at bounding box center [192, 575] width 25 height 12
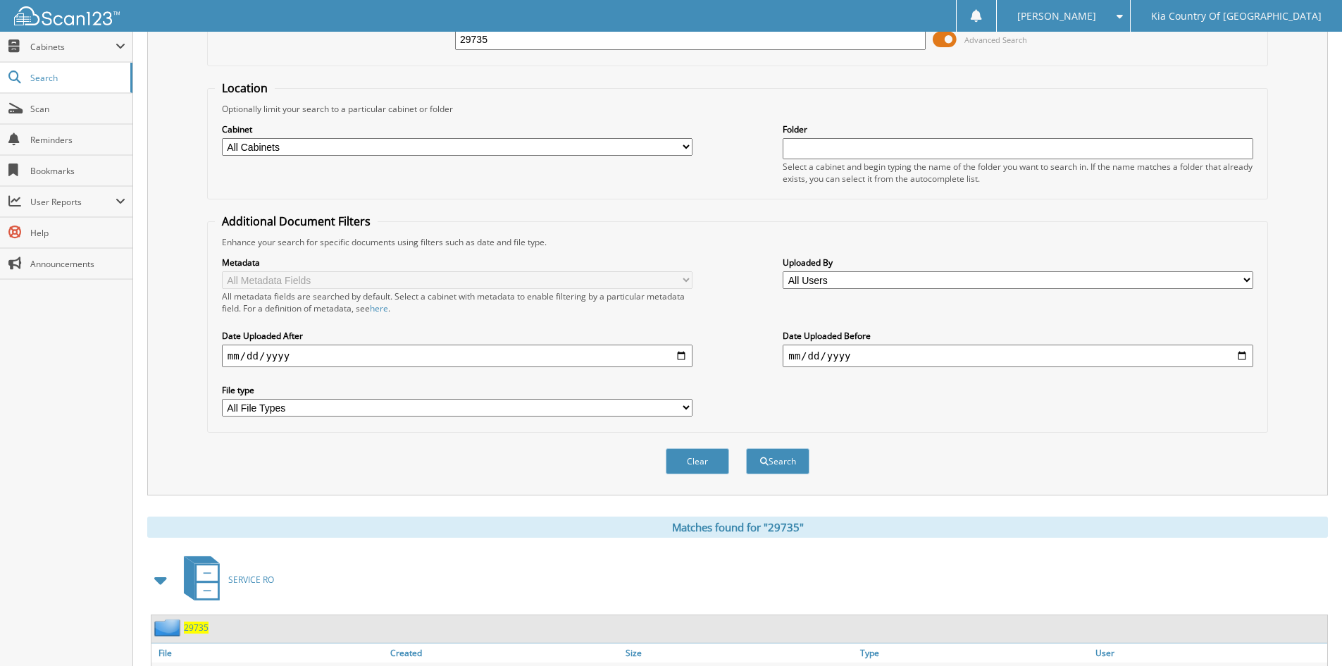
scroll to position [0, 0]
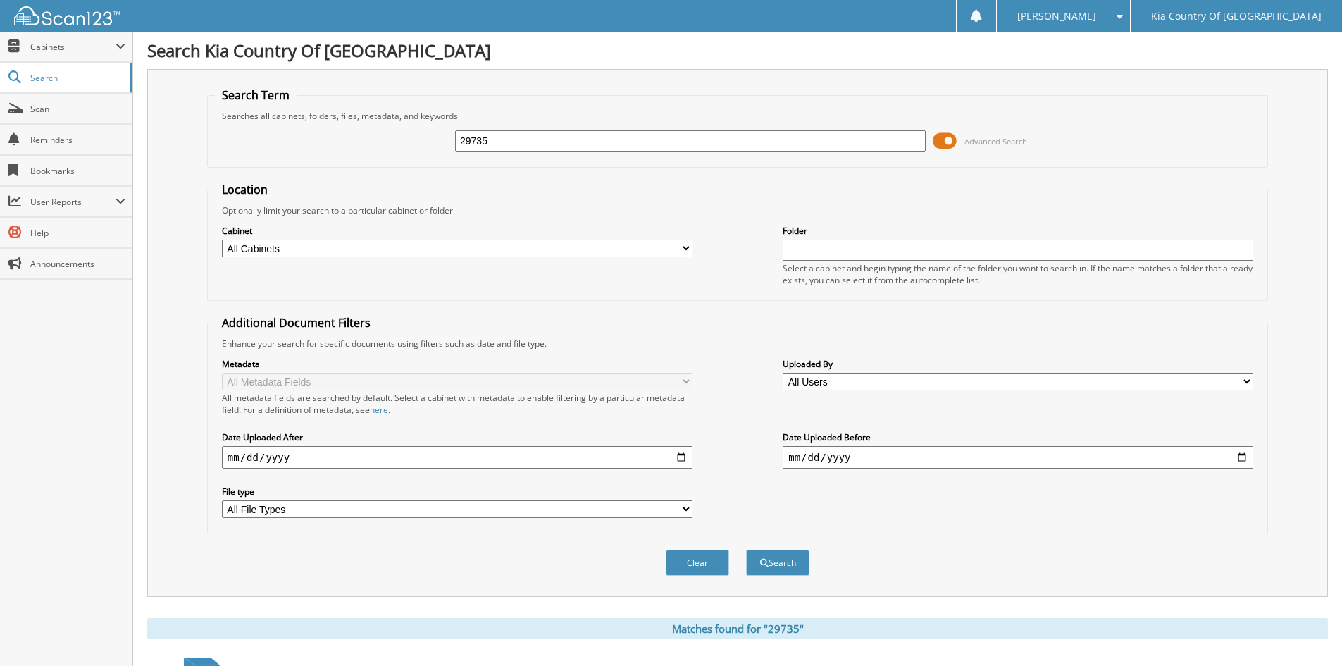
click at [590, 138] on input "29735" at bounding box center [690, 140] width 471 height 21
type input "29704"
click at [746, 550] on button "Search" at bounding box center [777, 563] width 63 height 26
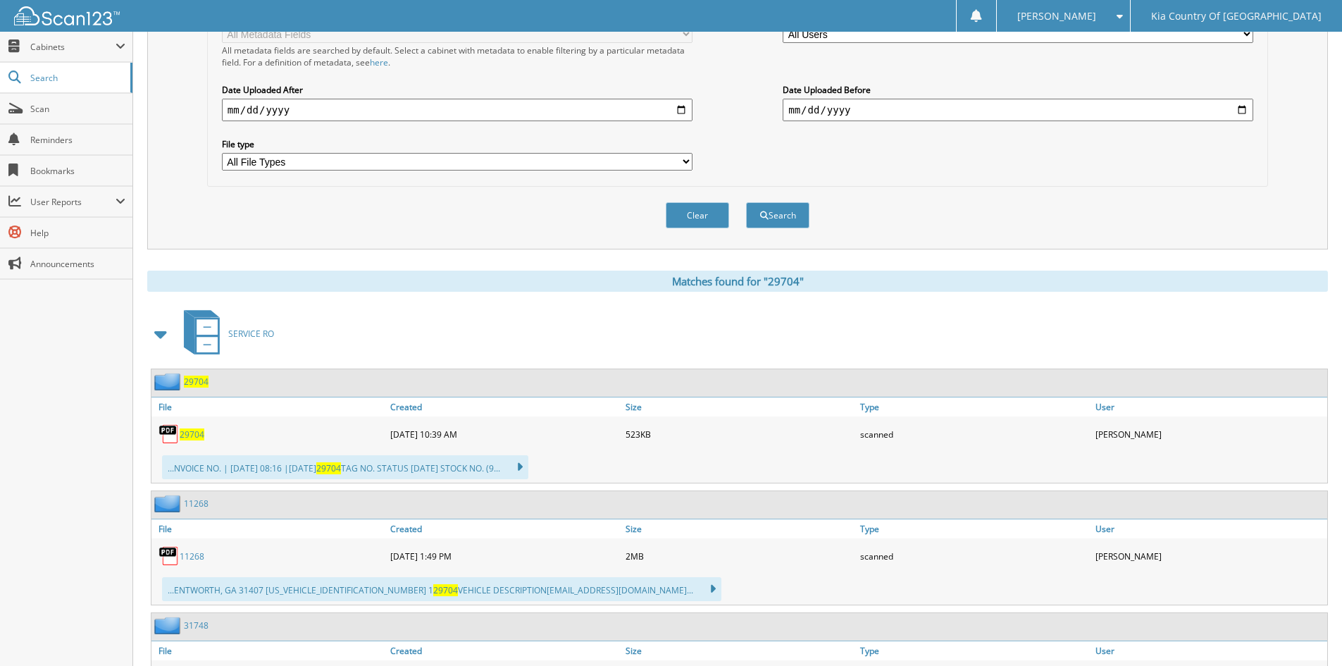
scroll to position [352, 0]
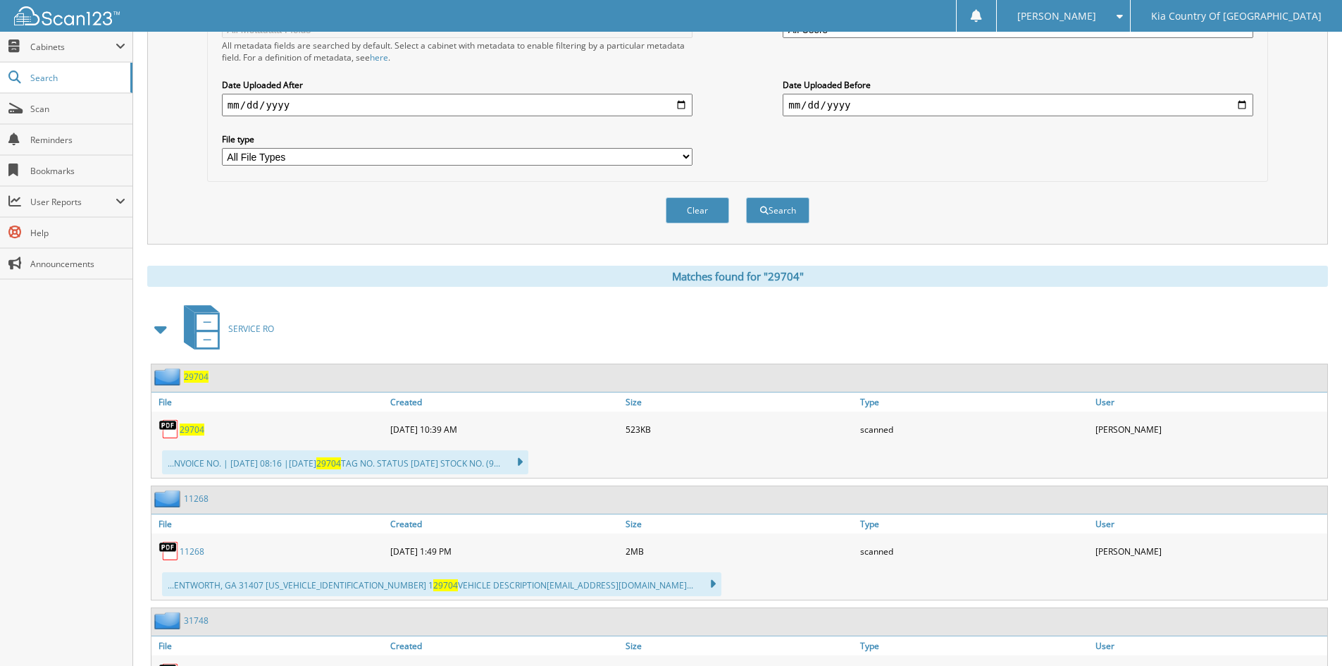
click at [190, 428] on span "29704" at bounding box center [192, 430] width 25 height 12
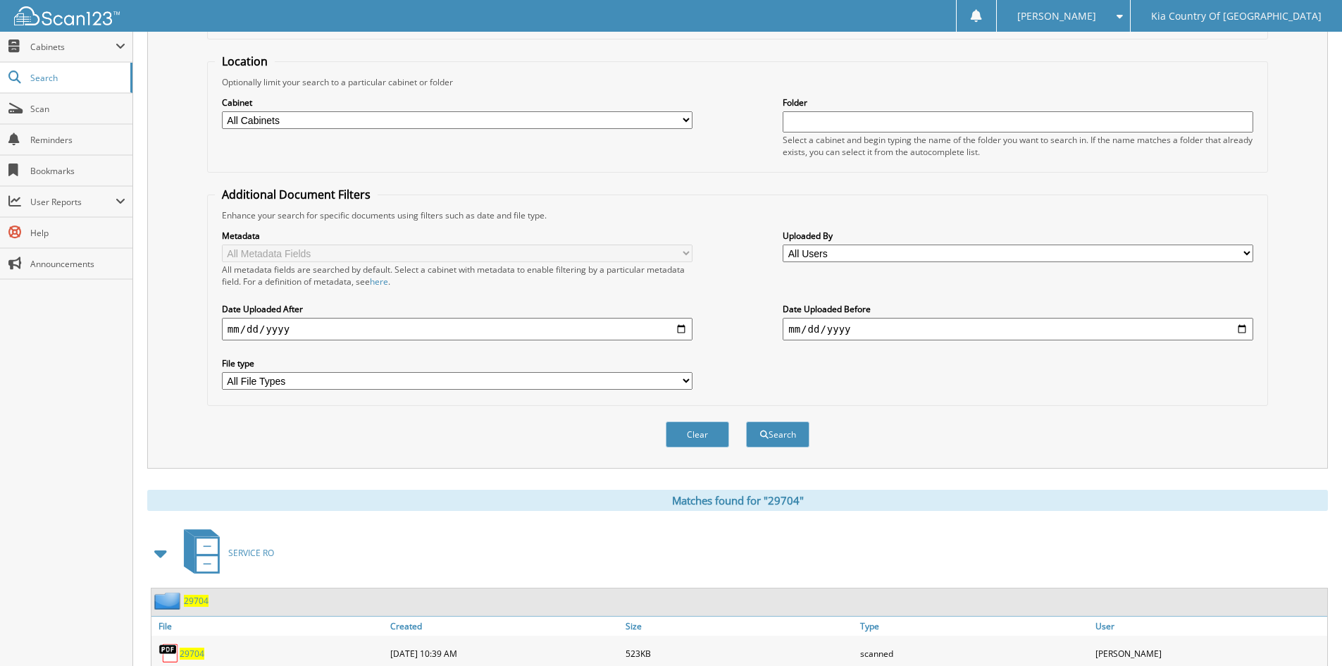
scroll to position [0, 0]
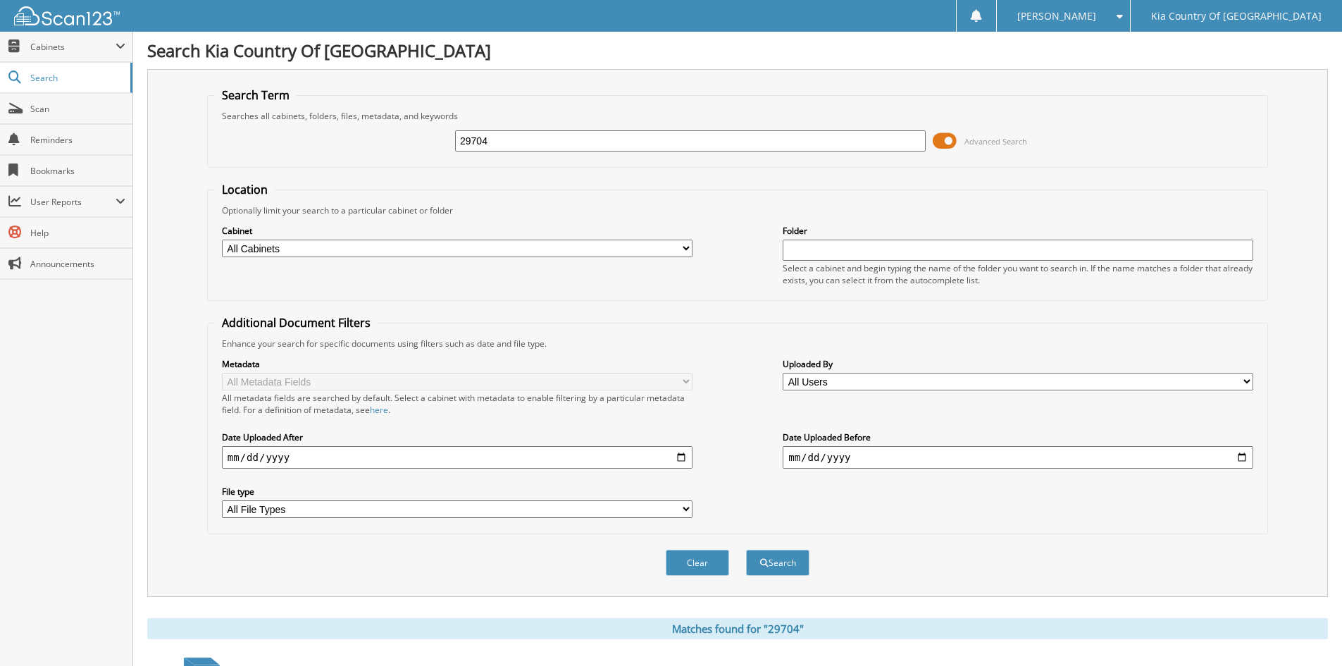
click at [499, 143] on input "29704" at bounding box center [690, 140] width 471 height 21
type input "29761"
click at [746, 550] on button "Search" at bounding box center [777, 563] width 63 height 26
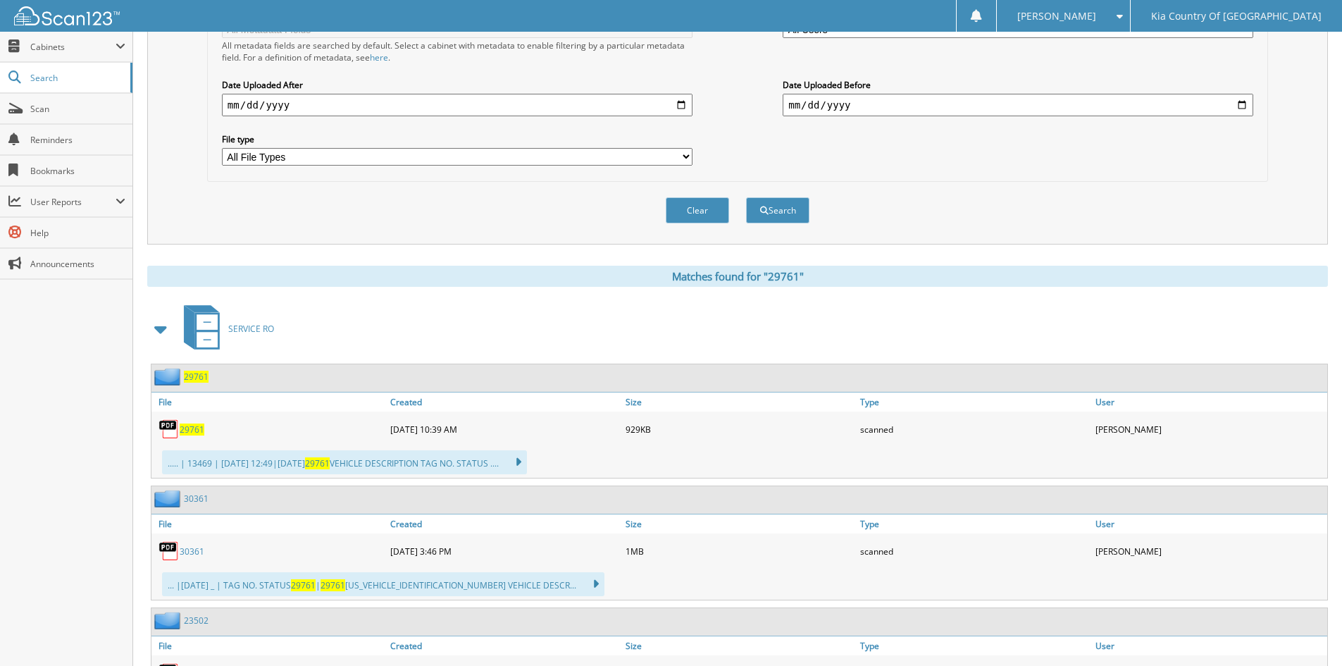
click at [192, 427] on span "29761" at bounding box center [192, 430] width 25 height 12
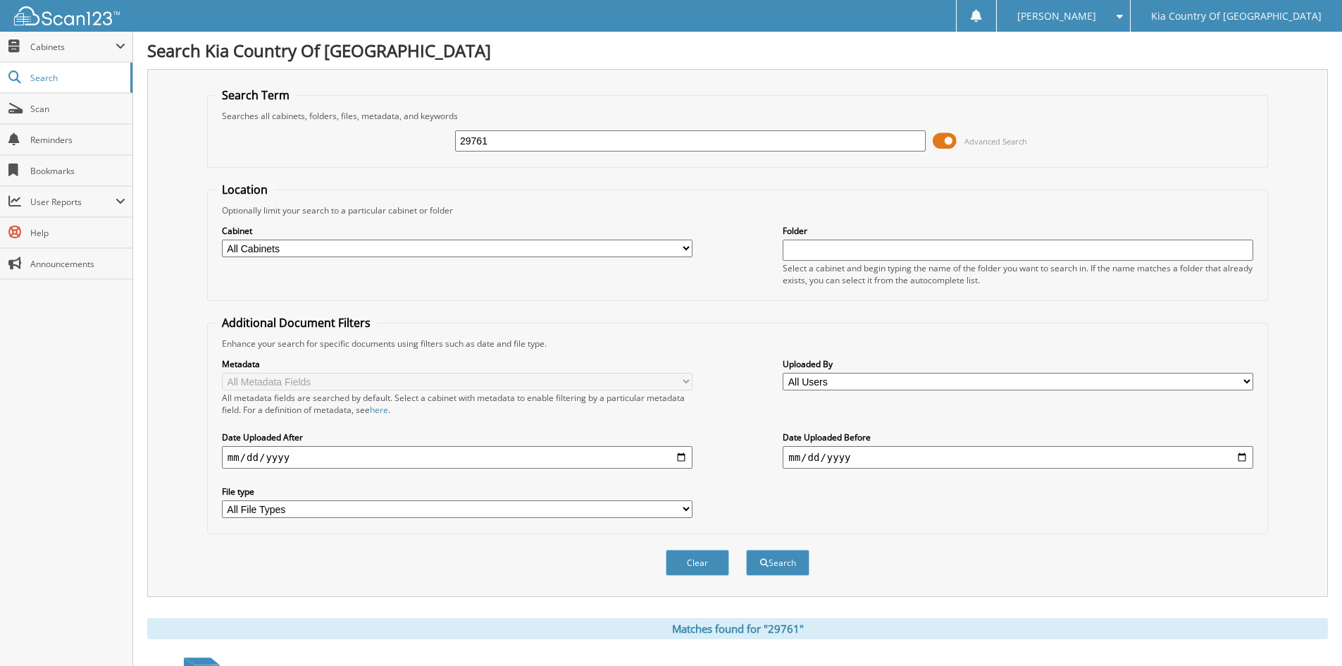
click at [501, 140] on input "29761" at bounding box center [690, 140] width 471 height 21
type input "29721"
click at [746, 550] on button "Search" at bounding box center [777, 563] width 63 height 26
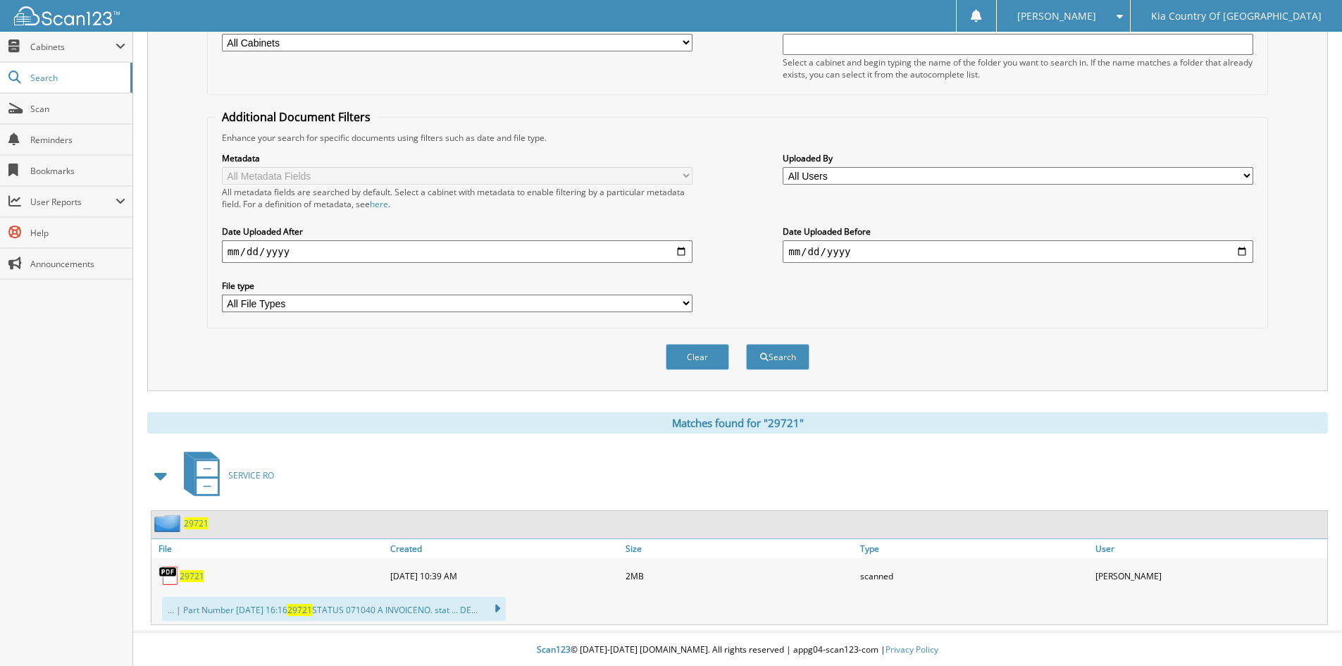
scroll to position [208, 0]
click at [197, 578] on span "29721" at bounding box center [192, 575] width 25 height 12
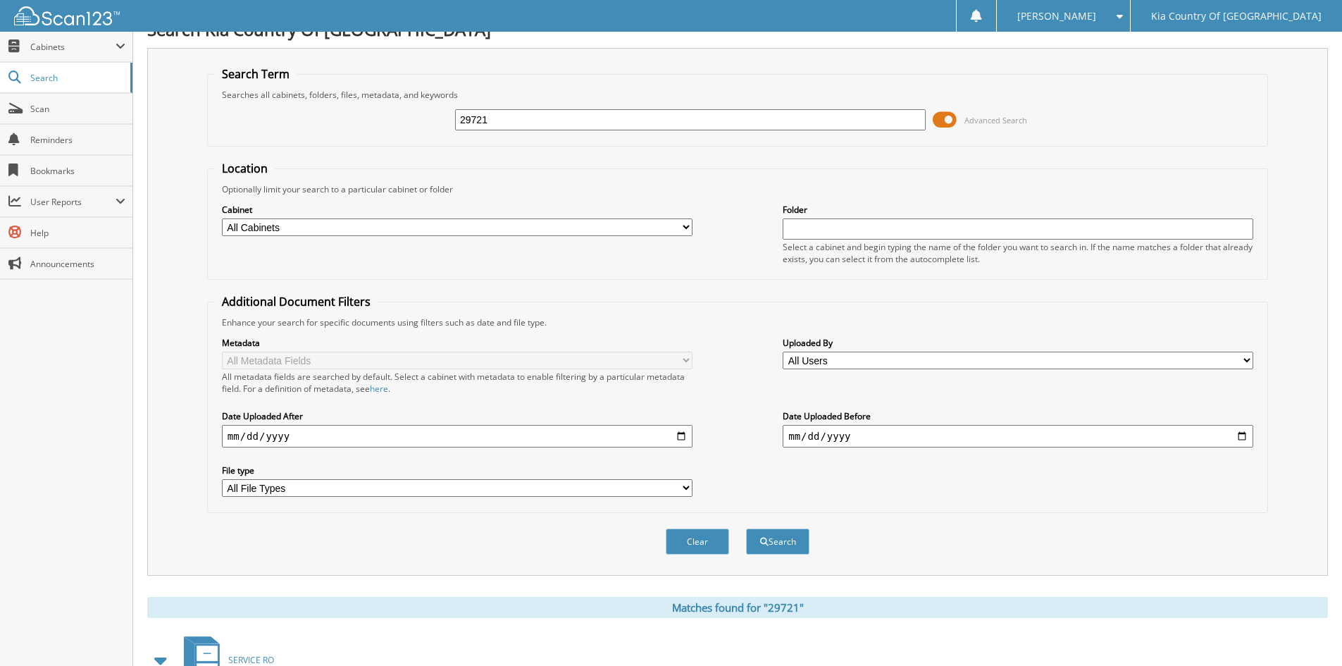
scroll to position [0, 0]
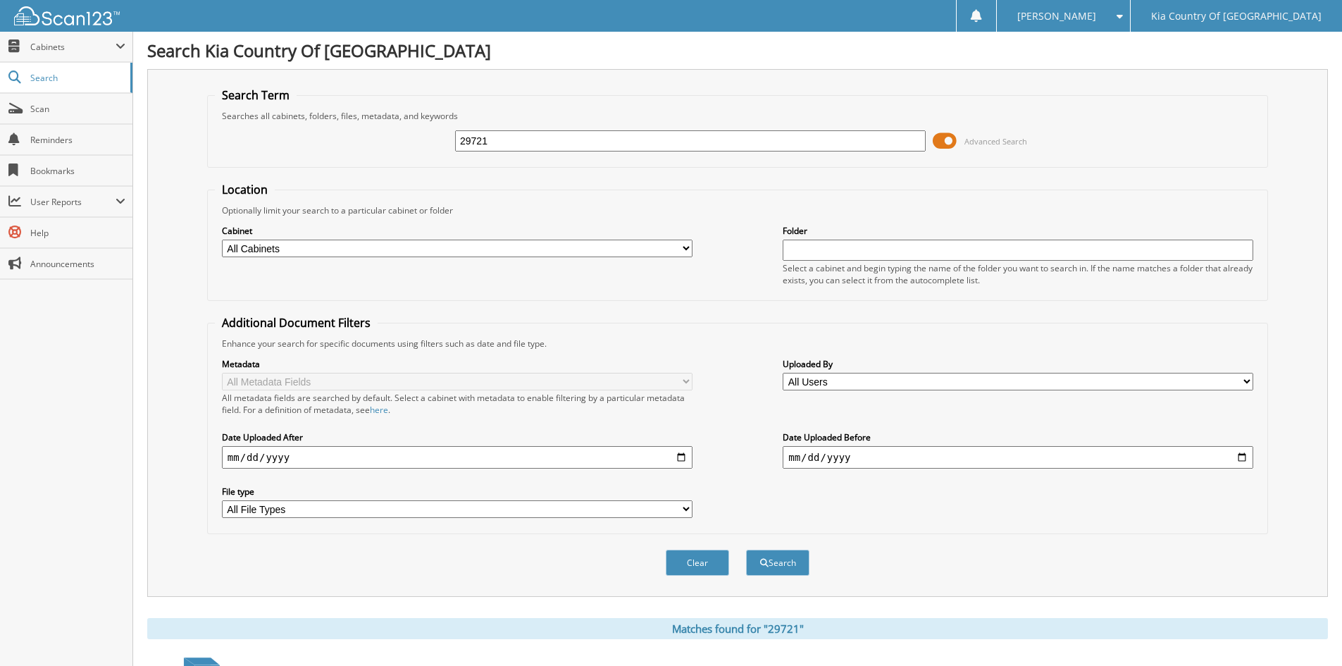
click at [510, 139] on input "29721" at bounding box center [690, 140] width 471 height 21
type input "29753"
click at [746, 550] on button "Search" at bounding box center [777, 563] width 63 height 26
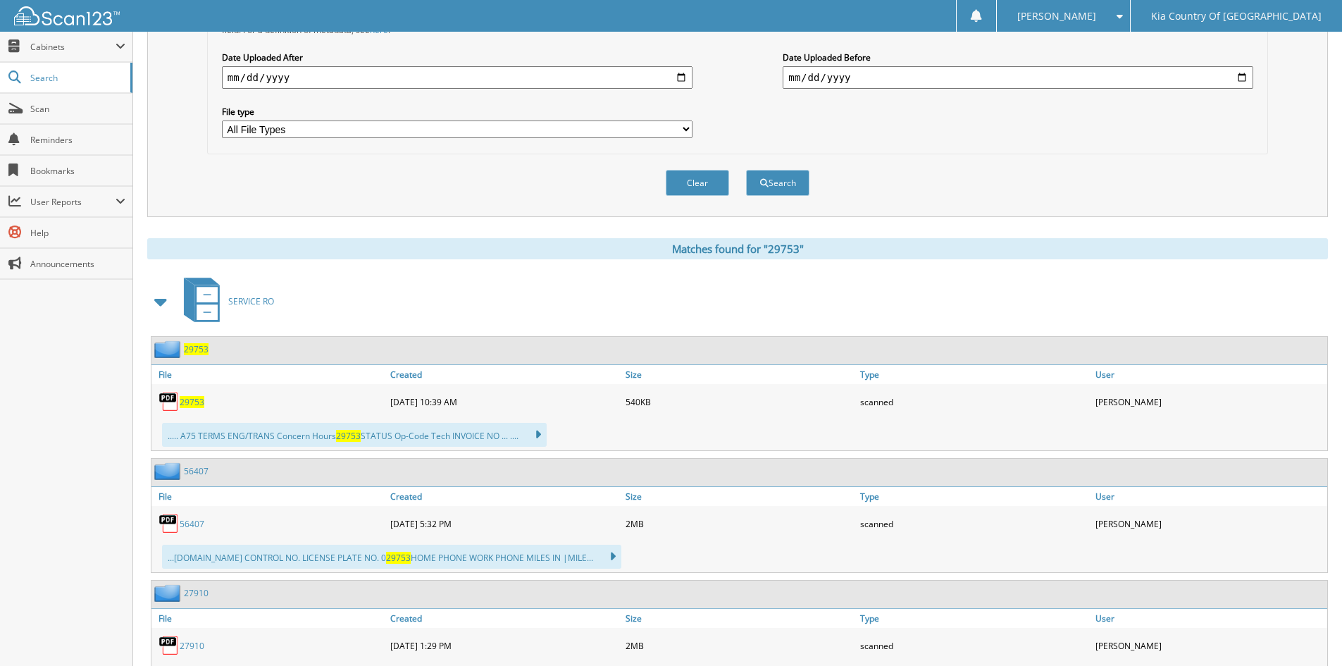
scroll to position [423, 0]
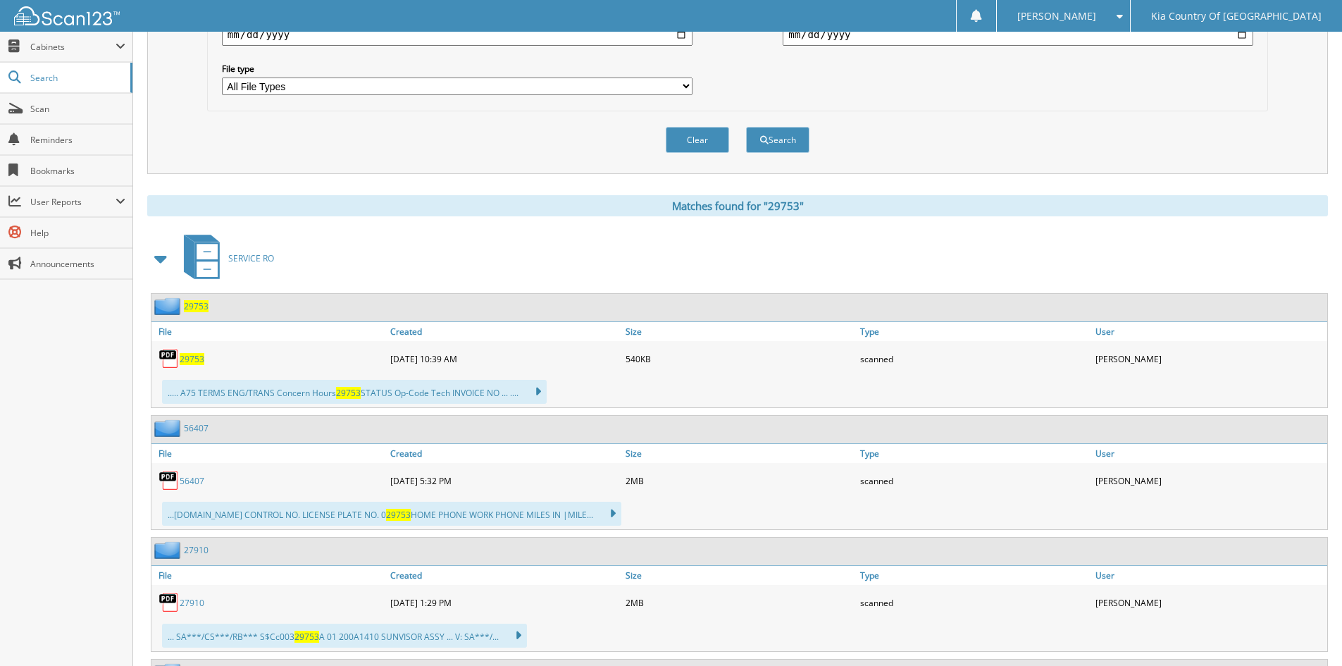
click at [199, 361] on span "29753" at bounding box center [192, 359] width 25 height 12
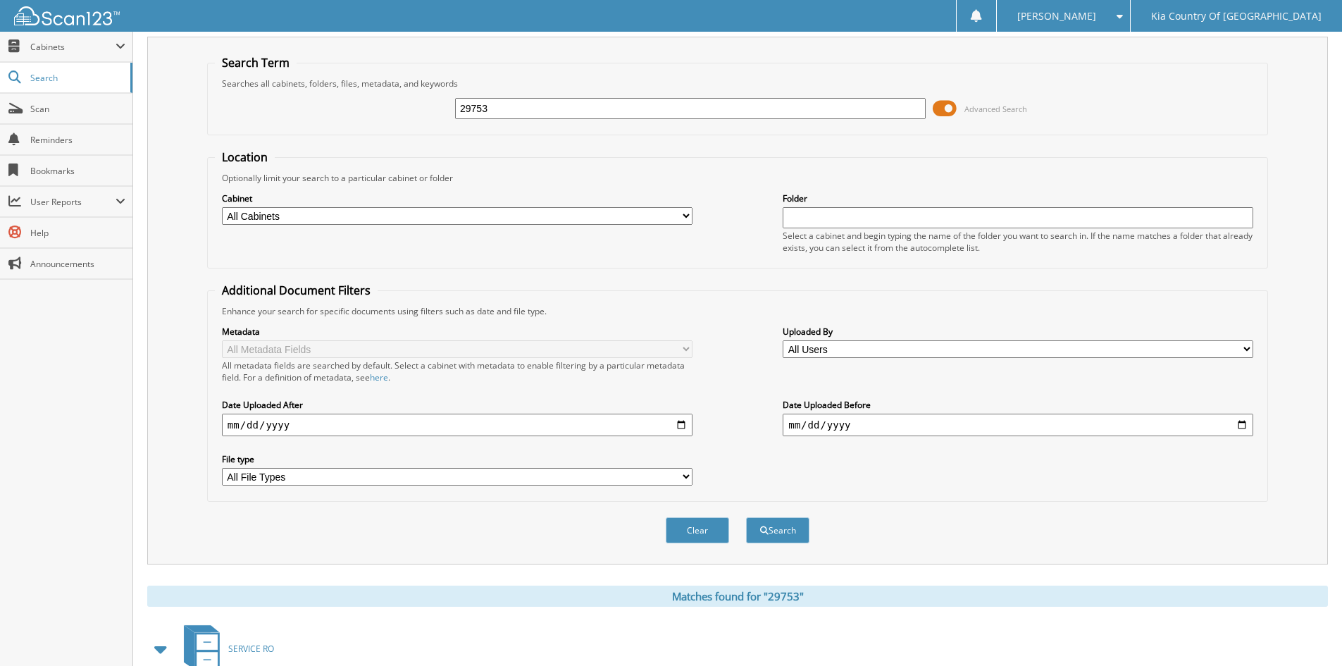
scroll to position [0, 0]
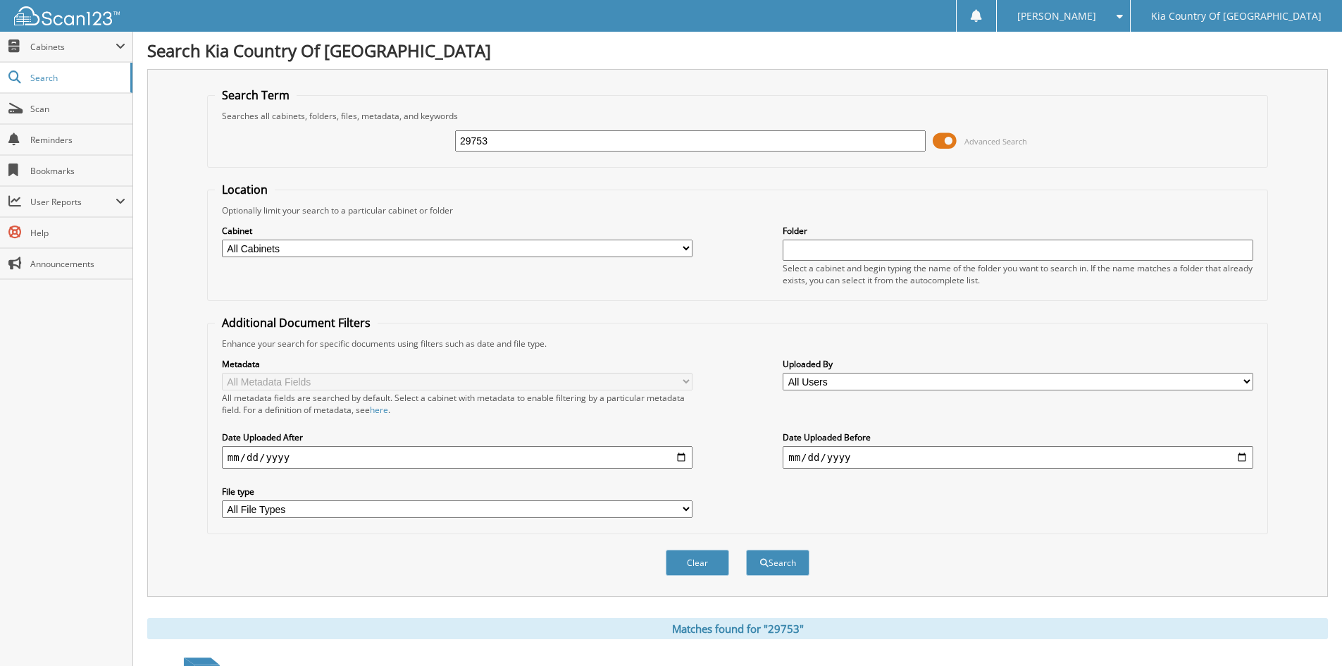
click at [517, 137] on input "29753" at bounding box center [690, 140] width 471 height 21
type input "29768"
click at [746, 550] on button "Search" at bounding box center [777, 563] width 63 height 26
